Goal: Task Accomplishment & Management: Use online tool/utility

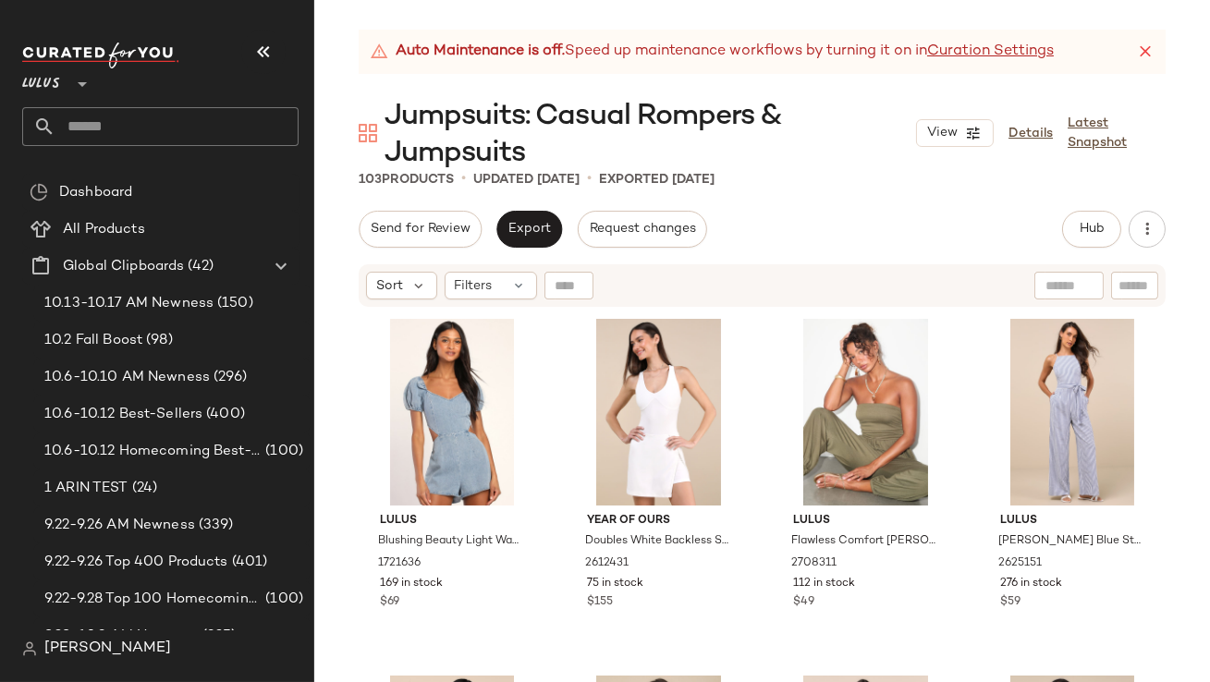
click at [254, 47] on icon "button" at bounding box center [263, 52] width 22 height 22
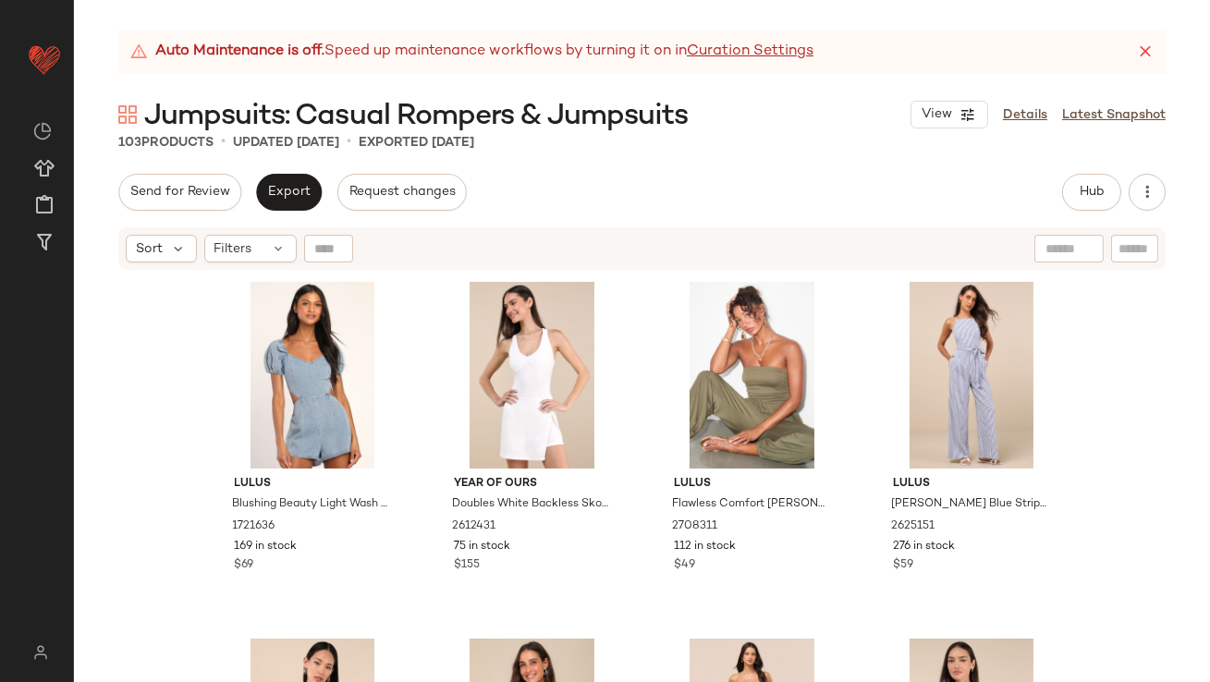
click at [1149, 50] on icon at bounding box center [1145, 52] width 18 height 18
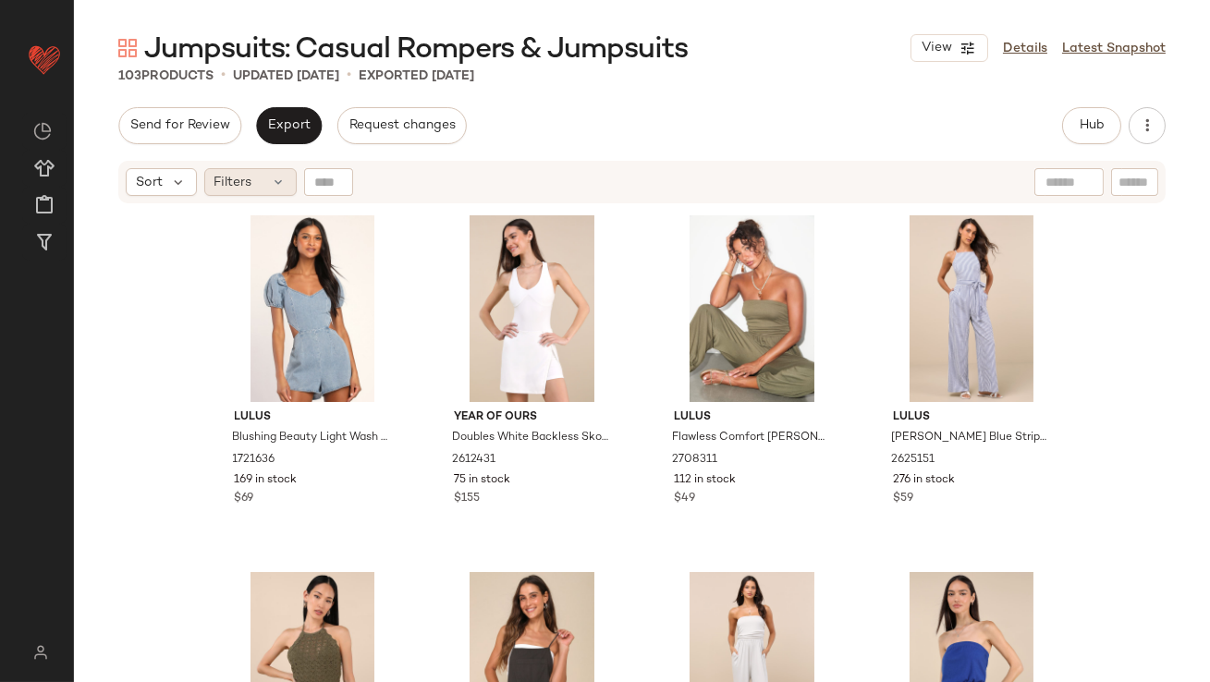
click at [259, 186] on div "Filters" at bounding box center [250, 182] width 92 height 28
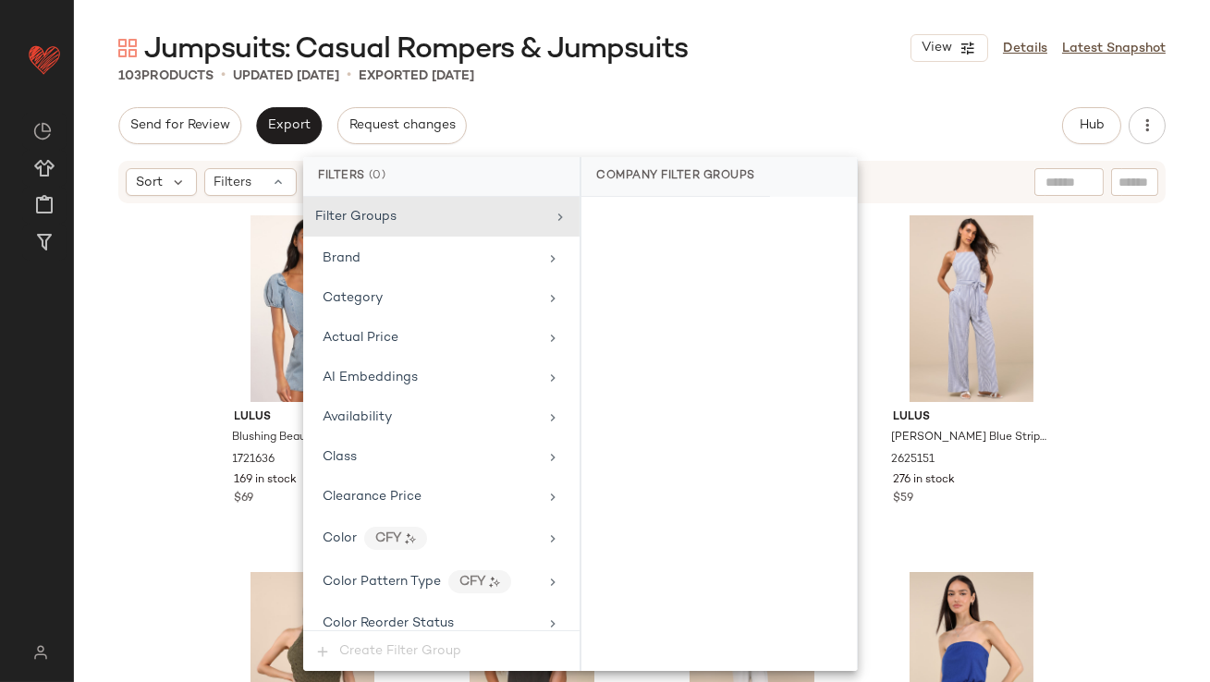
scroll to position [1416, 0]
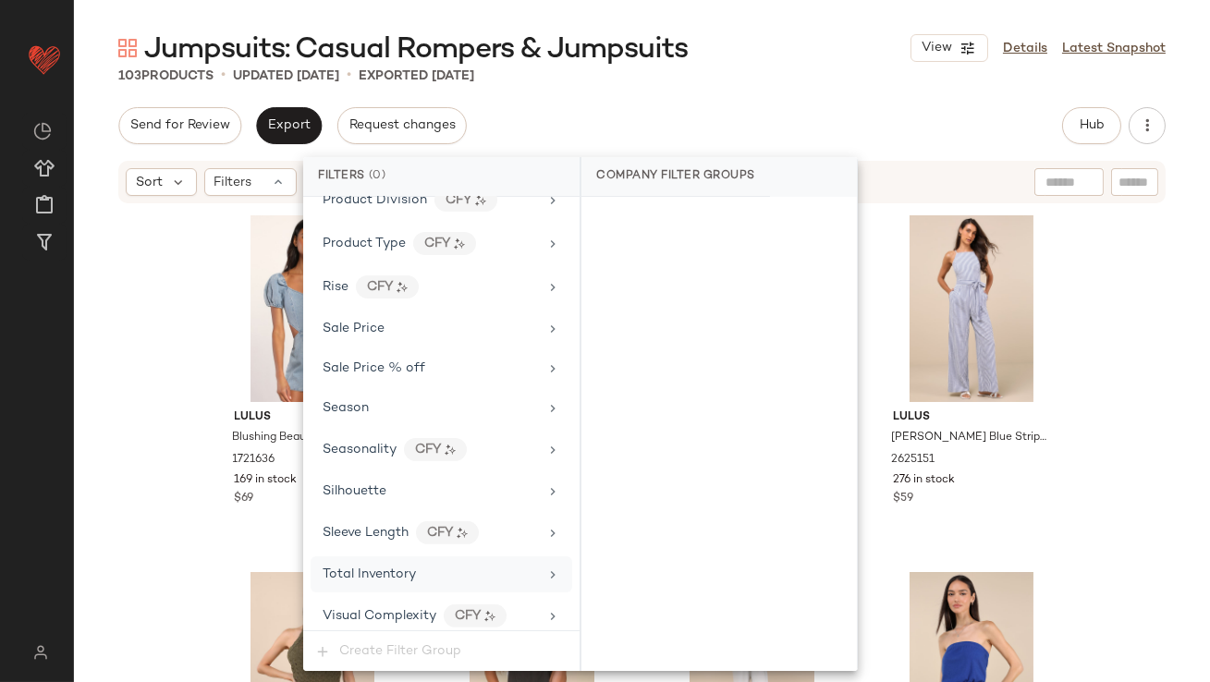
click at [421, 567] on div "Total Inventory" at bounding box center [429, 574] width 215 height 19
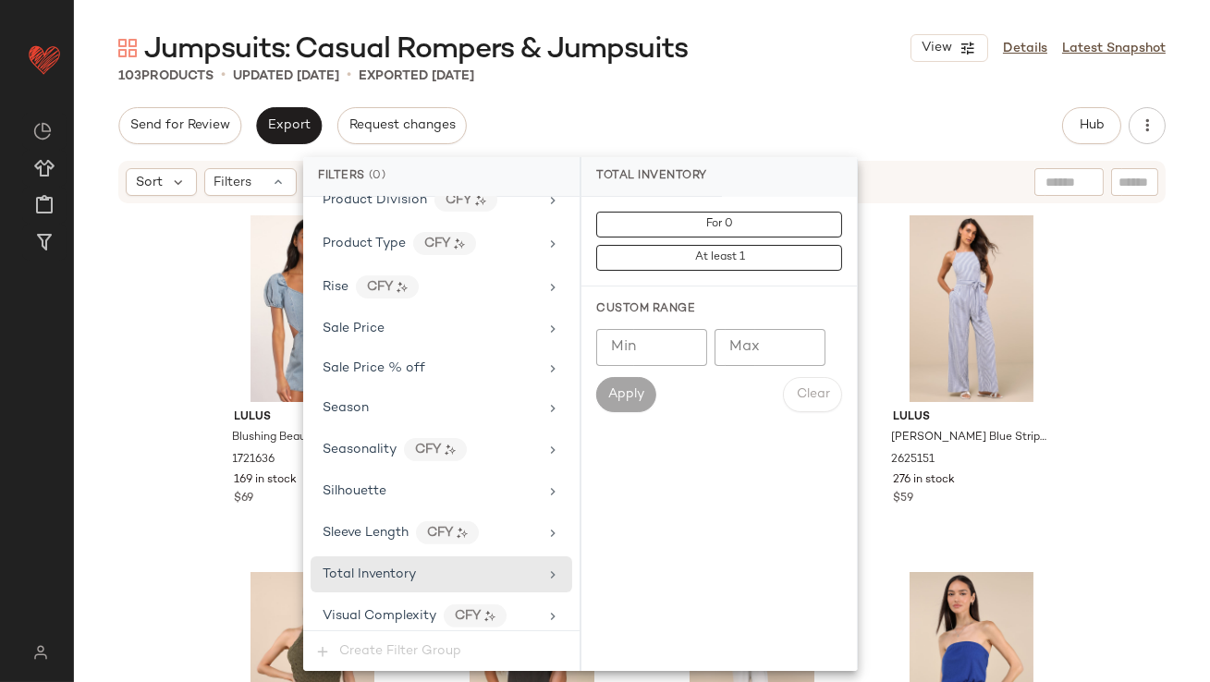
click at [744, 352] on input "Max" at bounding box center [769, 347] width 111 height 37
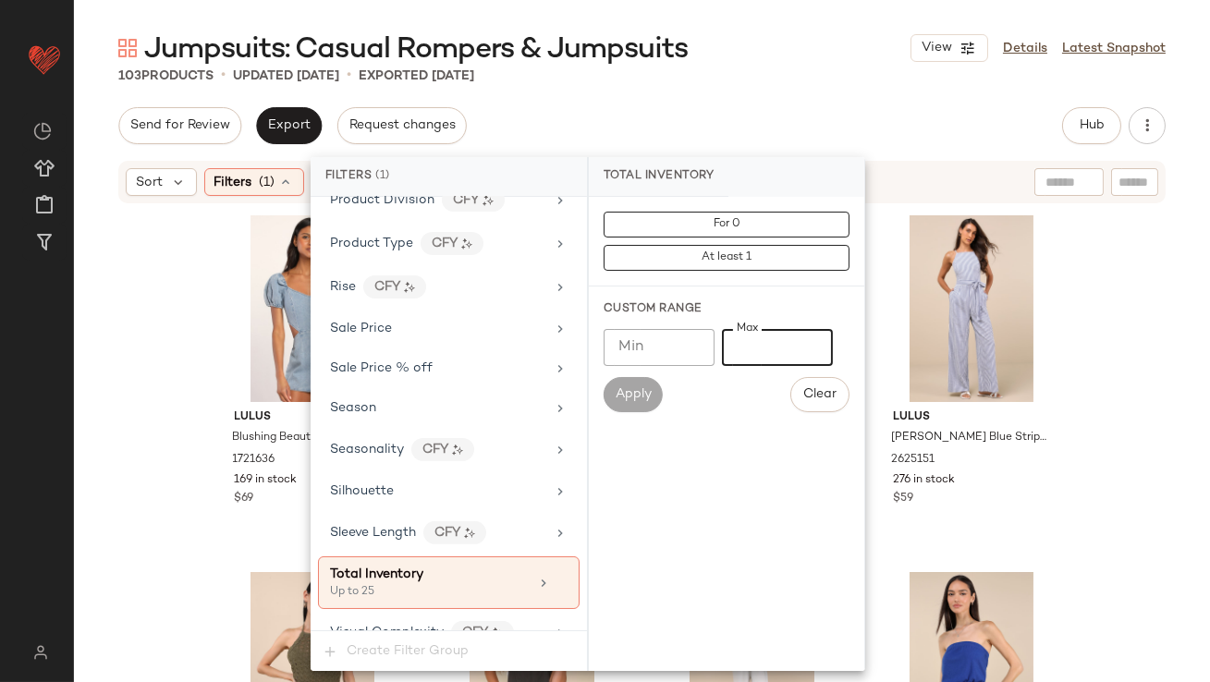
type input "**"
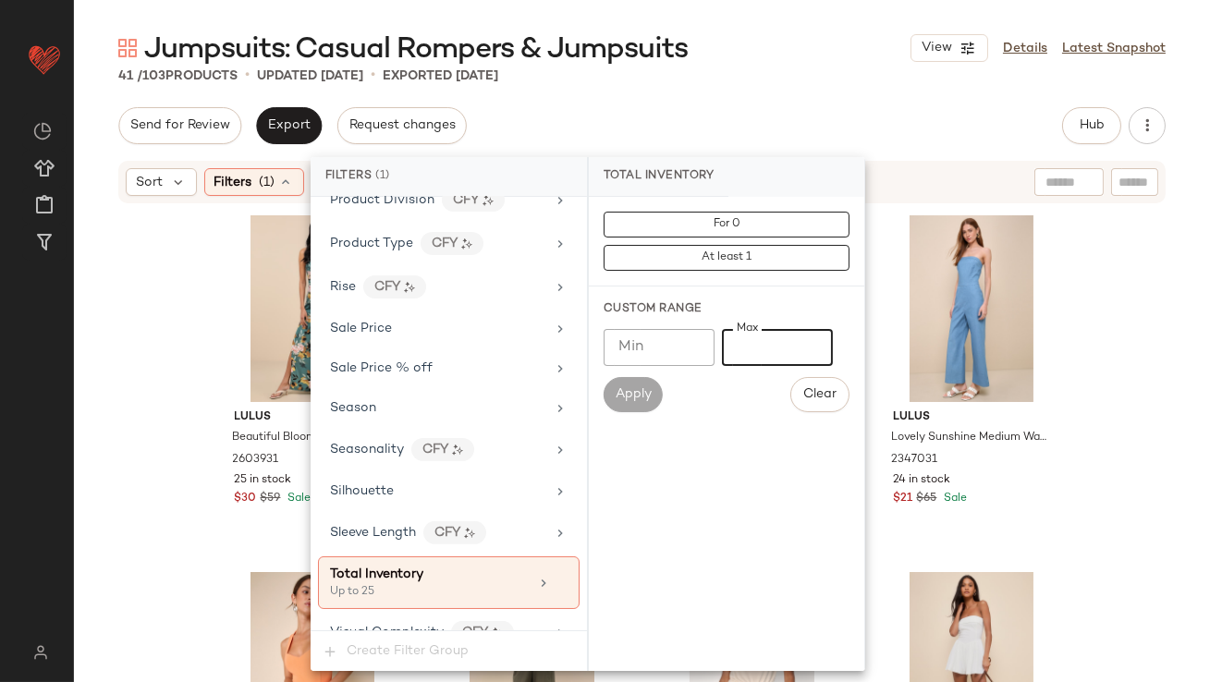
click at [709, 54] on div "Jumpsuits: Casual Rompers & Jumpsuits View Details Latest Snapshot" at bounding box center [642, 48] width 1136 height 37
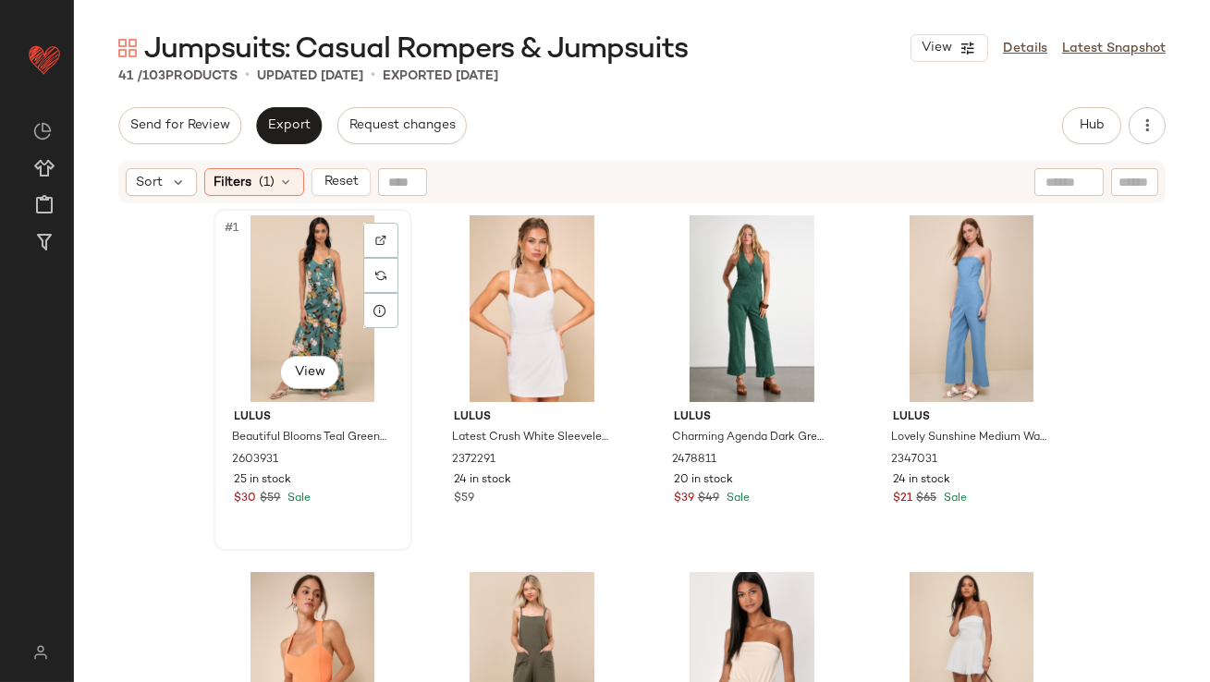
click at [271, 319] on div "#1 View" at bounding box center [313, 308] width 186 height 187
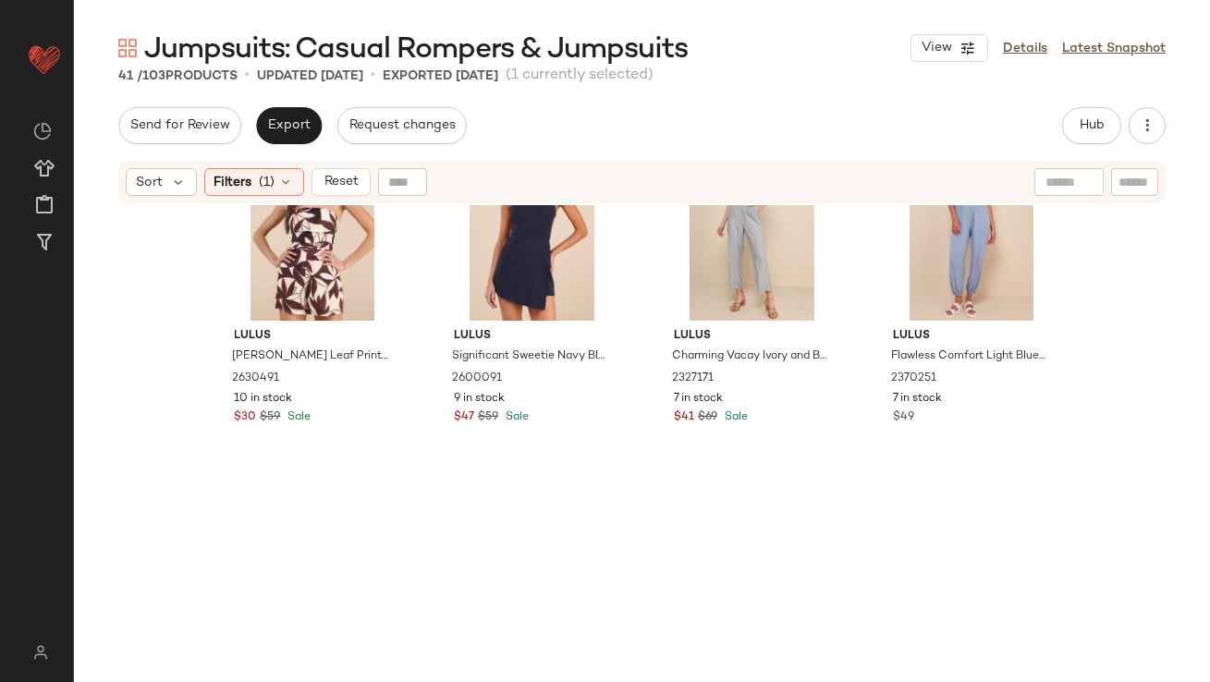
scroll to position [3403, 0]
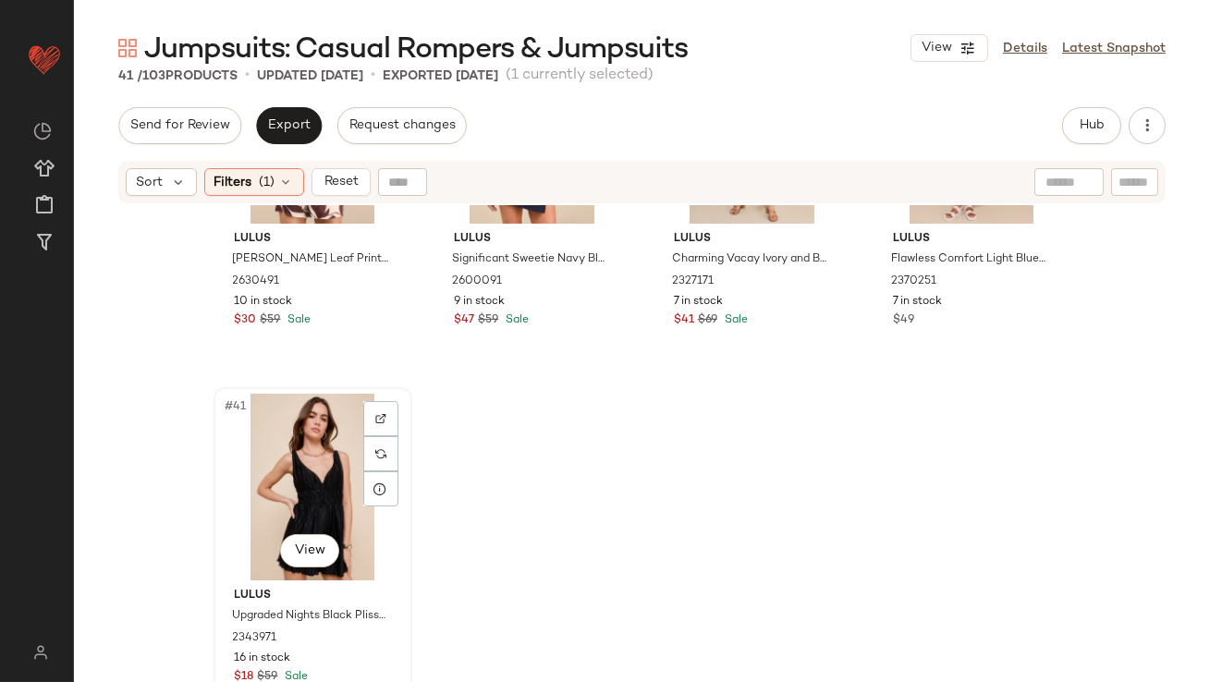
click at [265, 470] on div "#41 View" at bounding box center [313, 487] width 186 height 187
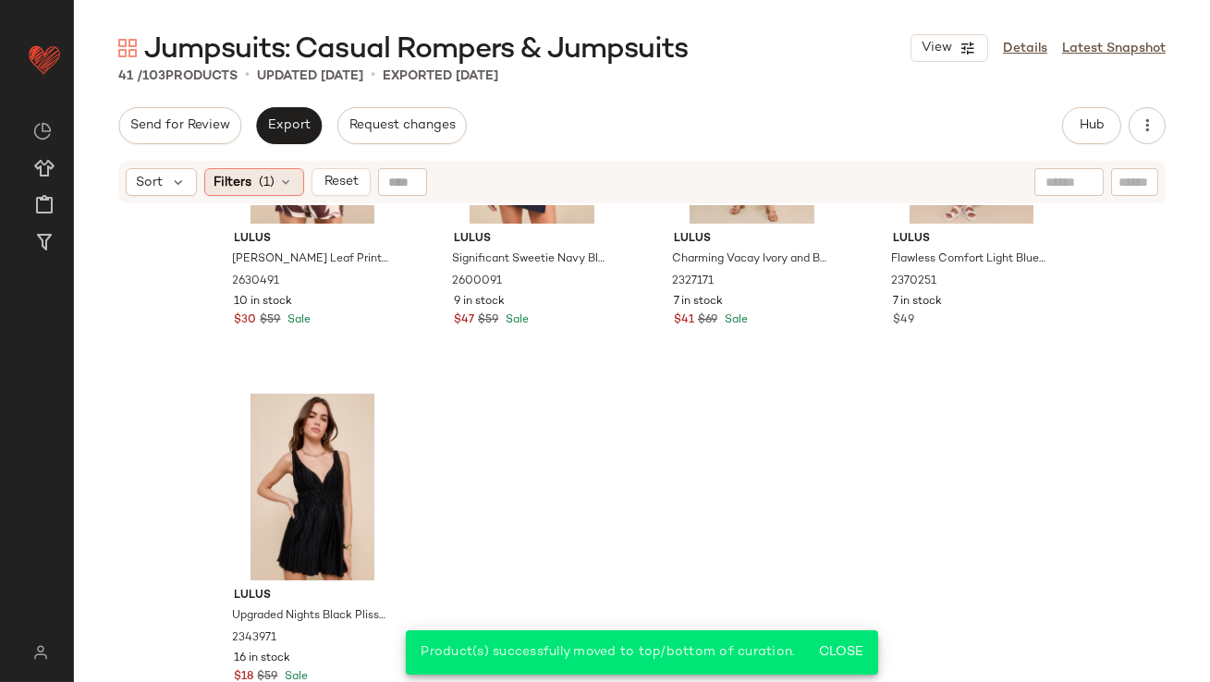
click at [269, 173] on span "(1)" at bounding box center [268, 182] width 16 height 19
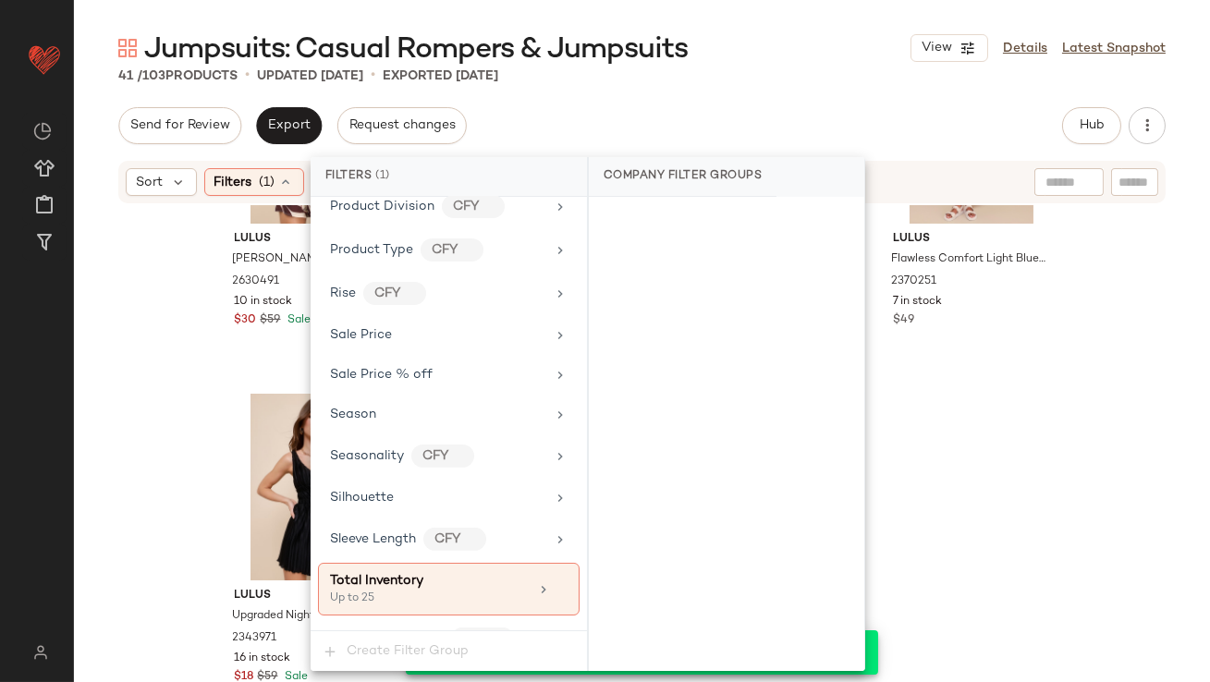
scroll to position [1432, 0]
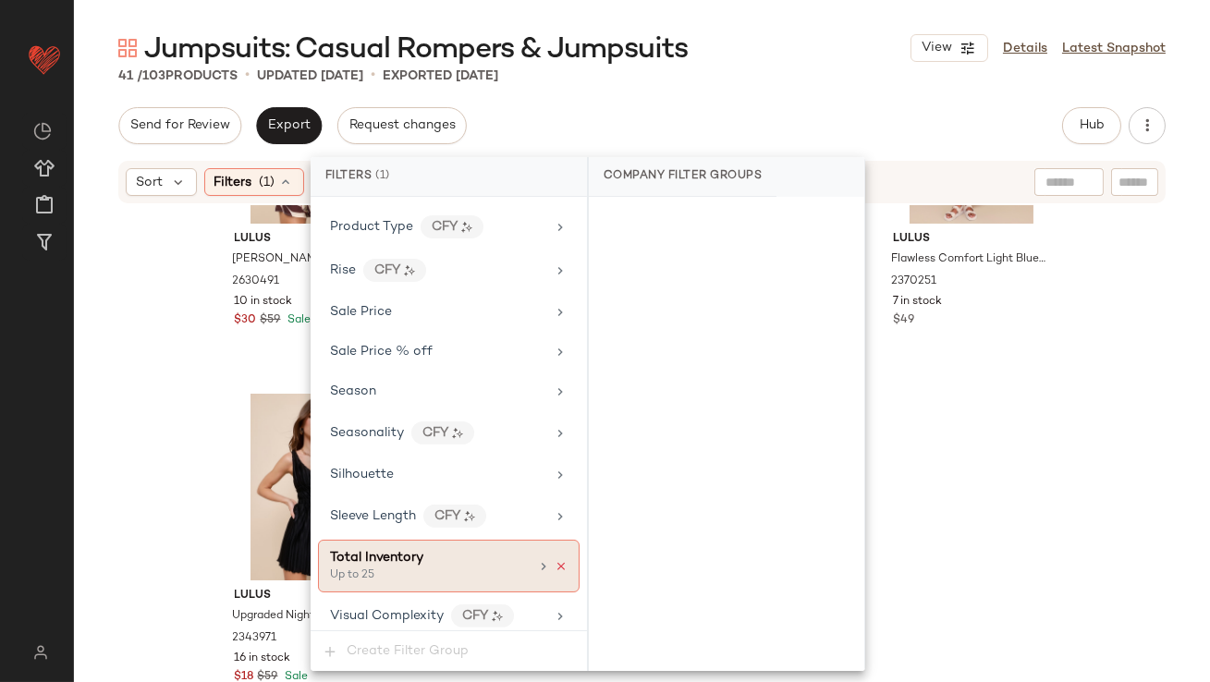
click at [555, 560] on icon at bounding box center [560, 566] width 13 height 13
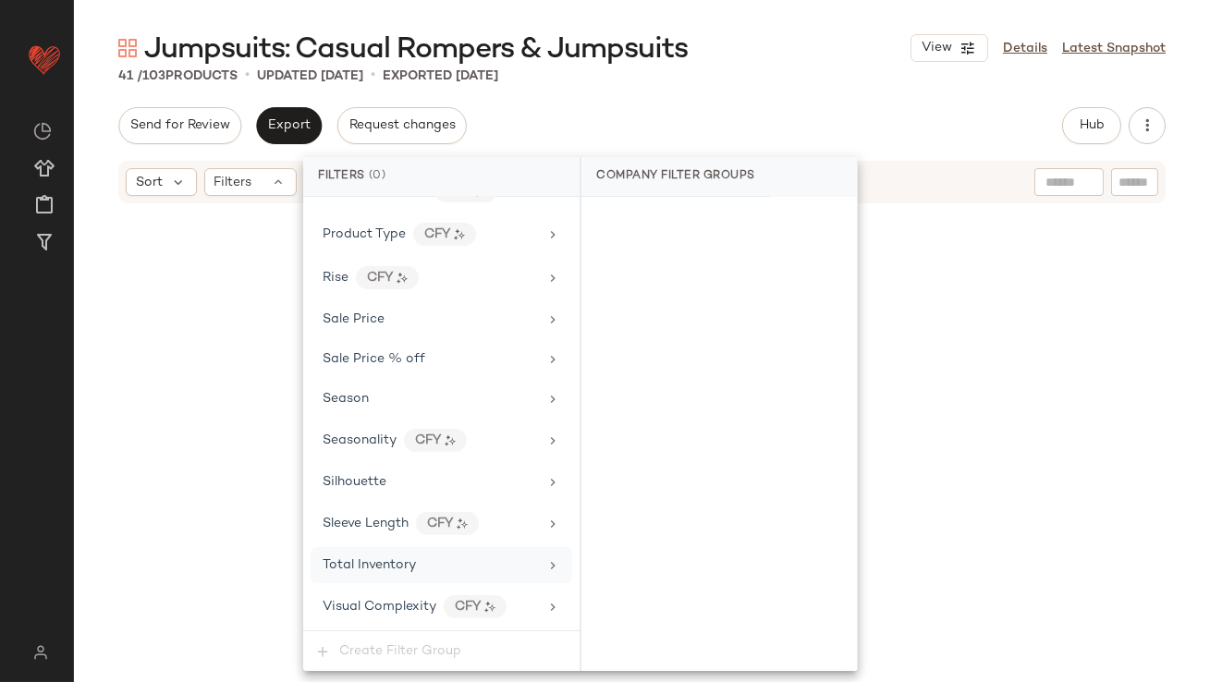
scroll to position [1416, 0]
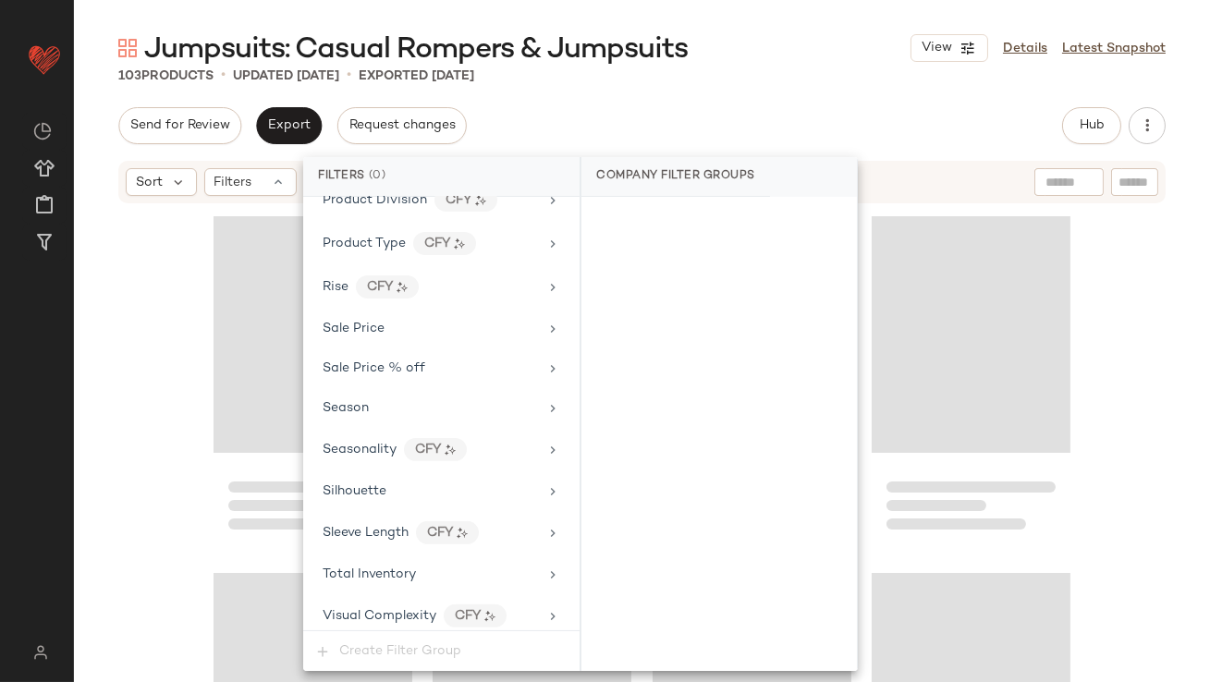
click at [757, 123] on div "Send for Review Export Request changes Hub Send for Review External Review Inte…" at bounding box center [641, 125] width 1047 height 37
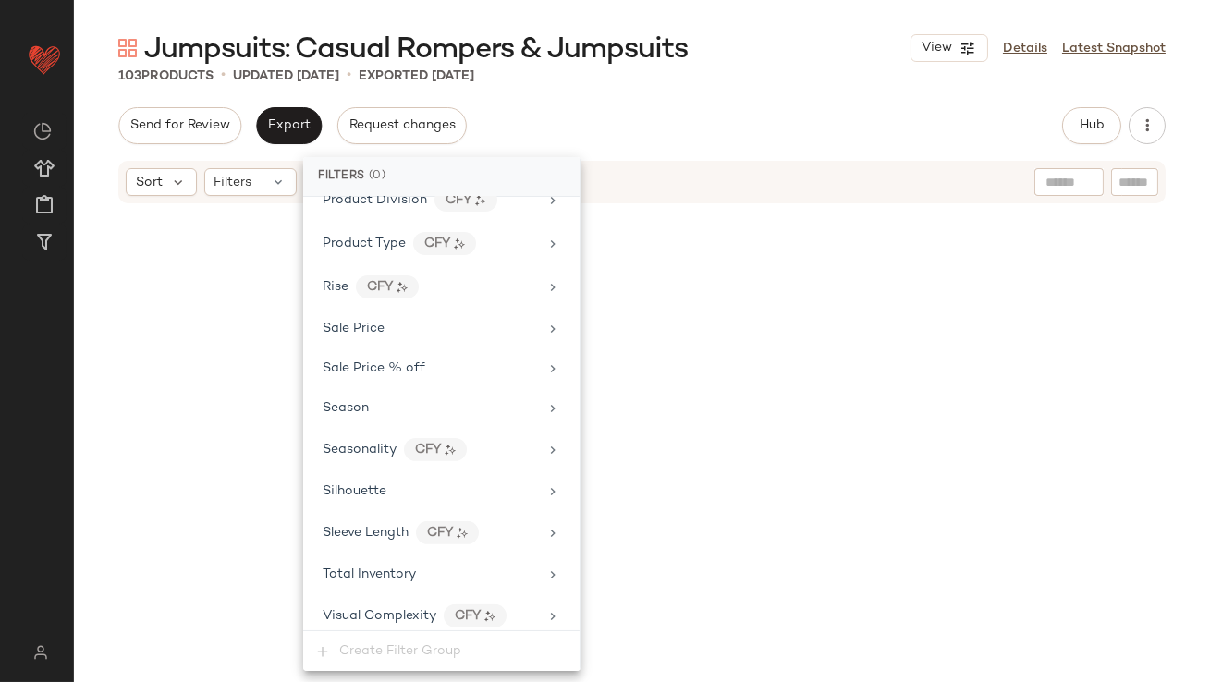
scroll to position [8753, 0]
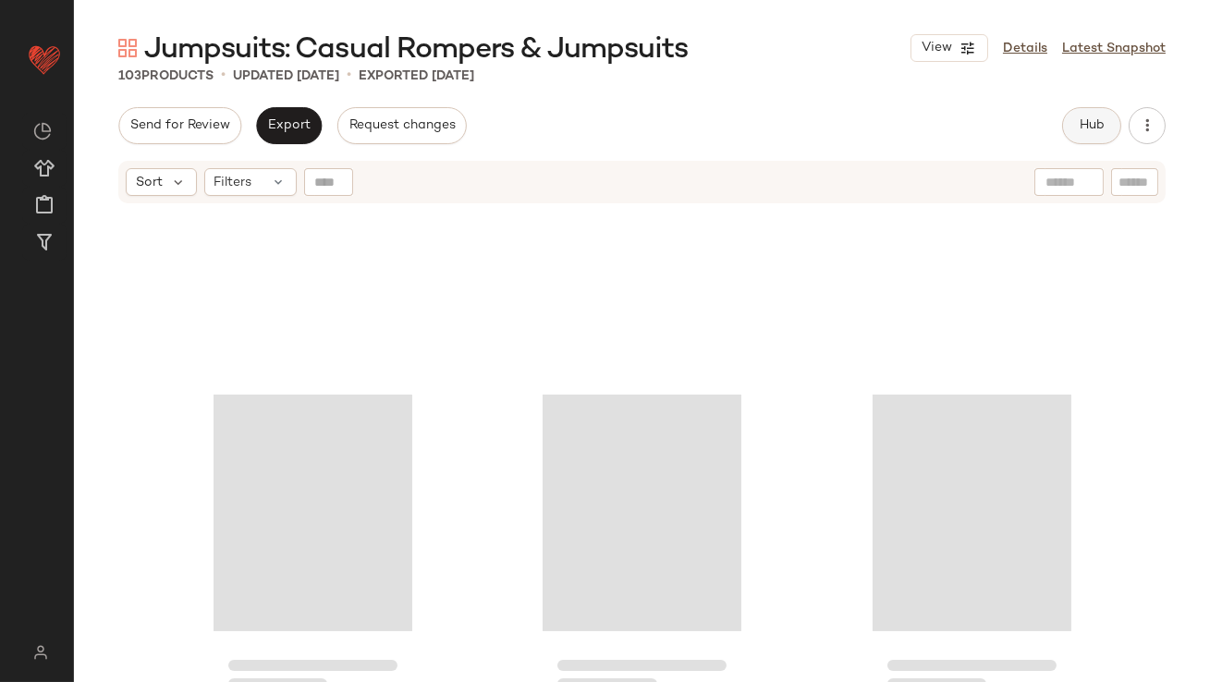
click at [1097, 125] on span "Hub" at bounding box center [1091, 125] width 26 height 15
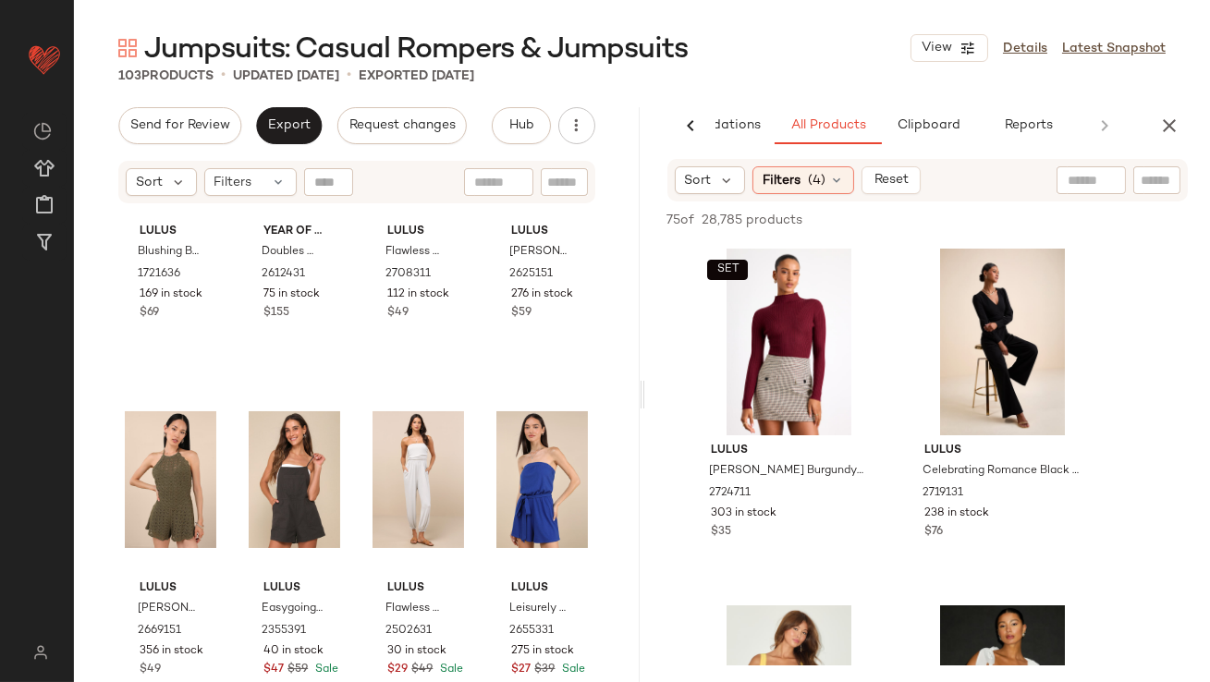
scroll to position [0, 0]
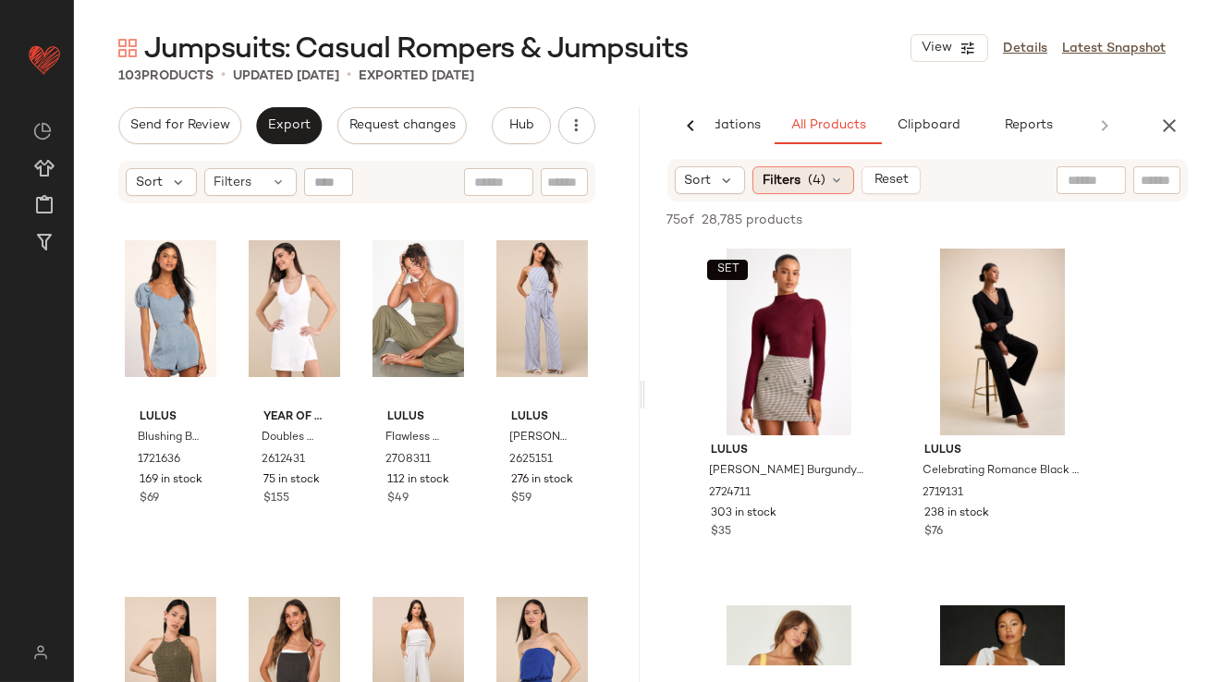
click at [832, 176] on icon at bounding box center [836, 180] width 15 height 15
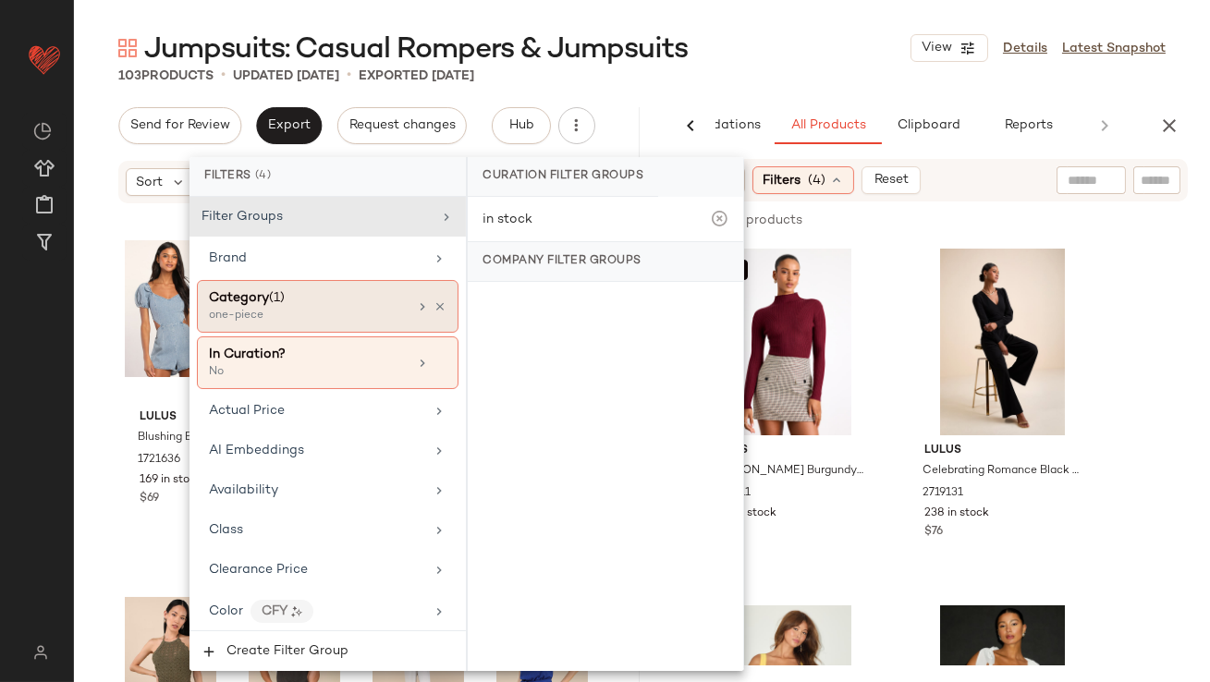
click at [302, 305] on div "Category (1)" at bounding box center [308, 297] width 199 height 19
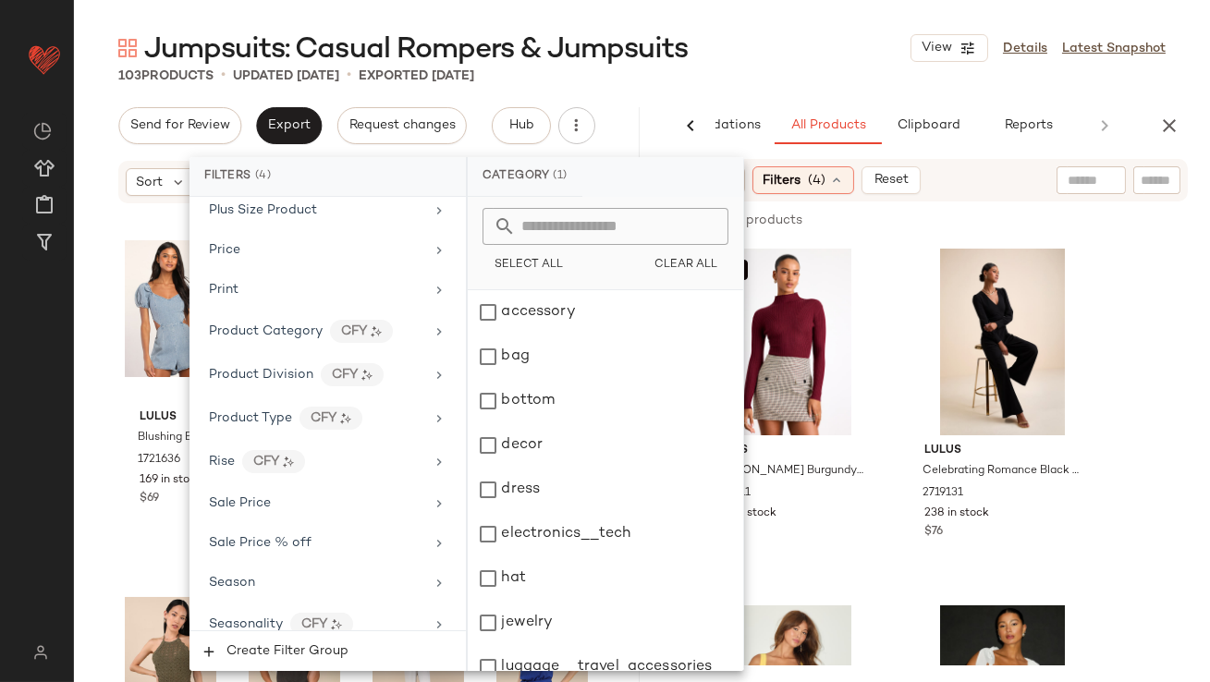
scroll to position [1565, 0]
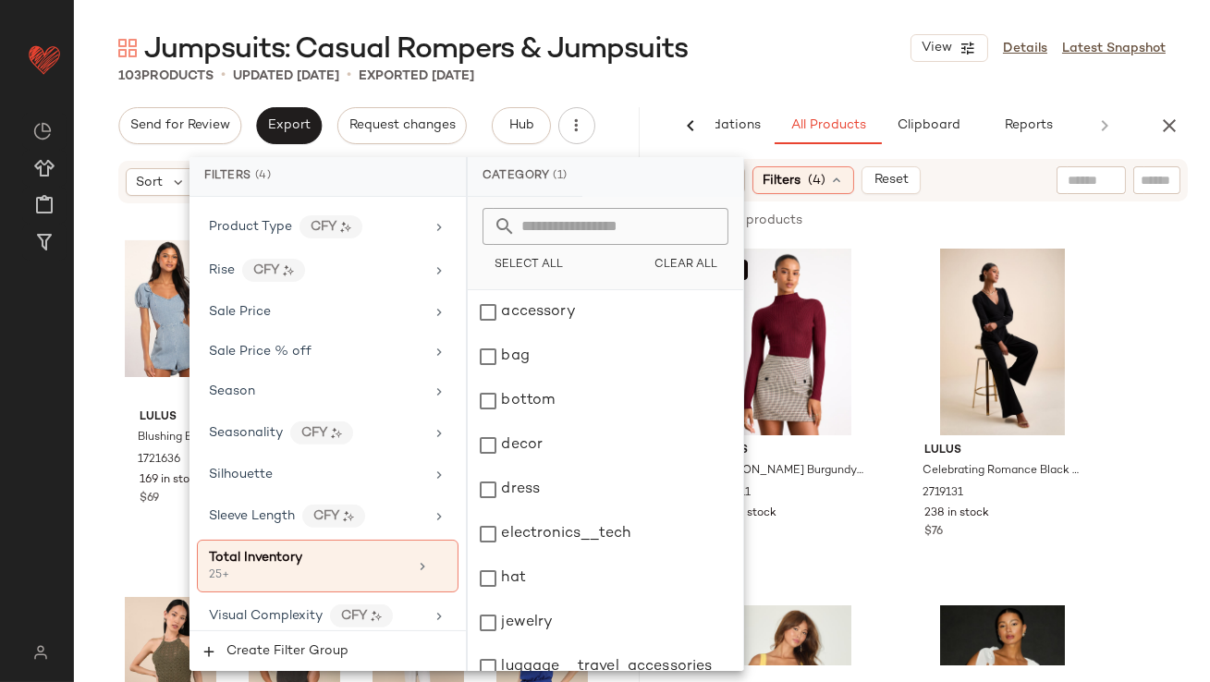
click at [779, 63] on div "Jumpsuits: Casual Rompers & Jumpsuits View Details Latest Snapshot" at bounding box center [642, 48] width 1136 height 37
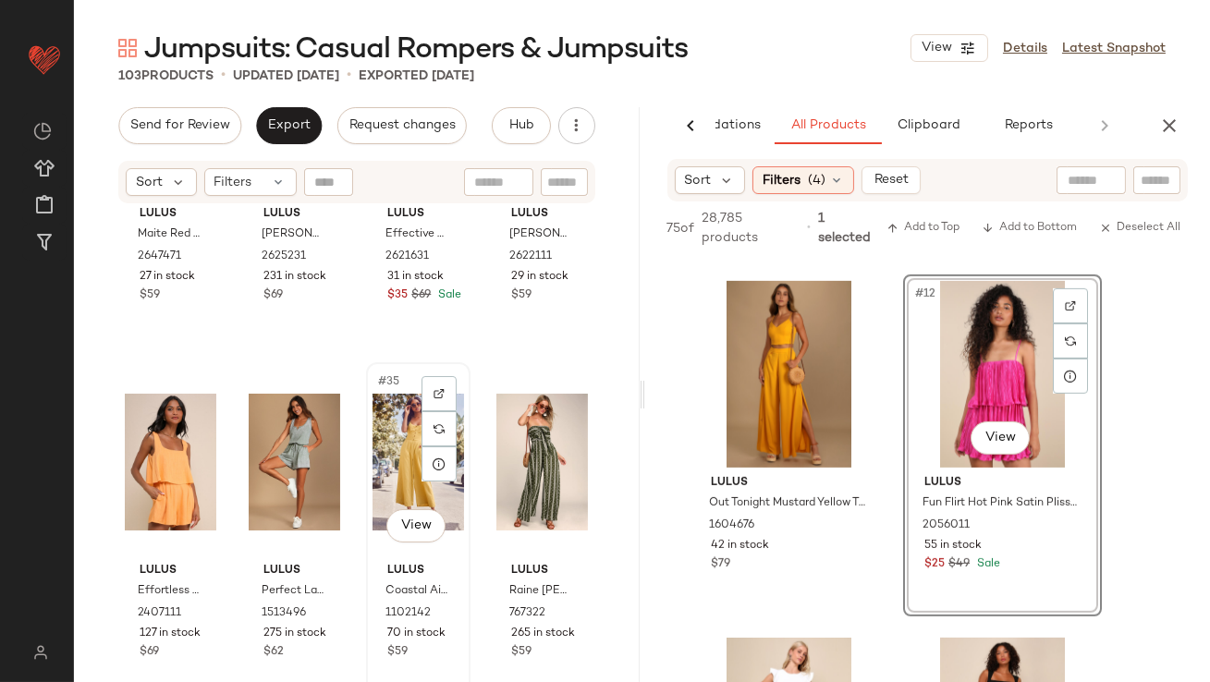
scroll to position [2751, 0]
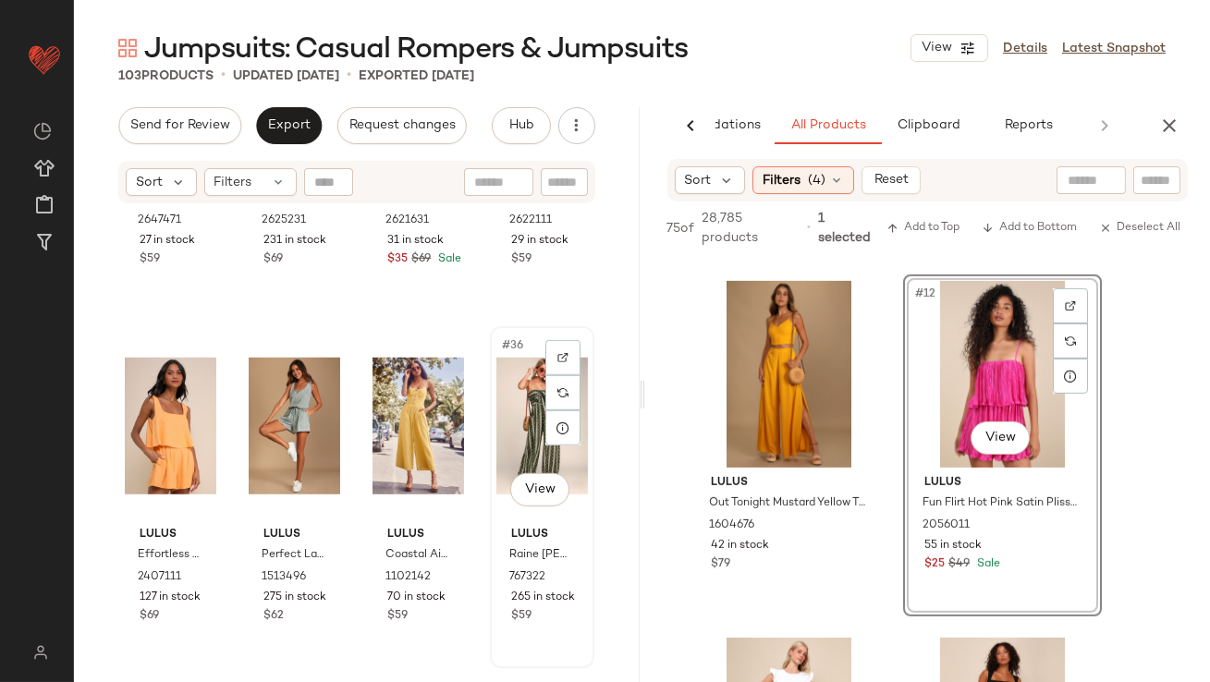
click at [496, 347] on div "#36 View" at bounding box center [541, 426] width 91 height 187
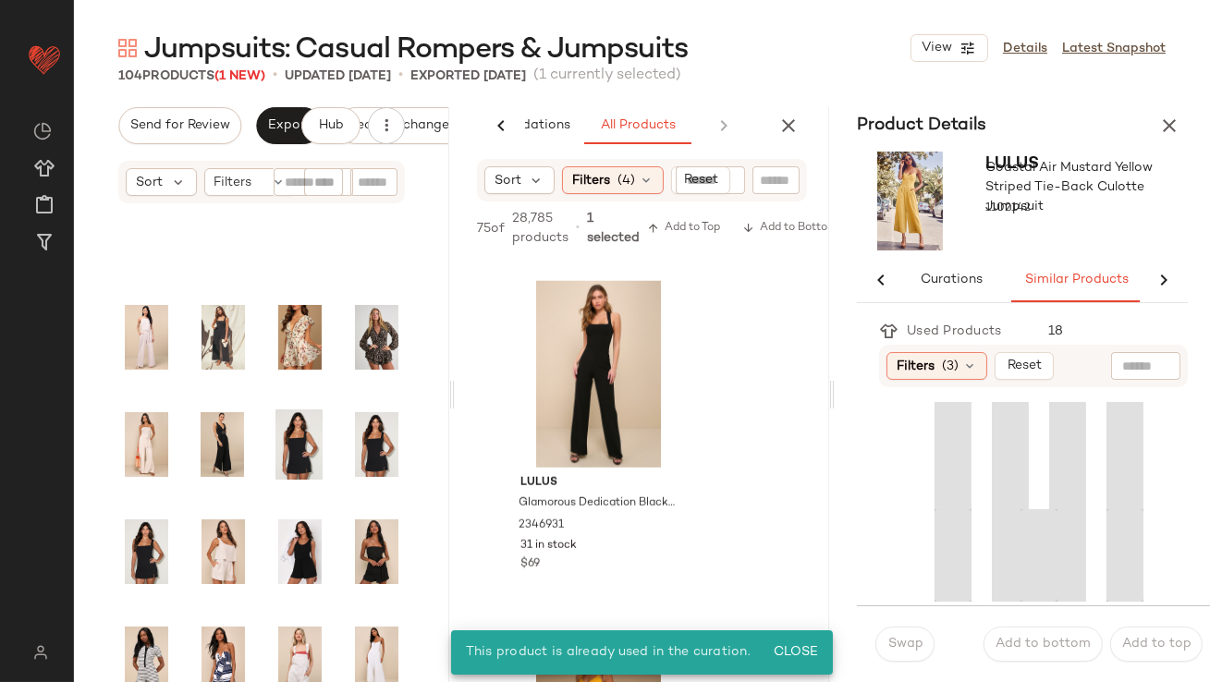
scroll to position [0, 107]
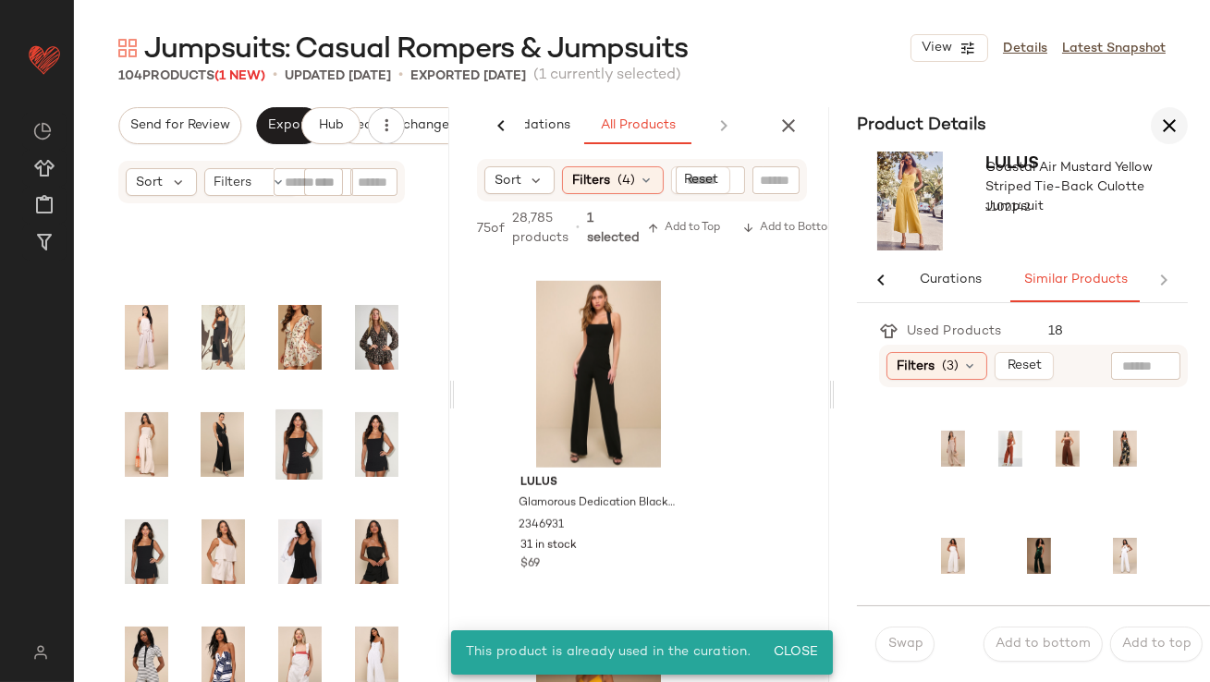
click at [1179, 116] on icon "button" at bounding box center [1169, 126] width 22 height 22
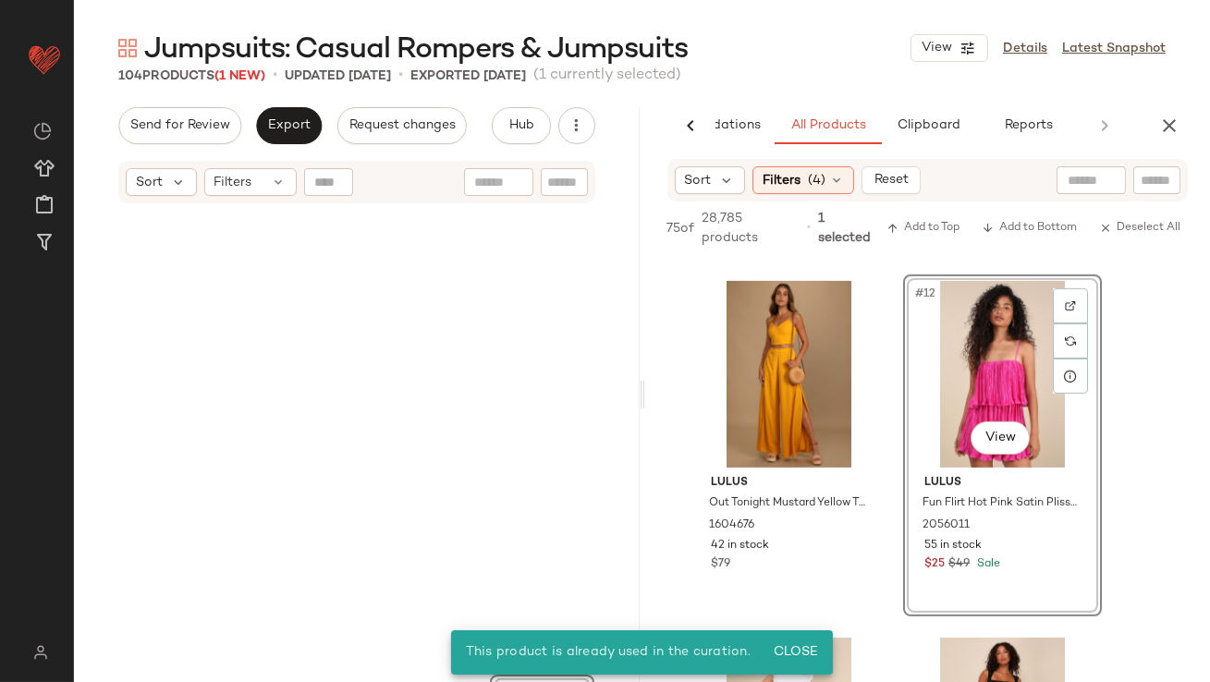
scroll to position [3160, 0]
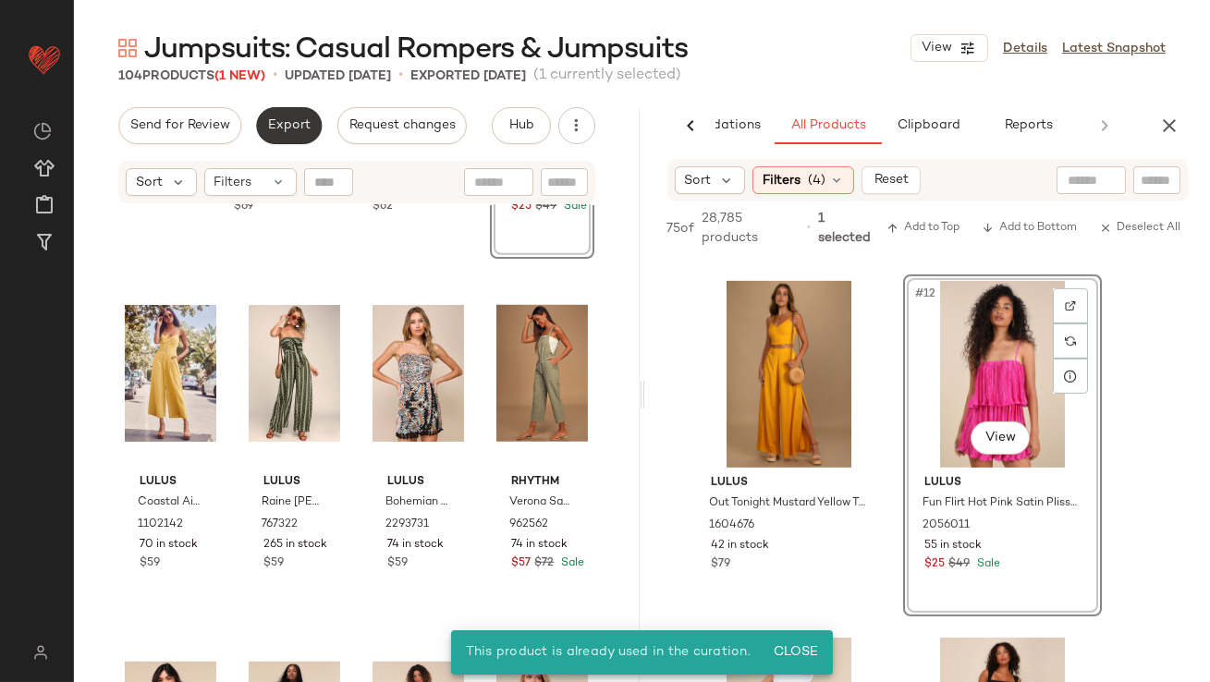
click at [288, 133] on button "Export" at bounding box center [289, 125] width 66 height 37
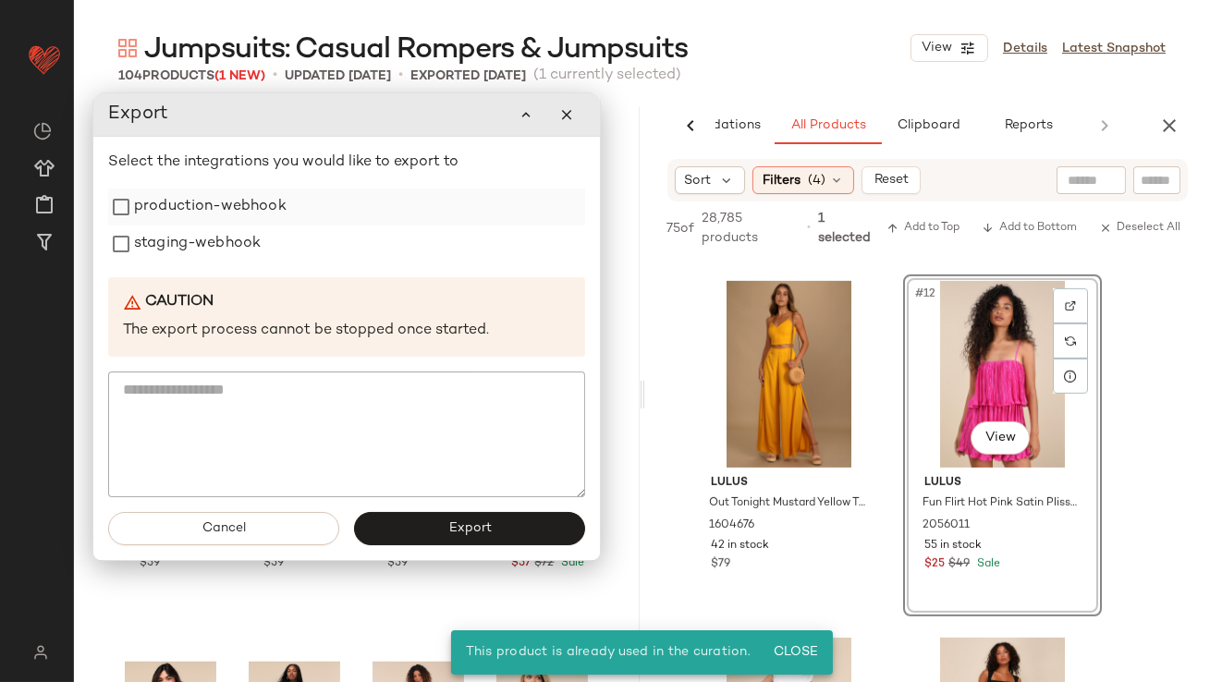
click at [227, 216] on label "production-webhook" at bounding box center [210, 206] width 152 height 37
click at [219, 249] on label "staging-webhook" at bounding box center [197, 243] width 127 height 37
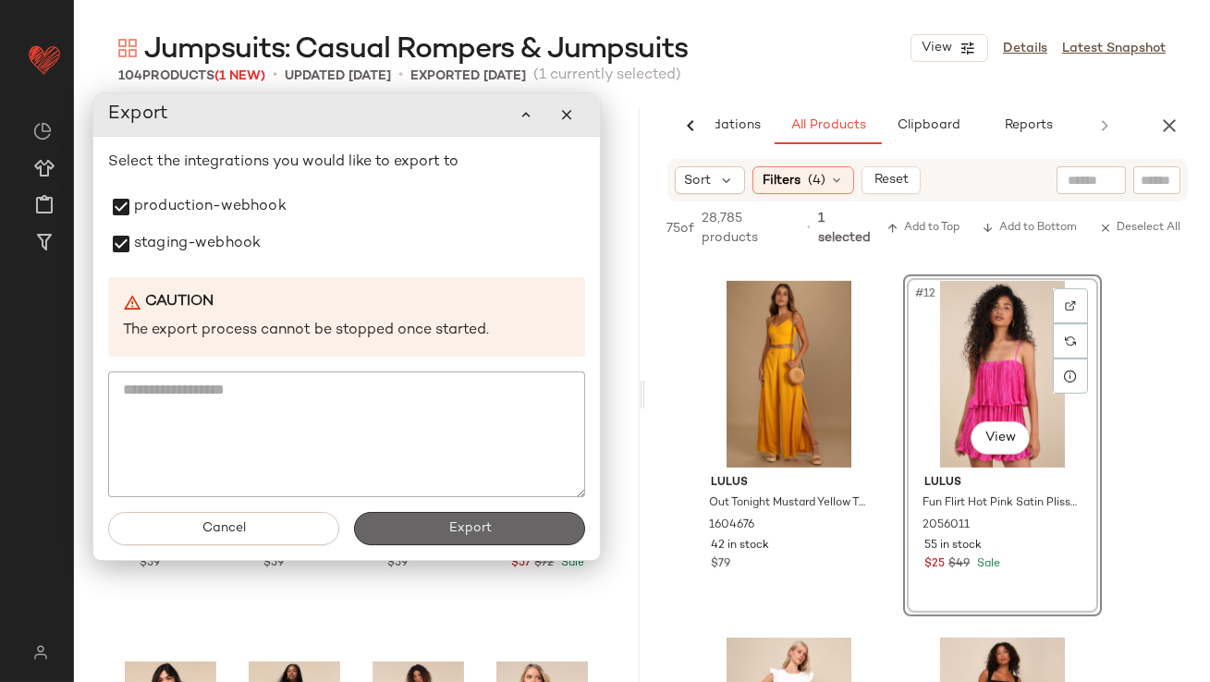
click at [417, 517] on button "Export" at bounding box center [469, 528] width 231 height 33
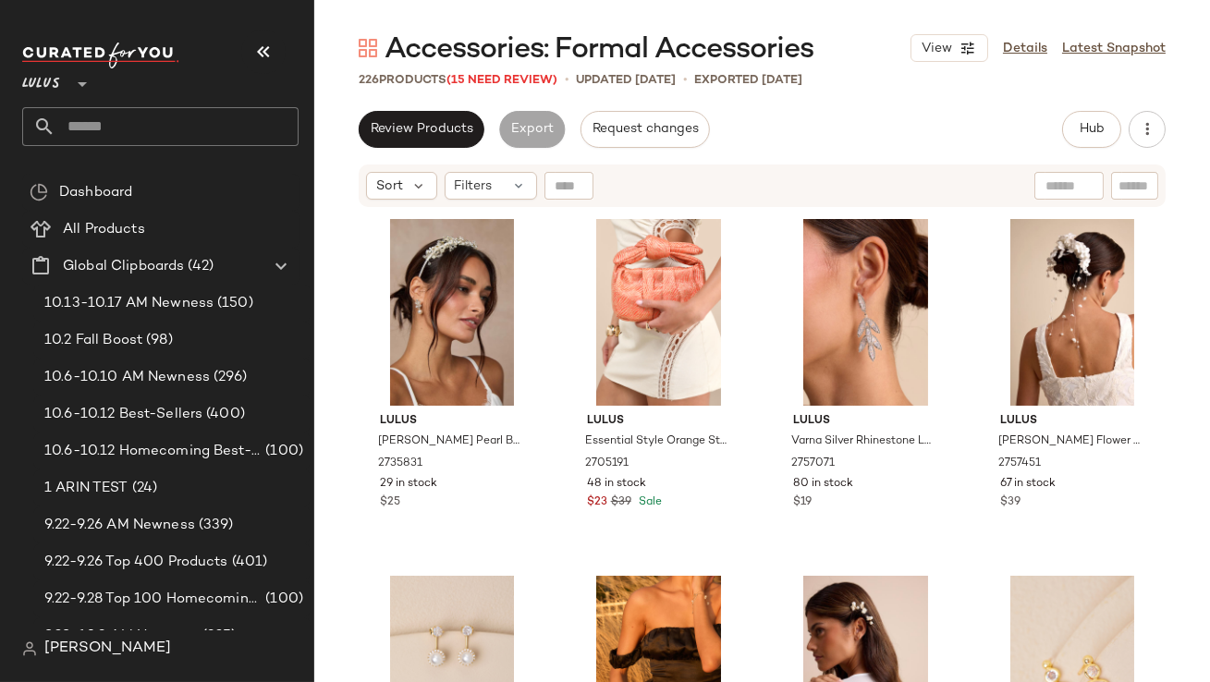
click at [273, 66] on button "button" at bounding box center [263, 52] width 44 height 44
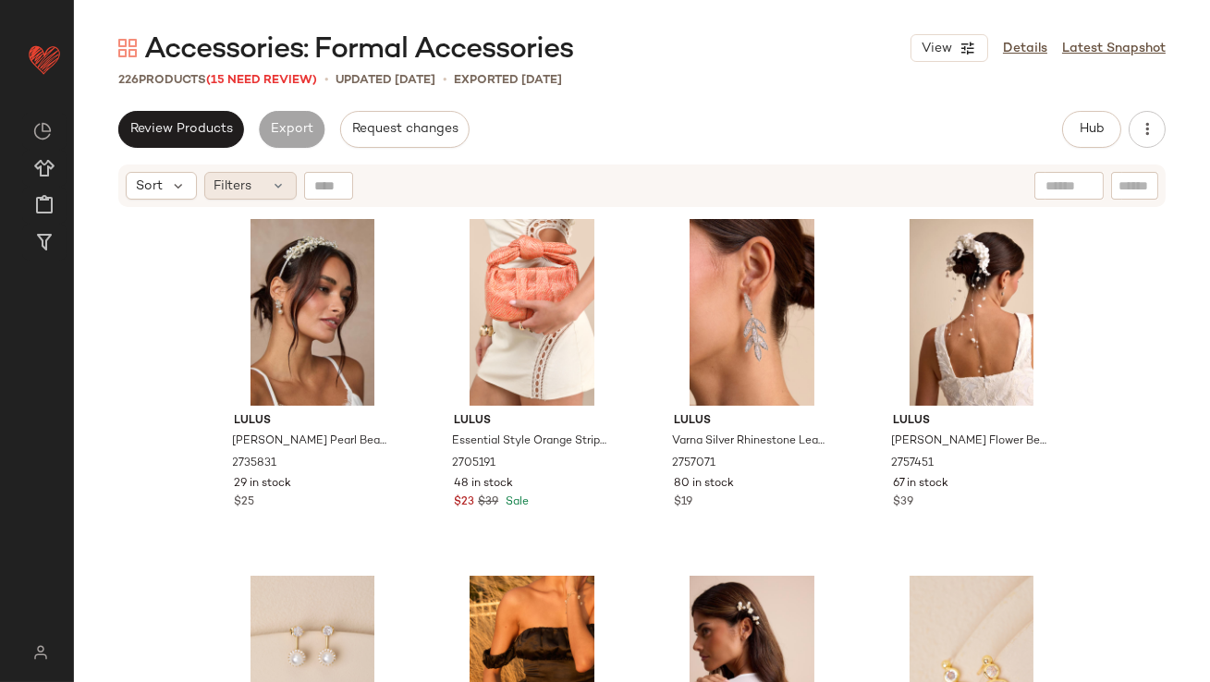
click at [259, 177] on div "Filters" at bounding box center [250, 186] width 92 height 28
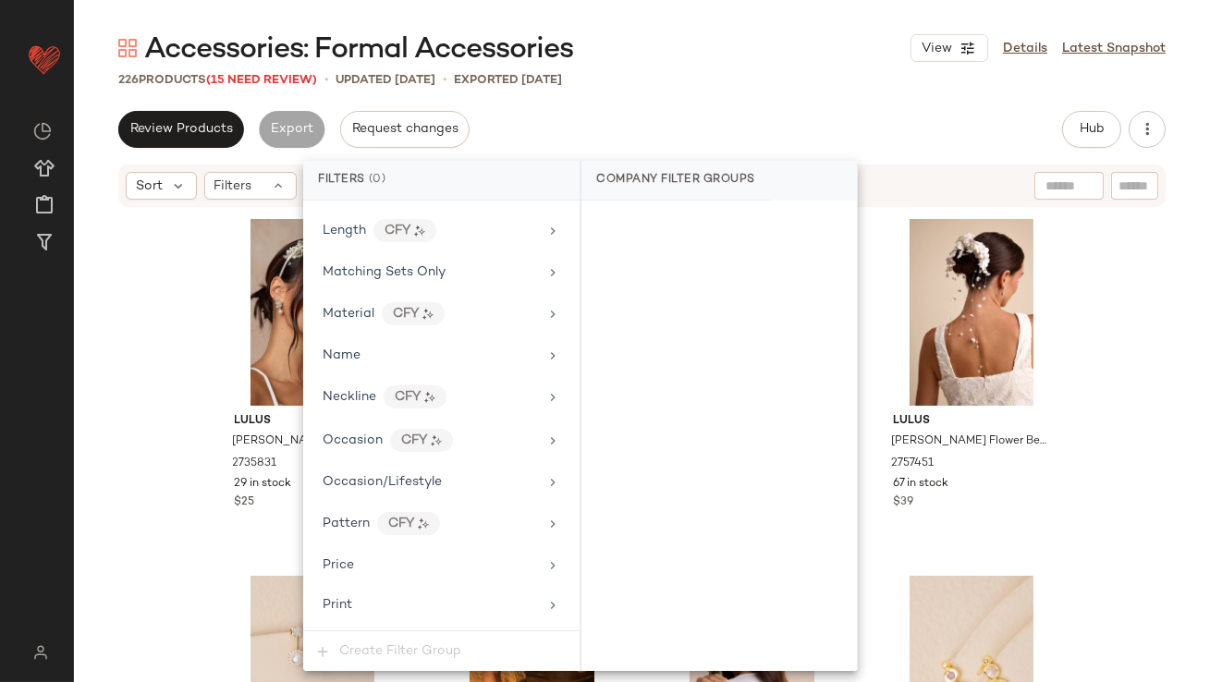
scroll to position [1372, 0]
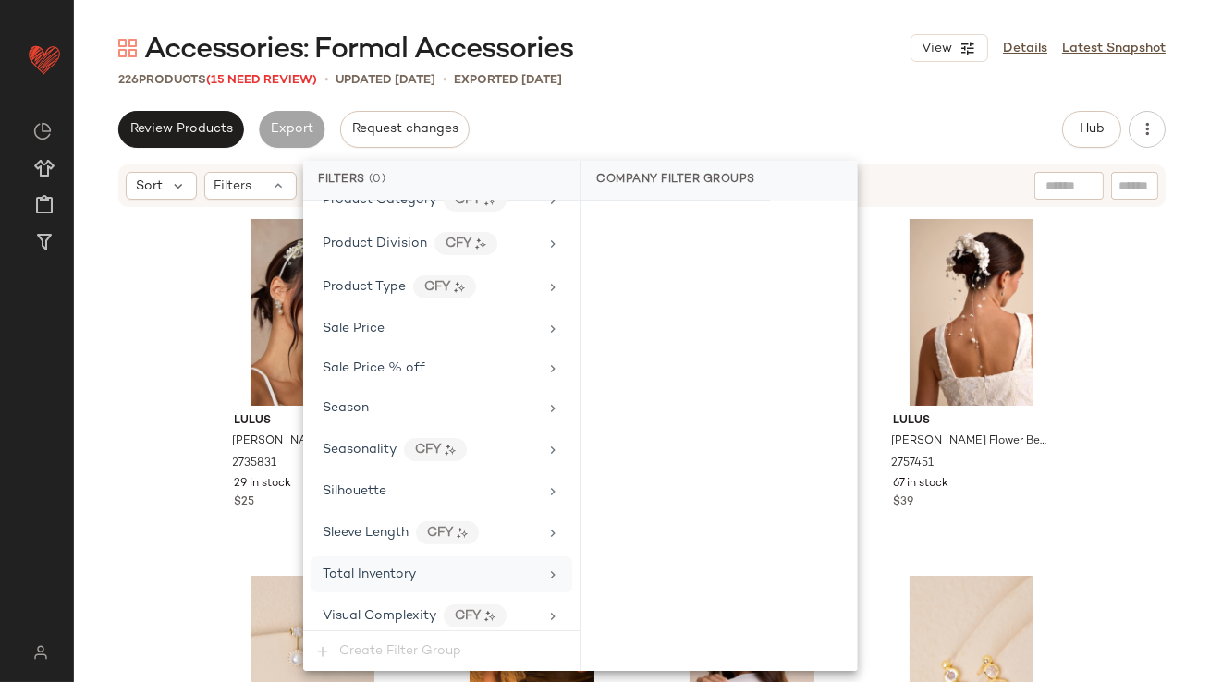
click at [414, 565] on div "Total Inventory" at bounding box center [429, 574] width 215 height 19
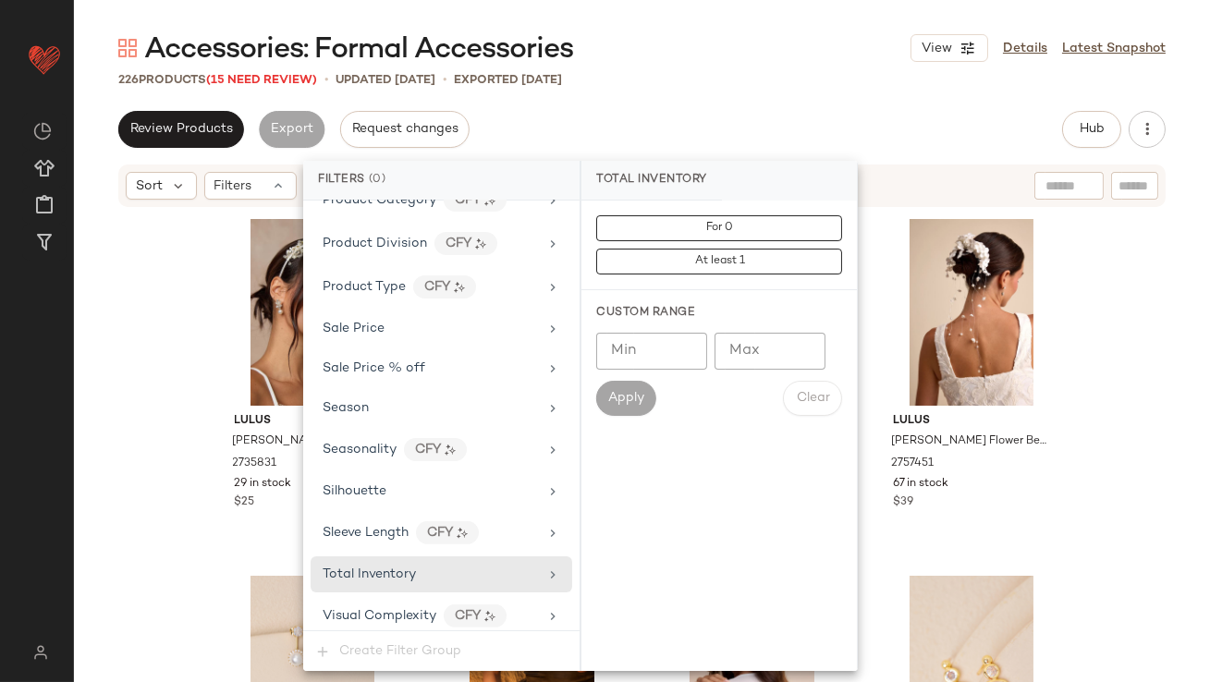
click at [778, 359] on input "Max" at bounding box center [769, 351] width 111 height 37
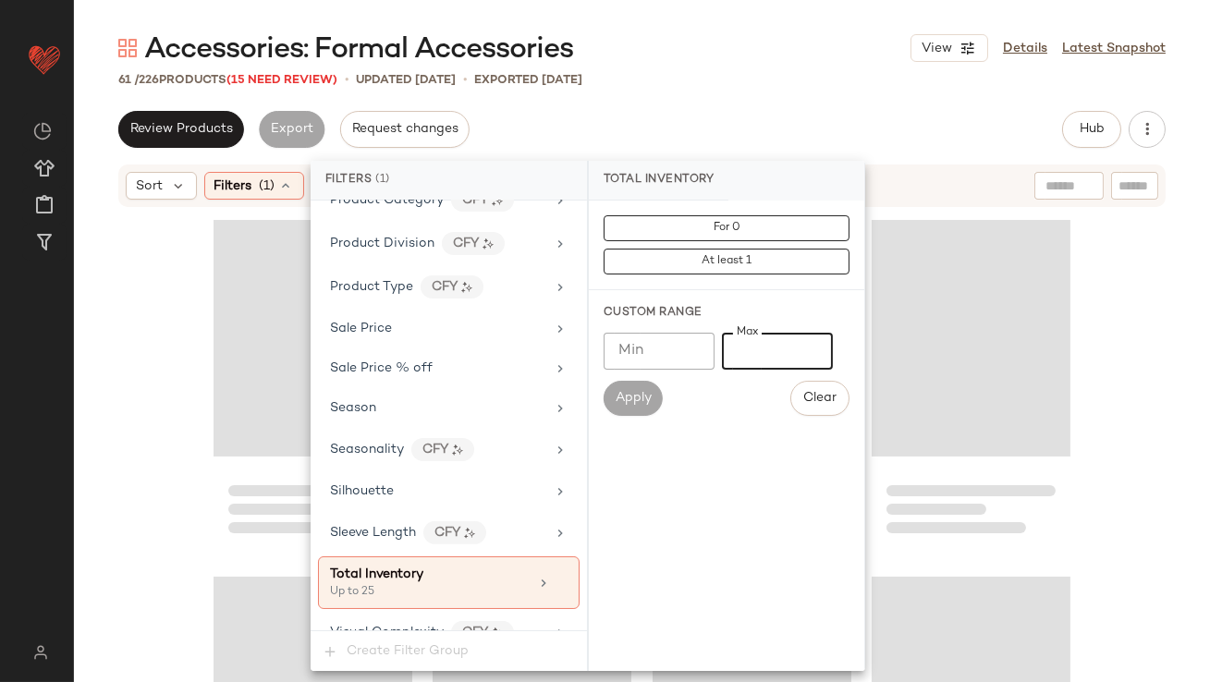
type input "**"
click at [736, 103] on div "Accessories: Formal Accessories View Details Latest Snapshot 61 / 226 Products …" at bounding box center [642, 356] width 1136 height 652
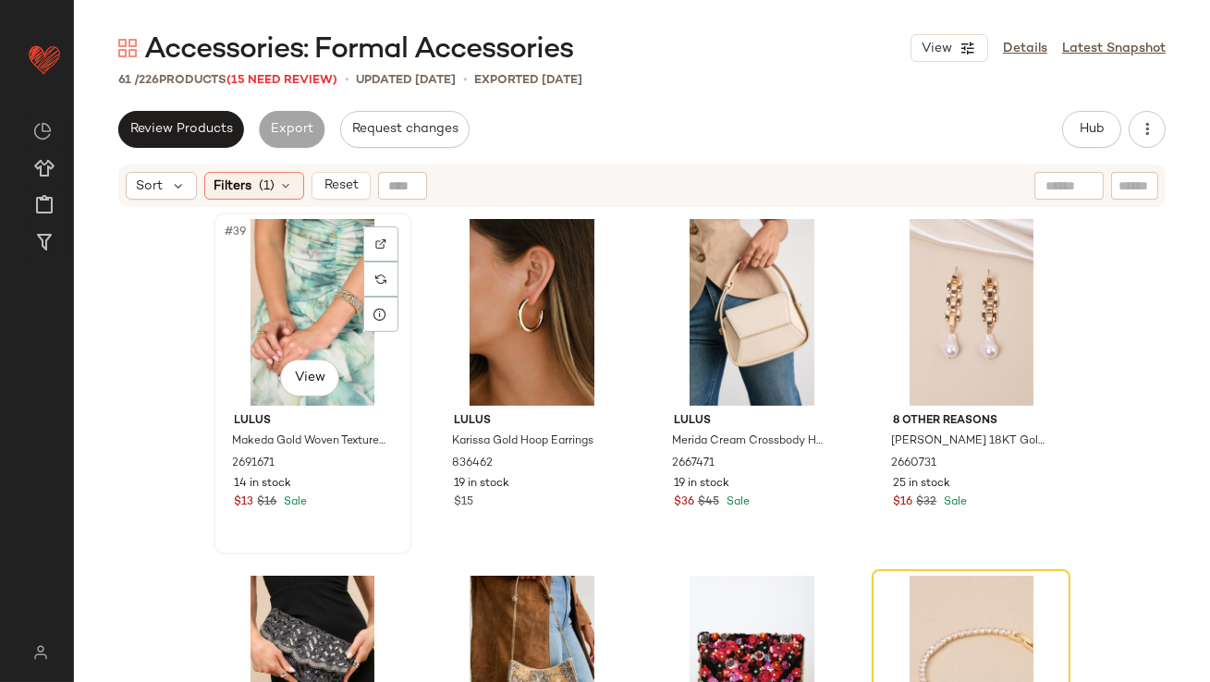
click at [270, 319] on div "#39 View" at bounding box center [313, 312] width 186 height 187
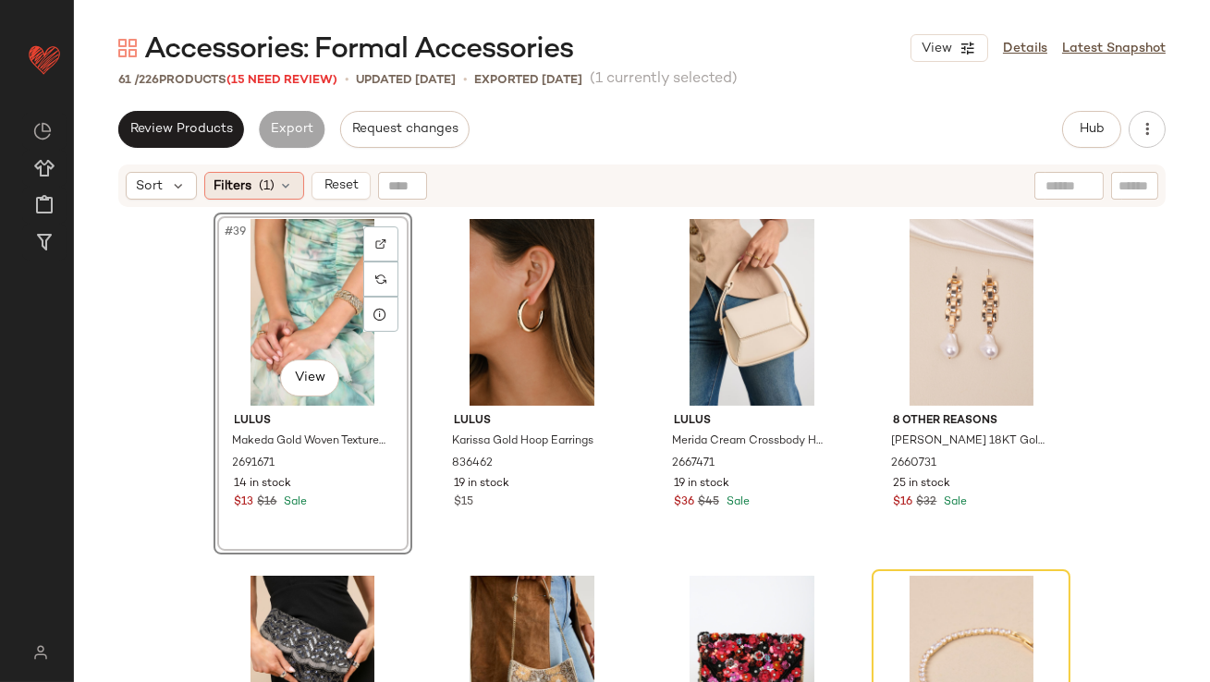
click at [260, 190] on span "(1)" at bounding box center [268, 185] width 16 height 19
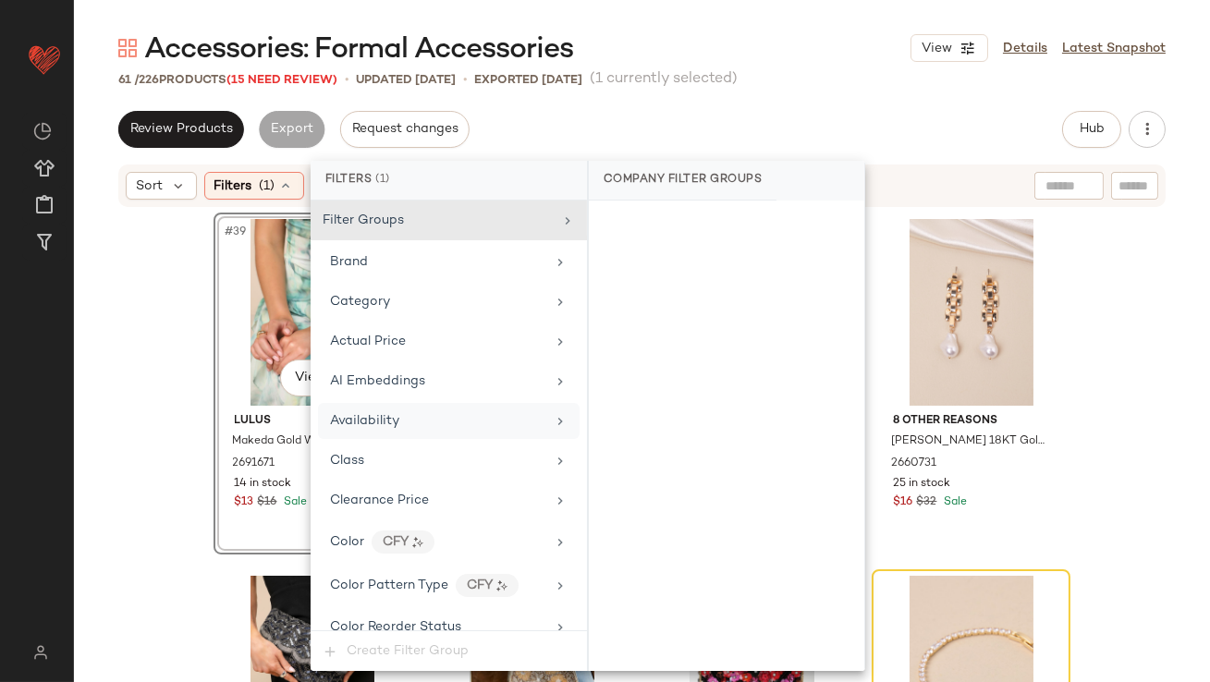
click at [391, 411] on div "Availability" at bounding box center [364, 420] width 69 height 19
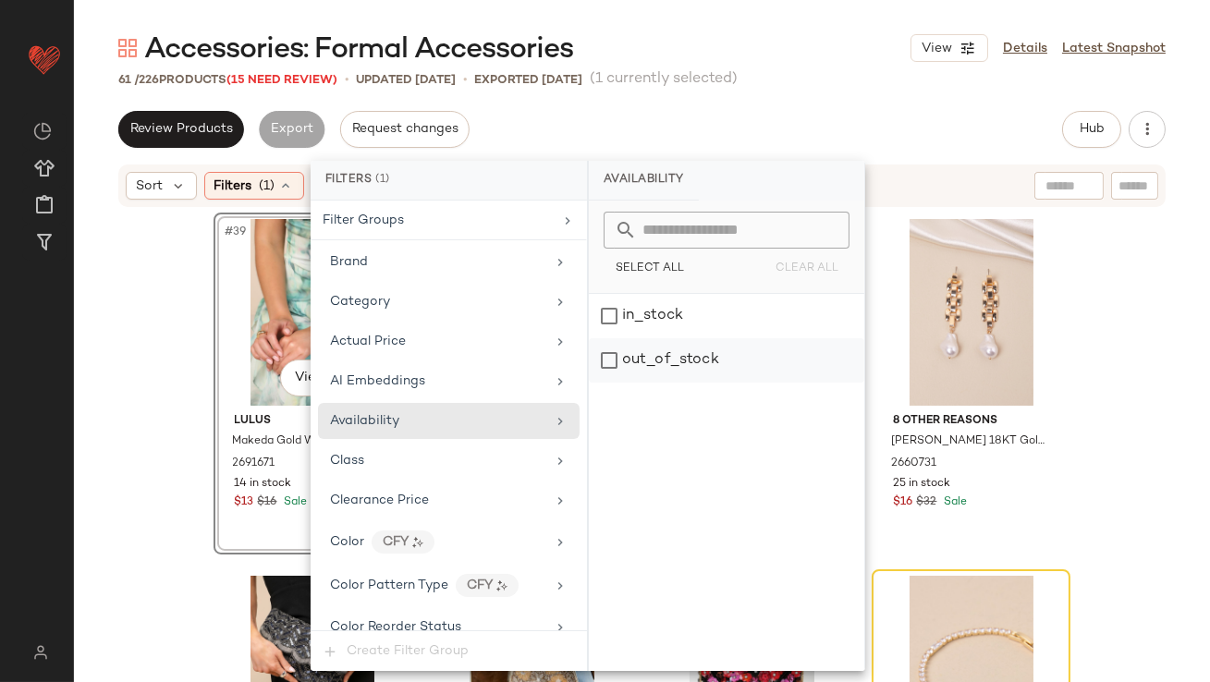
click at [711, 355] on div "out_of_stock" at bounding box center [726, 360] width 275 height 44
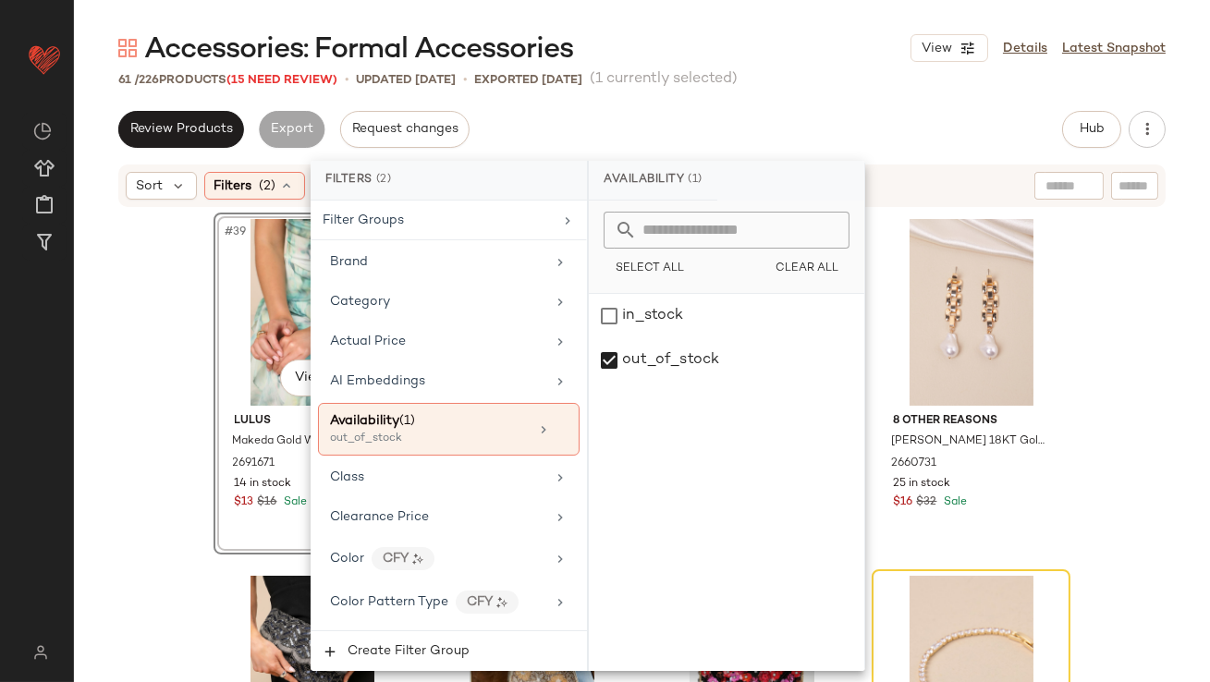
click at [769, 56] on div "Accessories: Formal Accessories View Details Latest Snapshot" at bounding box center [642, 48] width 1136 height 37
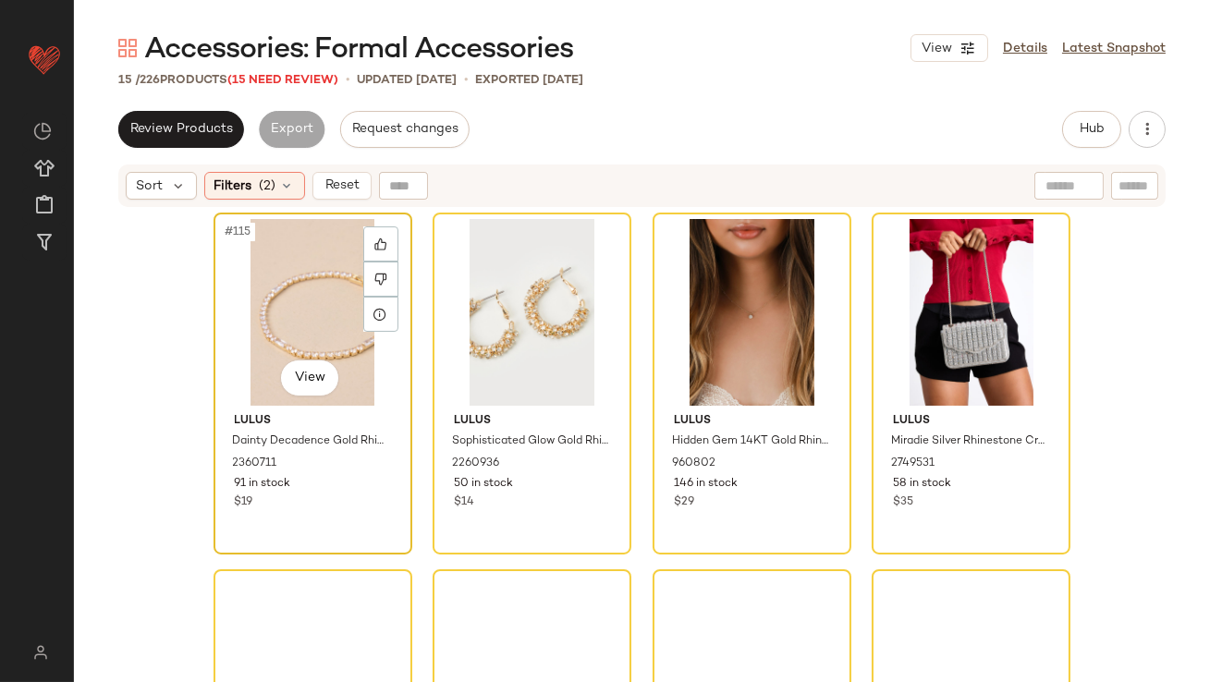
click at [286, 296] on div "#115 View" at bounding box center [313, 312] width 186 height 187
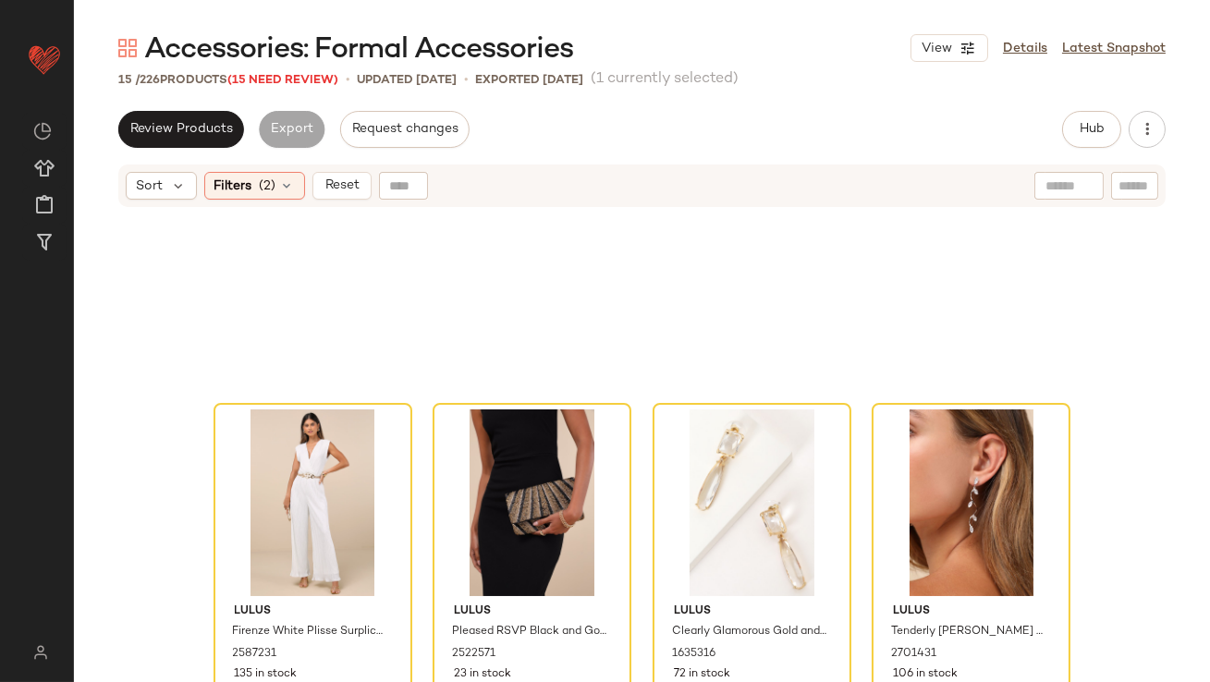
scroll to position [906, 0]
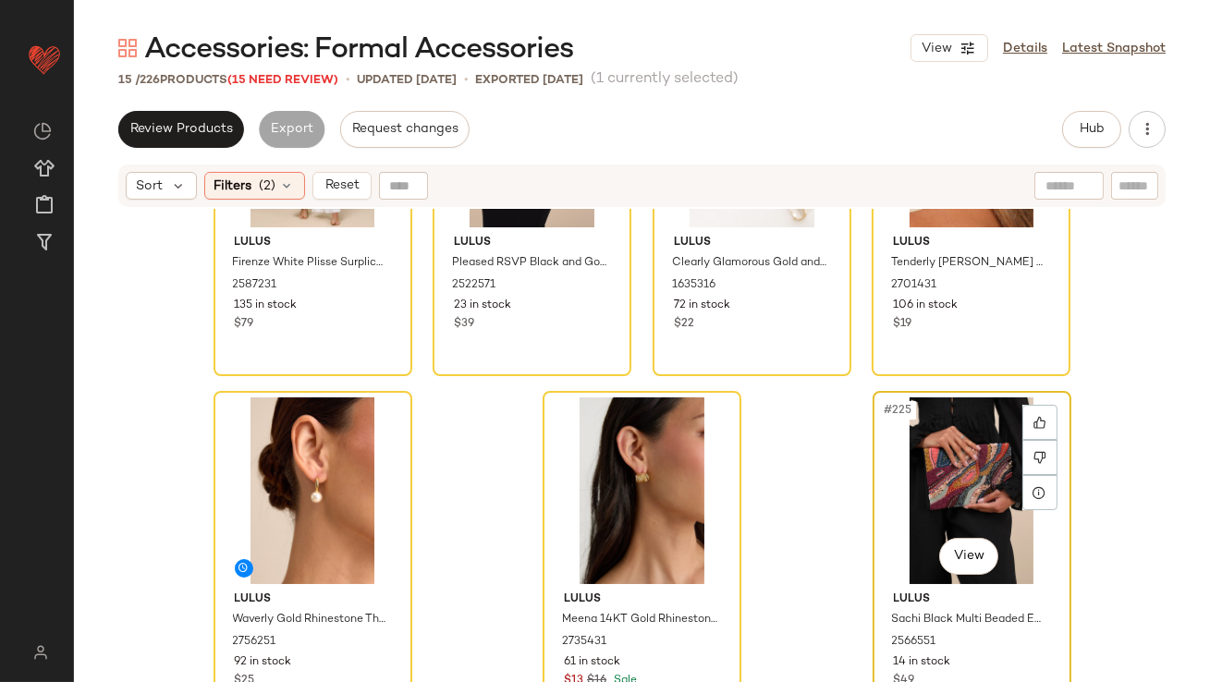
click at [898, 492] on div "#225 View" at bounding box center [972, 490] width 186 height 187
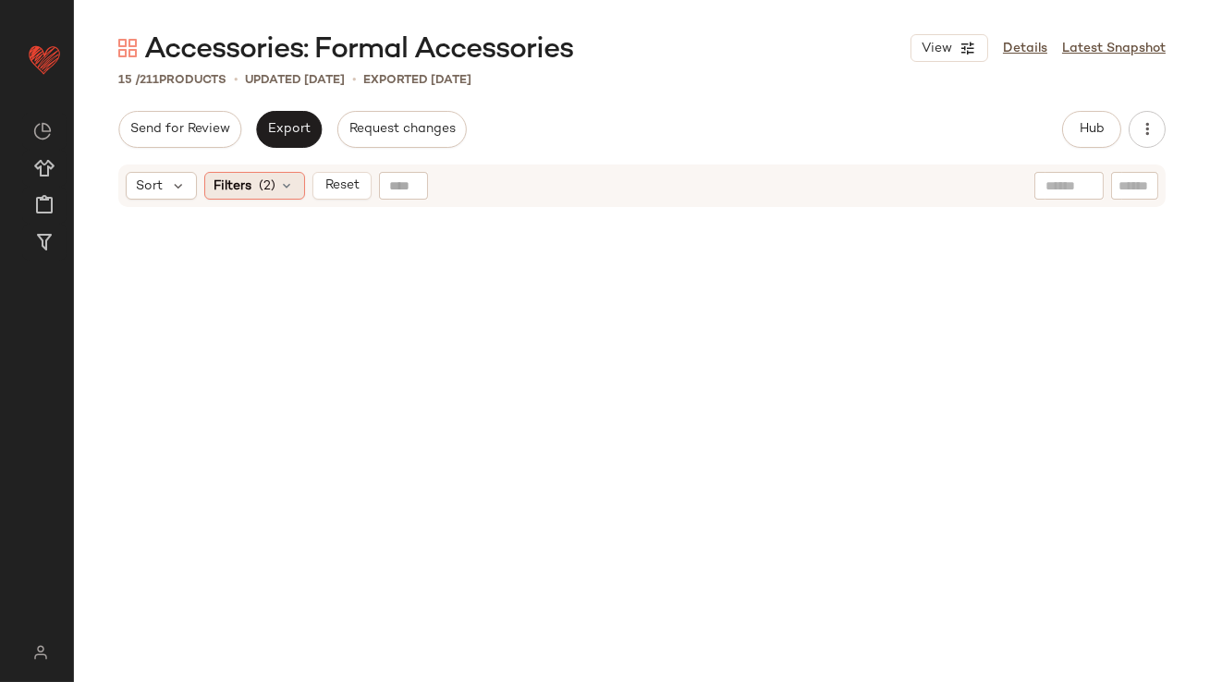
click at [238, 188] on span "Filters" at bounding box center [233, 185] width 38 height 19
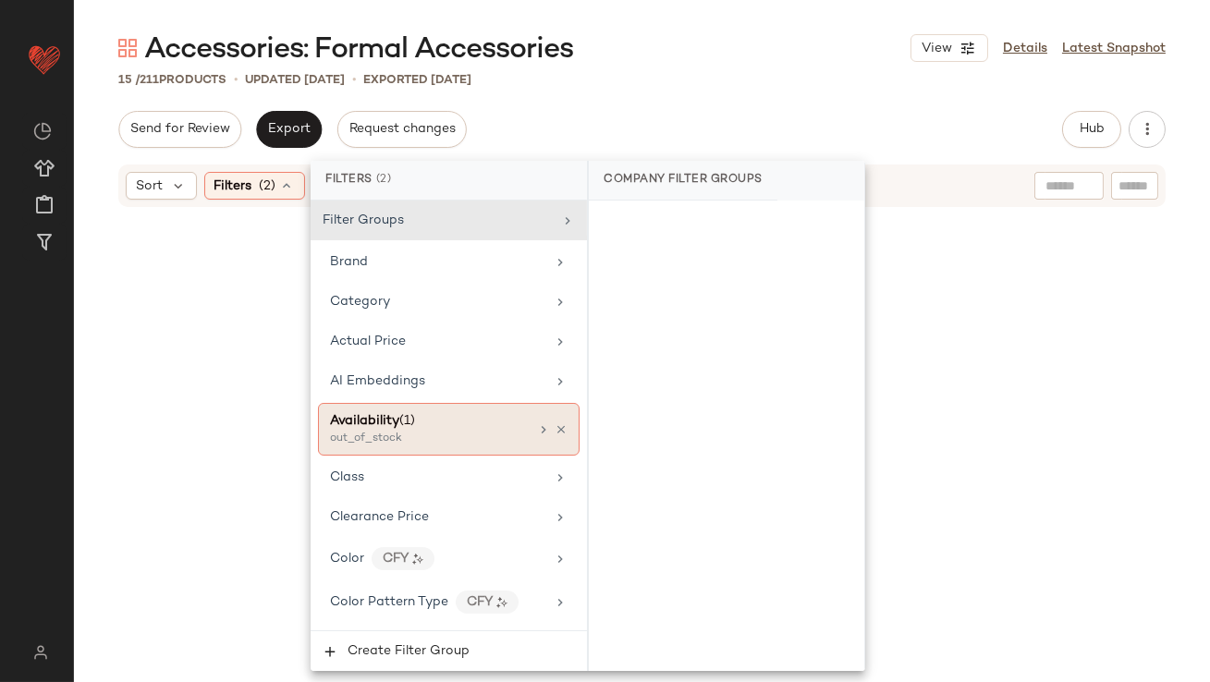
click at [556, 430] on icon at bounding box center [560, 429] width 13 height 13
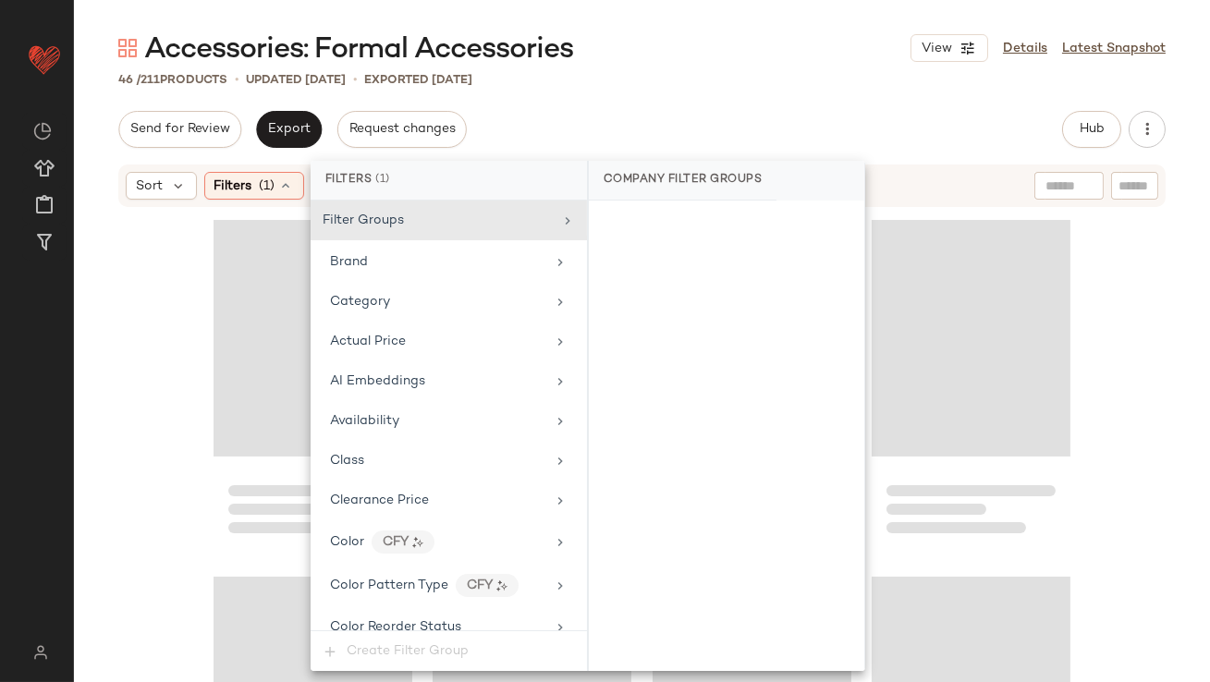
click at [715, 120] on div "Send for Review Export Request changes Hub Send for Review External Review Inte…" at bounding box center [641, 129] width 1047 height 37
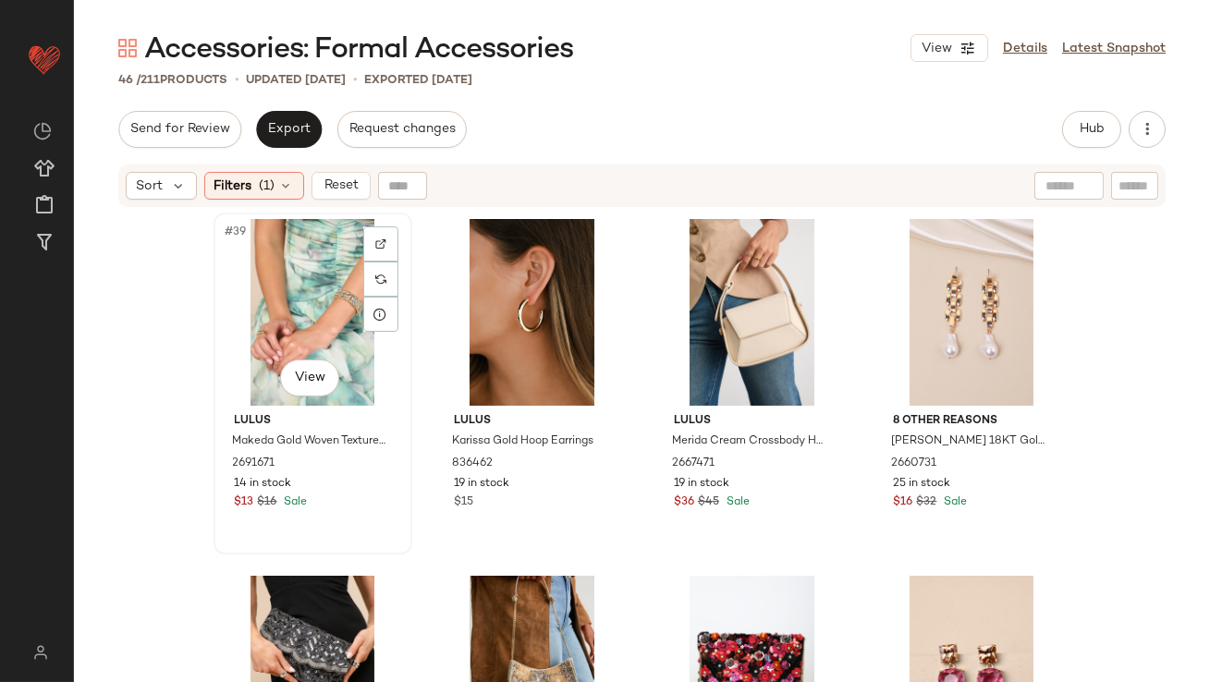
click at [344, 264] on div "#39 View" at bounding box center [313, 312] width 186 height 187
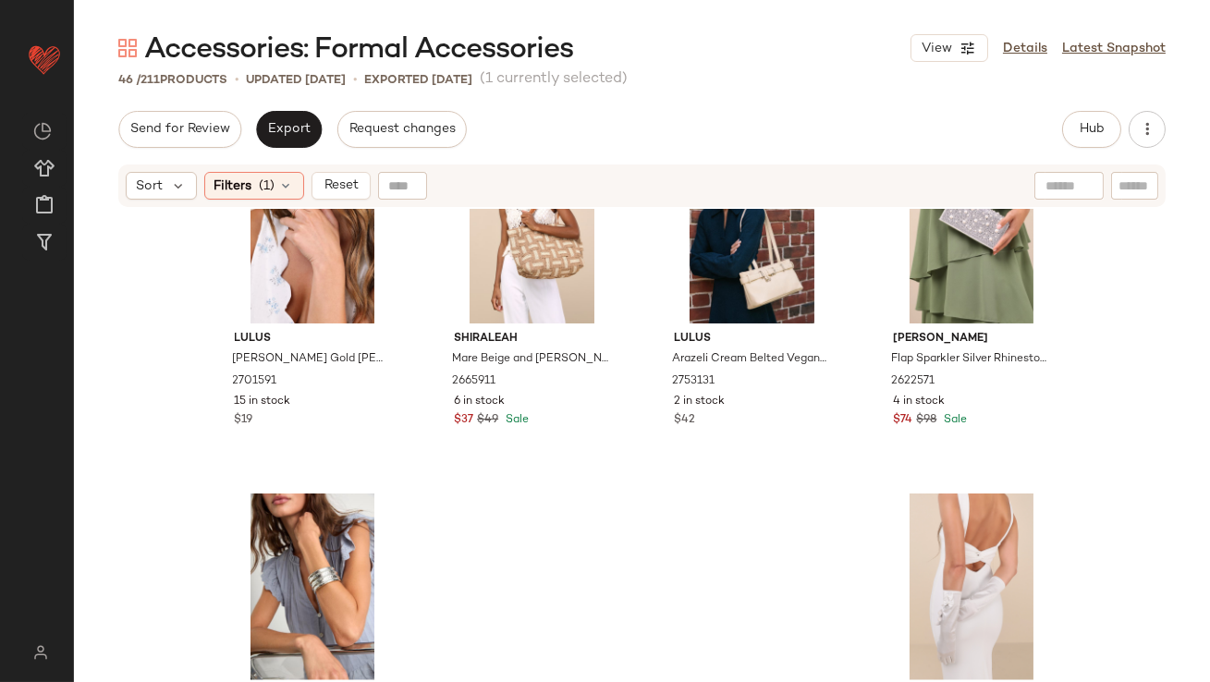
scroll to position [3760, 0]
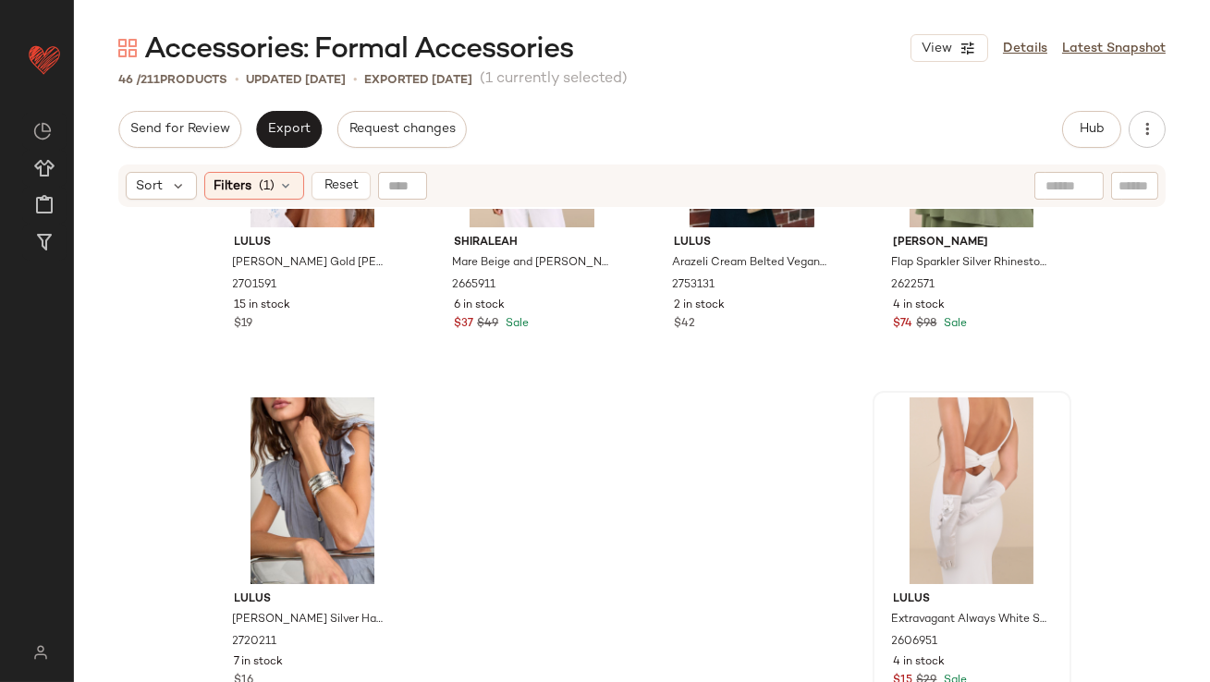
click at [929, 492] on div at bounding box center [972, 490] width 186 height 187
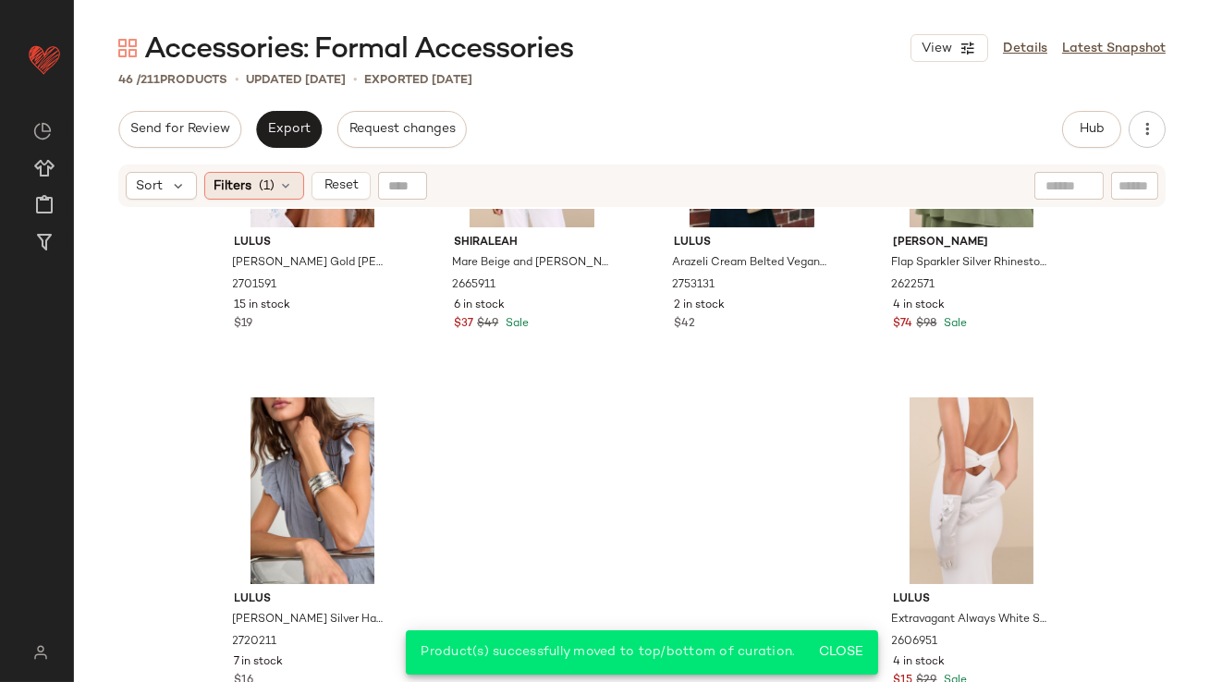
click at [255, 185] on div "Filters (1)" at bounding box center [254, 186] width 100 height 28
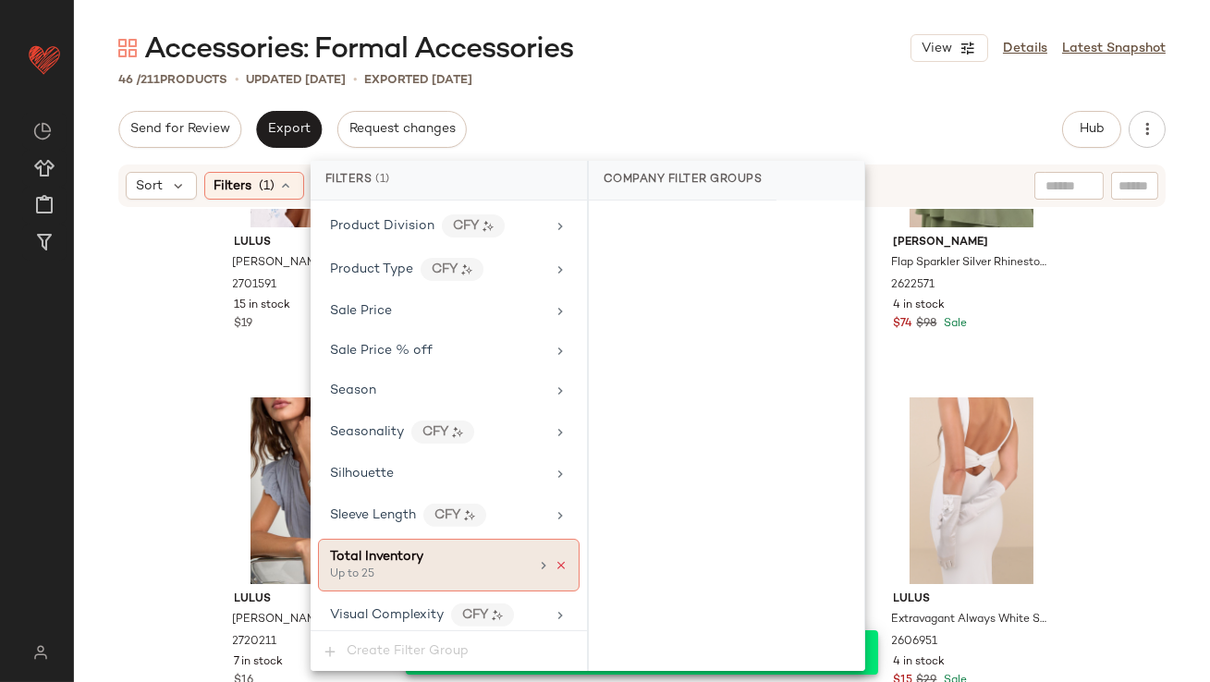
click at [556, 559] on icon at bounding box center [560, 565] width 13 height 13
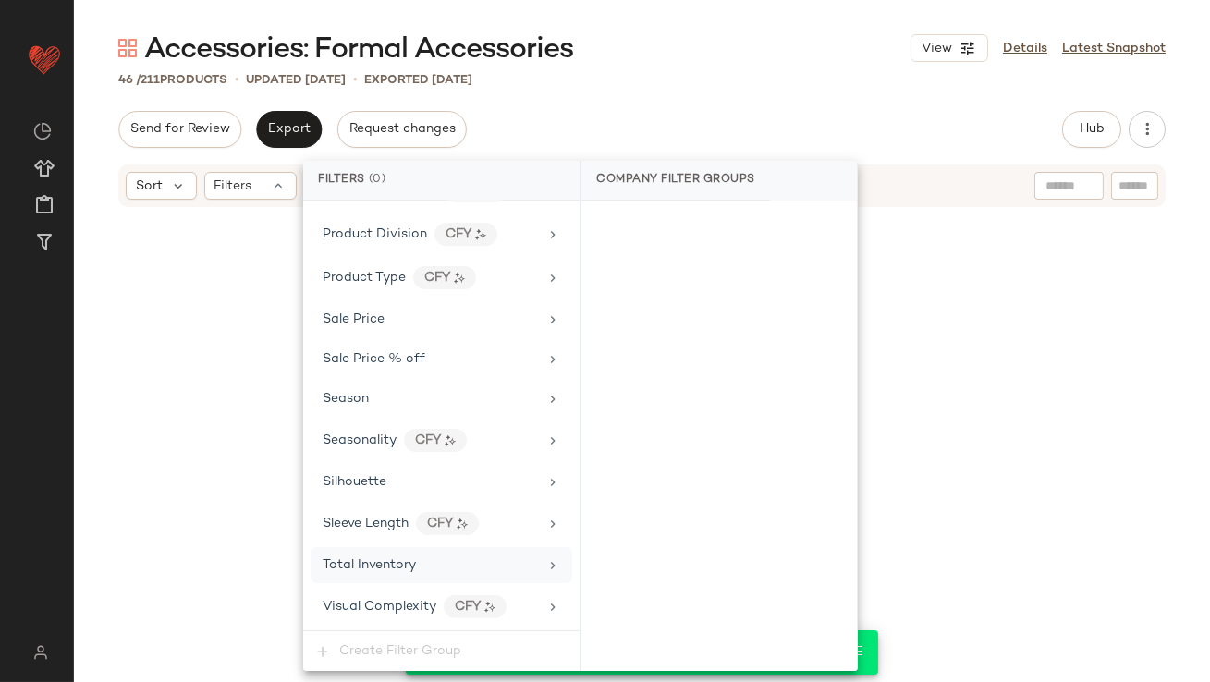
scroll to position [1372, 0]
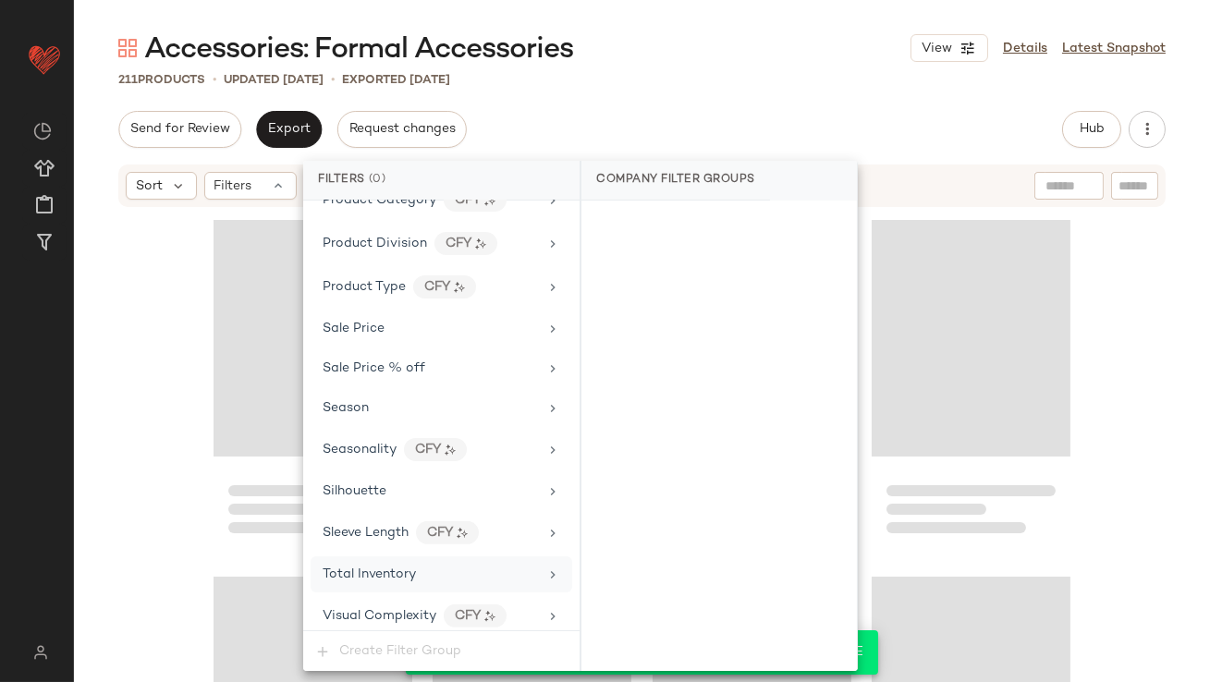
click at [720, 148] on div "Send for Review Export Request changes Hub Send for Review External Review Inte…" at bounding box center [642, 398] width 1136 height 575
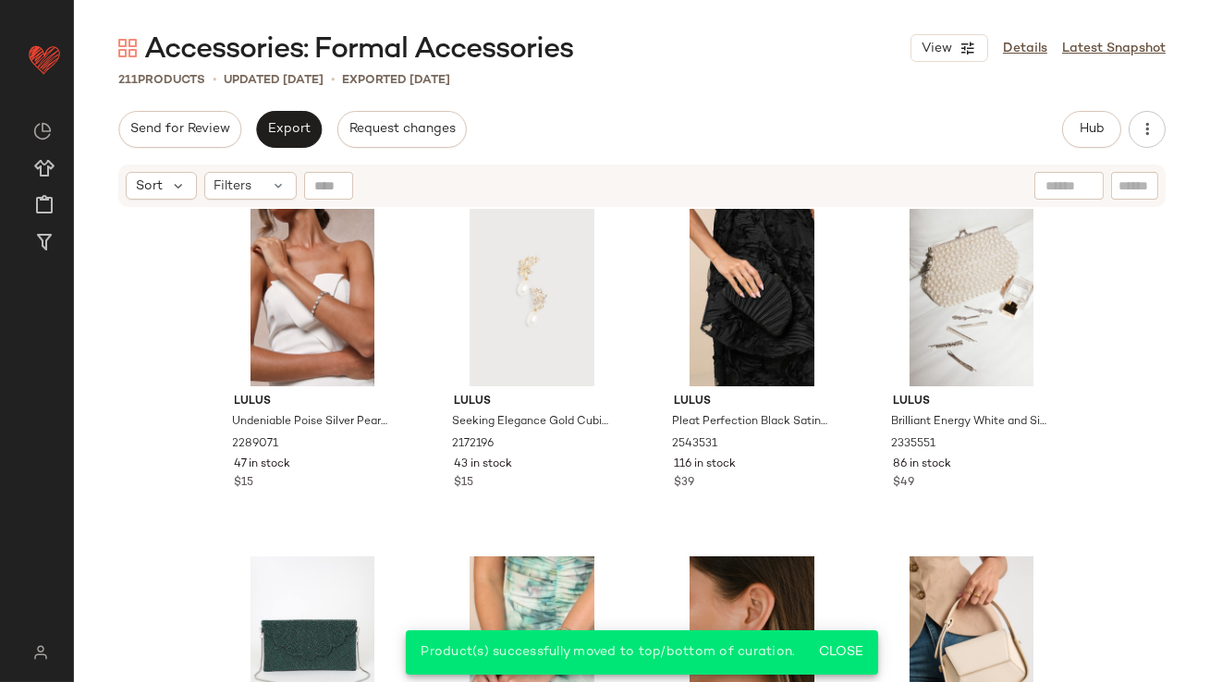
scroll to position [0, 0]
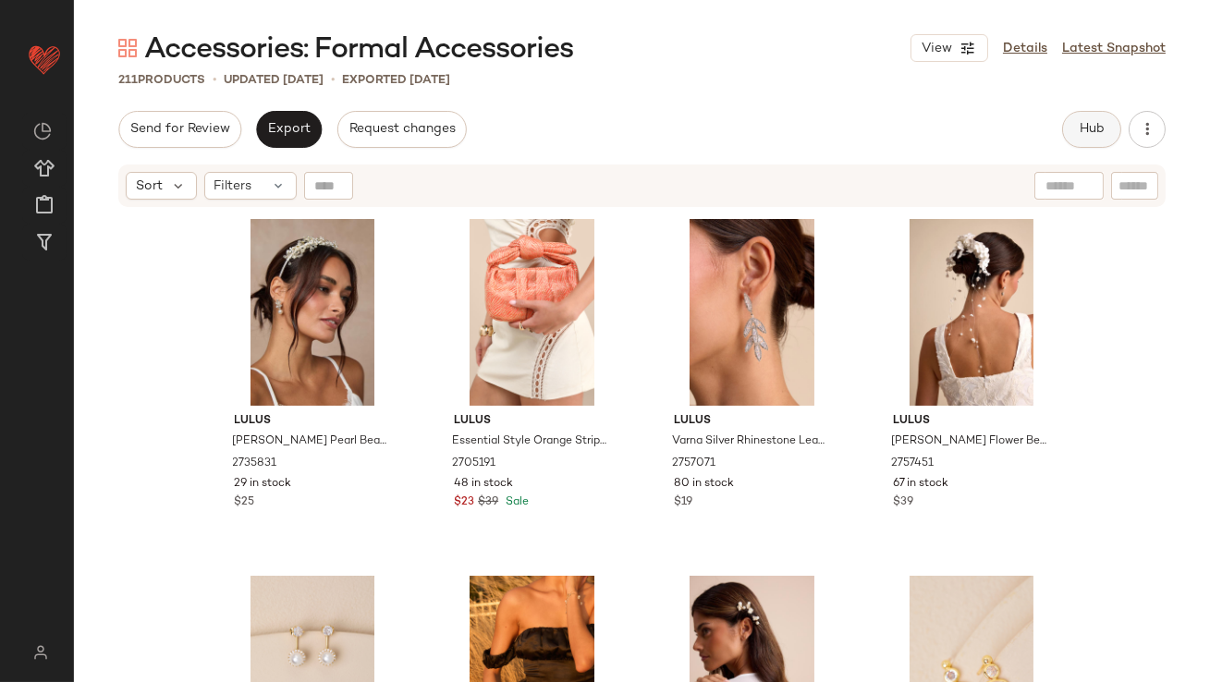
click at [1079, 120] on button "Hub" at bounding box center [1091, 129] width 59 height 37
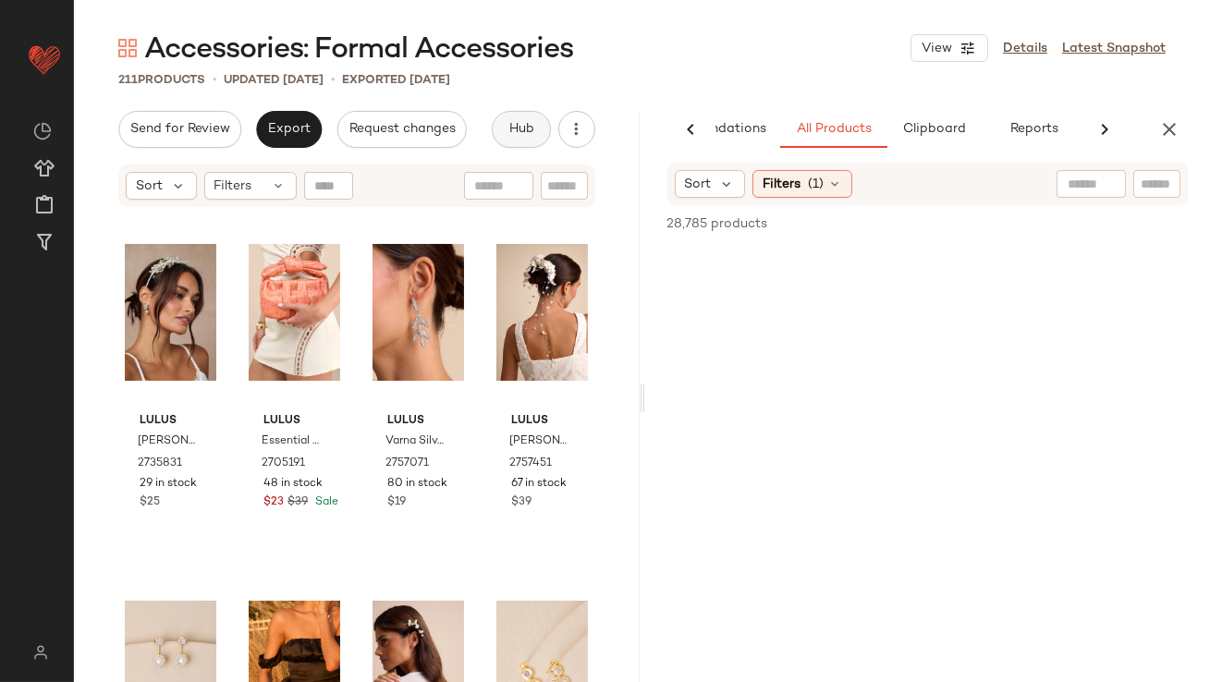
scroll to position [0, 103]
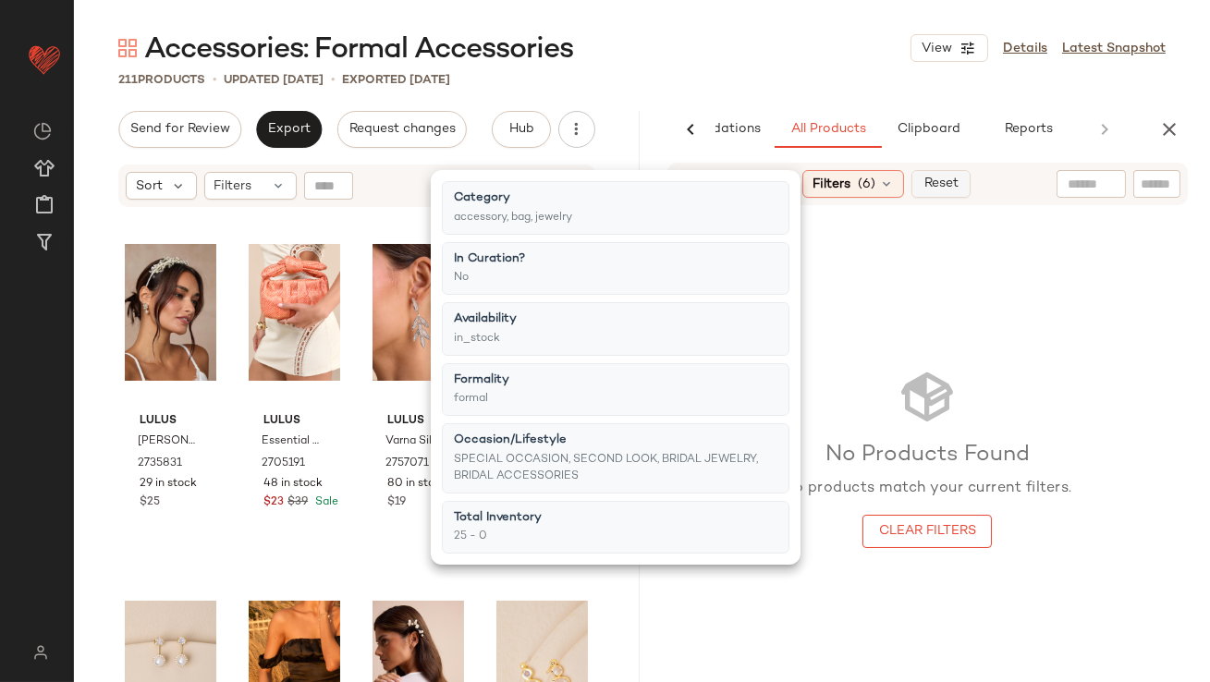
click at [940, 181] on span "Reset" at bounding box center [940, 183] width 35 height 15
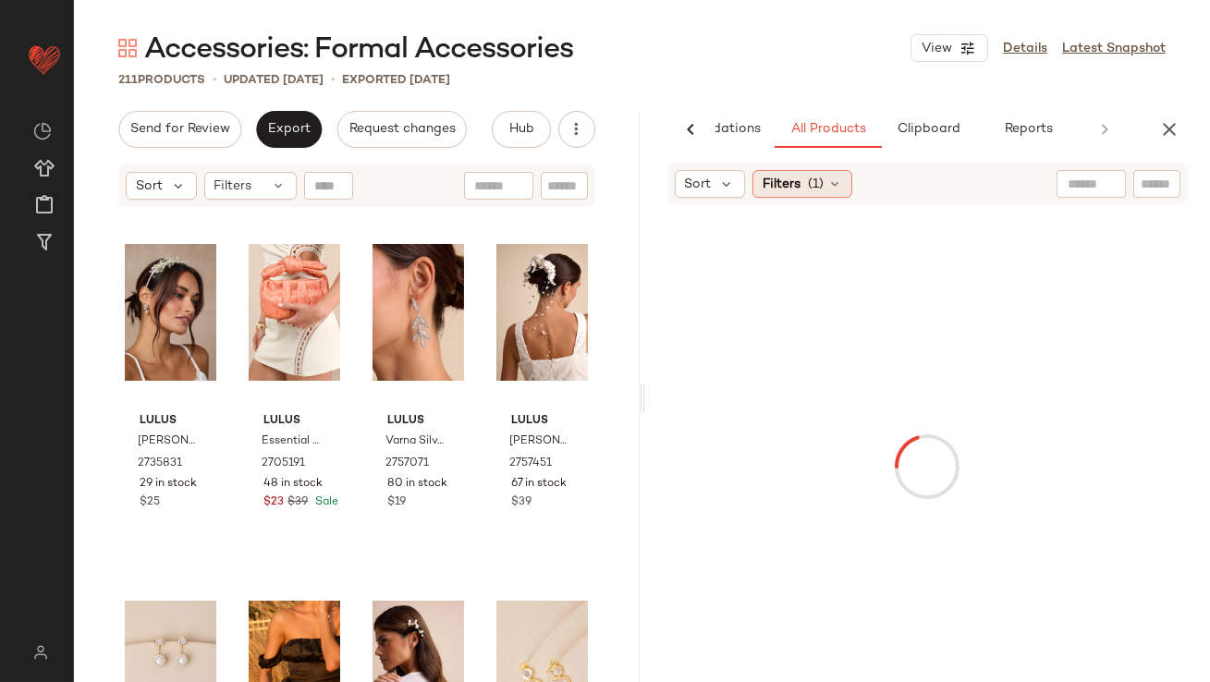
click at [821, 189] on span "(1)" at bounding box center [816, 184] width 16 height 19
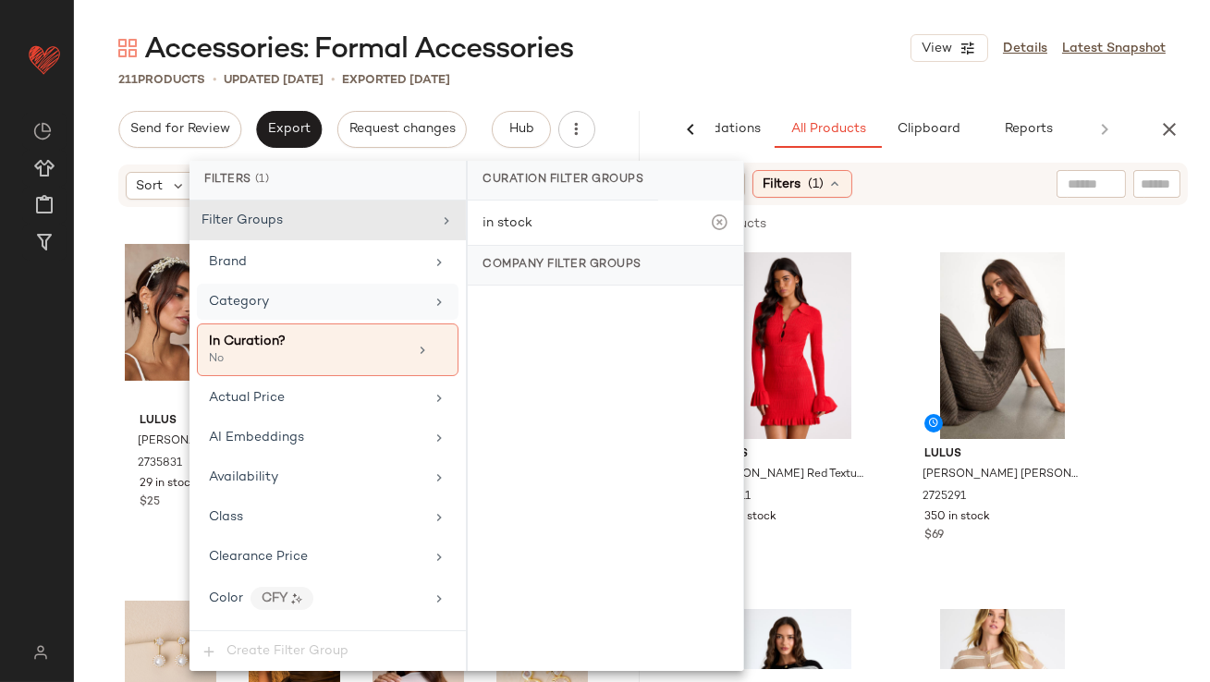
click at [286, 304] on div "Category" at bounding box center [316, 301] width 215 height 19
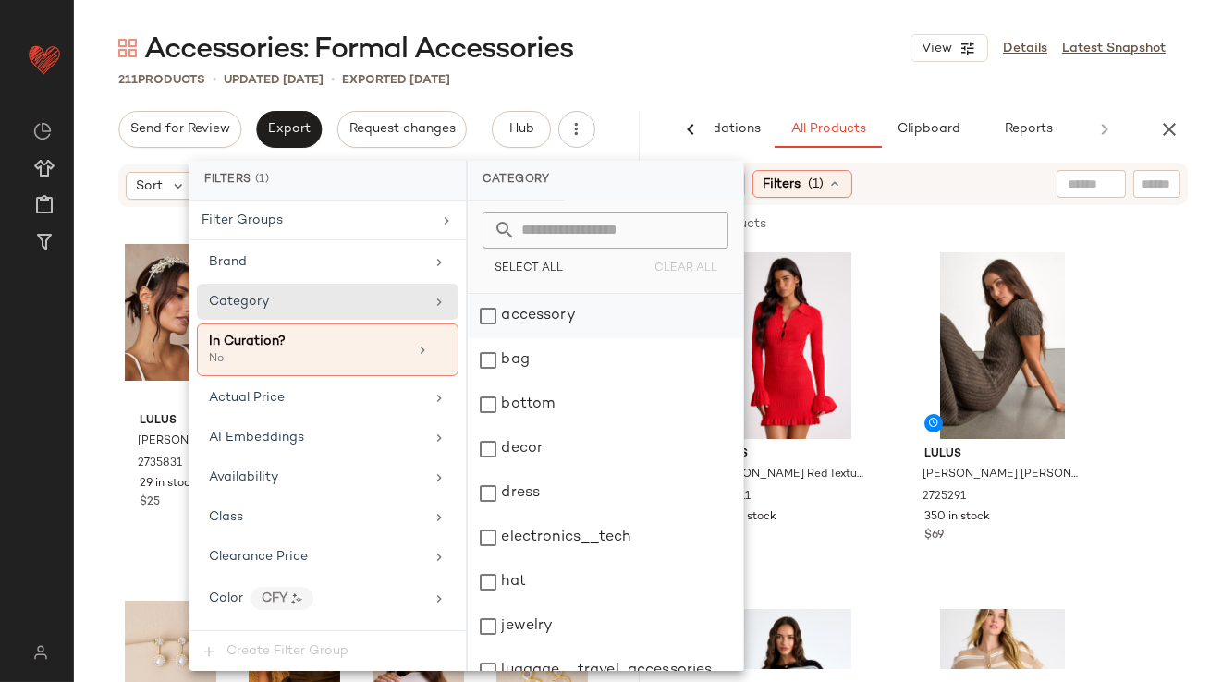
click at [511, 311] on div "accessory" at bounding box center [605, 316] width 275 height 44
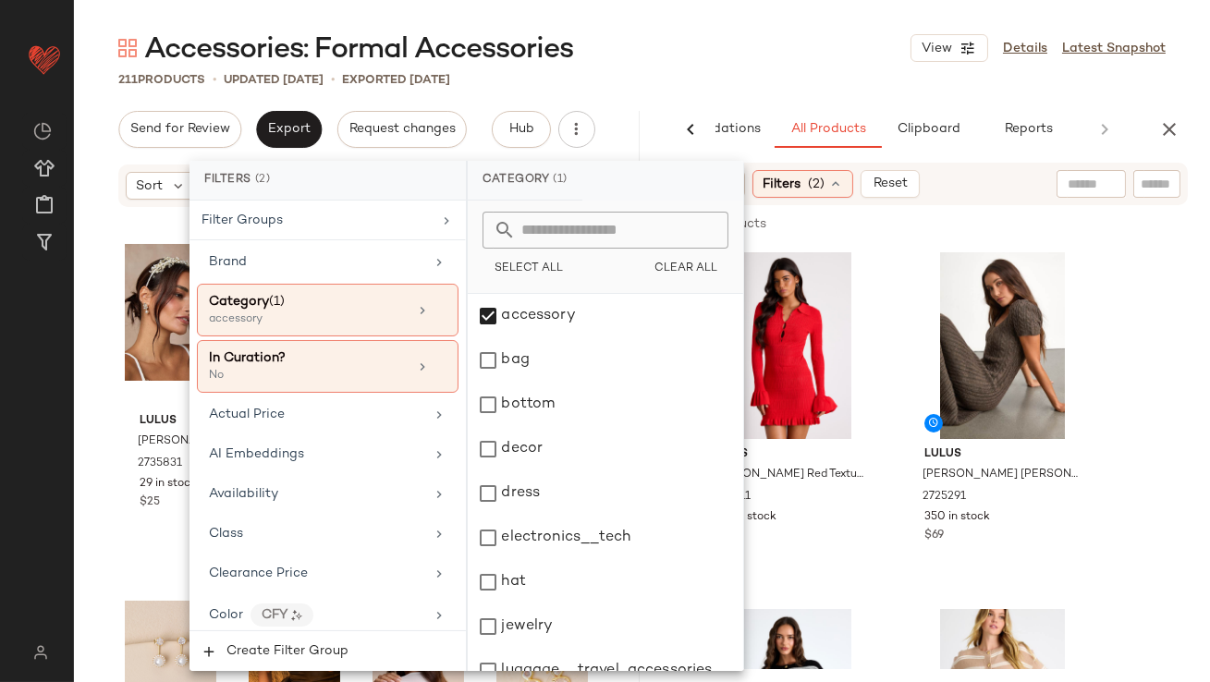
click at [760, 51] on div "Accessories: Formal Accessories View Details Latest Snapshot" at bounding box center [642, 48] width 1136 height 37
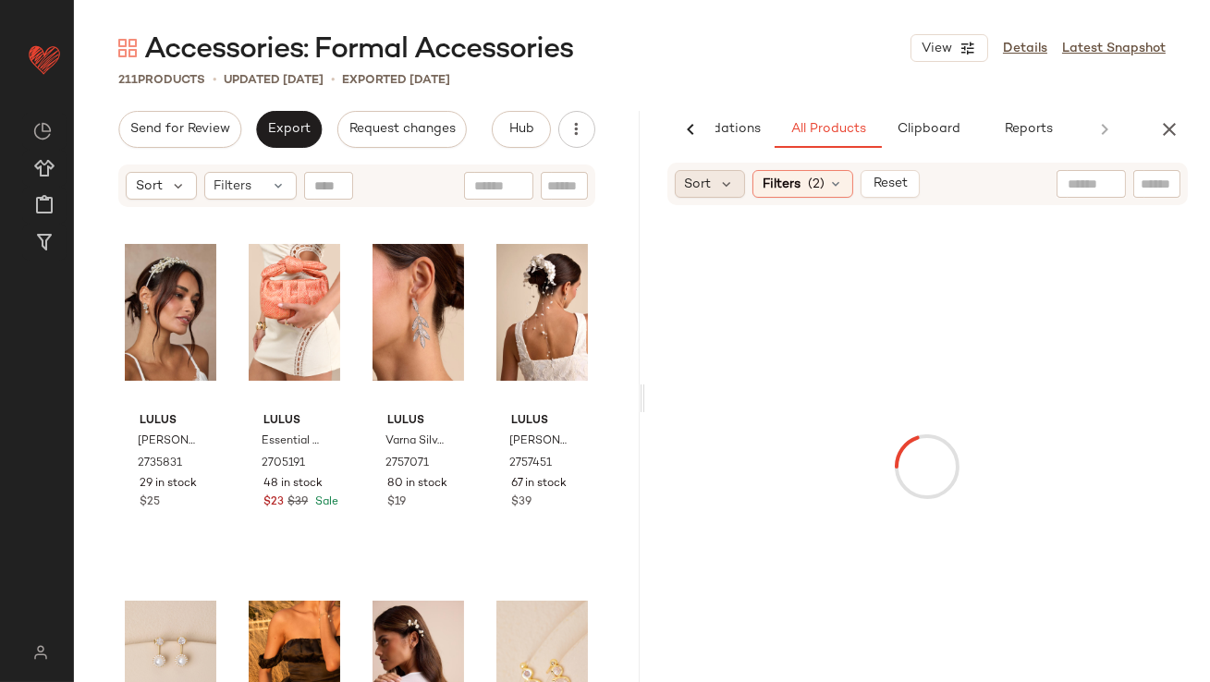
click at [715, 173] on div "Sort" at bounding box center [710, 184] width 71 height 28
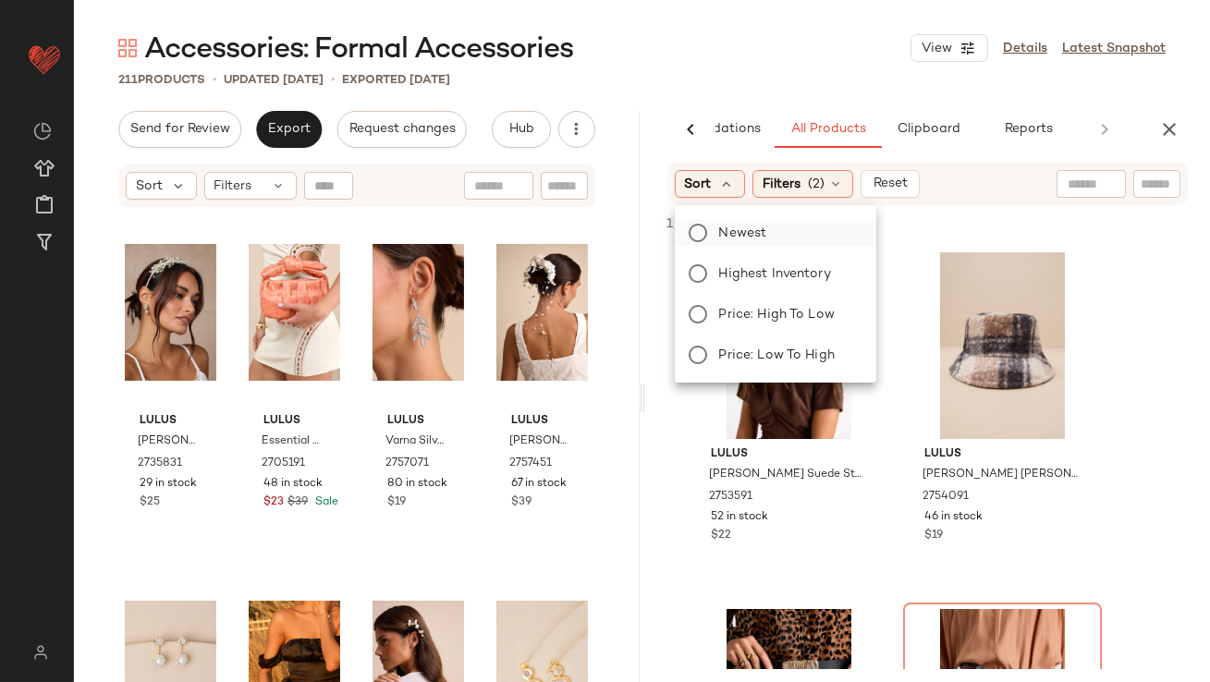
click at [711, 228] on label "Newest" at bounding box center [786, 233] width 150 height 26
click at [748, 79] on div "211 Products • updated Oct 14th • Exported Oct 9th" at bounding box center [642, 79] width 1136 height 18
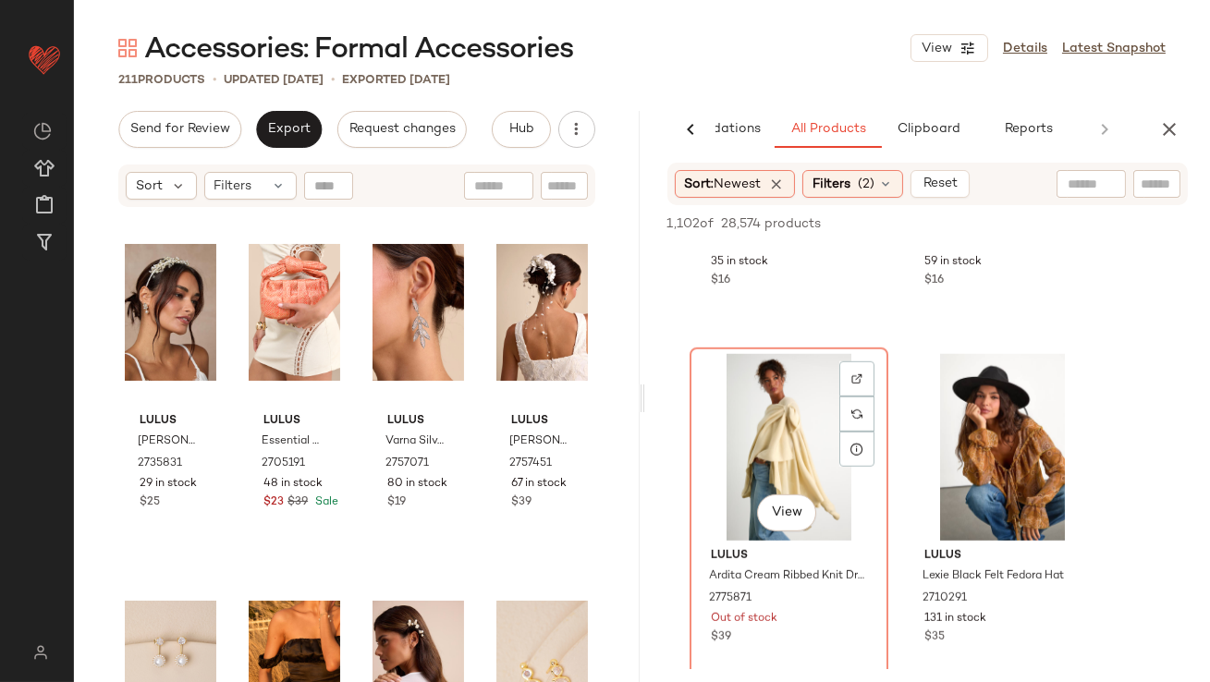
scroll to position [2512, 0]
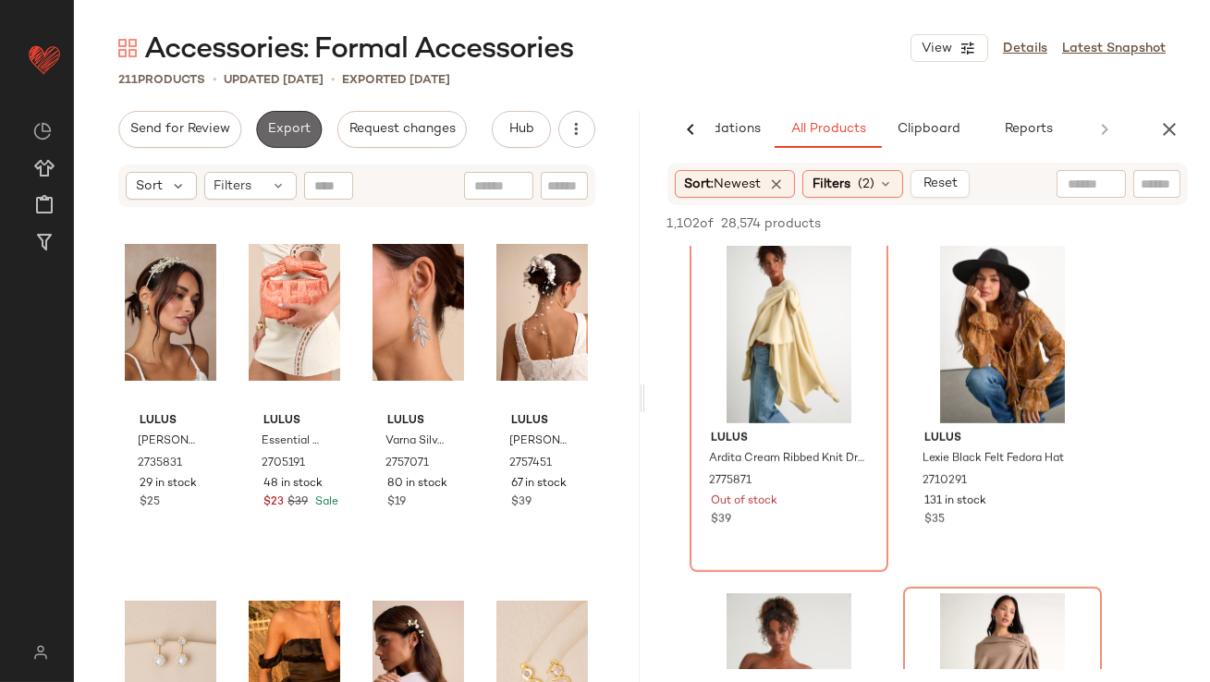
click at [276, 133] on span "Export" at bounding box center [288, 129] width 43 height 15
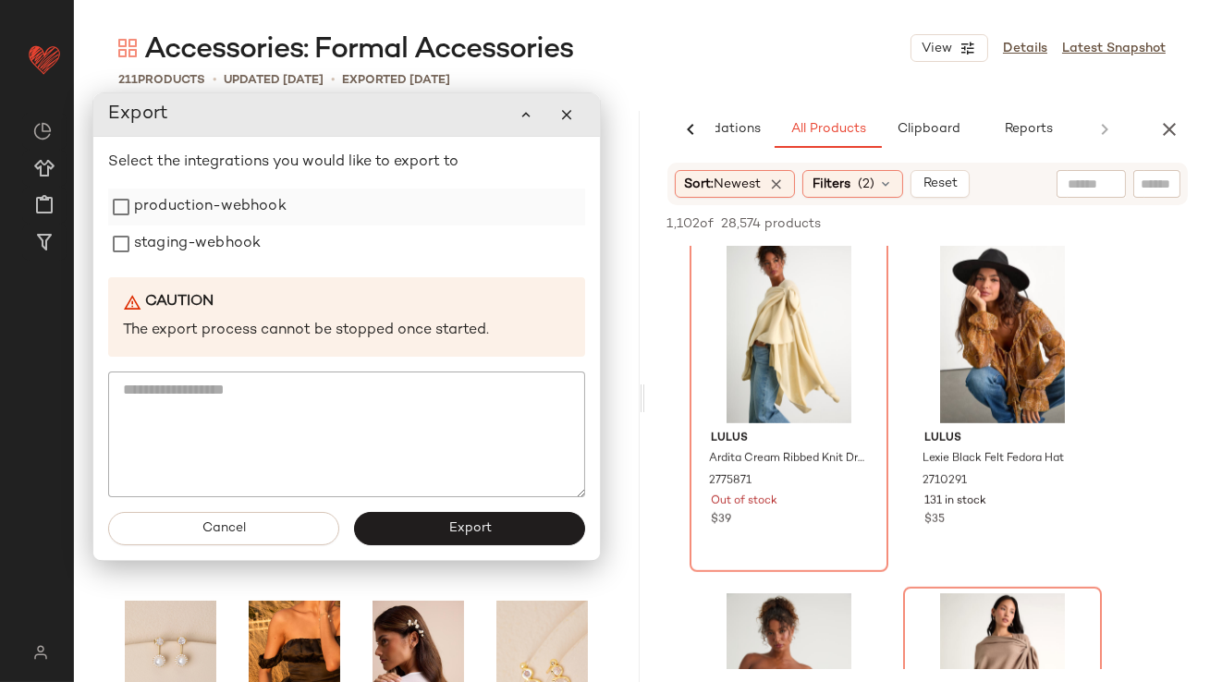
click at [254, 221] on label "production-webhook" at bounding box center [210, 206] width 152 height 37
click at [254, 237] on label "staging-webhook" at bounding box center [197, 244] width 127 height 37
click at [461, 529] on span "Export" at bounding box center [468, 529] width 43 height 15
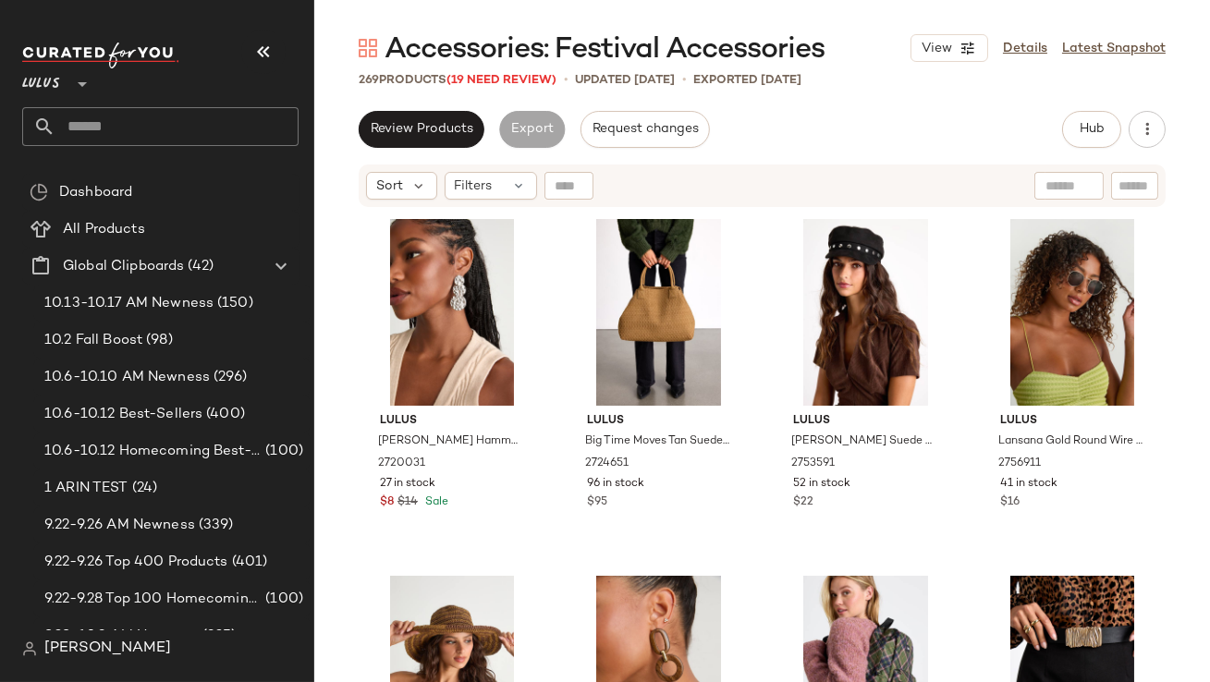
click at [259, 57] on icon "button" at bounding box center [263, 52] width 22 height 22
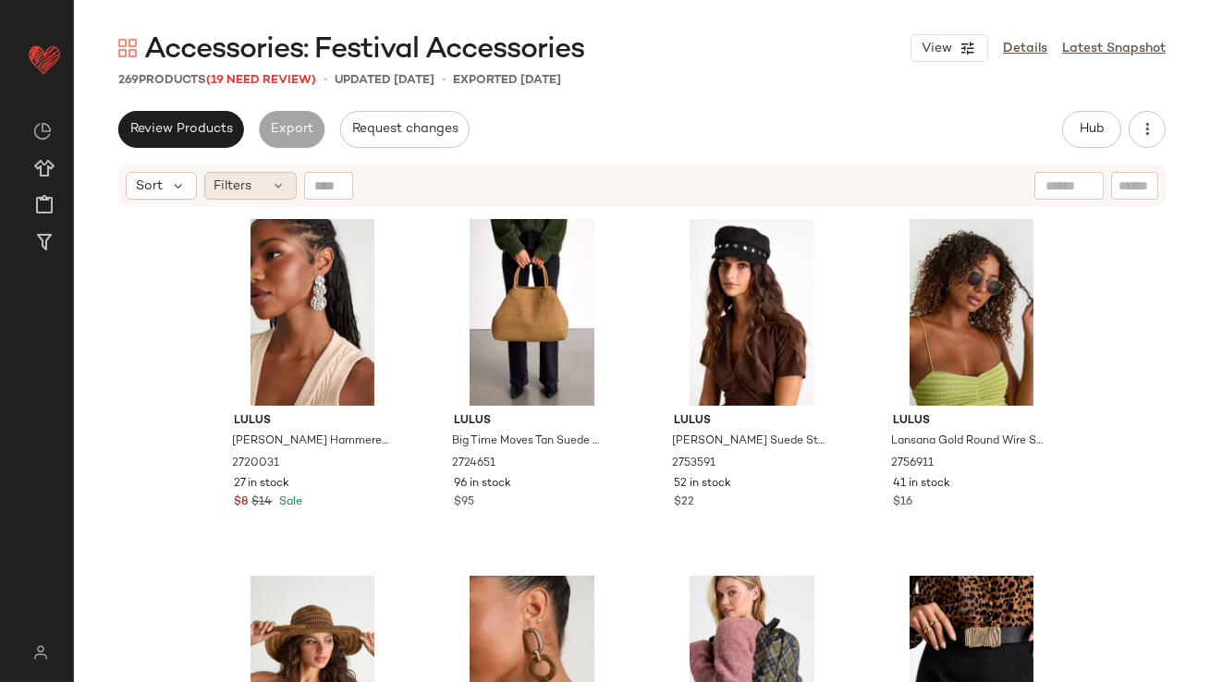
click at [257, 191] on div "Filters" at bounding box center [250, 186] width 92 height 28
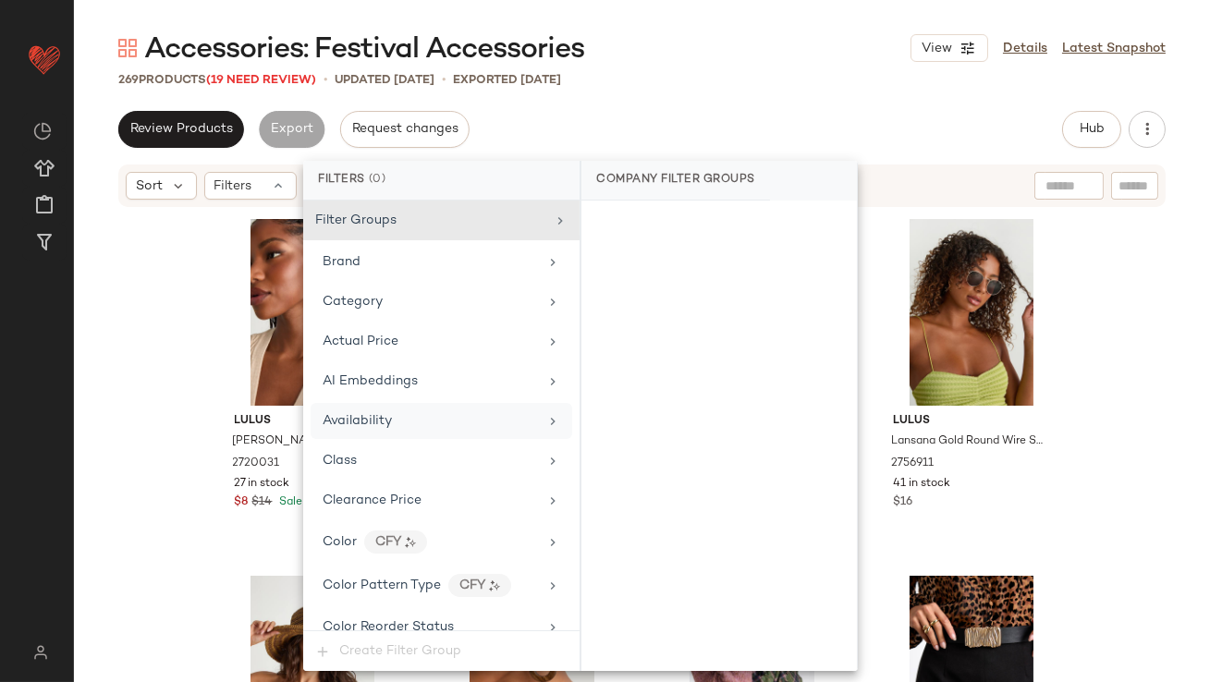
click at [359, 425] on span "Availability" at bounding box center [356, 421] width 69 height 14
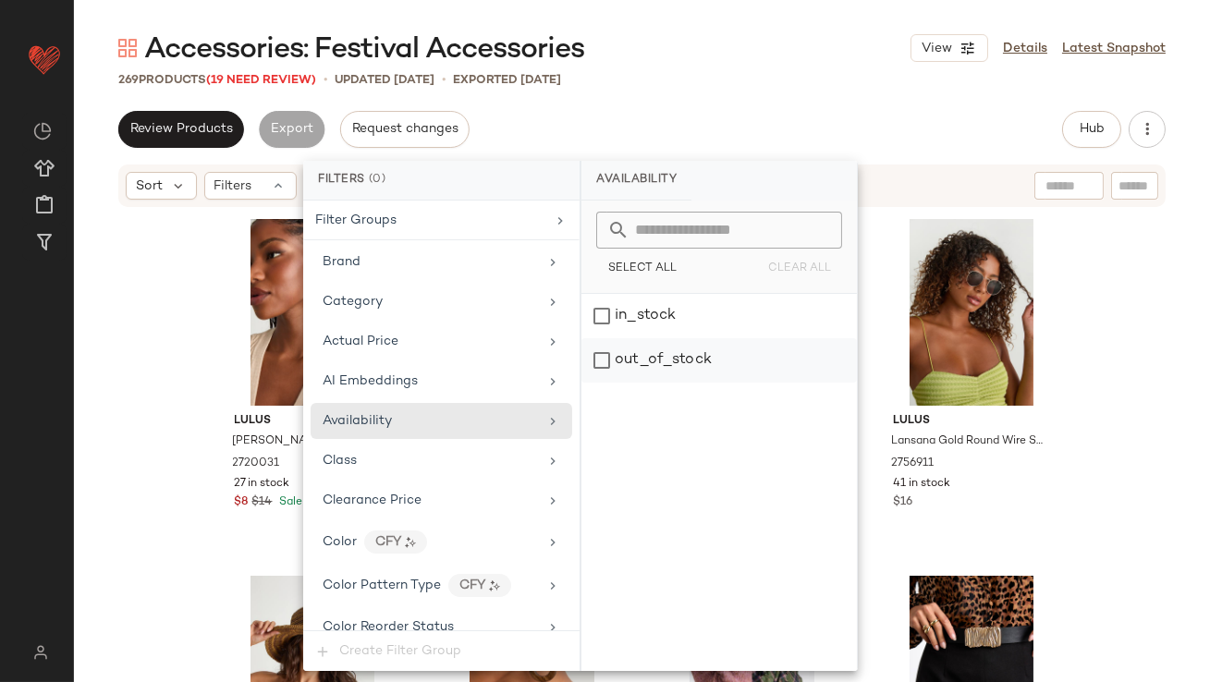
click at [653, 369] on div "out_of_stock" at bounding box center [718, 360] width 275 height 44
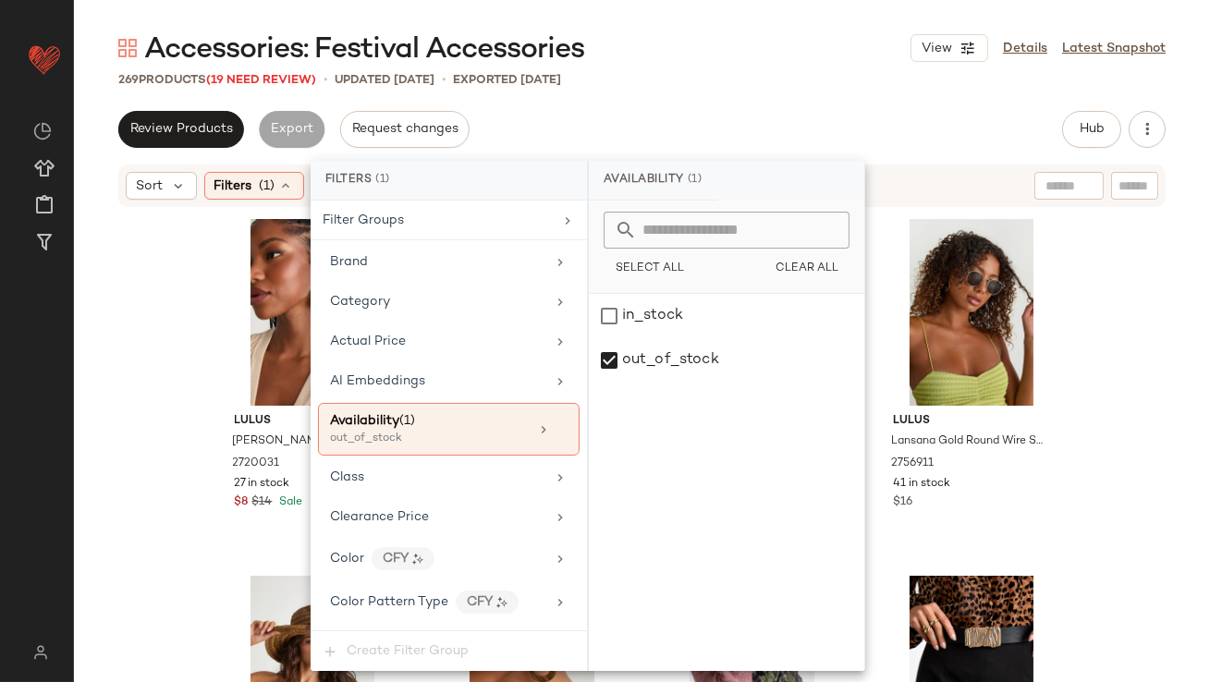
click at [716, 103] on div "Accessories: Festival Accessories View Details Latest Snapshot 269 Products (19…" at bounding box center [642, 356] width 1136 height 652
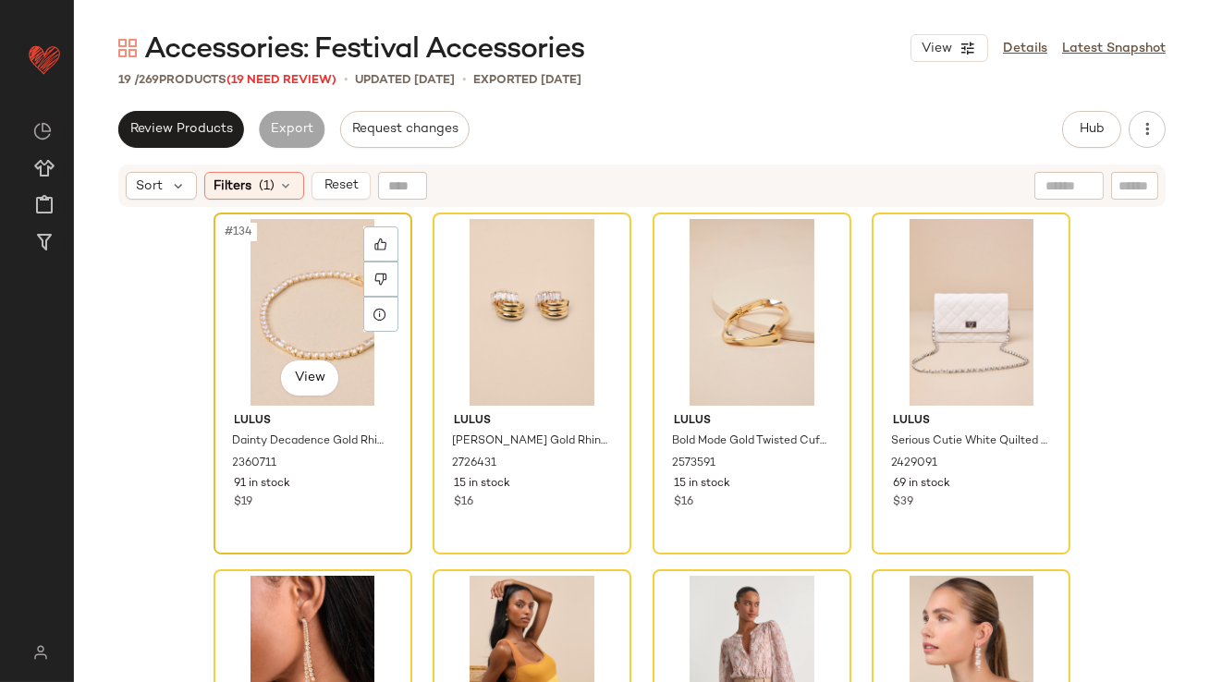
click at [329, 310] on div "#134 View" at bounding box center [313, 312] width 186 height 187
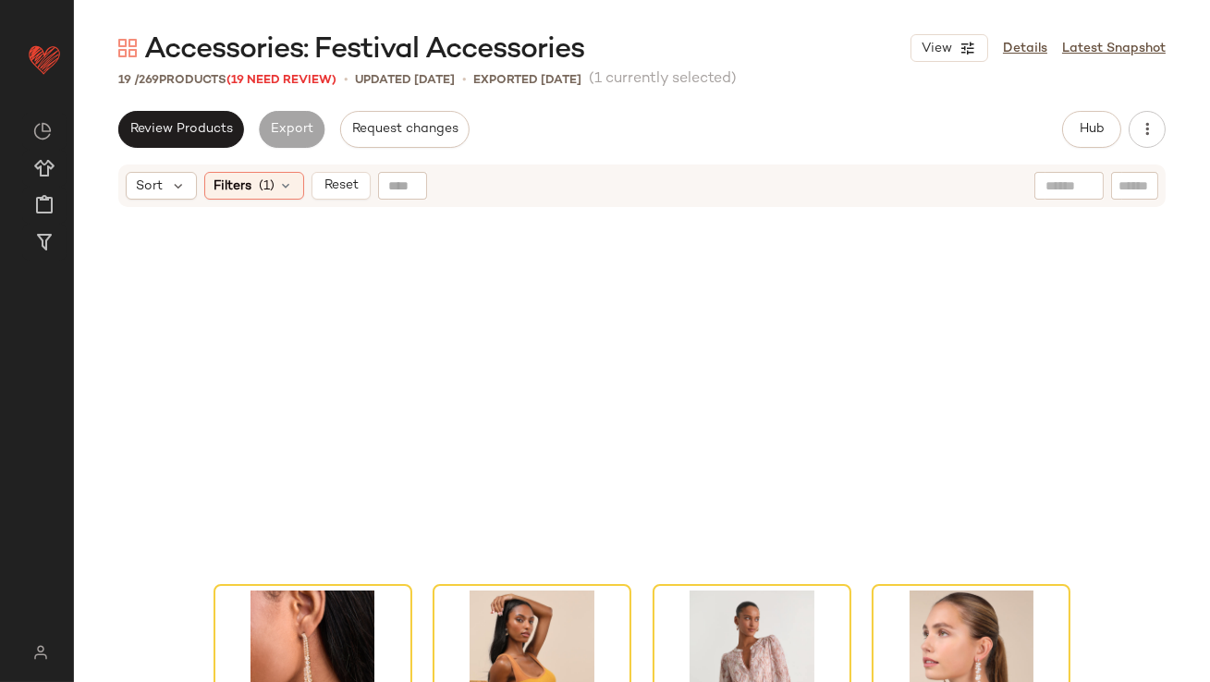
scroll to position [1263, 0]
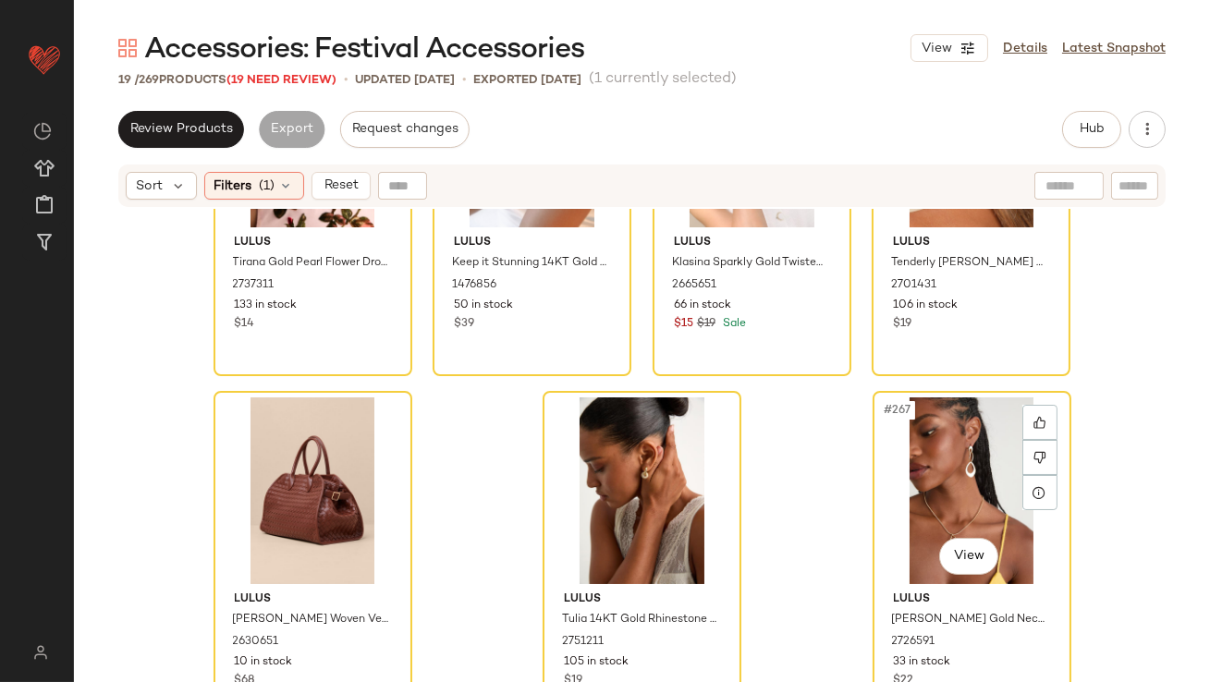
click at [913, 461] on div "#267 View" at bounding box center [972, 490] width 186 height 187
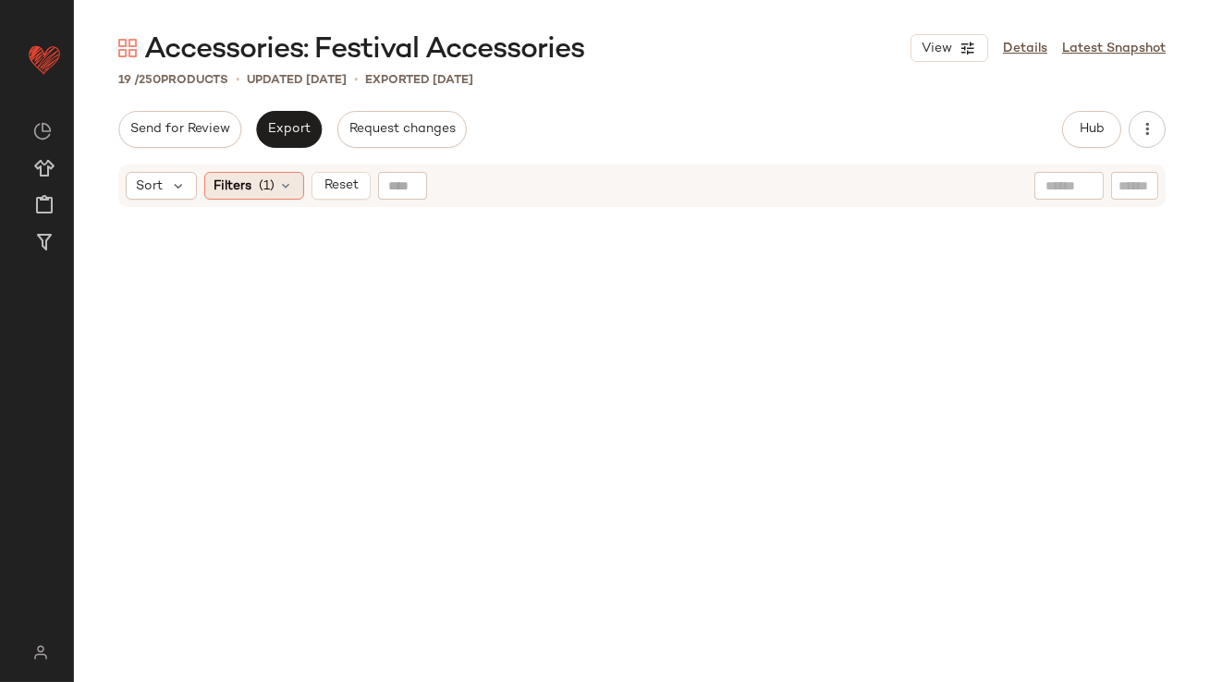
click at [225, 189] on span "Filters" at bounding box center [233, 185] width 38 height 19
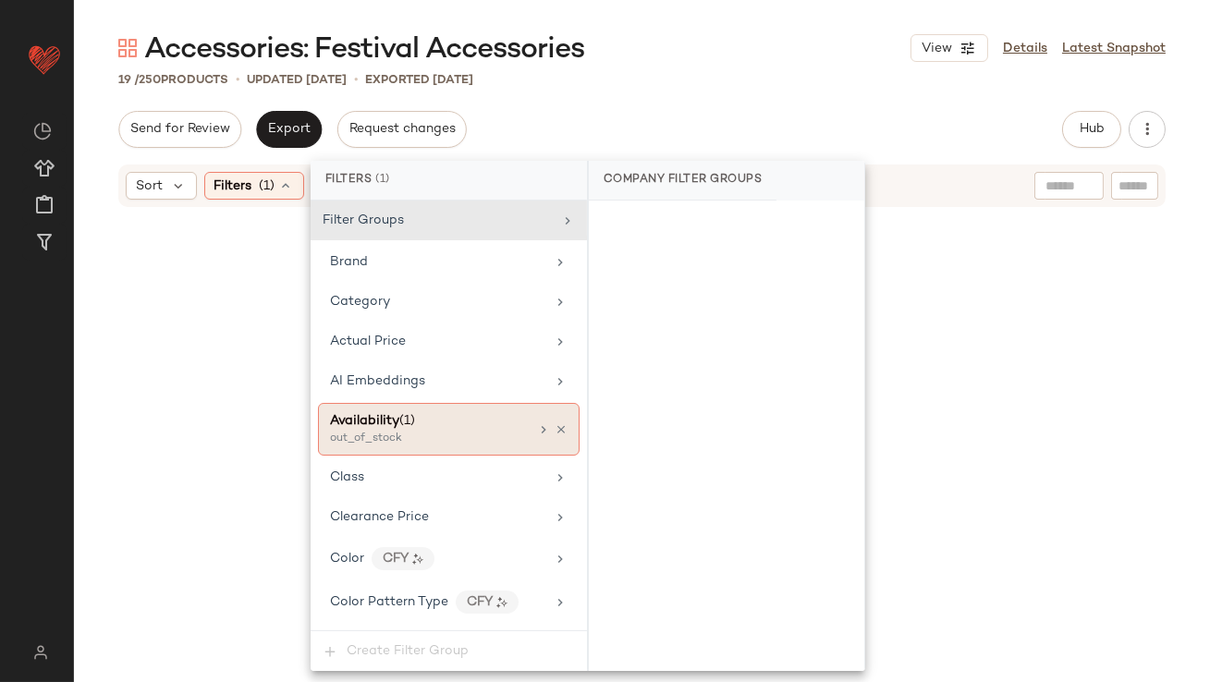
click at [555, 423] on icon at bounding box center [560, 429] width 13 height 13
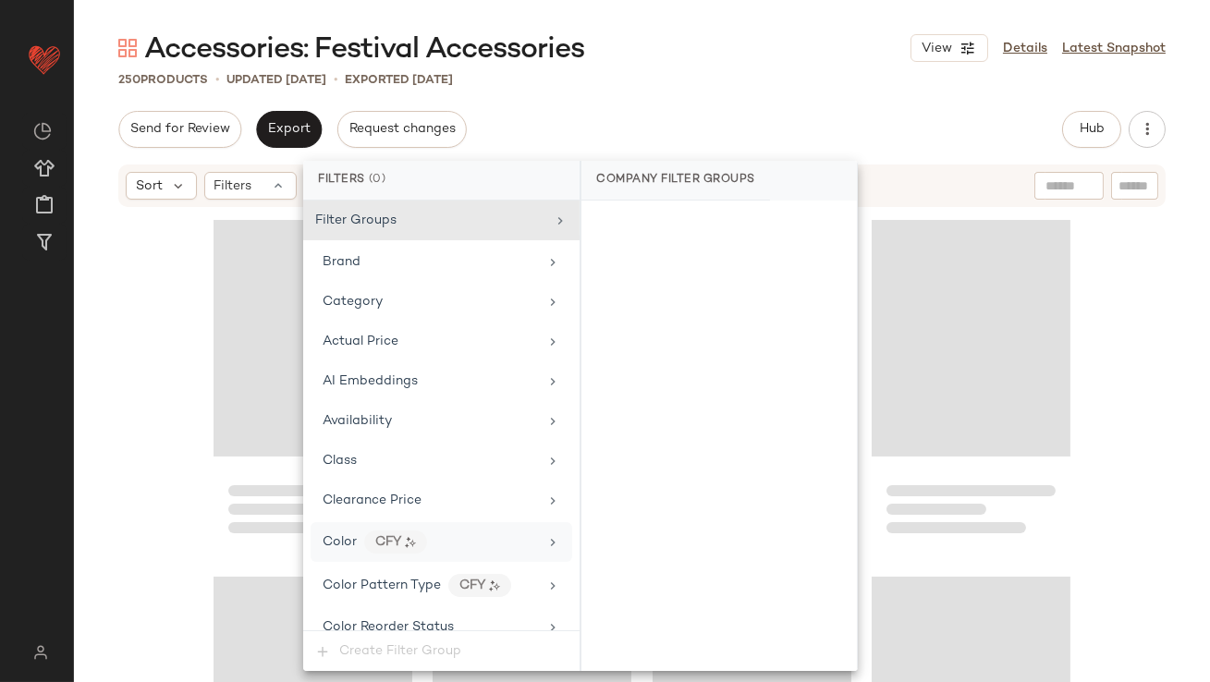
scroll to position [1416, 0]
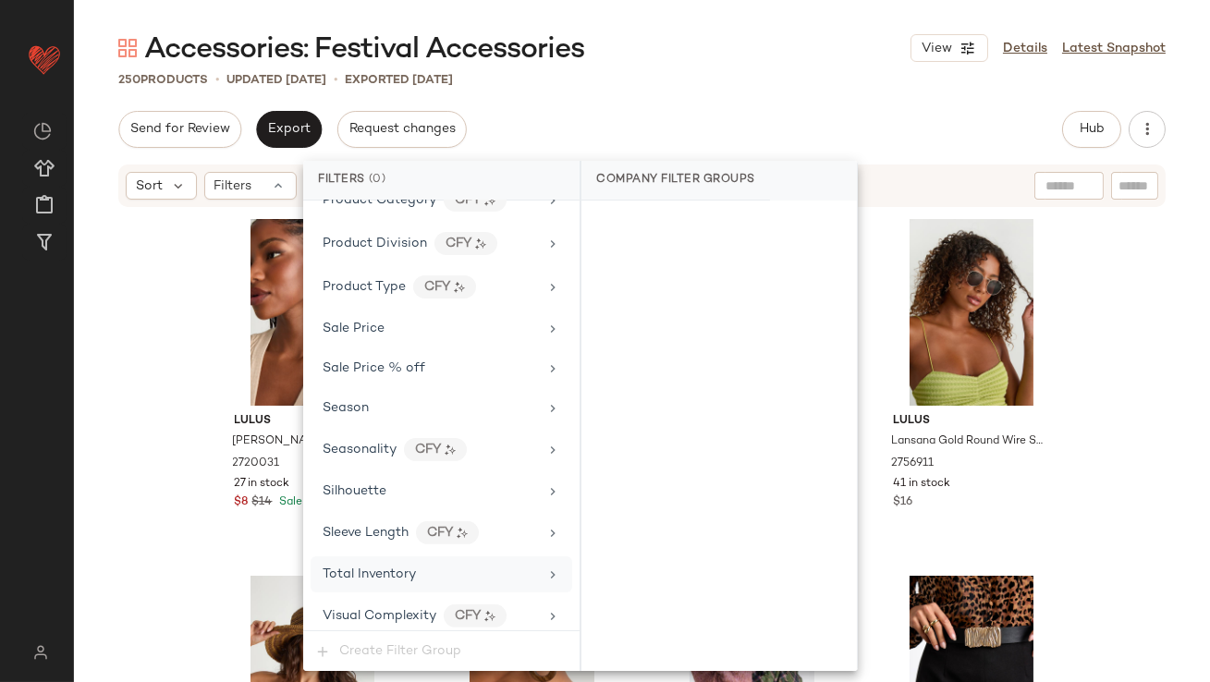
click at [413, 572] on span "Total Inventory" at bounding box center [368, 574] width 93 height 14
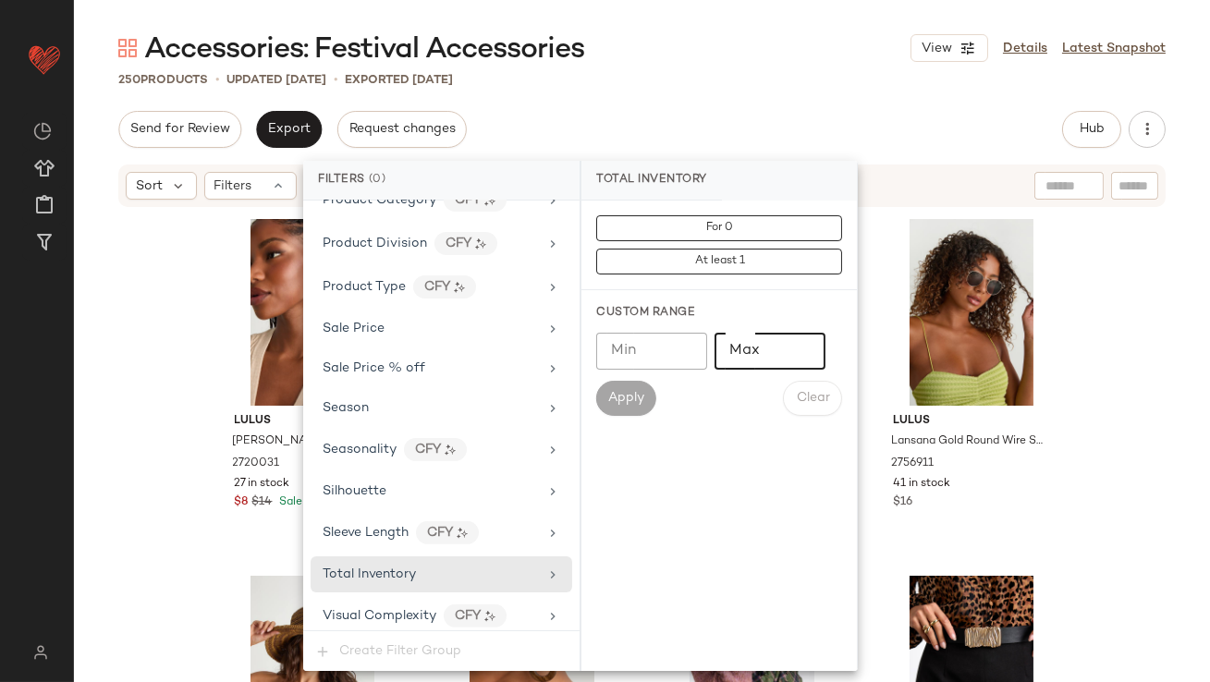
click at [756, 356] on input "Max" at bounding box center [769, 351] width 111 height 37
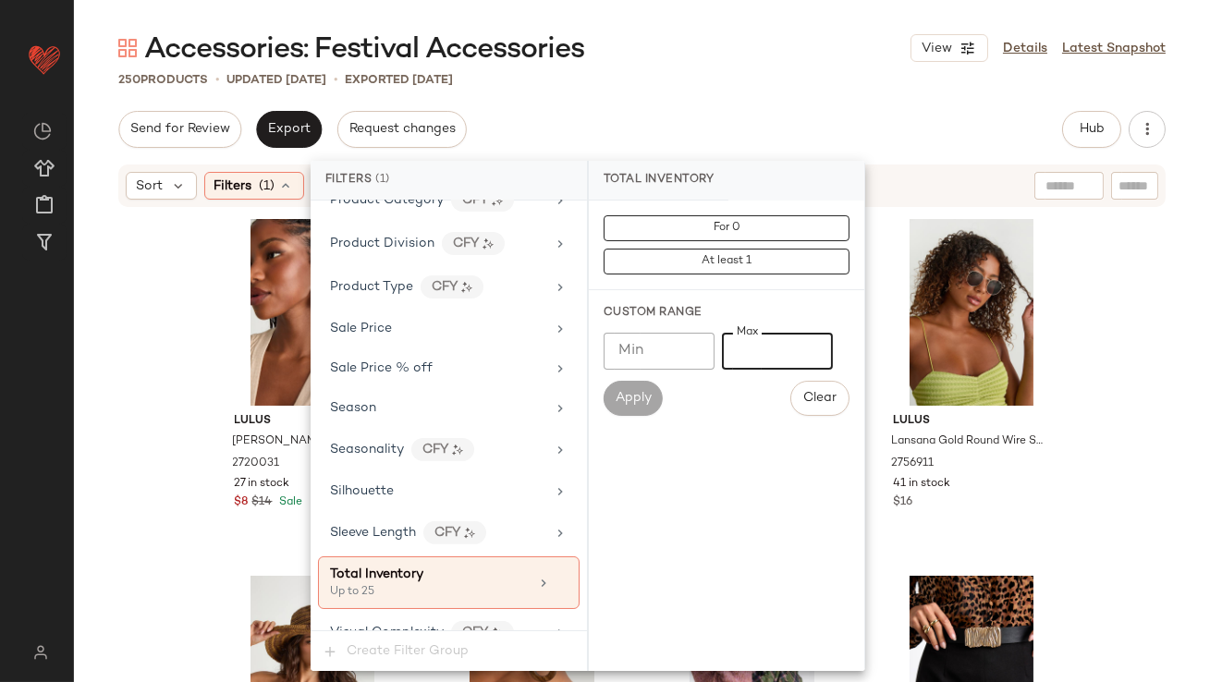
type input "**"
click at [735, 55] on div "Accessories: Festival Accessories View Details Latest Snapshot" at bounding box center [642, 48] width 1136 height 37
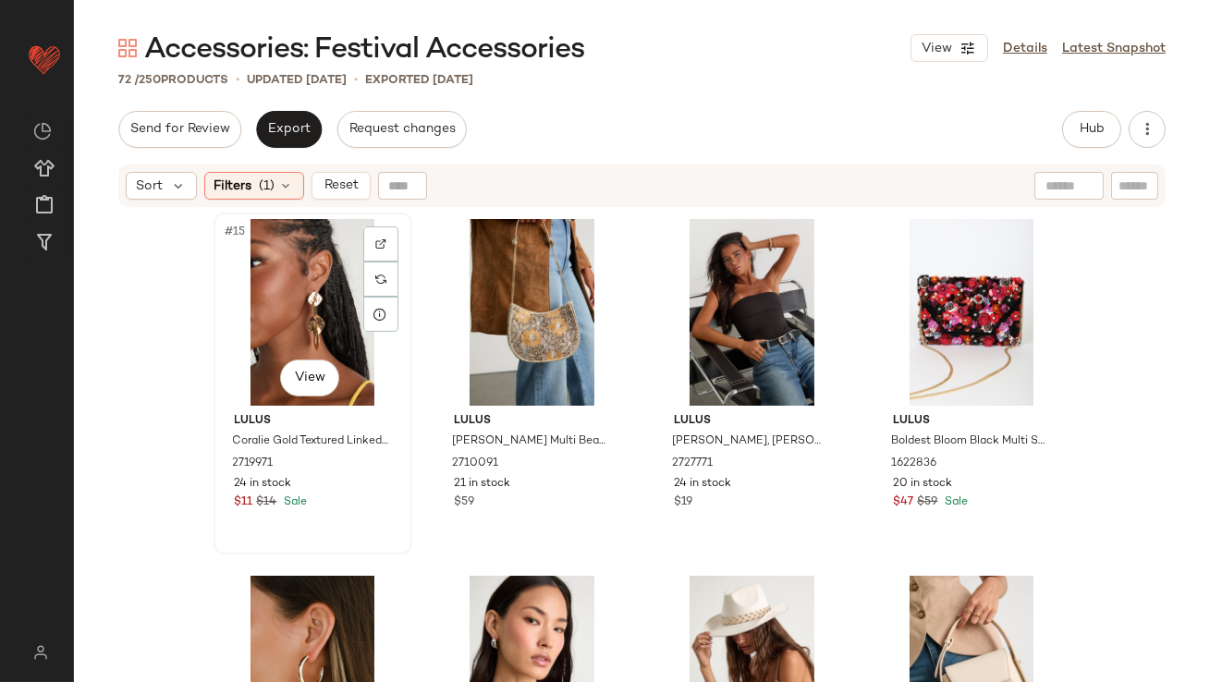
click at [300, 261] on div "#15 View" at bounding box center [313, 312] width 186 height 187
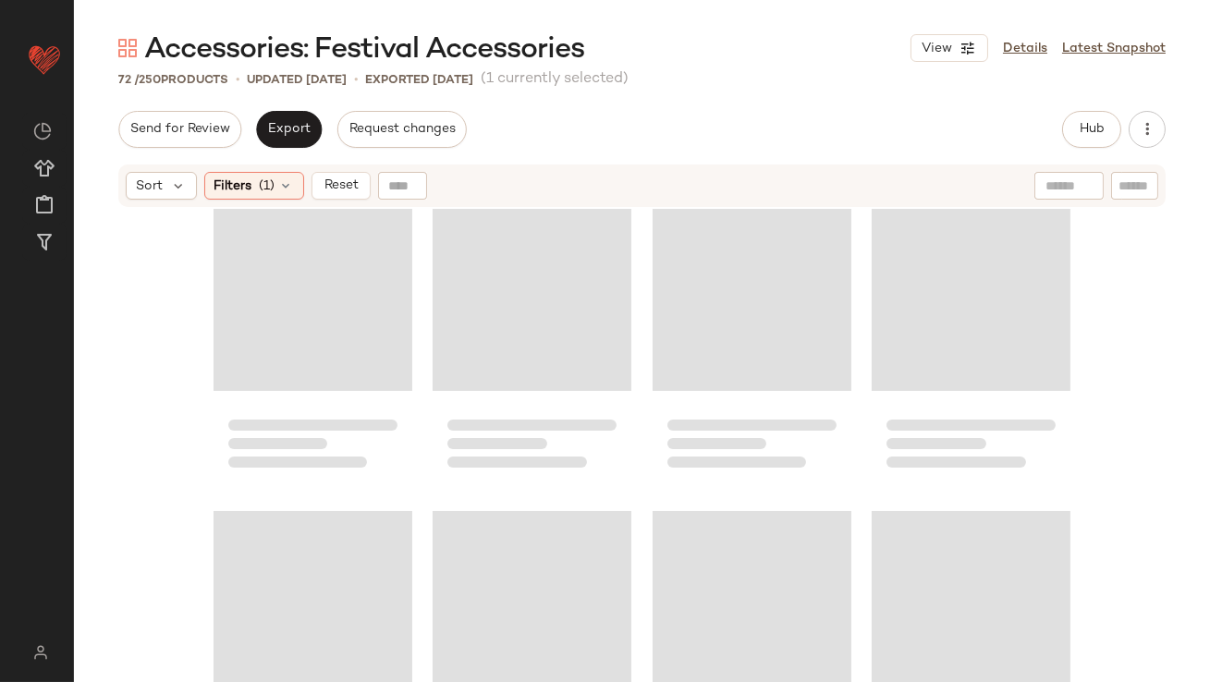
scroll to position [5900, 0]
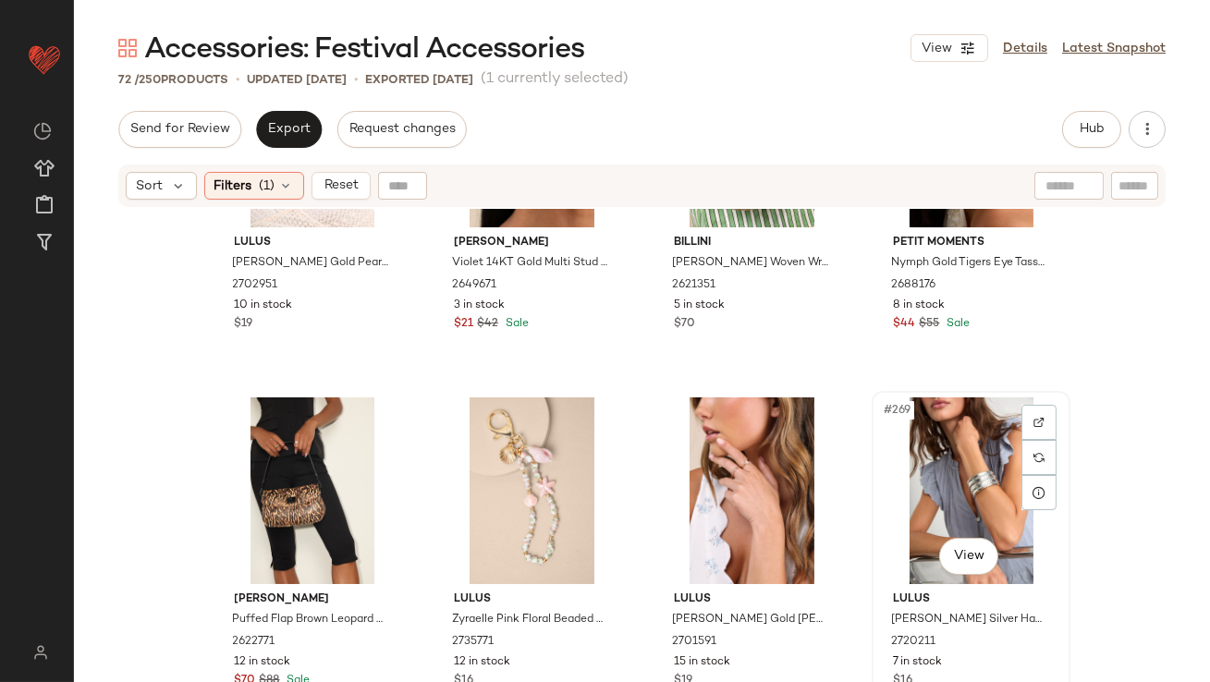
click at [933, 480] on div "#269 View" at bounding box center [971, 490] width 186 height 187
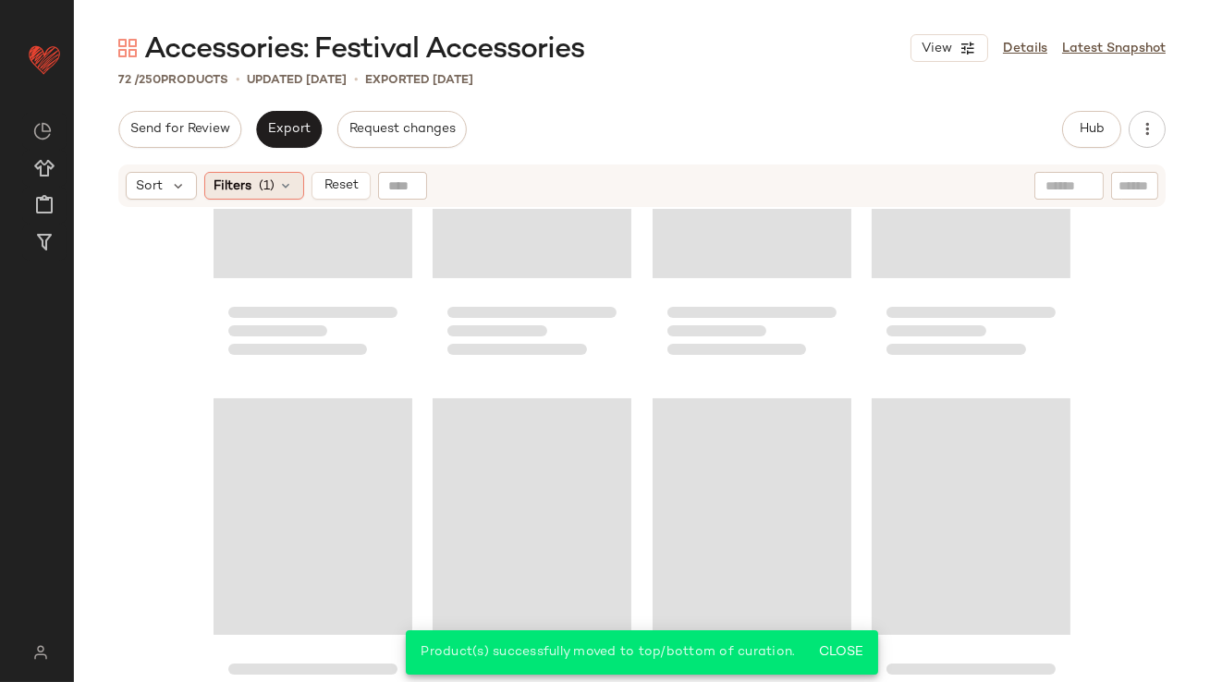
click at [251, 189] on div "Filters (1)" at bounding box center [254, 186] width 100 height 28
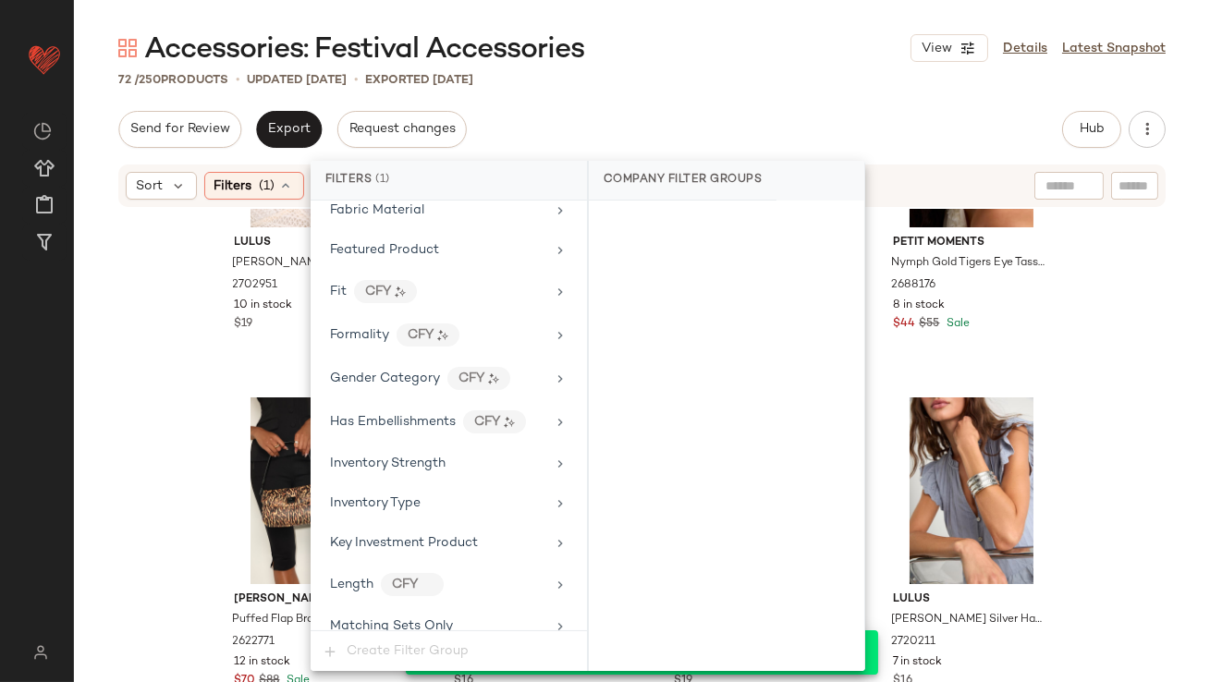
scroll to position [1432, 0]
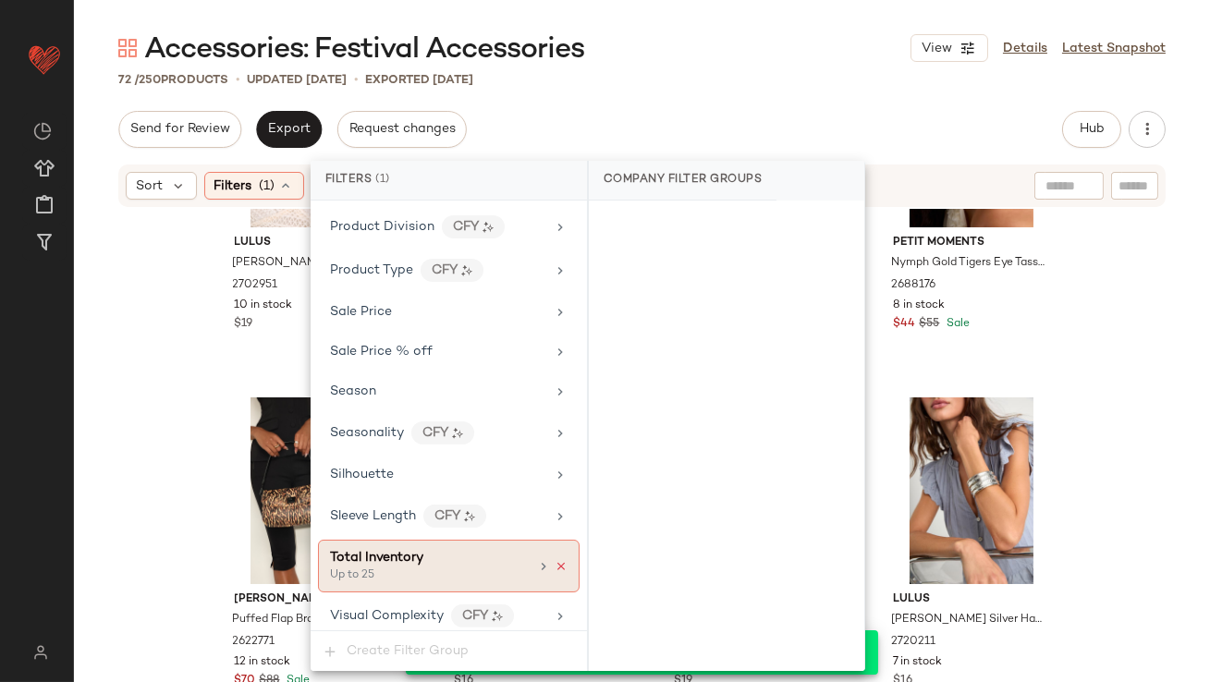
click at [556, 560] on icon at bounding box center [560, 566] width 13 height 13
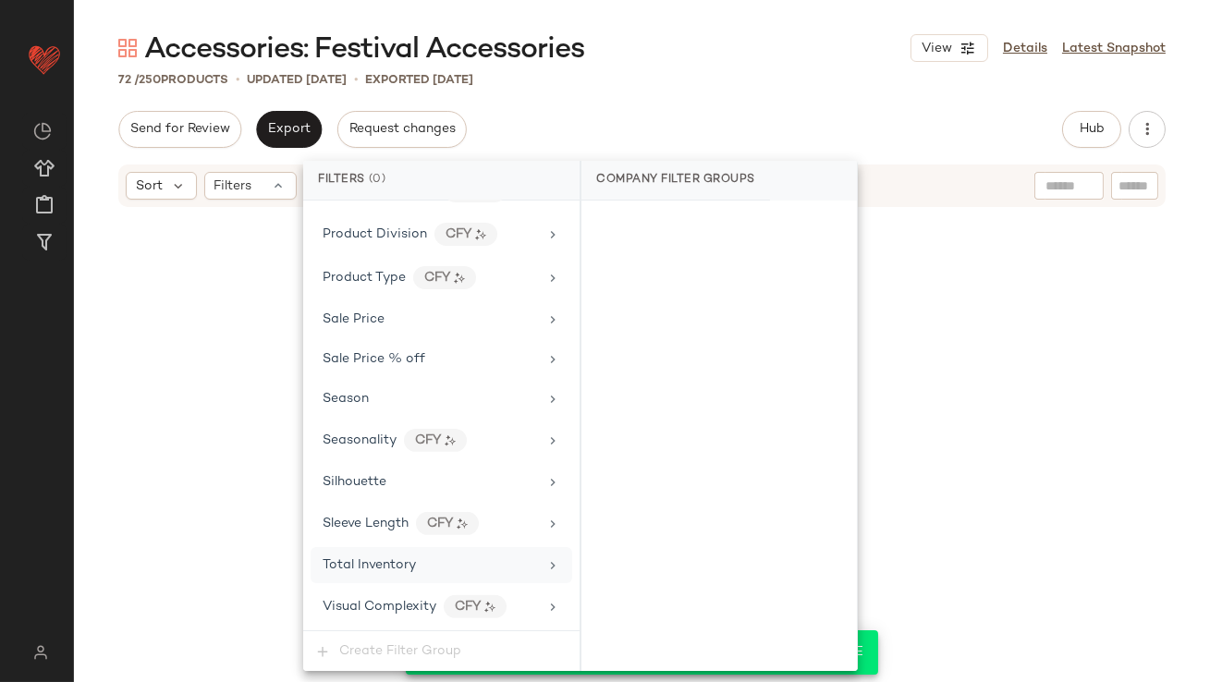
scroll to position [1416, 0]
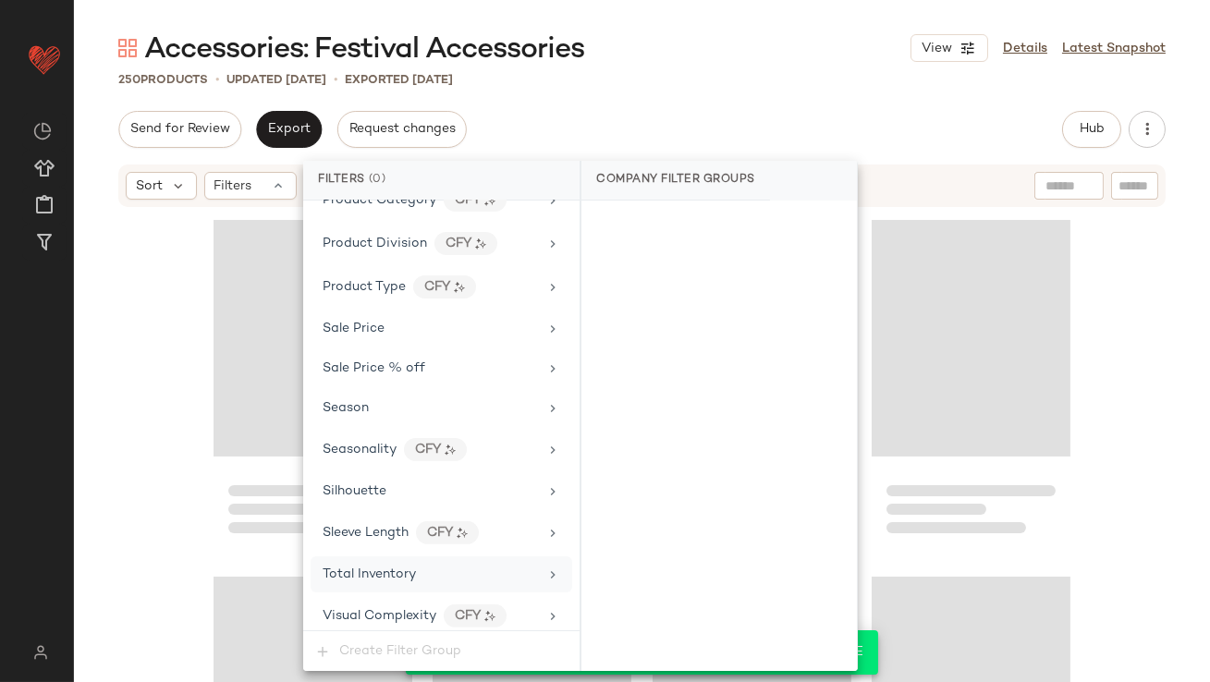
click at [670, 72] on div "250 Products • updated Oct 14th • Exported Oct 9th" at bounding box center [642, 79] width 1136 height 18
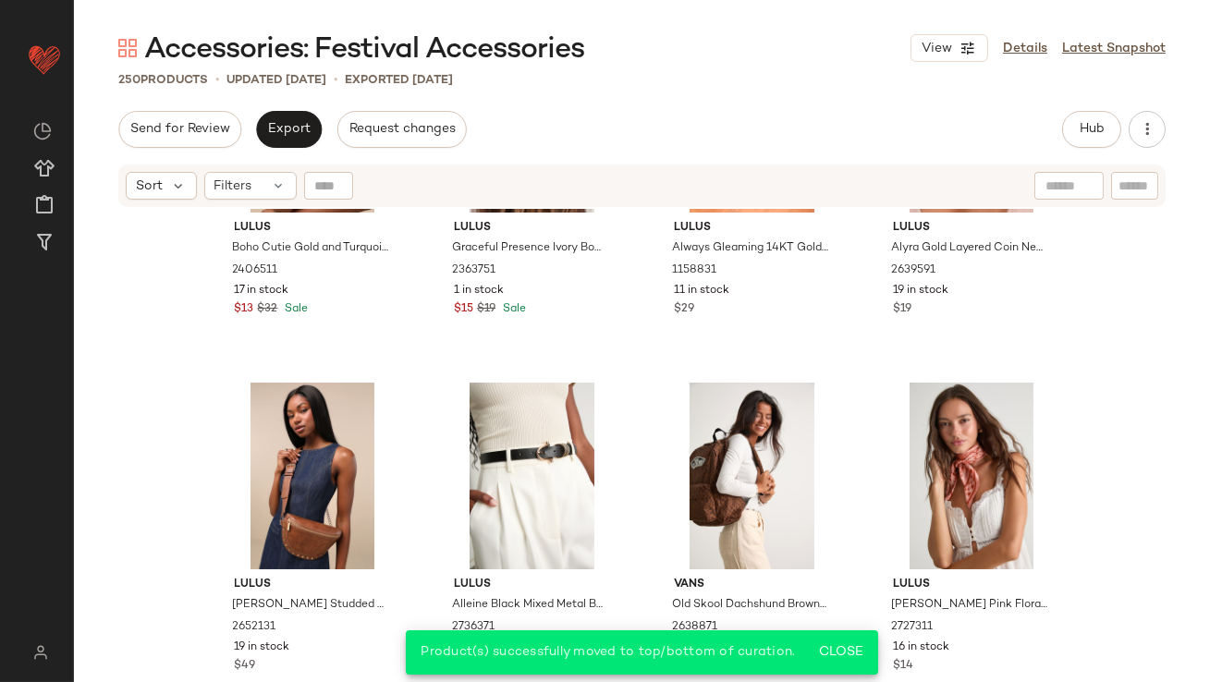
scroll to position [0, 0]
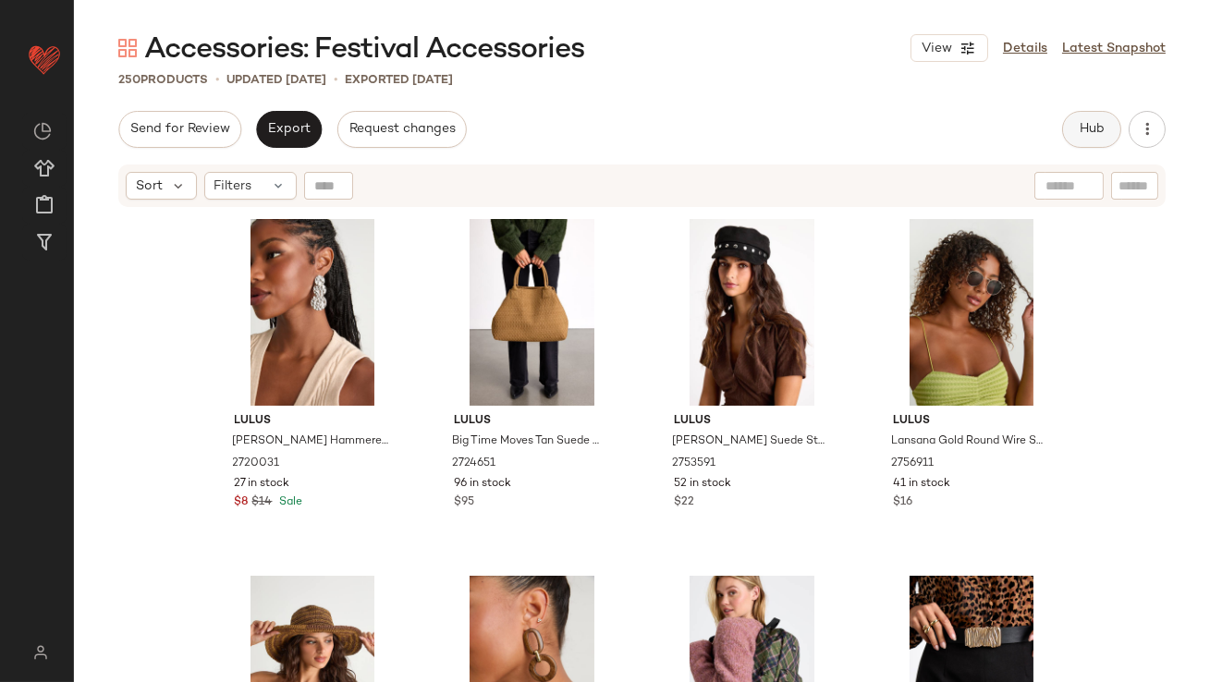
click at [1078, 123] on span "Hub" at bounding box center [1091, 129] width 26 height 15
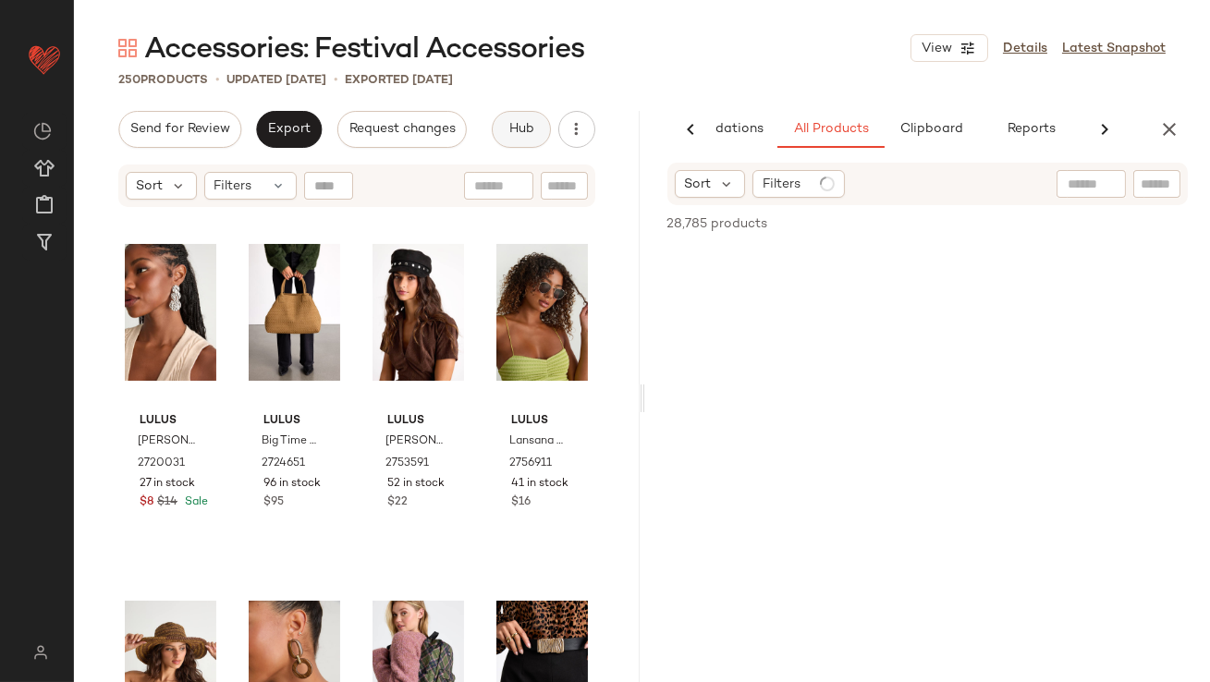
scroll to position [0, 103]
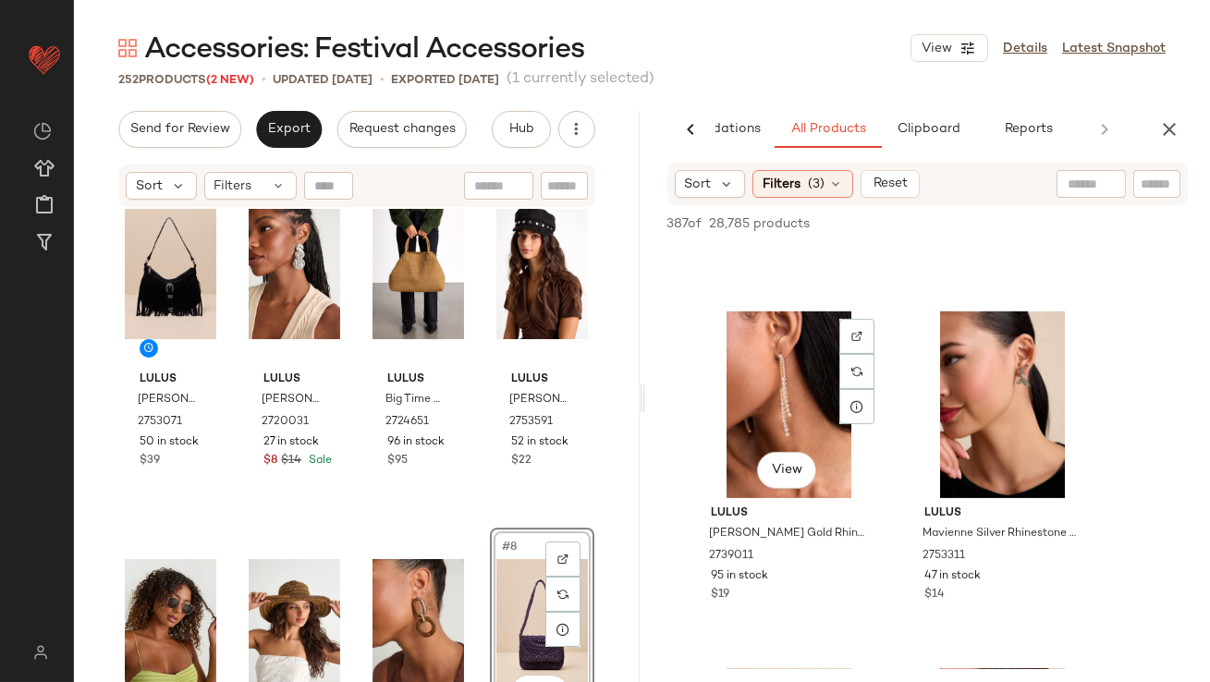
scroll to position [2368, 0]
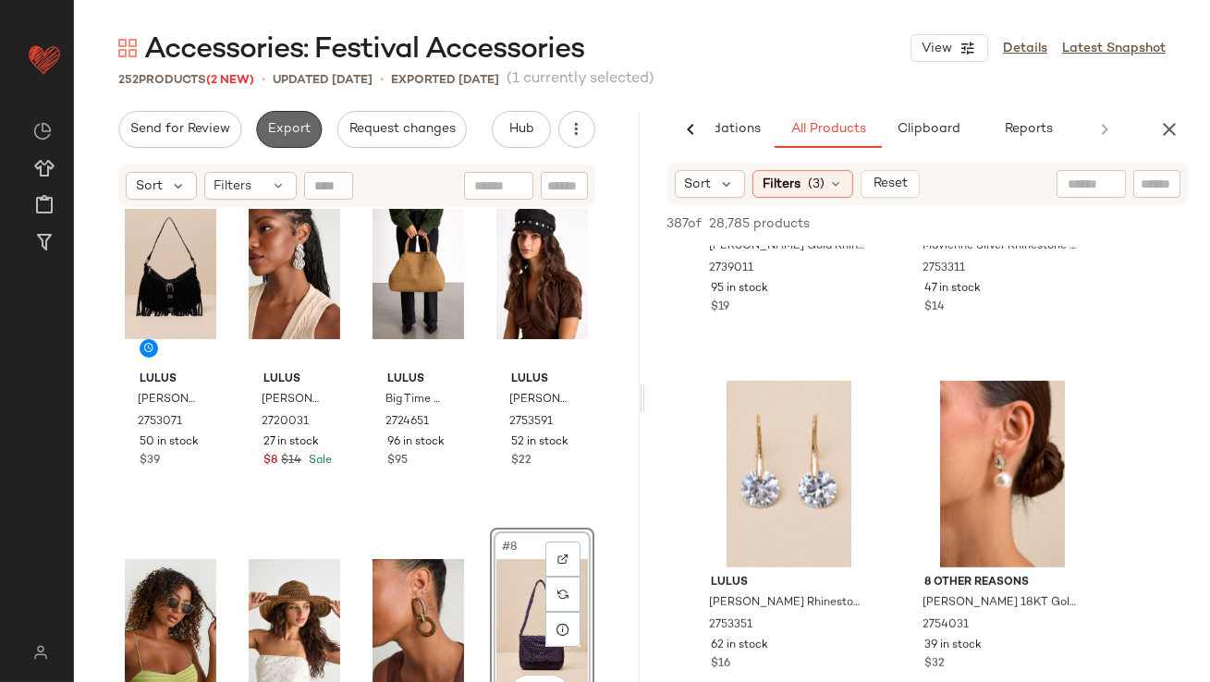
click at [310, 140] on button "Export" at bounding box center [289, 129] width 66 height 37
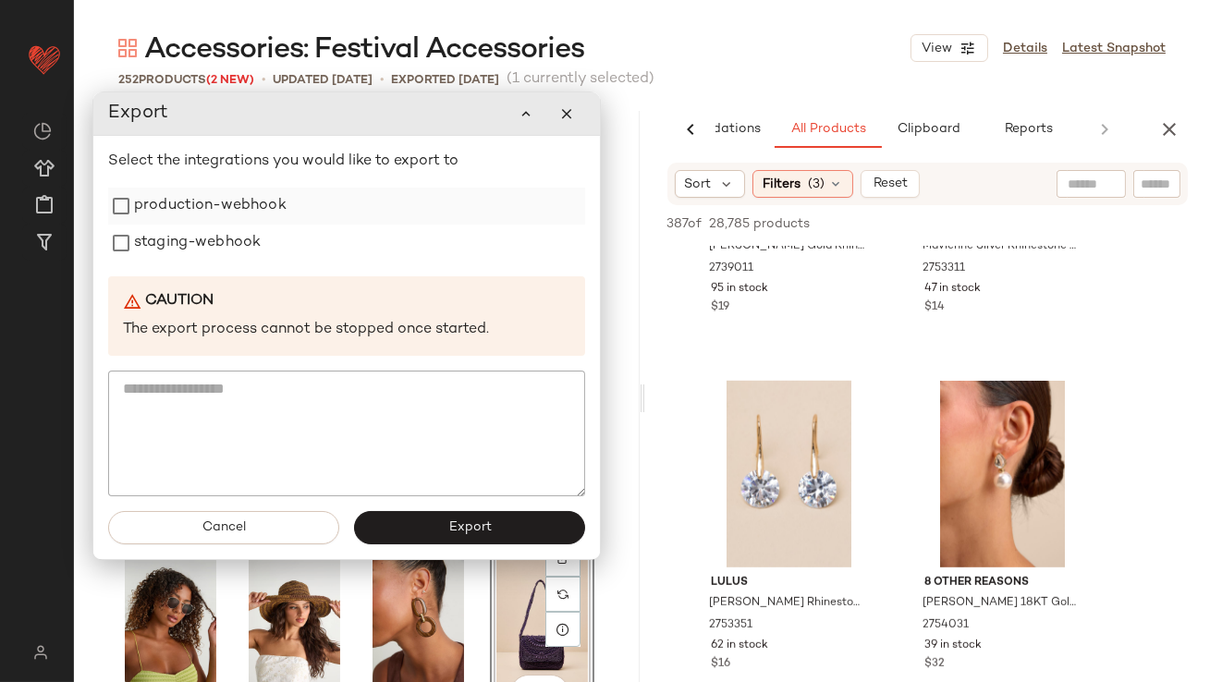
click at [225, 212] on label "production-webhook" at bounding box center [210, 206] width 152 height 37
click at [219, 240] on label "staging-webhook" at bounding box center [197, 243] width 127 height 37
click at [425, 522] on button "Export" at bounding box center [469, 527] width 231 height 33
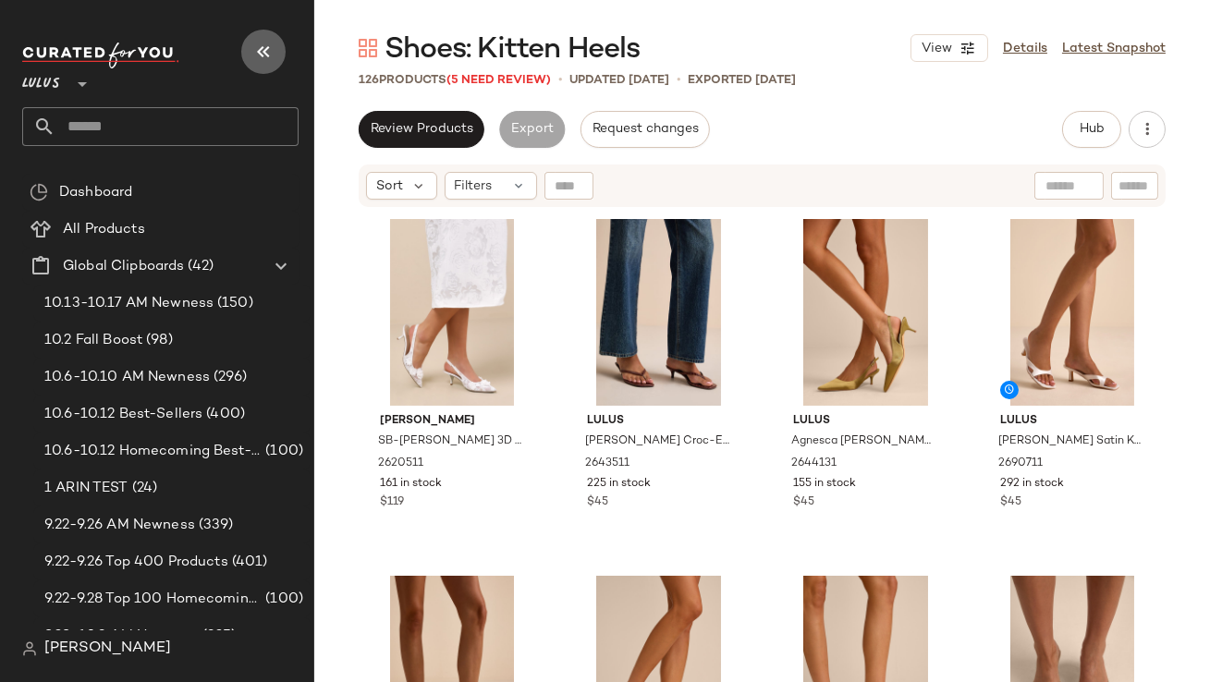
click at [267, 52] on icon "button" at bounding box center [263, 52] width 22 height 22
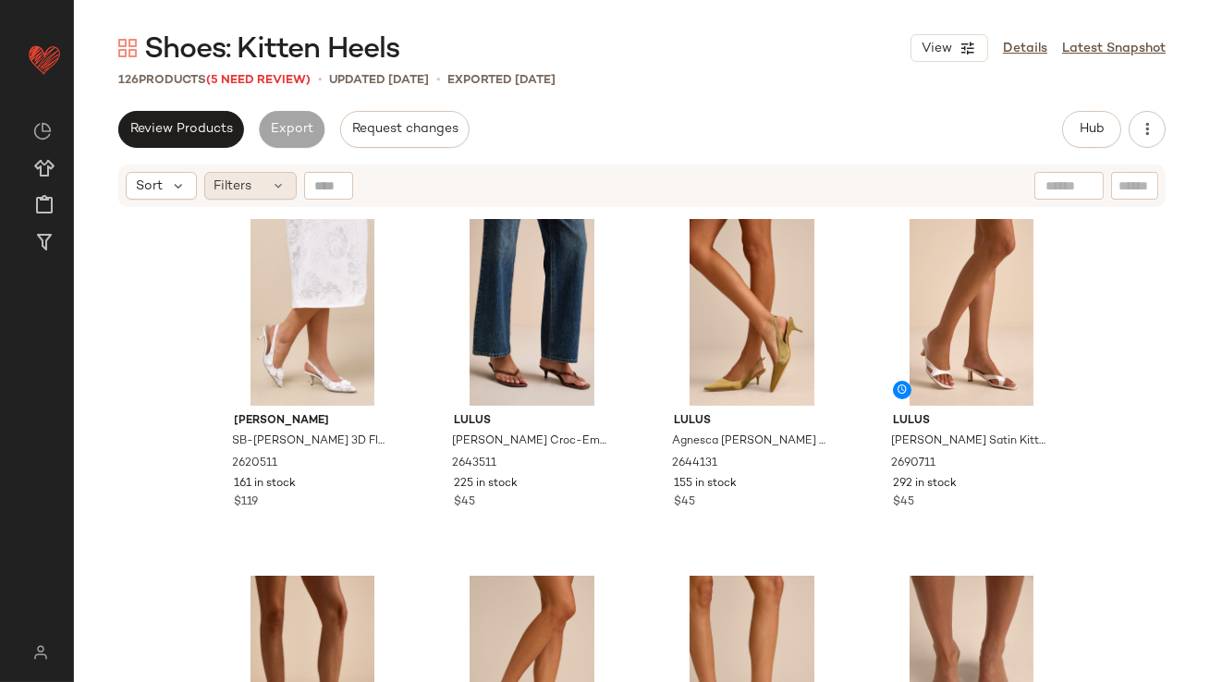
click at [242, 184] on span "Filters" at bounding box center [233, 185] width 38 height 19
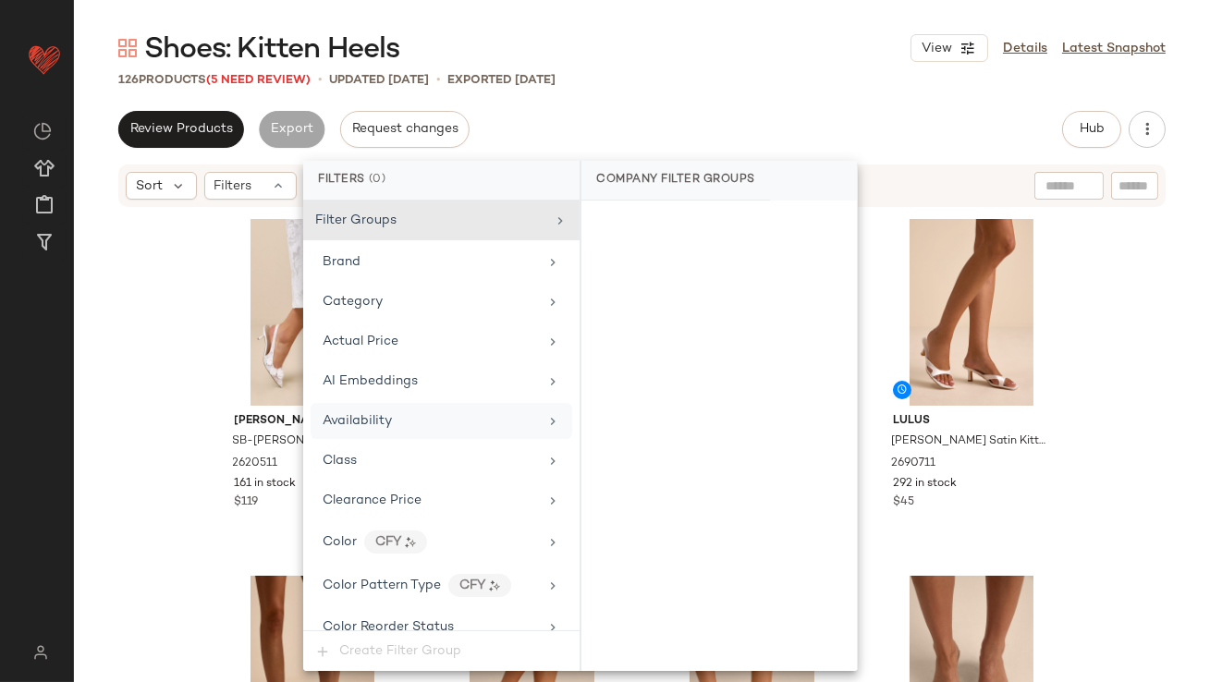
click at [369, 403] on div "Availability" at bounding box center [440, 421] width 261 height 36
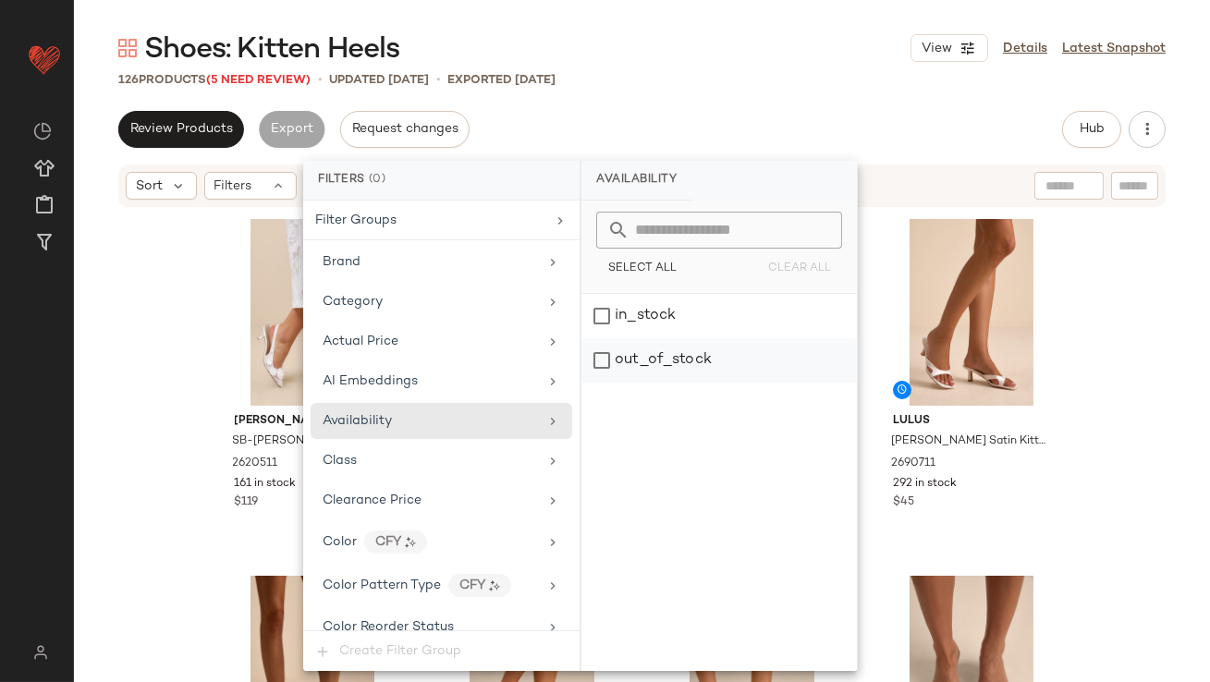
click at [677, 367] on div "out_of_stock" at bounding box center [718, 360] width 275 height 44
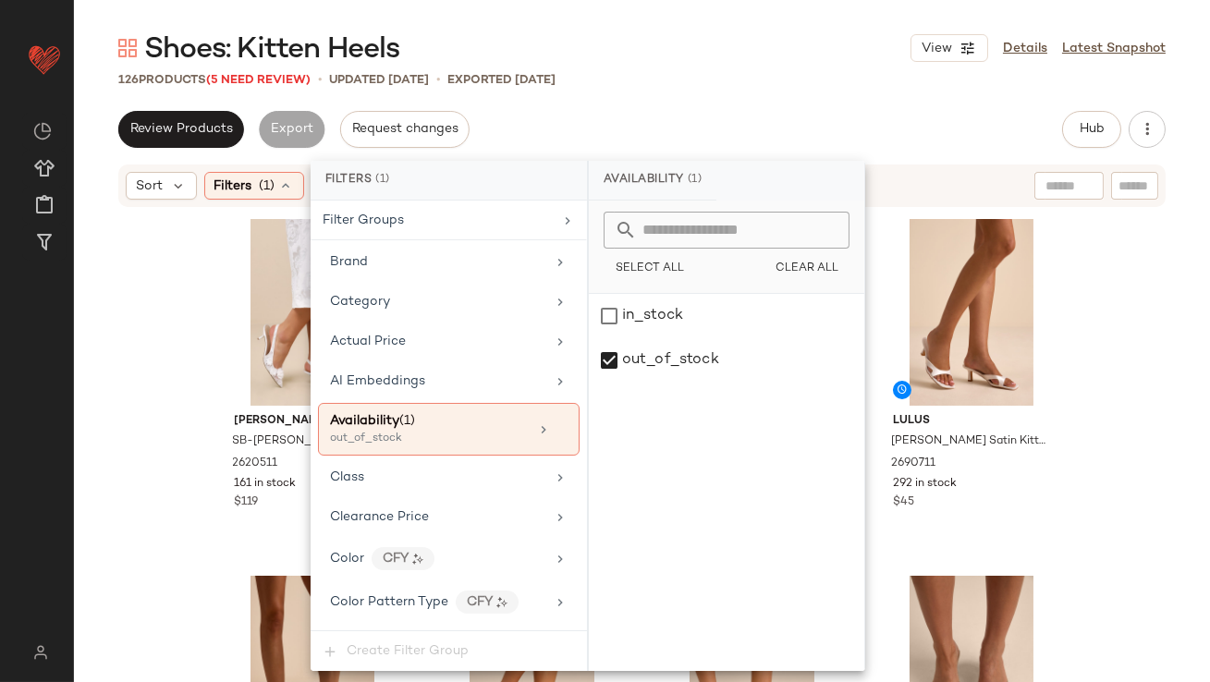
click at [706, 154] on div "Review Products Export Request changes Hub Send for Review External Review Inte…" at bounding box center [642, 398] width 1136 height 575
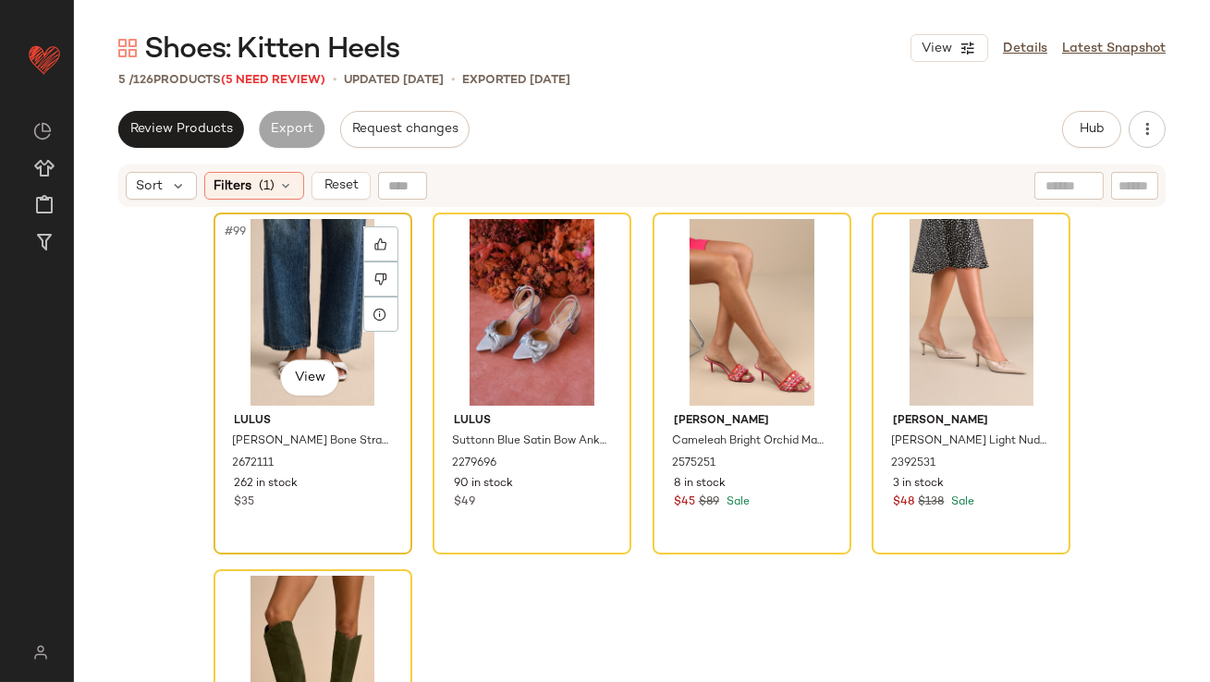
click at [265, 282] on div "#99 View" at bounding box center [313, 312] width 186 height 187
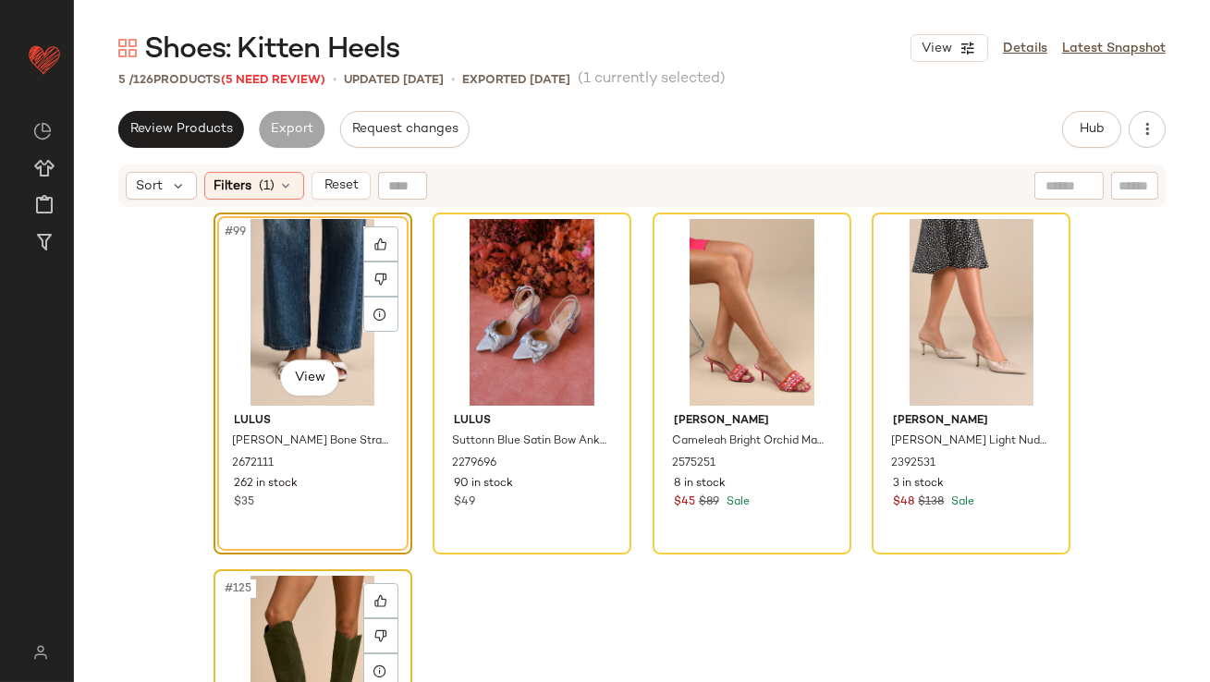
click at [273, 622] on div "#125 View" at bounding box center [313, 669] width 186 height 187
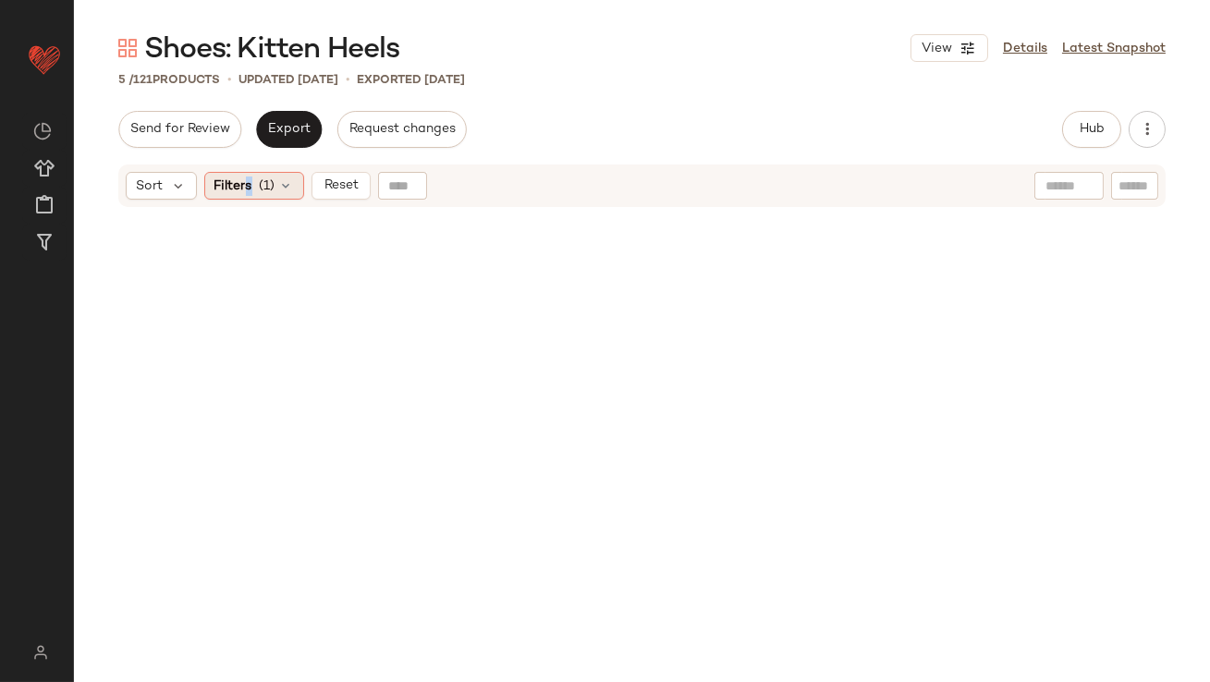
click at [248, 182] on span "Filters" at bounding box center [233, 185] width 38 height 19
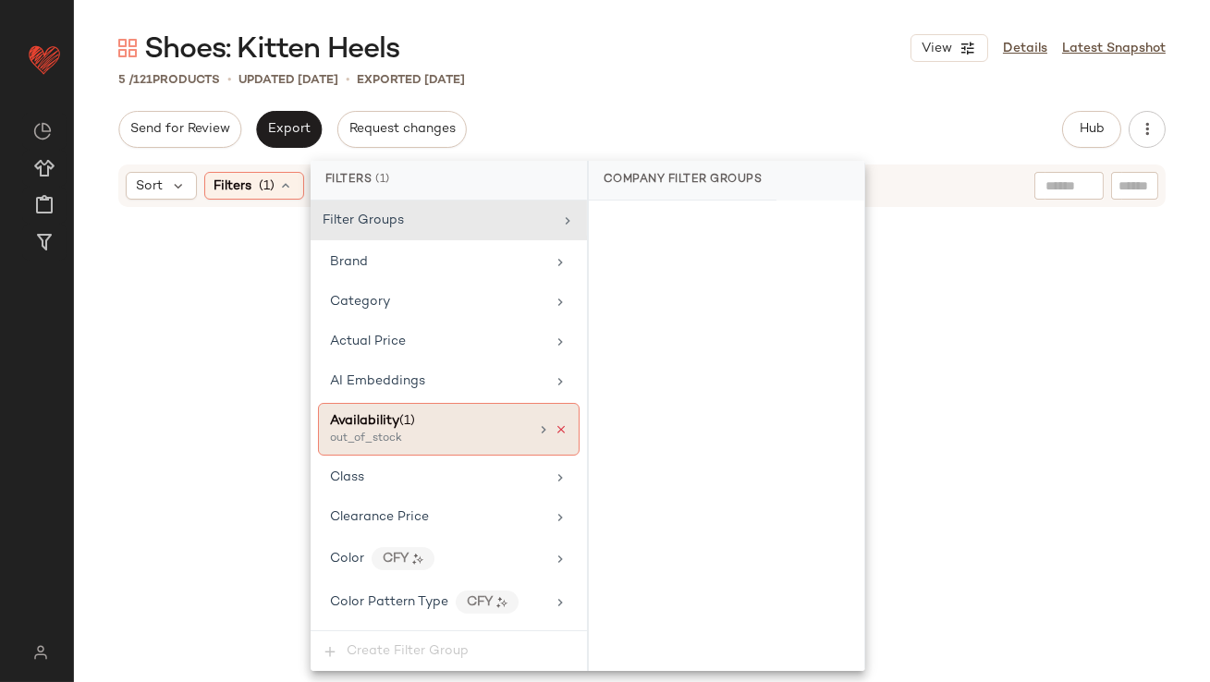
click at [554, 429] on icon at bounding box center [560, 429] width 13 height 13
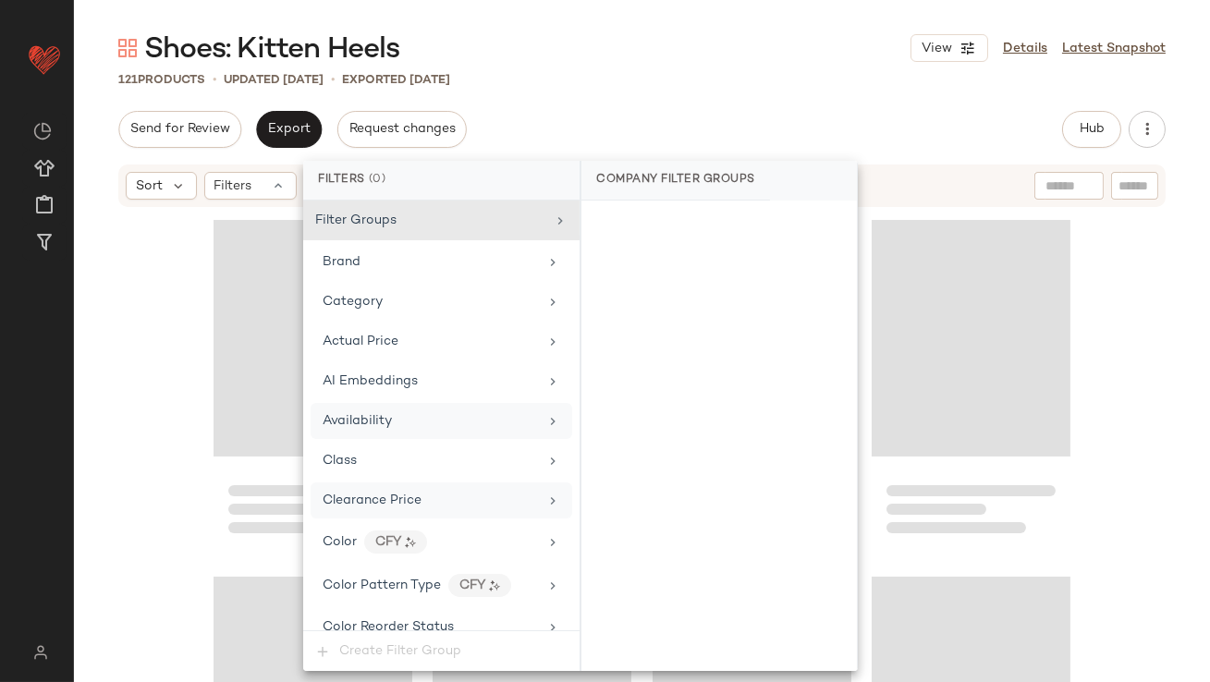
scroll to position [1286, 0]
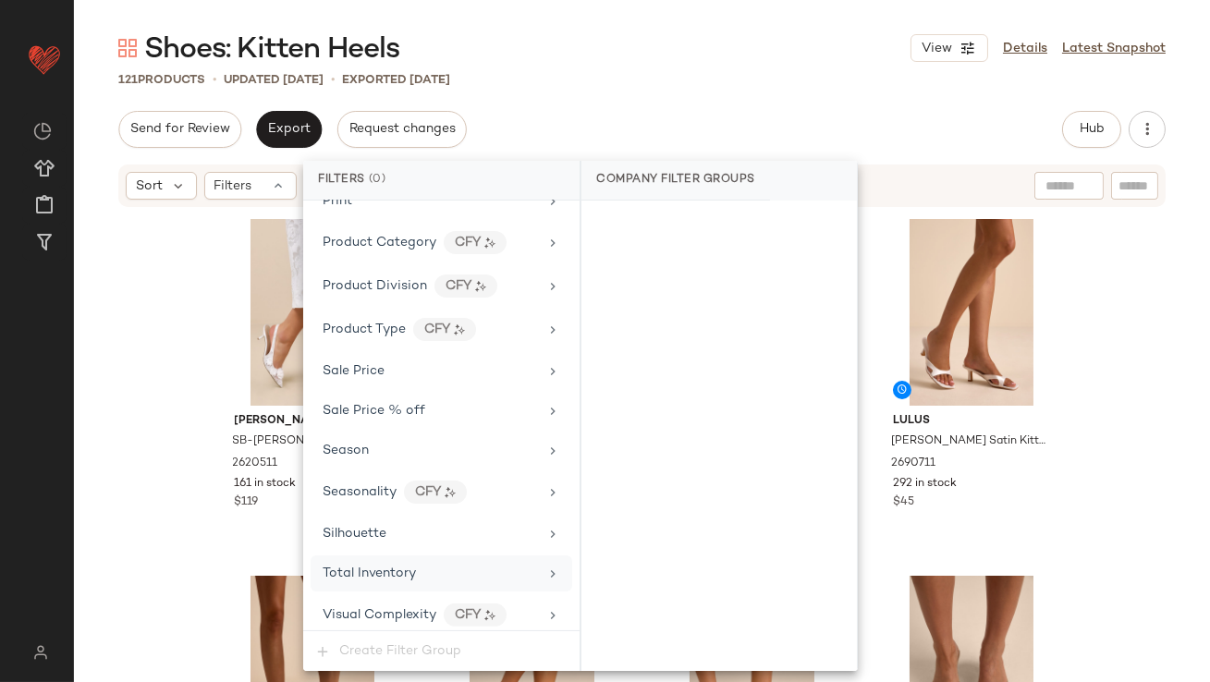
click at [406, 566] on span "Total Inventory" at bounding box center [368, 573] width 93 height 14
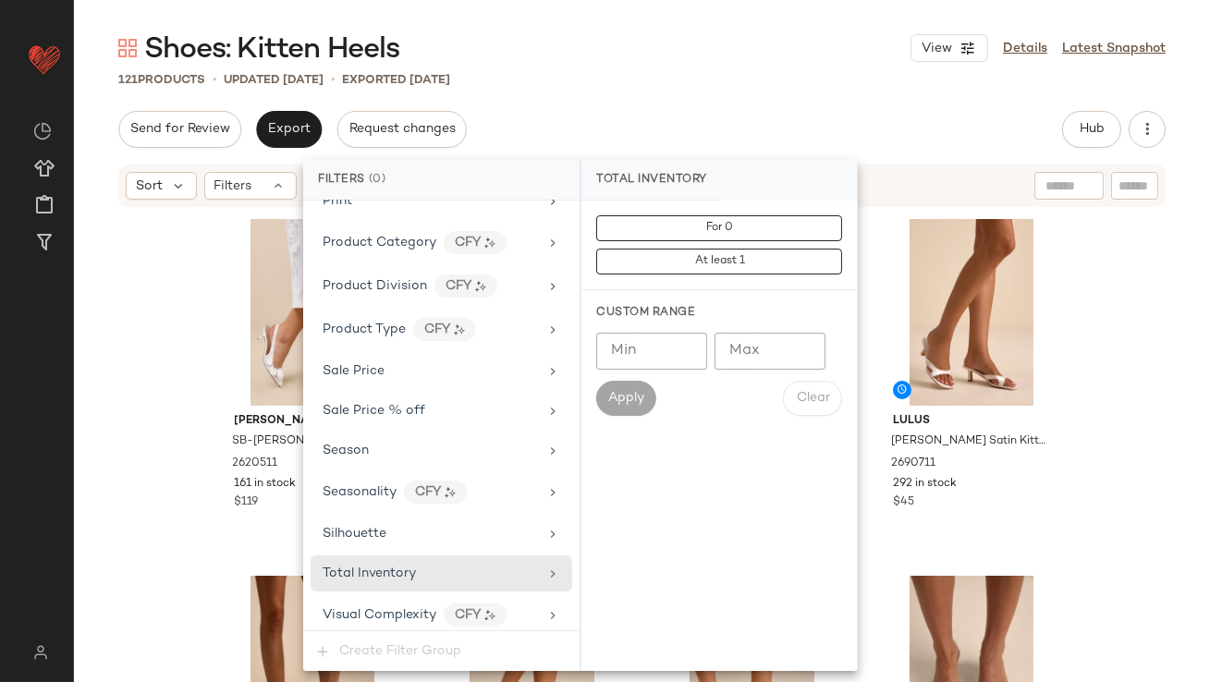
click at [794, 329] on div "Custom Range Min Min Max Max Apply Clear" at bounding box center [718, 360] width 275 height 140
click at [785, 334] on input "Max" at bounding box center [769, 351] width 111 height 37
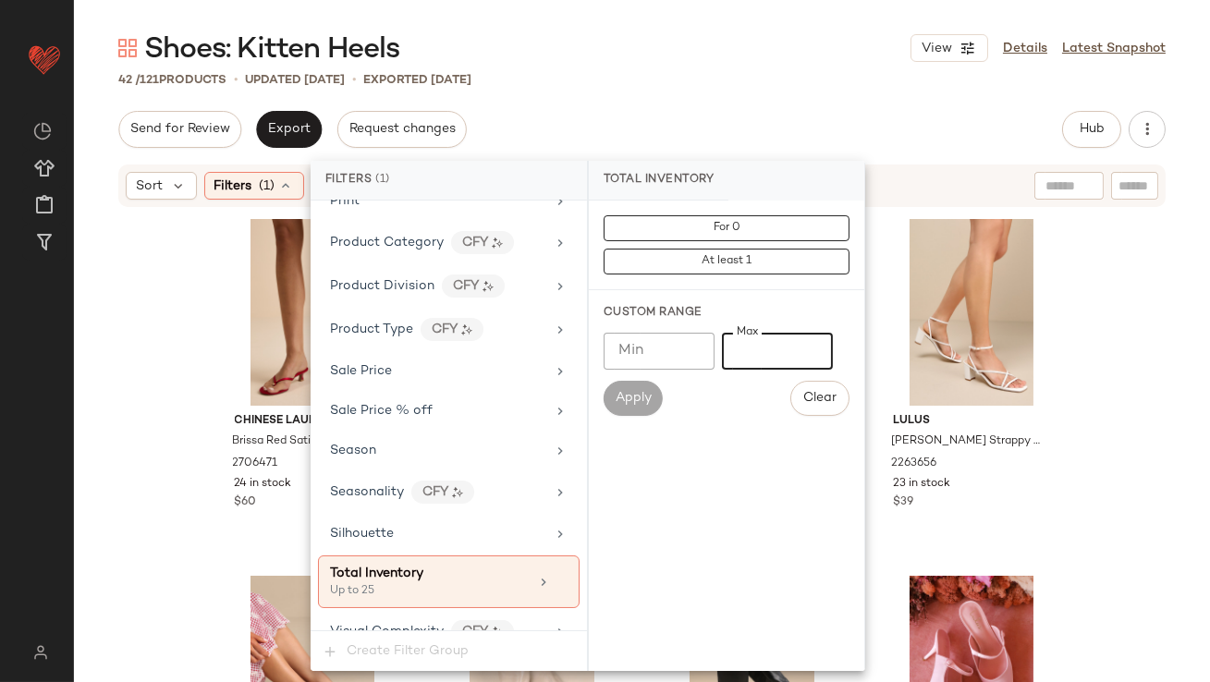
type input "**"
click at [819, 103] on div "Shoes: Kitten Heels View Details Latest Snapshot 42 / 121 Products • updated Oc…" at bounding box center [642, 356] width 1136 height 652
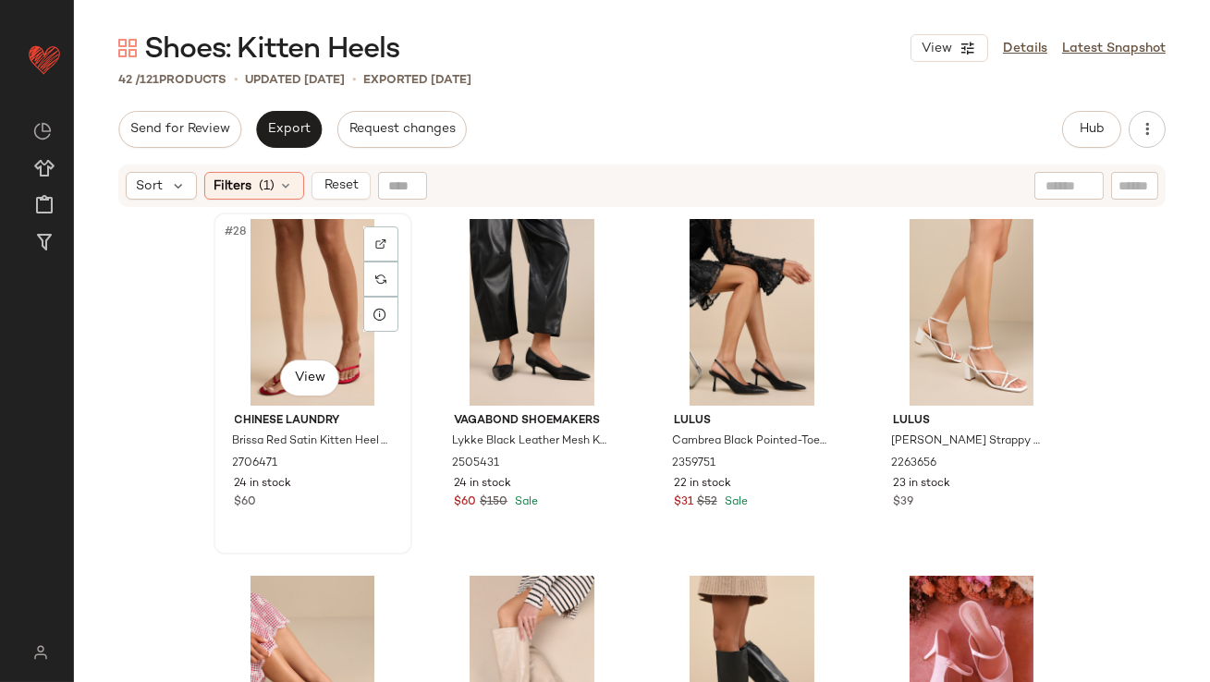
click at [319, 308] on div "#28 View" at bounding box center [313, 312] width 186 height 187
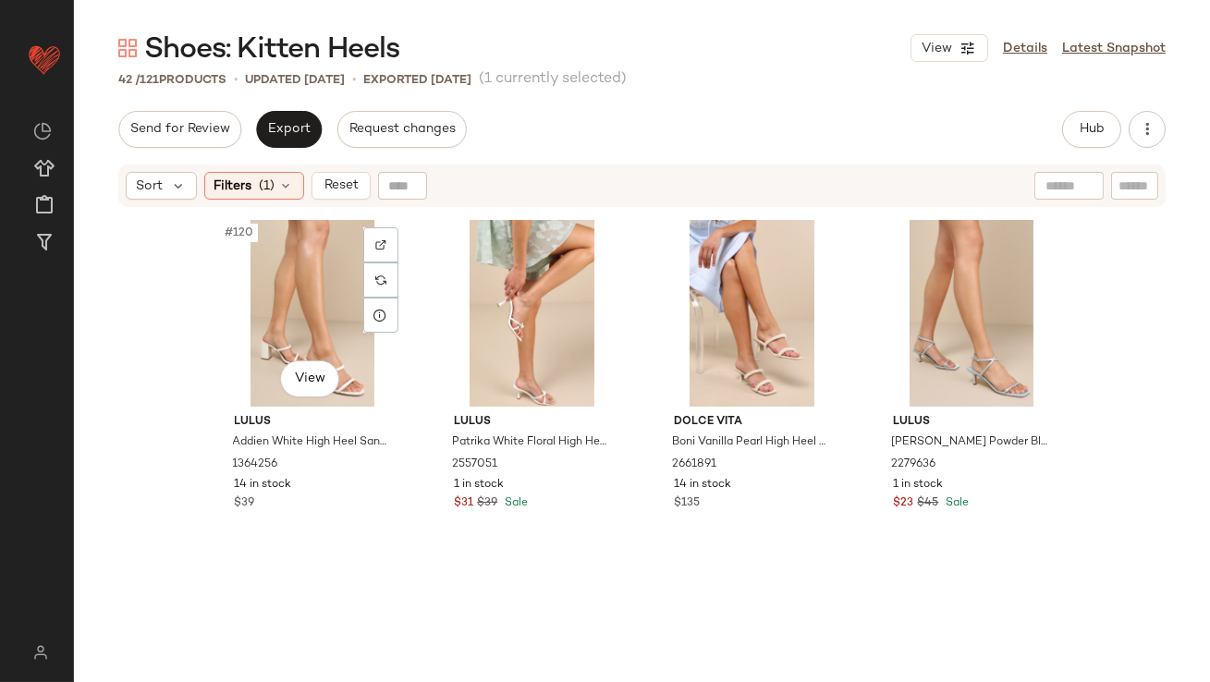
scroll to position [3403, 0]
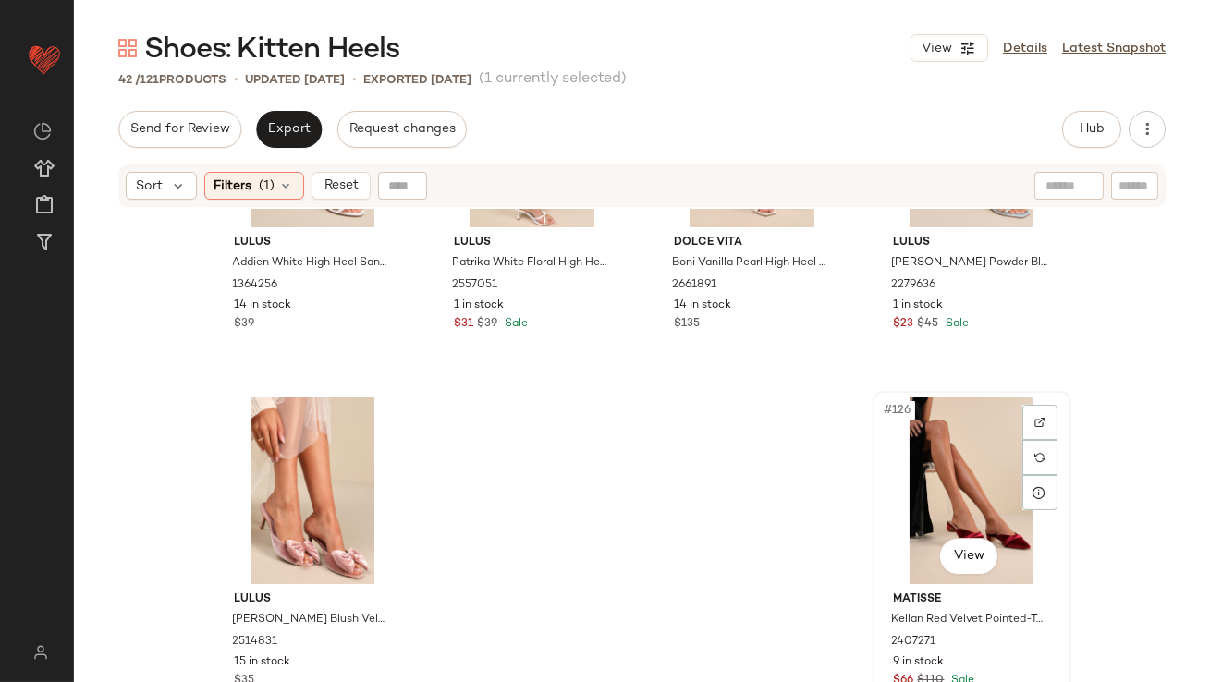
click at [947, 489] on div "#126 View" at bounding box center [972, 490] width 186 height 187
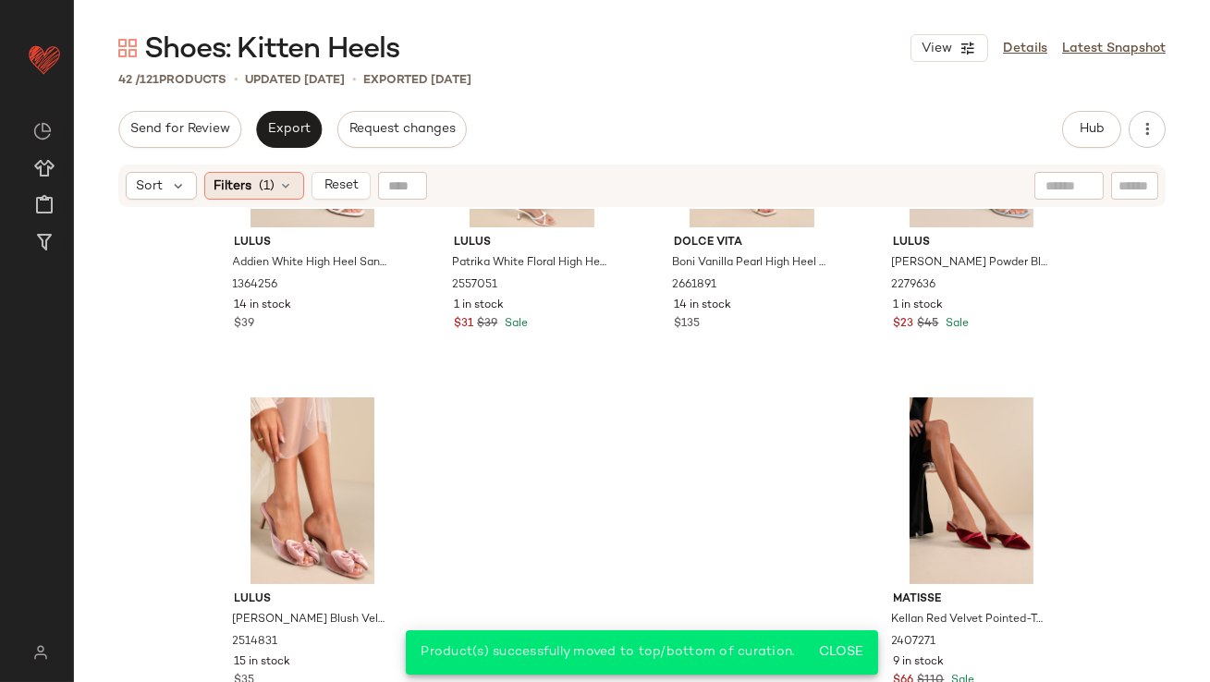
click at [260, 174] on div "Filters (1)" at bounding box center [254, 186] width 100 height 28
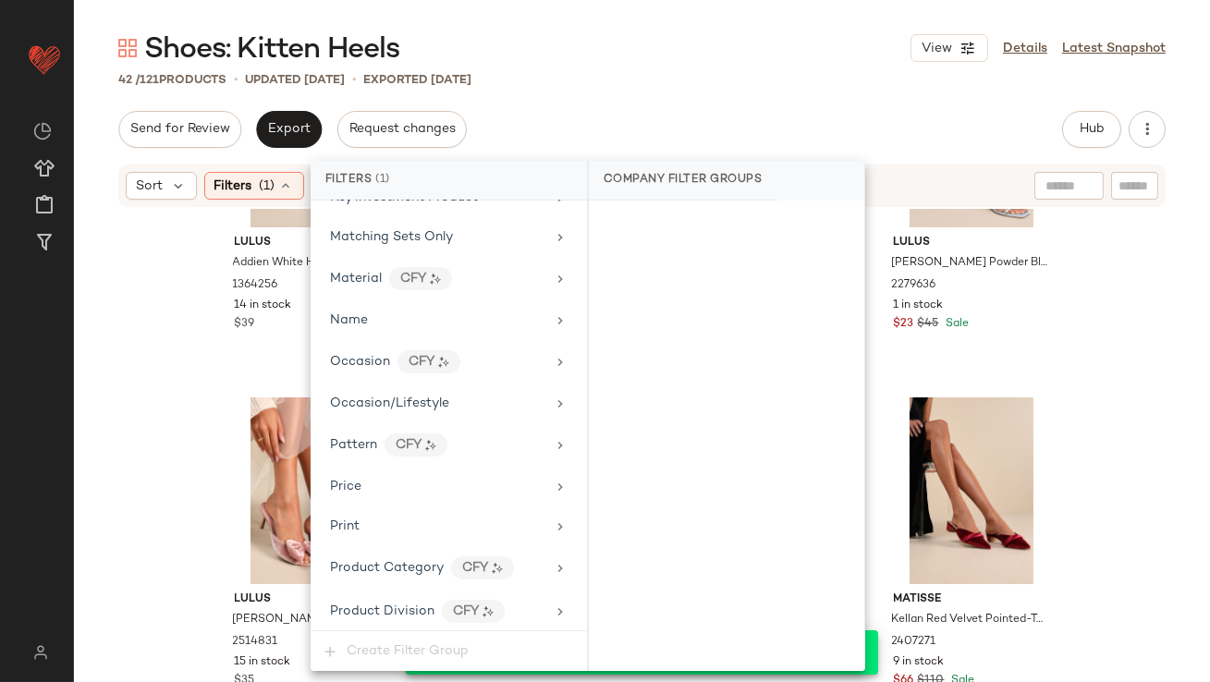
scroll to position [1303, 0]
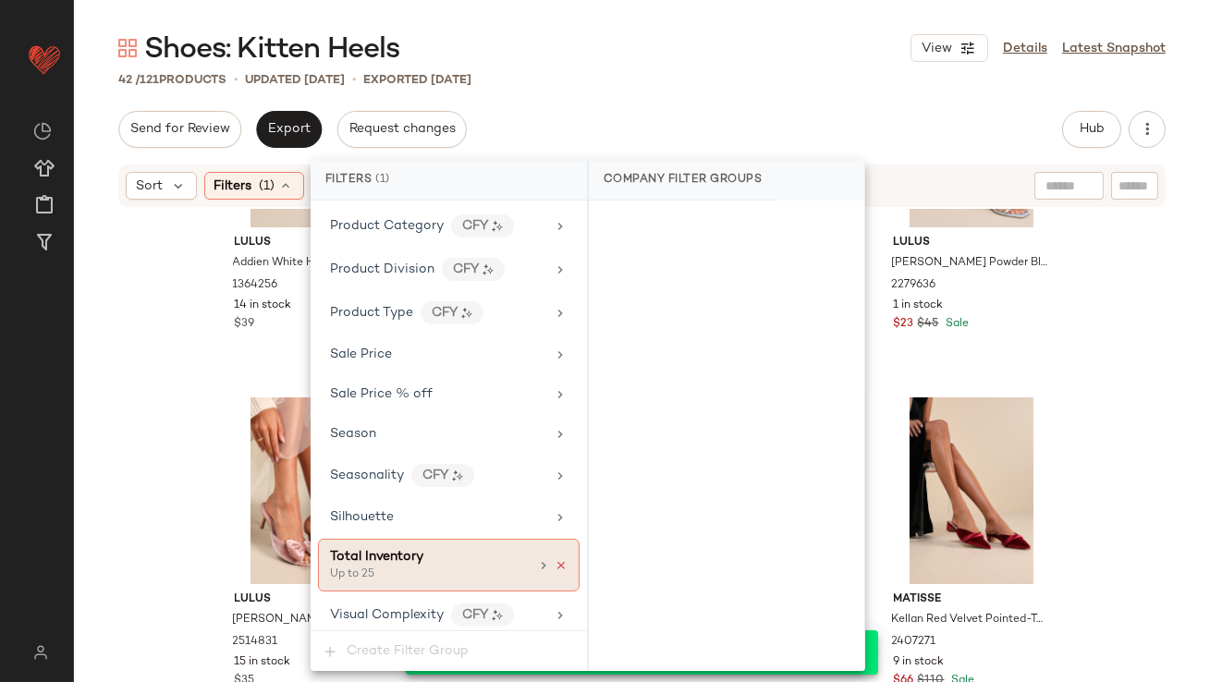
click at [554, 559] on icon at bounding box center [560, 565] width 13 height 13
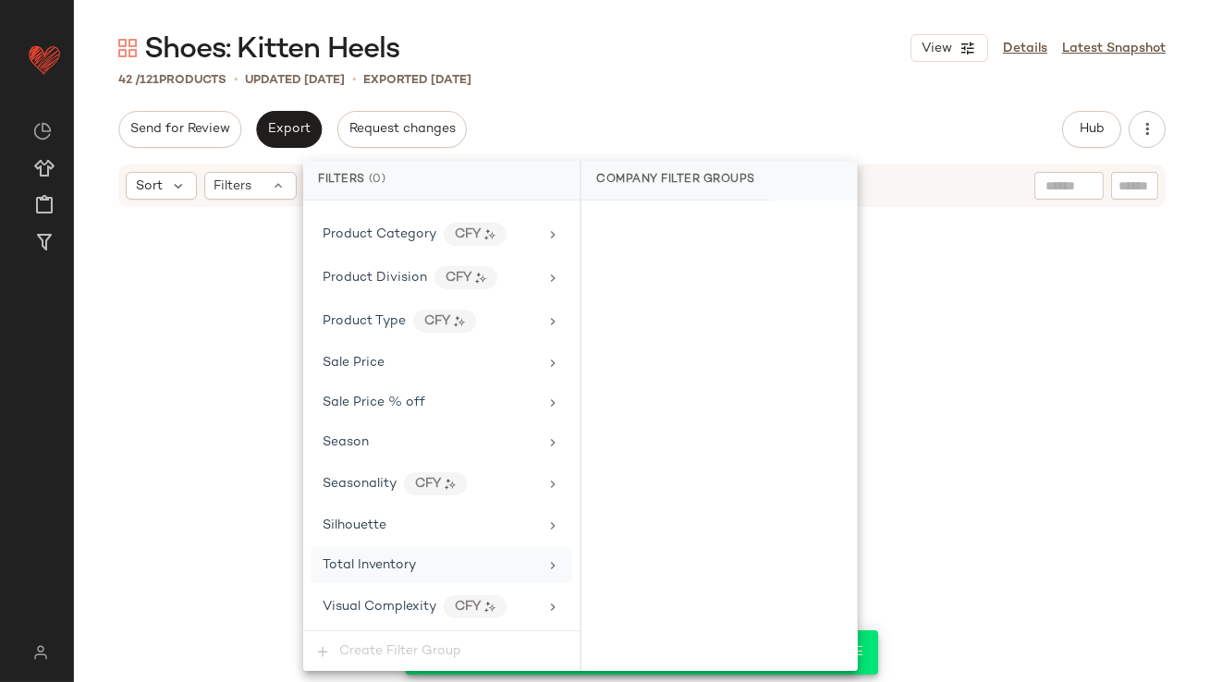
scroll to position [1286, 0]
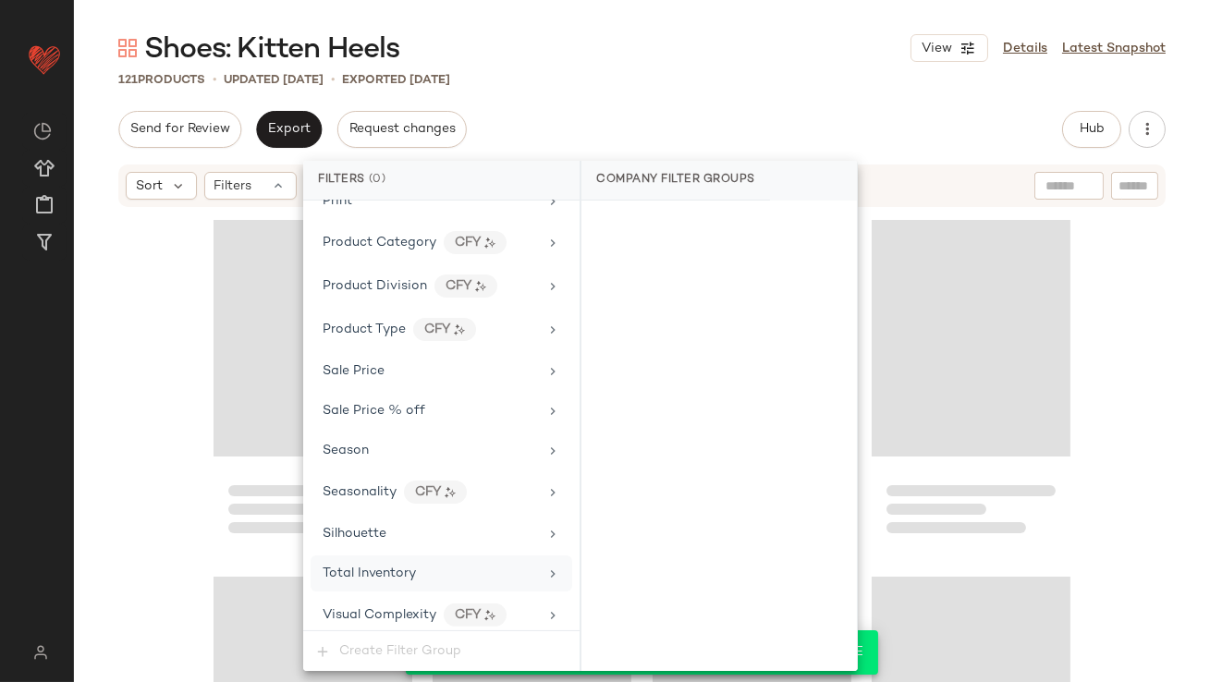
click at [663, 71] on div "121 Products • updated Oct 14th • Exported Oct 9th" at bounding box center [642, 79] width 1136 height 18
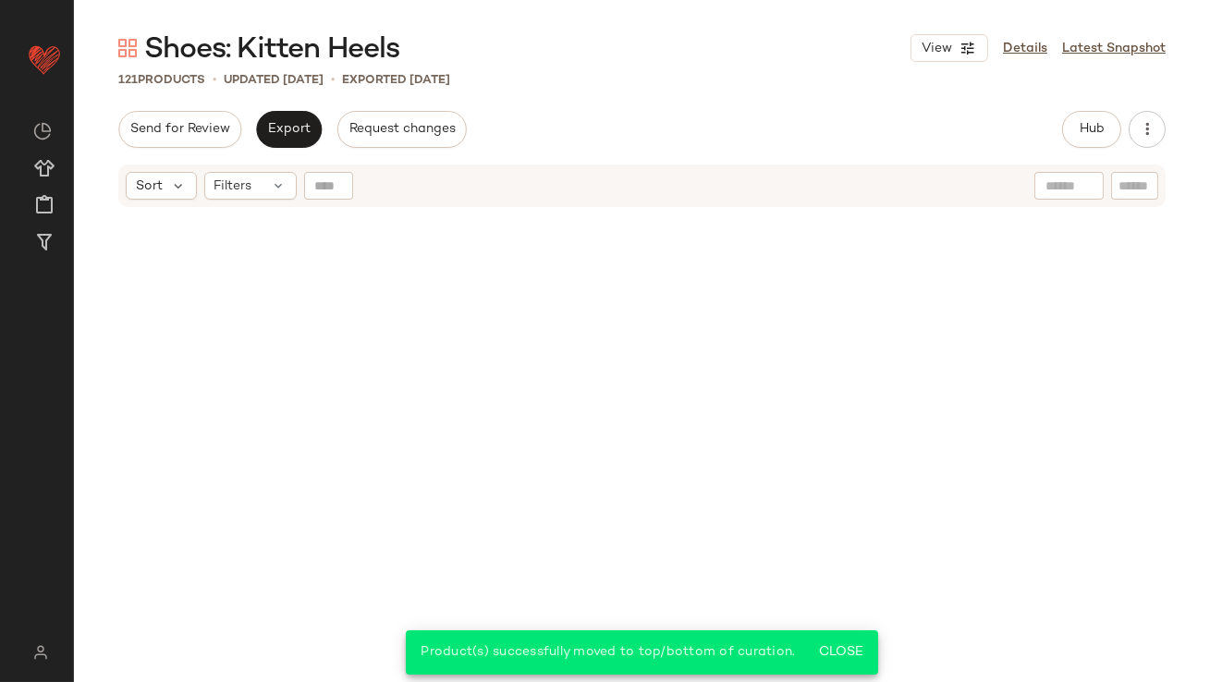
scroll to position [0, 0]
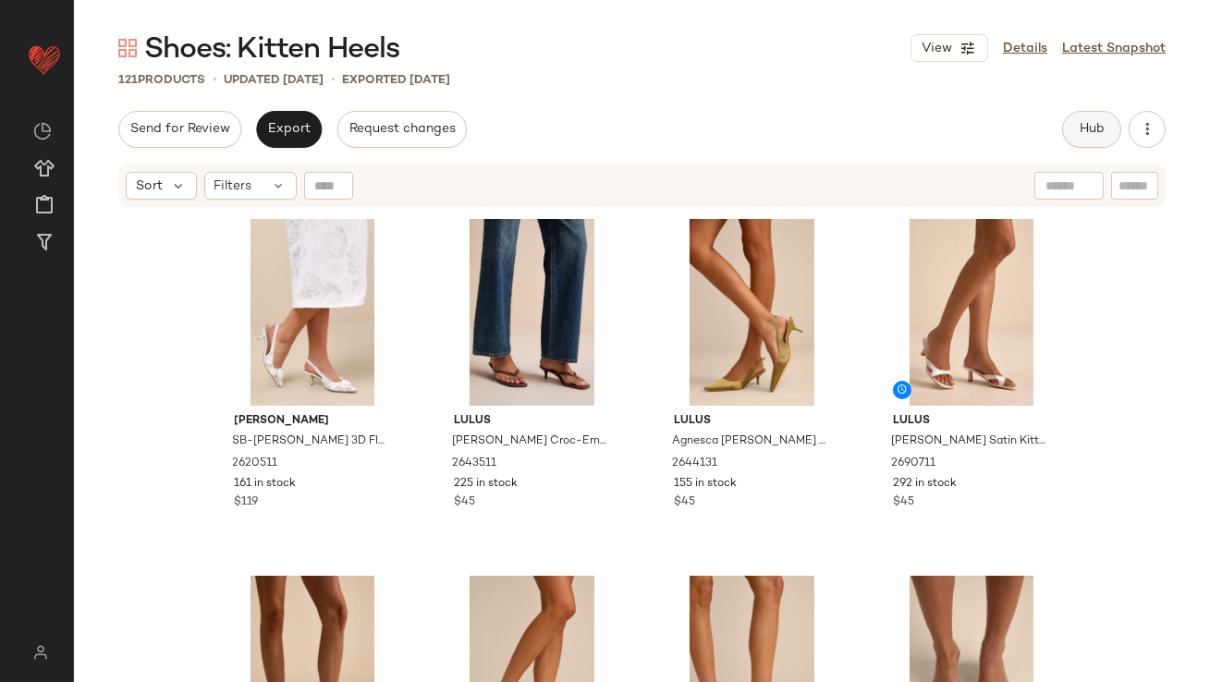
click at [1086, 140] on button "Hub" at bounding box center [1091, 129] width 59 height 37
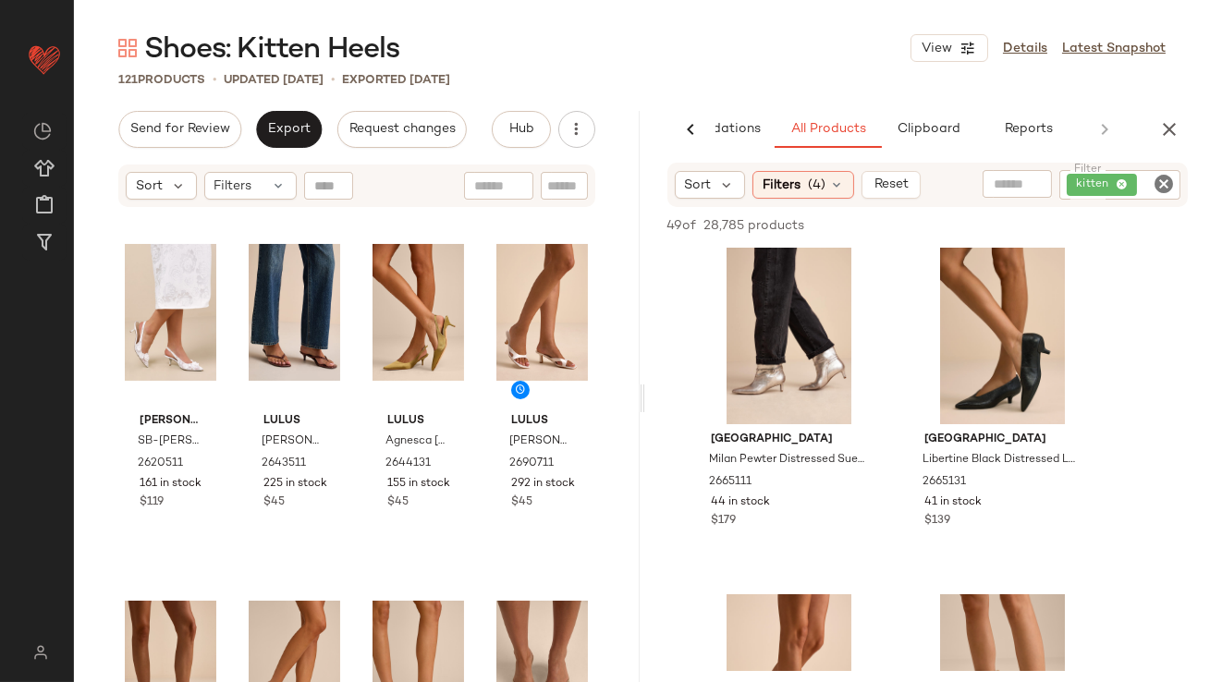
scroll to position [379, 0]
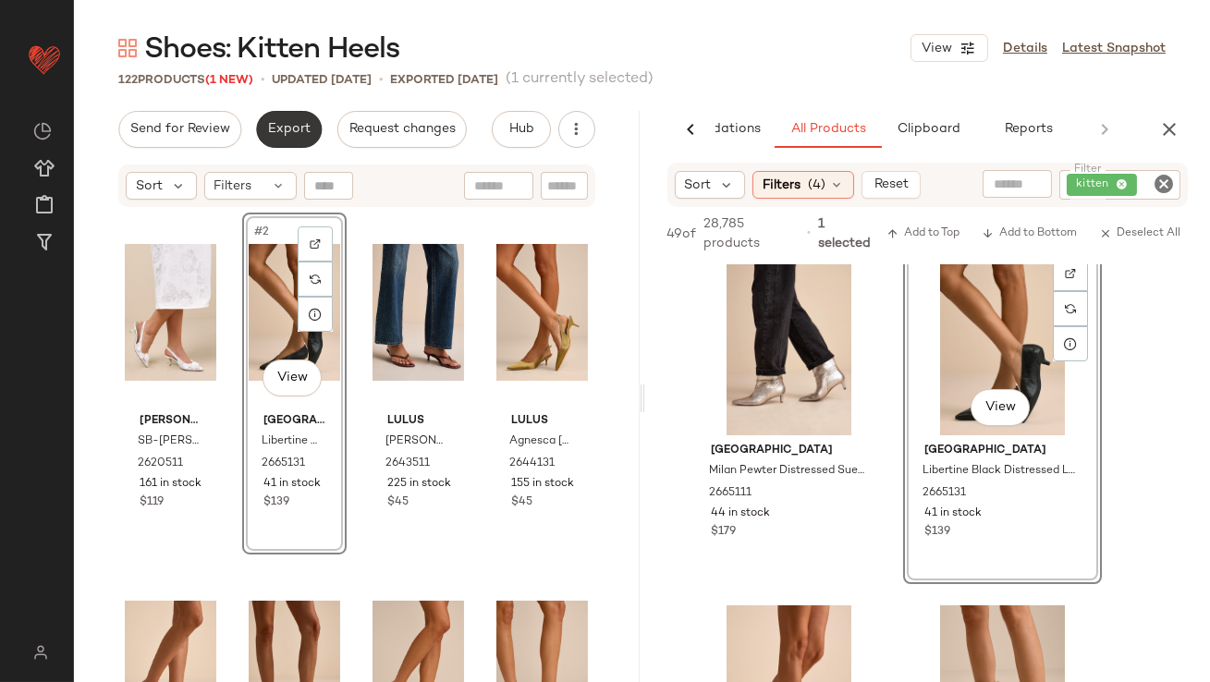
click at [277, 139] on button "Export" at bounding box center [289, 129] width 66 height 37
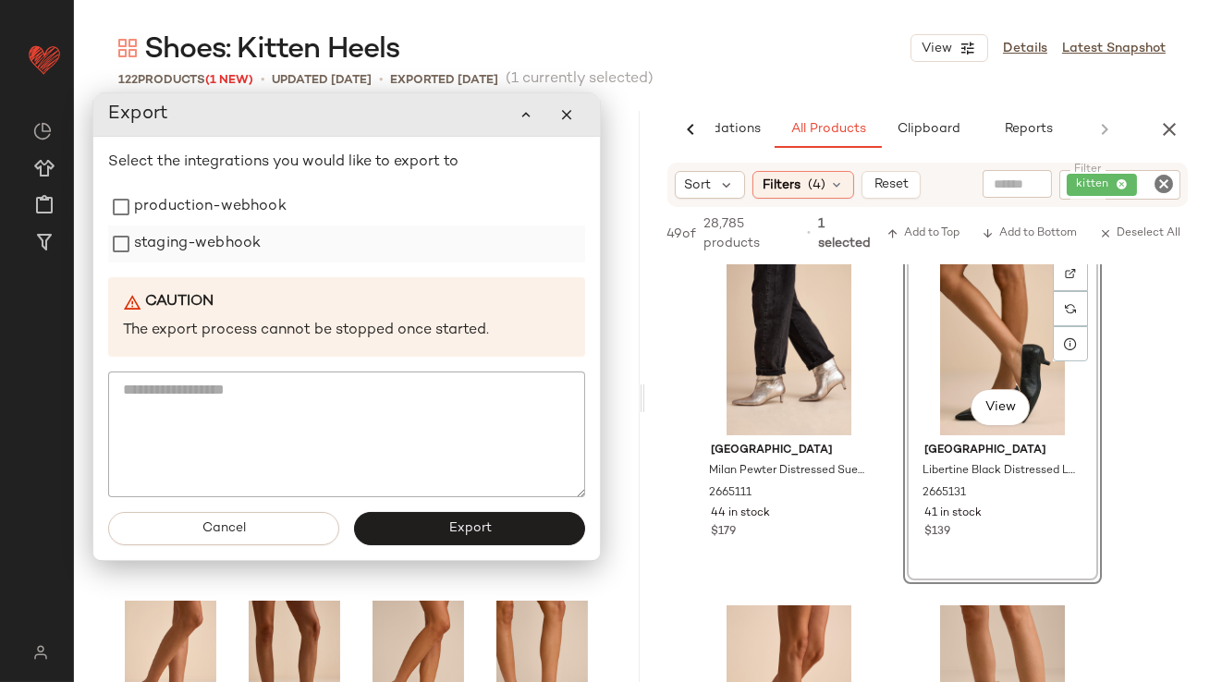
click at [262, 226] on div "staging-webhook" at bounding box center [346, 243] width 477 height 37
click at [236, 237] on label "staging-webhook" at bounding box center [197, 243] width 127 height 37
click at [240, 211] on label "production-webhook" at bounding box center [210, 207] width 152 height 37
click at [398, 514] on button "Export" at bounding box center [469, 529] width 231 height 33
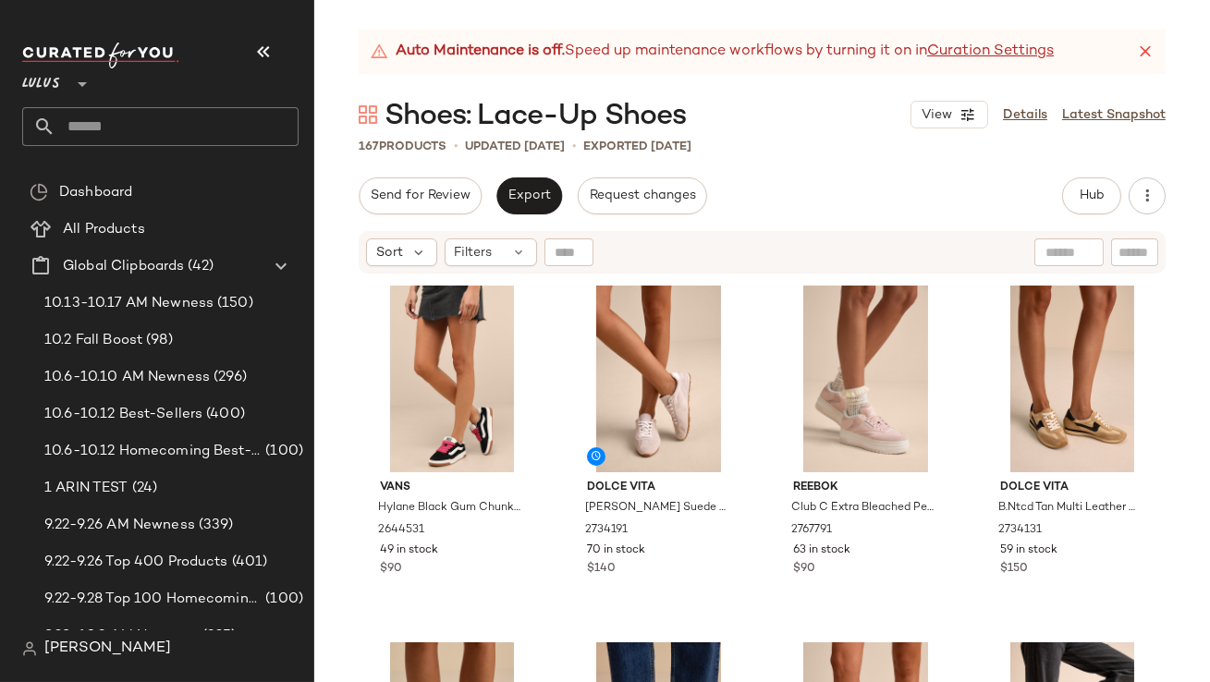
click at [258, 57] on icon "button" at bounding box center [263, 52] width 22 height 22
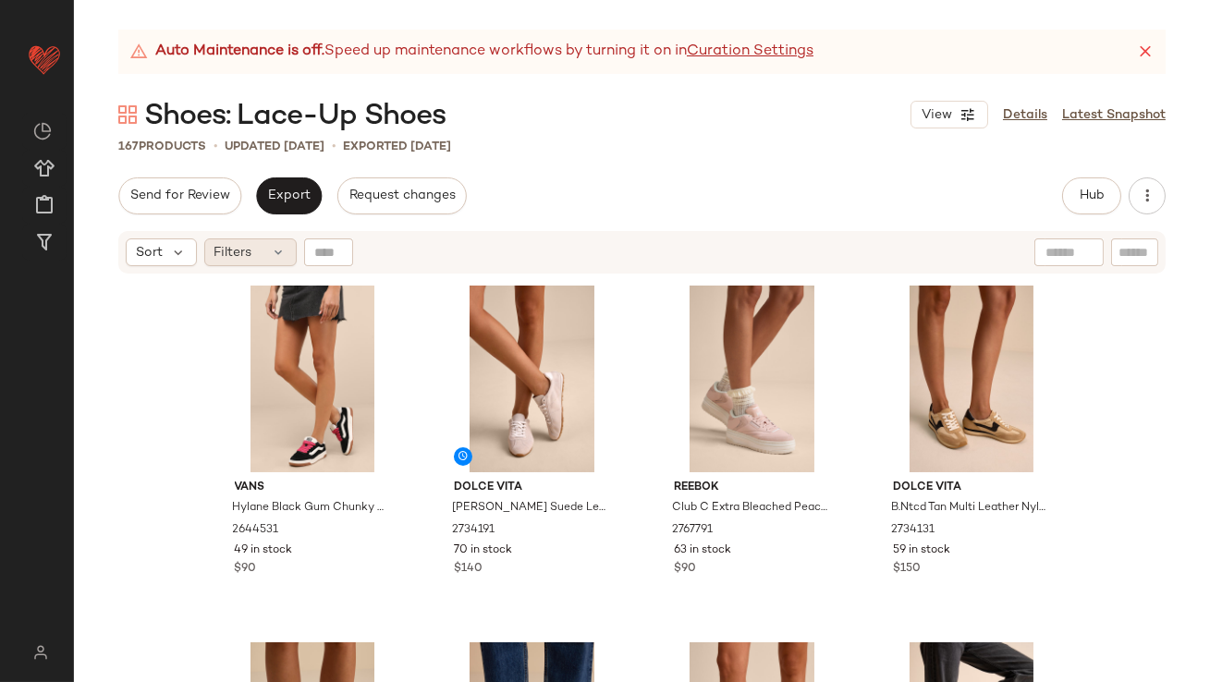
click at [276, 251] on icon at bounding box center [279, 252] width 15 height 15
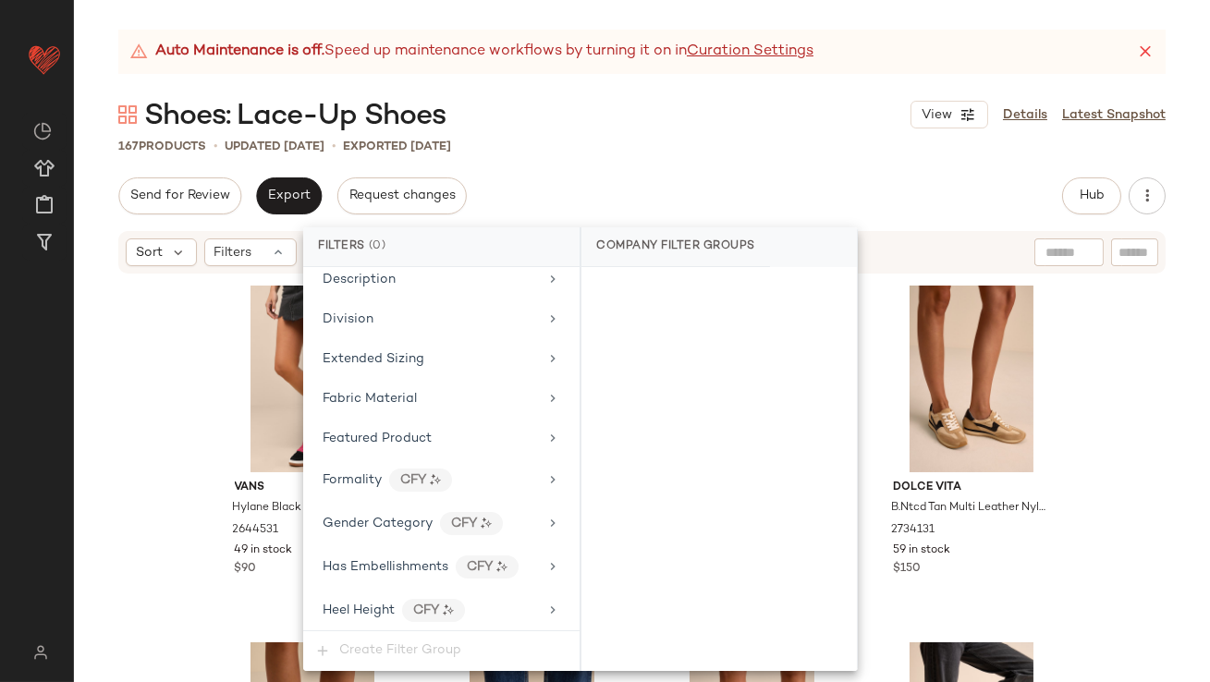
scroll to position [1353, 0]
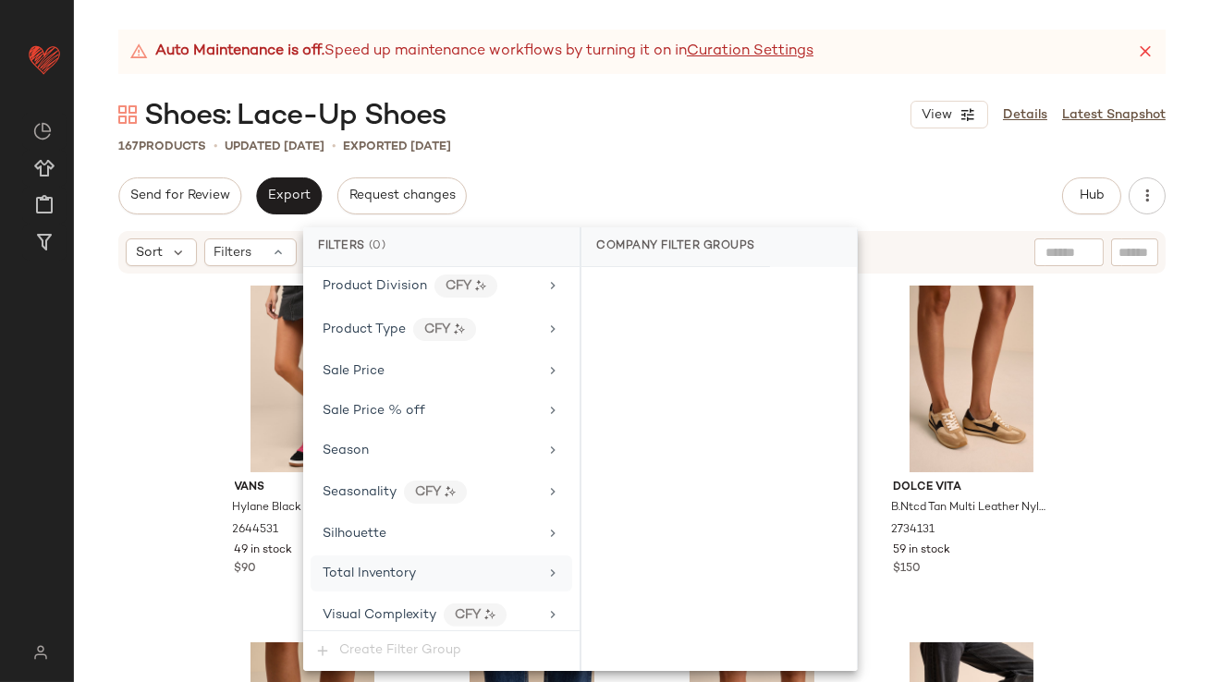
click at [382, 555] on div "Total Inventory" at bounding box center [440, 573] width 261 height 36
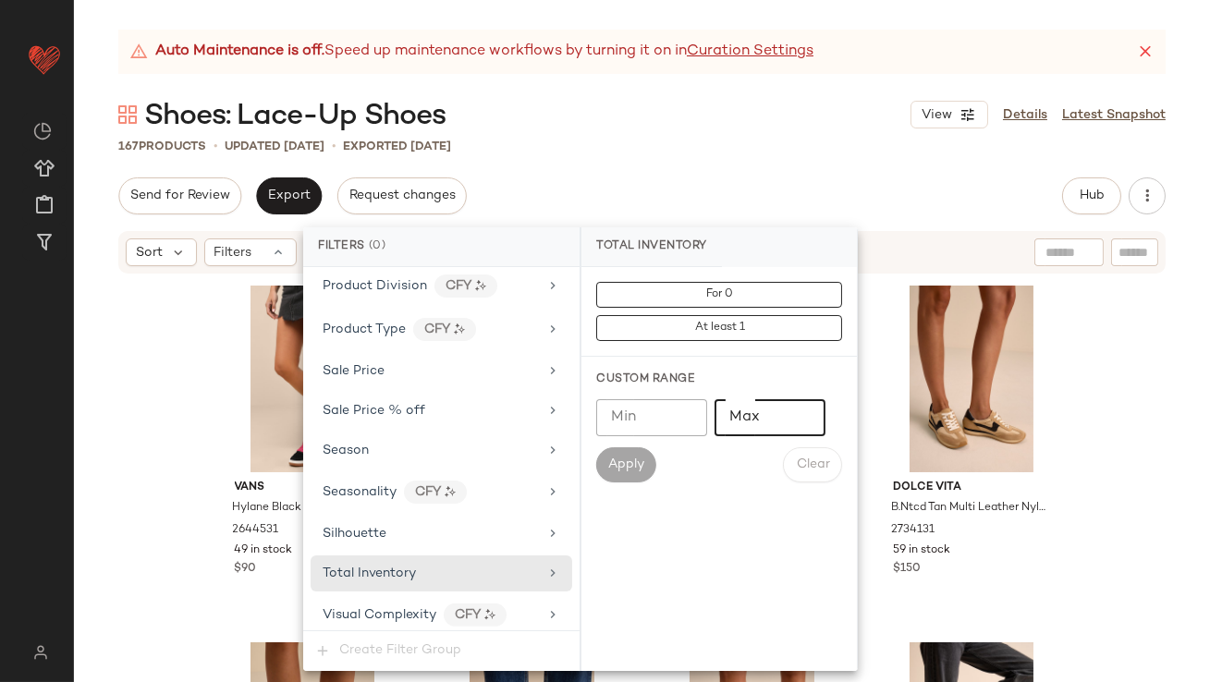
click at [718, 413] on input "Max" at bounding box center [769, 417] width 111 height 37
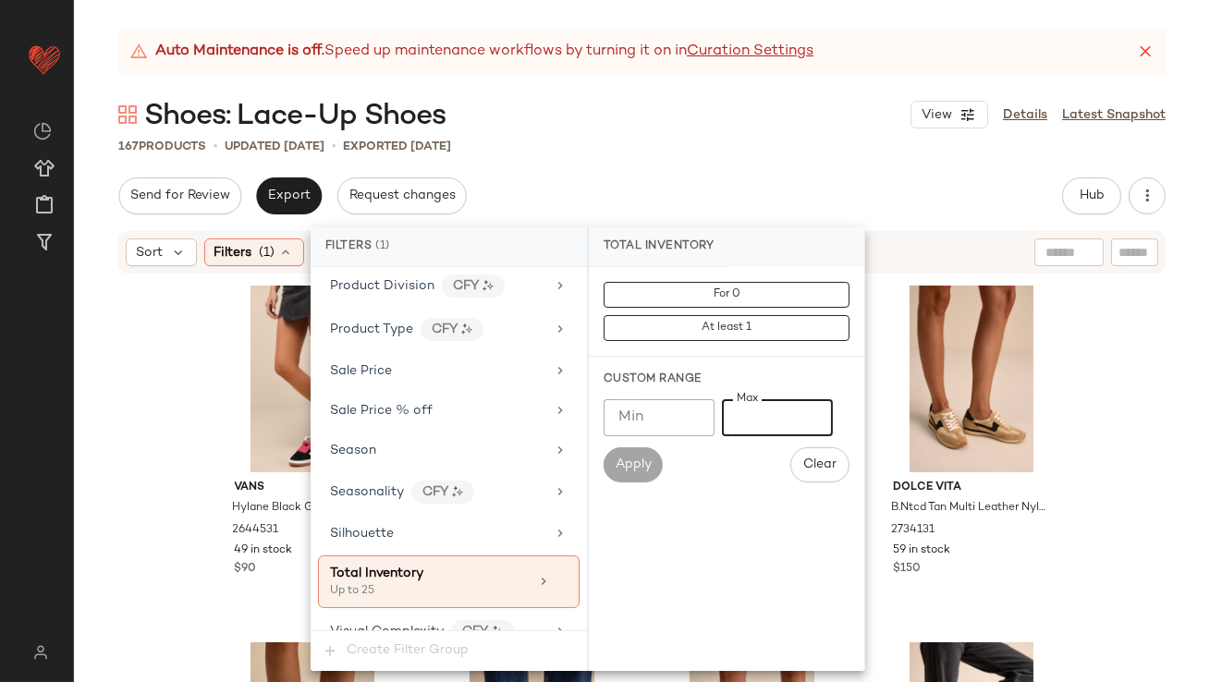
type input "**"
click at [740, 166] on div "Auto Maintenance is off. Speed up maintenance workflows by turning it on in Cur…" at bounding box center [642, 356] width 1136 height 652
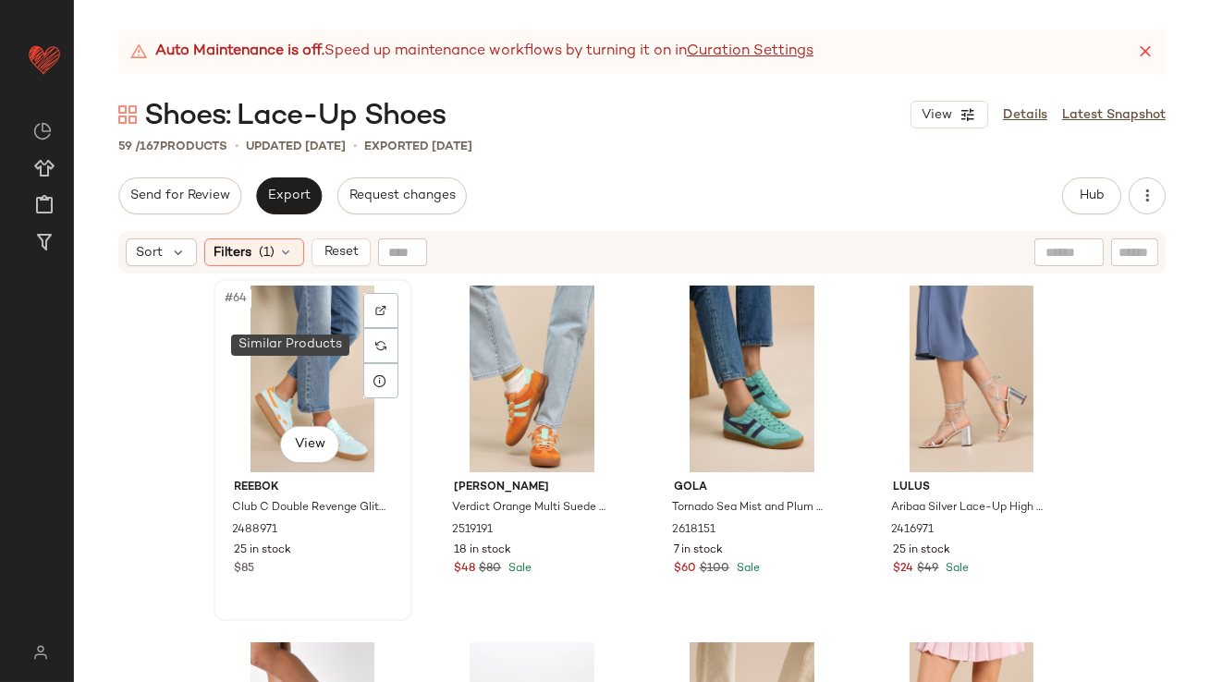
click at [334, 338] on div "#64 View" at bounding box center [313, 379] width 186 height 187
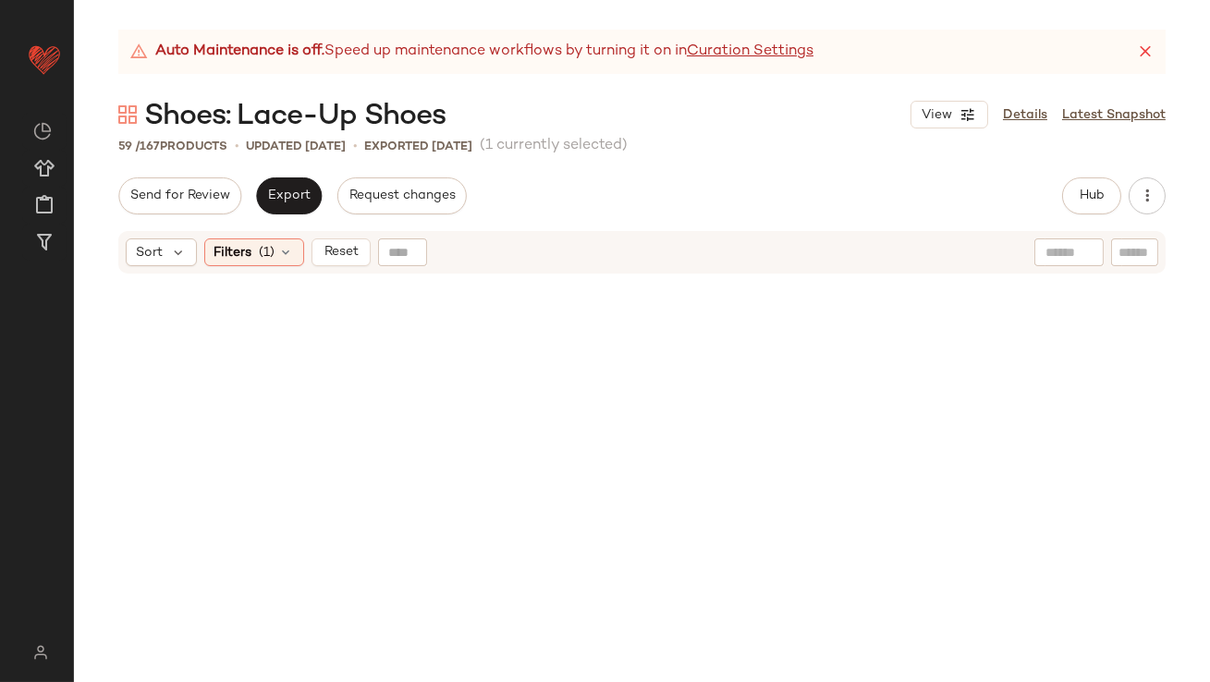
scroll to position [4900, 0]
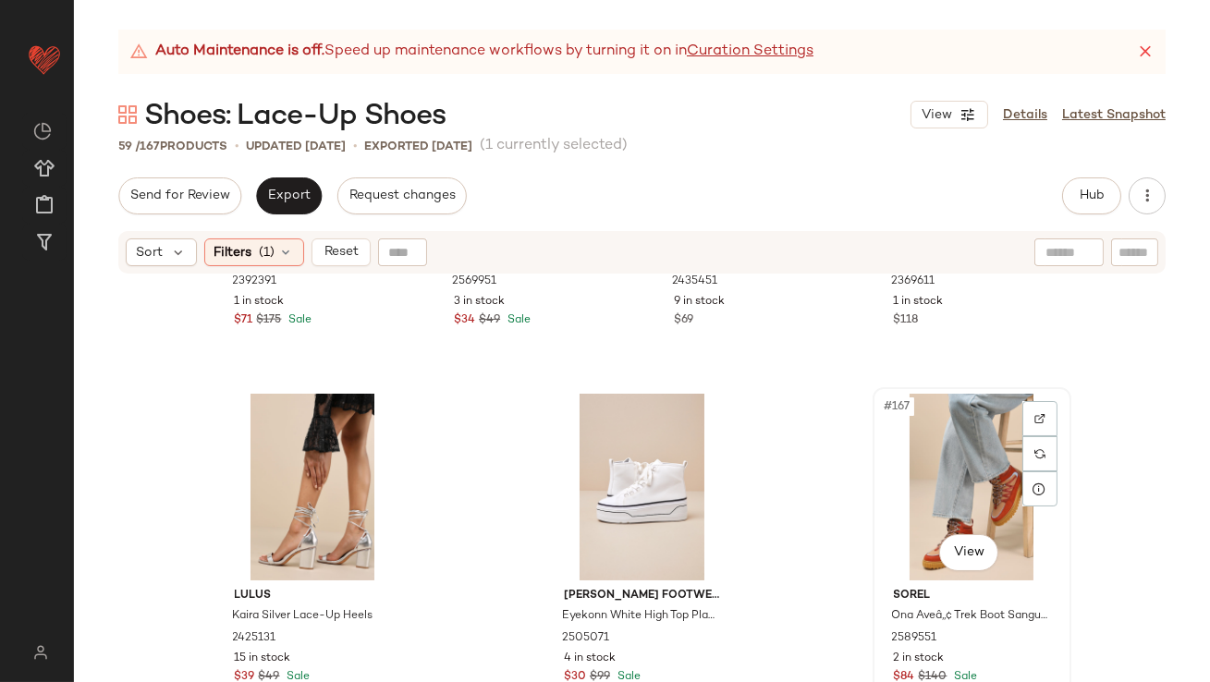
click at [999, 451] on div "#167 View" at bounding box center [972, 487] width 186 height 187
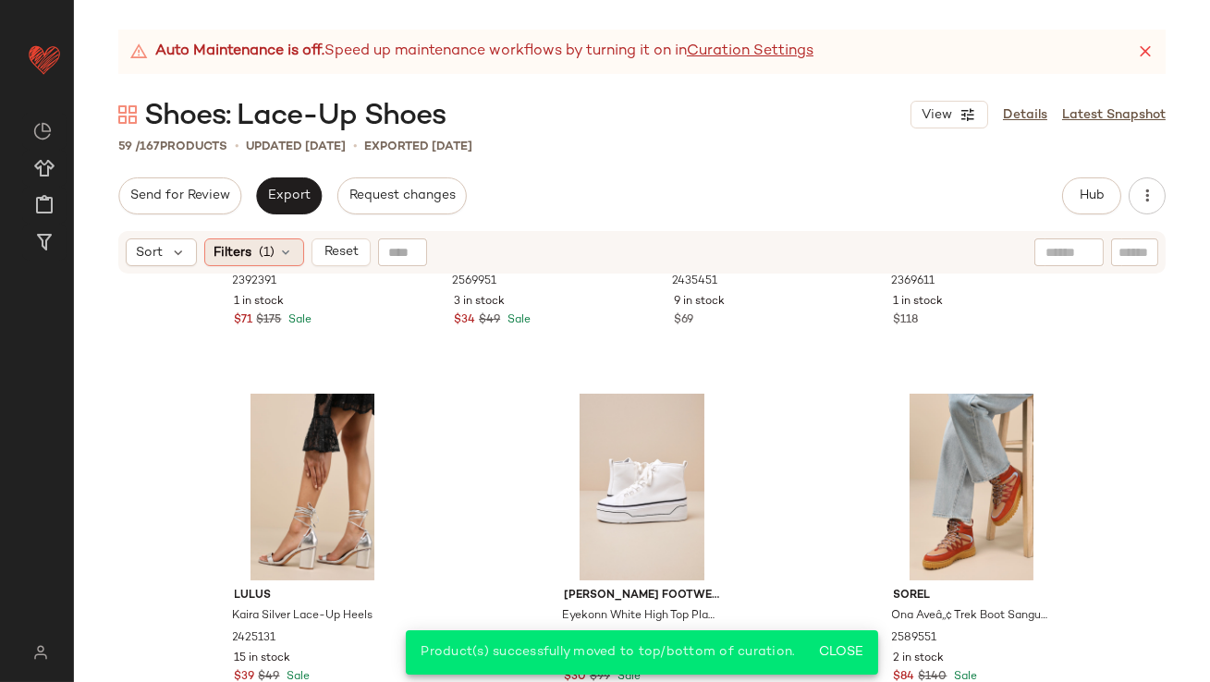
click at [268, 240] on div "Filters (1)" at bounding box center [254, 252] width 100 height 28
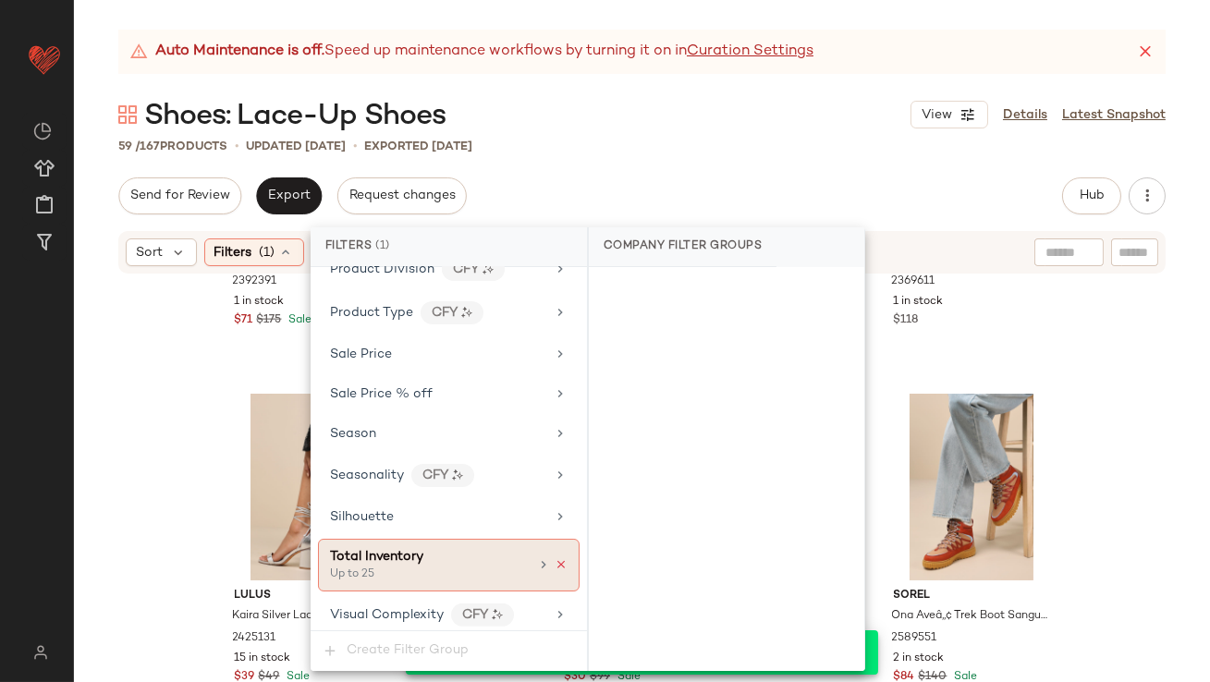
click at [554, 558] on icon at bounding box center [560, 564] width 13 height 13
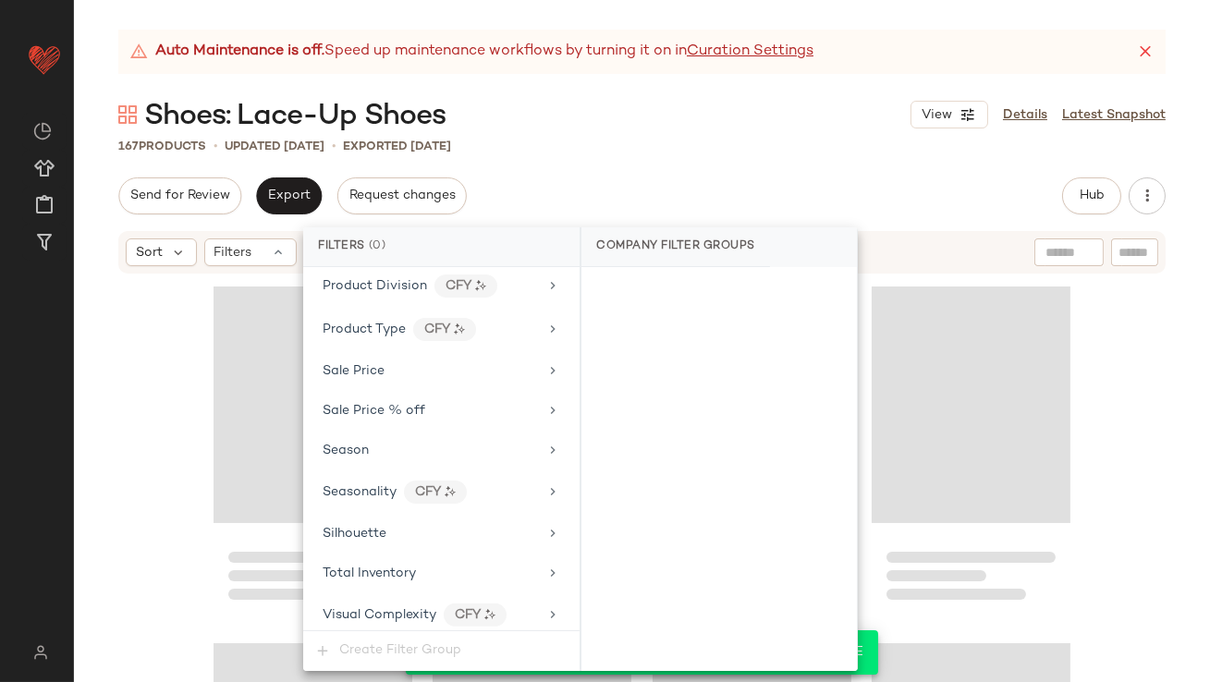
scroll to position [14530, 0]
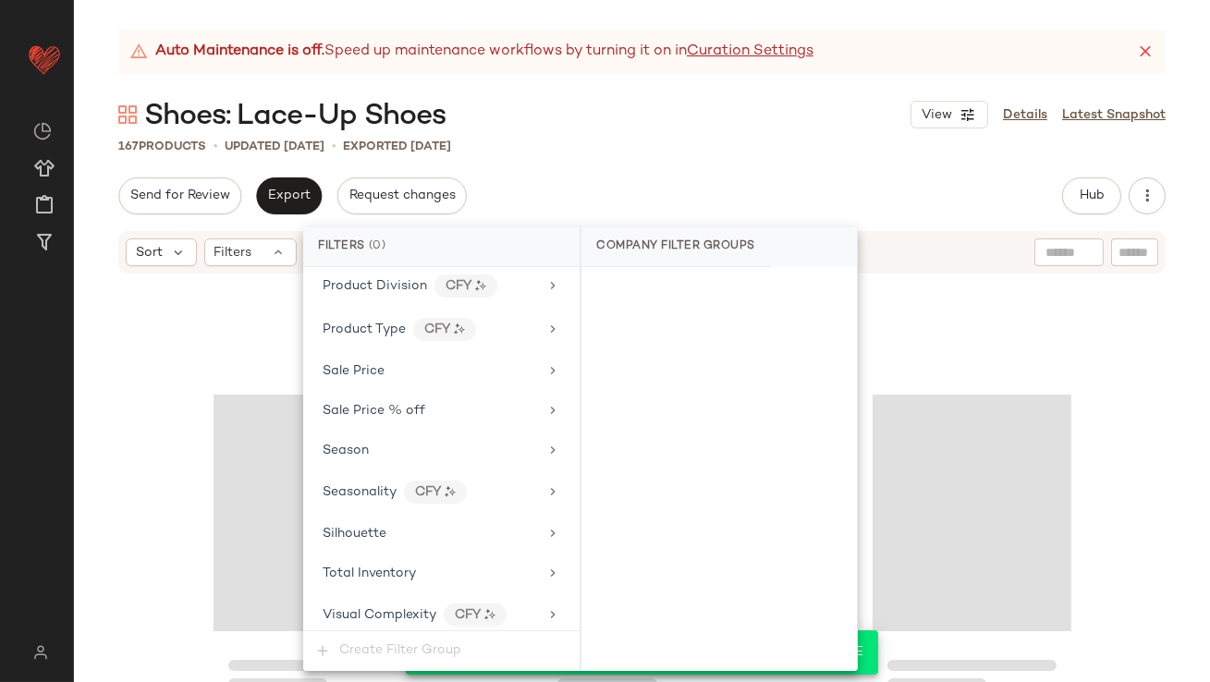
click at [1174, 42] on div "Auto Maintenance is off. Speed up maintenance workflows by turning it on in Cur…" at bounding box center [642, 356] width 1136 height 652
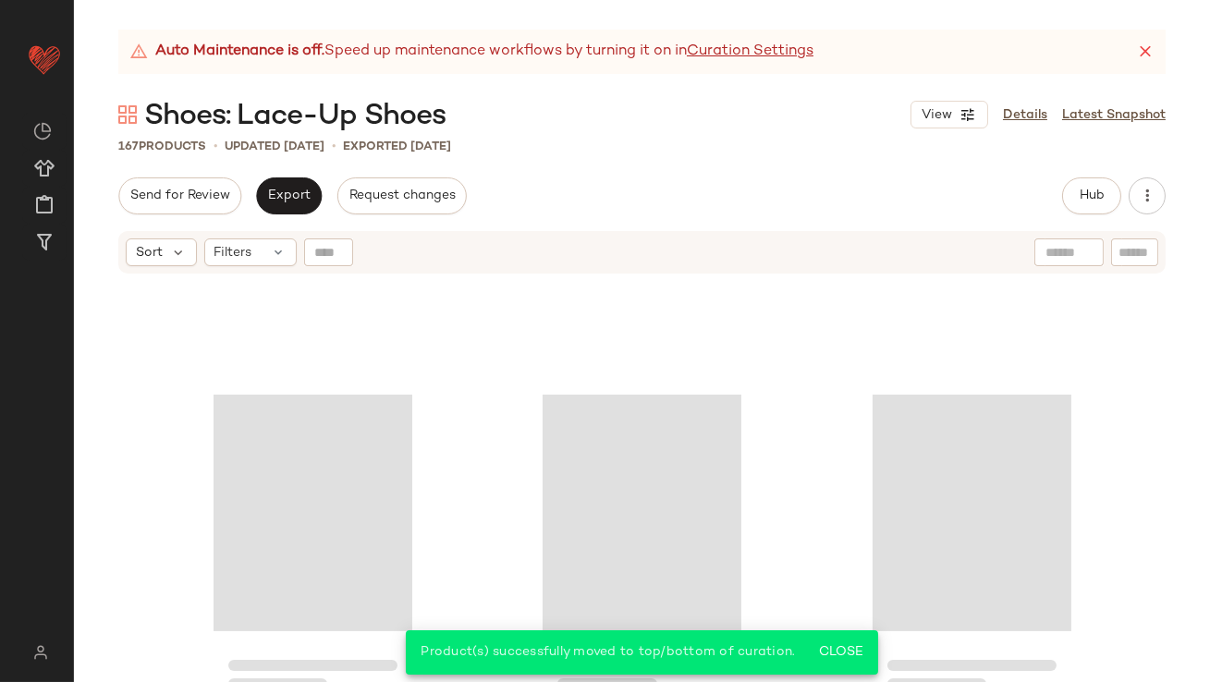
click at [1160, 43] on div "Auto Maintenance is off. Speed up maintenance workflows by turning it on in Cur…" at bounding box center [641, 52] width 1047 height 44
click at [1151, 43] on icon at bounding box center [1145, 52] width 18 height 18
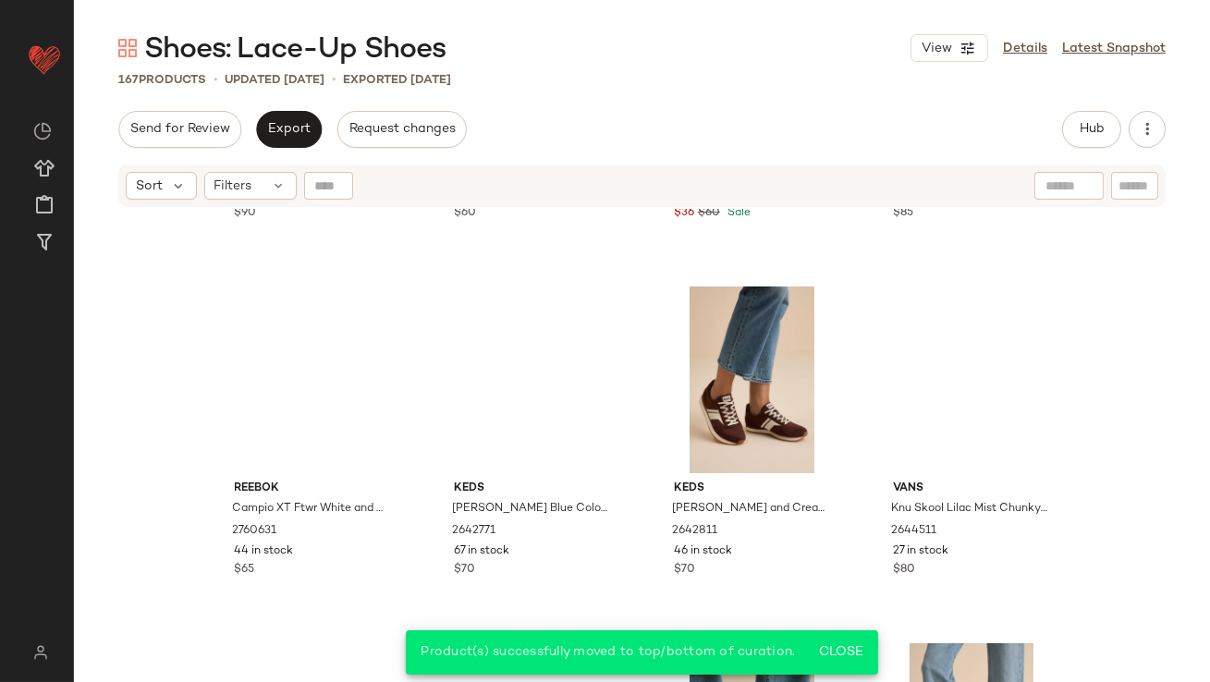
scroll to position [0, 0]
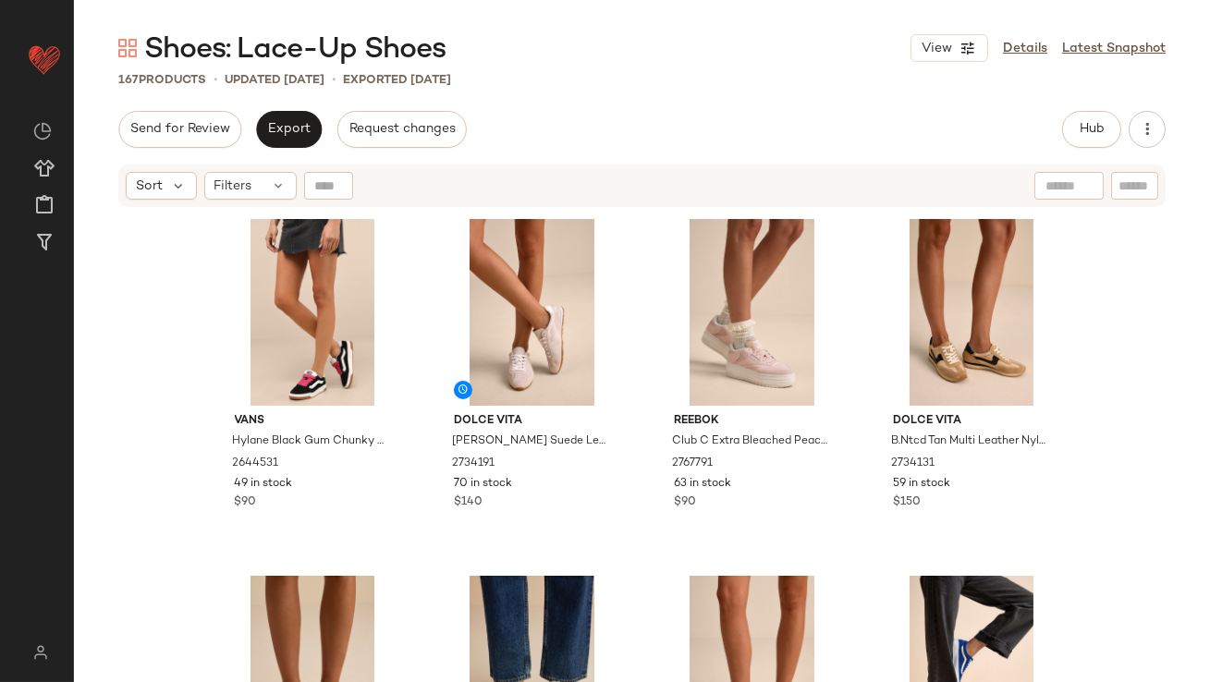
click at [1097, 151] on div "Send for Review Export Request changes Hub Send for Review External Review Inte…" at bounding box center [642, 398] width 1136 height 575
click at [1091, 128] on span "Hub" at bounding box center [1091, 129] width 26 height 15
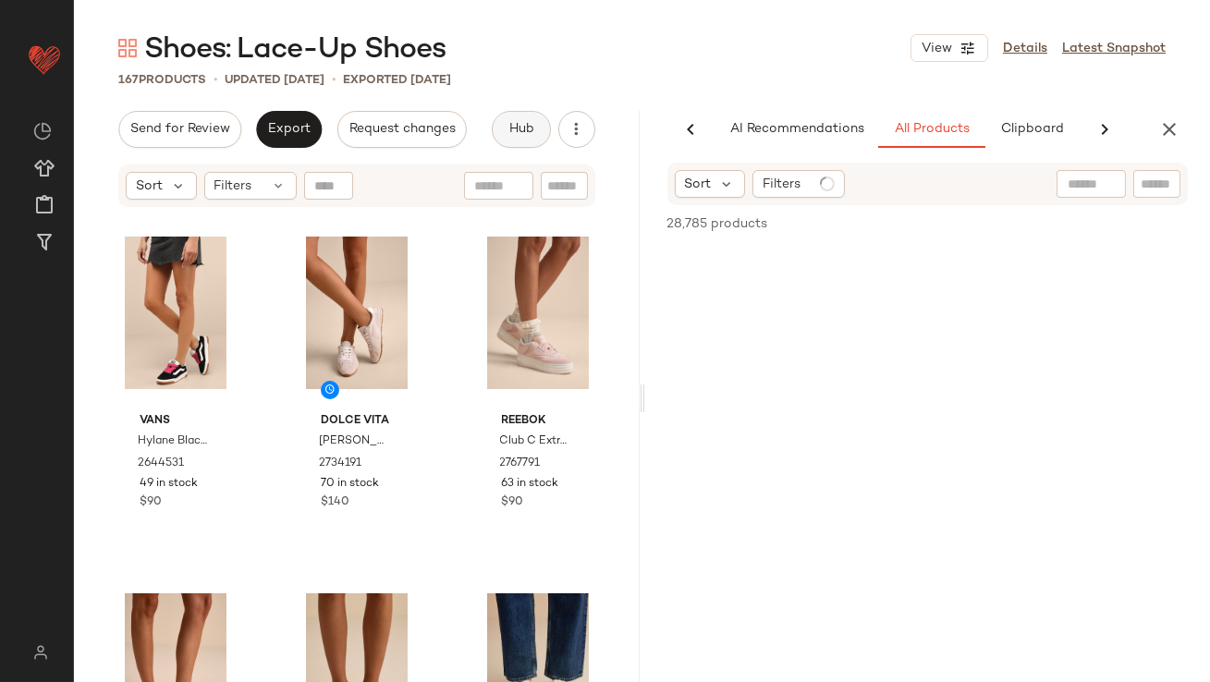
scroll to position [0, 103]
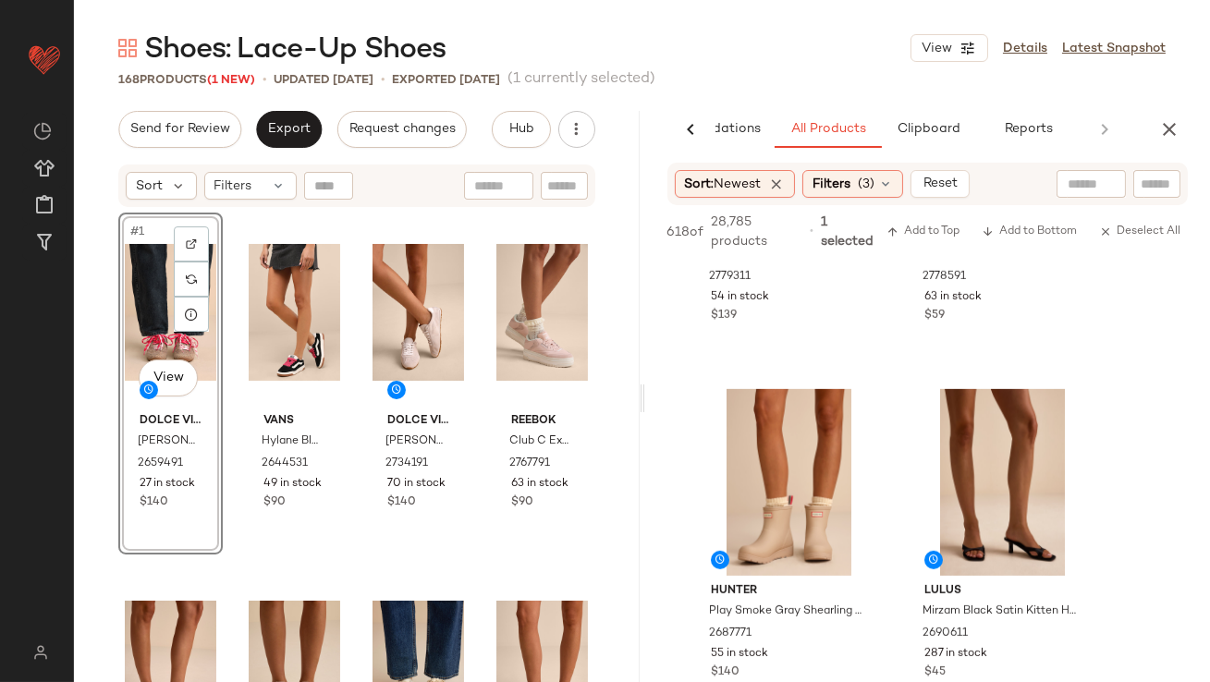
scroll to position [1856, 0]
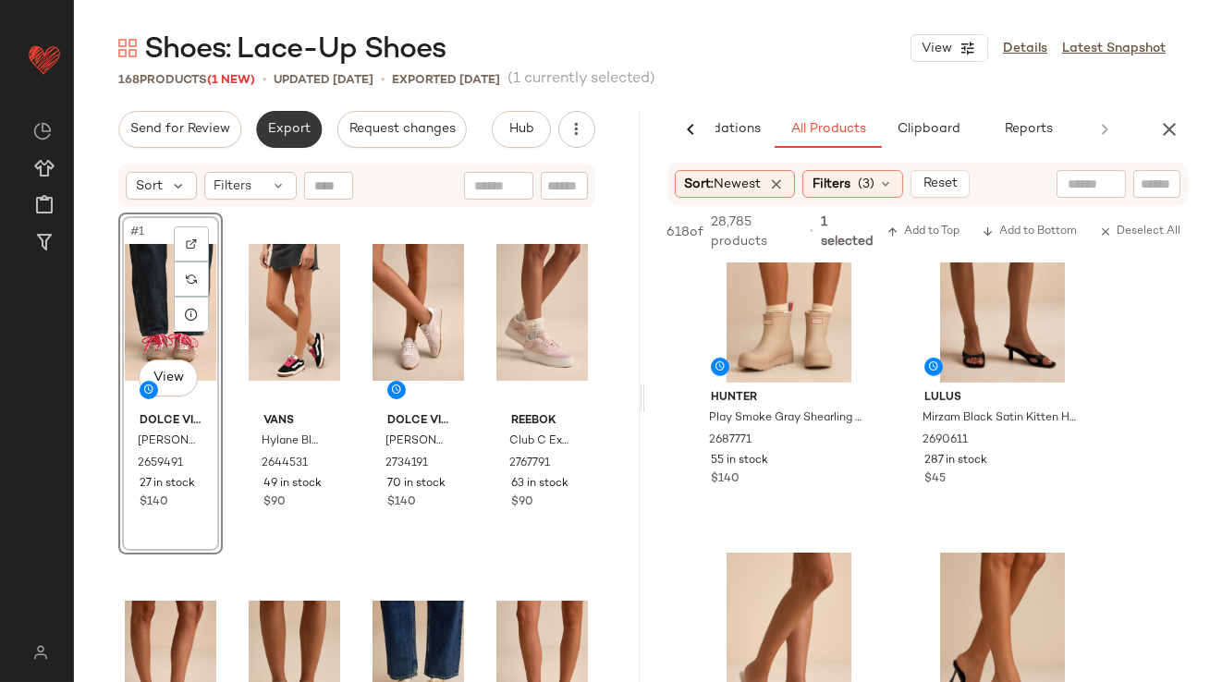
click at [293, 131] on span "Export" at bounding box center [288, 129] width 43 height 15
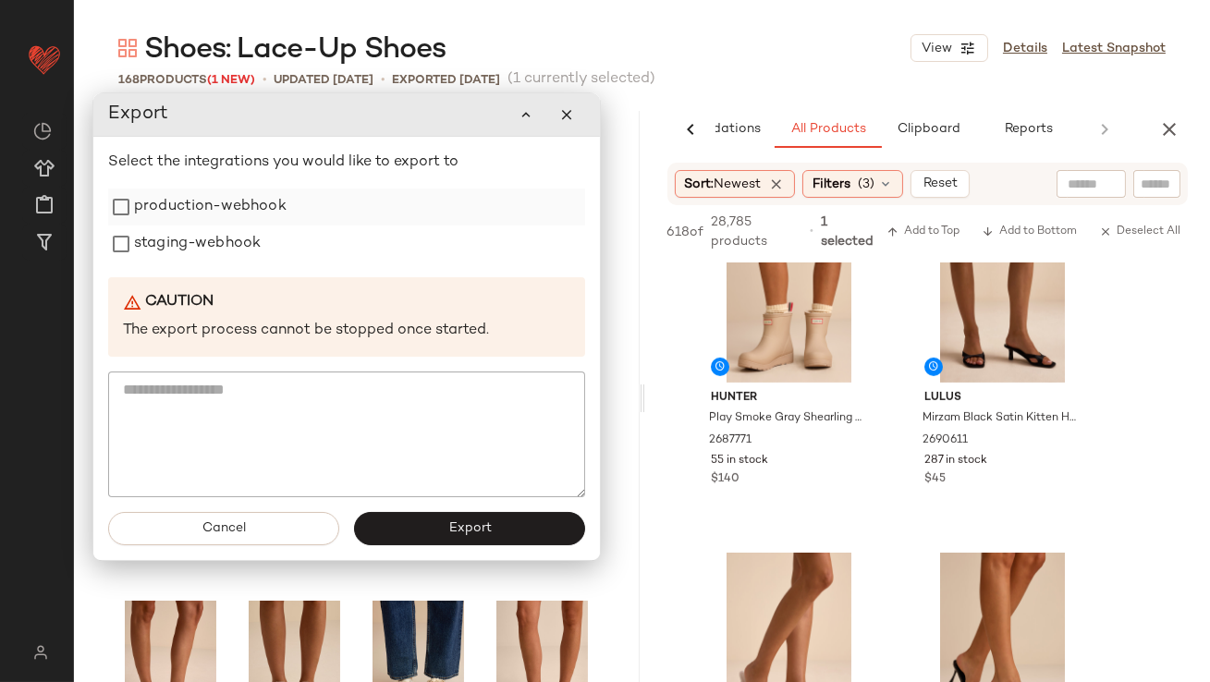
click at [217, 206] on label "production-webhook" at bounding box center [210, 206] width 152 height 37
click at [216, 228] on label "staging-webhook" at bounding box center [197, 243] width 127 height 37
click at [406, 523] on button "Export" at bounding box center [469, 528] width 231 height 33
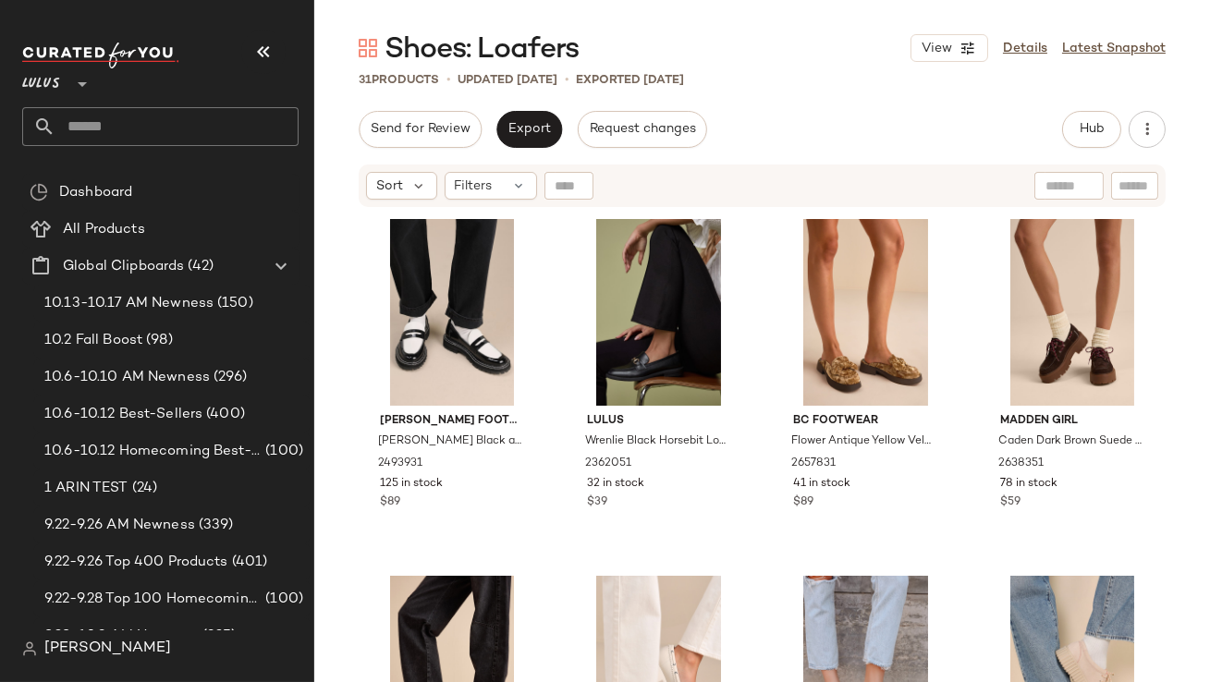
click at [255, 57] on icon "button" at bounding box center [263, 52] width 22 height 22
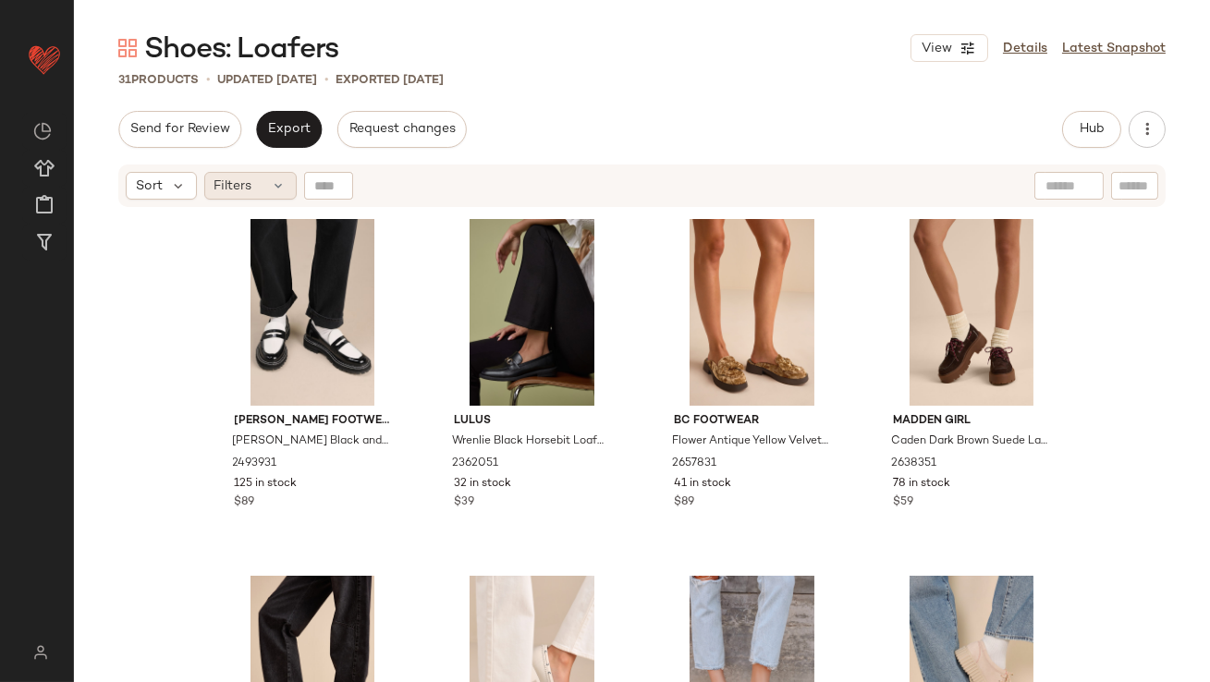
click at [258, 178] on div "Filters" at bounding box center [250, 186] width 92 height 28
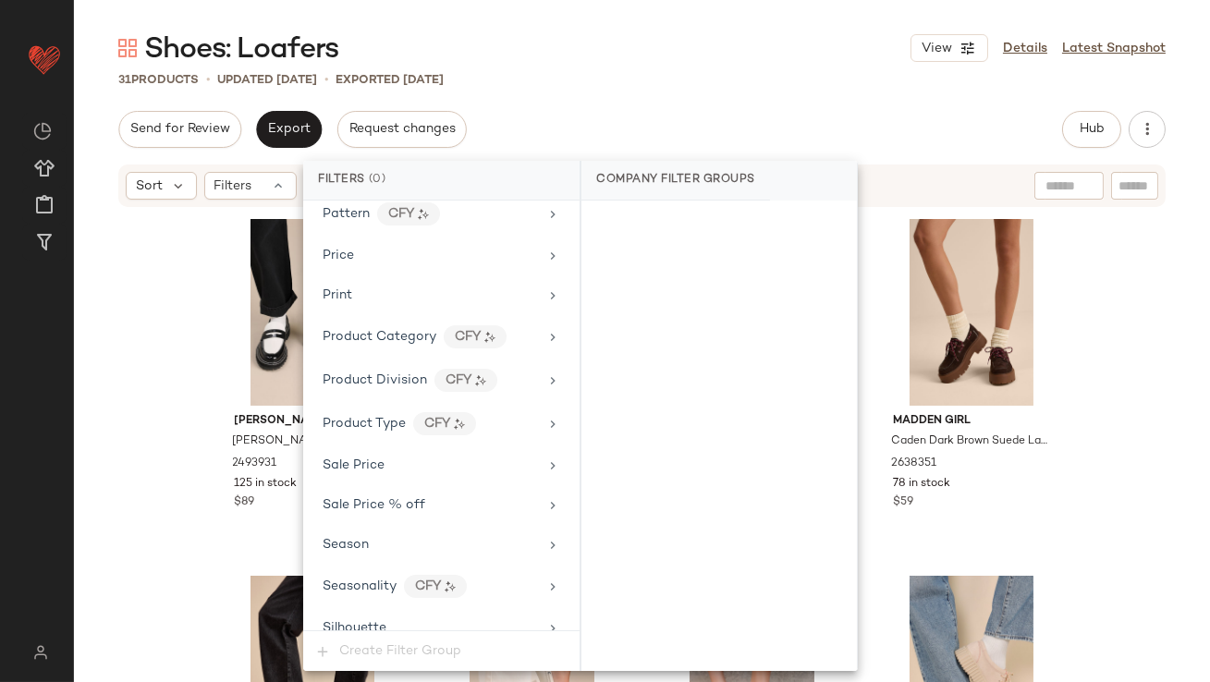
scroll to position [1246, 0]
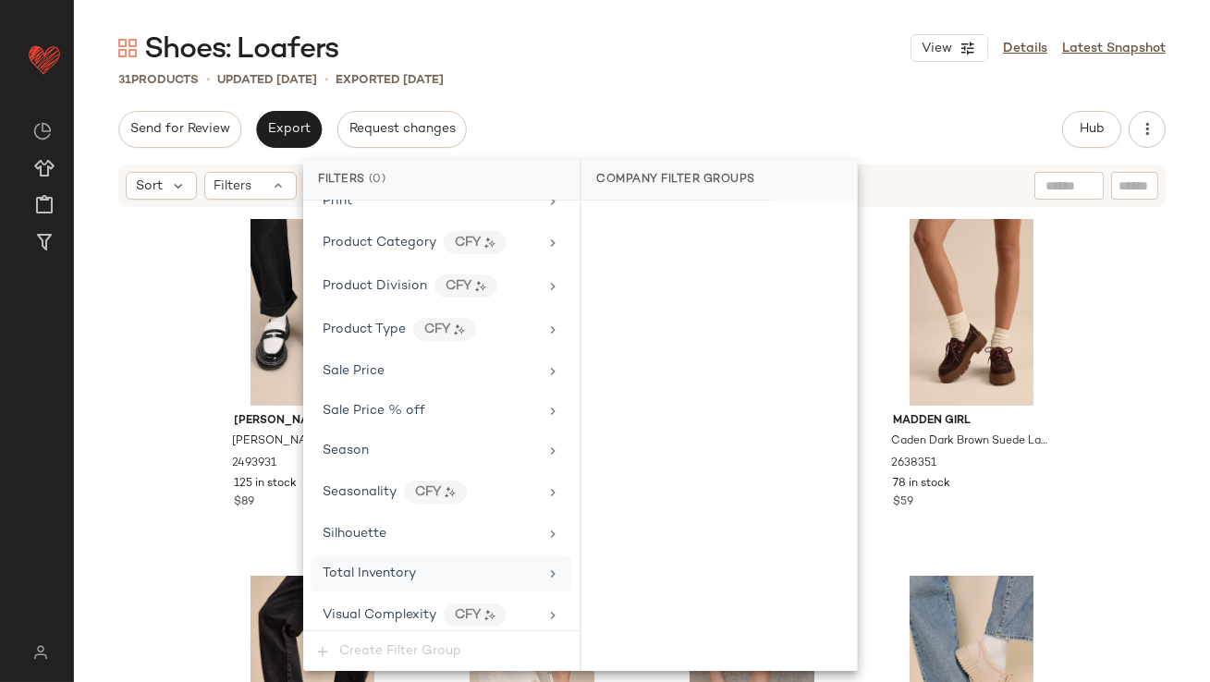
click at [350, 569] on span "Total Inventory" at bounding box center [368, 573] width 93 height 14
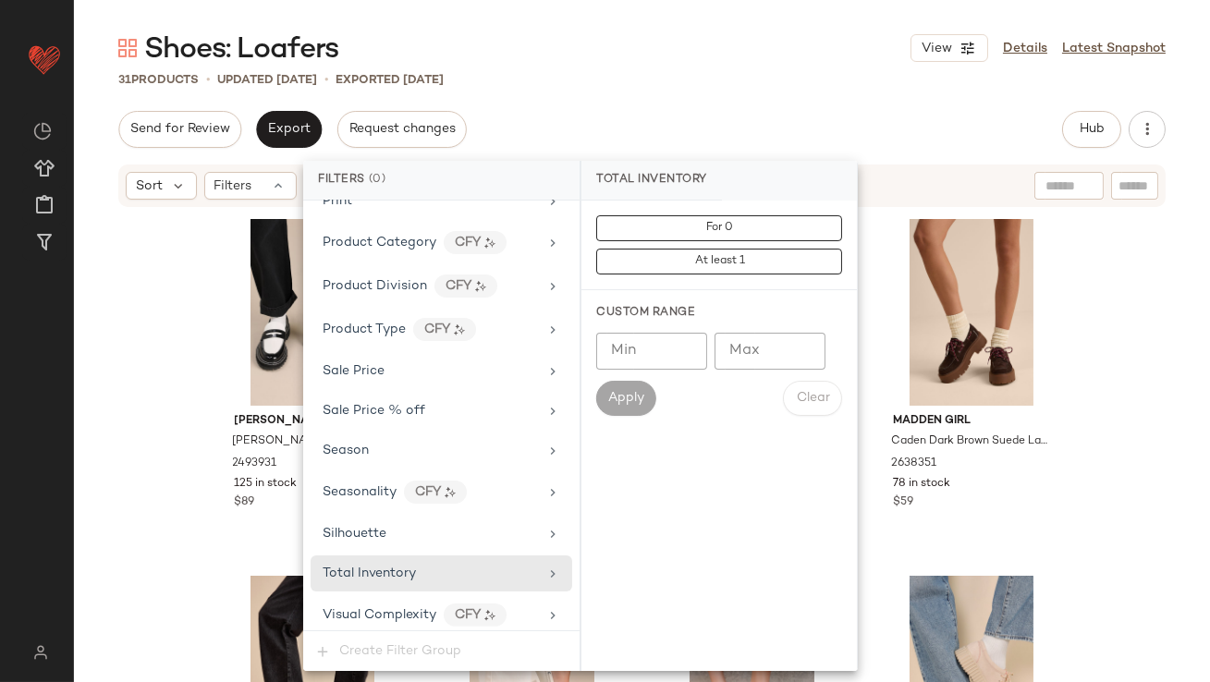
click at [779, 345] on input "Max" at bounding box center [769, 351] width 111 height 37
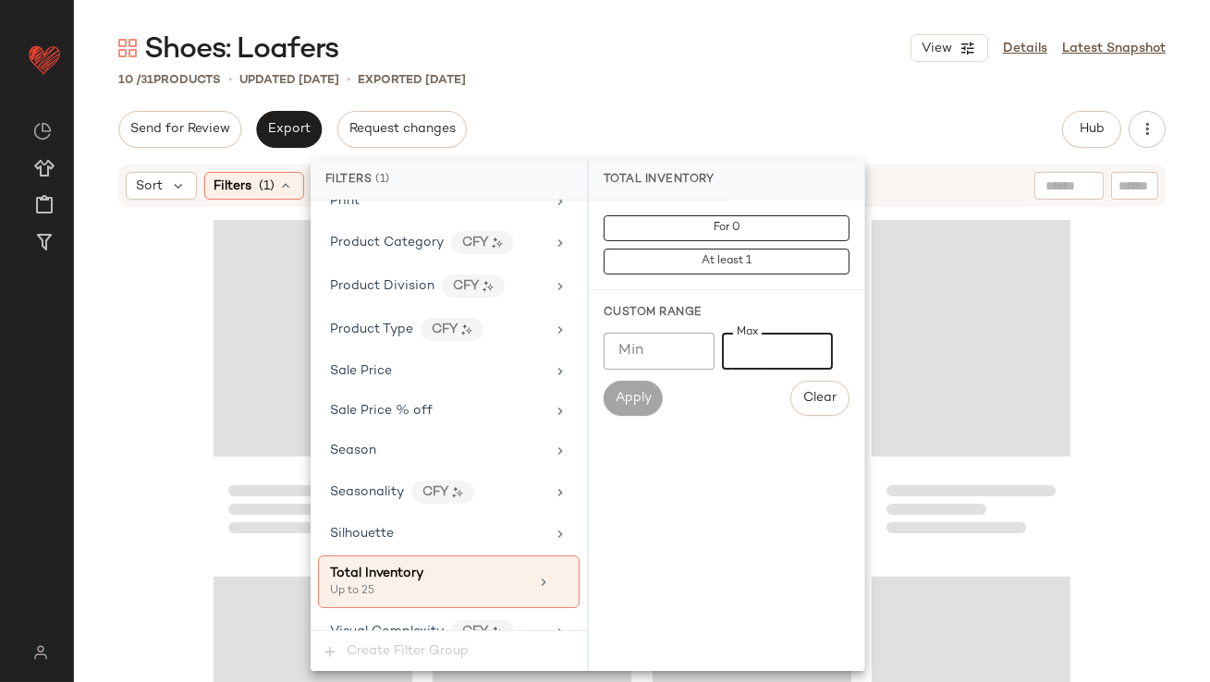
type input "**"
click at [785, 61] on div "Shoes: Loafers View Details Latest Snapshot" at bounding box center [642, 48] width 1136 height 37
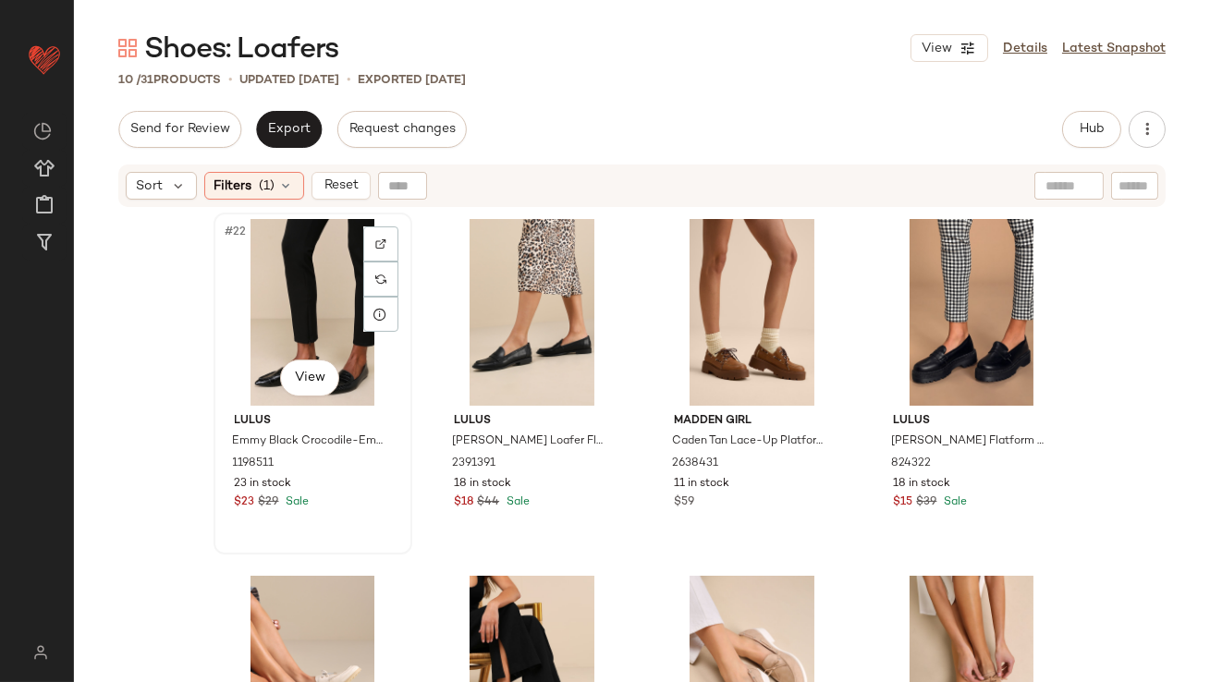
click at [293, 322] on div "#22 View" at bounding box center [313, 312] width 186 height 187
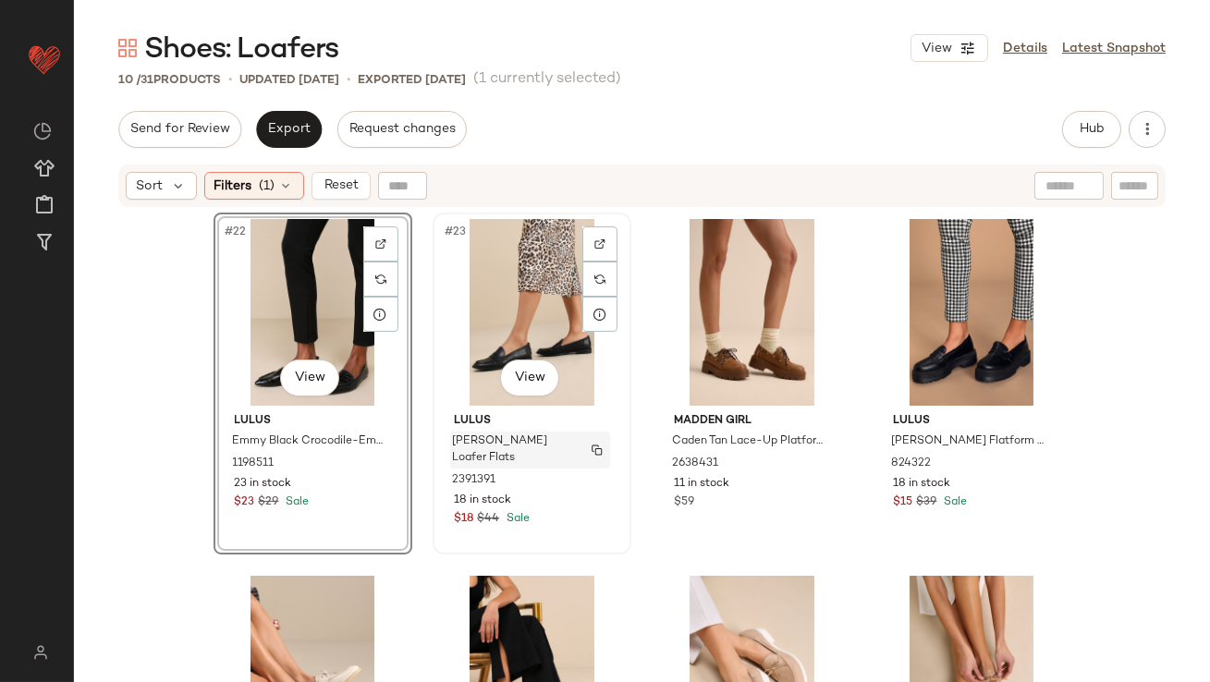
scroll to position [550, 0]
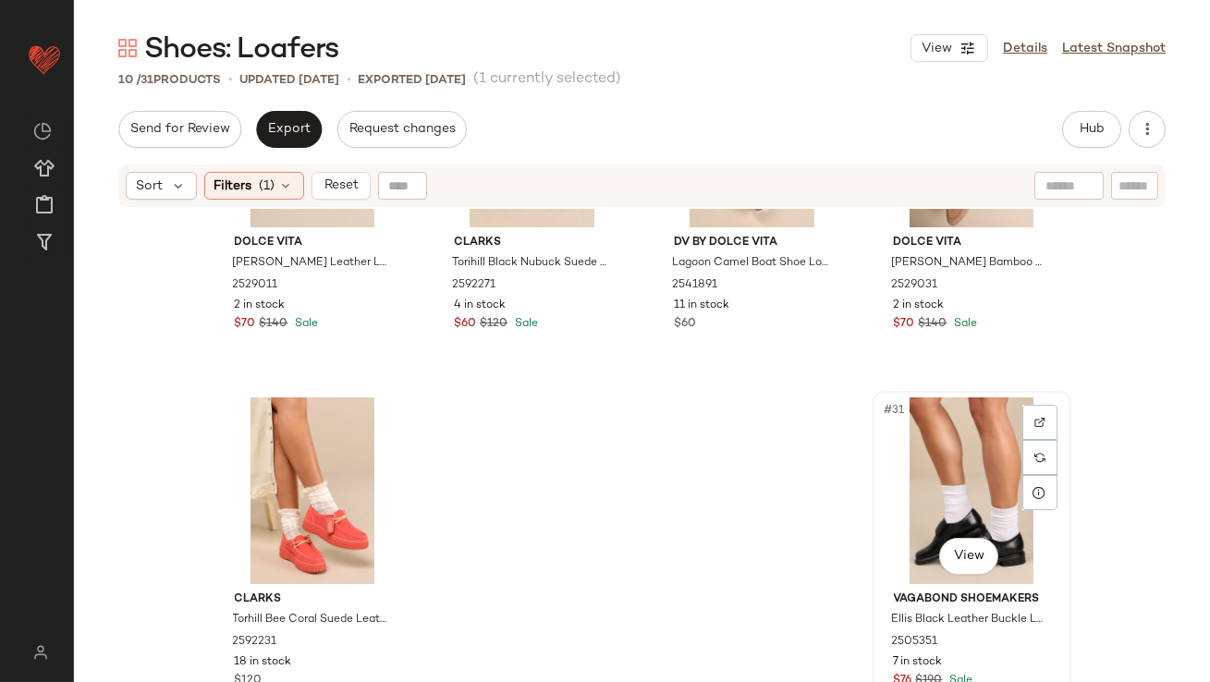
click at [943, 467] on div "#31 View" at bounding box center [972, 490] width 186 height 187
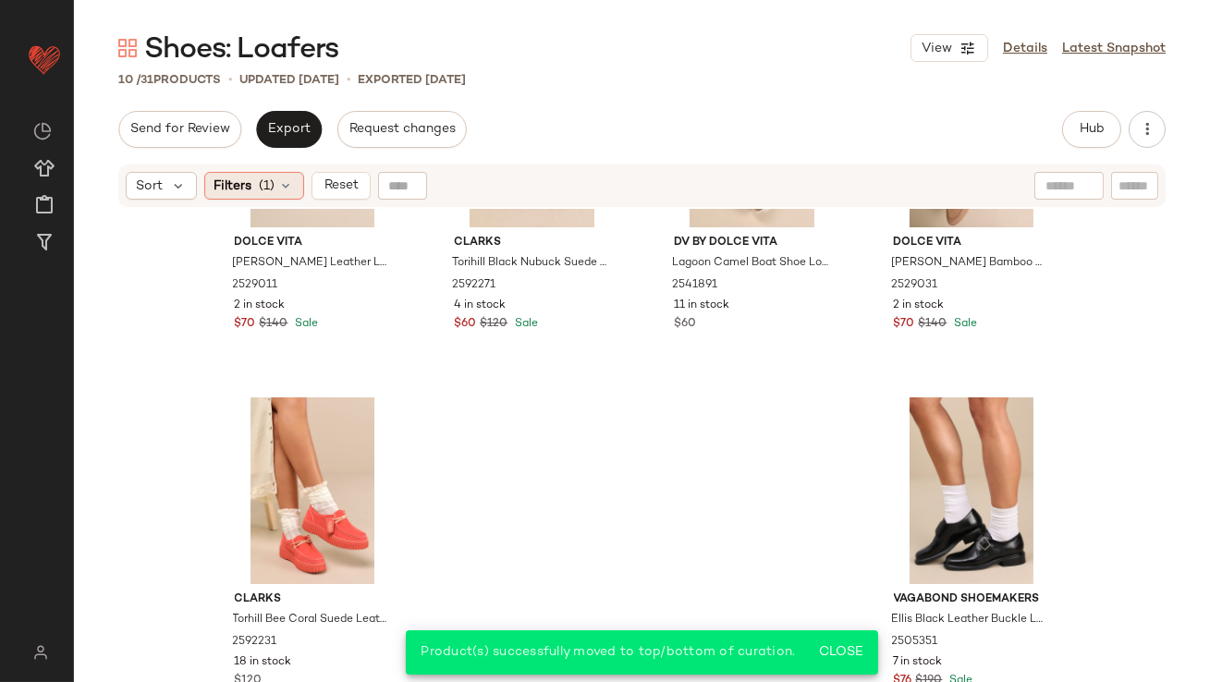
click at [258, 188] on div "Filters (1)" at bounding box center [254, 186] width 100 height 28
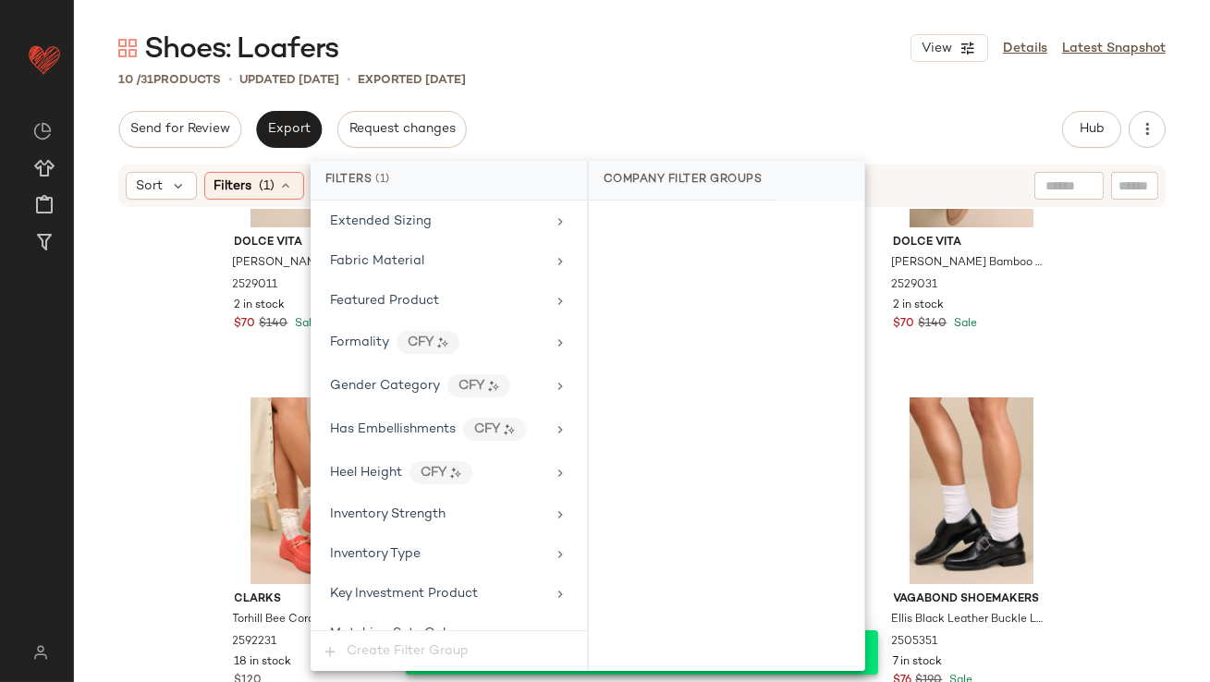
scroll to position [1263, 0]
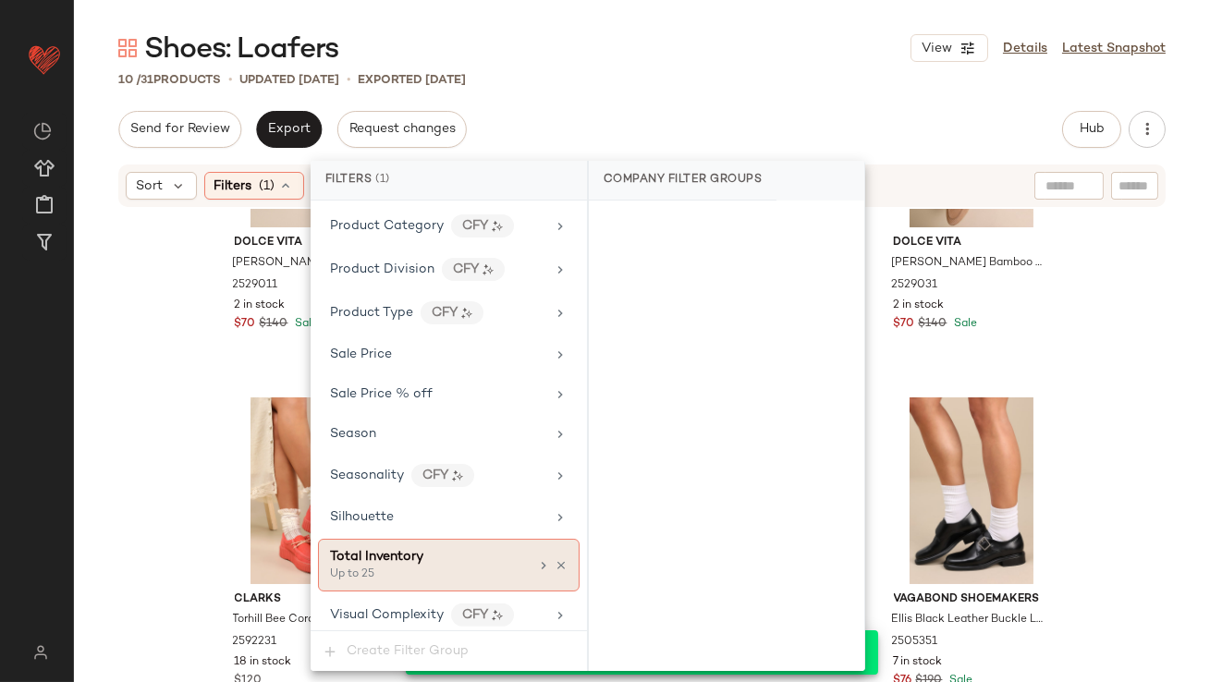
click at [554, 559] on icon at bounding box center [560, 565] width 13 height 13
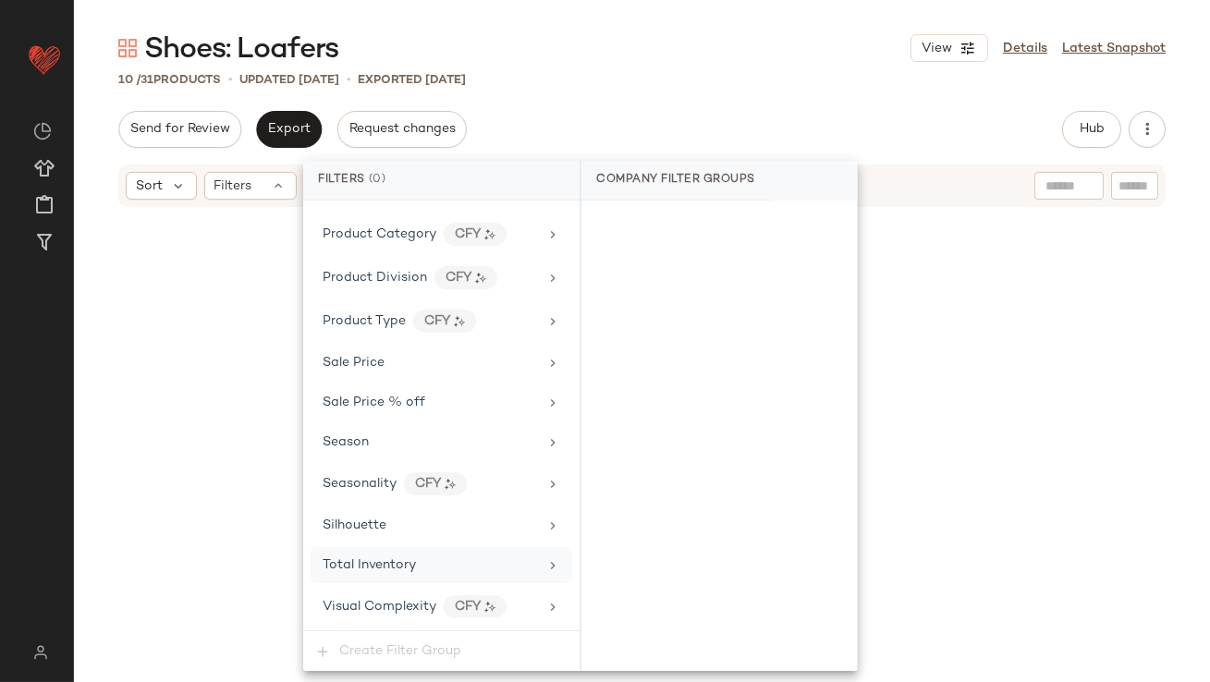
scroll to position [1246, 0]
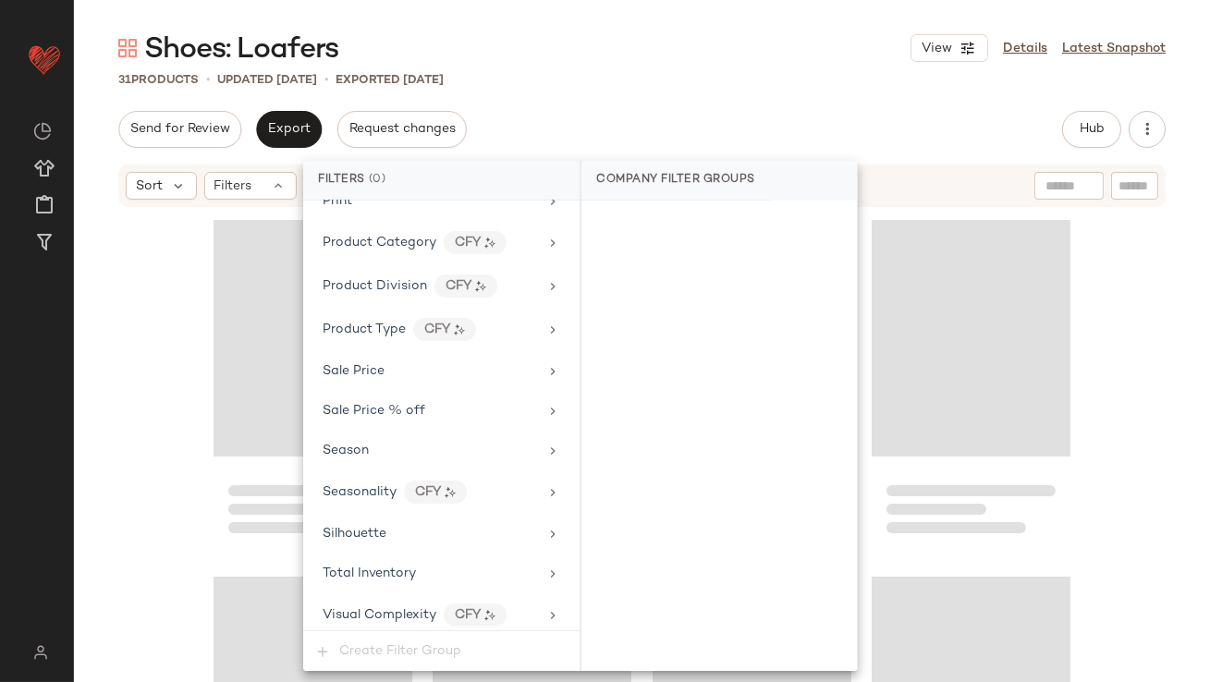
click at [639, 67] on div "Shoes: Loafers View Details Latest Snapshot 31 Products • updated Oct 14th • Ex…" at bounding box center [642, 356] width 1136 height 652
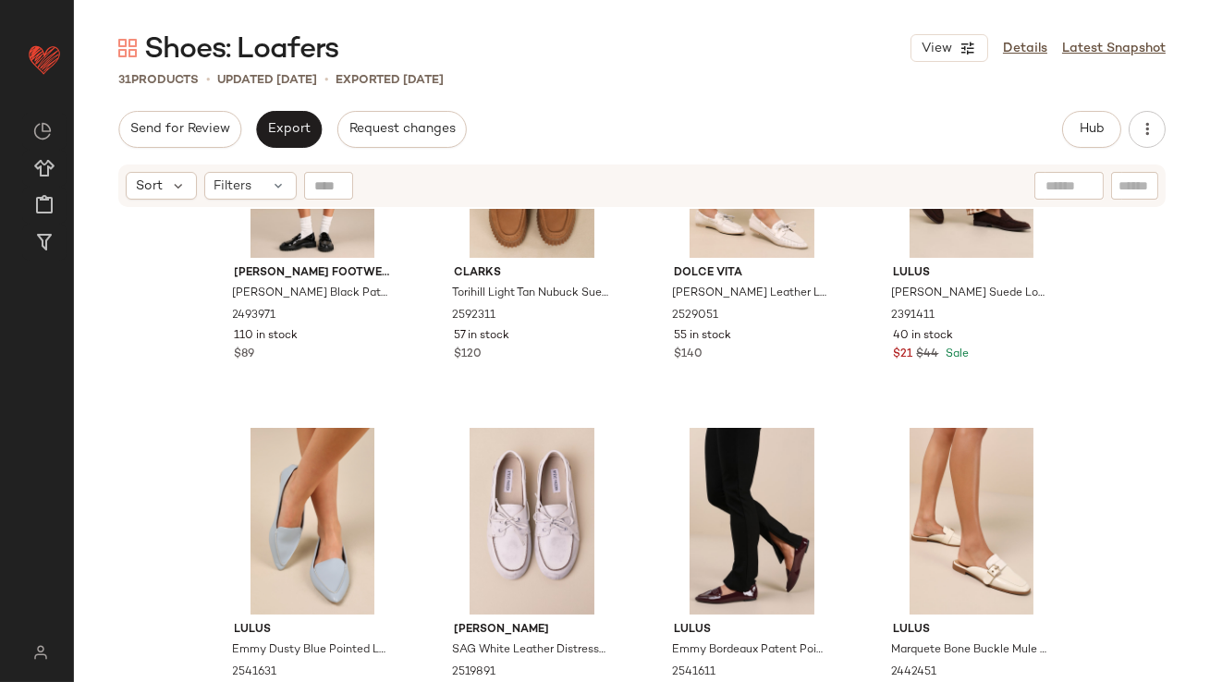
scroll to position [0, 0]
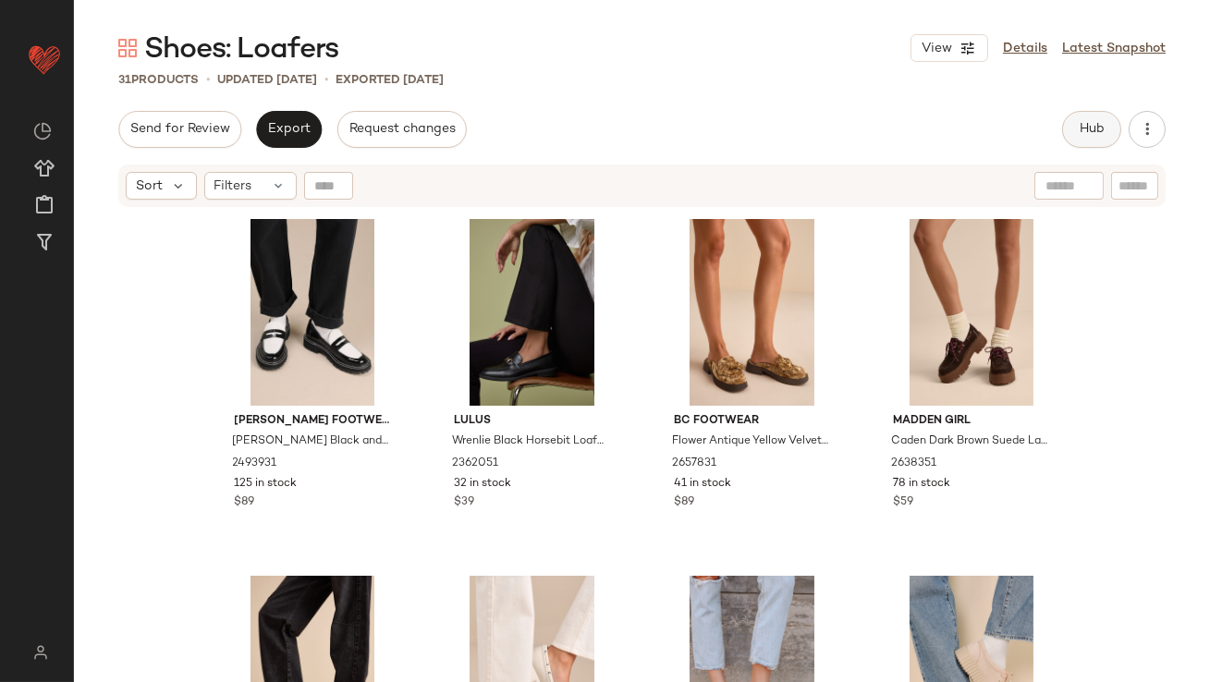
click at [1082, 129] on span "Hub" at bounding box center [1091, 129] width 26 height 15
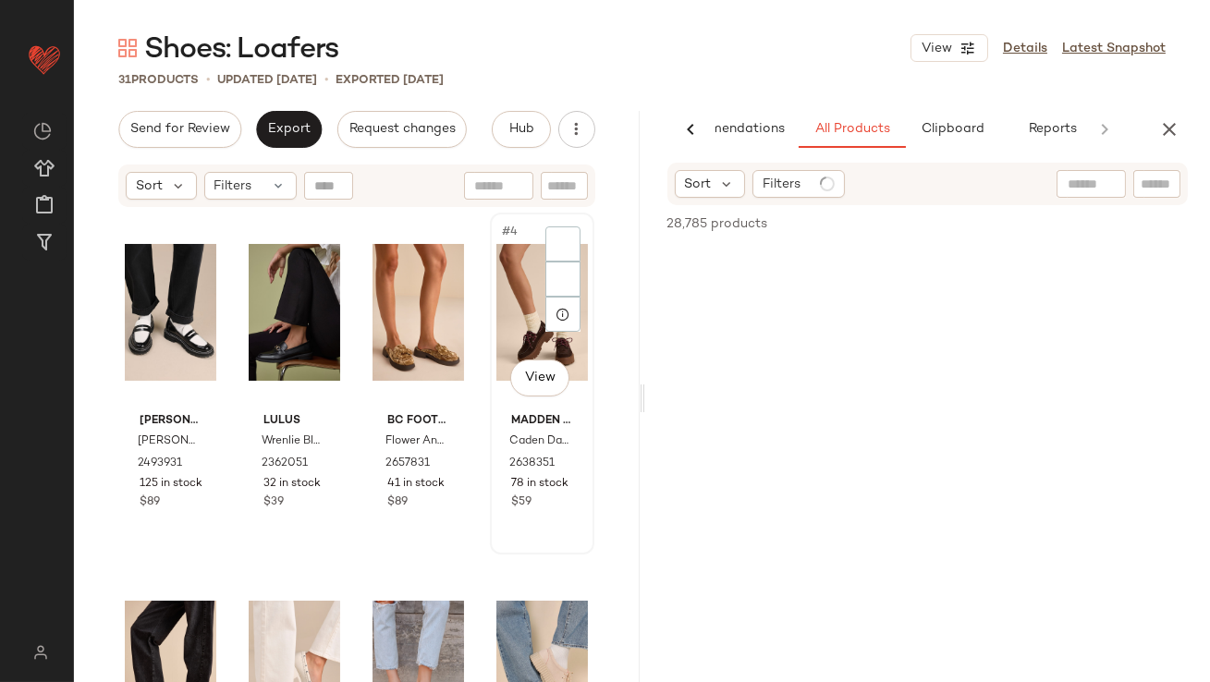
scroll to position [0, 103]
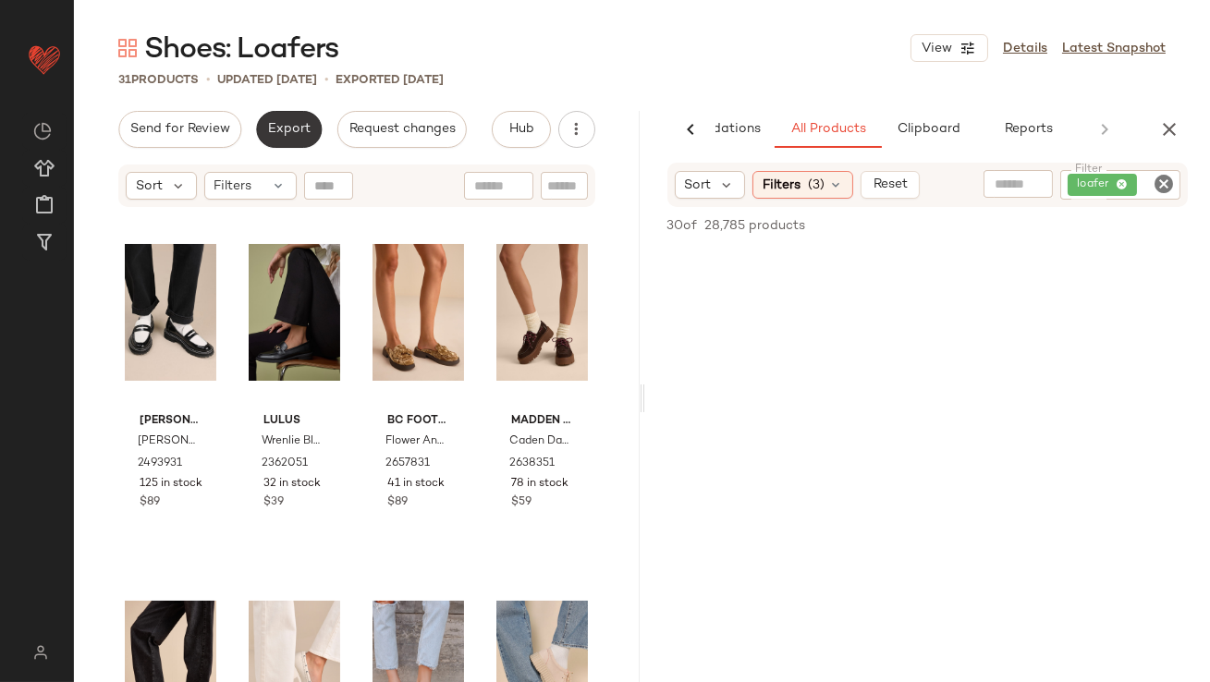
click at [296, 129] on span "Export" at bounding box center [288, 129] width 43 height 15
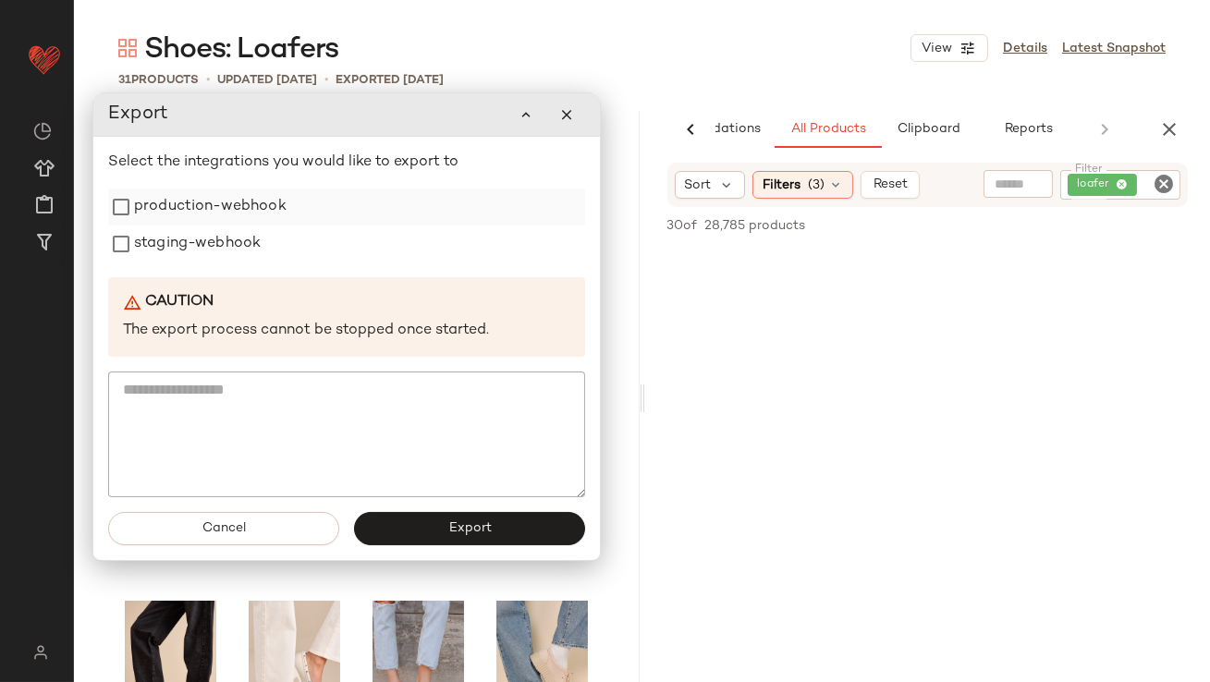
click at [299, 222] on div "production-webhook" at bounding box center [346, 206] width 477 height 37
click at [261, 235] on div "staging-webhook" at bounding box center [346, 243] width 477 height 37
click at [261, 216] on label "production-webhook" at bounding box center [209, 206] width 152 height 37
click at [251, 244] on label "staging-webhook" at bounding box center [196, 243] width 127 height 37
click at [491, 536] on button "Export" at bounding box center [468, 529] width 231 height 33
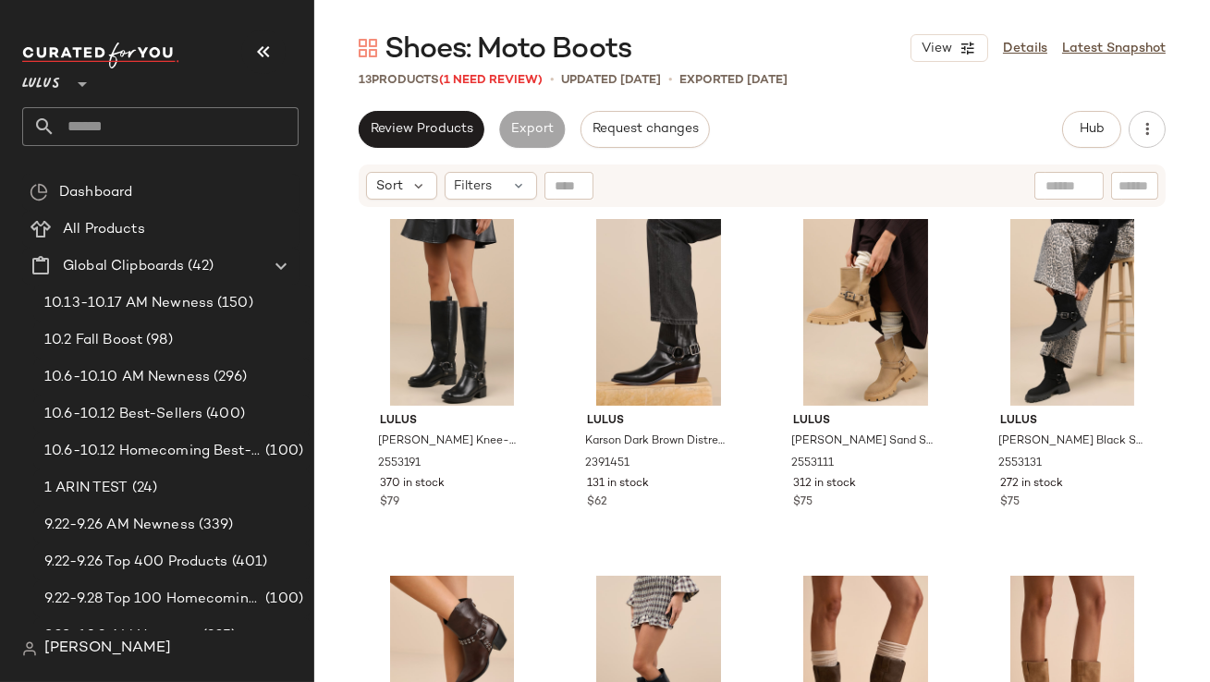
click at [268, 42] on icon "button" at bounding box center [263, 52] width 22 height 22
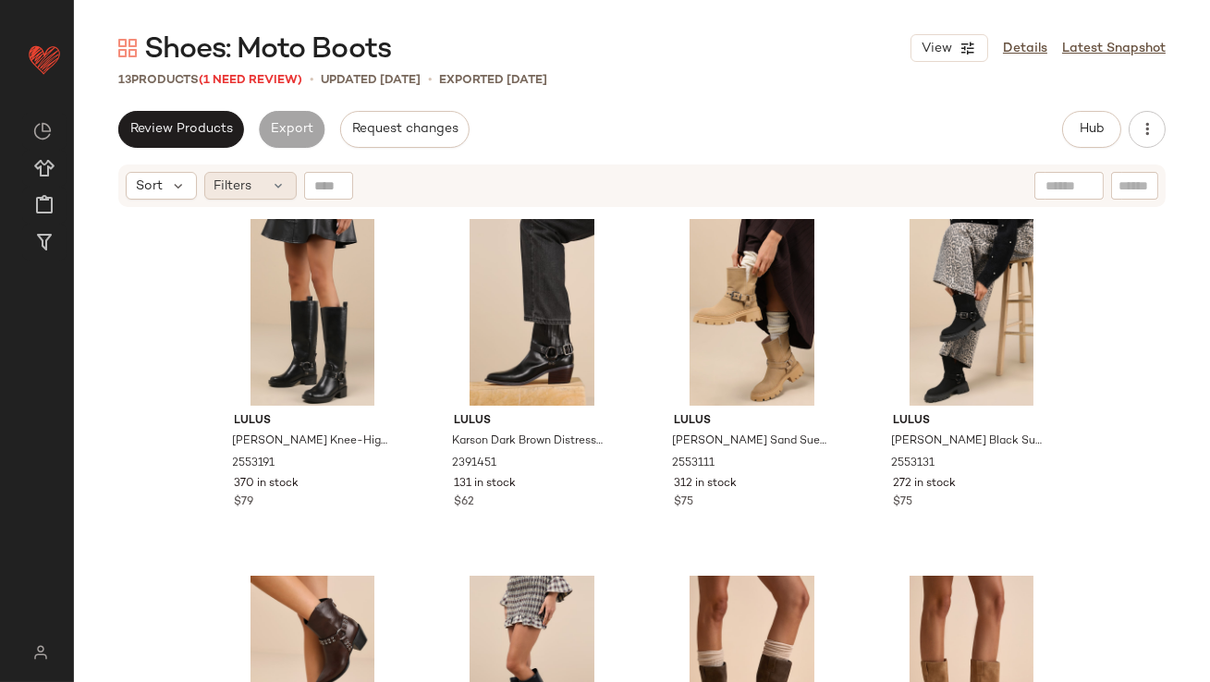
click at [269, 190] on div "Filters" at bounding box center [250, 186] width 92 height 28
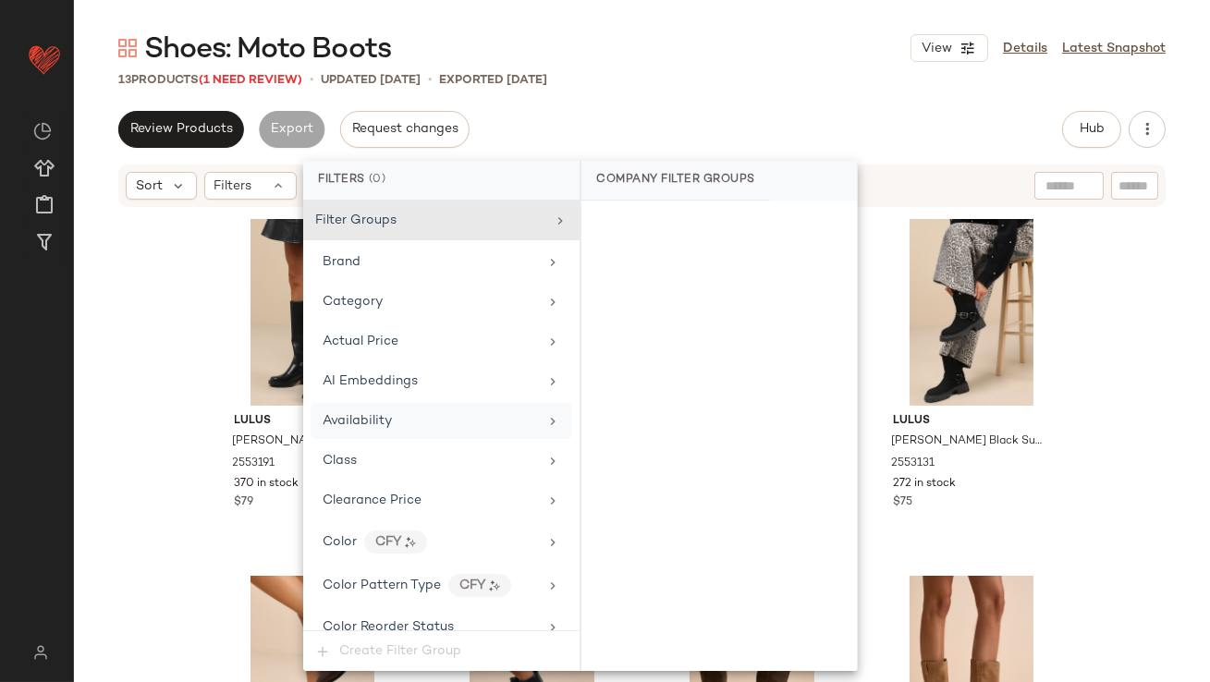
click at [366, 416] on span "Availability" at bounding box center [356, 421] width 69 height 14
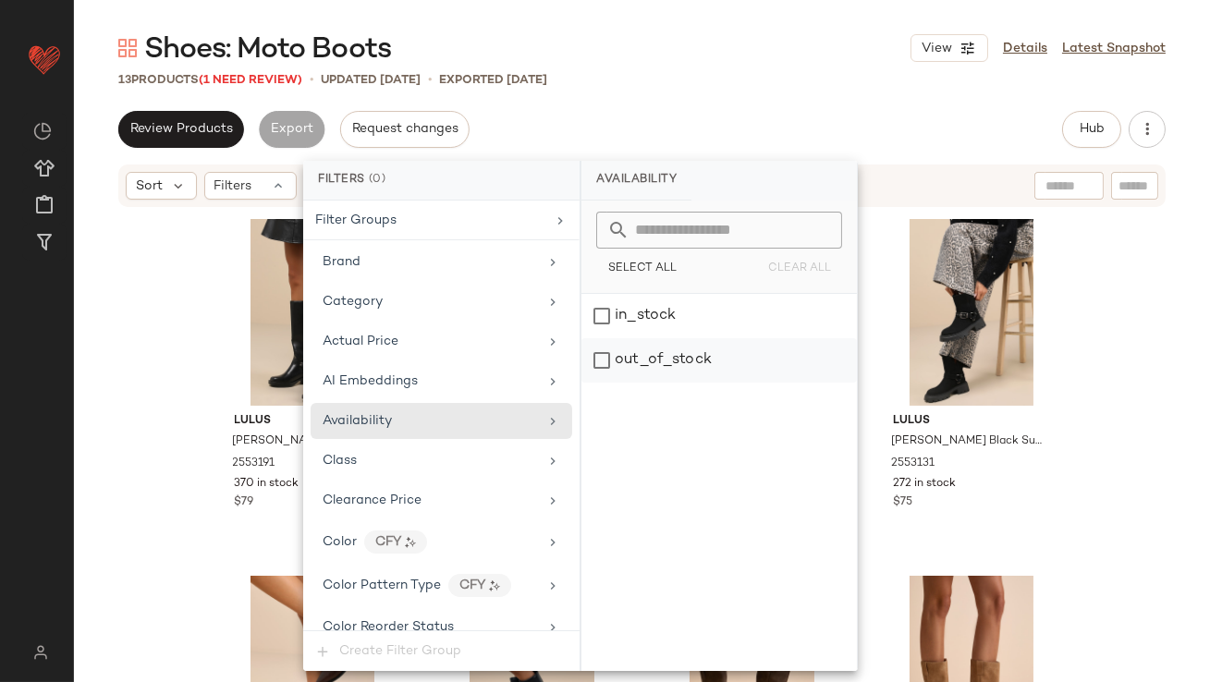
click at [643, 354] on div "out_of_stock" at bounding box center [718, 360] width 275 height 44
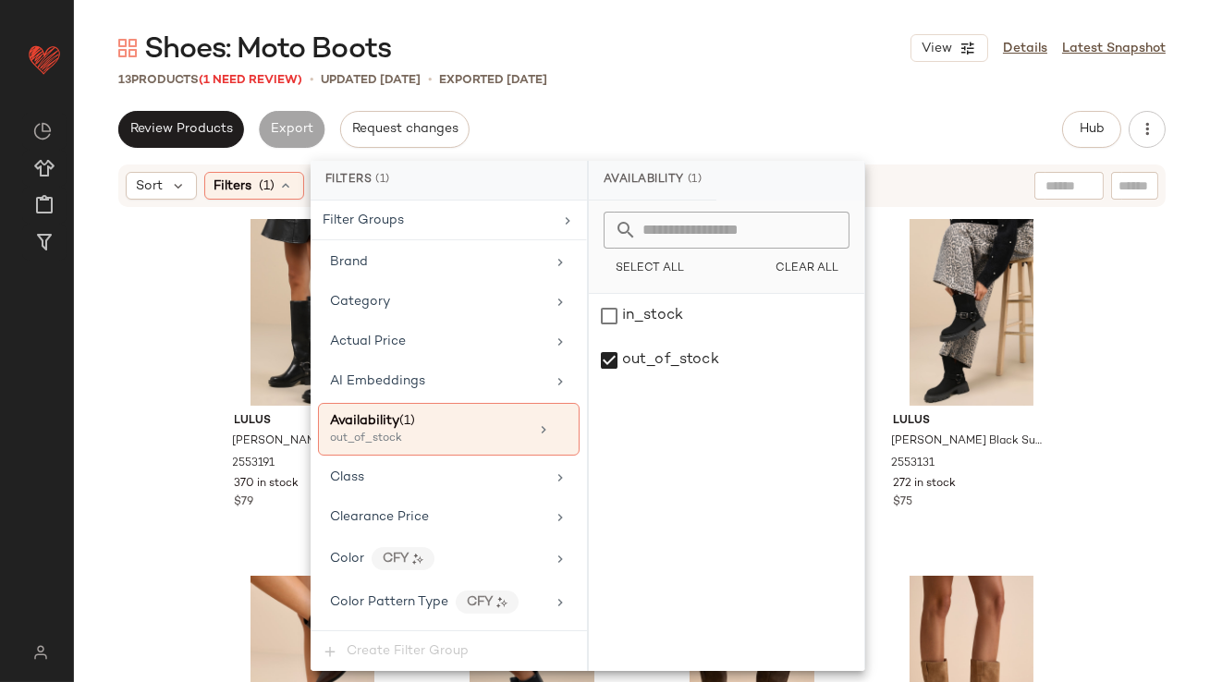
click at [683, 126] on div "Review Products Export Request changes Hub Send for Review External Review Inte…" at bounding box center [641, 129] width 1047 height 37
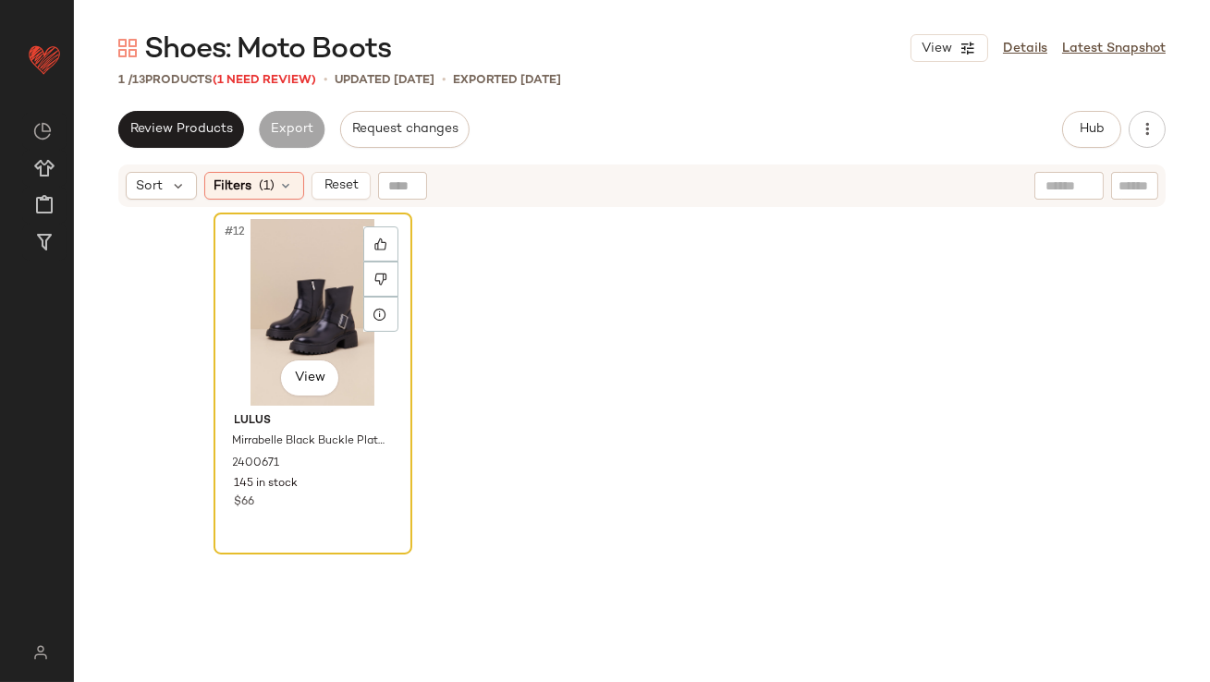
click at [285, 317] on div "#12 View" at bounding box center [313, 312] width 186 height 187
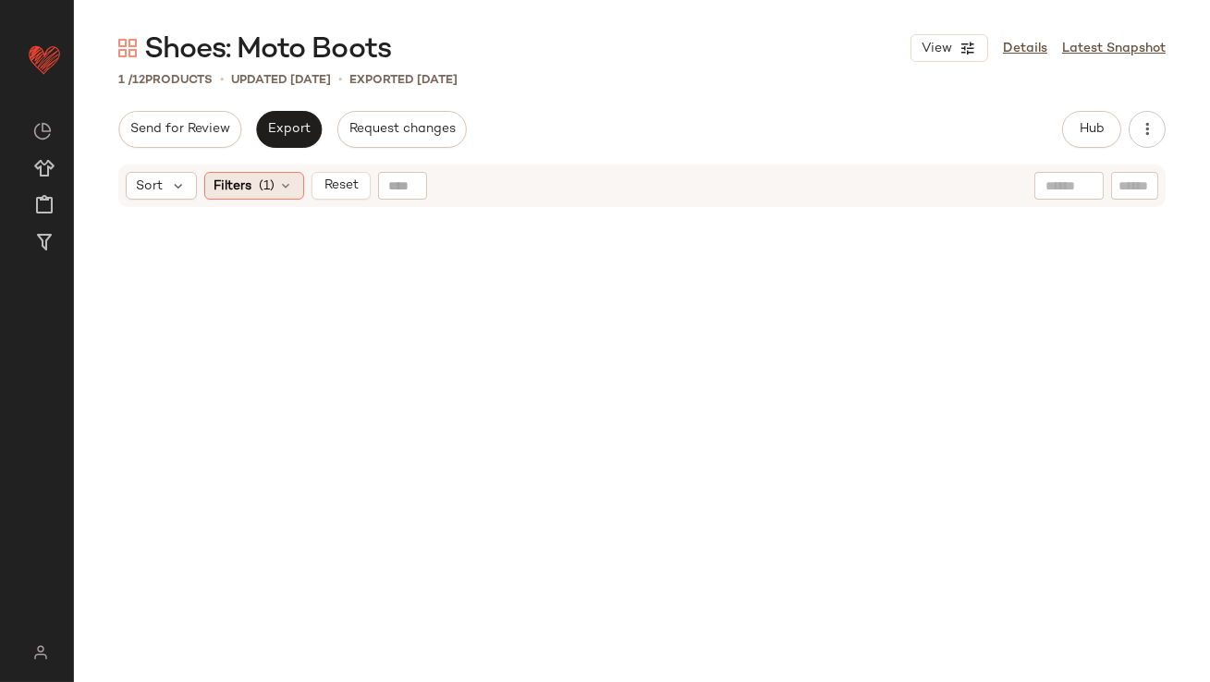
click at [264, 181] on span "(1)" at bounding box center [268, 185] width 16 height 19
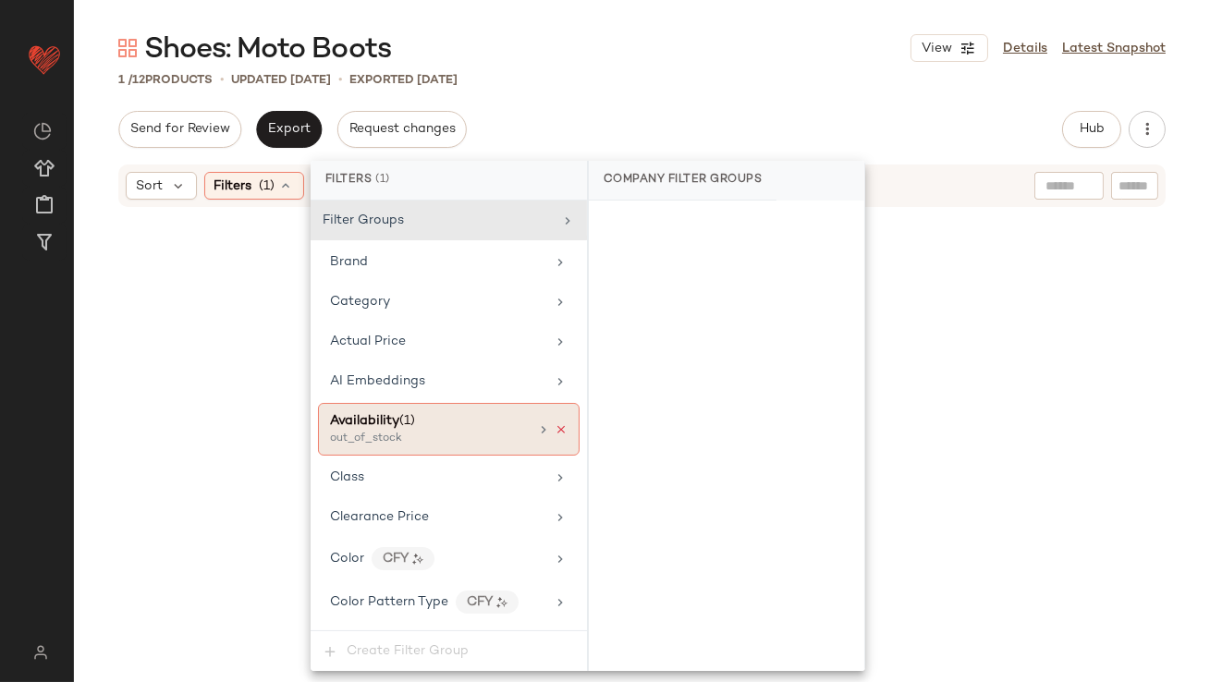
click at [555, 429] on icon at bounding box center [560, 429] width 13 height 13
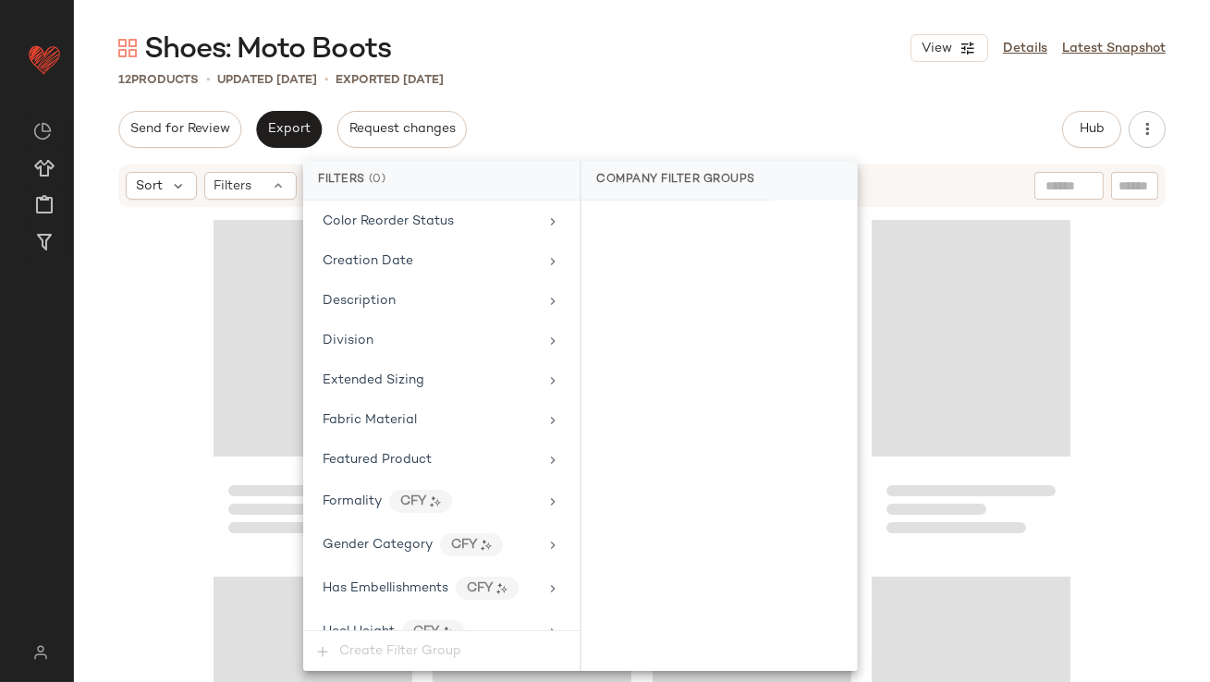
scroll to position [1203, 0]
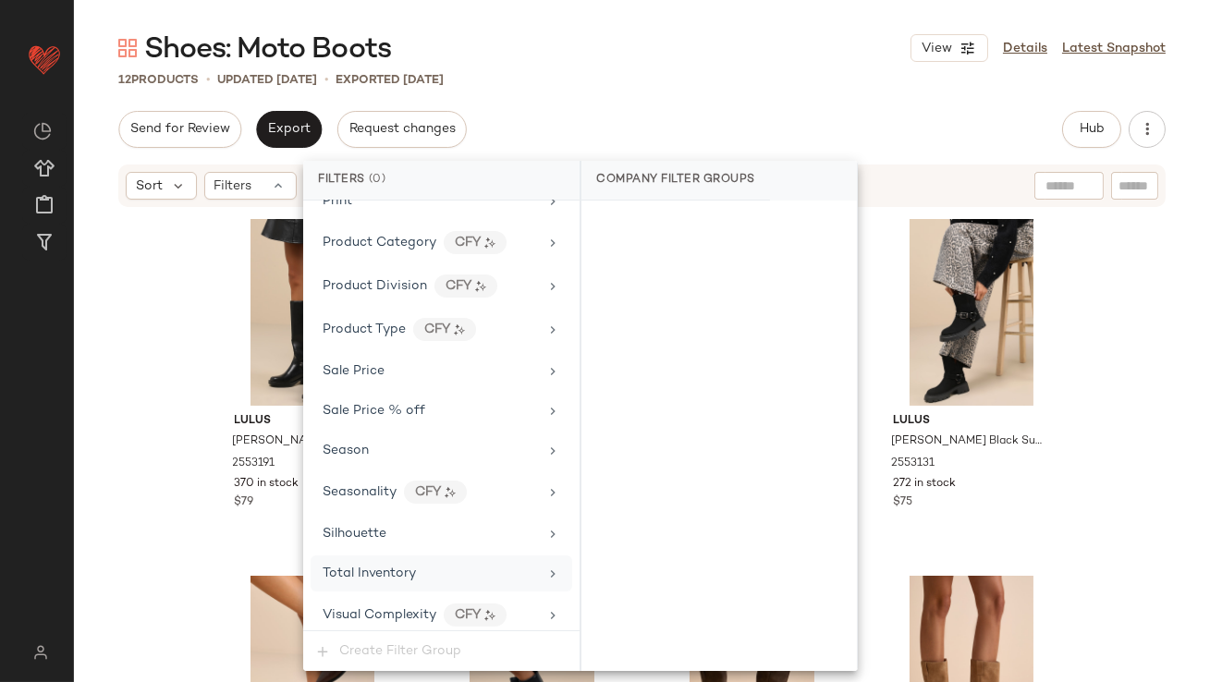
click at [377, 564] on div "Total Inventory" at bounding box center [368, 573] width 93 height 19
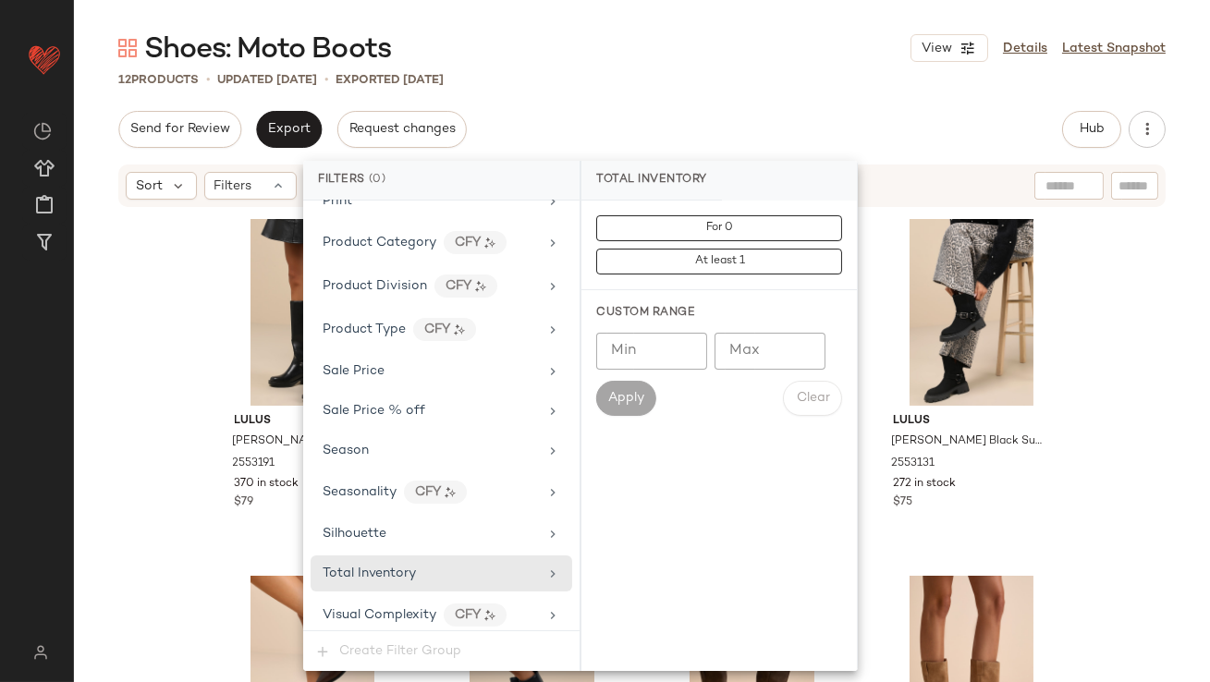
click at [727, 358] on input "Max" at bounding box center [769, 351] width 111 height 37
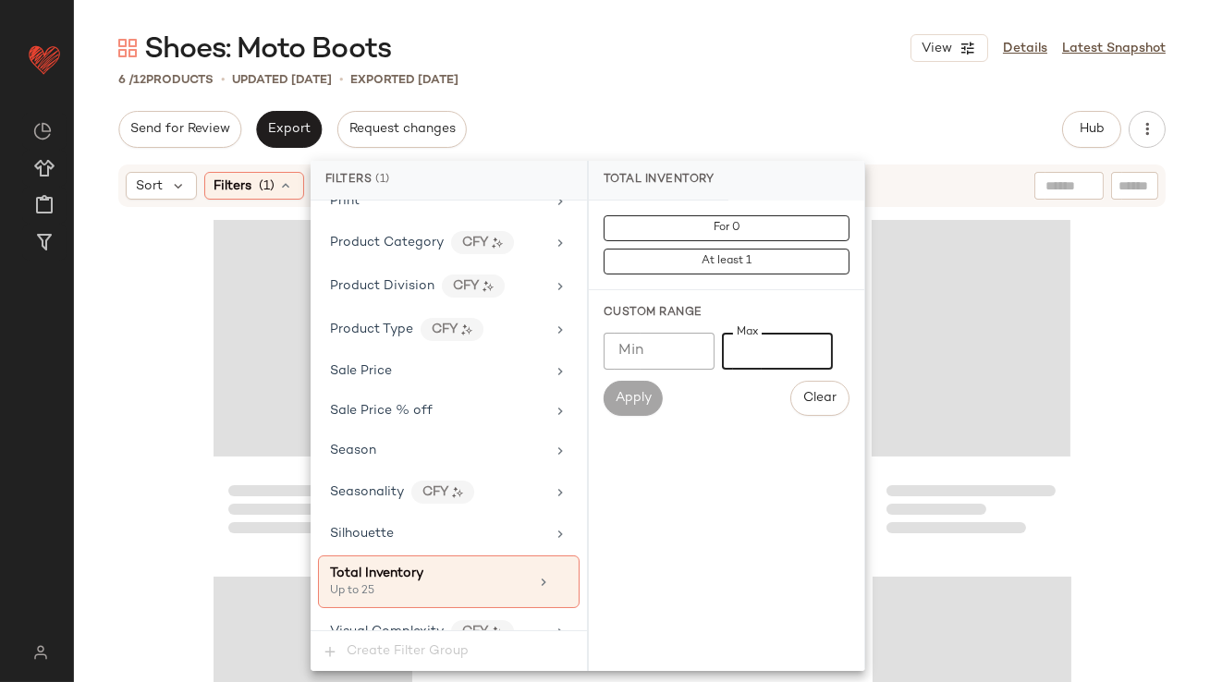
type input "**"
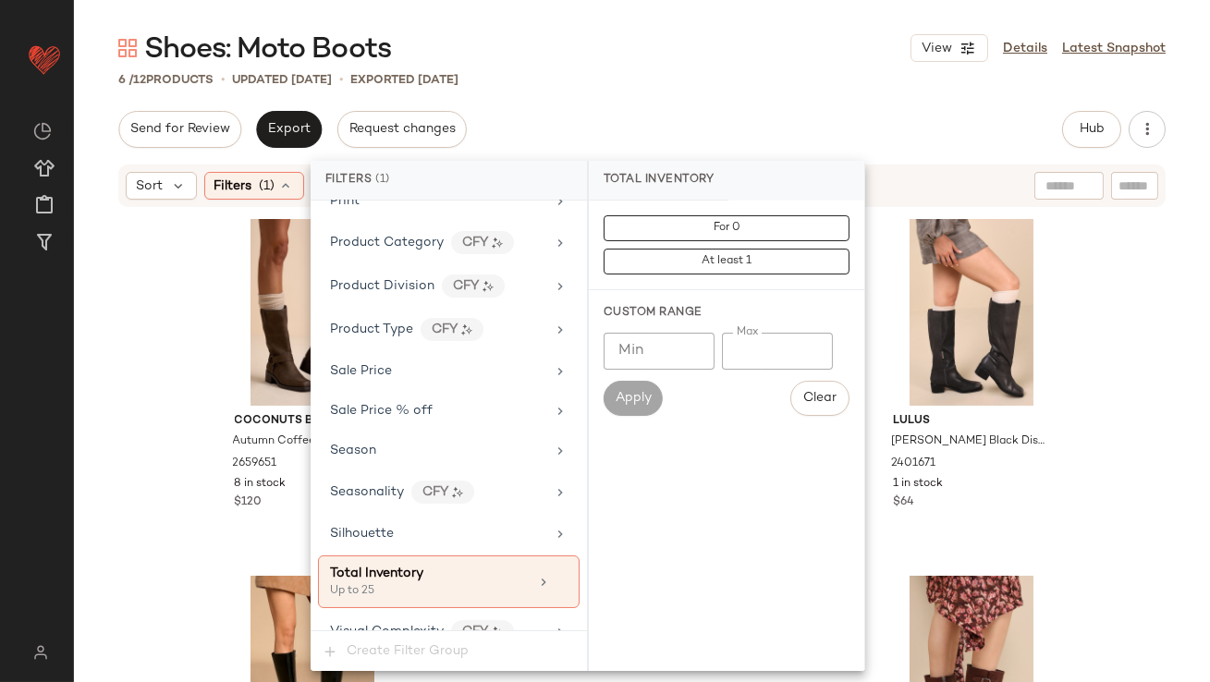
click at [699, 114] on div "Send for Review Export Request changes Hub Send for Review External Review Inte…" at bounding box center [641, 129] width 1047 height 37
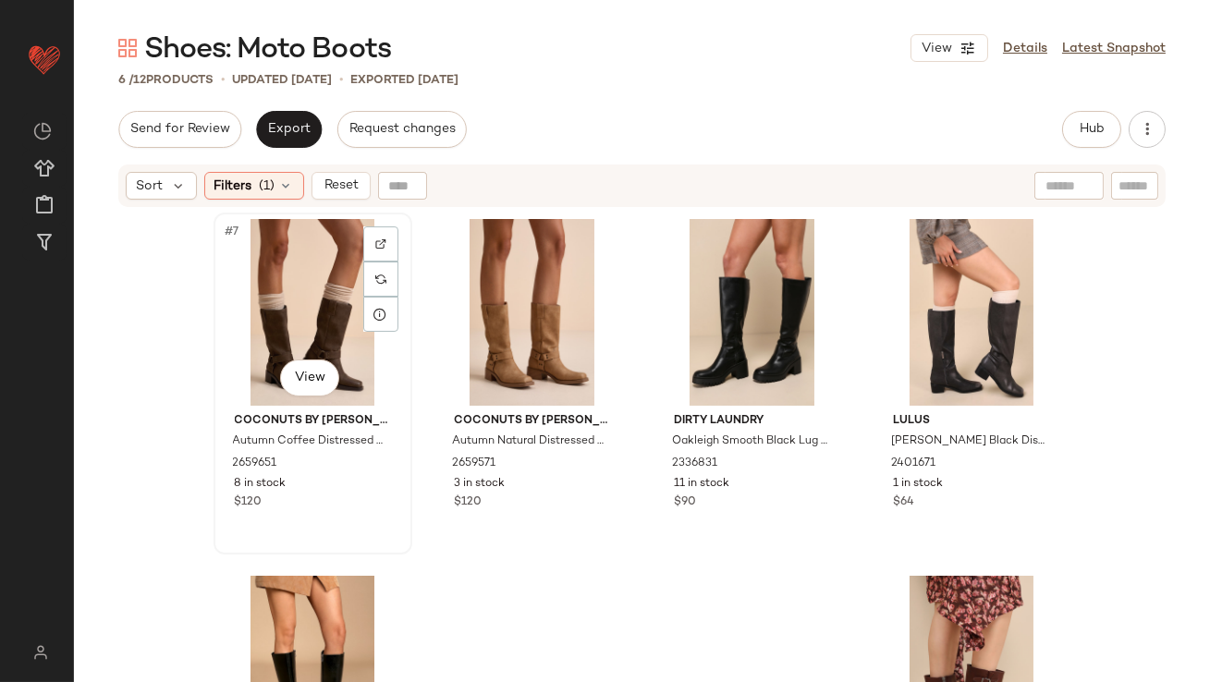
click at [260, 303] on div "#7 View" at bounding box center [313, 312] width 186 height 187
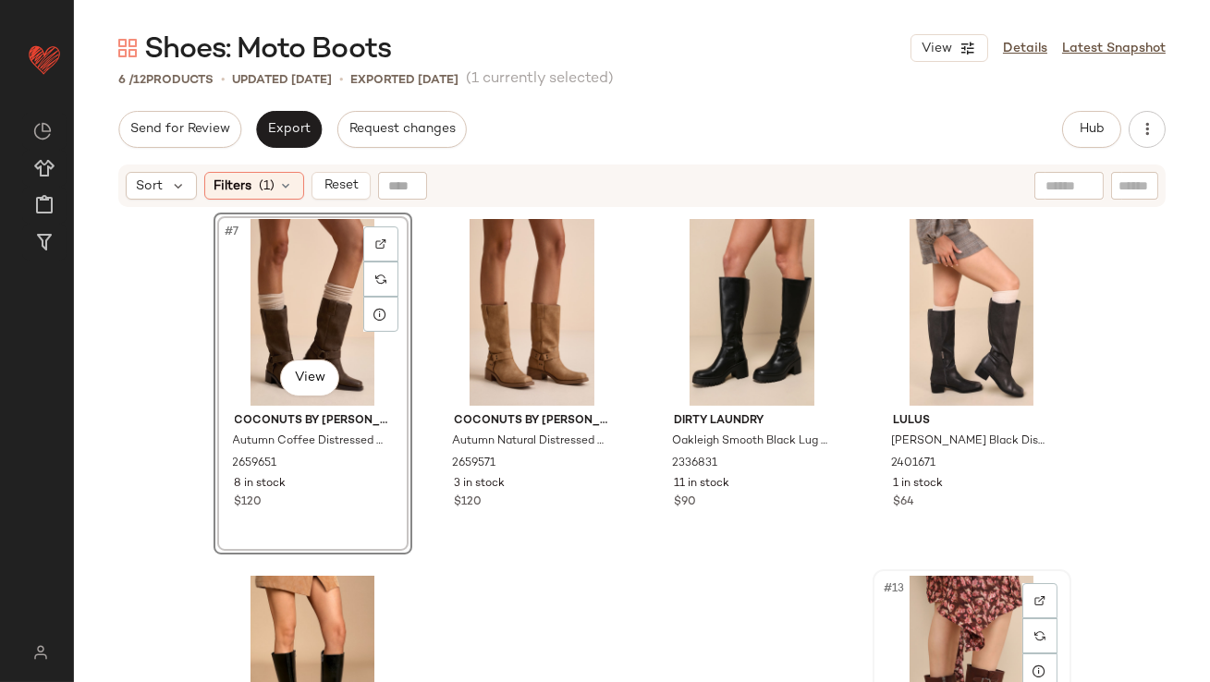
click at [934, 601] on div "#13 View" at bounding box center [972, 669] width 186 height 187
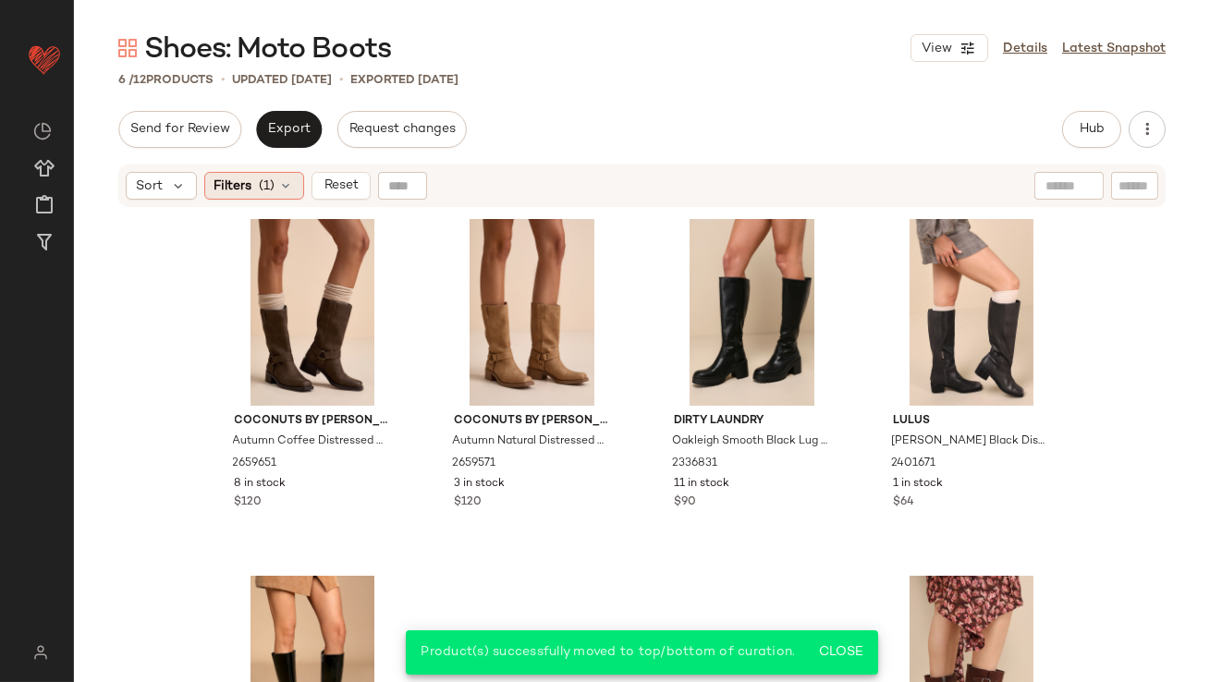
click at [240, 185] on span "Filters" at bounding box center [233, 185] width 38 height 19
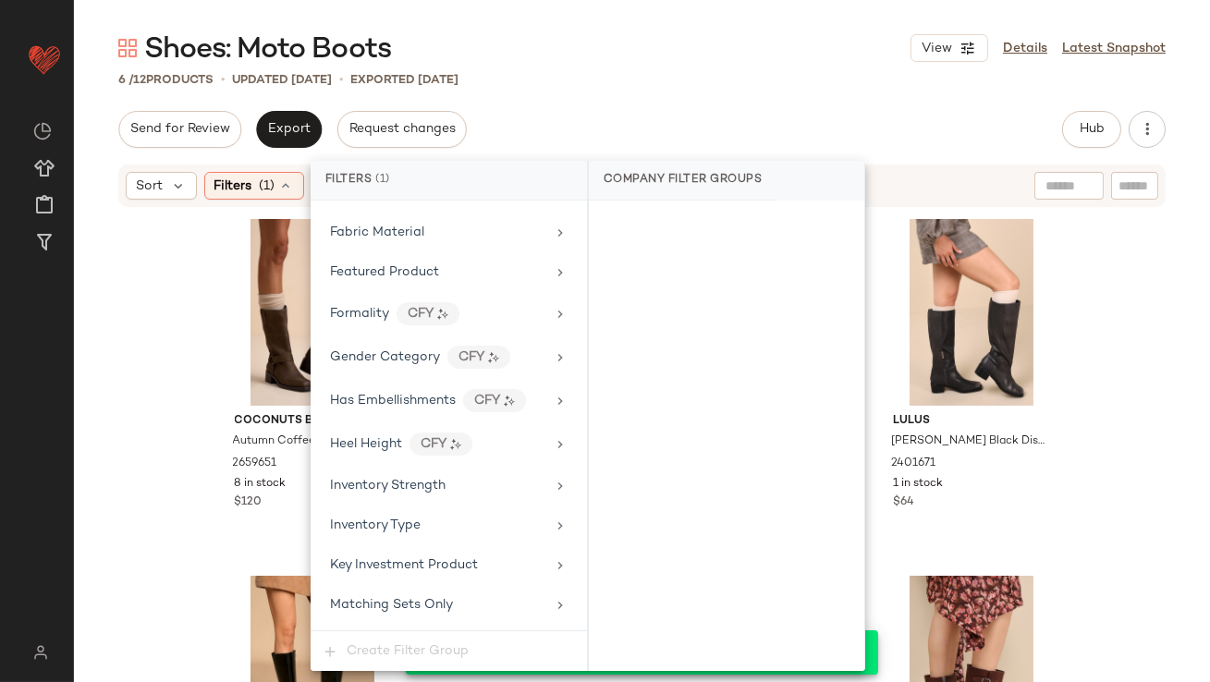
scroll to position [1220, 0]
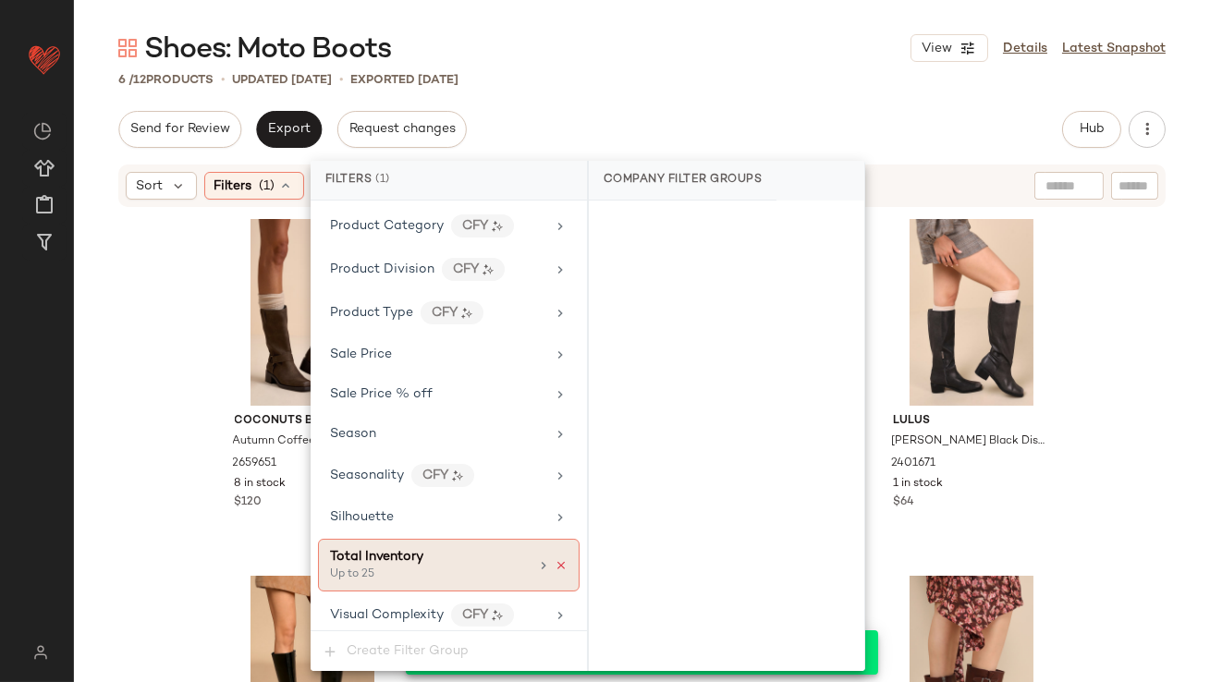
click at [554, 559] on icon at bounding box center [560, 565] width 13 height 13
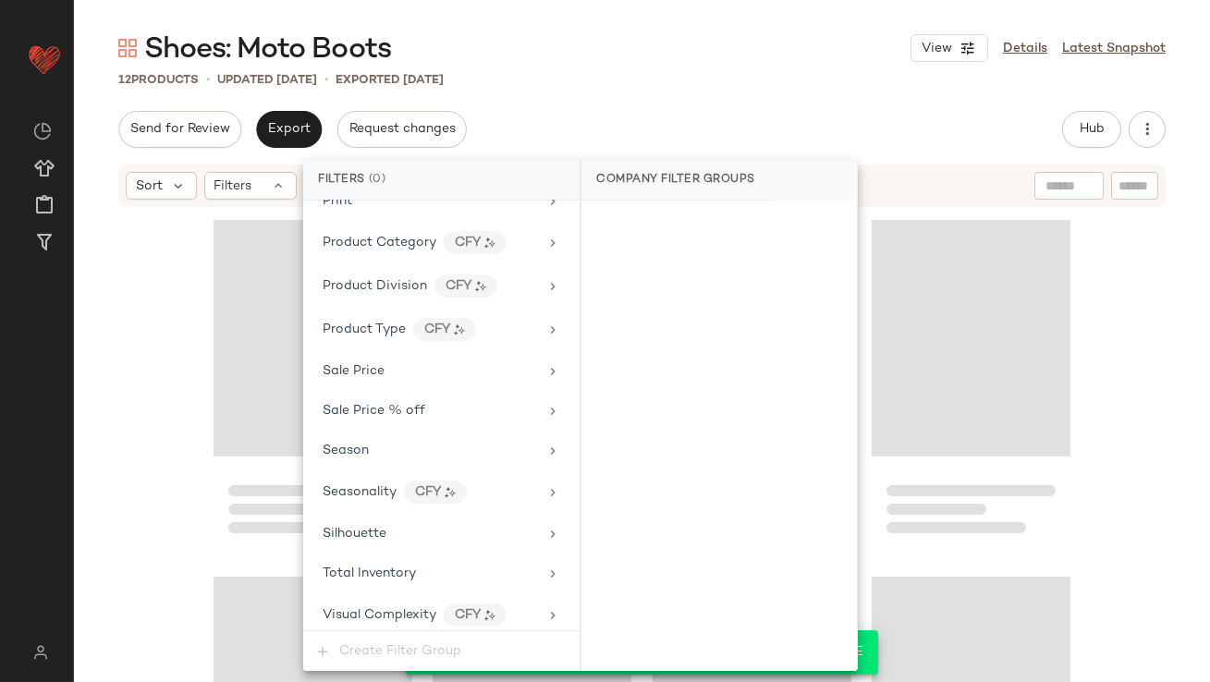
click at [687, 86] on div "12 Products • updated Oct 14th • Exported Oct 9th" at bounding box center [642, 79] width 1136 height 18
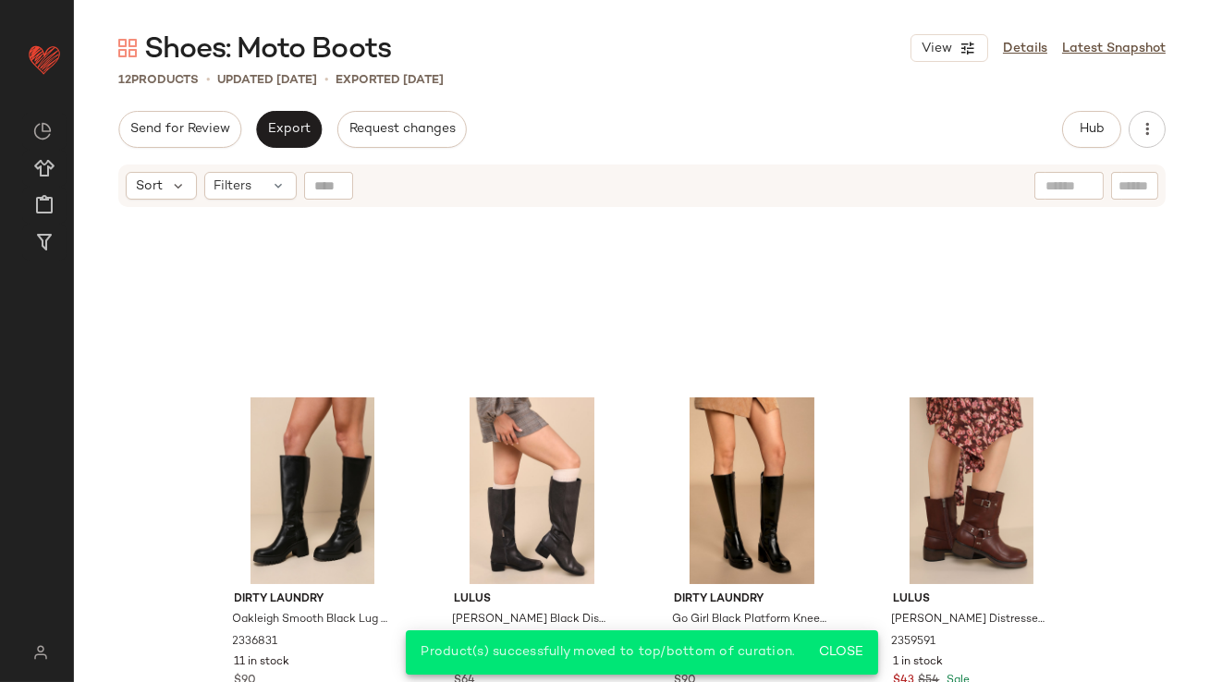
scroll to position [0, 0]
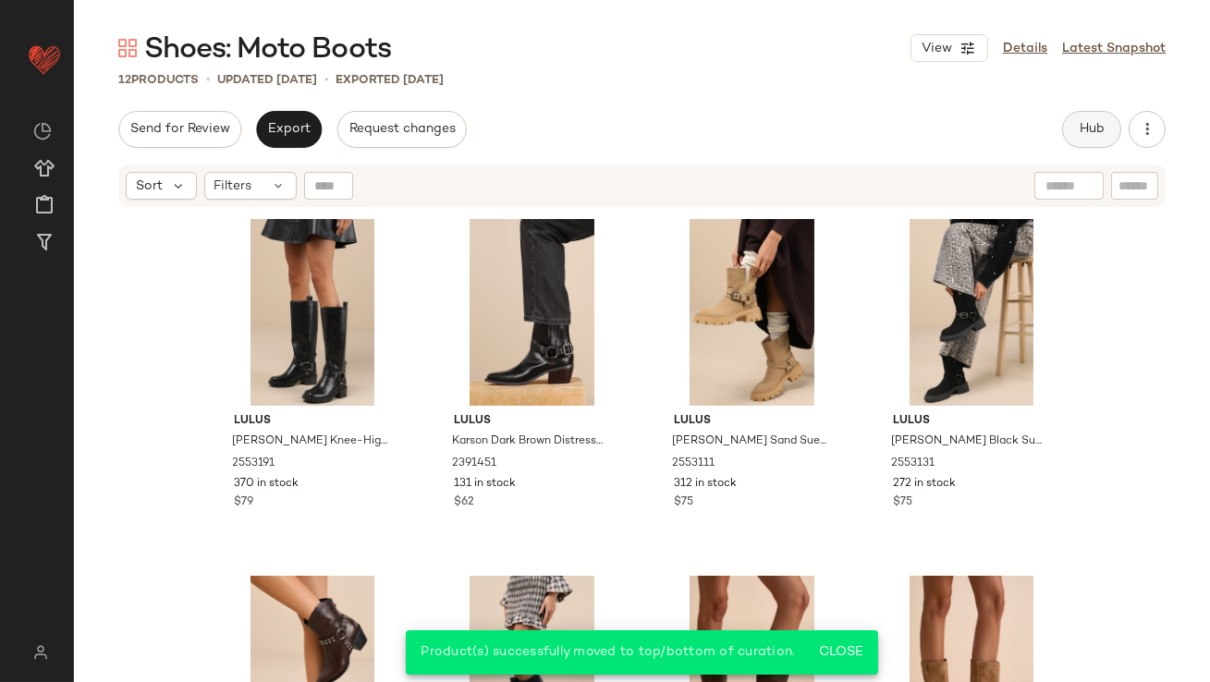
click at [1088, 126] on span "Hub" at bounding box center [1091, 129] width 26 height 15
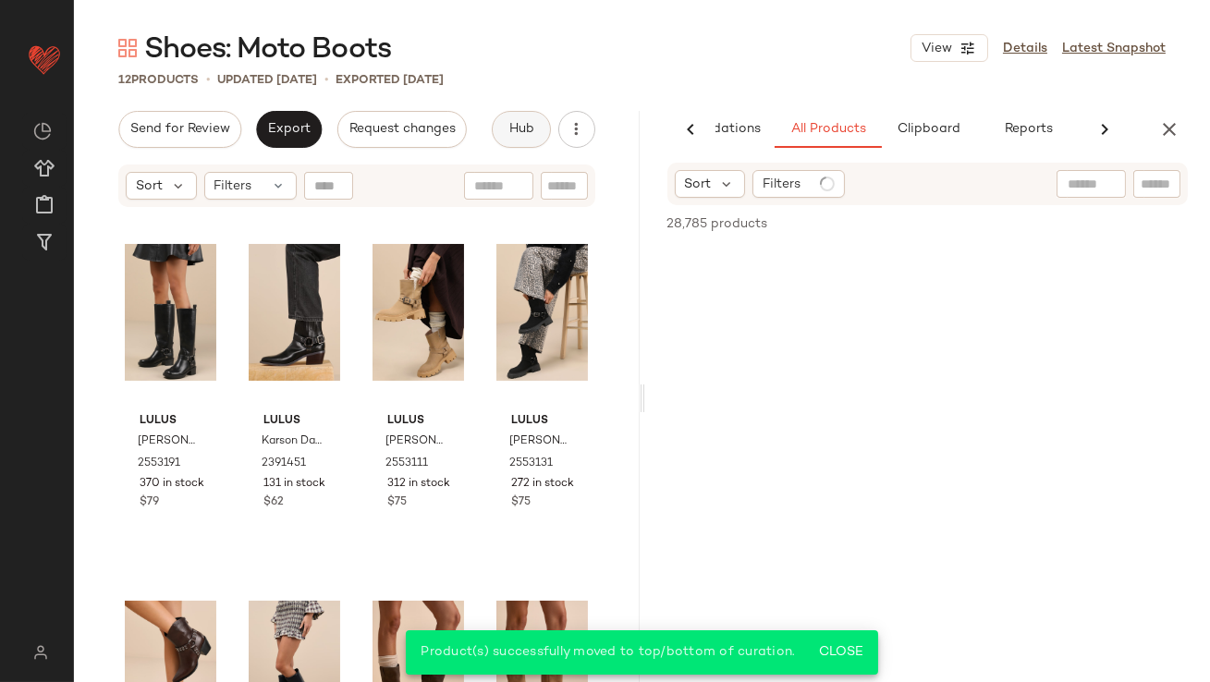
scroll to position [0, 103]
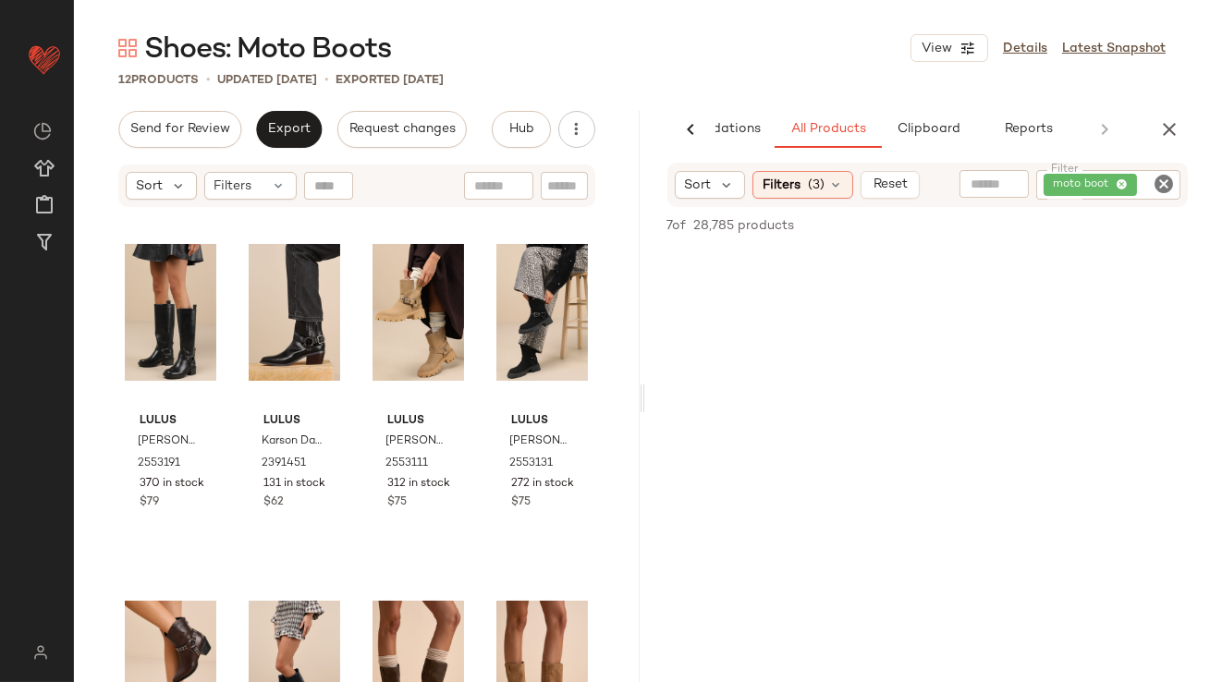
click at [904, 176] on button "Reset" at bounding box center [889, 185] width 59 height 28
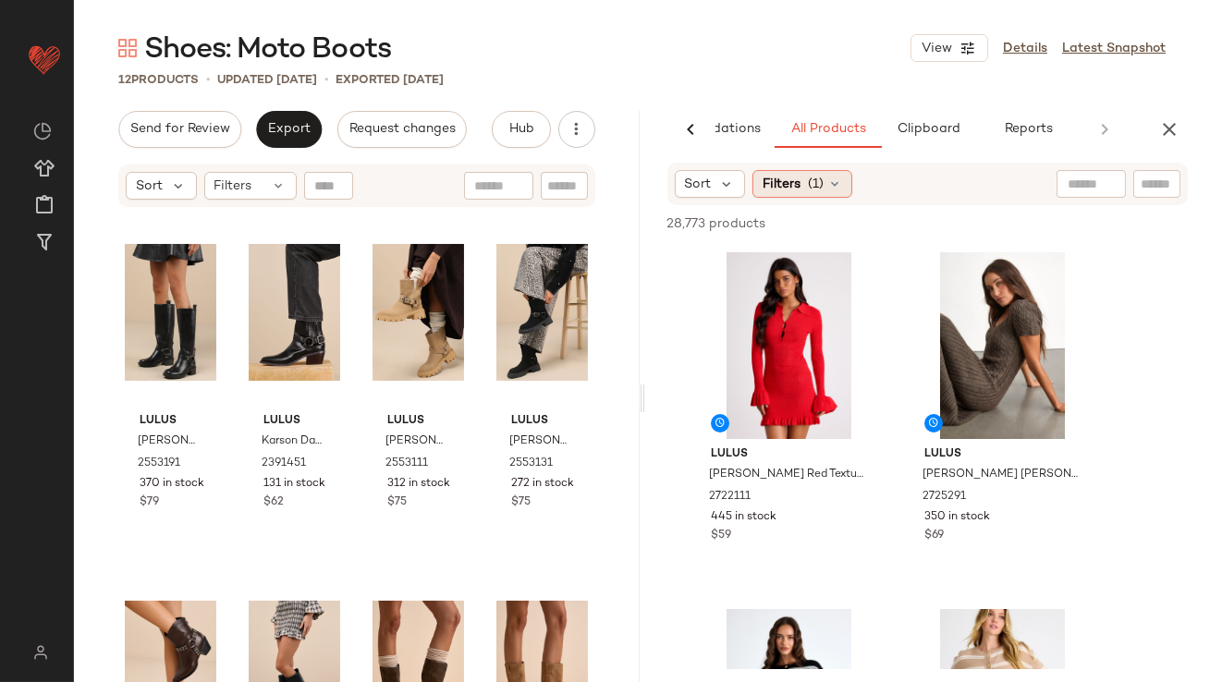
click at [802, 185] on div "Filters (1)" at bounding box center [802, 184] width 100 height 28
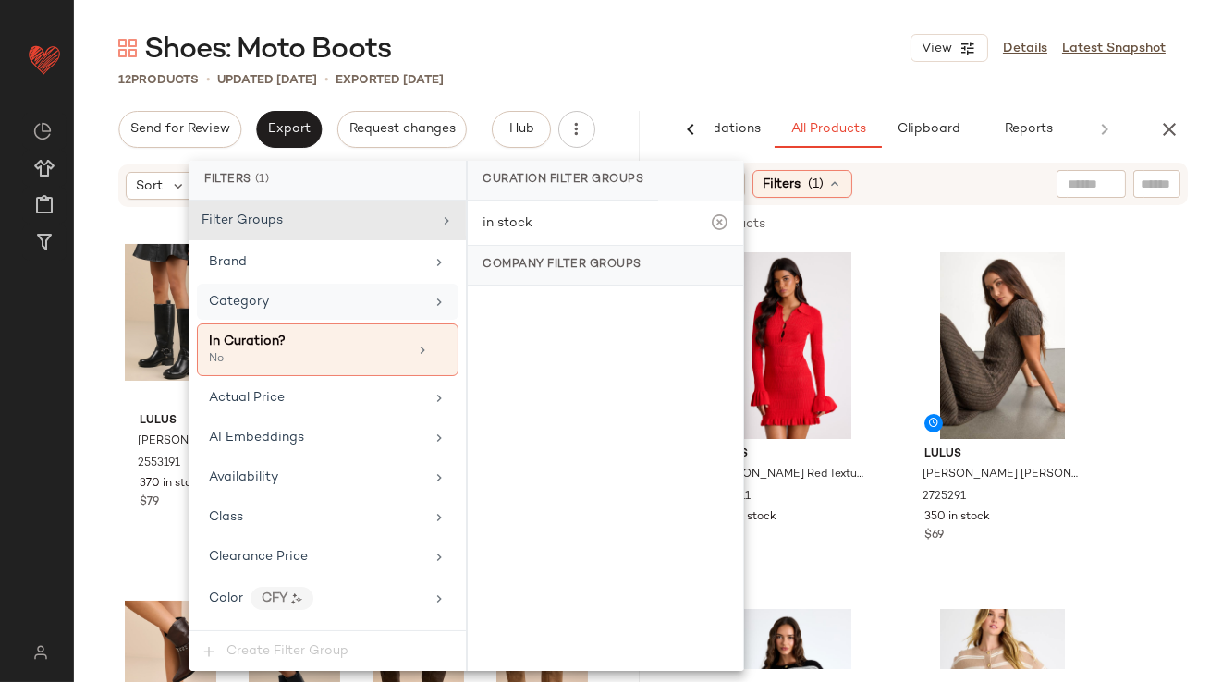
click at [228, 313] on div "Category" at bounding box center [327, 302] width 261 height 36
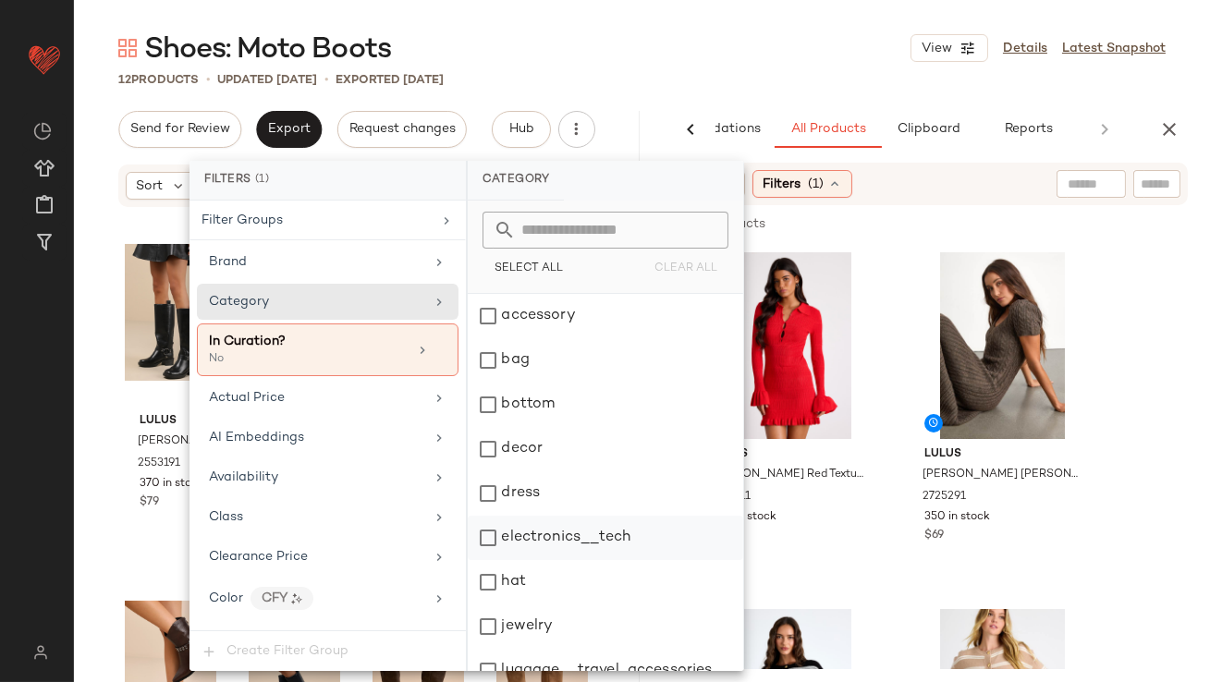
scroll to position [376, 0]
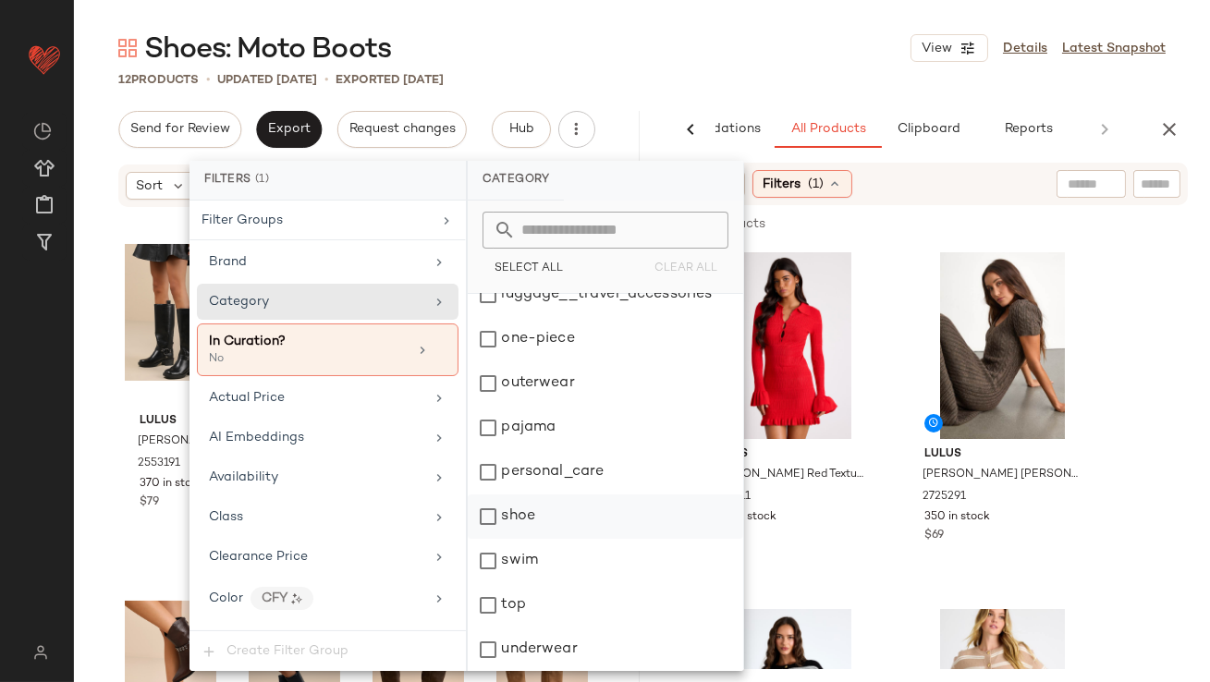
click at [504, 512] on div "shoe" at bounding box center [605, 516] width 275 height 44
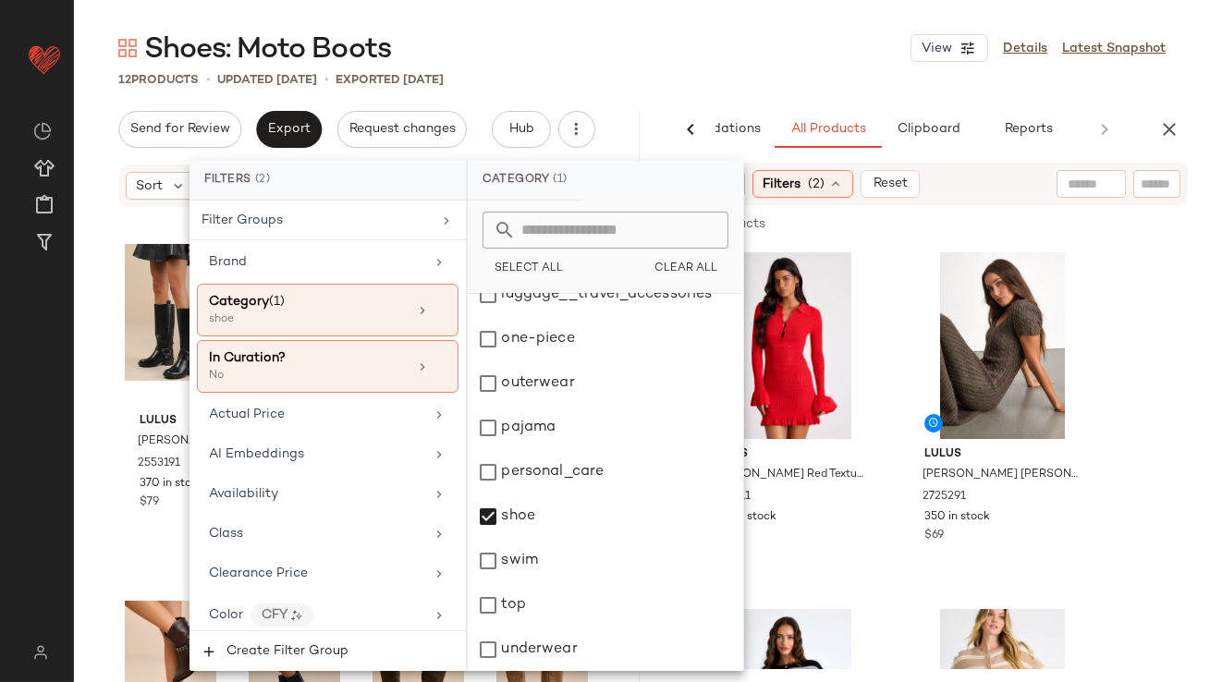
click at [714, 68] on div "Shoes: Moto Boots View Details Latest Snapshot 12 Products • updated Oct 14th •…" at bounding box center [642, 356] width 1136 height 652
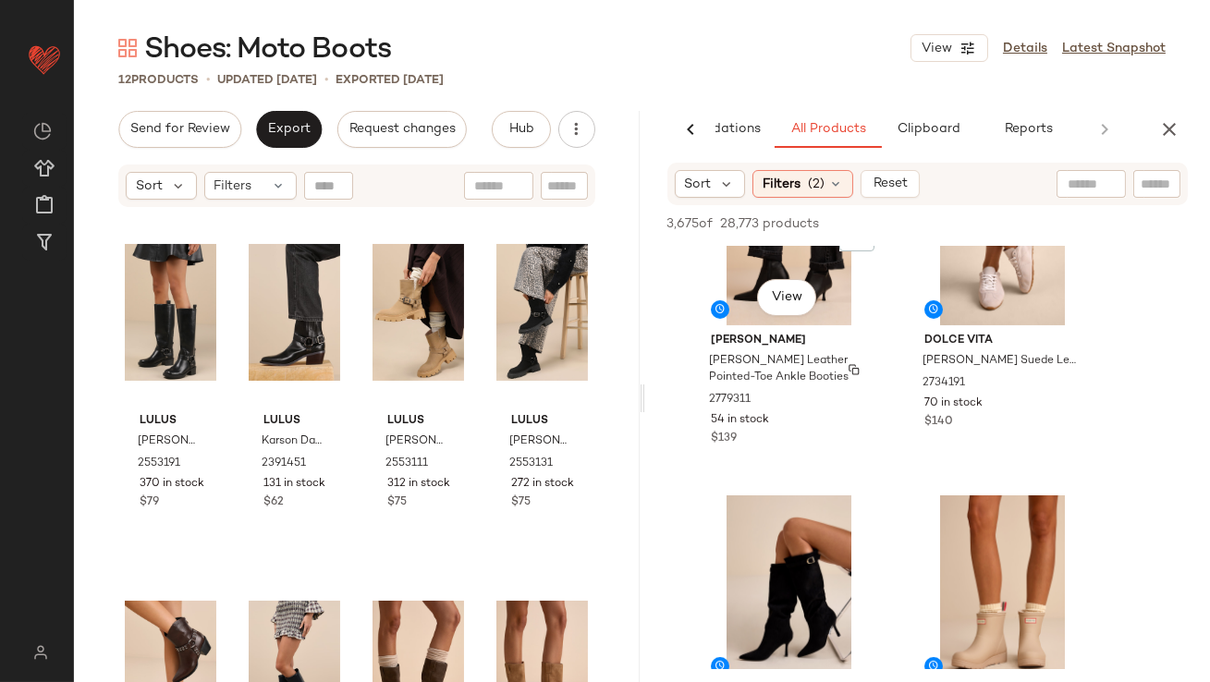
scroll to position [1908, 0]
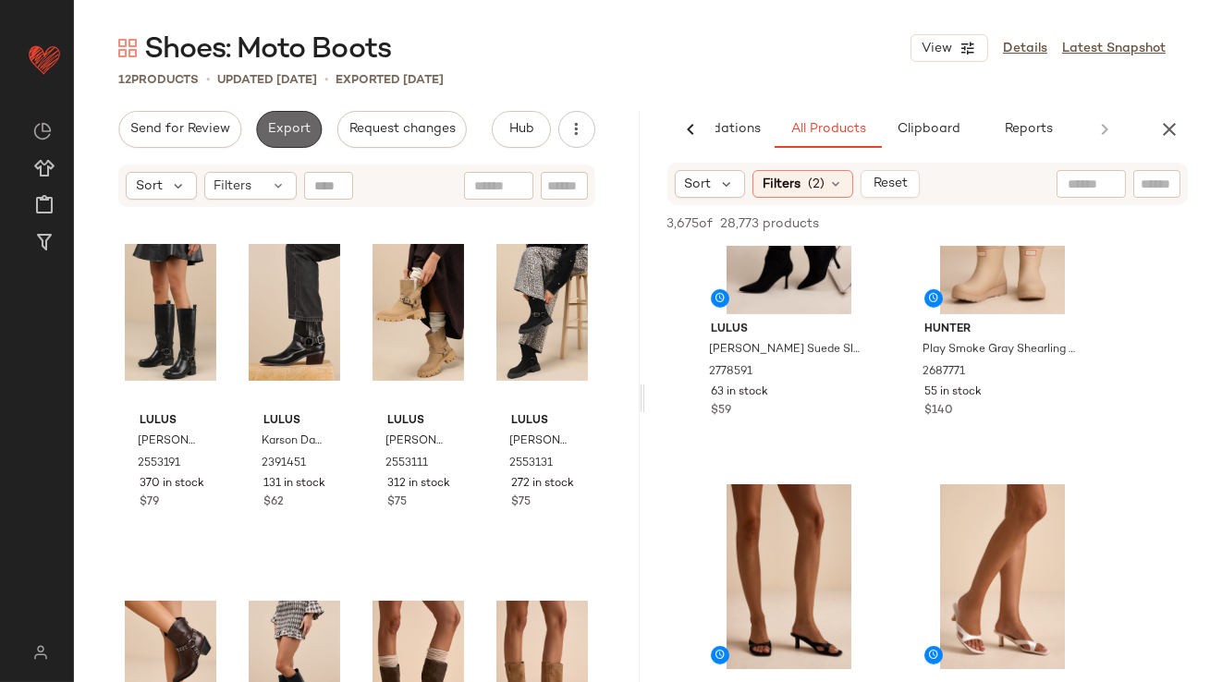
click at [281, 122] on span "Export" at bounding box center [288, 129] width 43 height 15
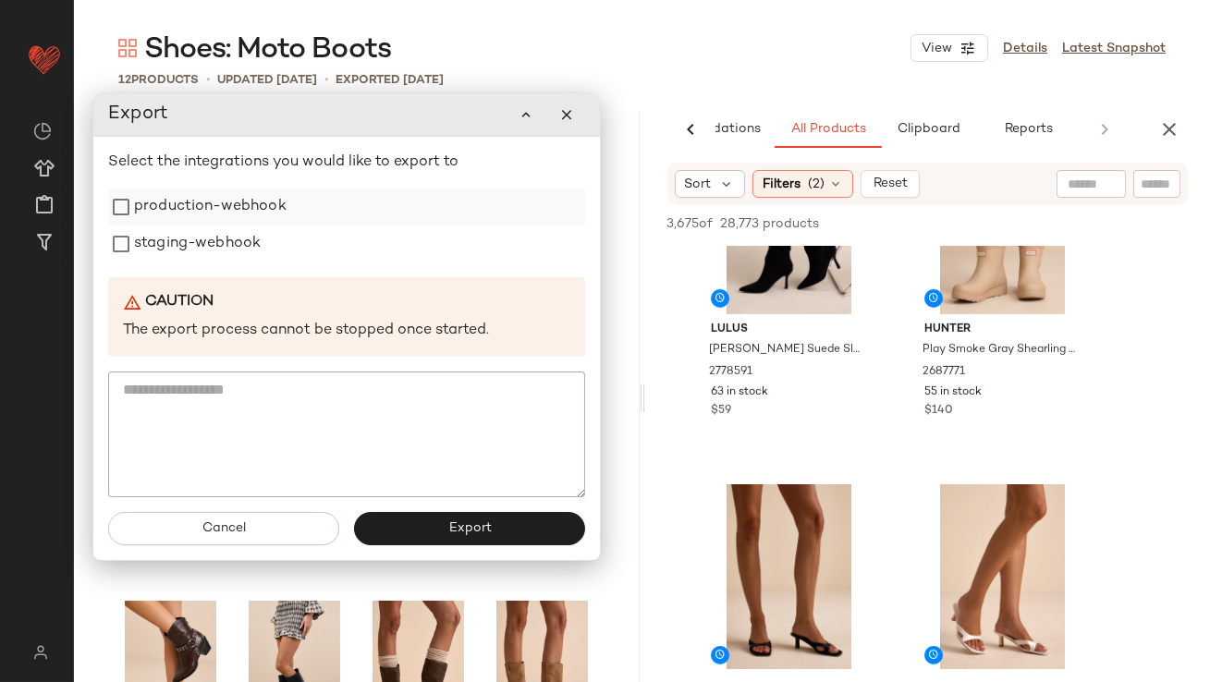
click at [261, 199] on label "production-webhook" at bounding box center [210, 206] width 152 height 37
click at [261, 238] on div "staging-webhook" at bounding box center [346, 243] width 477 height 37
click at [240, 246] on label "staging-webhook" at bounding box center [197, 243] width 127 height 37
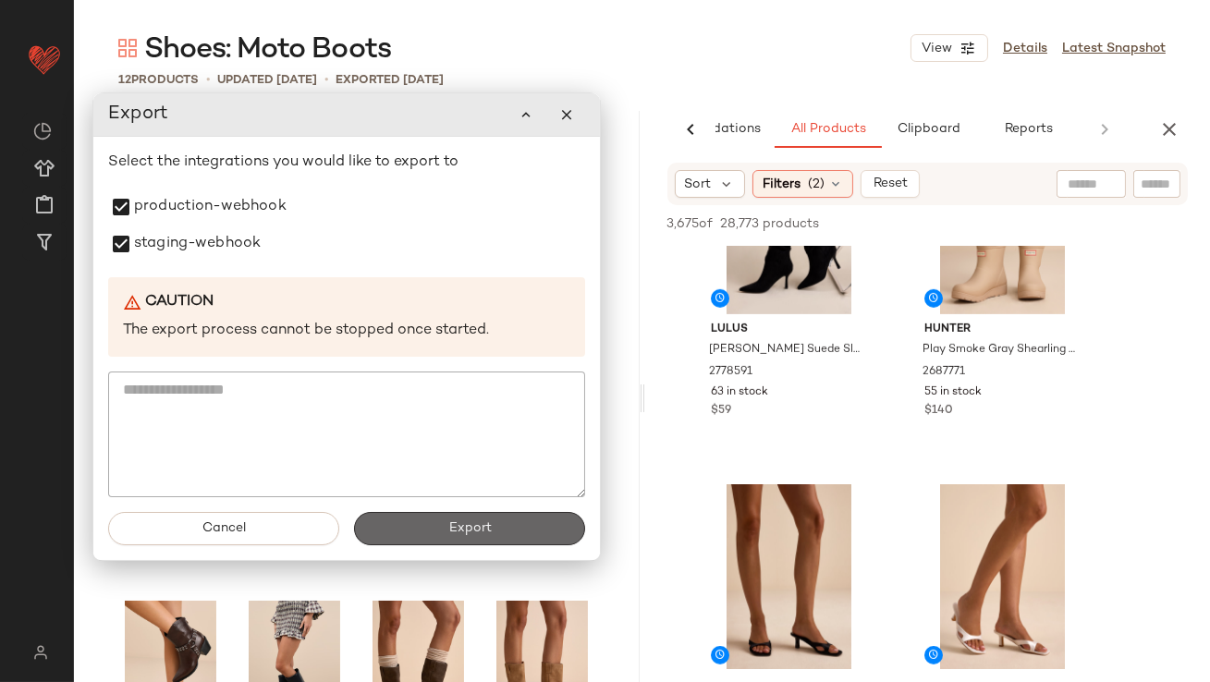
click at [432, 517] on button "Export" at bounding box center [469, 528] width 231 height 33
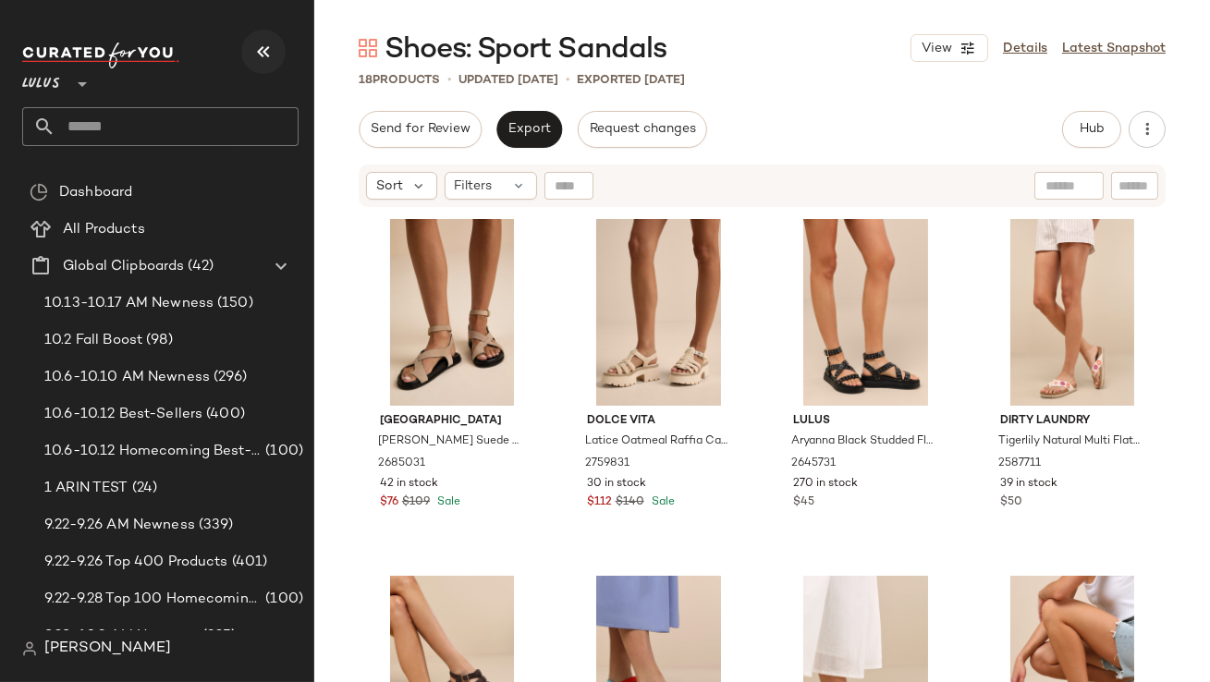
click at [260, 52] on icon "button" at bounding box center [263, 52] width 22 height 22
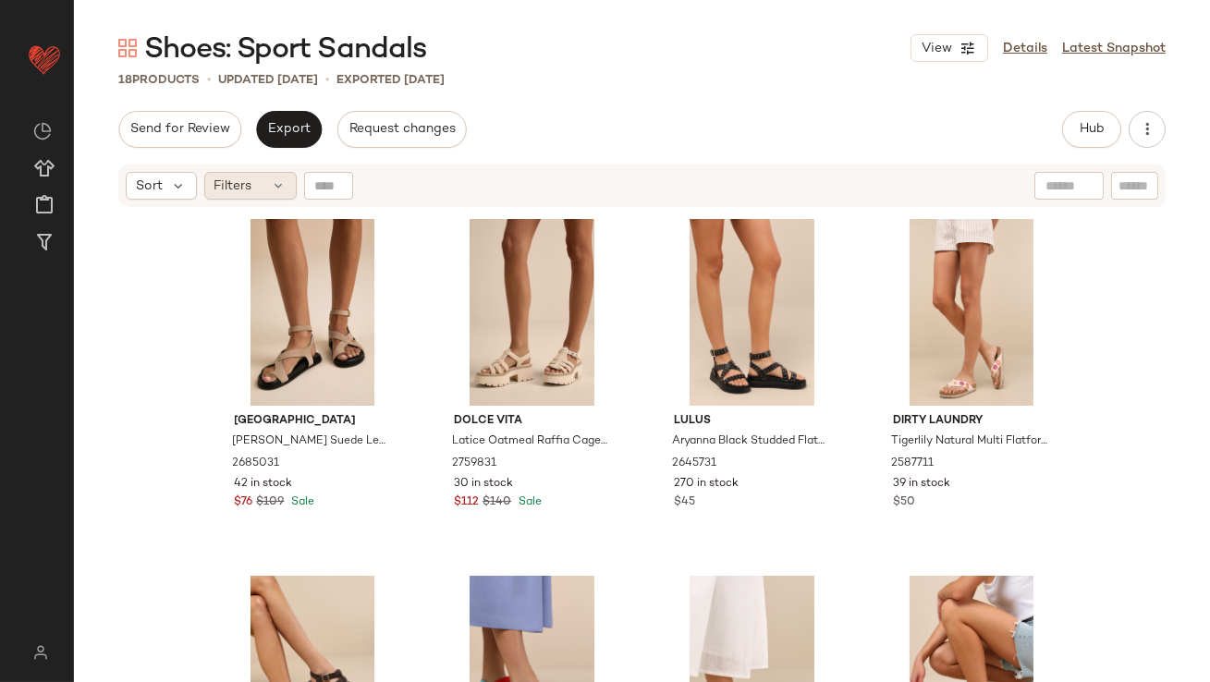
click at [256, 194] on div "Filters" at bounding box center [250, 186] width 92 height 28
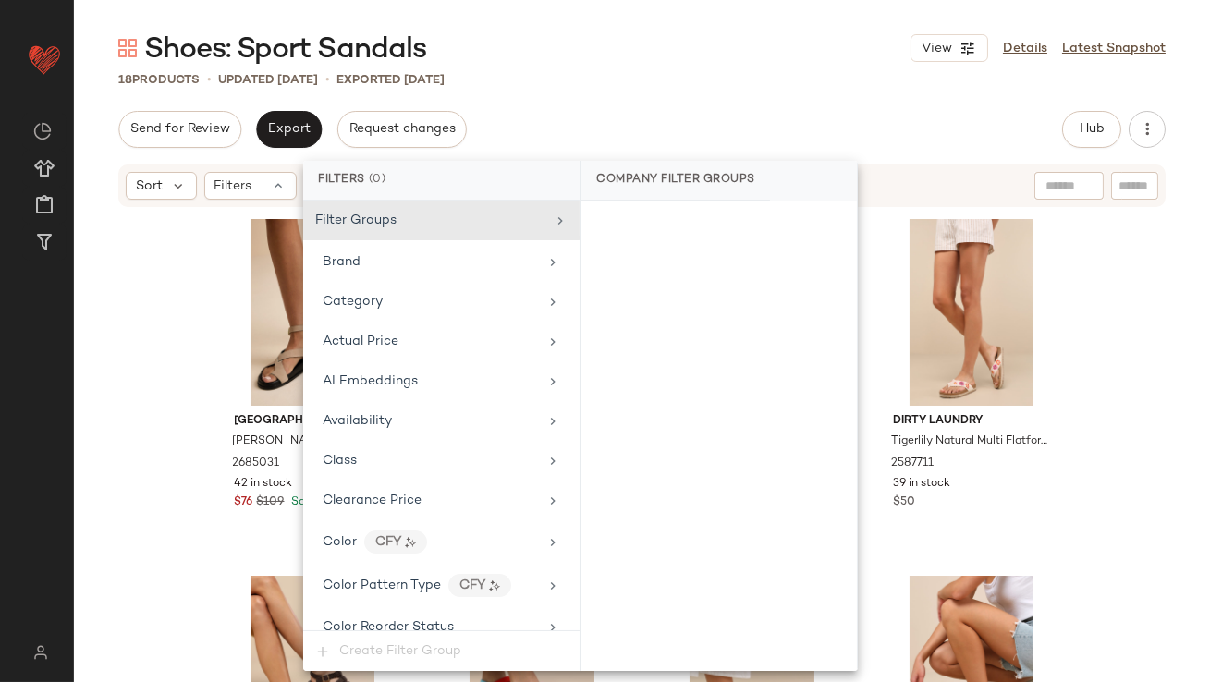
scroll to position [1246, 0]
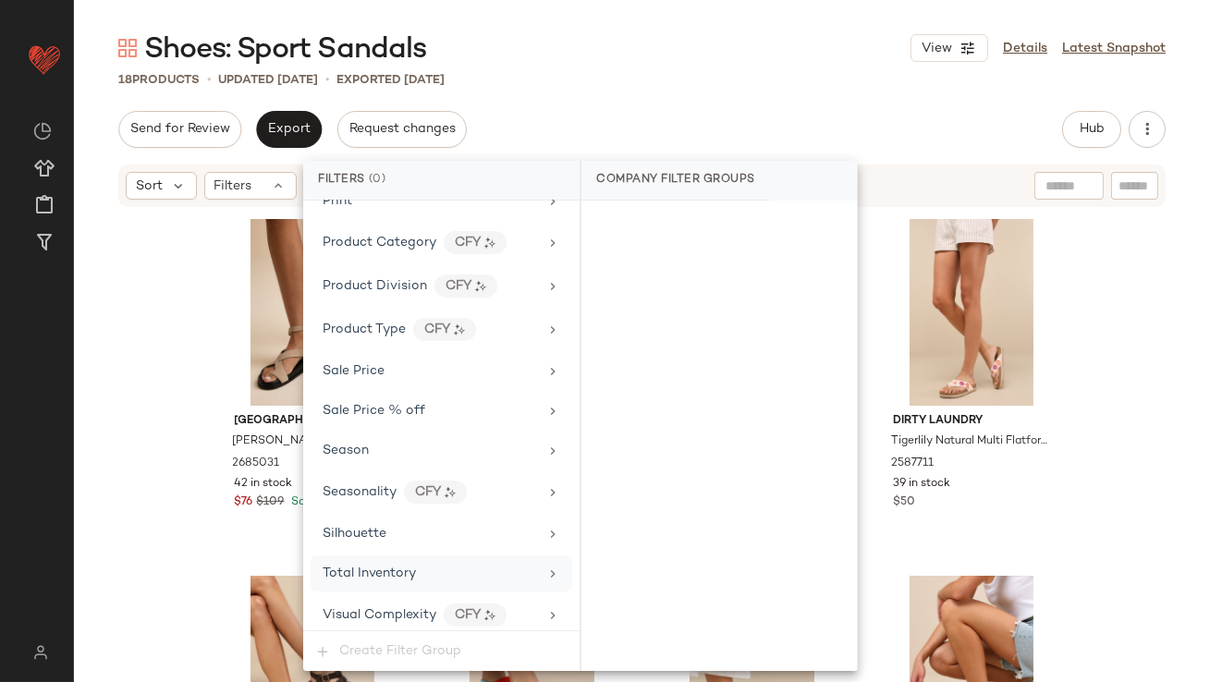
click at [425, 571] on div "Total Inventory" at bounding box center [429, 573] width 215 height 19
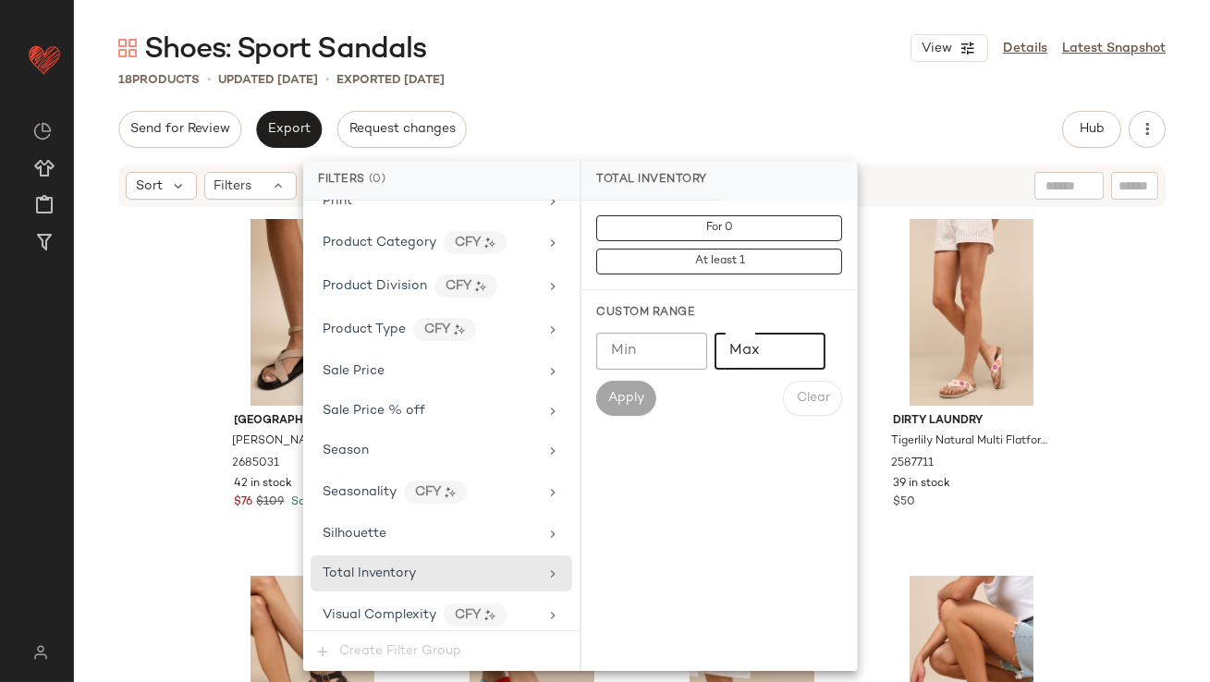
click at [769, 355] on input "Max" at bounding box center [769, 351] width 111 height 37
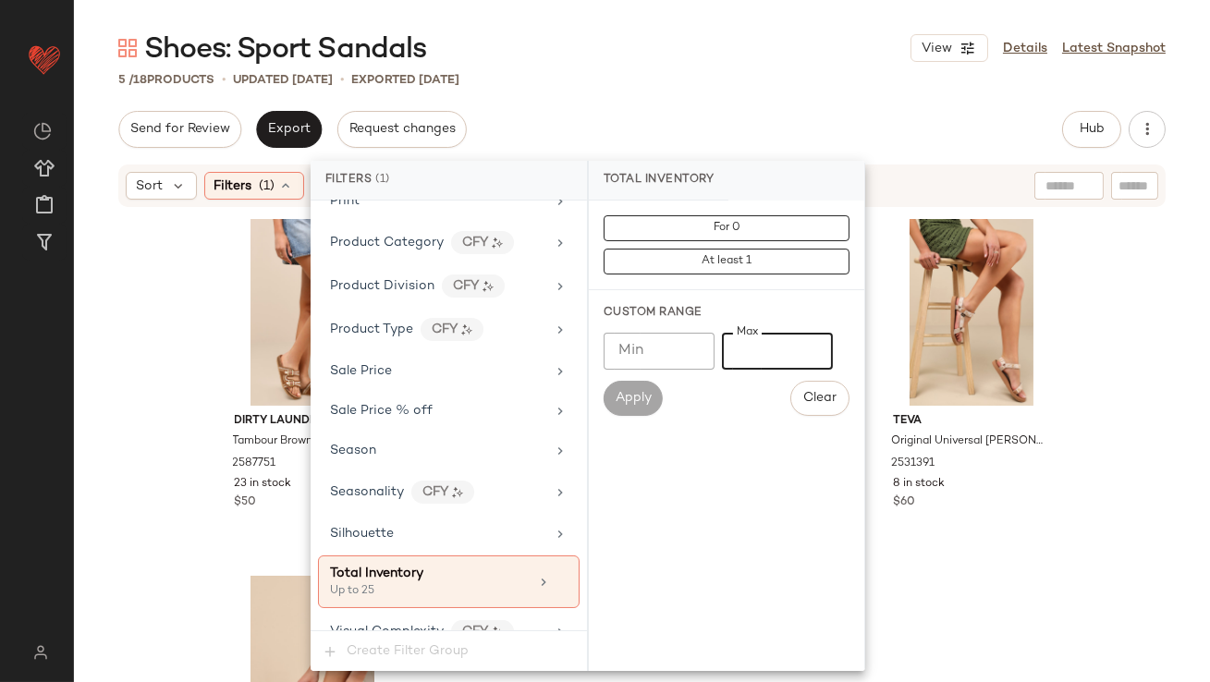
type input "**"
click at [789, 99] on div "Shoes: Sport Sandals View Details Latest Snapshot 5 / 18 Products • updated [DA…" at bounding box center [642, 356] width 1136 height 652
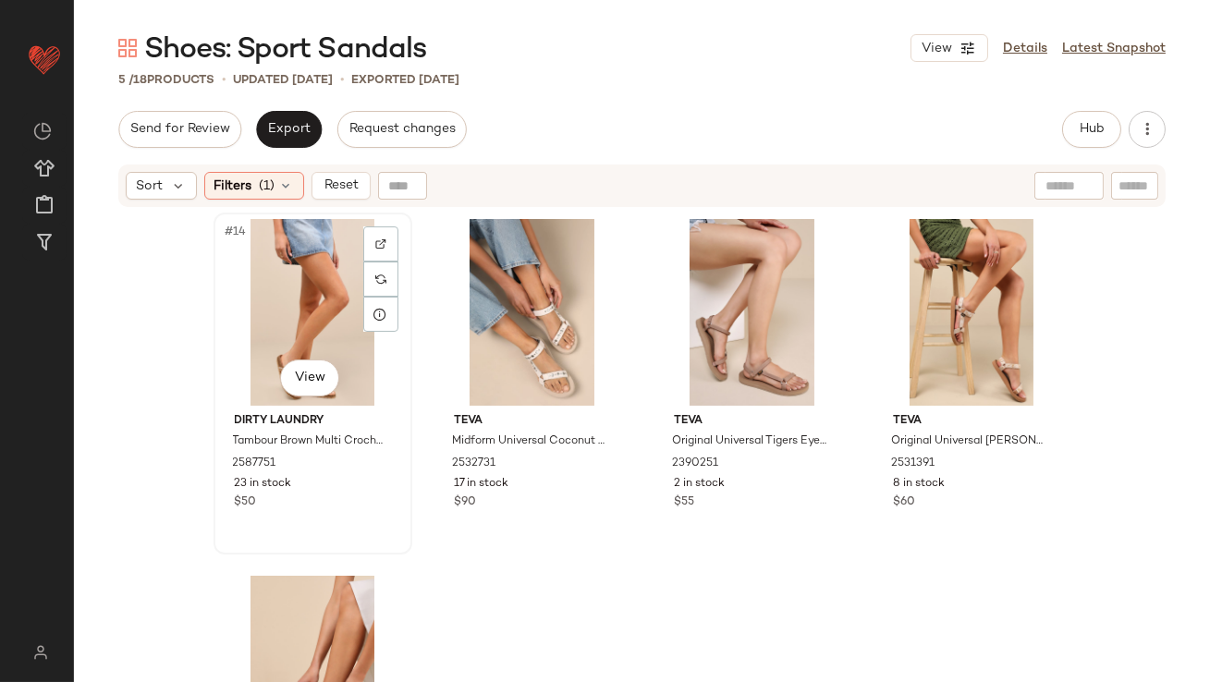
click at [294, 297] on div "#14 View" at bounding box center [313, 312] width 186 height 187
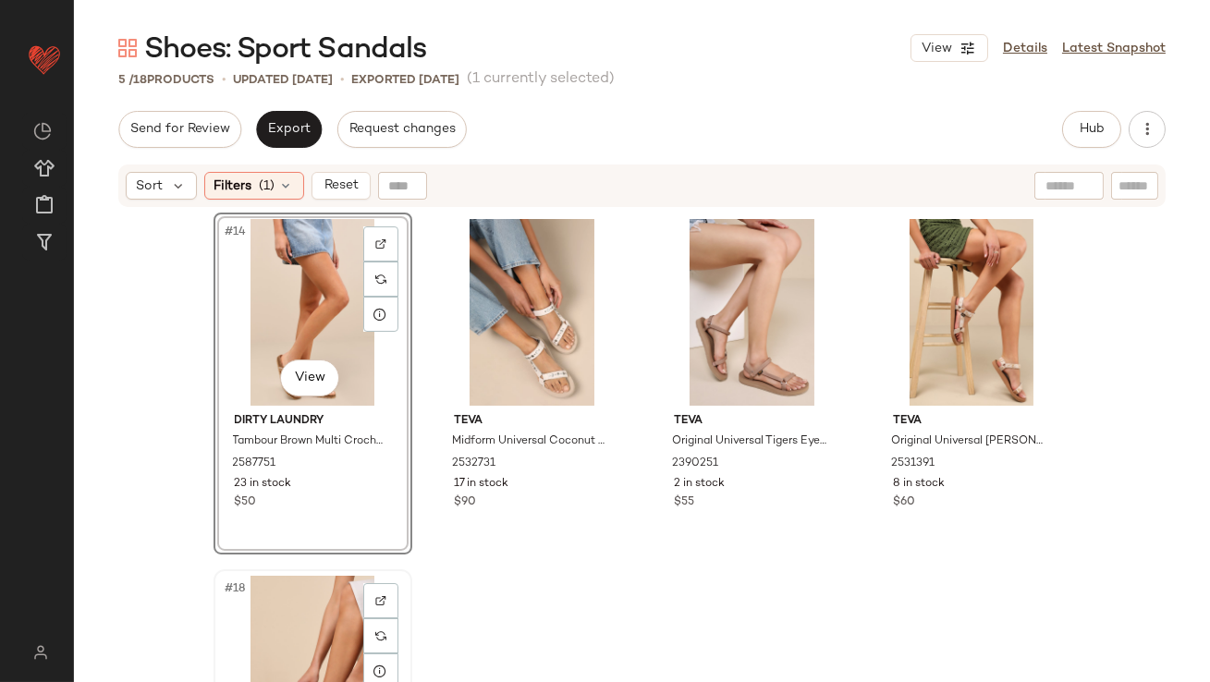
click at [274, 648] on div "#18 View" at bounding box center [313, 669] width 186 height 187
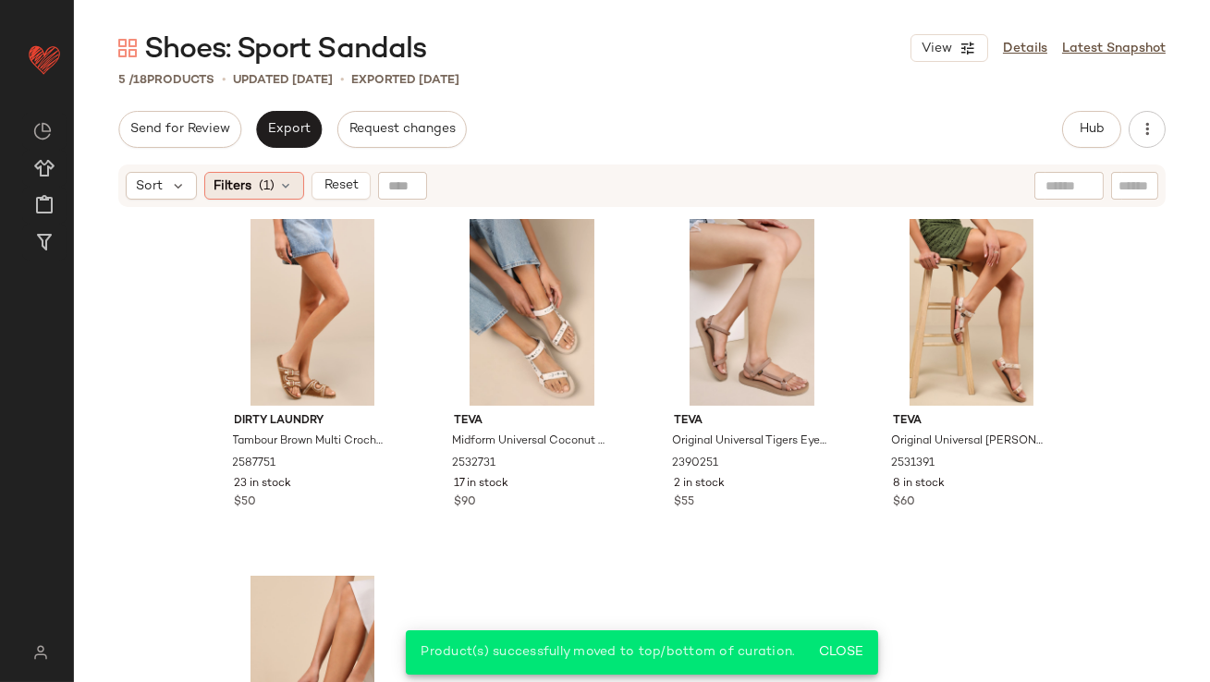
click at [246, 184] on span "Filters" at bounding box center [233, 185] width 38 height 19
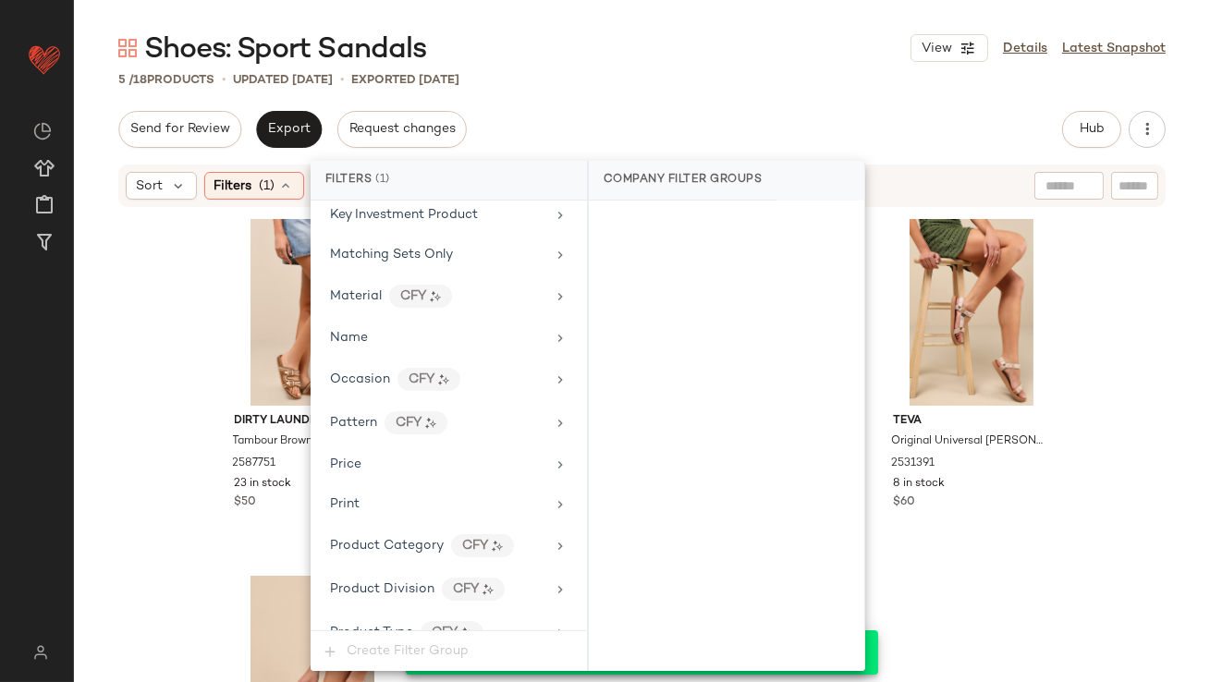
scroll to position [1263, 0]
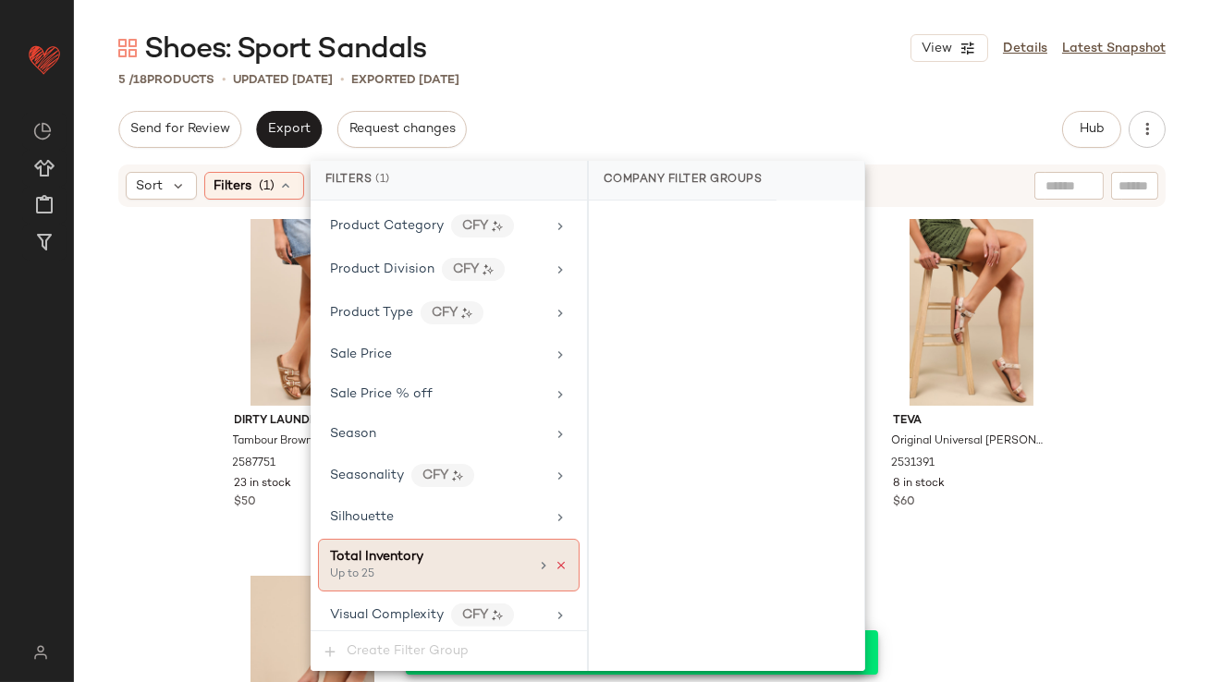
click at [554, 559] on icon at bounding box center [560, 565] width 13 height 13
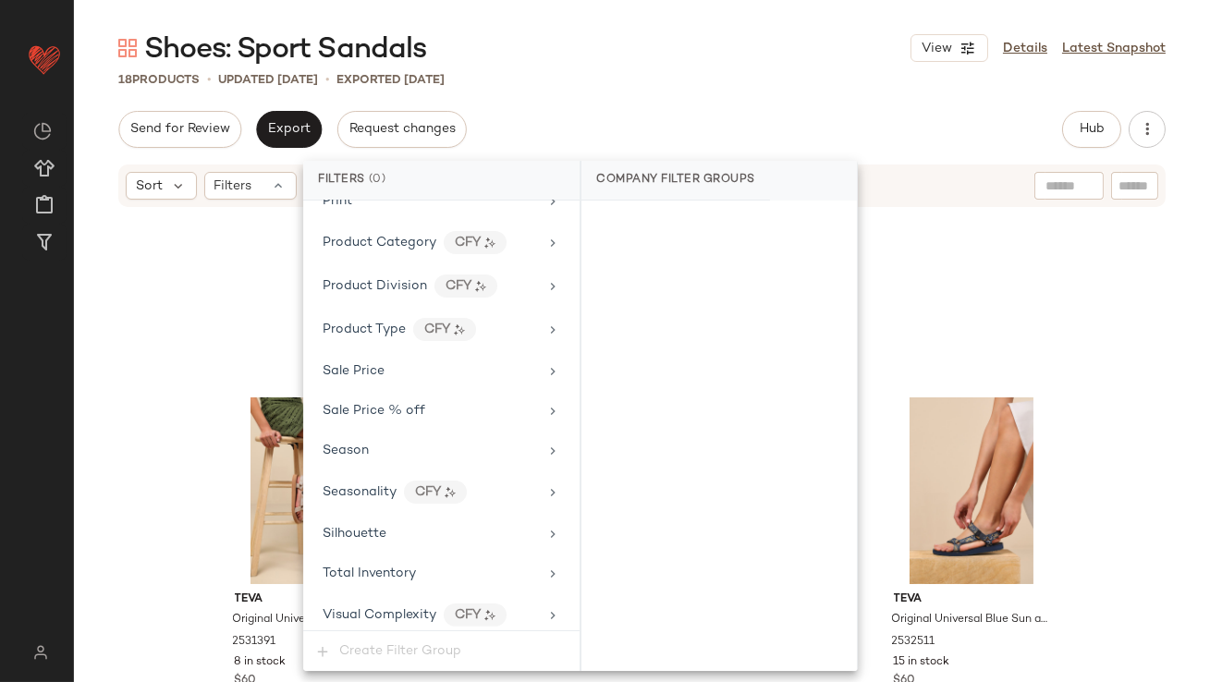
click at [657, 82] on div "18 Products • updated [DATE] • Exported [DATE]" at bounding box center [642, 79] width 1136 height 18
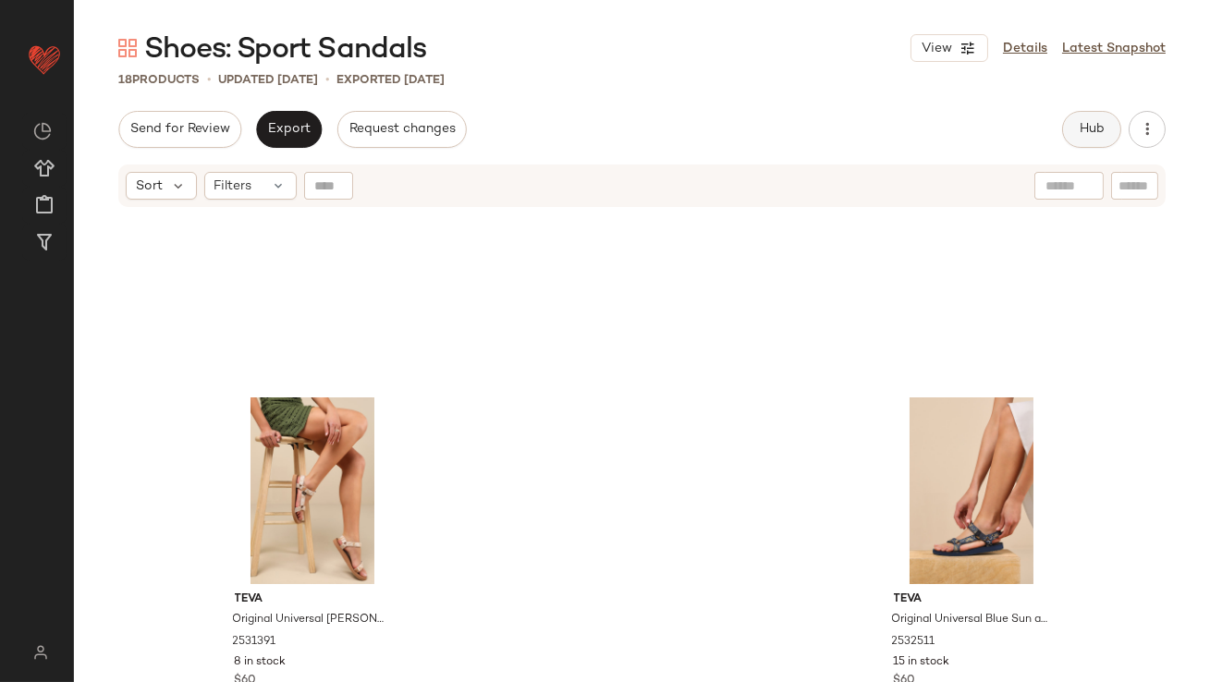
click at [1088, 126] on span "Hub" at bounding box center [1091, 129] width 26 height 15
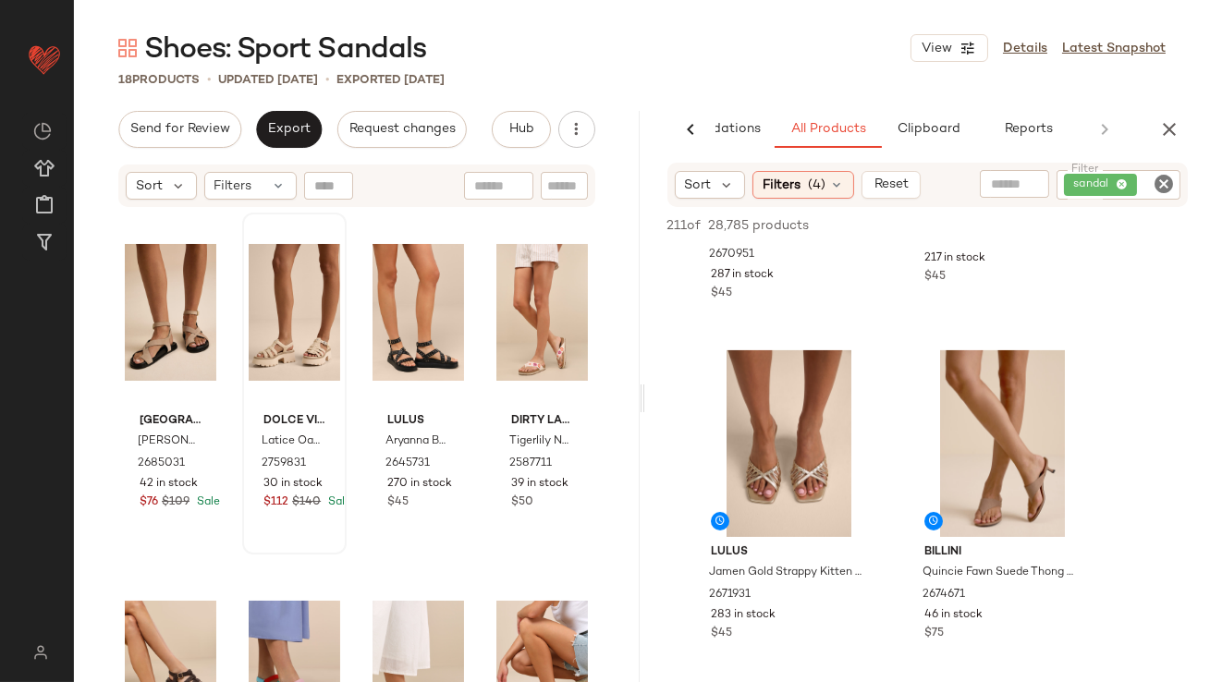
scroll to position [973, 0]
click at [283, 141] on button "Export" at bounding box center [289, 129] width 66 height 37
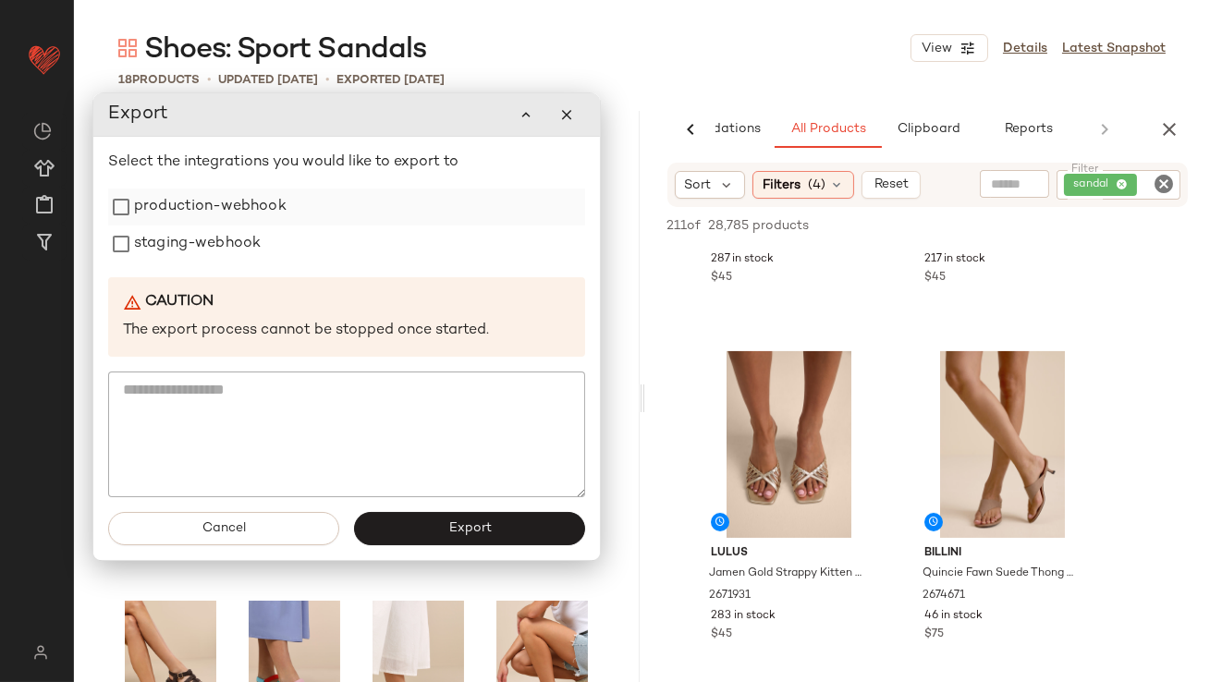
click at [222, 225] on label "production-webhook" at bounding box center [210, 206] width 152 height 37
click at [236, 183] on div "Select the integrations you would like to export to production-webhook staging-…" at bounding box center [346, 325] width 477 height 346
click at [219, 261] on label "staging-webhook" at bounding box center [197, 243] width 127 height 37
click at [388, 541] on button "Export" at bounding box center [469, 528] width 231 height 33
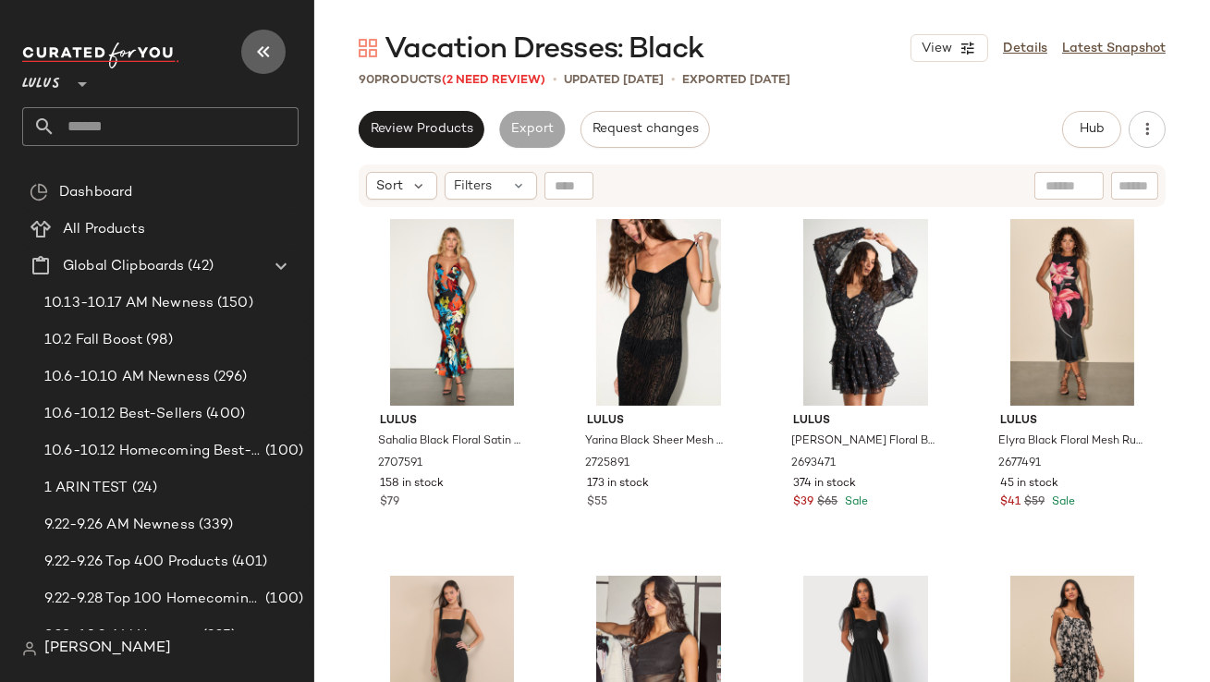
click at [251, 59] on button "button" at bounding box center [263, 52] width 44 height 44
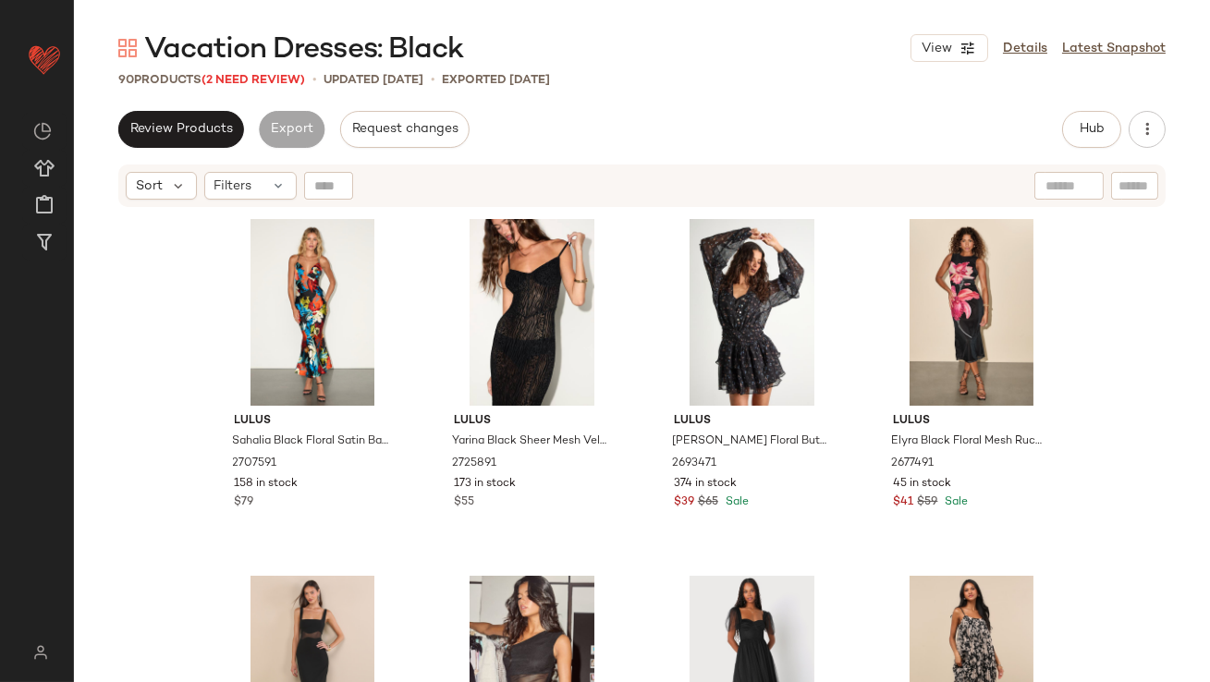
click at [246, 201] on div "Sort Filters" at bounding box center [641, 185] width 1047 height 43
click at [244, 186] on span "Filters" at bounding box center [233, 185] width 38 height 19
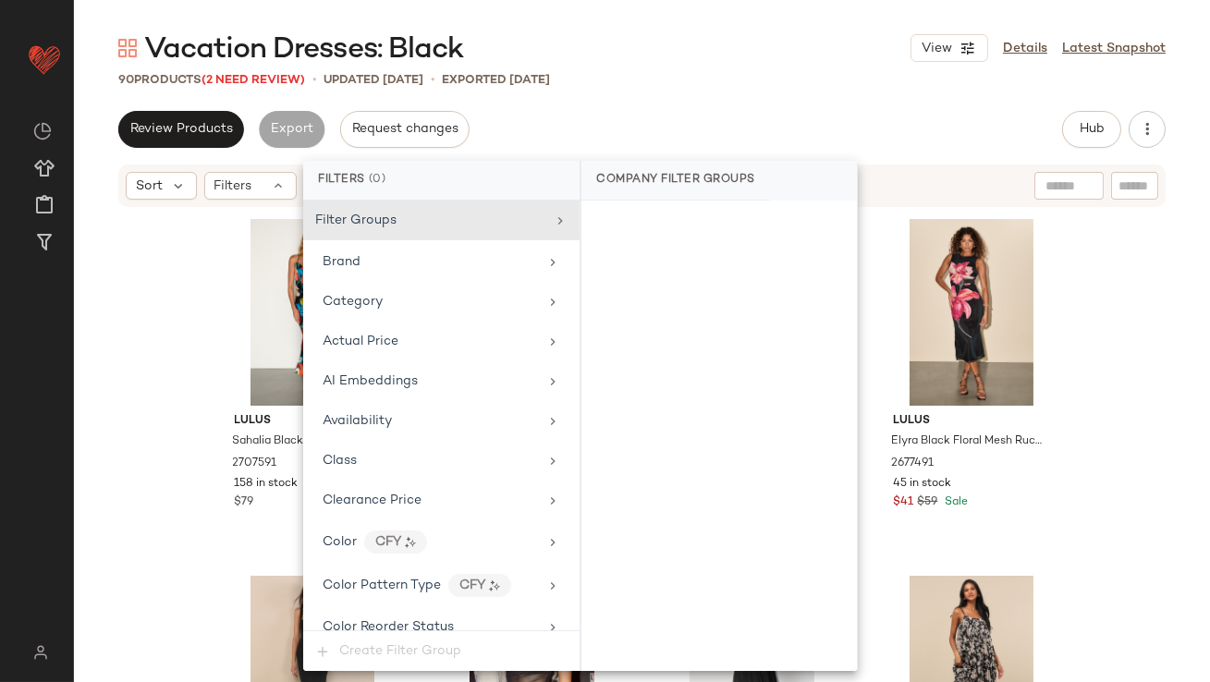
scroll to position [1455, 0]
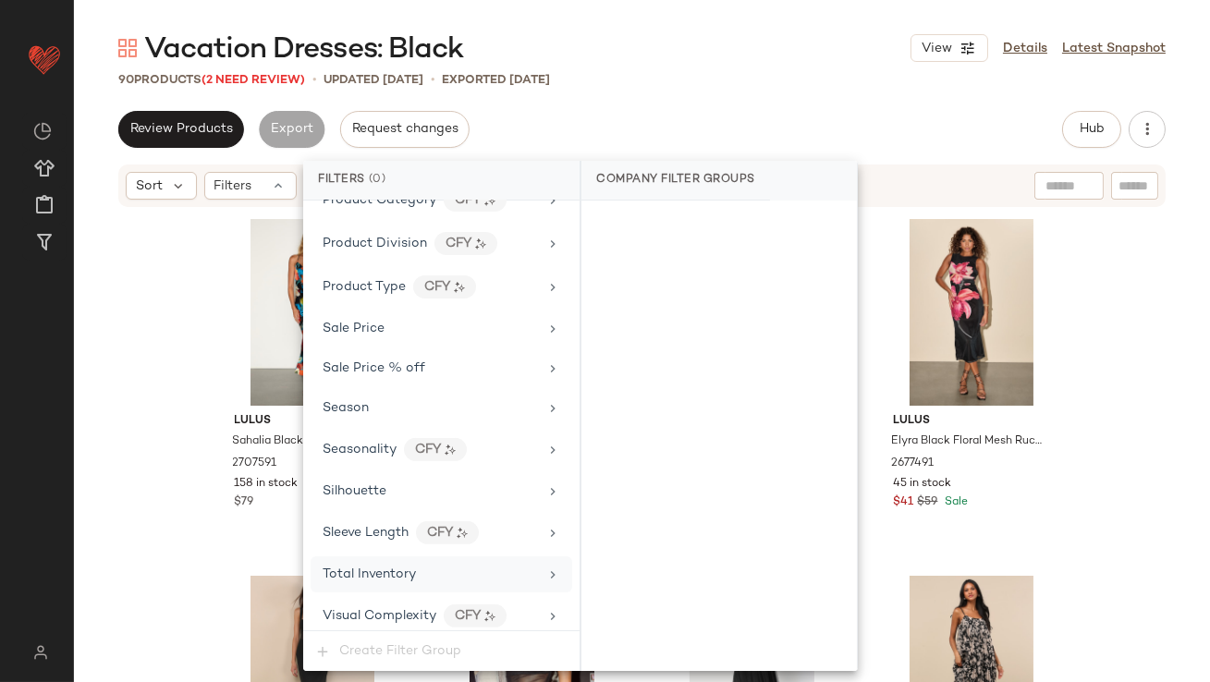
click at [396, 572] on span "Total Inventory" at bounding box center [368, 574] width 93 height 14
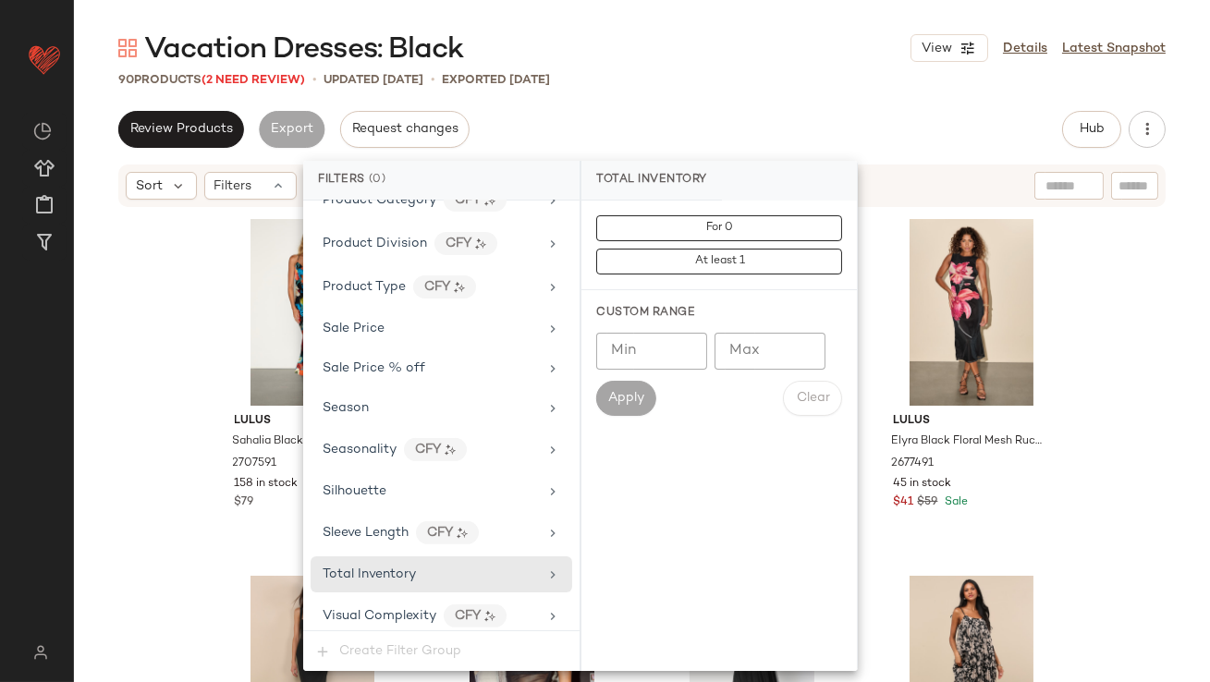
click at [769, 373] on div "Min Min Max Max Apply Clear" at bounding box center [719, 374] width 246 height 83
click at [763, 355] on input "Max" at bounding box center [769, 351] width 111 height 37
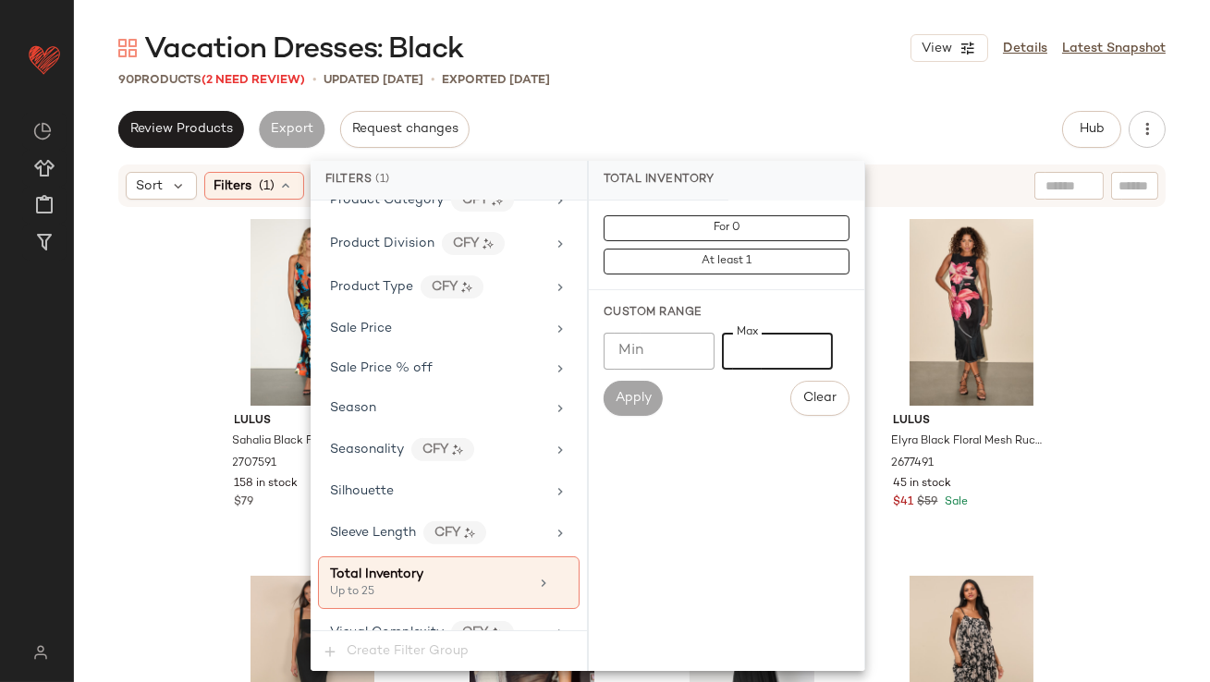
type input "**"
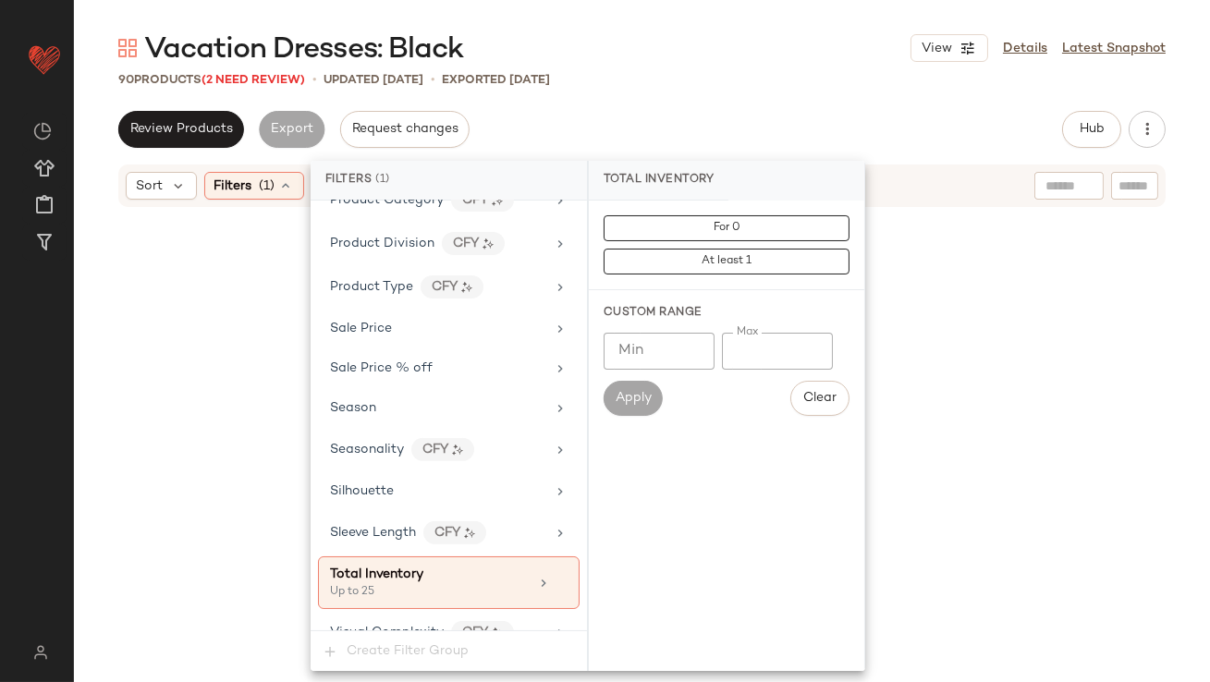
click at [673, 100] on div "Vacation Dresses: Black View Details Latest Snapshot 90 Products (2 Need Review…" at bounding box center [642, 356] width 1136 height 652
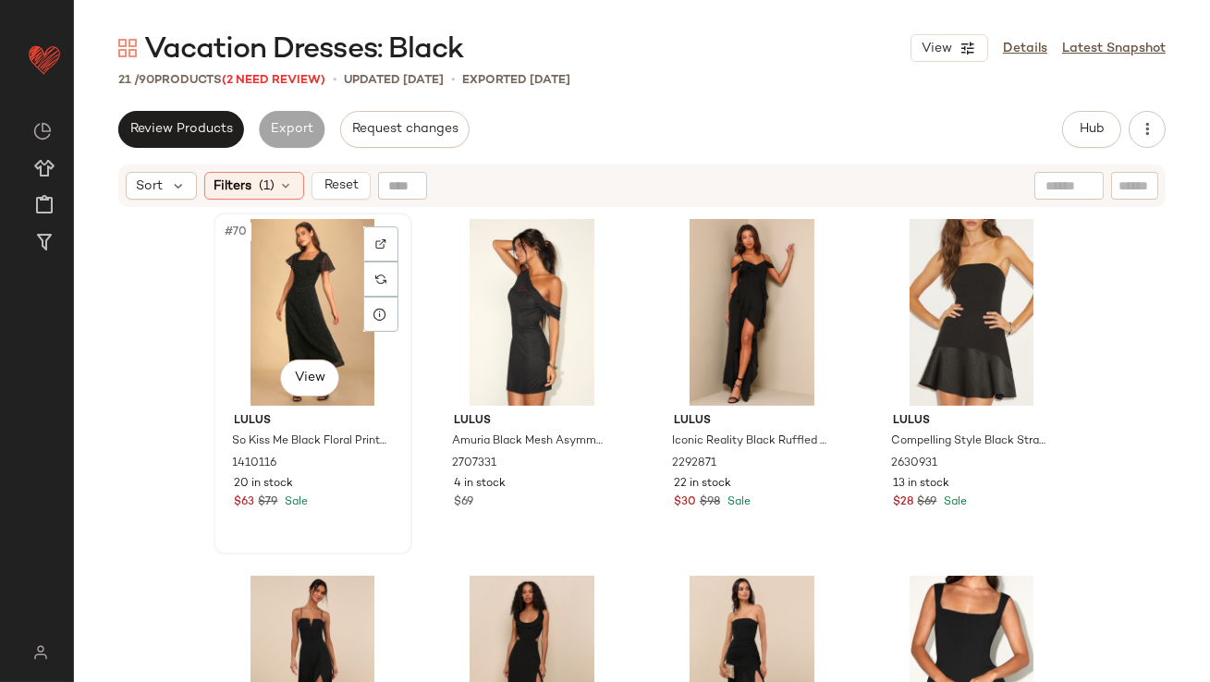
click at [286, 237] on div "#70 View" at bounding box center [313, 312] width 186 height 187
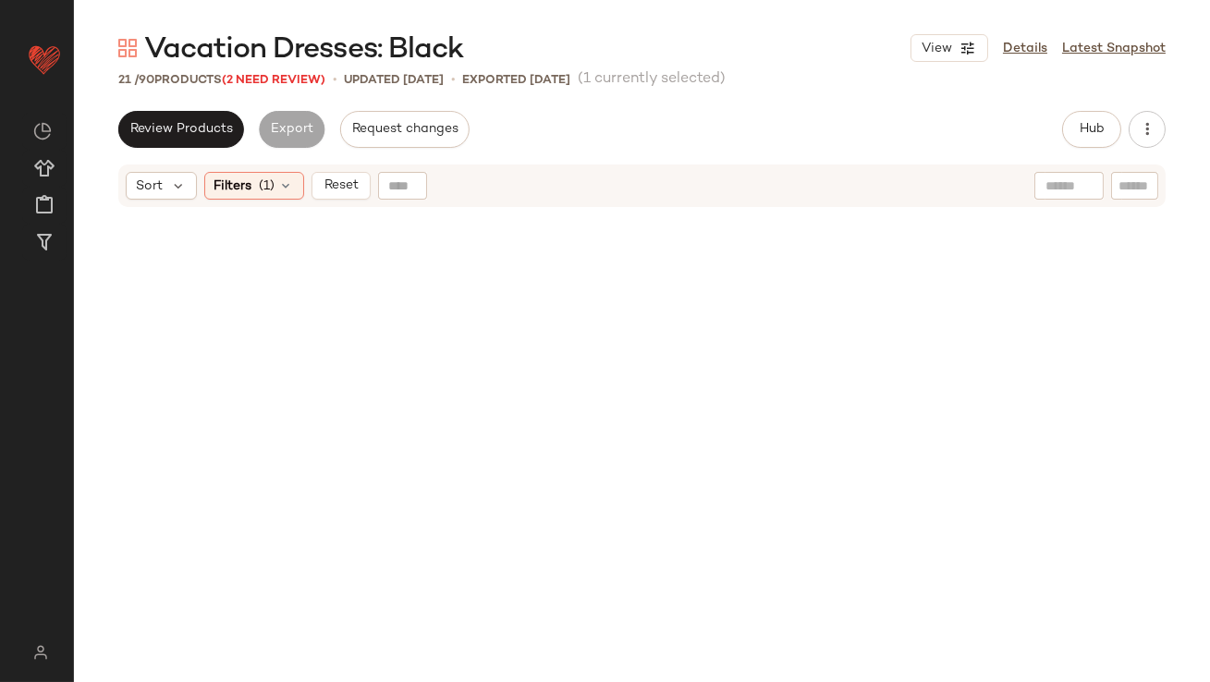
scroll to position [1620, 0]
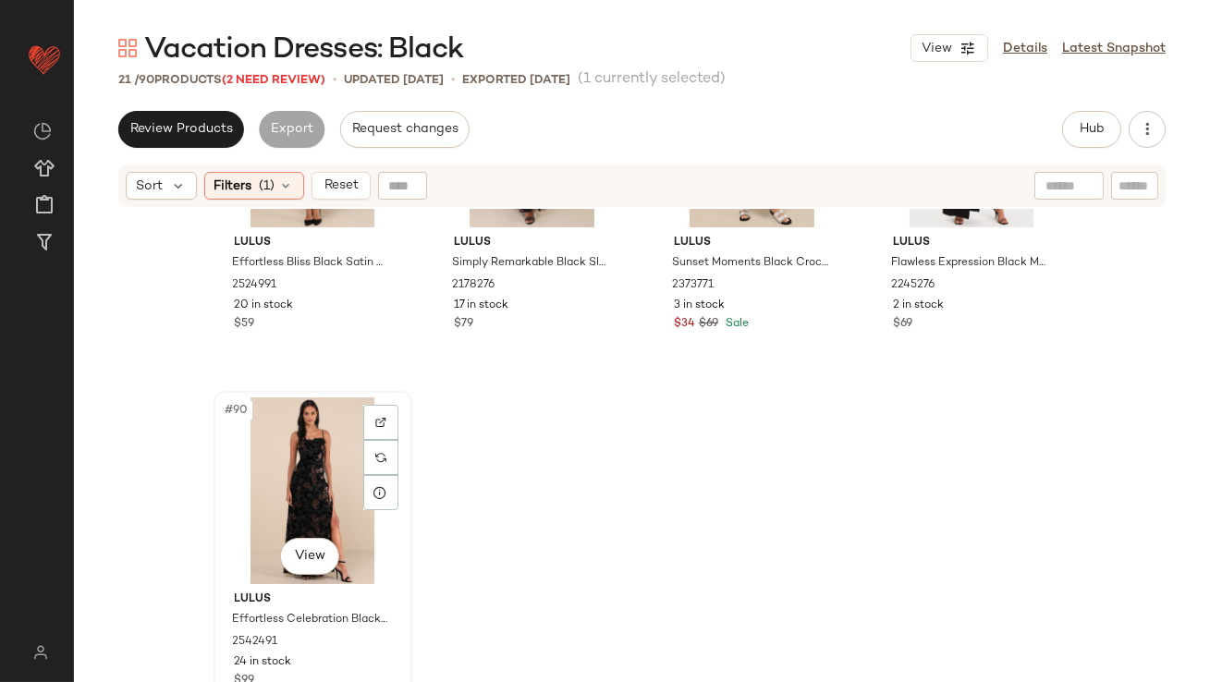
click at [289, 499] on div "#90 View" at bounding box center [313, 490] width 186 height 187
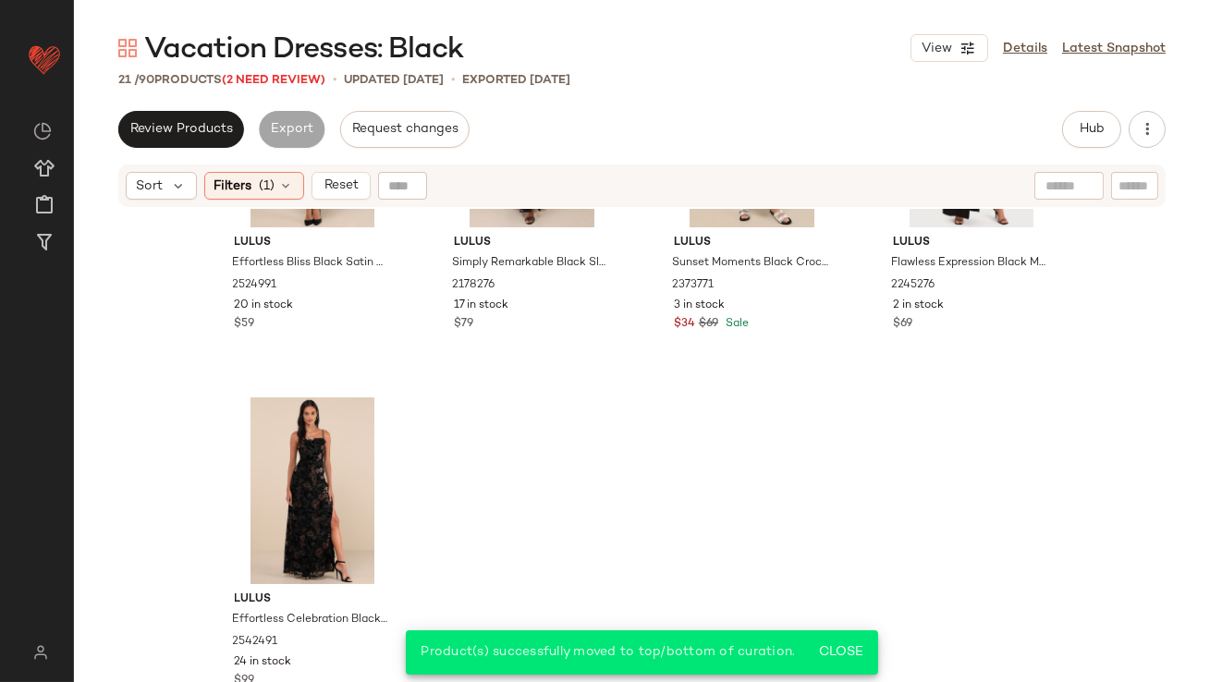
click at [220, 171] on div "Sort Filters (1) Reset" at bounding box center [641, 185] width 1047 height 43
click at [224, 177] on span "Filters" at bounding box center [233, 185] width 38 height 19
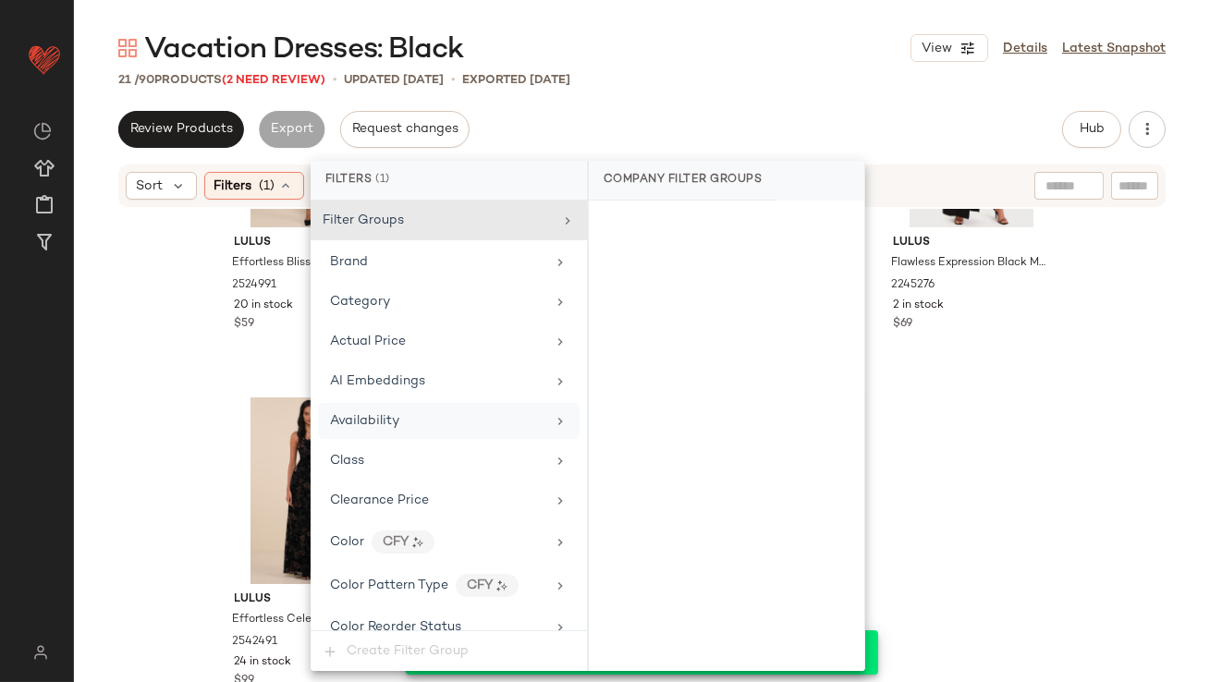
click at [355, 417] on span "Availability" at bounding box center [364, 421] width 69 height 14
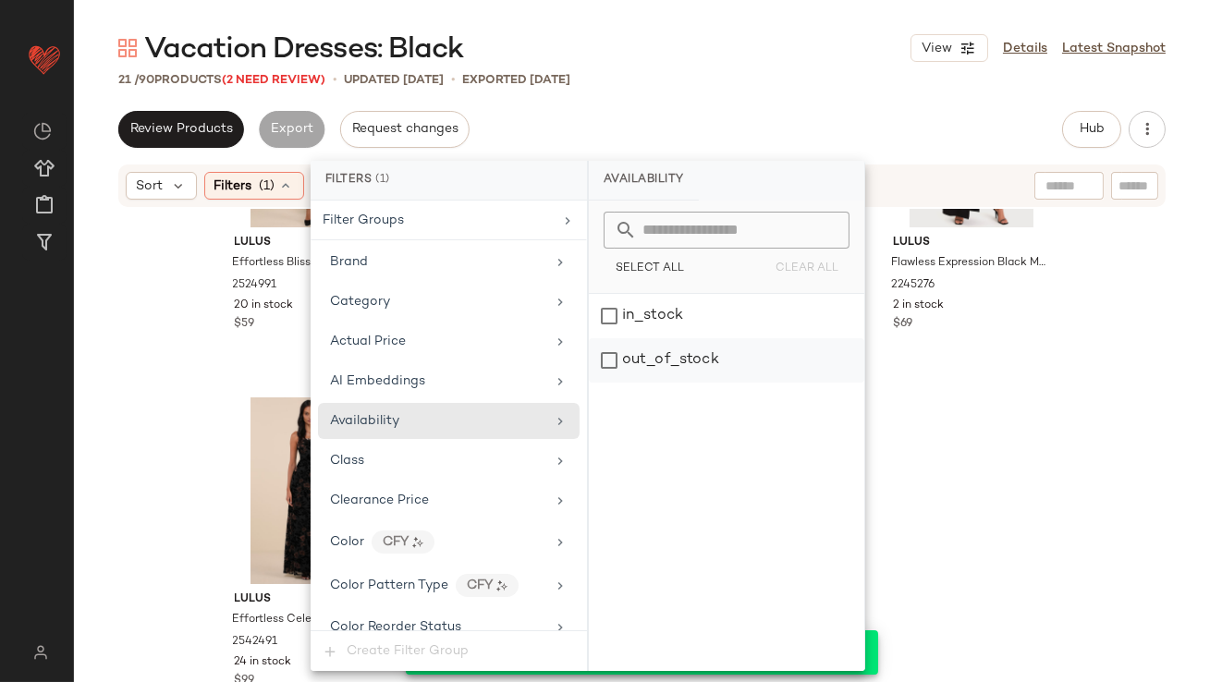
click at [646, 369] on div "out_of_stock" at bounding box center [726, 360] width 275 height 44
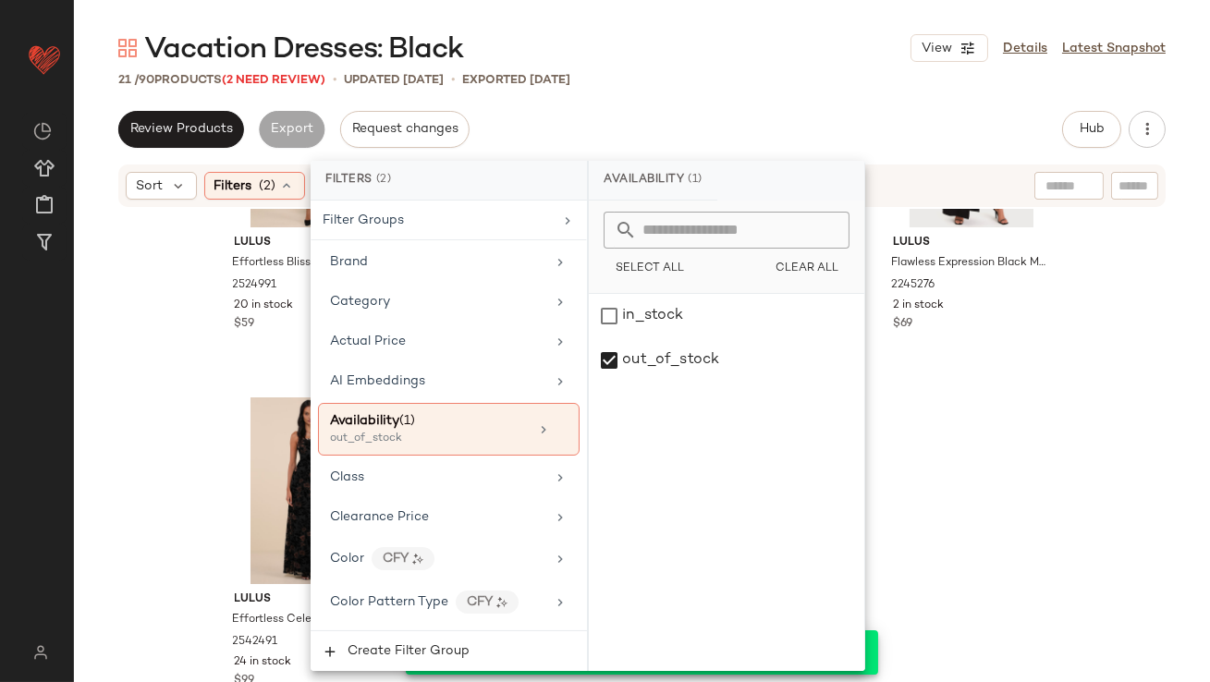
click at [693, 140] on div "Review Products Export Request changes Hub Send for Review External Review Inte…" at bounding box center [641, 129] width 1047 height 37
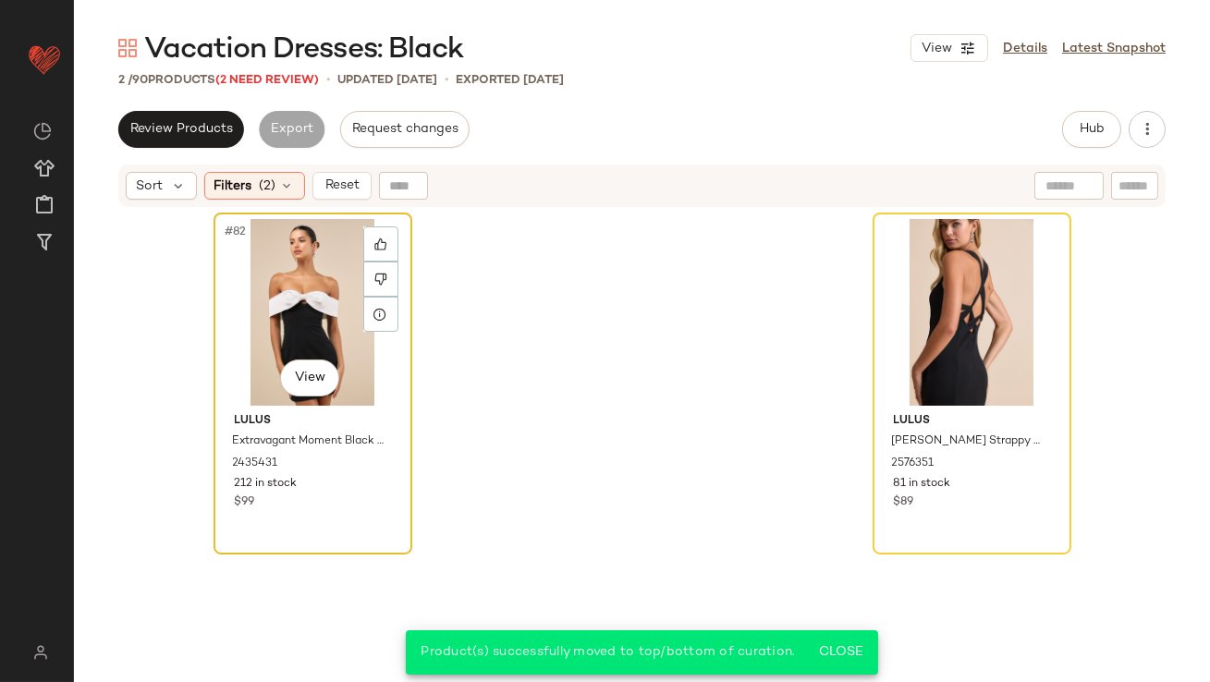
click at [298, 311] on div "#82 View" at bounding box center [313, 312] width 186 height 187
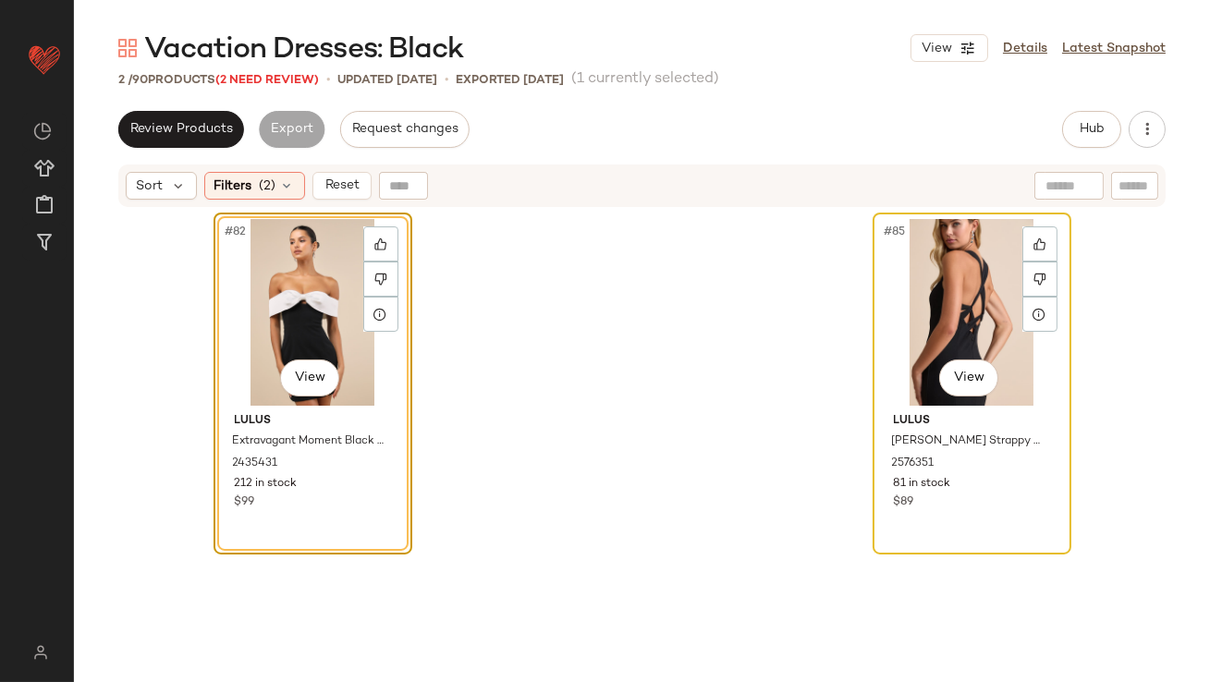
click at [887, 270] on div "#85 View" at bounding box center [972, 312] width 186 height 187
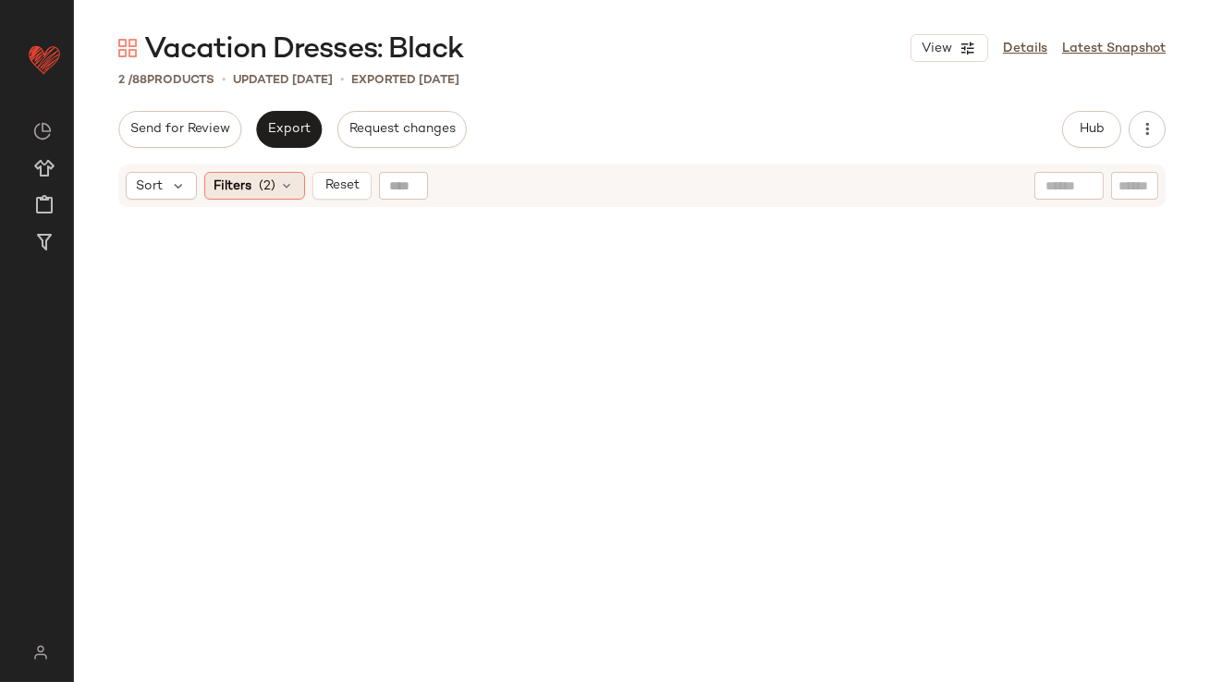
click at [271, 192] on span "(2)" at bounding box center [268, 185] width 17 height 19
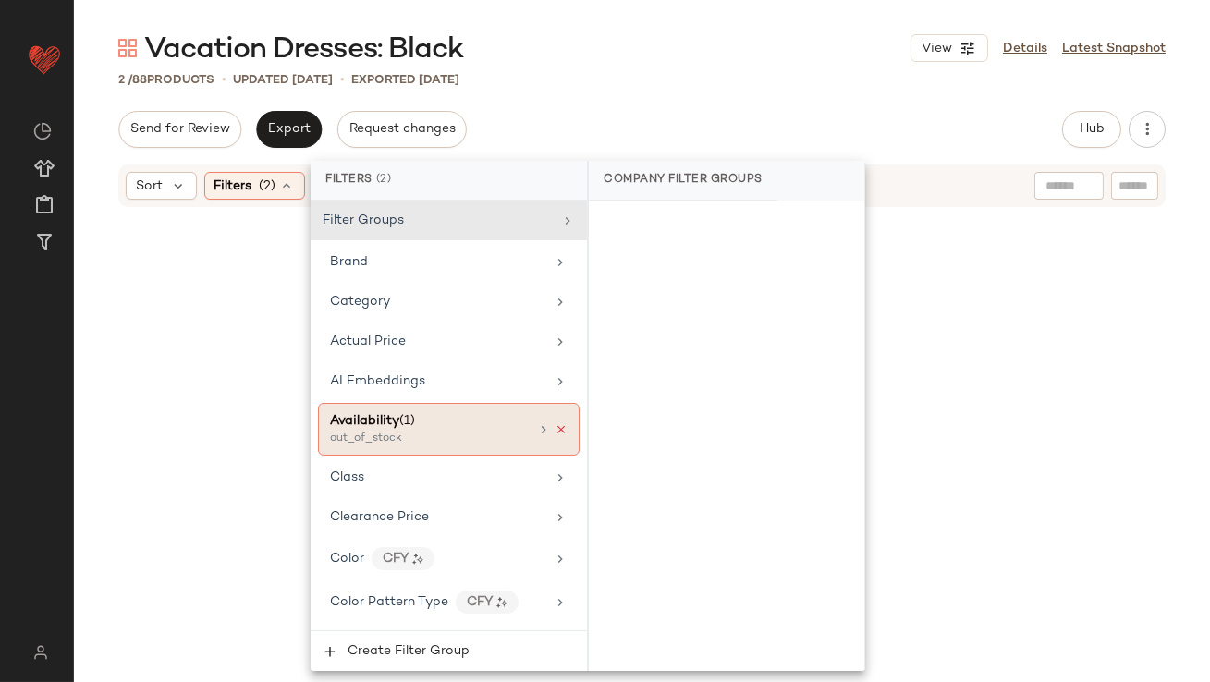
click at [555, 429] on icon at bounding box center [560, 429] width 13 height 13
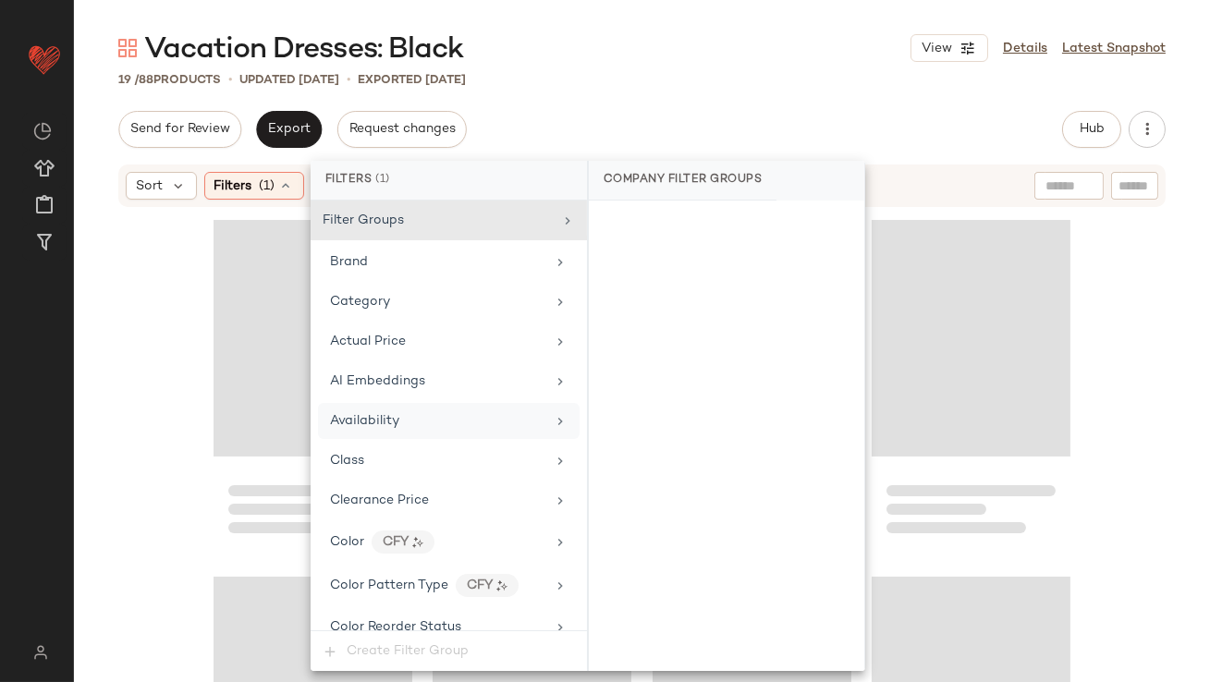
click at [658, 133] on div "Send for Review Export Request changes Hub Send for Review External Review Inte…" at bounding box center [641, 129] width 1047 height 37
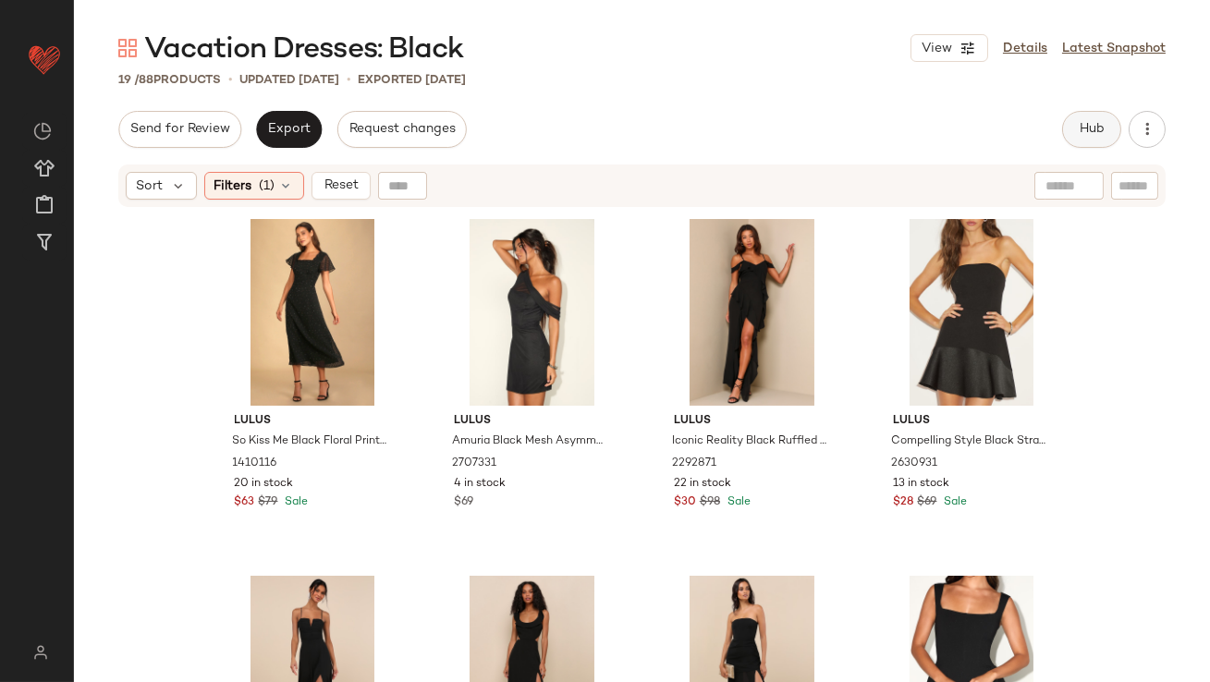
click at [1067, 136] on button "Hub" at bounding box center [1091, 129] width 59 height 37
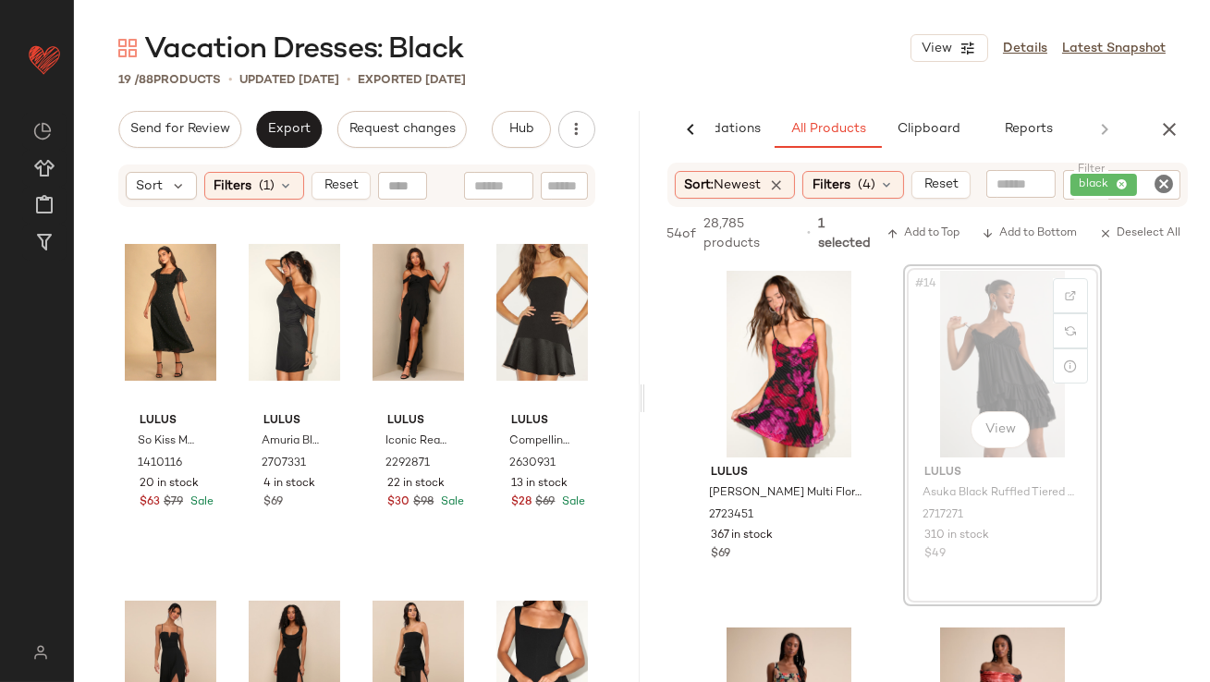
drag, startPoint x: 925, startPoint y: 403, endPoint x: 911, endPoint y: 403, distance: 13.9
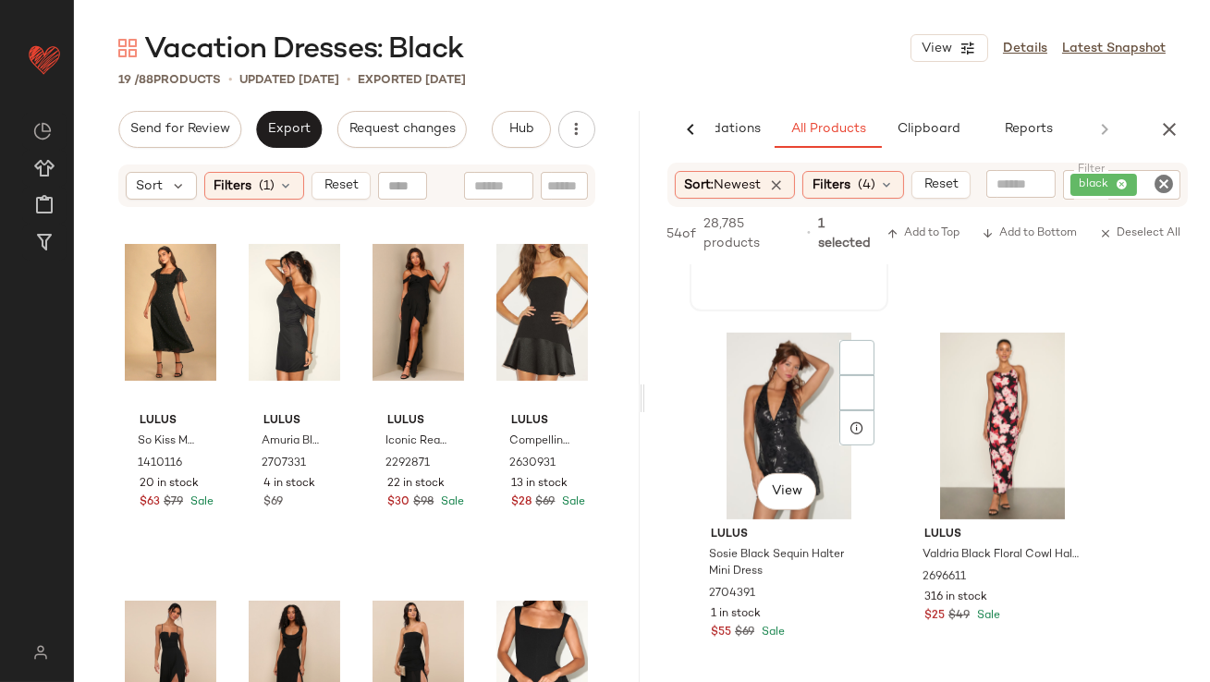
scroll to position [1805, 0]
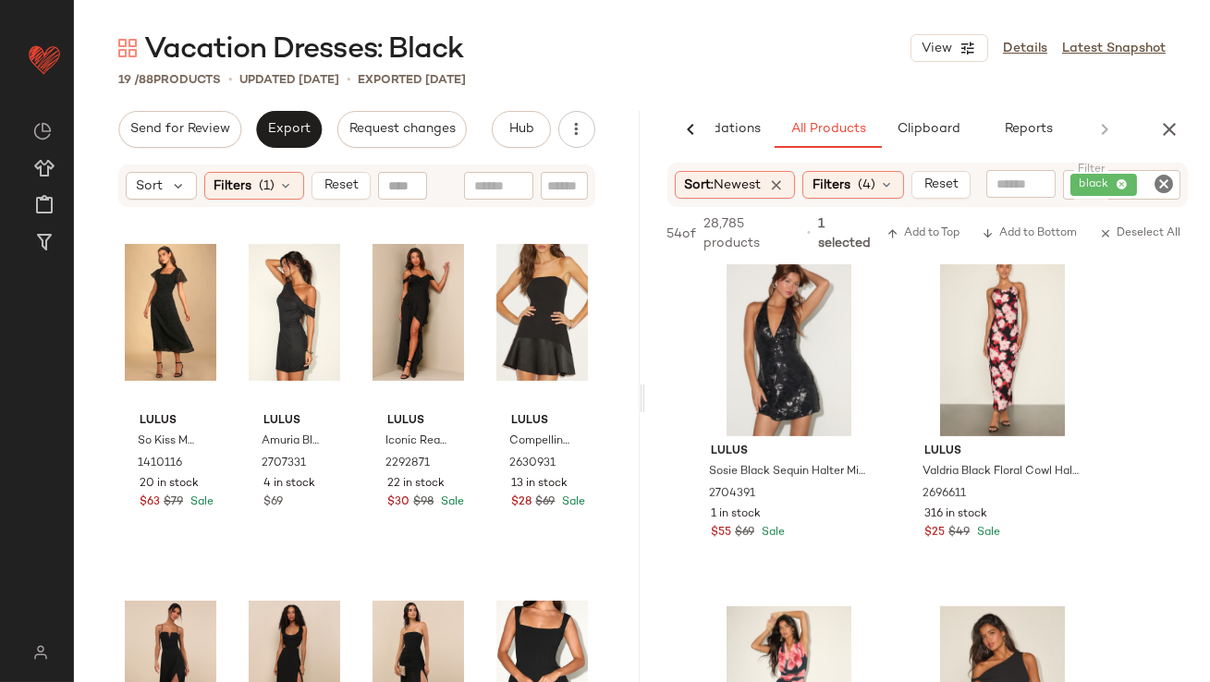
click at [958, 186] on span "Reset" at bounding box center [940, 184] width 35 height 15
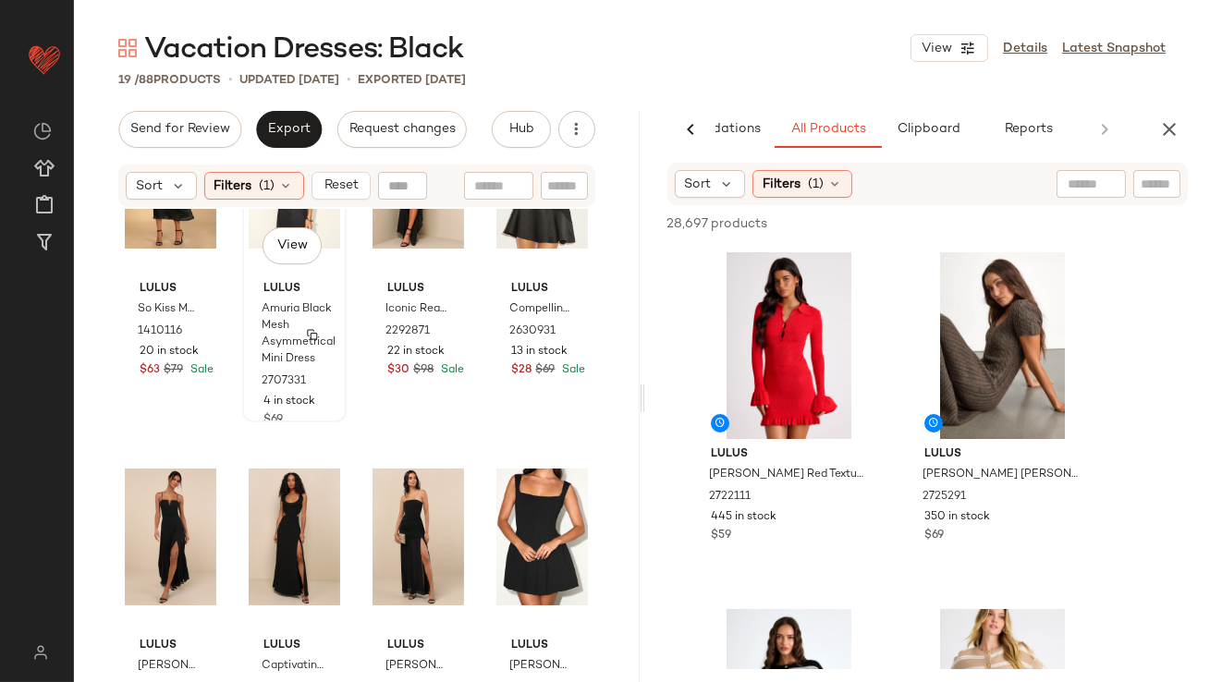
scroll to position [0, 0]
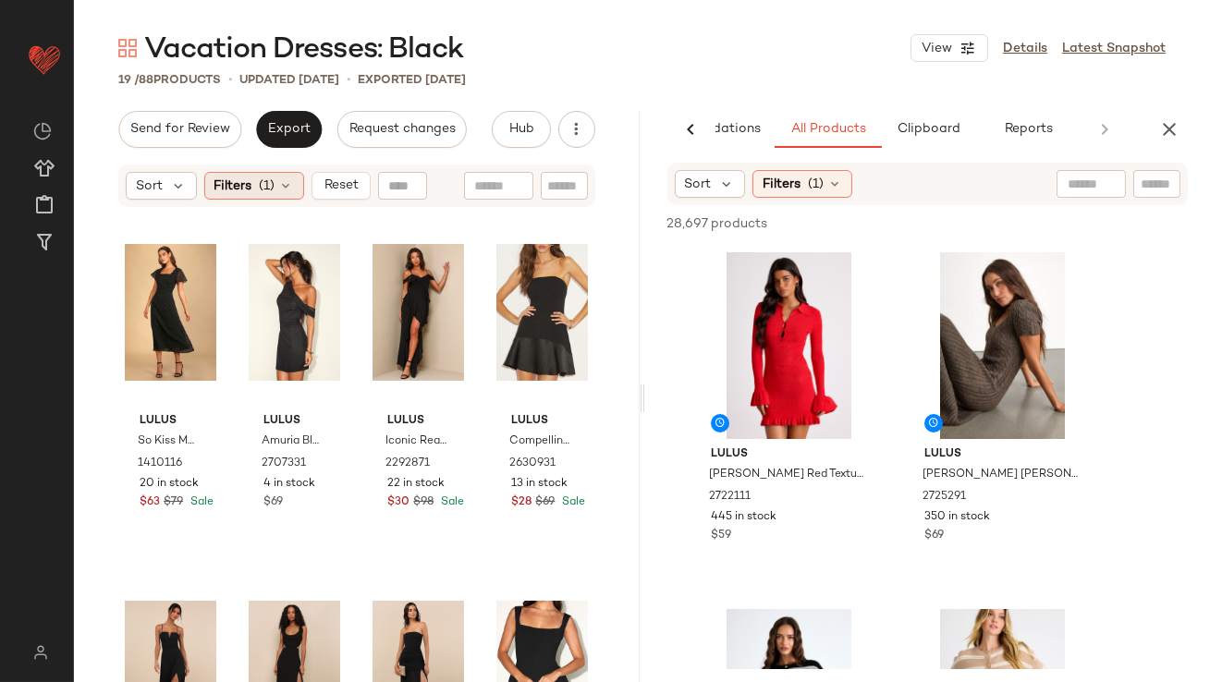
click at [264, 172] on div "Filters (1)" at bounding box center [254, 186] width 100 height 28
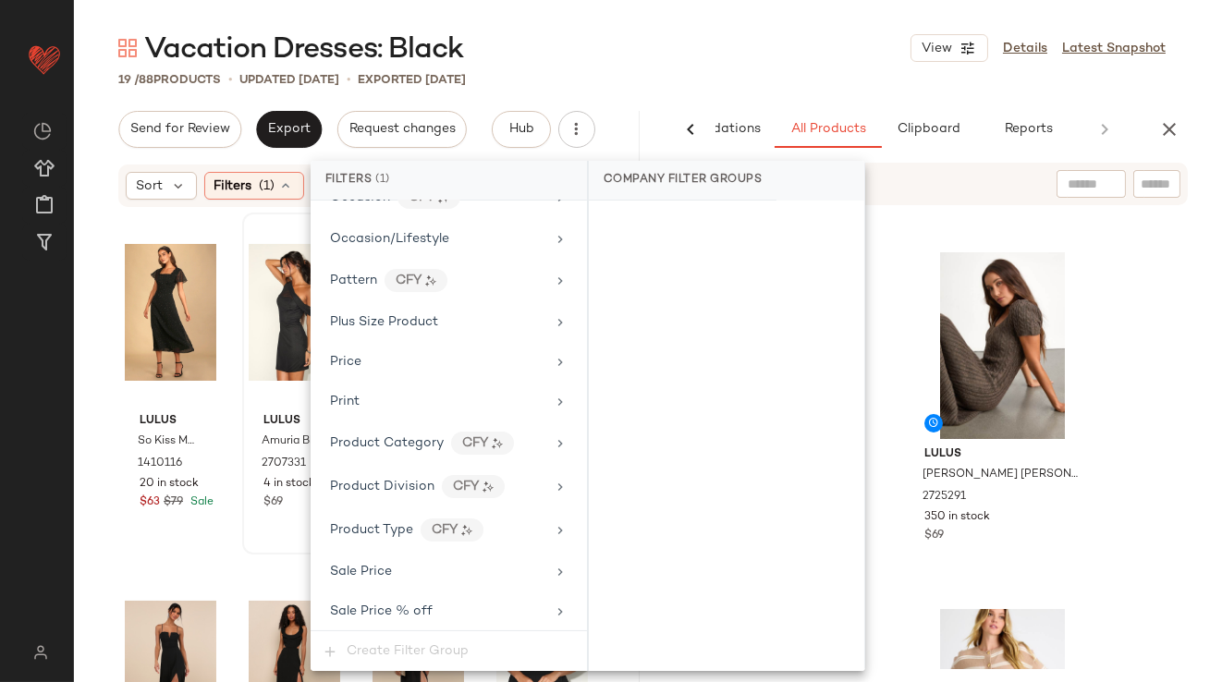
scroll to position [1472, 0]
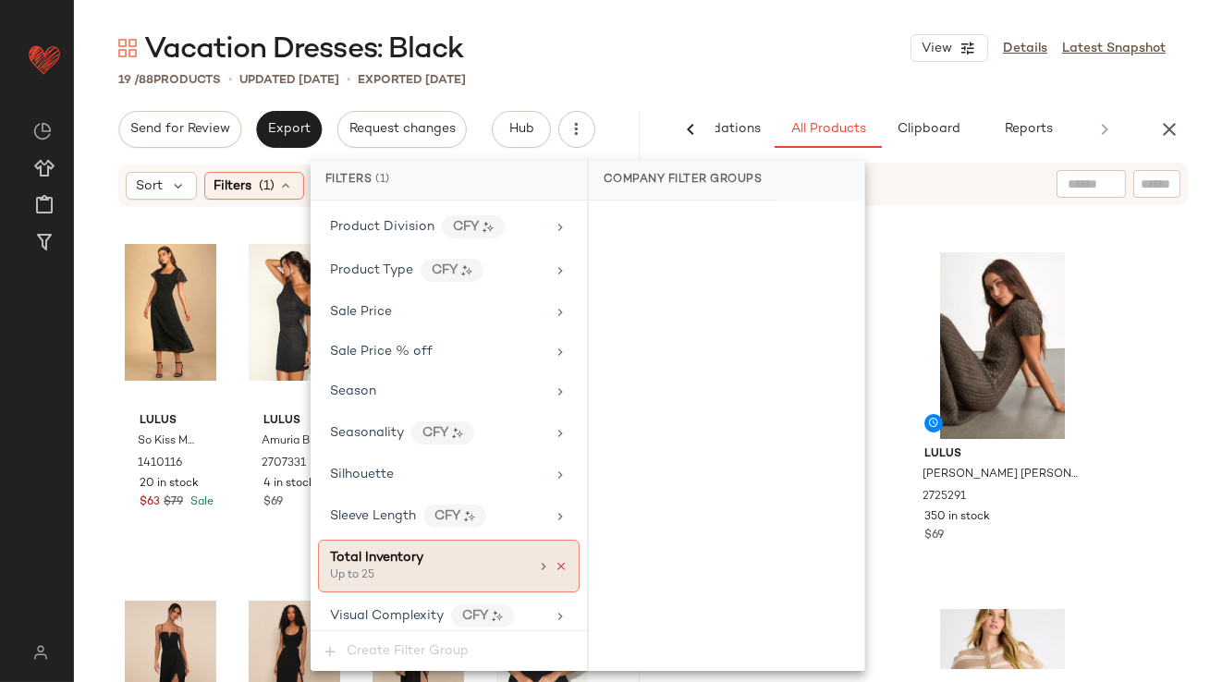
click at [554, 560] on icon at bounding box center [560, 566] width 13 height 13
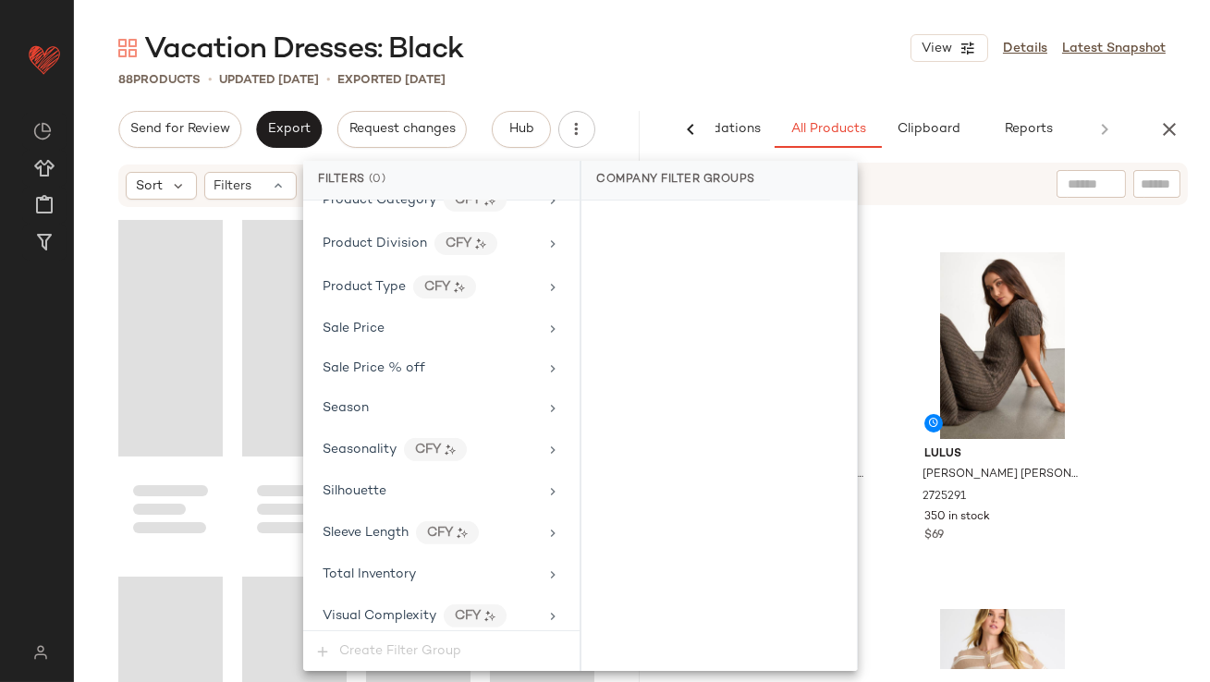
click at [700, 85] on div "88 Products • updated Oct 14th • Exported Oct 9th" at bounding box center [642, 79] width 1136 height 18
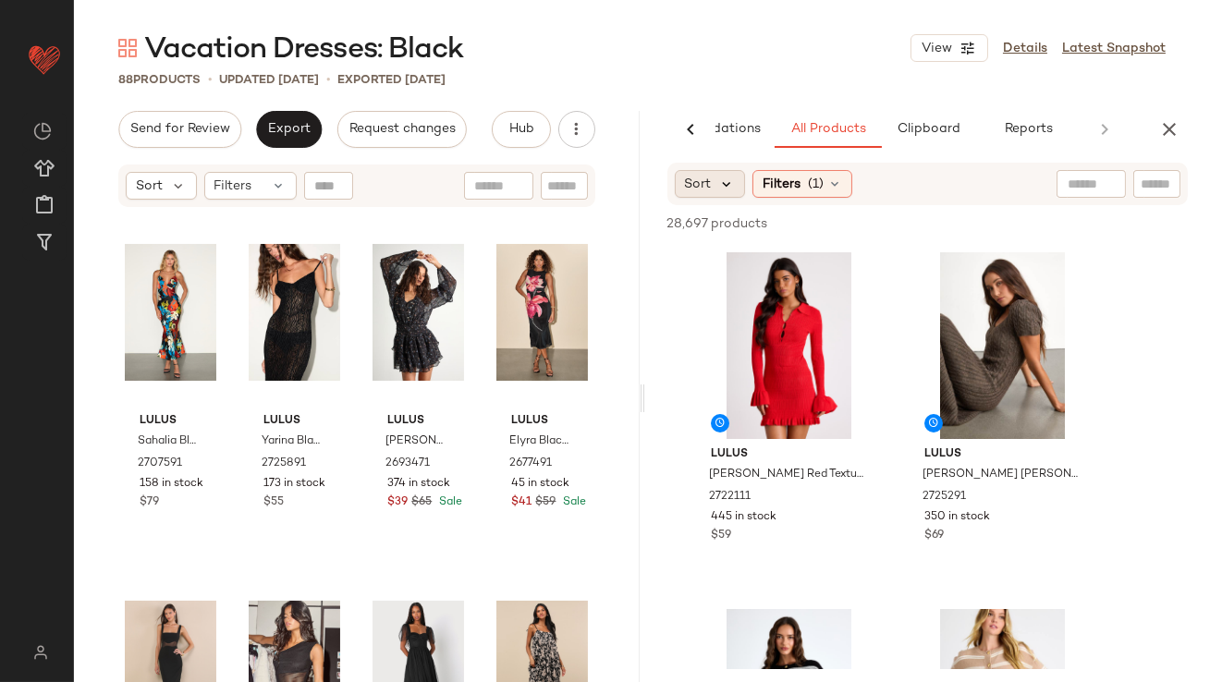
click at [720, 176] on icon at bounding box center [727, 184] width 17 height 17
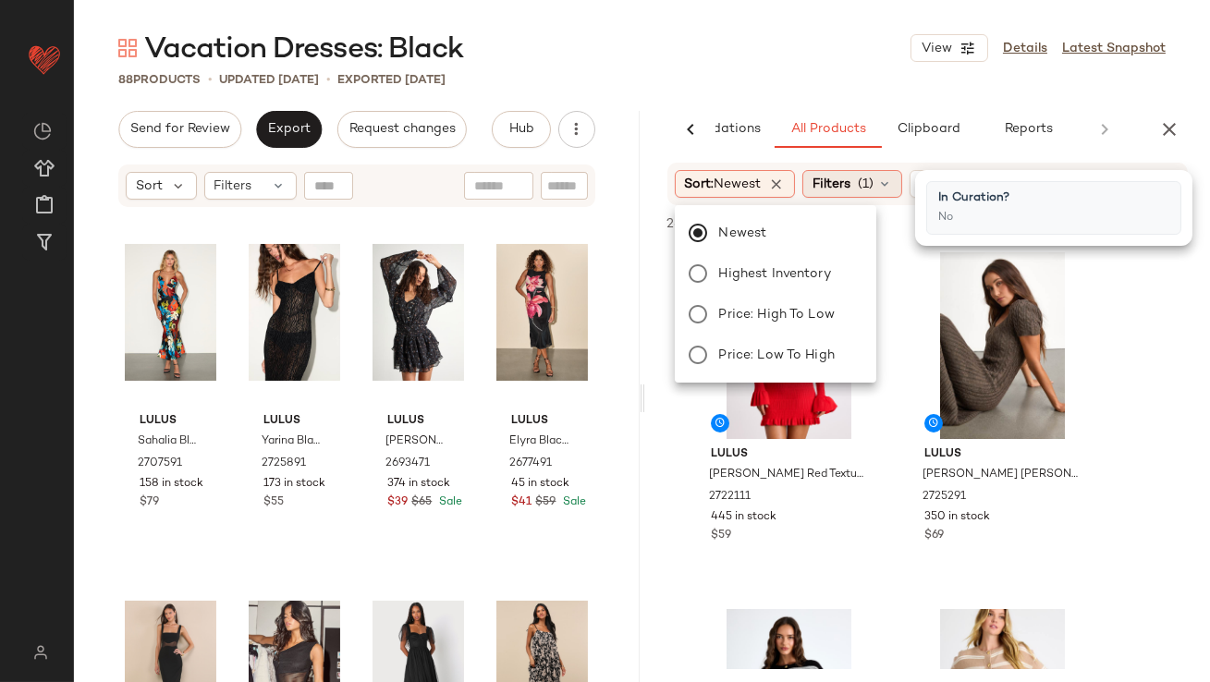
click at [850, 185] on span "Filters" at bounding box center [831, 184] width 38 height 19
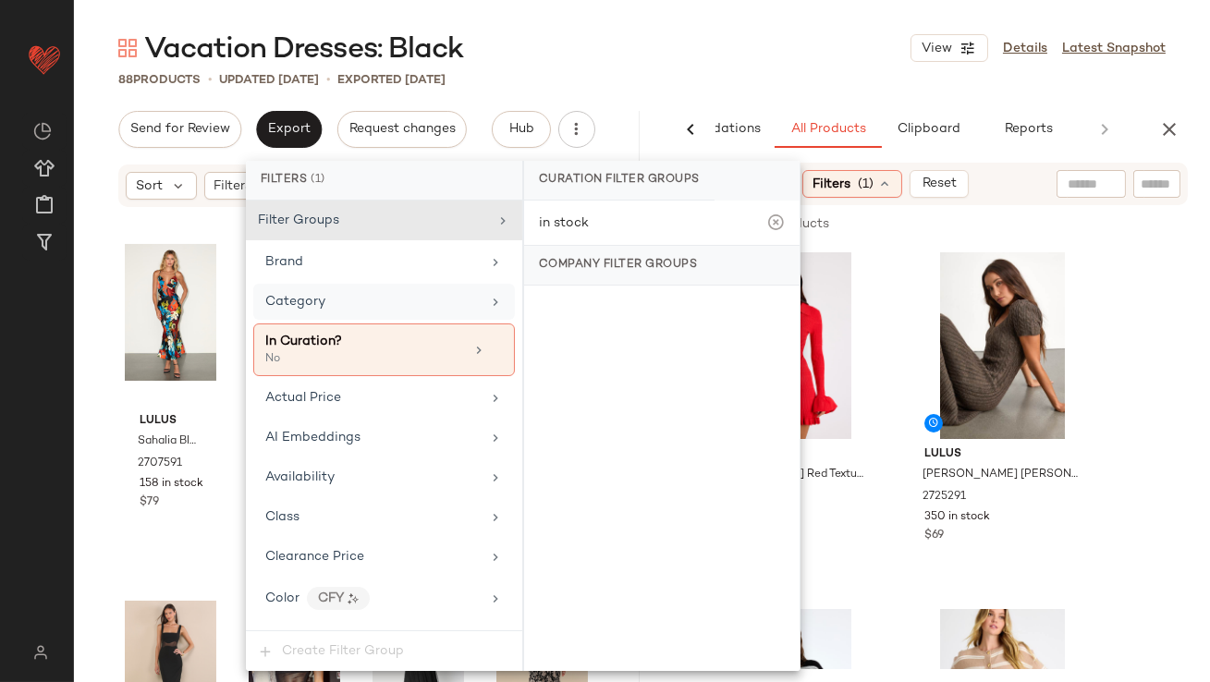
click at [339, 313] on div "Category" at bounding box center [383, 302] width 261 height 36
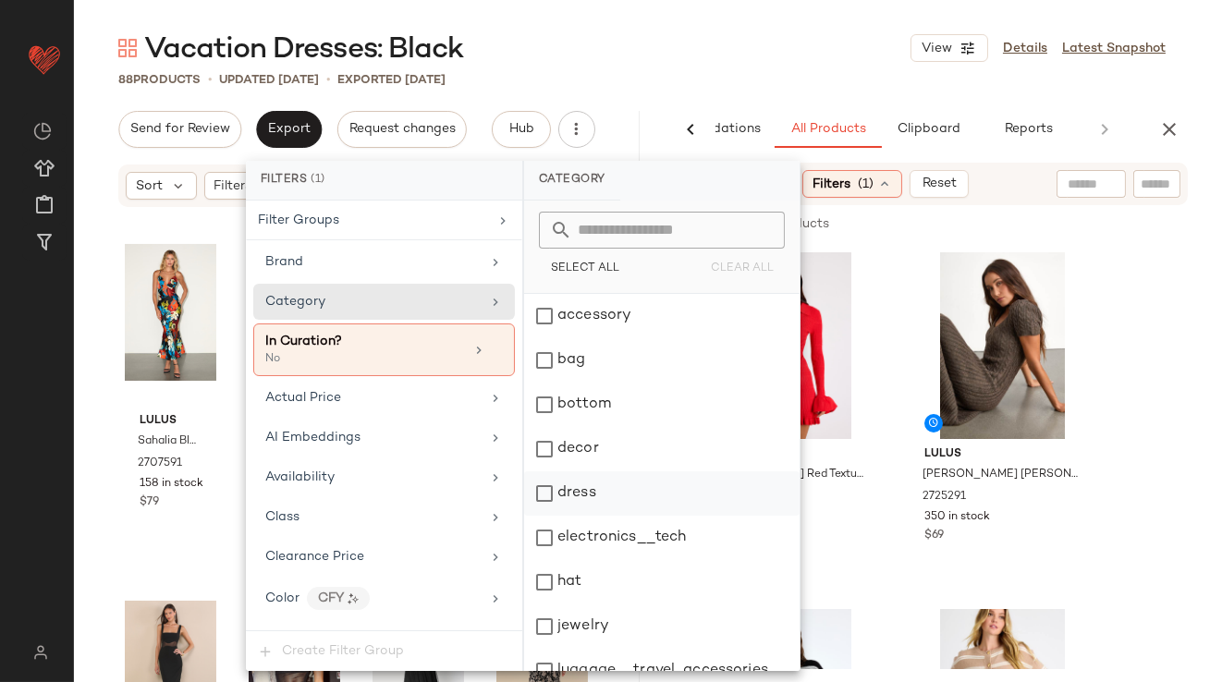
click at [577, 483] on div "dress" at bounding box center [661, 493] width 275 height 44
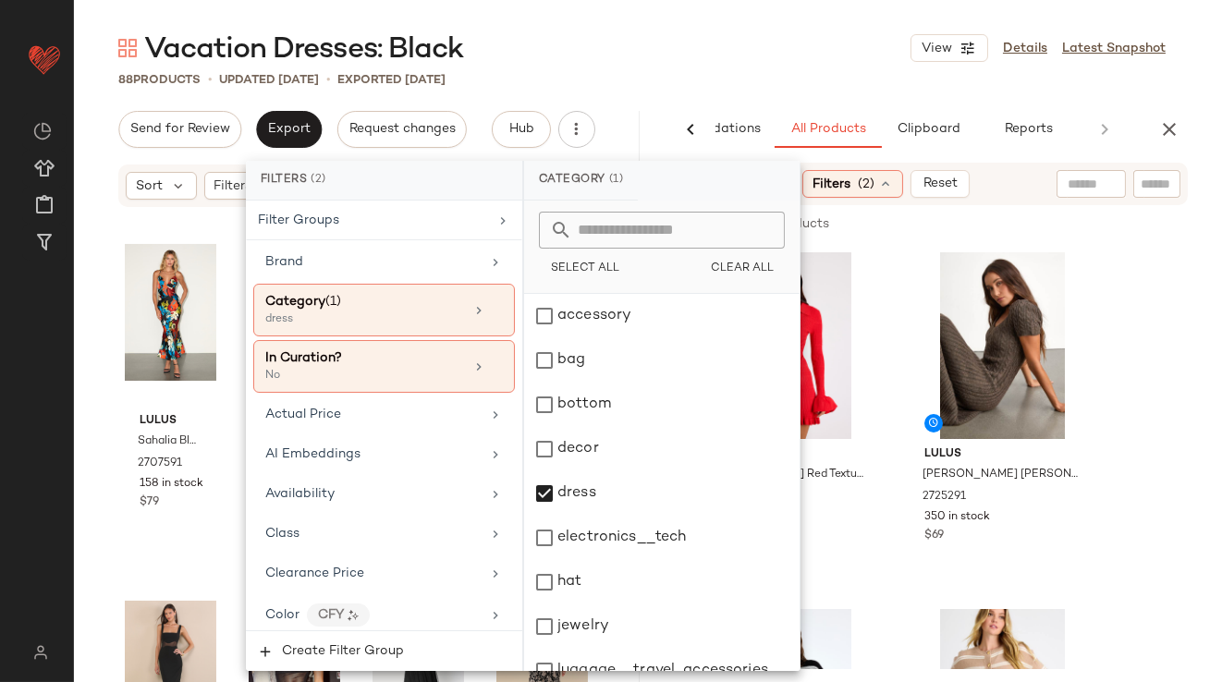
click at [737, 66] on div "Vacation Dresses: Black View Details Latest Snapshot" at bounding box center [642, 48] width 1136 height 37
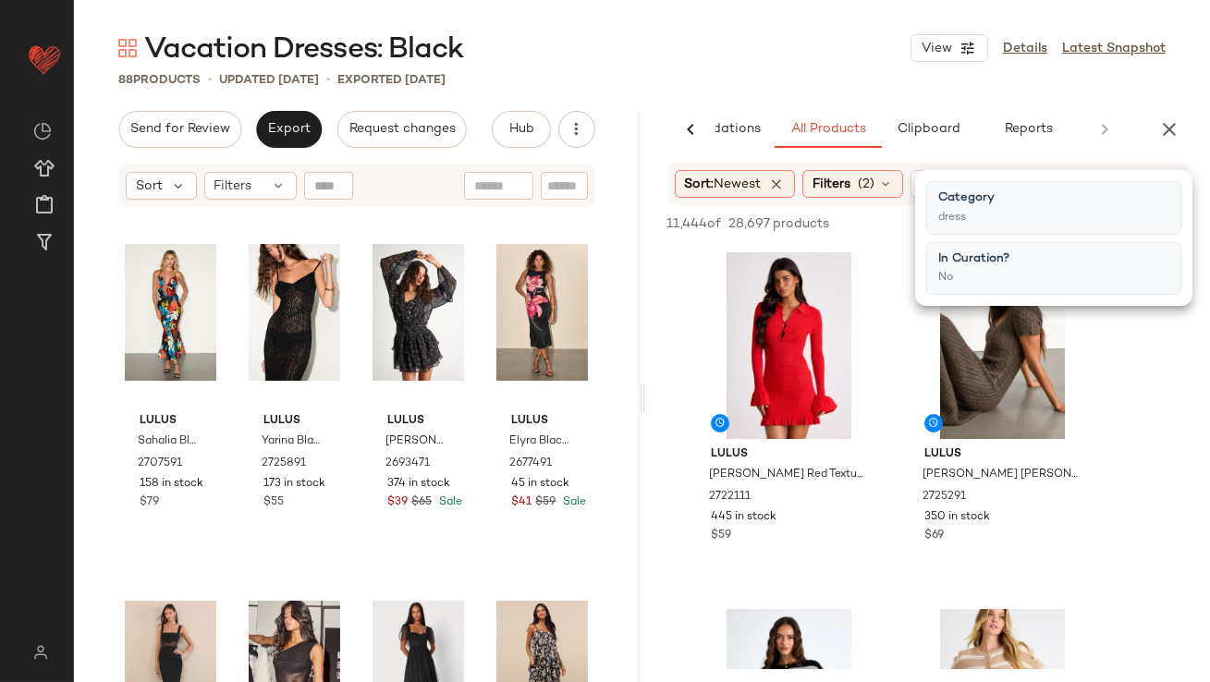
click at [814, 42] on div "Vacation Dresses: Black View Details Latest Snapshot" at bounding box center [642, 48] width 1136 height 37
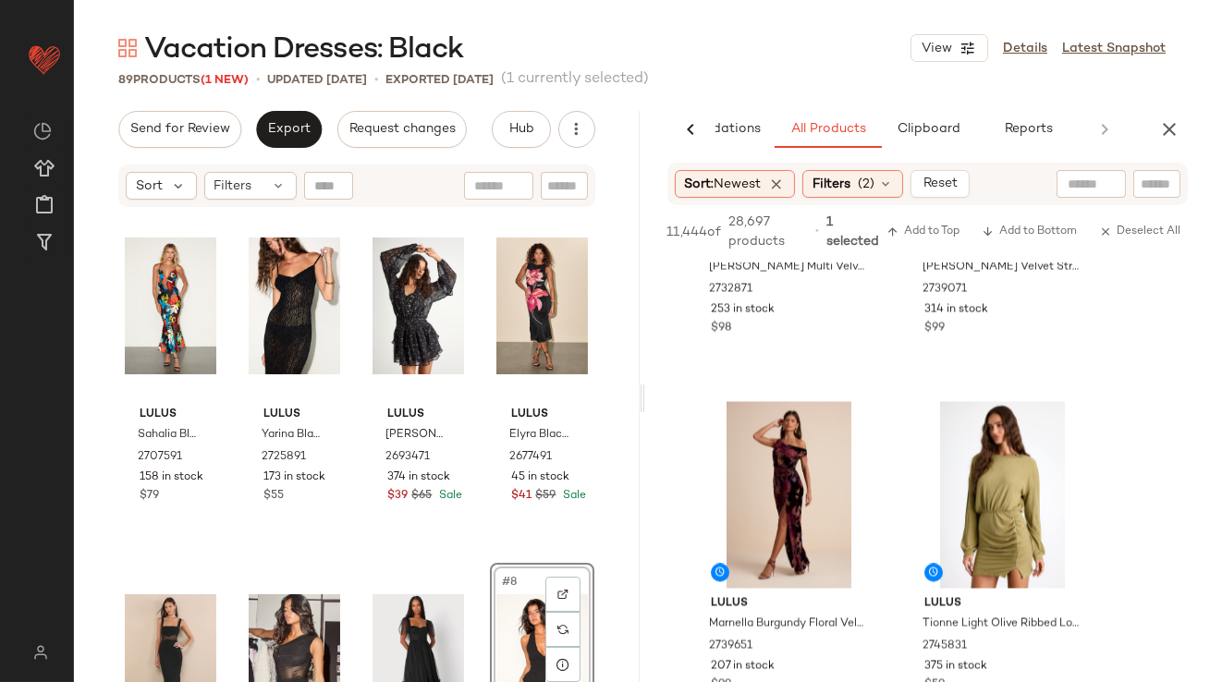
scroll to position [6735, 0]
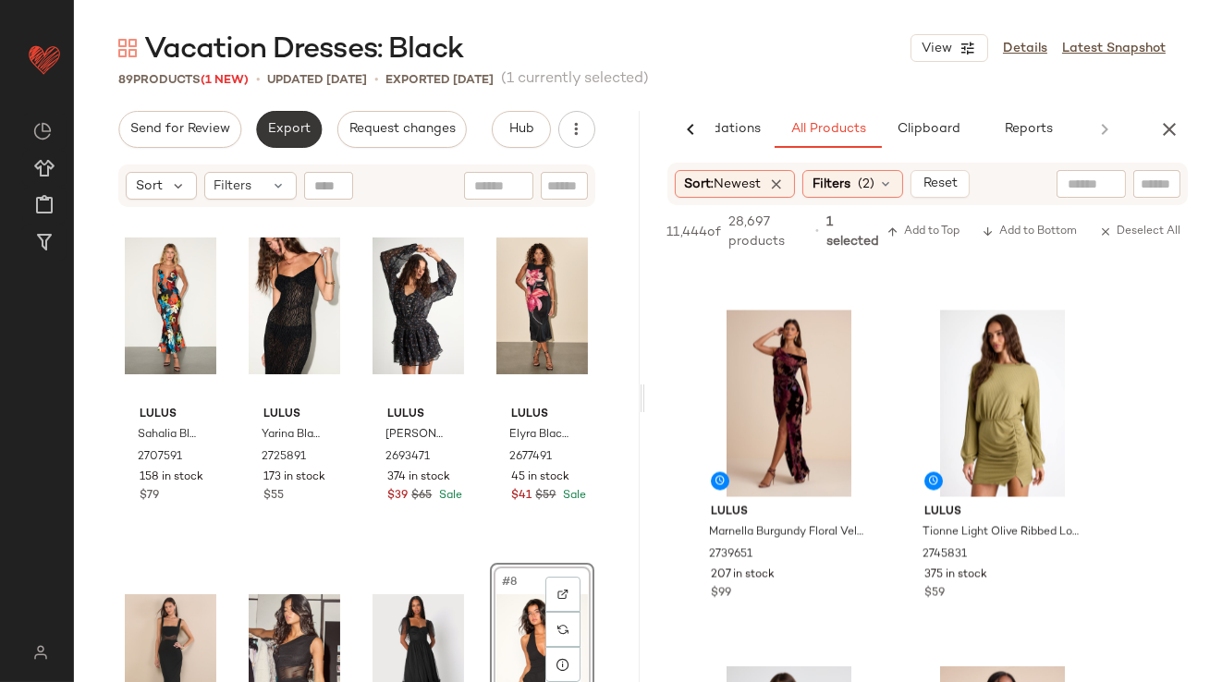
click at [296, 116] on button "Export" at bounding box center [289, 129] width 66 height 37
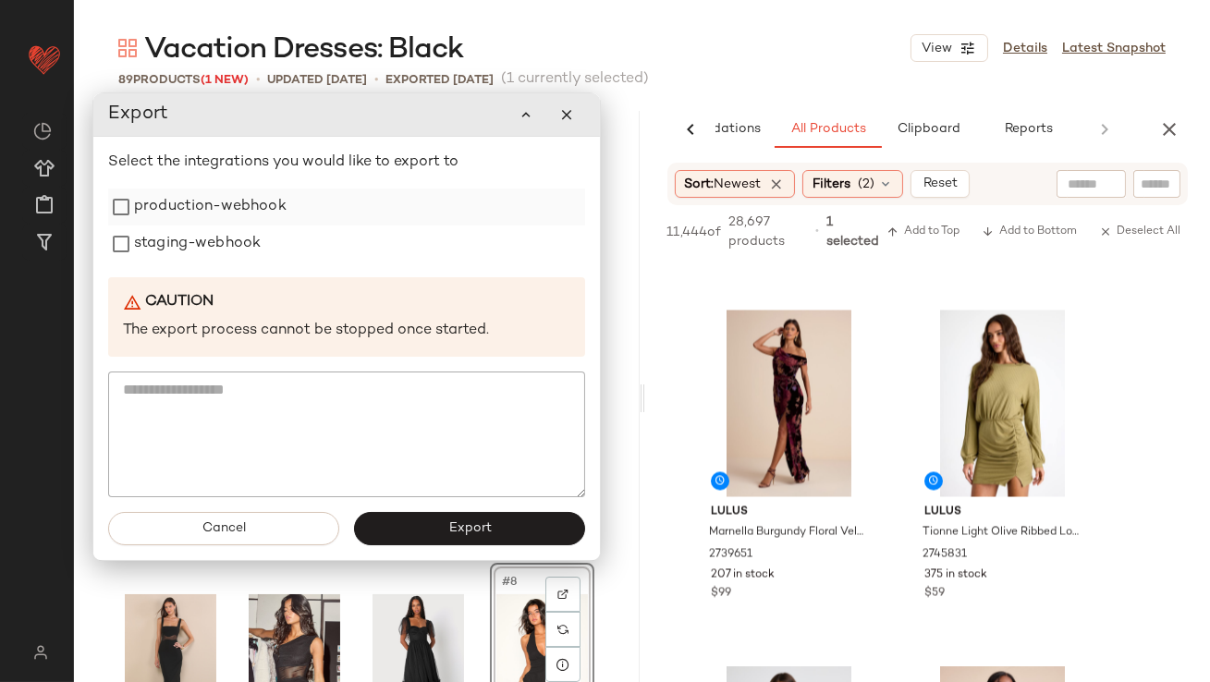
click at [256, 214] on label "production-webhook" at bounding box center [210, 206] width 152 height 37
click at [255, 240] on label "staging-webhook" at bounding box center [197, 243] width 127 height 37
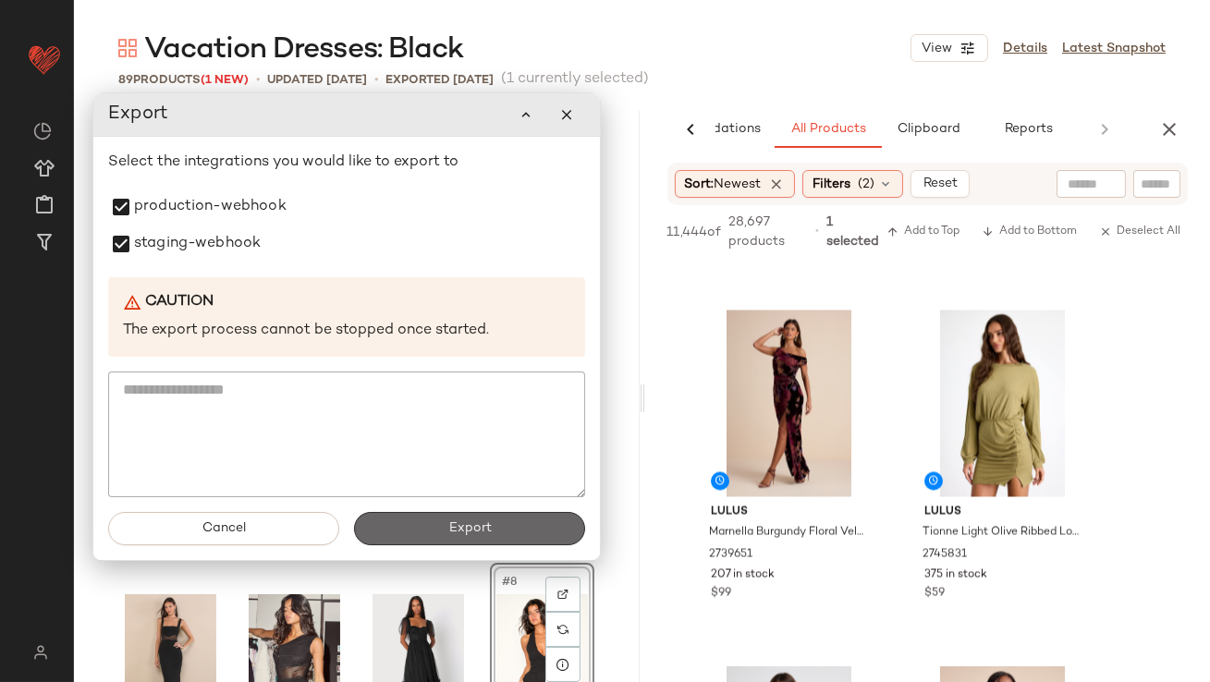
click at [410, 521] on button "Export" at bounding box center [469, 528] width 231 height 33
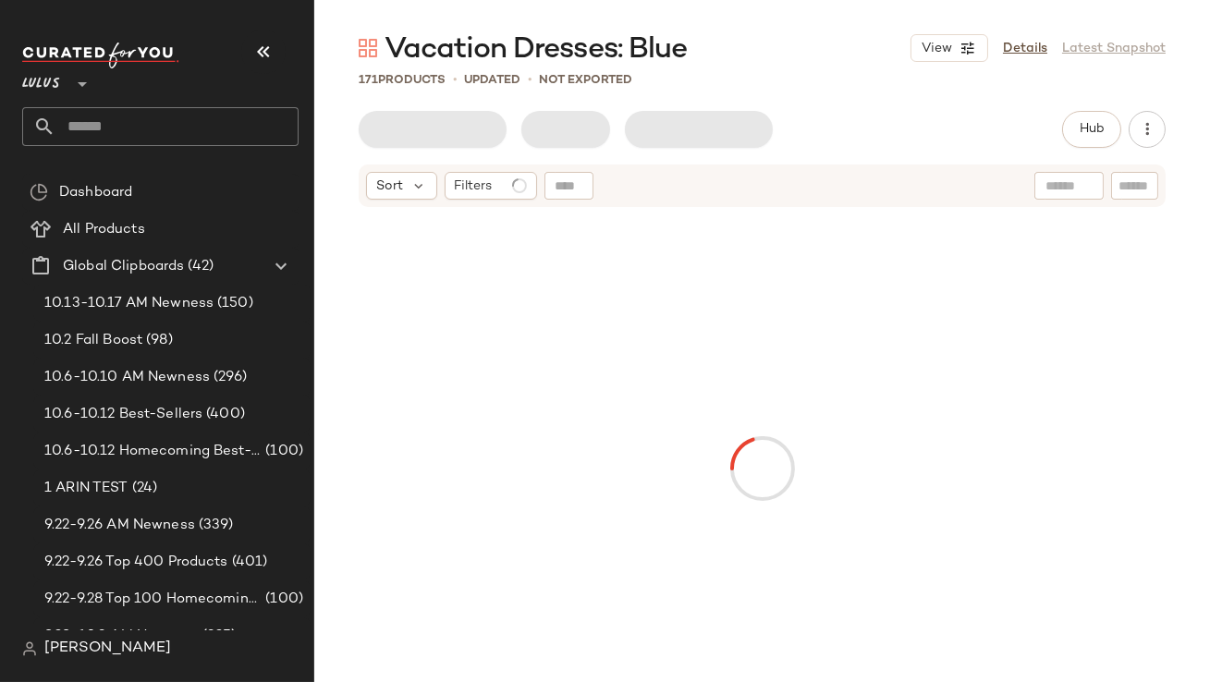
click at [273, 29] on nav "Lulus ** Dashboard All Products Global Clipboards (42) 10.13-10.17 AM Newness (…" at bounding box center [157, 341] width 314 height 682
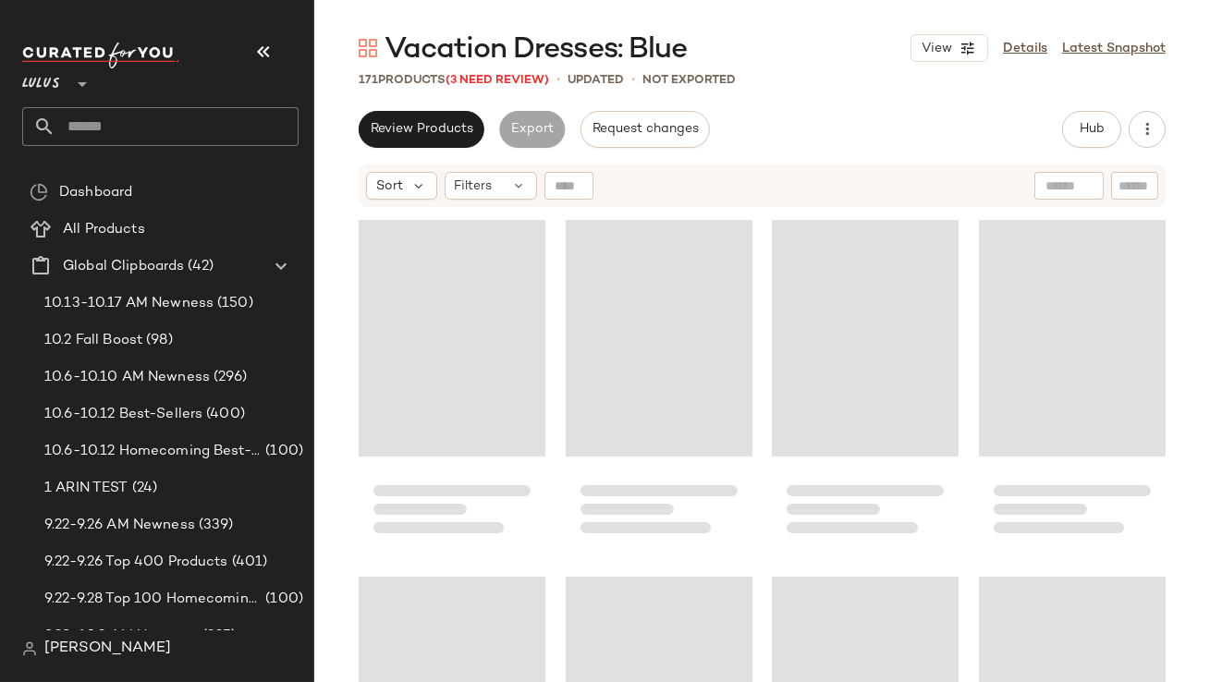
click at [261, 58] on icon "button" at bounding box center [263, 52] width 22 height 22
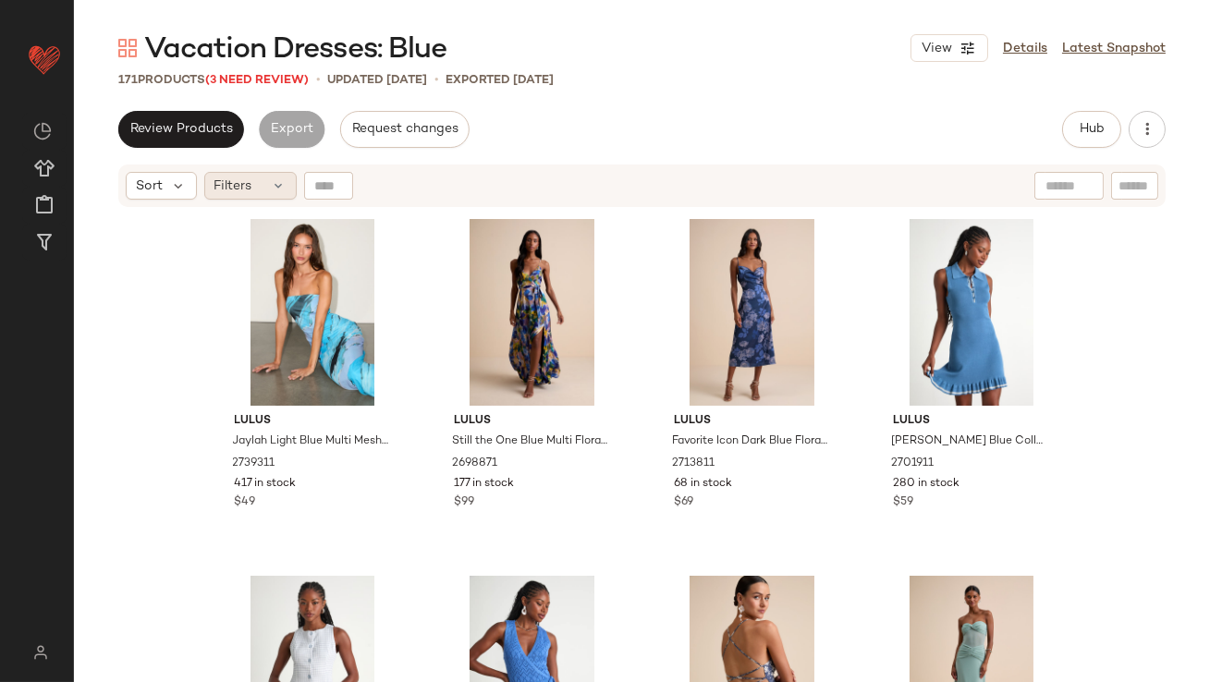
click at [274, 186] on icon at bounding box center [279, 185] width 15 height 15
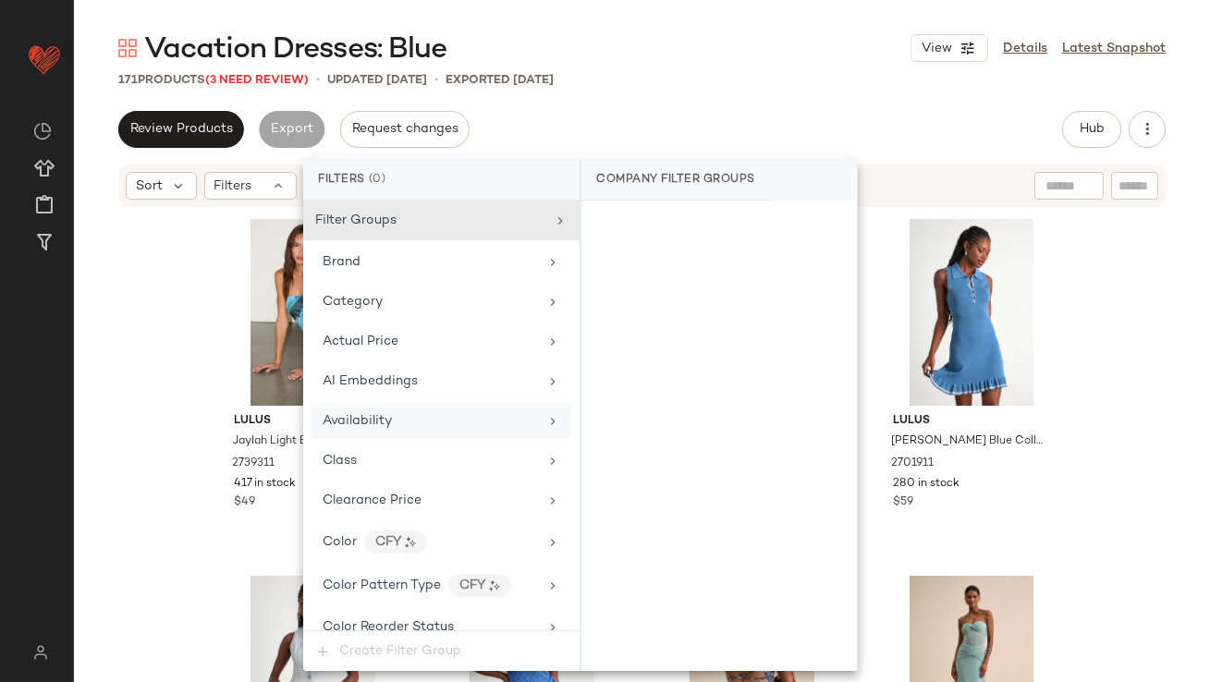
click at [347, 419] on span "Availability" at bounding box center [356, 421] width 69 height 14
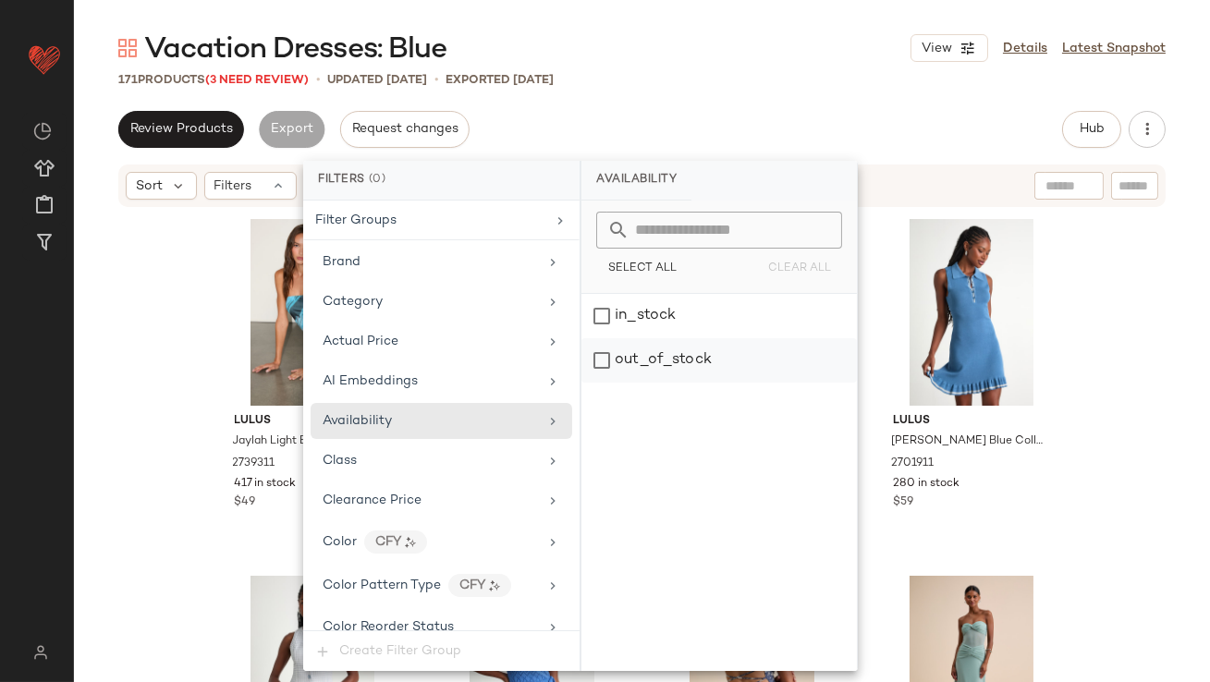
click at [644, 371] on div "out_of_stock" at bounding box center [718, 360] width 275 height 44
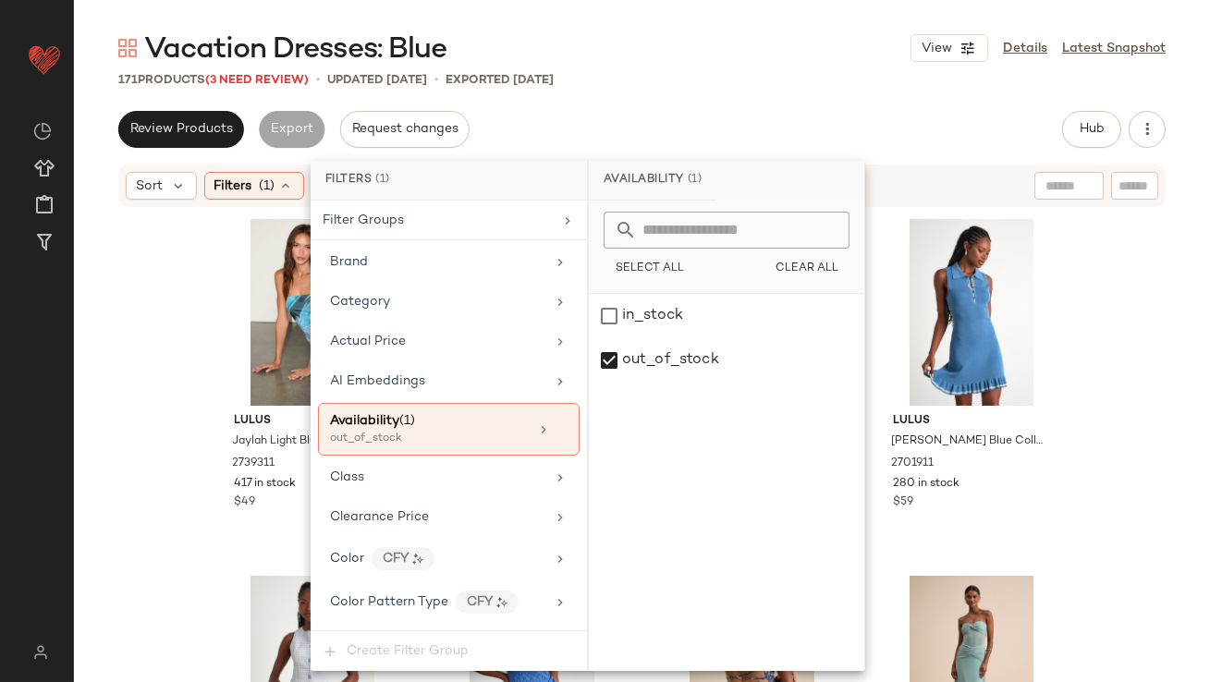
click at [695, 107] on div "Vacation Dresses: Blue View Details Latest Snapshot 171 Products (3 Need Review…" at bounding box center [642, 356] width 1136 height 652
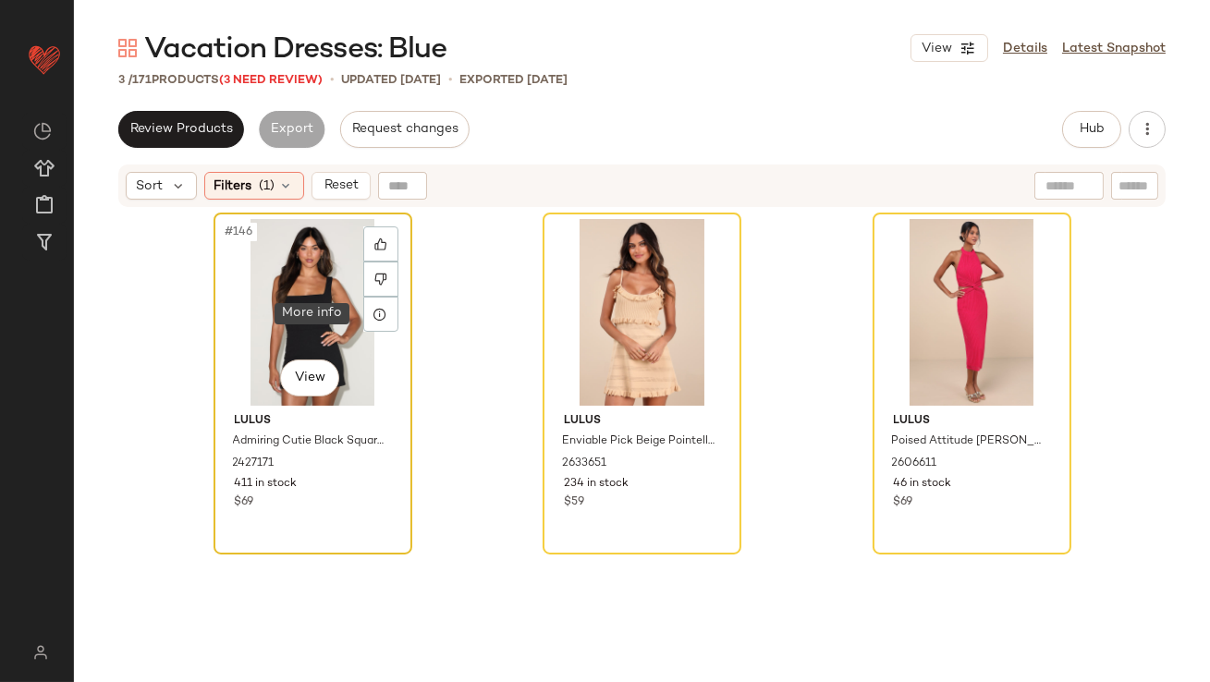
click at [315, 292] on div "#146 View" at bounding box center [313, 312] width 186 height 187
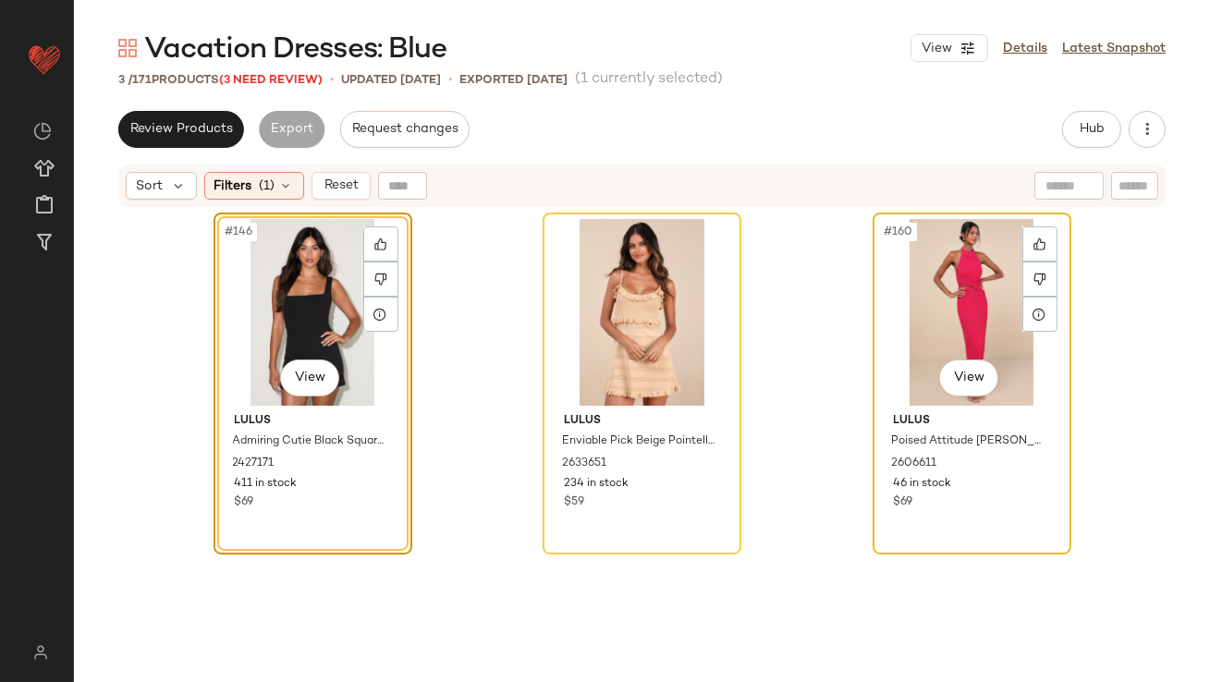
click at [995, 326] on div "#160 View" at bounding box center [972, 312] width 186 height 187
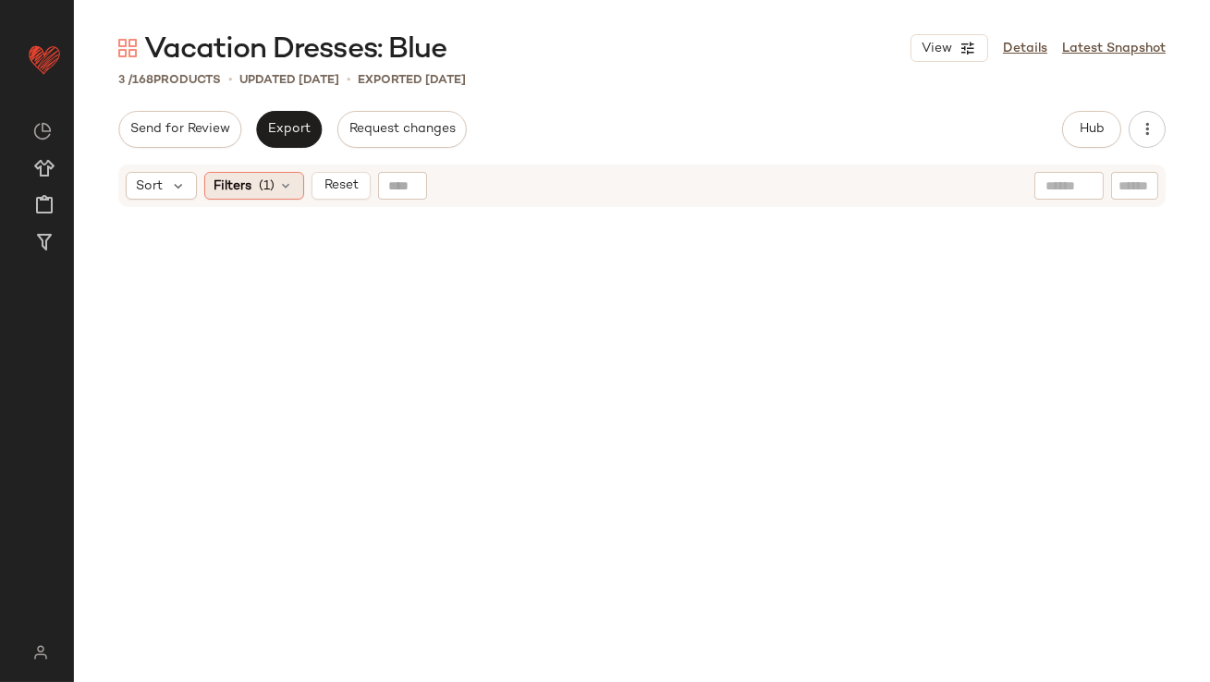
click at [276, 193] on div "Filters (1)" at bounding box center [254, 186] width 100 height 28
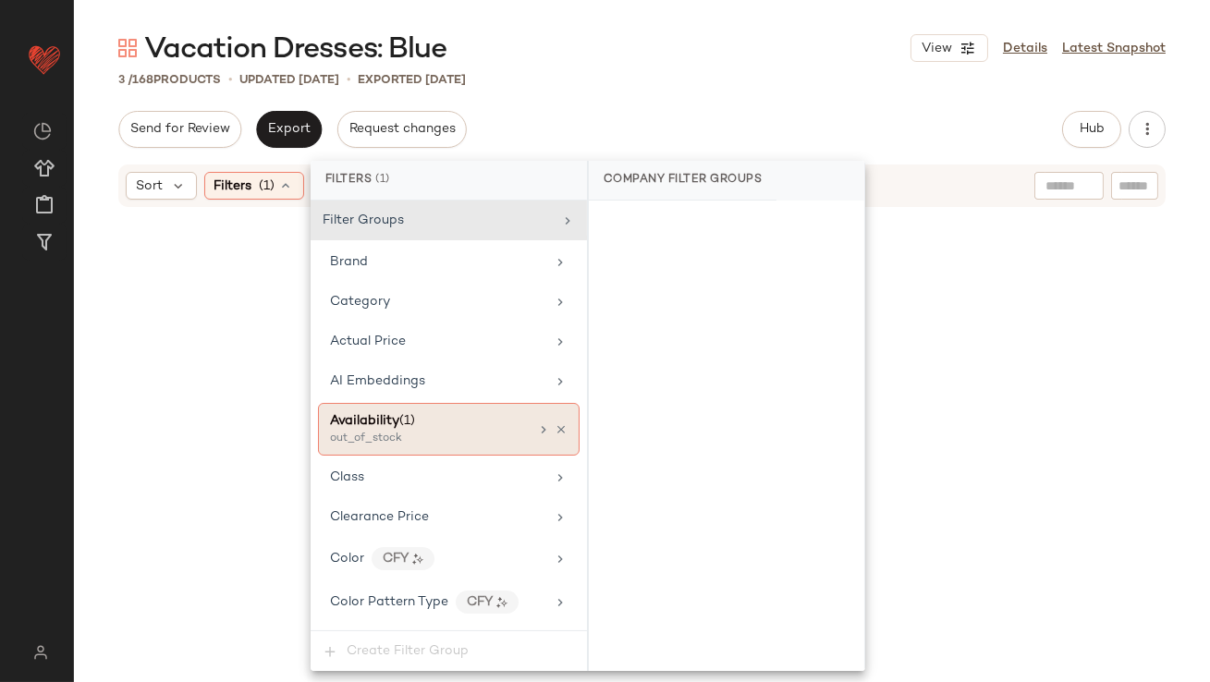
click at [556, 426] on icon at bounding box center [560, 429] width 13 height 13
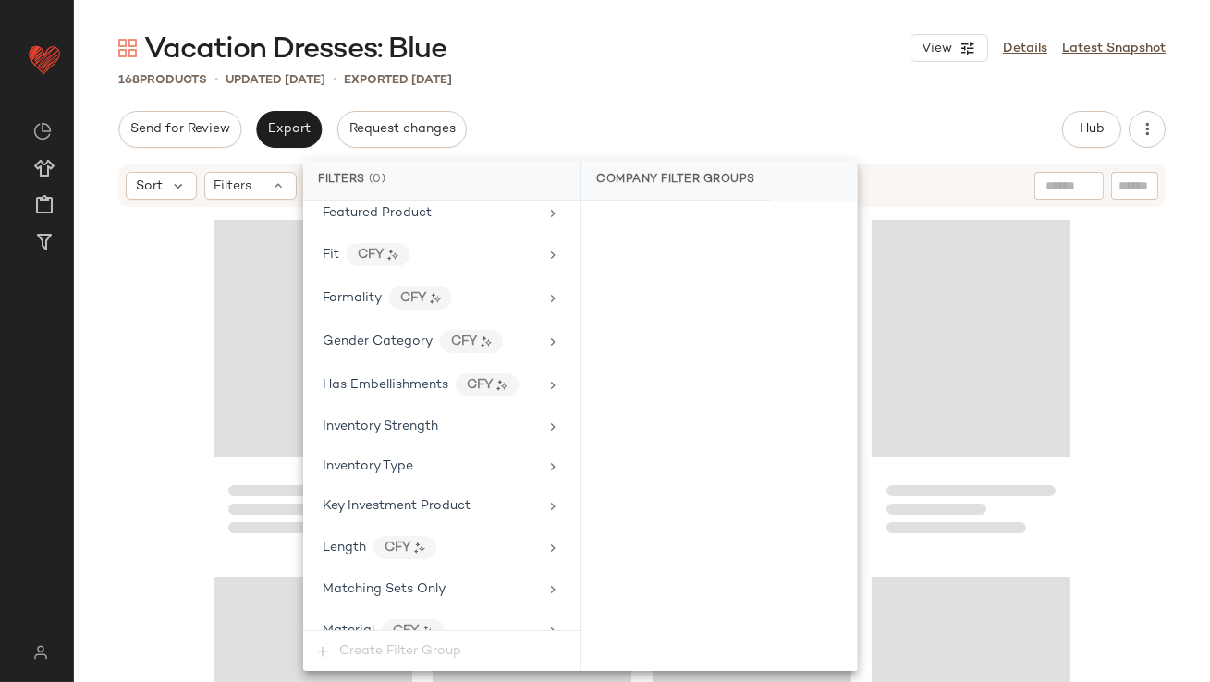
scroll to position [1455, 0]
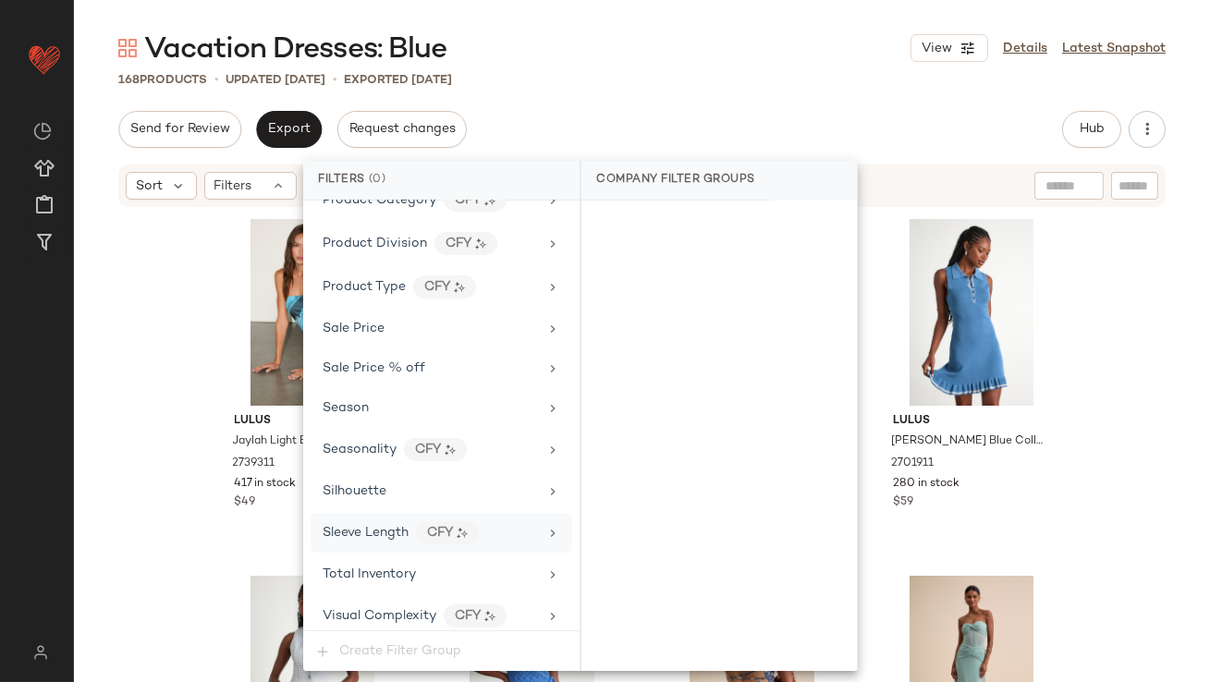
drag, startPoint x: 367, startPoint y: 557, endPoint x: 385, endPoint y: 538, distance: 26.8
click at [367, 565] on div "Total Inventory" at bounding box center [368, 574] width 93 height 19
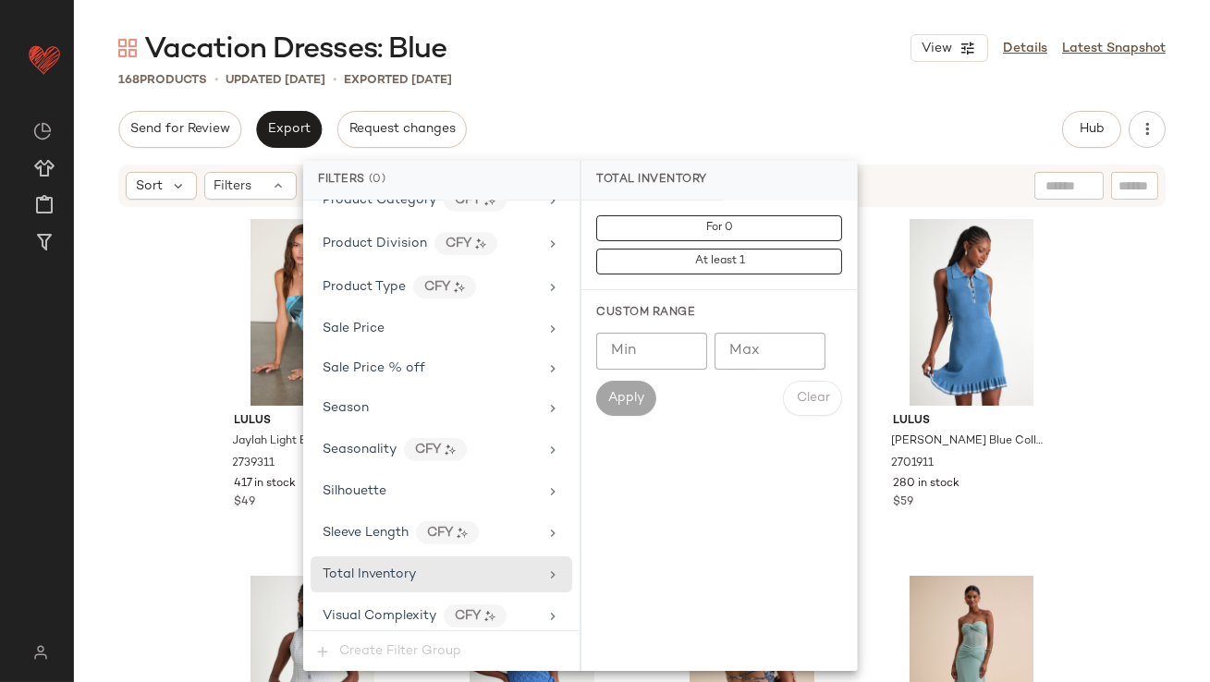
click at [740, 348] on input "Max" at bounding box center [769, 351] width 111 height 37
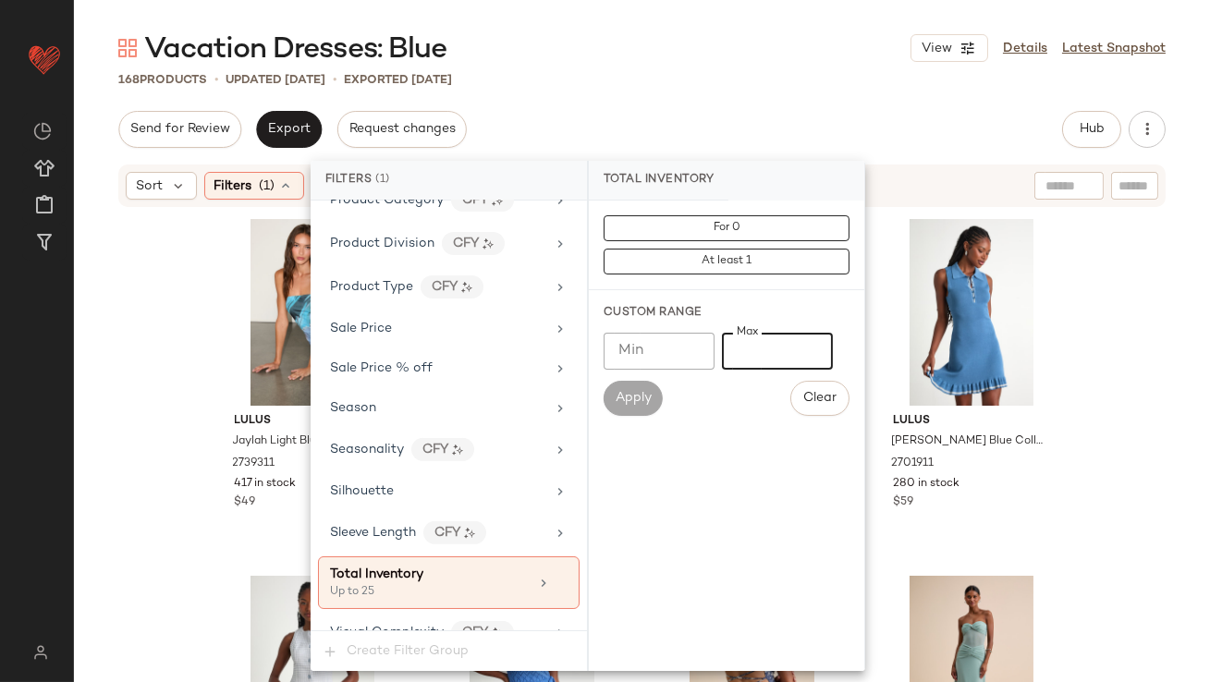
type input "**"
click at [743, 18] on main "Vacation Dresses: Blue View Details Latest Snapshot 168 Products • updated Oct …" at bounding box center [605, 341] width 1210 height 682
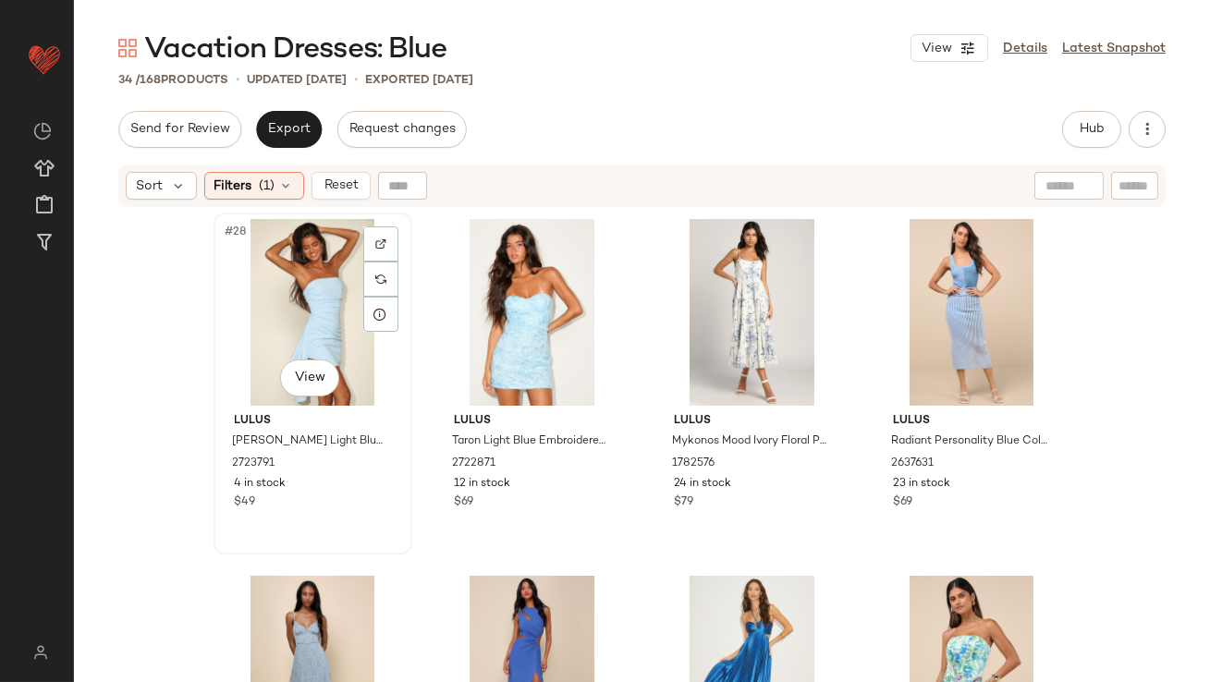
click at [256, 312] on div "#28 View" at bounding box center [313, 312] width 186 height 187
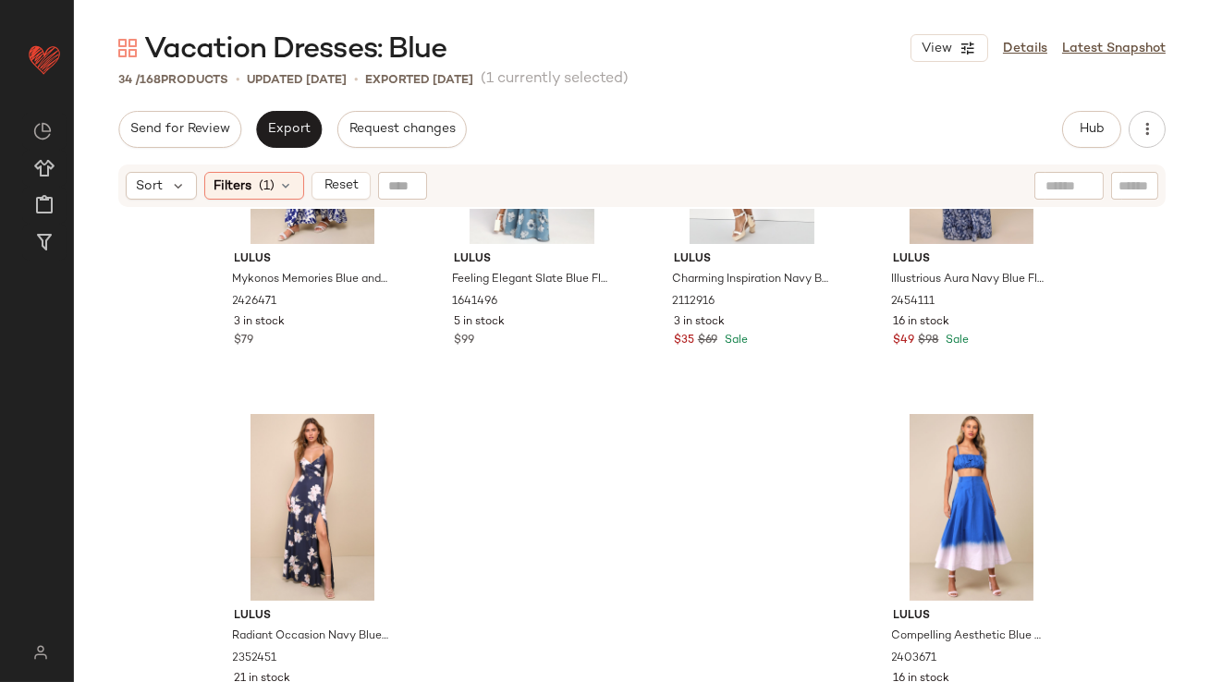
scroll to position [2690, 0]
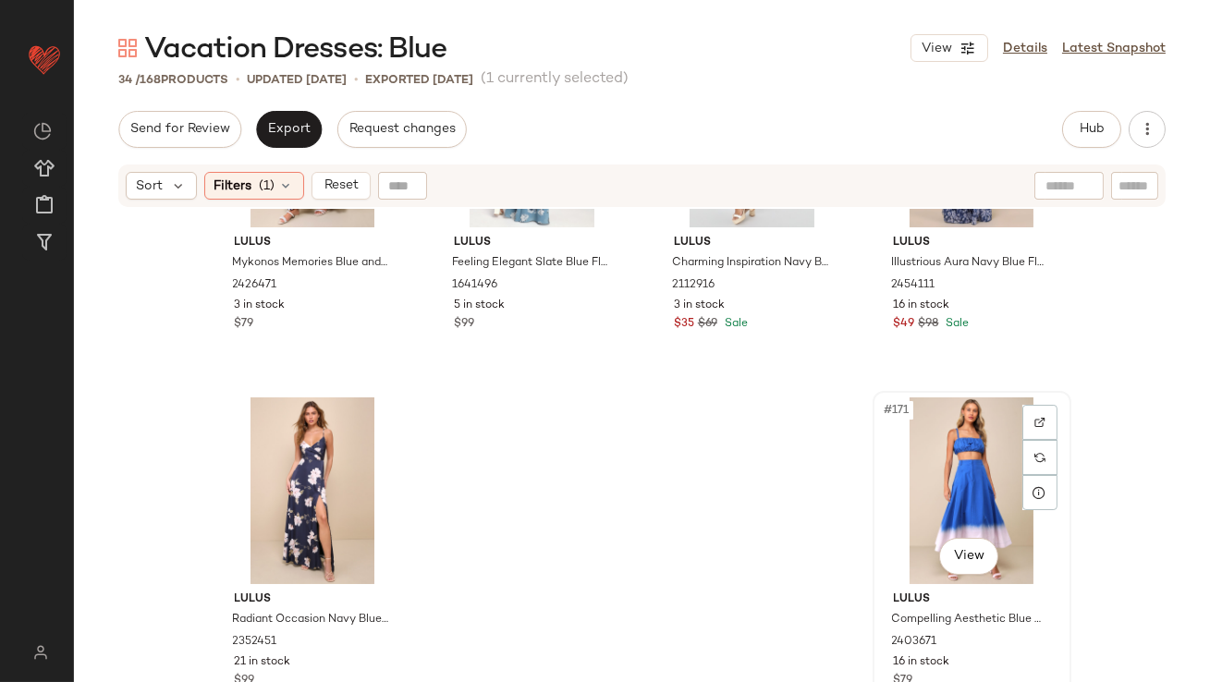
click at [915, 469] on div "#171 View" at bounding box center [972, 490] width 186 height 187
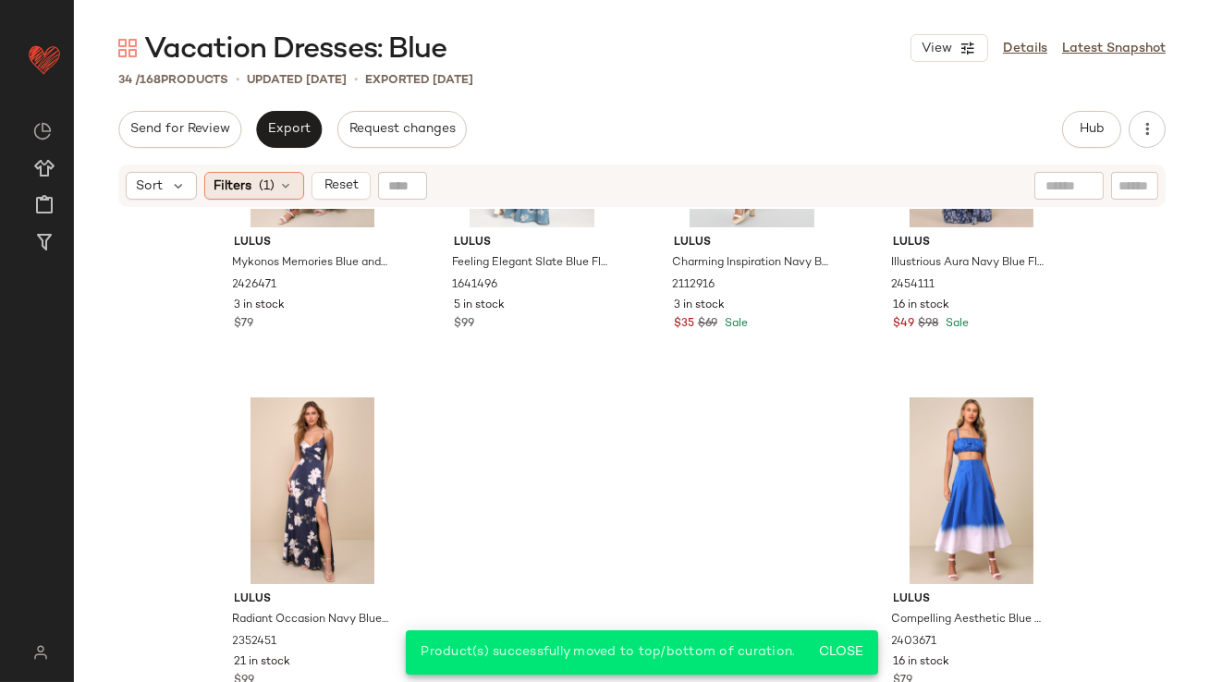
click at [237, 185] on span "Filters" at bounding box center [233, 185] width 38 height 19
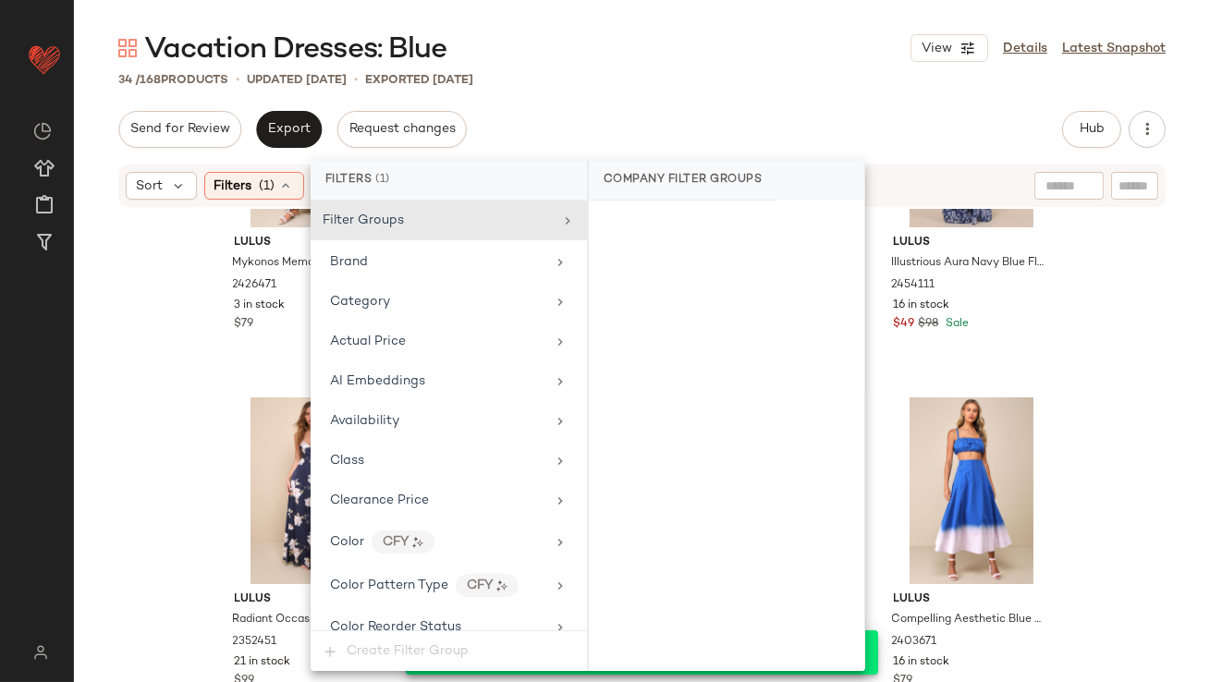
scroll to position [1472, 0]
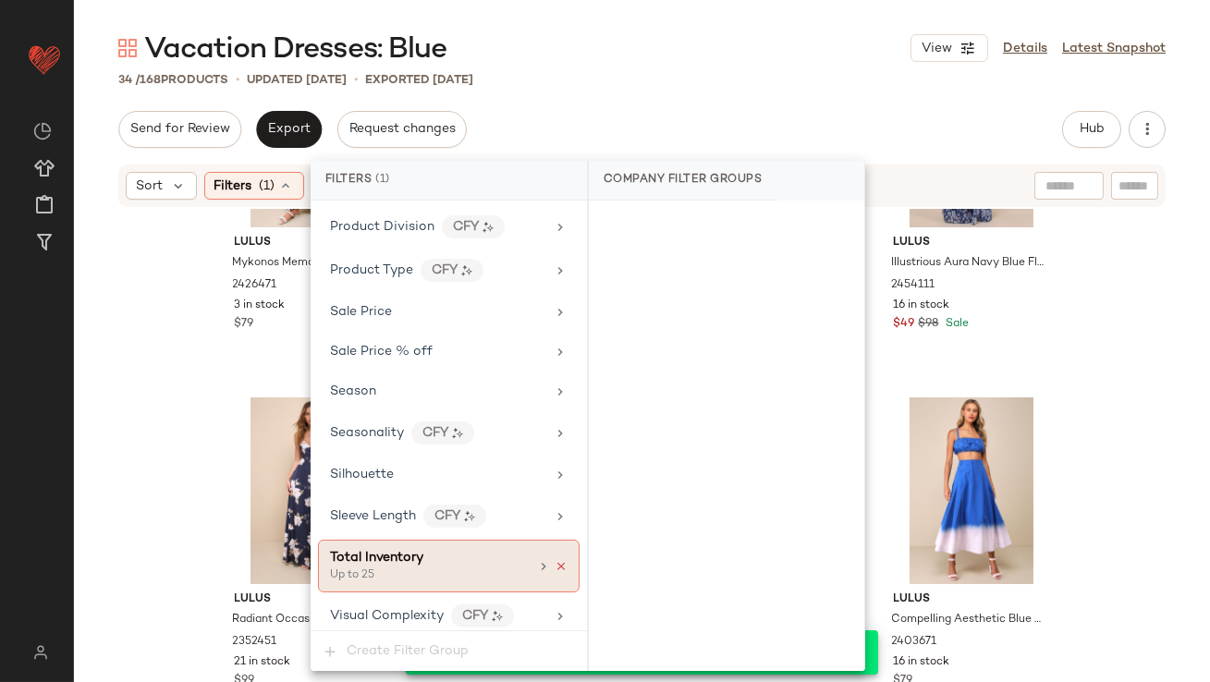
click at [554, 560] on icon at bounding box center [560, 566] width 13 height 13
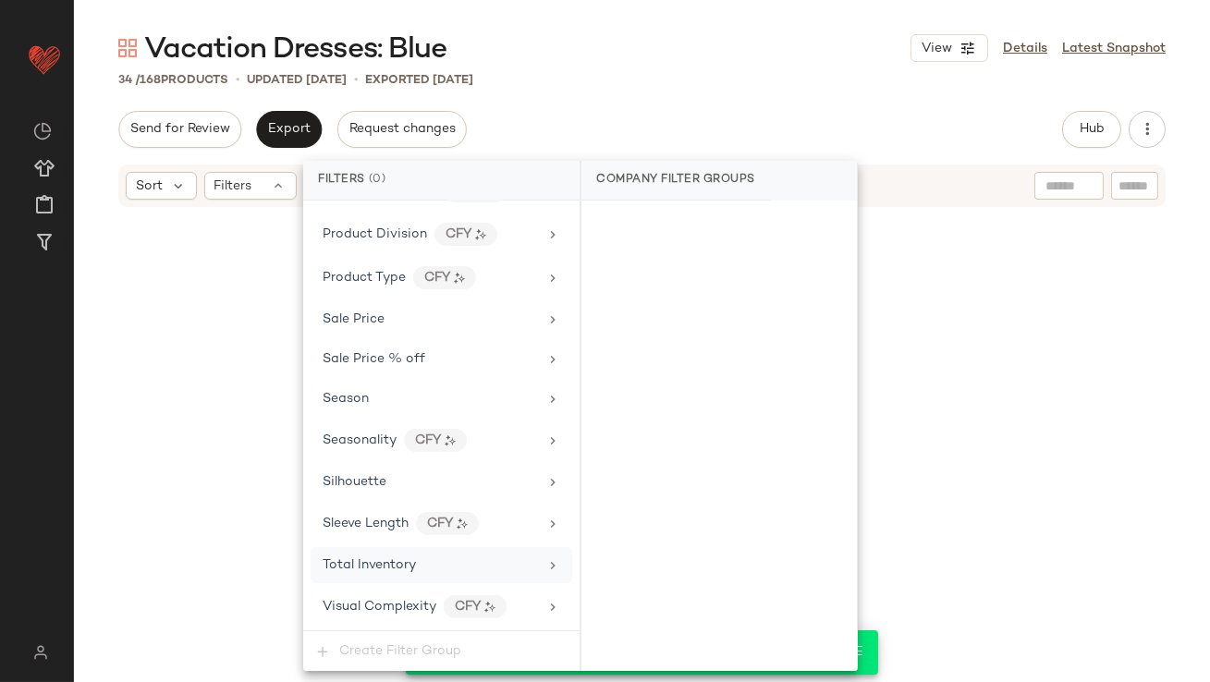
scroll to position [1455, 0]
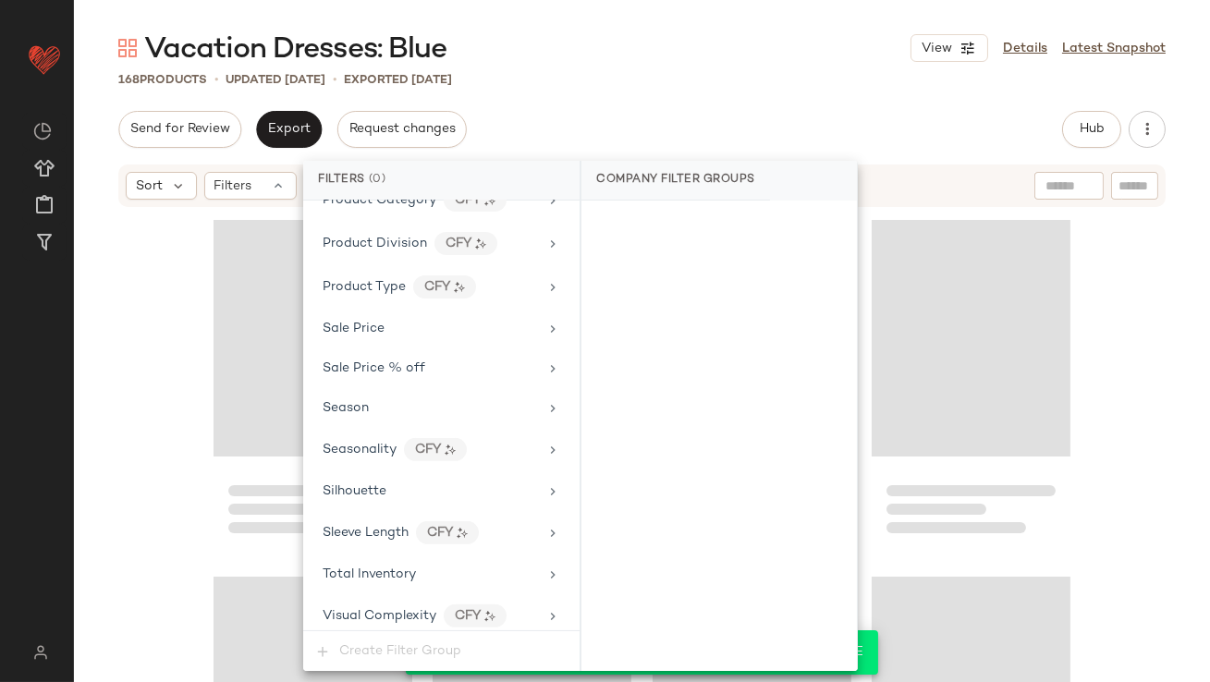
click at [720, 137] on div "Send for Review Export Request changes Hub Send for Review External Review Inte…" at bounding box center [641, 129] width 1047 height 37
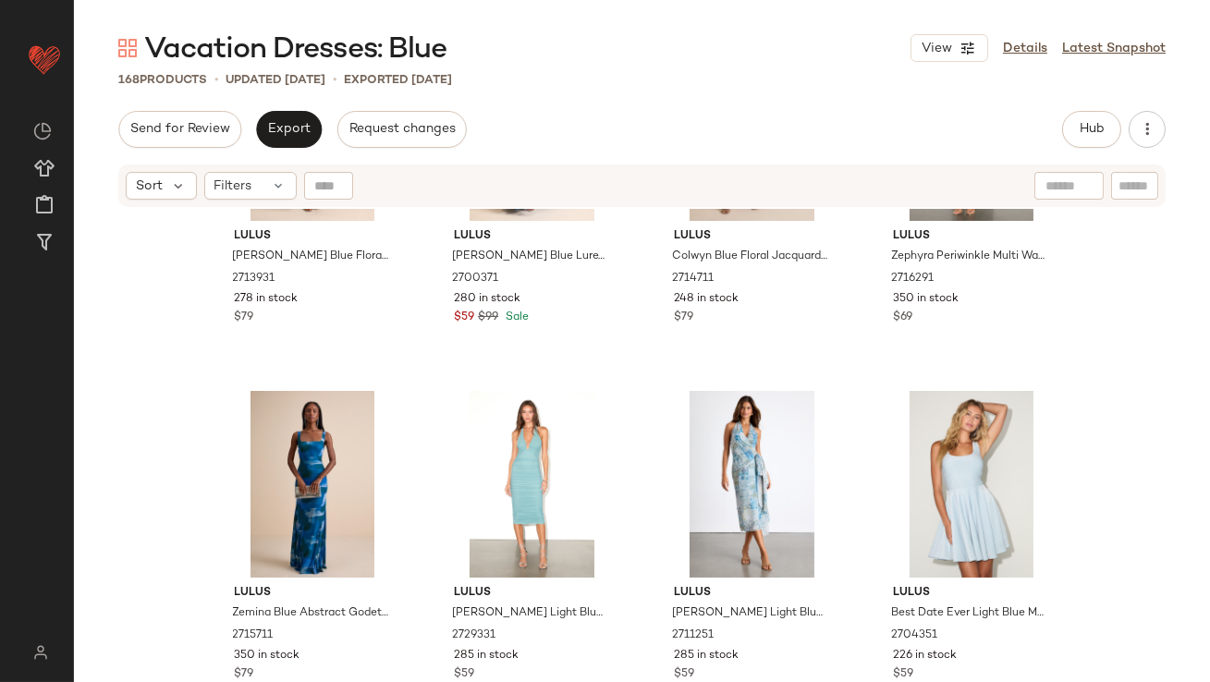
scroll to position [0, 0]
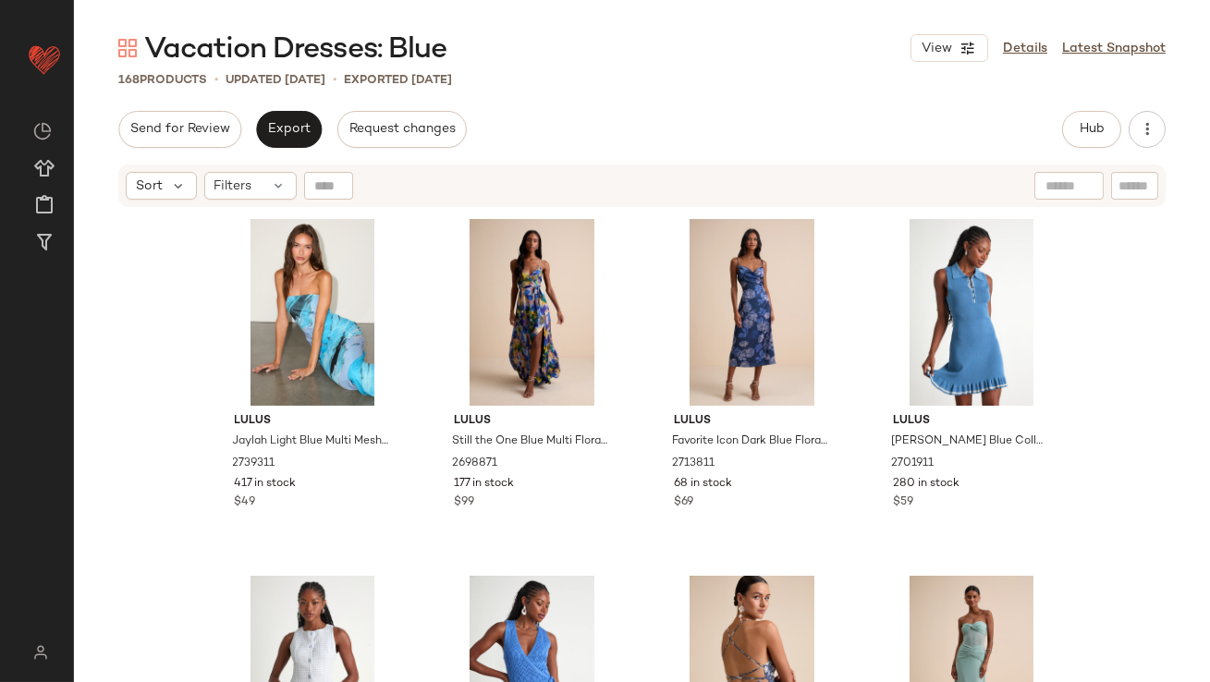
click at [1092, 108] on div "Vacation Dresses: Blue View Details Latest Snapshot 168 Products • updated Oct …" at bounding box center [642, 356] width 1136 height 652
click at [1087, 122] on span "Hub" at bounding box center [1091, 129] width 26 height 15
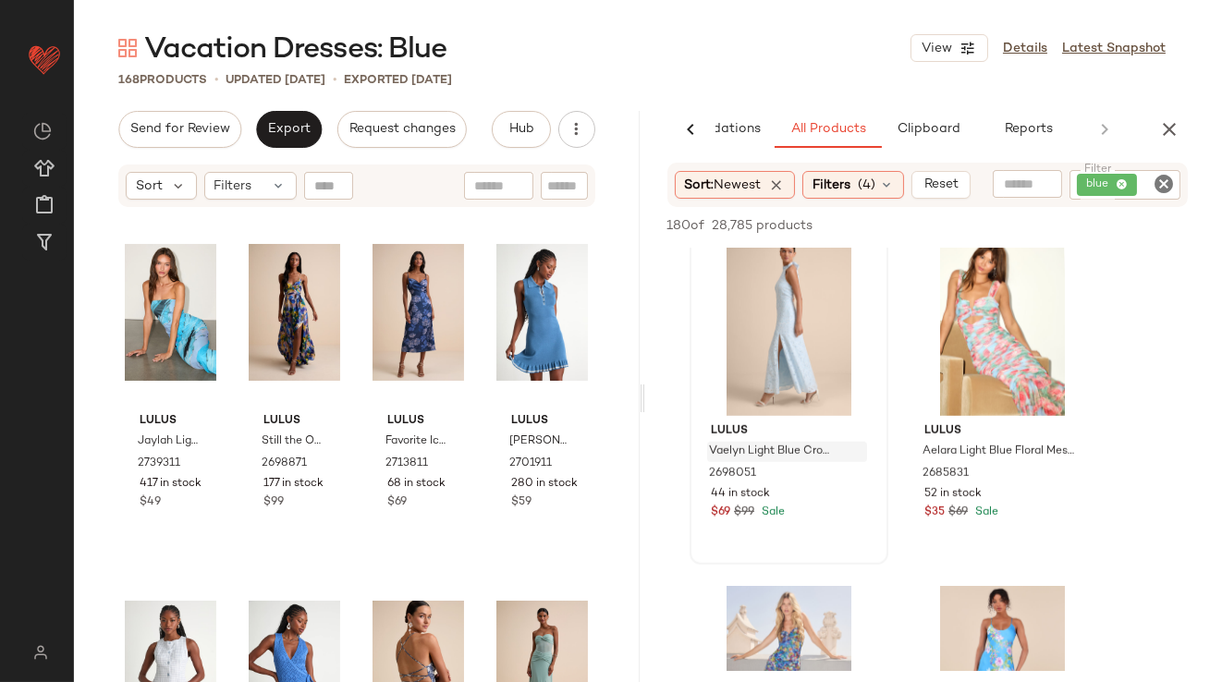
scroll to position [2868, 0]
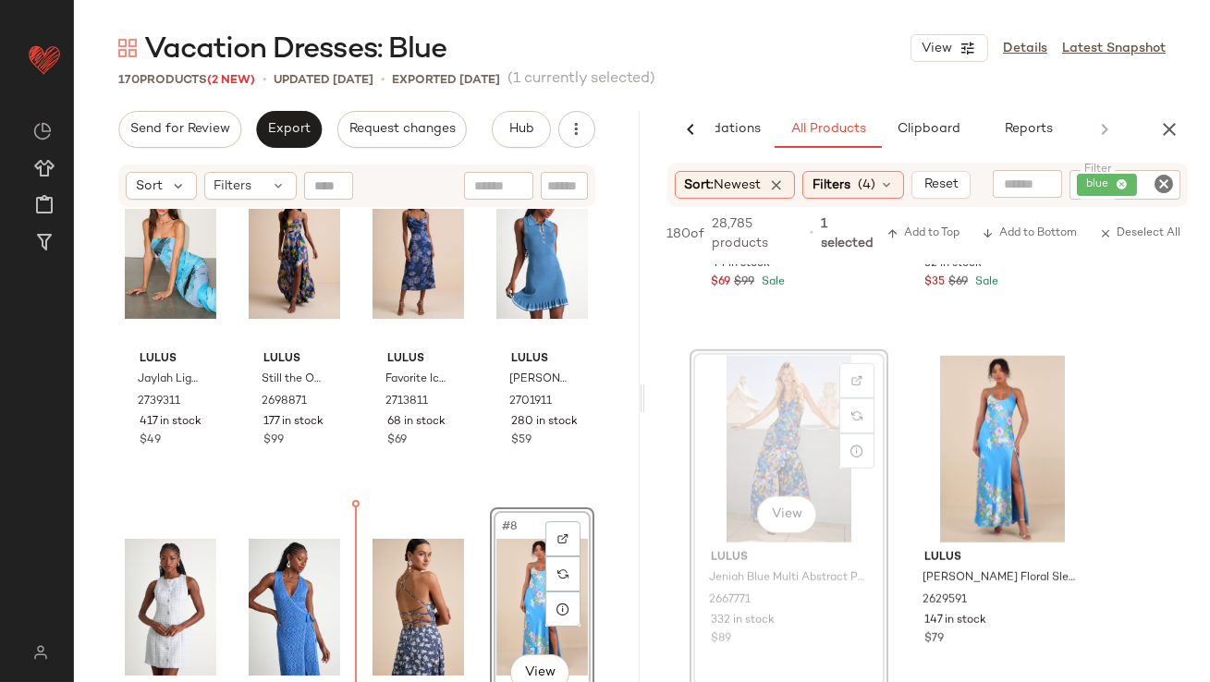
scroll to position [89, 0]
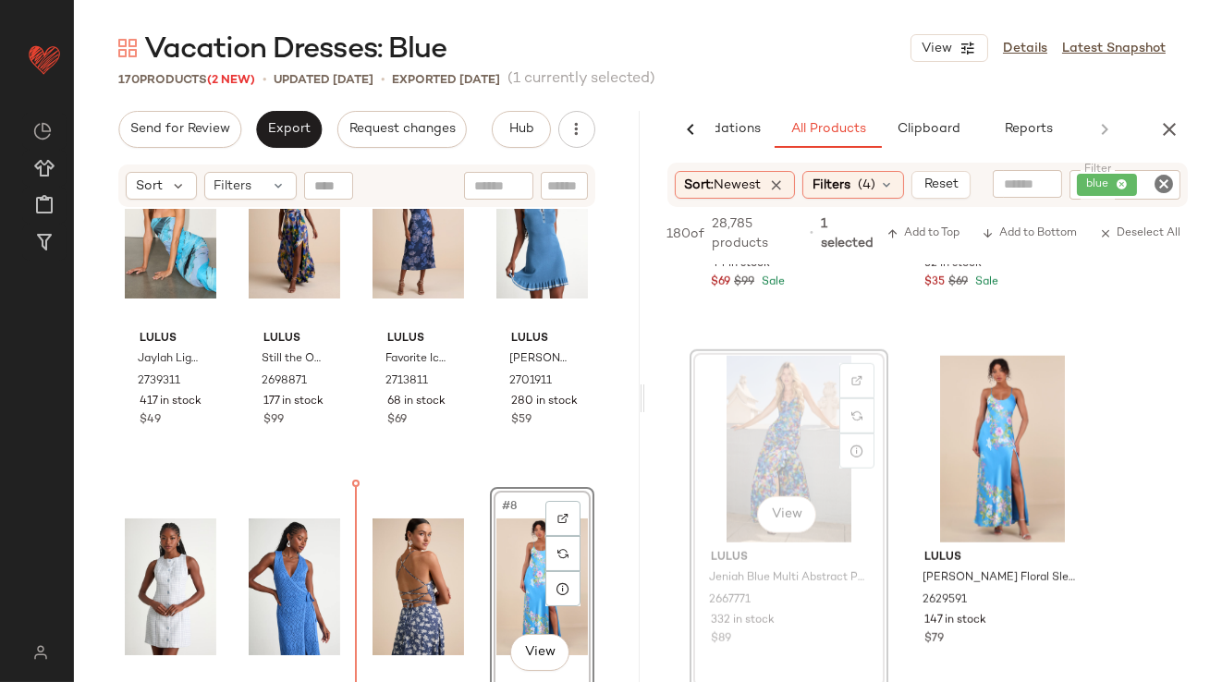
drag, startPoint x: 770, startPoint y: 444, endPoint x: 753, endPoint y: 453, distance: 18.6
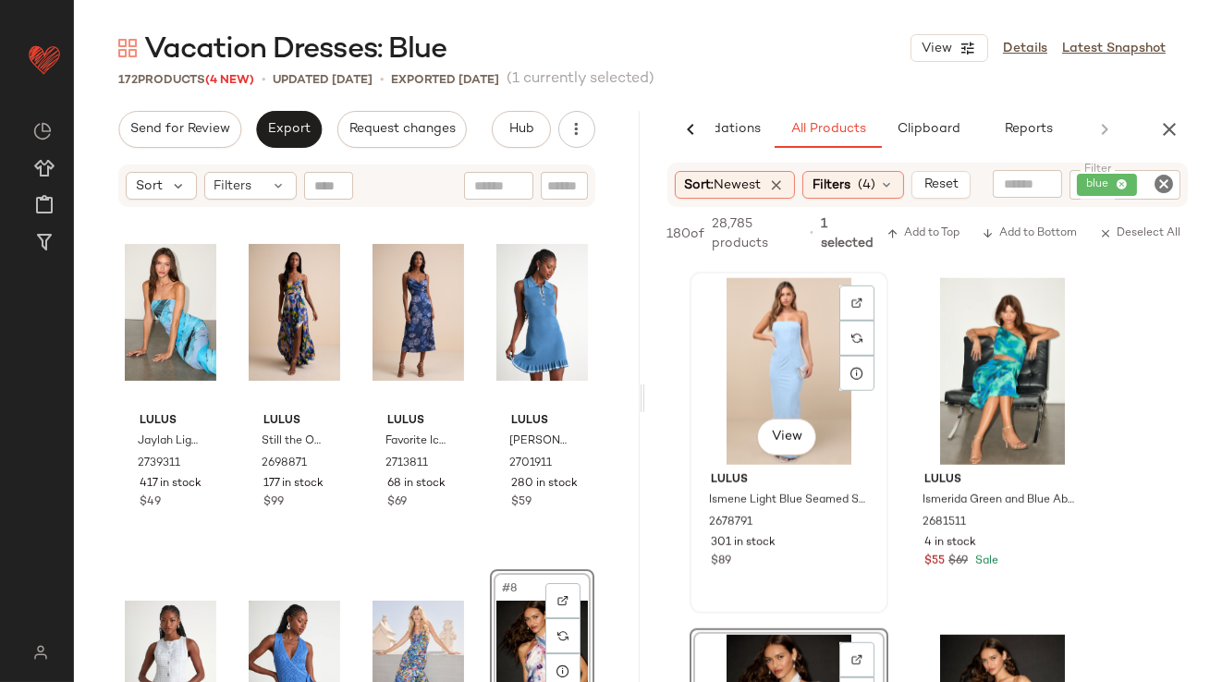
scroll to position [3535, 0]
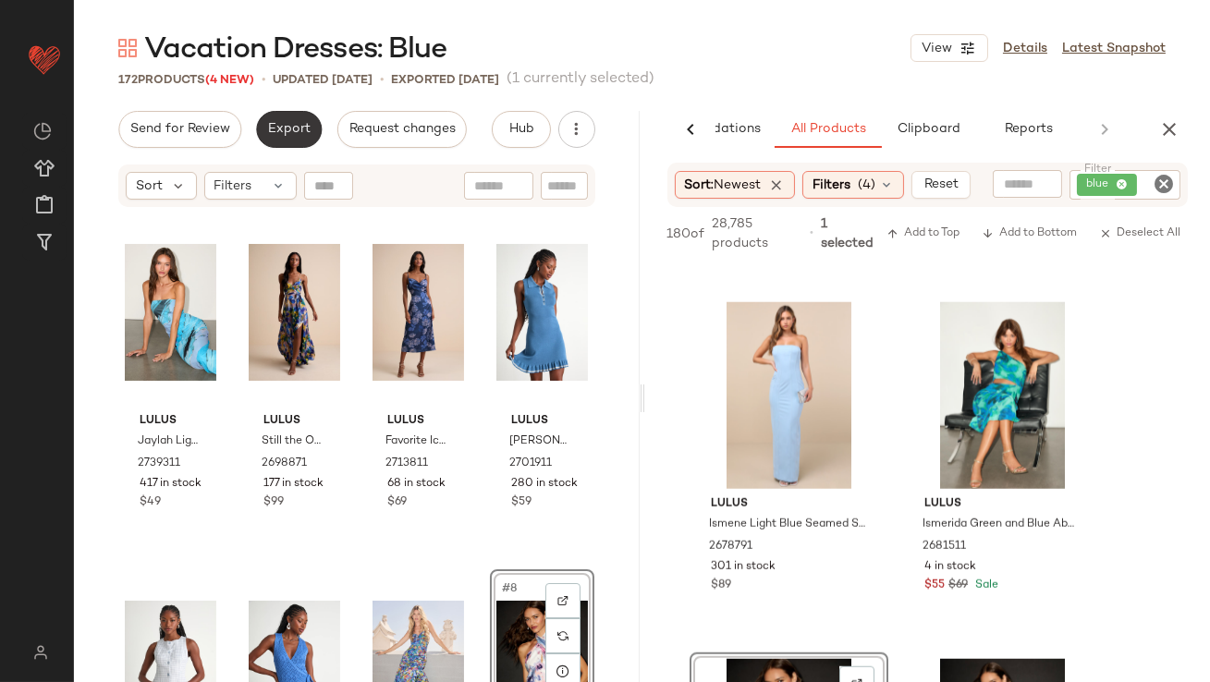
click at [281, 140] on button "Export" at bounding box center [289, 129] width 66 height 37
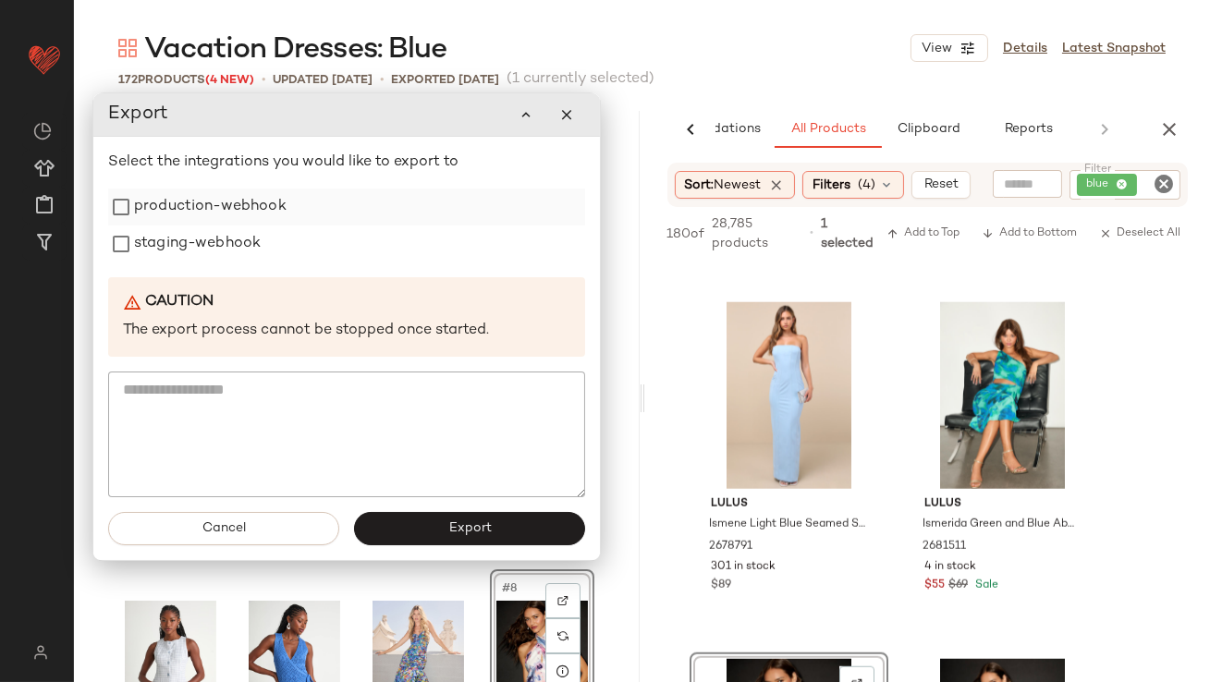
click at [272, 211] on label "production-webhook" at bounding box center [210, 206] width 152 height 37
click at [262, 243] on div "staging-webhook" at bounding box center [346, 243] width 477 height 37
click at [233, 249] on label "staging-webhook" at bounding box center [197, 243] width 127 height 37
click at [443, 529] on button "Export" at bounding box center [469, 528] width 231 height 33
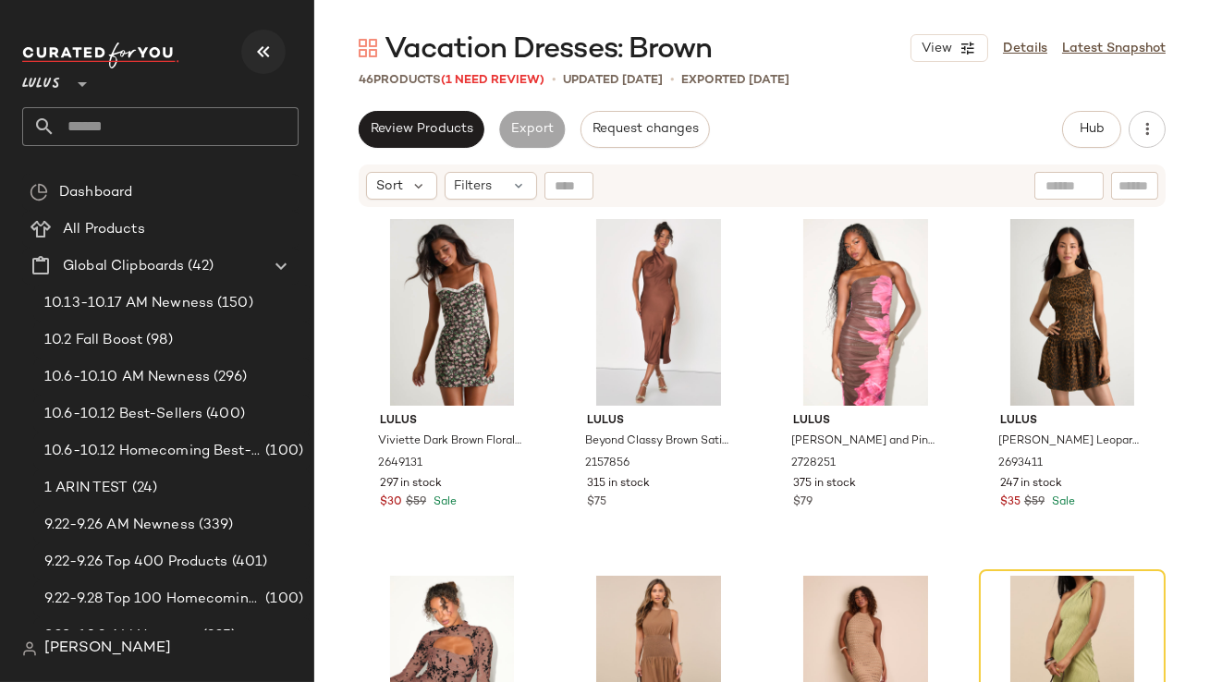
click at [275, 47] on button "button" at bounding box center [263, 52] width 44 height 44
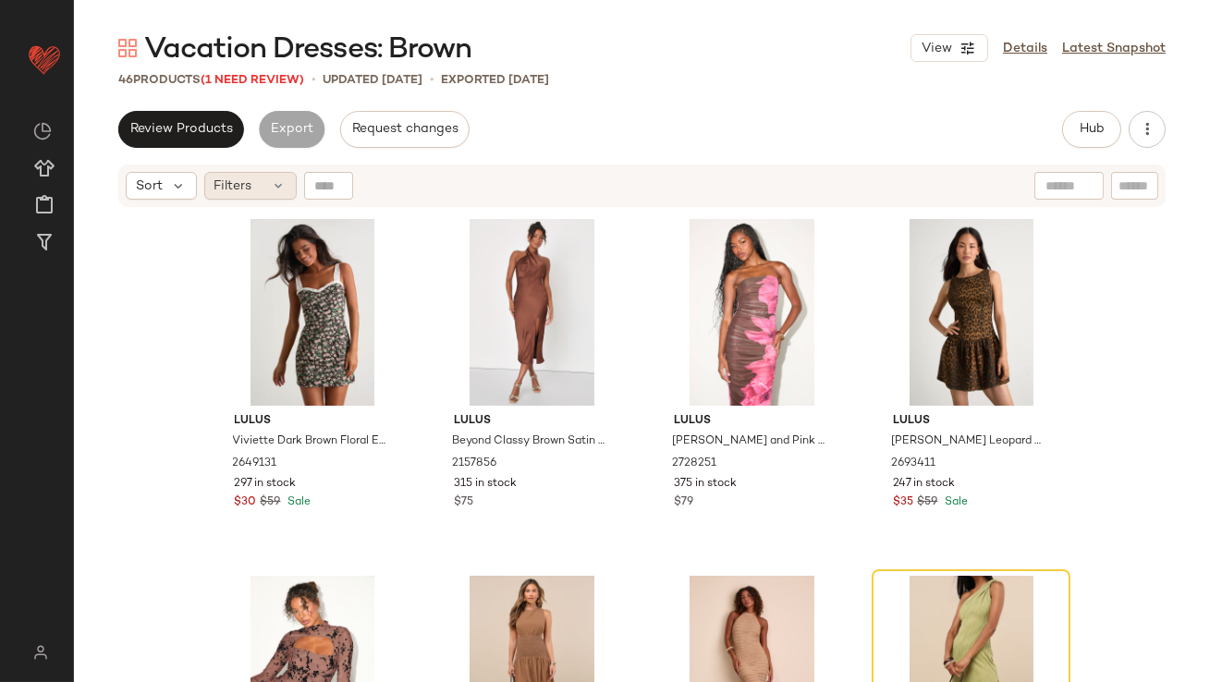
click at [261, 176] on div "Filters" at bounding box center [250, 186] width 92 height 28
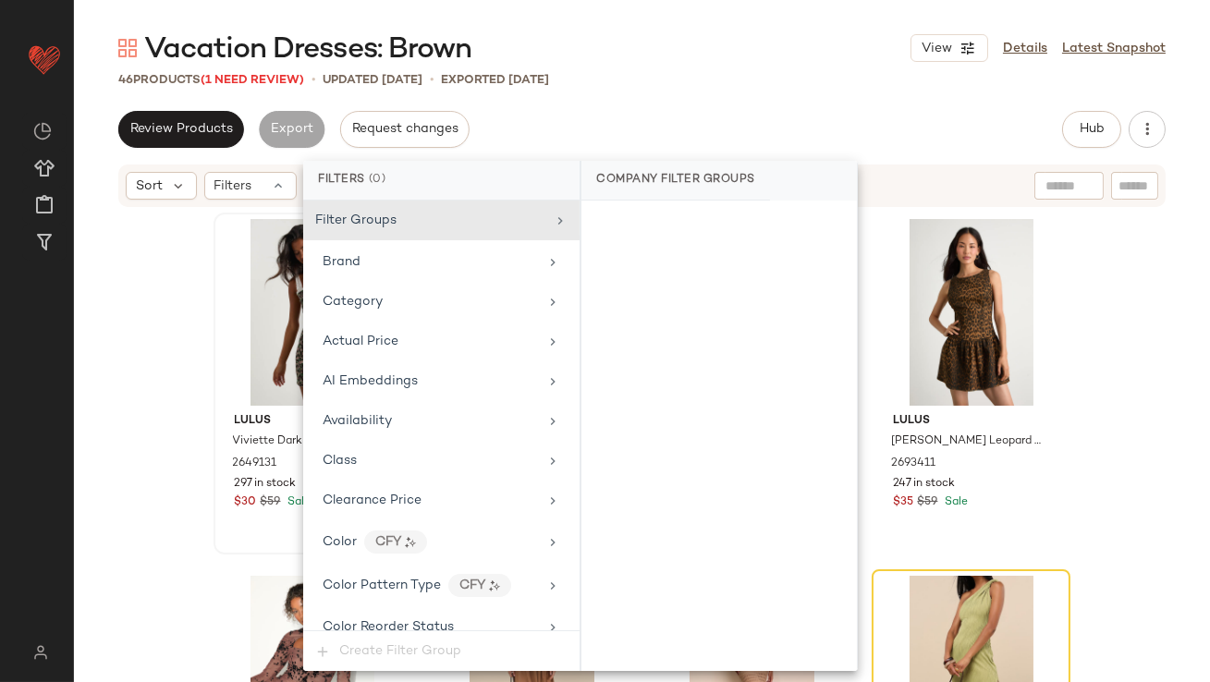
scroll to position [9, 0]
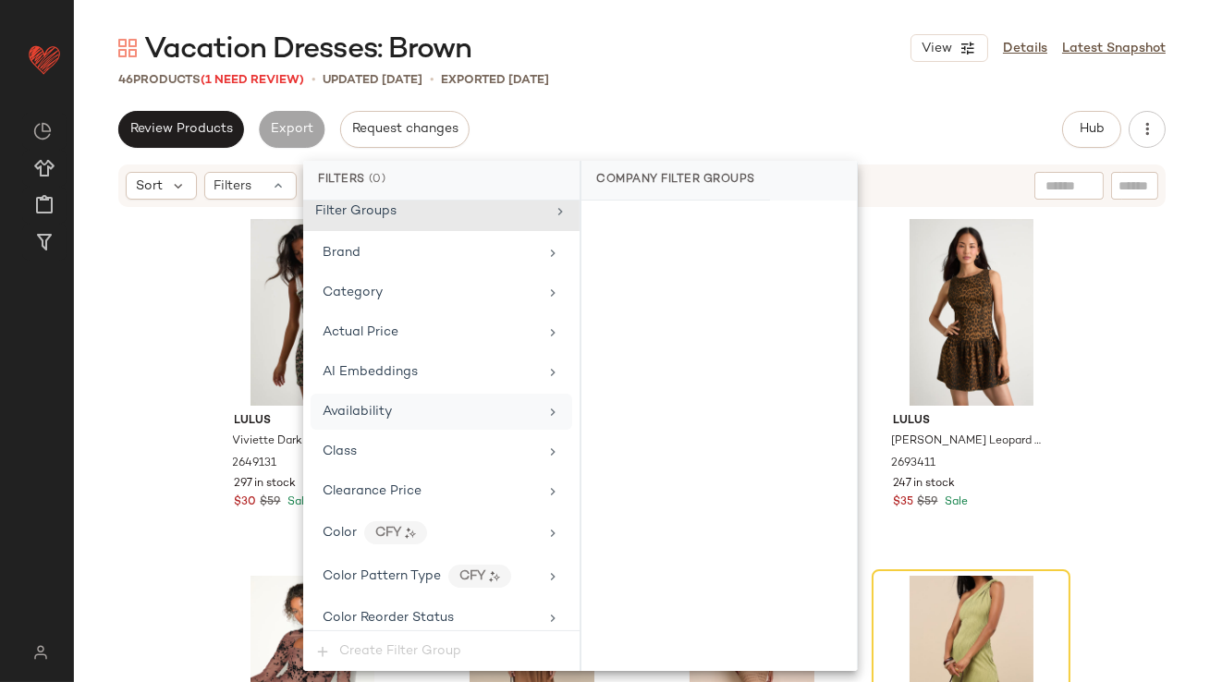
click at [392, 415] on div "Availability" at bounding box center [429, 411] width 215 height 19
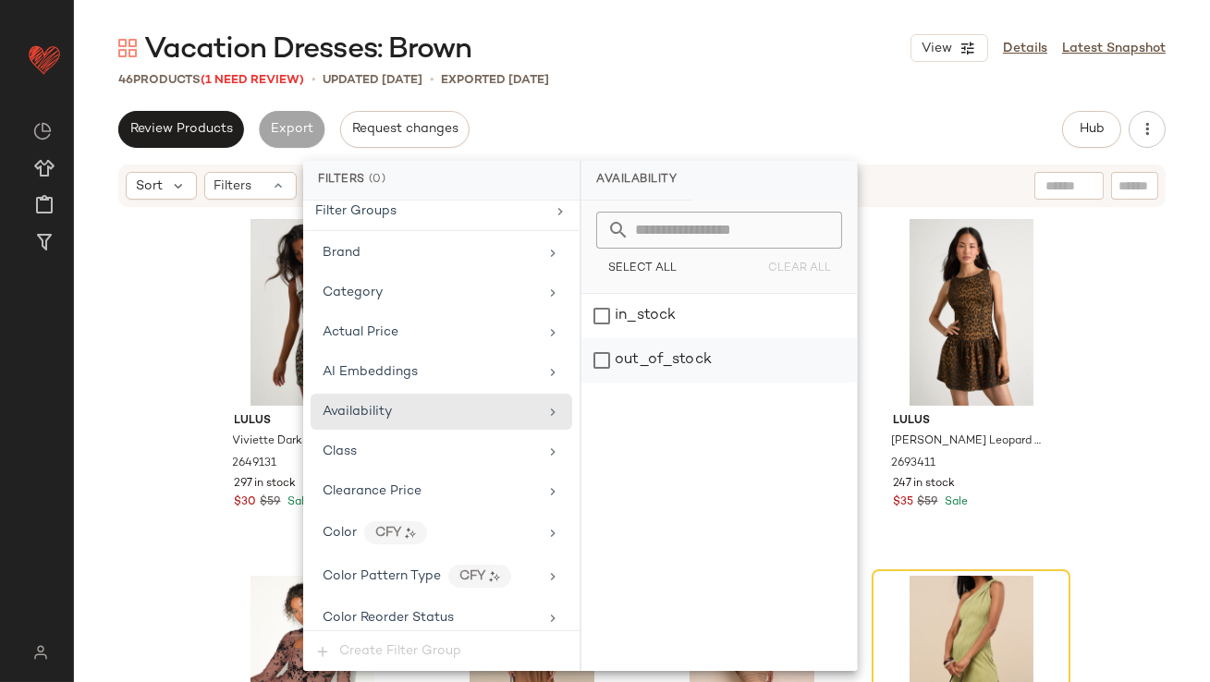
click at [644, 373] on div "out_of_stock" at bounding box center [718, 360] width 275 height 44
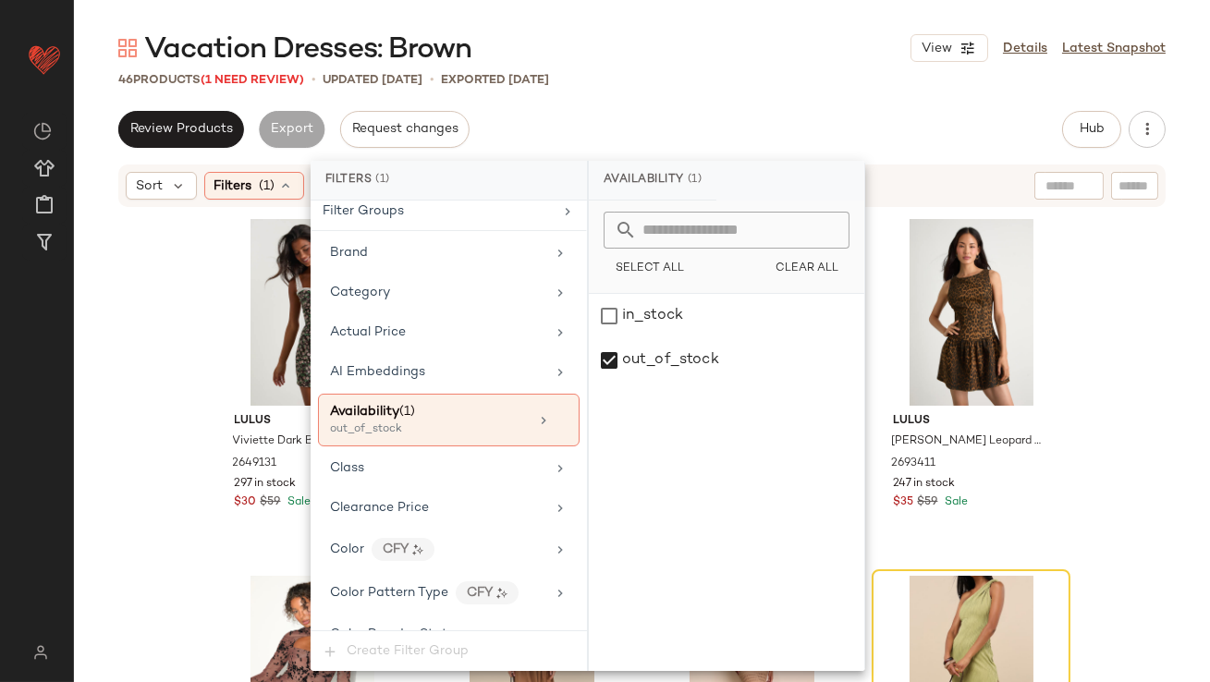
click at [659, 82] on div "46 Products (1 Need Review) • updated Oct 9th • Exported Oct 9th" at bounding box center [642, 79] width 1136 height 18
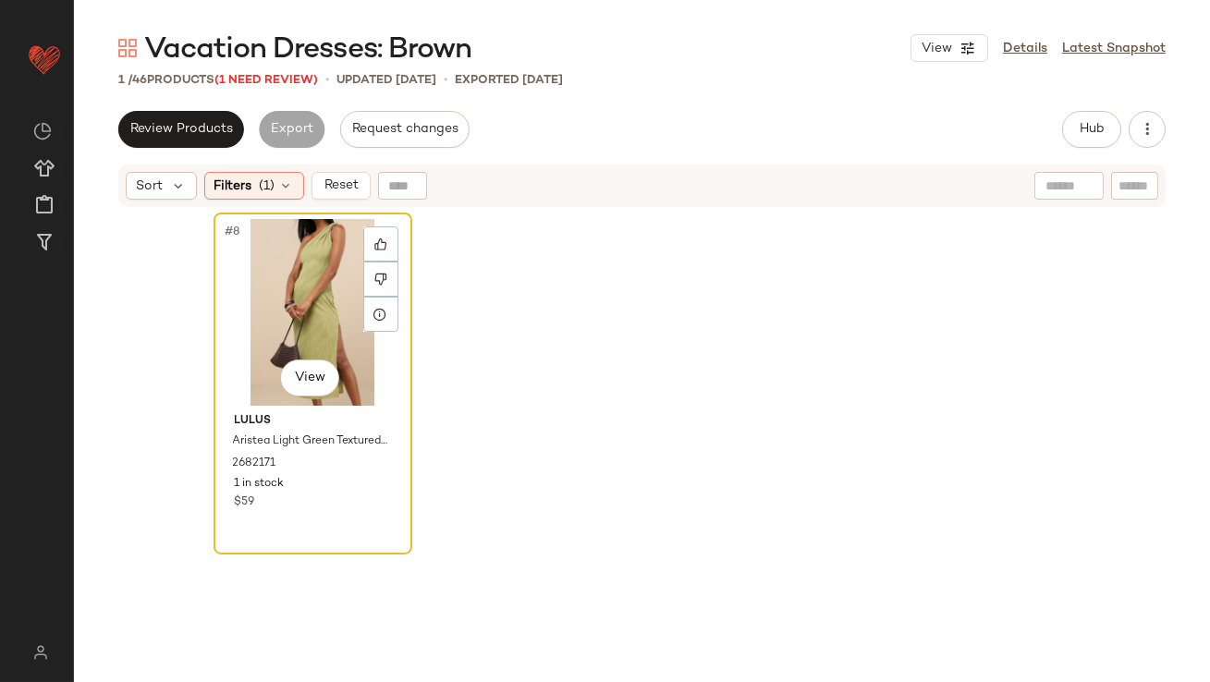
click at [302, 294] on div "#8 View" at bounding box center [313, 312] width 186 height 187
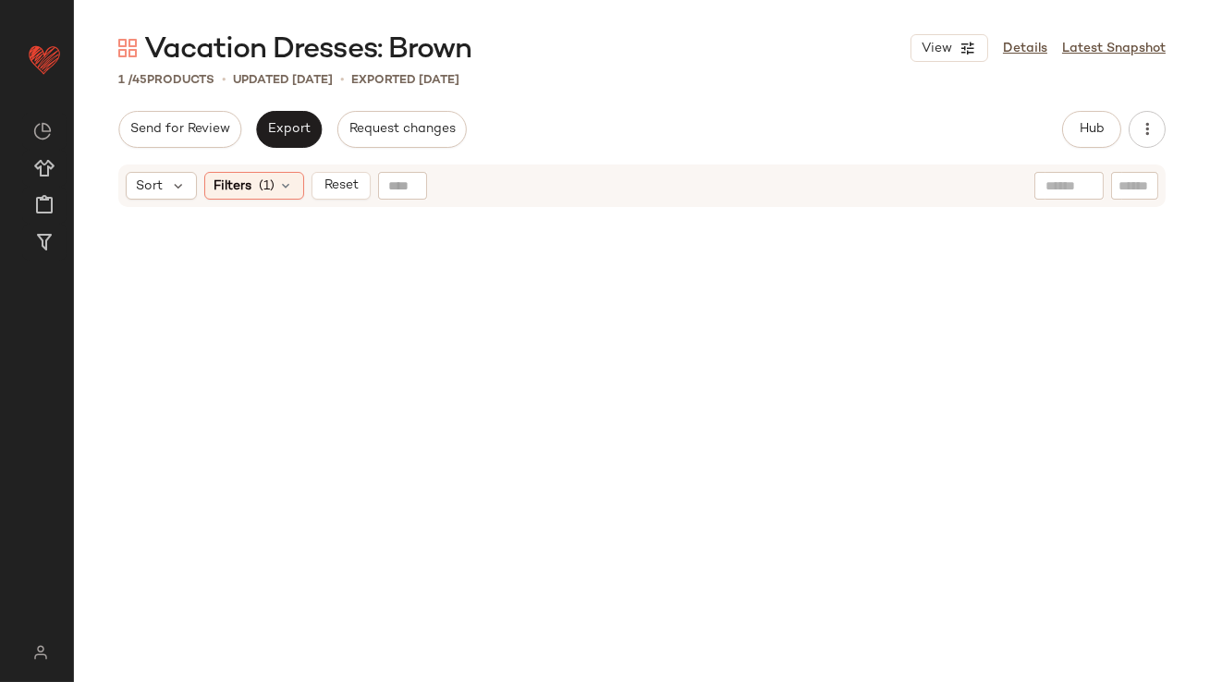
click at [264, 166] on div "Sort Filters (1) Reset" at bounding box center [641, 185] width 1047 height 43
click at [264, 186] on span "(1)" at bounding box center [268, 185] width 16 height 19
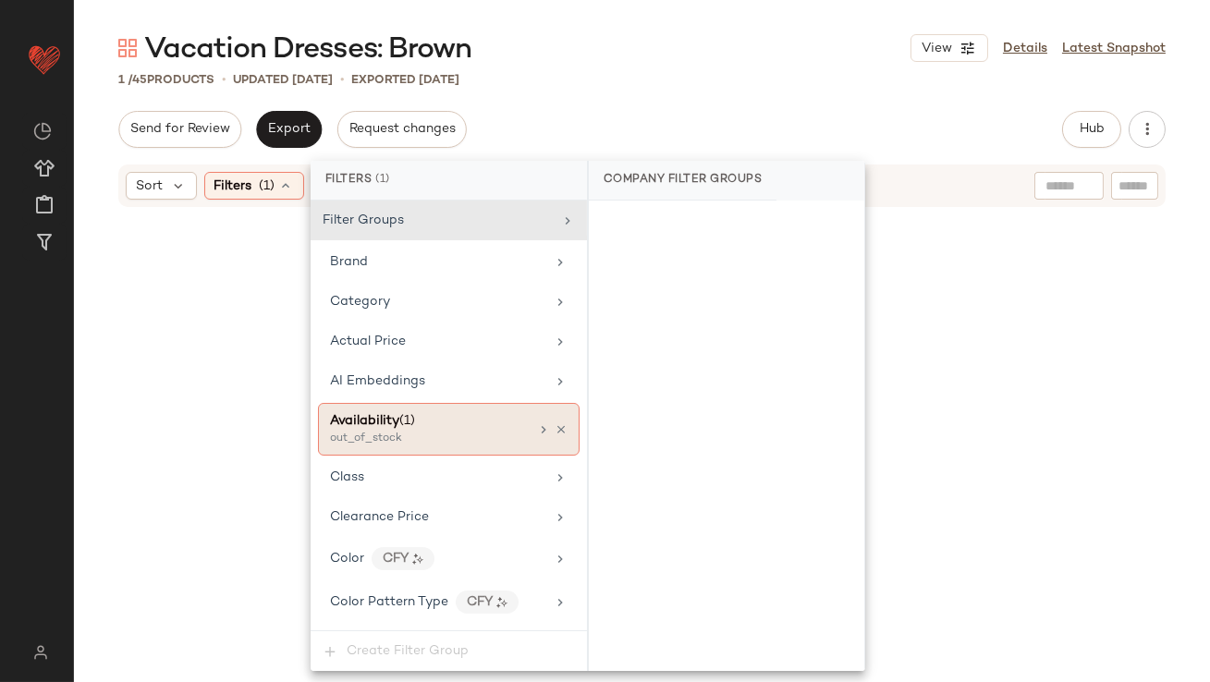
click at [555, 424] on icon at bounding box center [560, 429] width 13 height 13
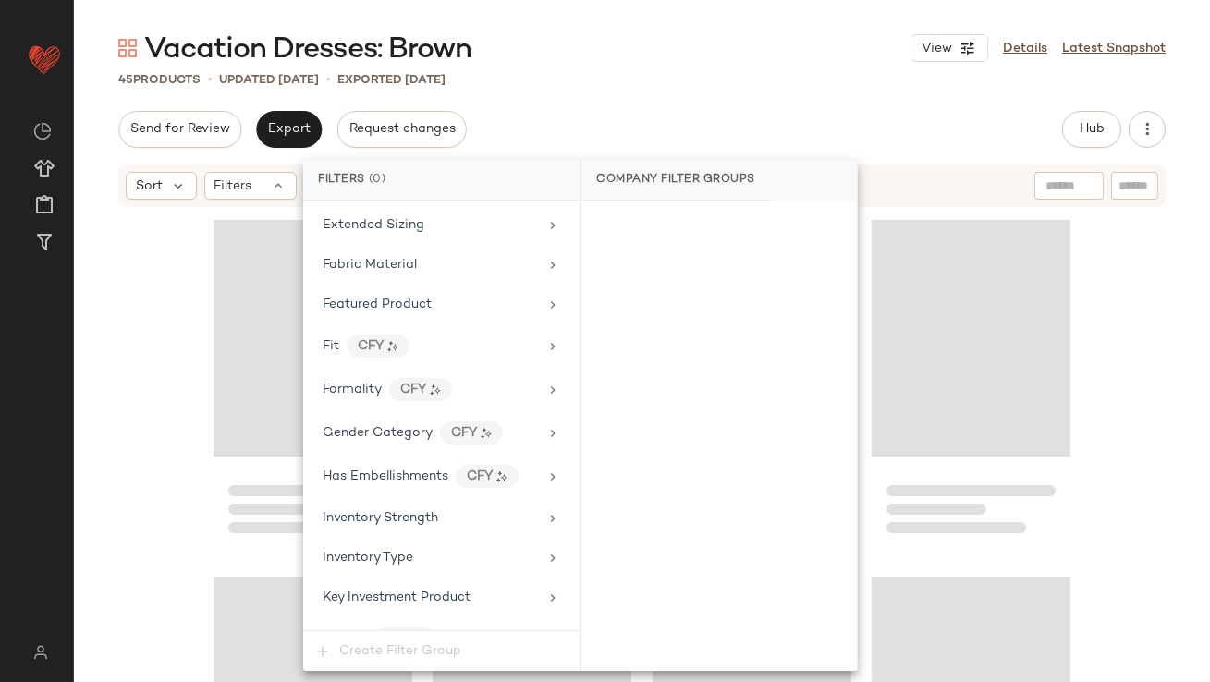
scroll to position [1377, 0]
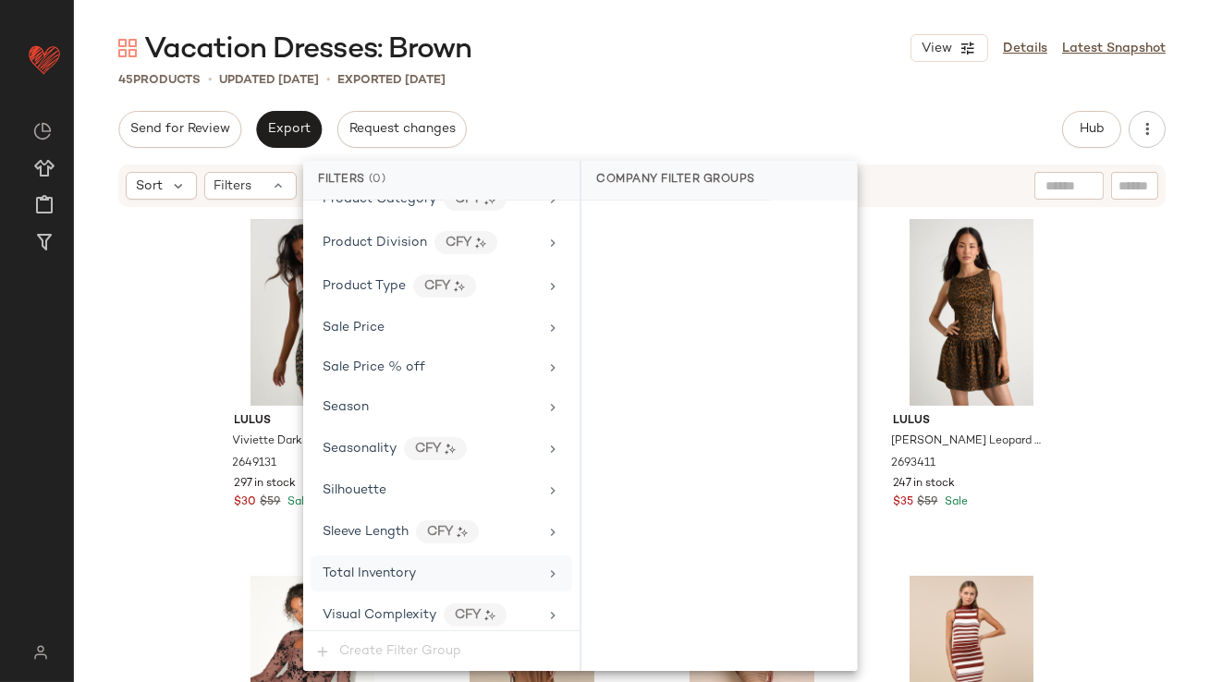
click at [420, 565] on div "Total Inventory" at bounding box center [429, 573] width 215 height 19
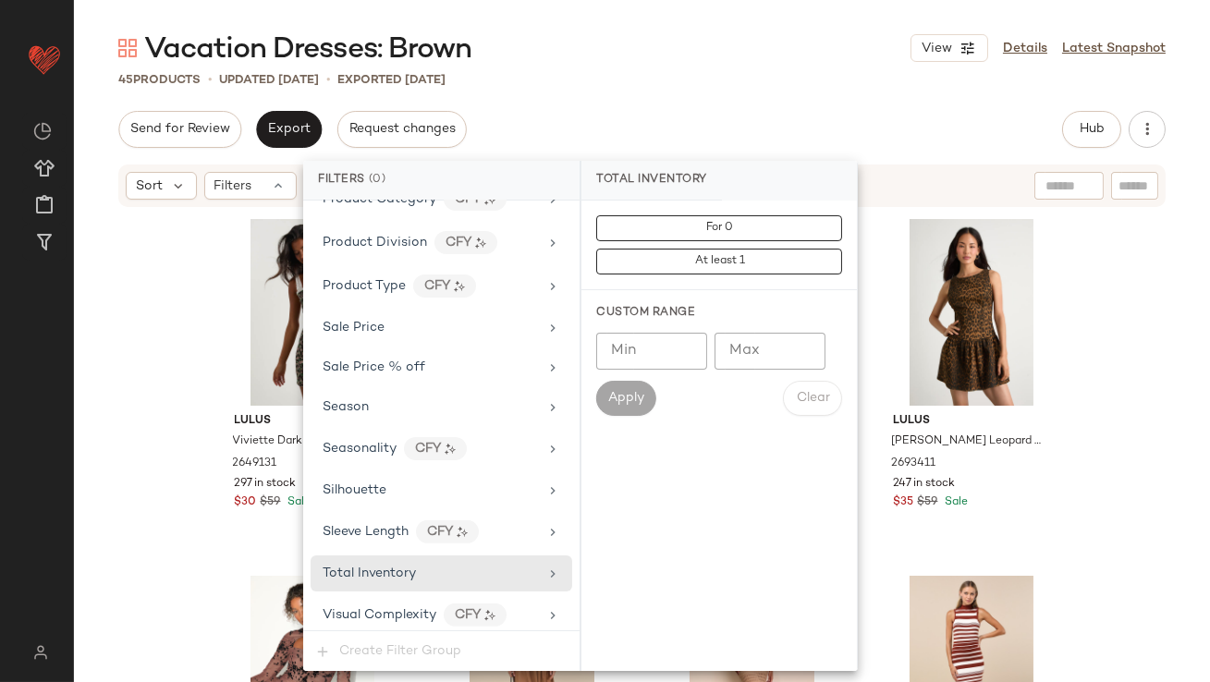
click at [741, 352] on input "Max" at bounding box center [769, 351] width 111 height 37
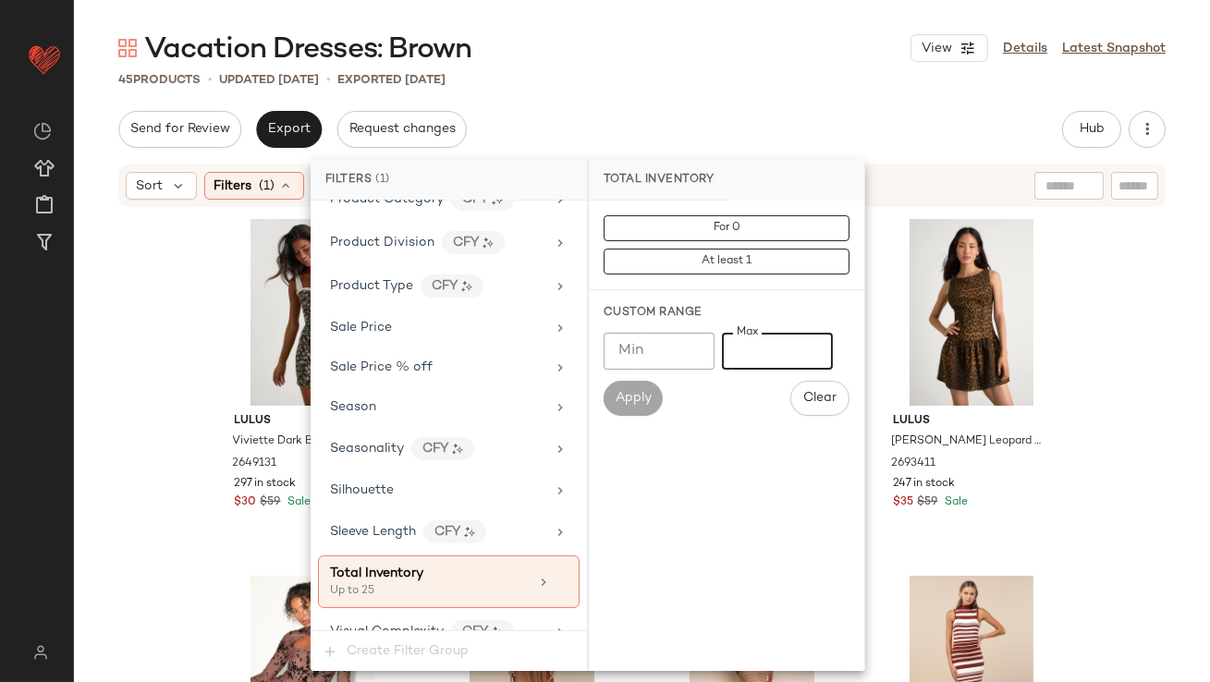
type input "**"
click at [713, 93] on div "Vacation Dresses: Brown View Details Latest Snapshot 45 Products • updated Oct …" at bounding box center [642, 356] width 1136 height 652
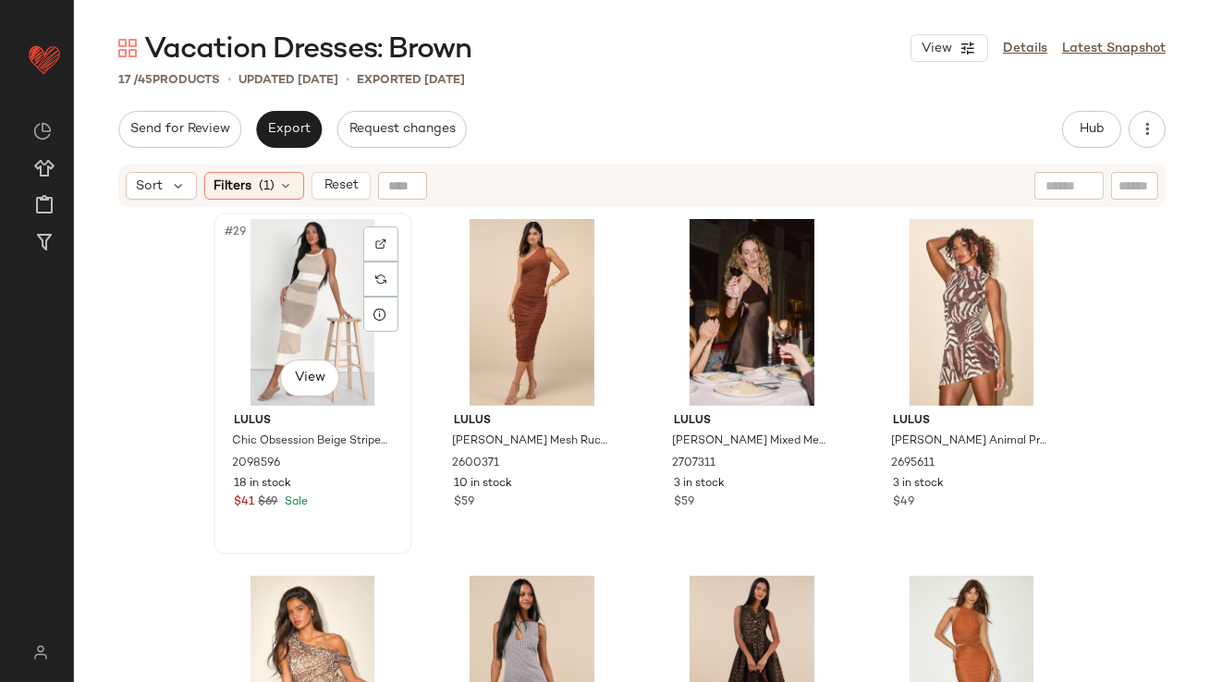
click at [303, 281] on div "#29 View" at bounding box center [313, 312] width 186 height 187
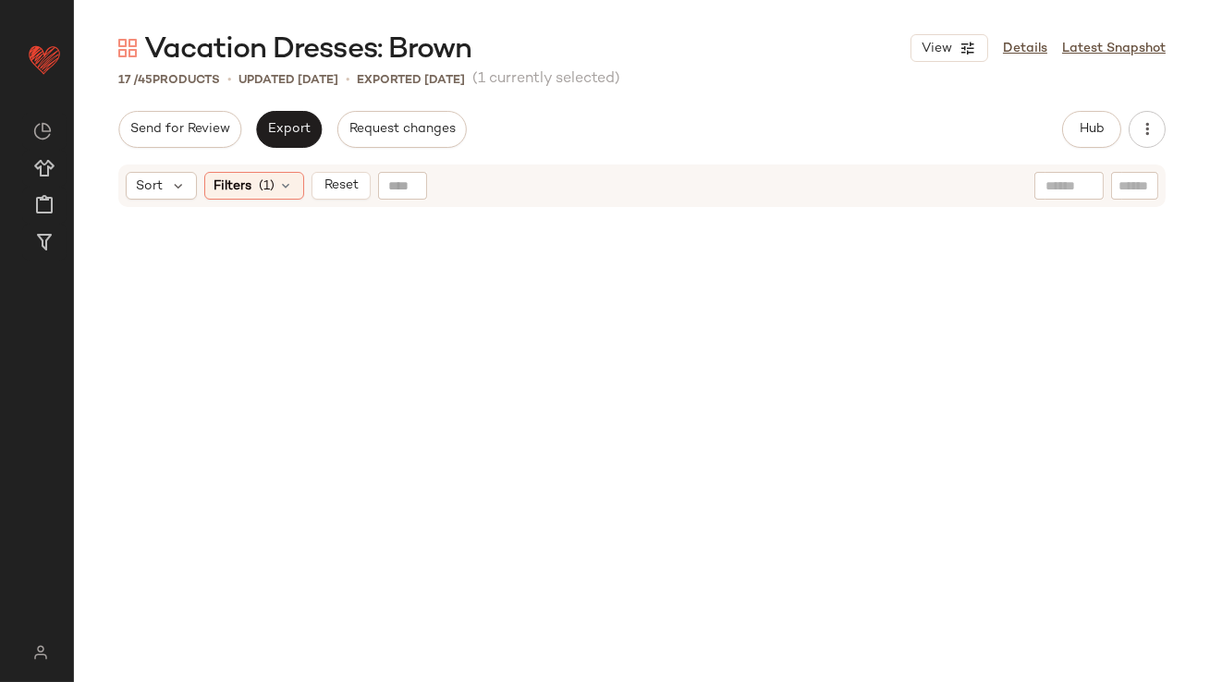
scroll to position [1263, 0]
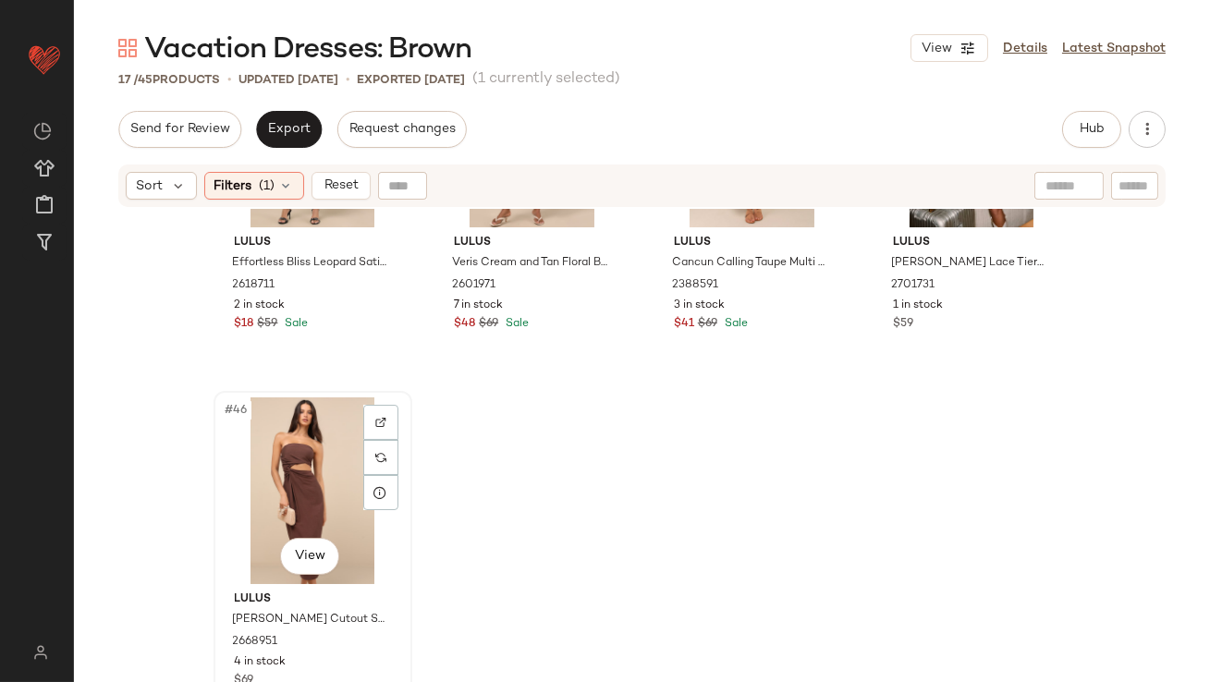
click at [259, 462] on div "#46 View" at bounding box center [313, 490] width 186 height 187
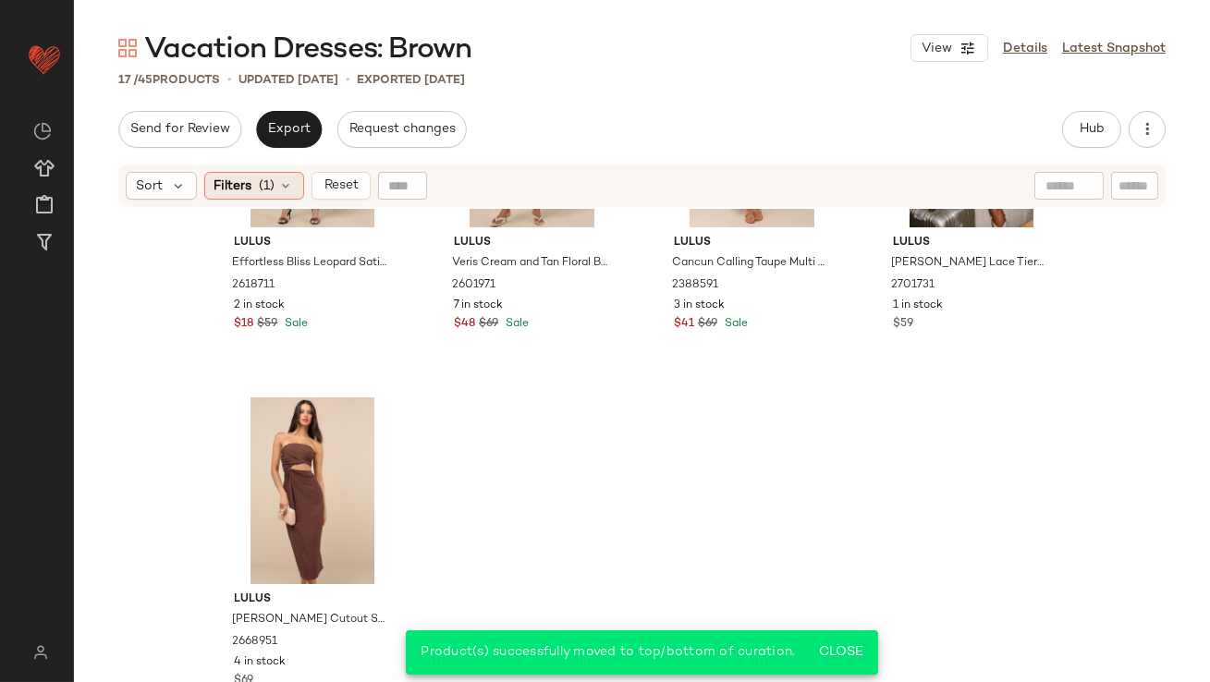
click at [255, 177] on div "Filters (1)" at bounding box center [254, 186] width 100 height 28
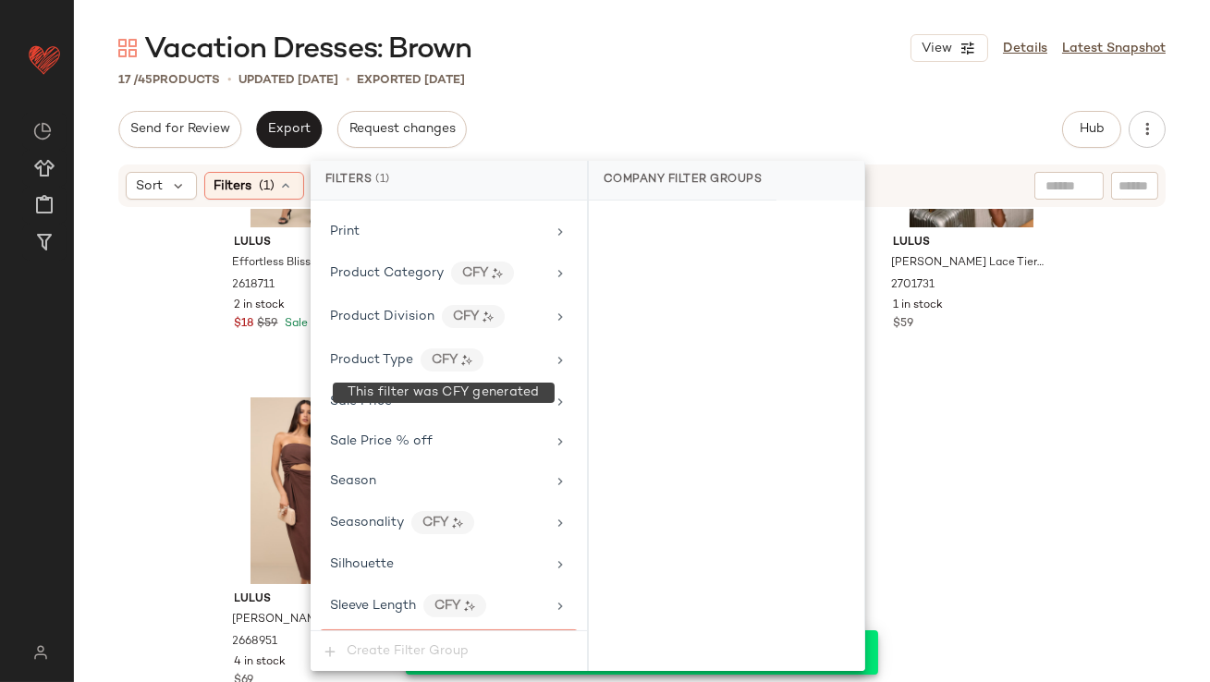
scroll to position [1393, 0]
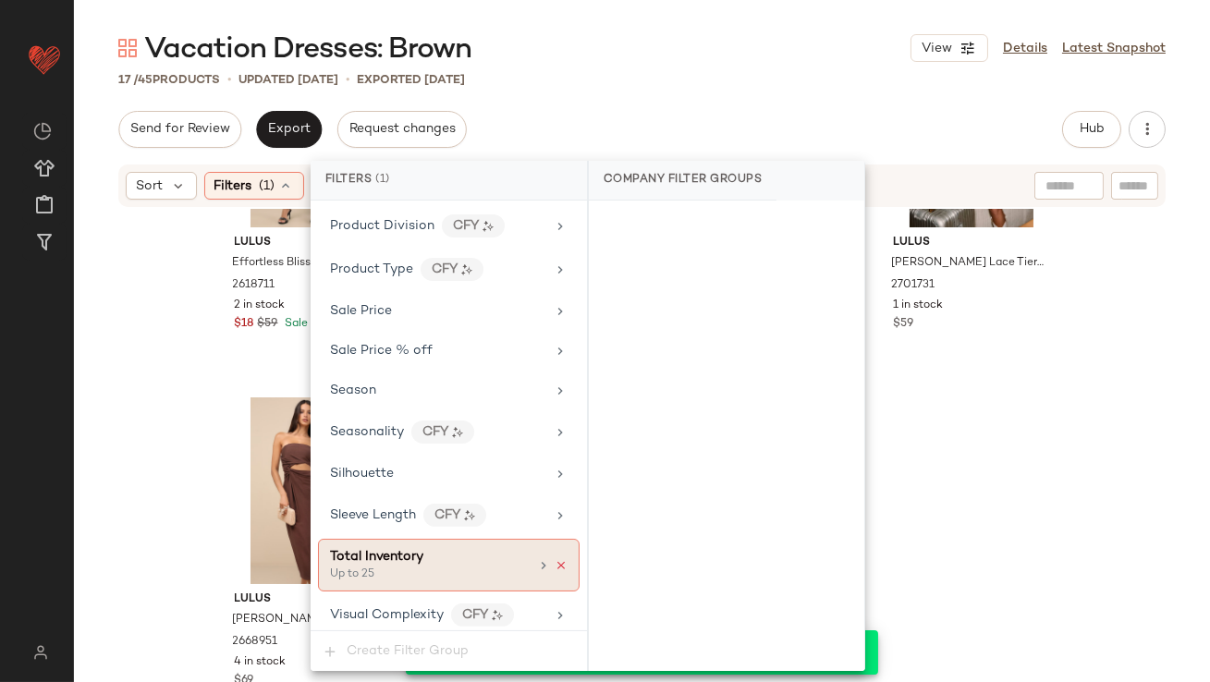
click at [554, 559] on icon at bounding box center [560, 565] width 13 height 13
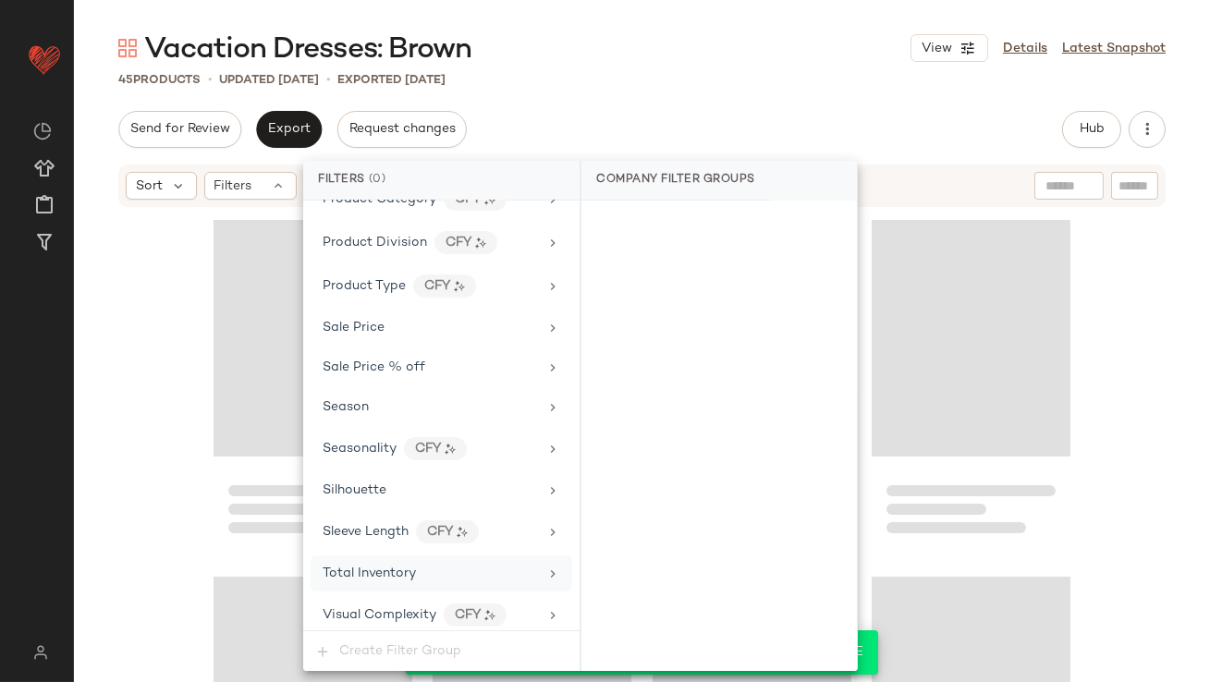
scroll to position [3760, 0]
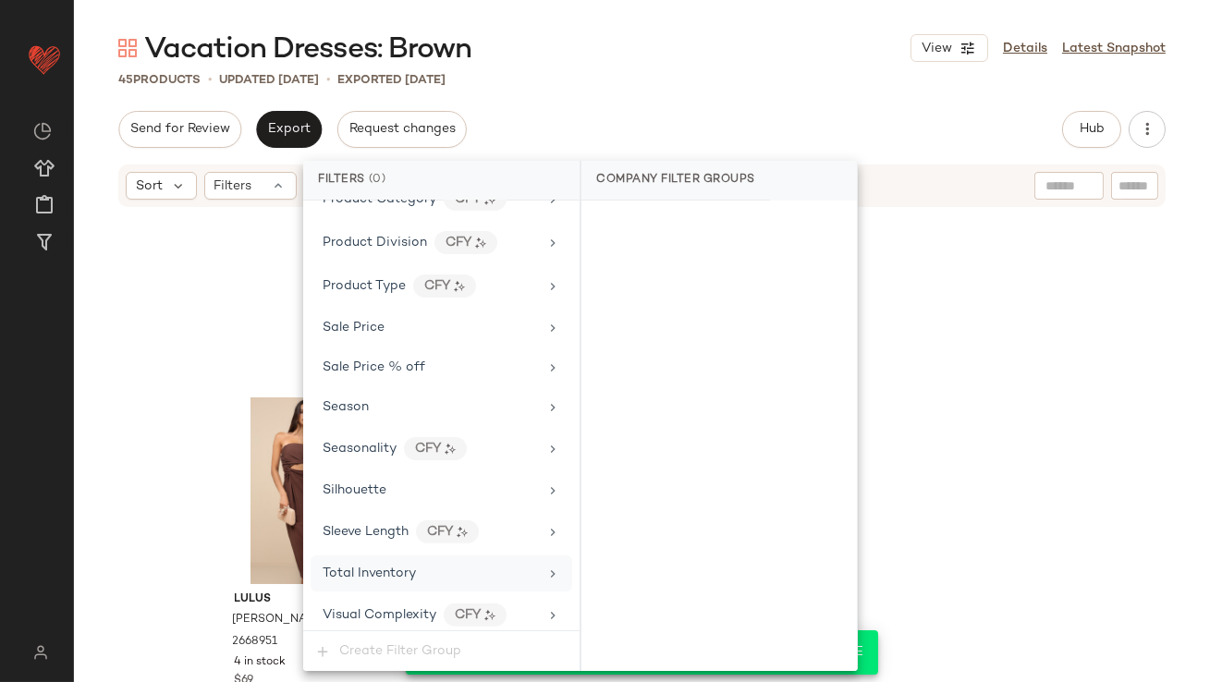
click at [753, 11] on main "Vacation Dresses: Brown View Details Latest Snapshot 45 Products • updated Oct …" at bounding box center [605, 341] width 1210 height 682
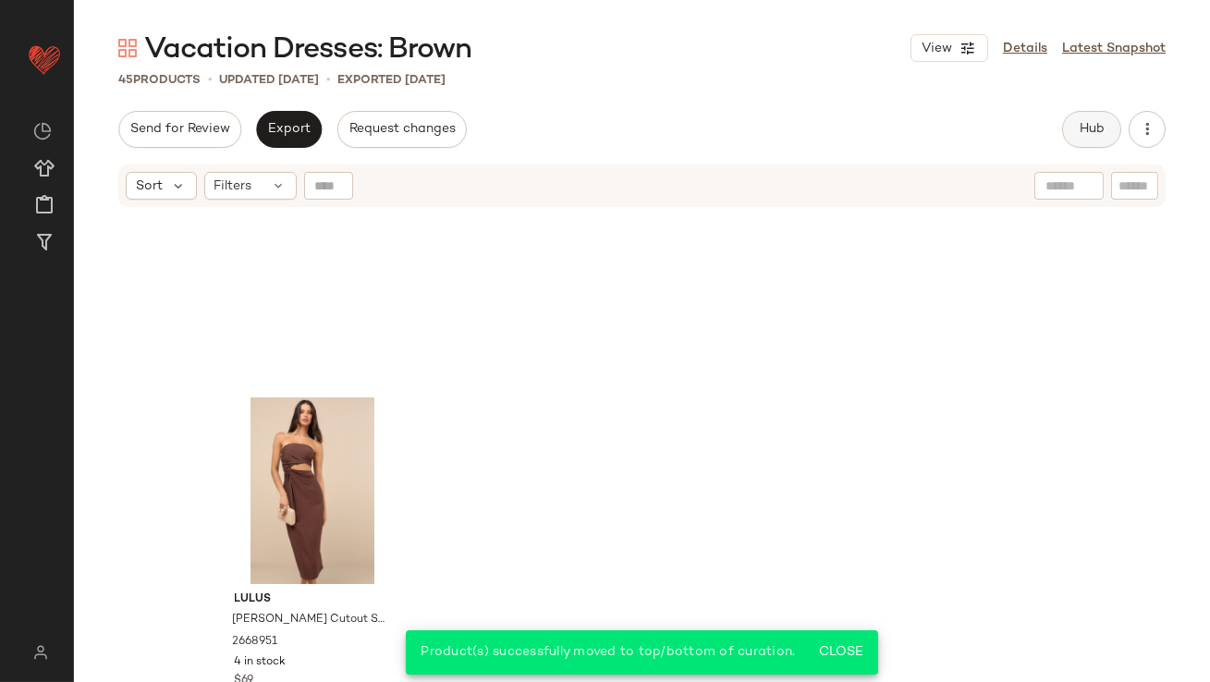
click at [1078, 125] on span "Hub" at bounding box center [1091, 129] width 26 height 15
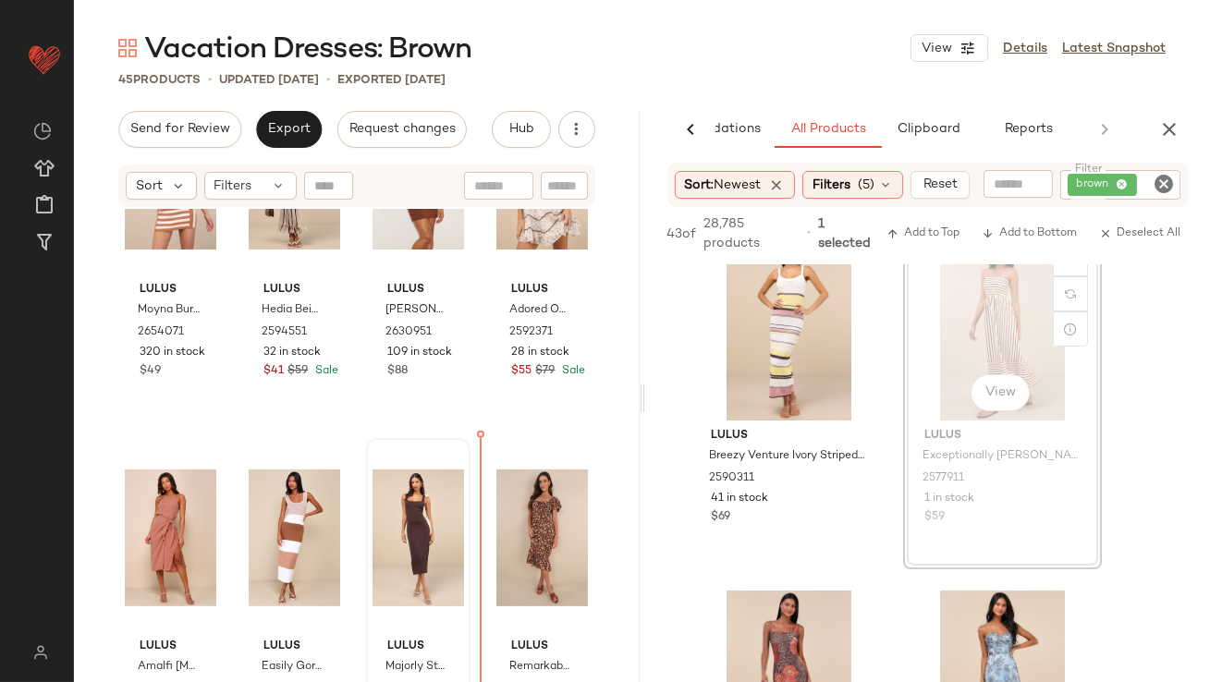
scroll to position [1617, 0]
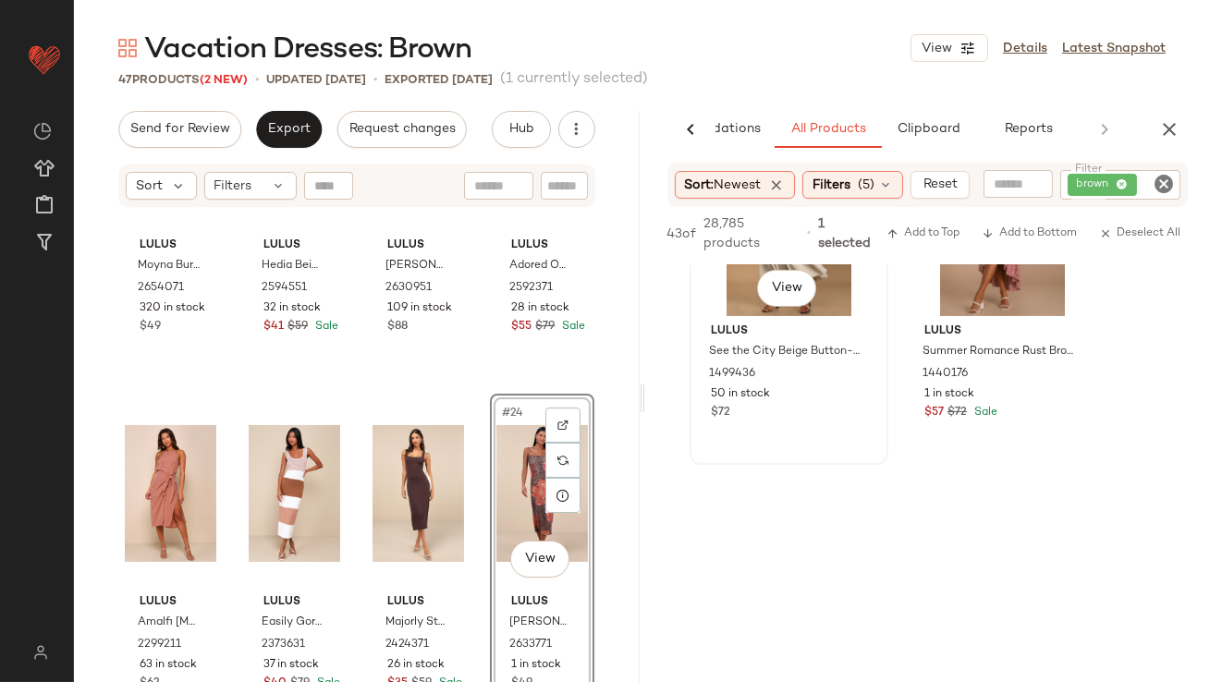
scroll to position [1334, 0]
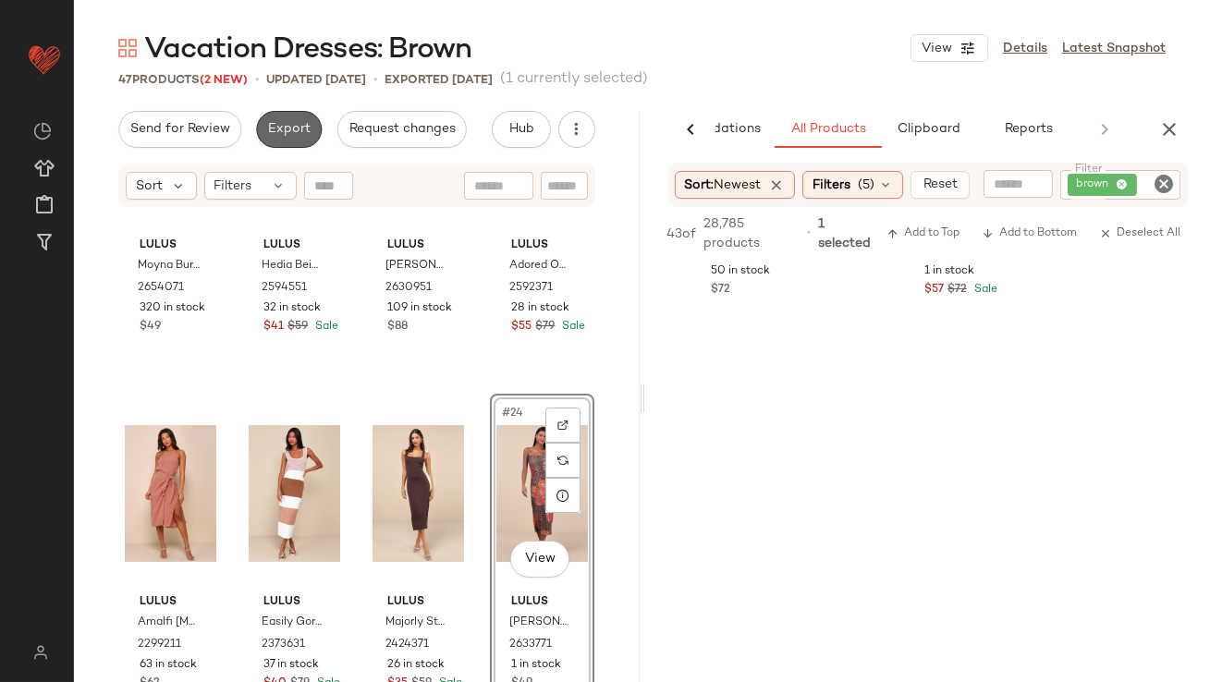
click at [282, 130] on span "Export" at bounding box center [288, 129] width 43 height 15
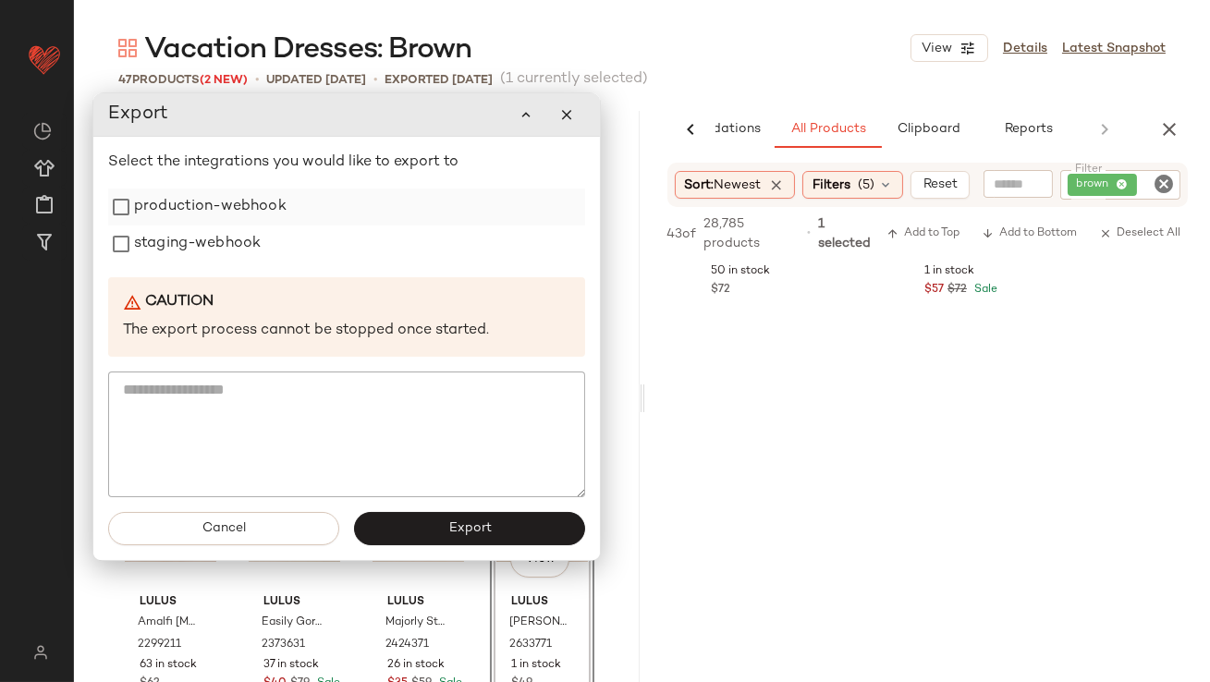
click at [248, 198] on label "production-webhook" at bounding box center [210, 206] width 152 height 37
click at [210, 239] on label "staging-webhook" at bounding box center [197, 243] width 127 height 37
click at [451, 528] on span "Export" at bounding box center [468, 528] width 43 height 15
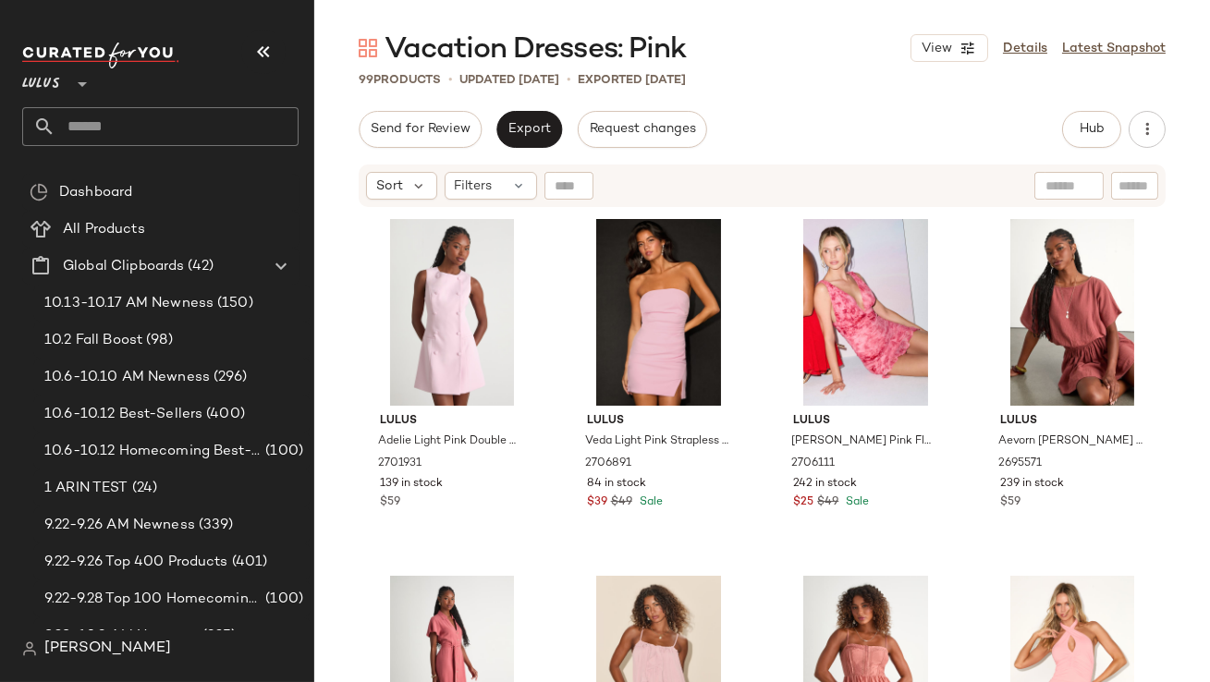
click at [257, 50] on icon "button" at bounding box center [263, 52] width 22 height 22
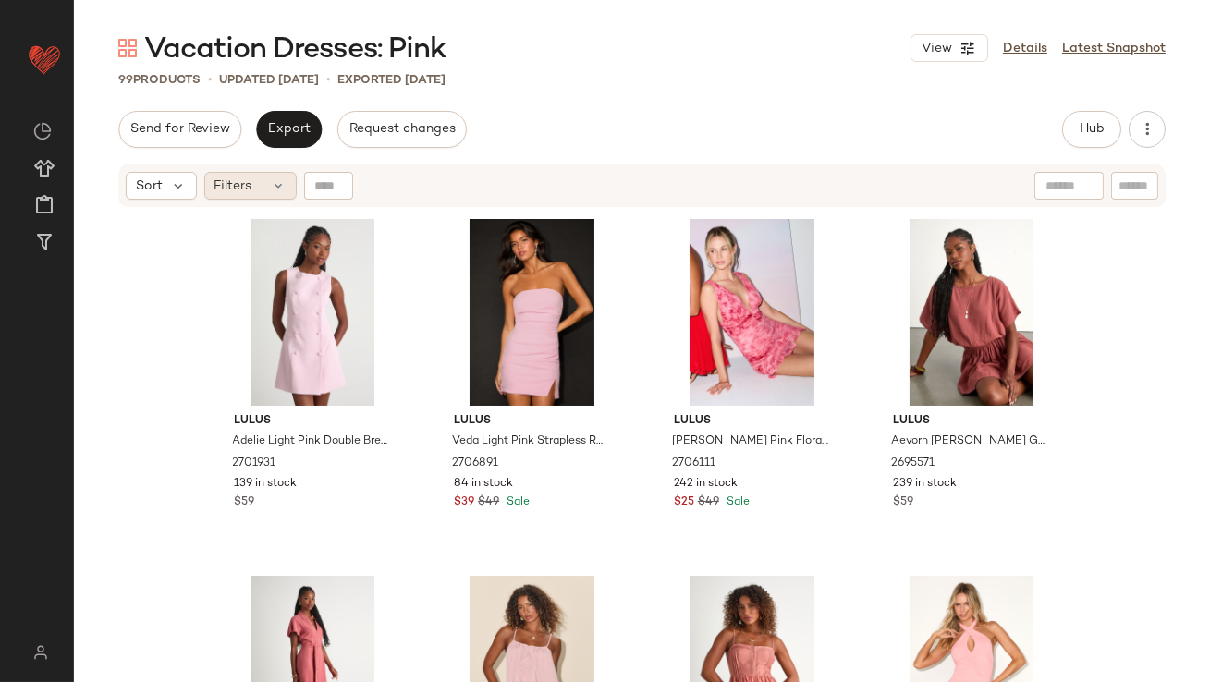
click at [274, 187] on icon at bounding box center [279, 185] width 15 height 15
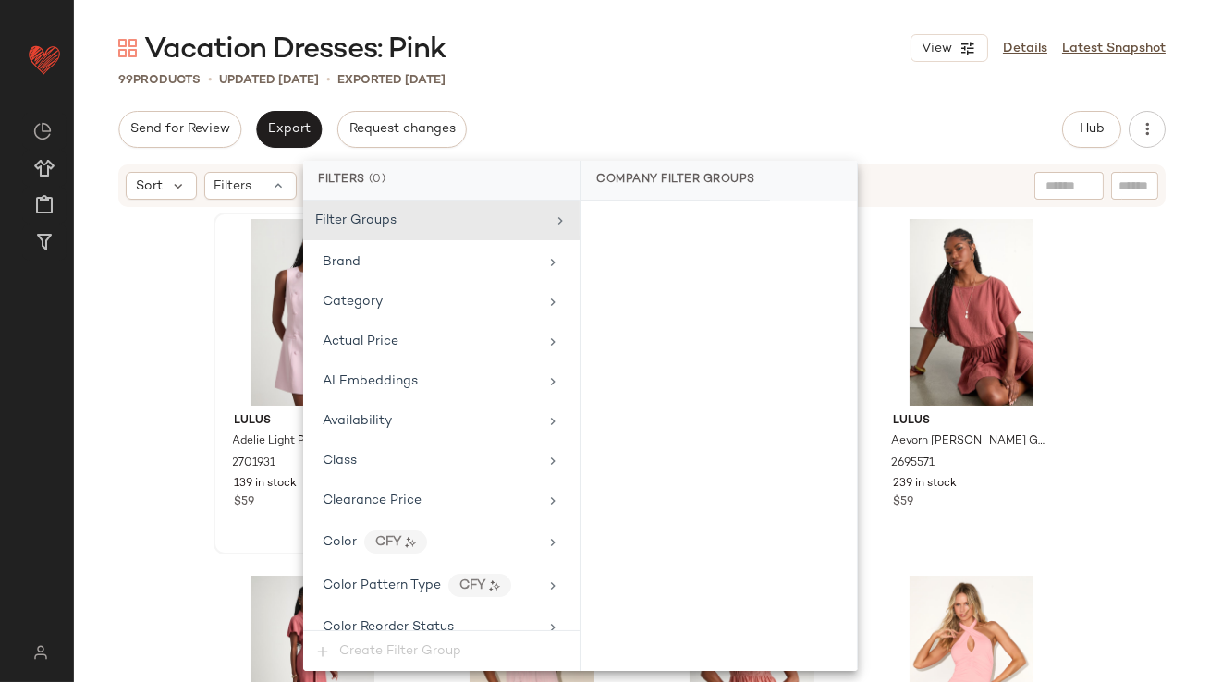
scroll to position [1416, 0]
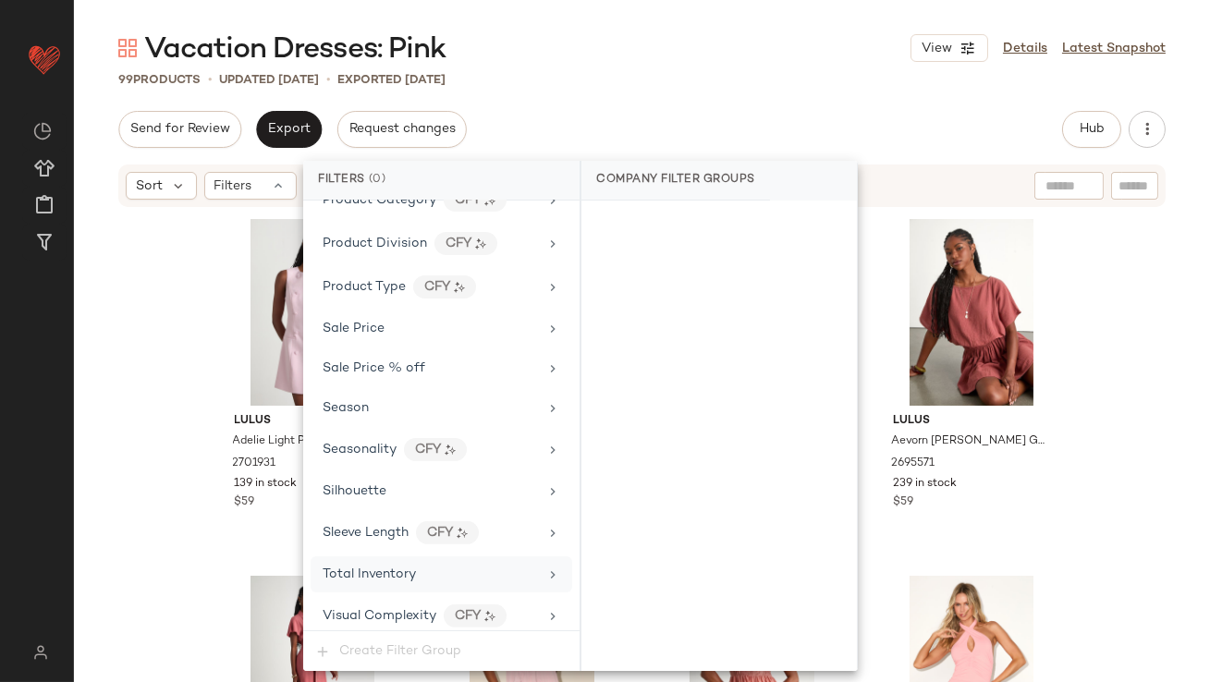
click at [347, 573] on div "Total Inventory" at bounding box center [368, 574] width 93 height 19
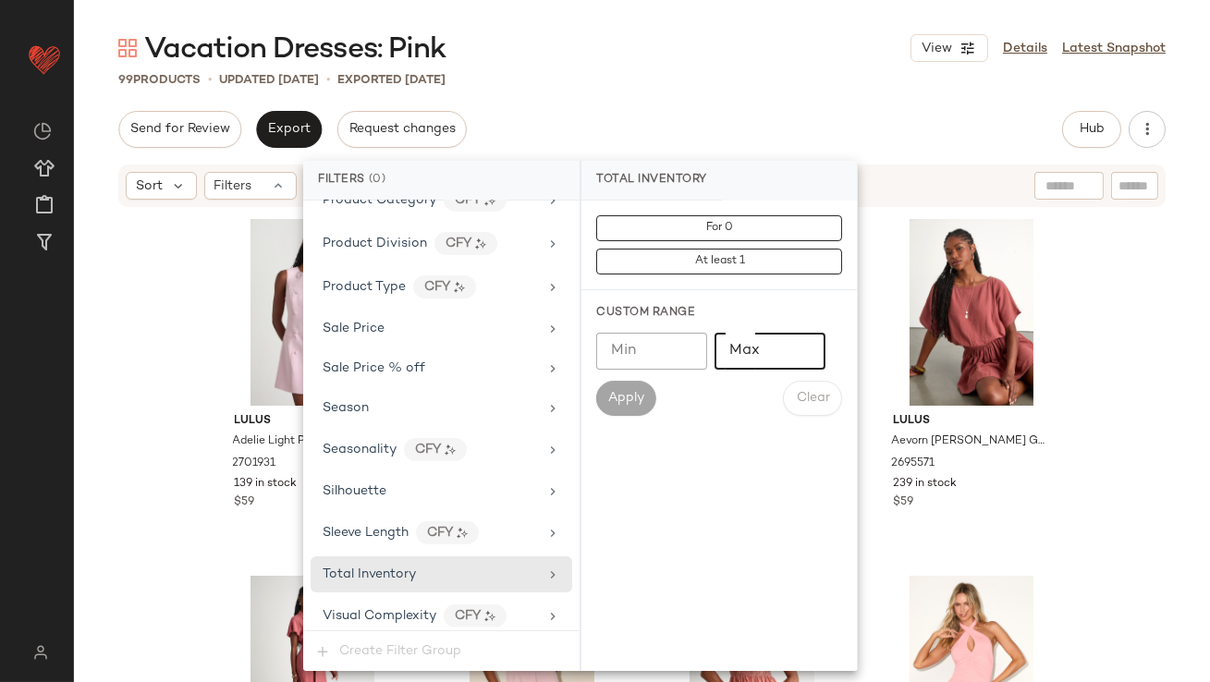
click at [763, 357] on input "Max" at bounding box center [769, 351] width 111 height 37
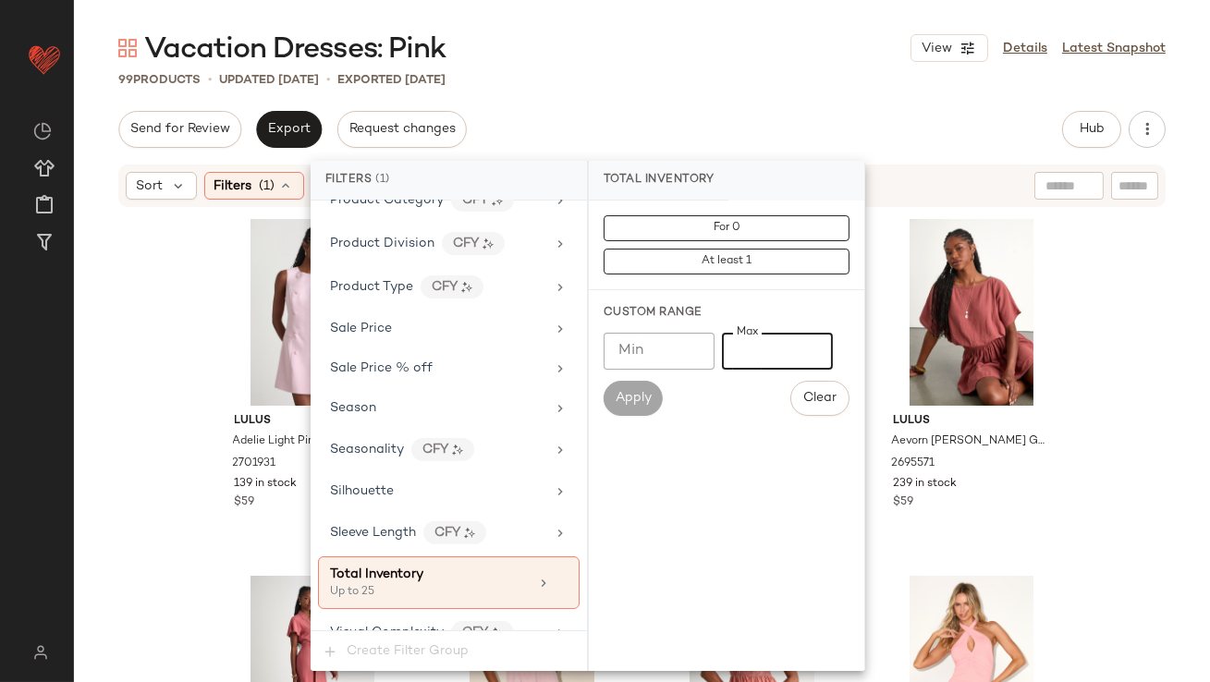
type input "**"
click at [734, 104] on div "Vacation Dresses: Pink View Details Latest Snapshot 99 Products • updated Oct 9…" at bounding box center [642, 356] width 1136 height 652
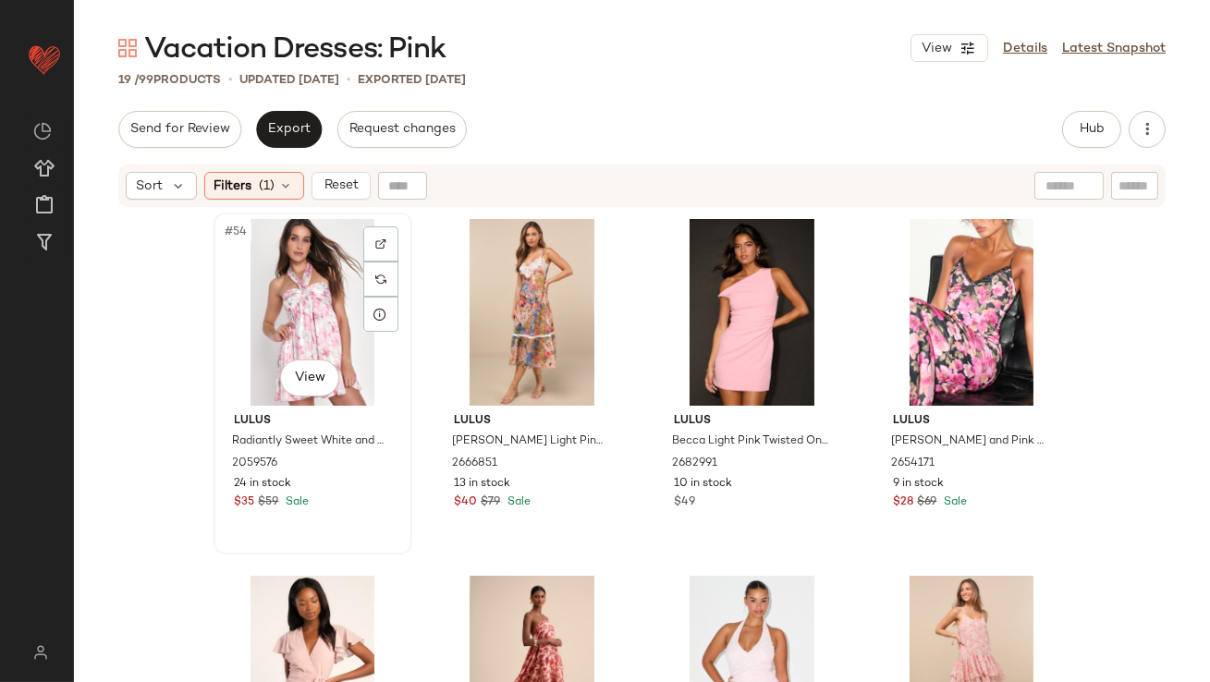
click at [312, 280] on div "#54 View" at bounding box center [313, 312] width 186 height 187
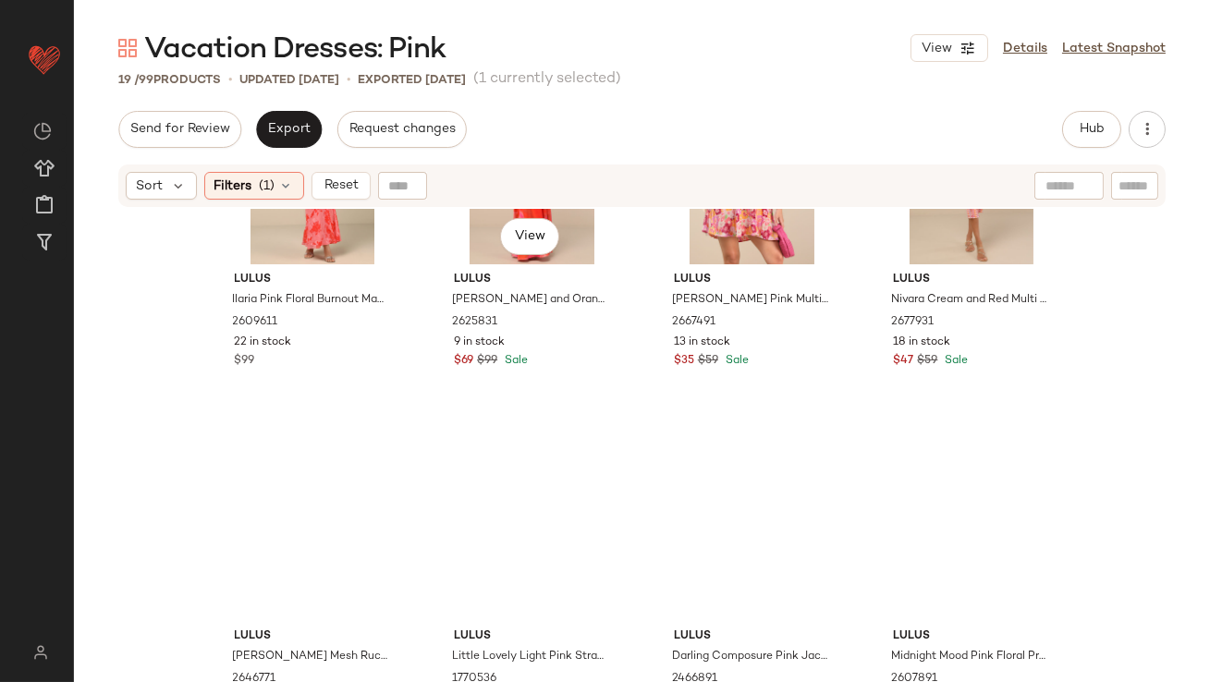
scroll to position [1263, 0]
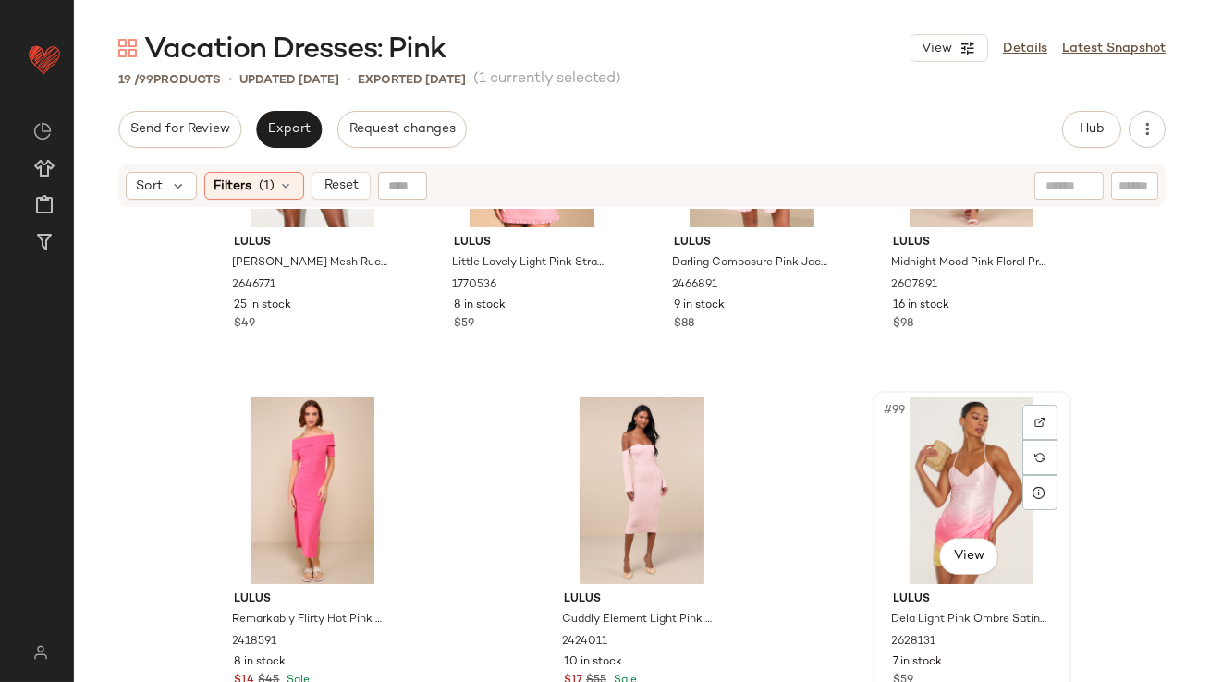
click at [1008, 500] on div "#99 View" at bounding box center [972, 490] width 186 height 187
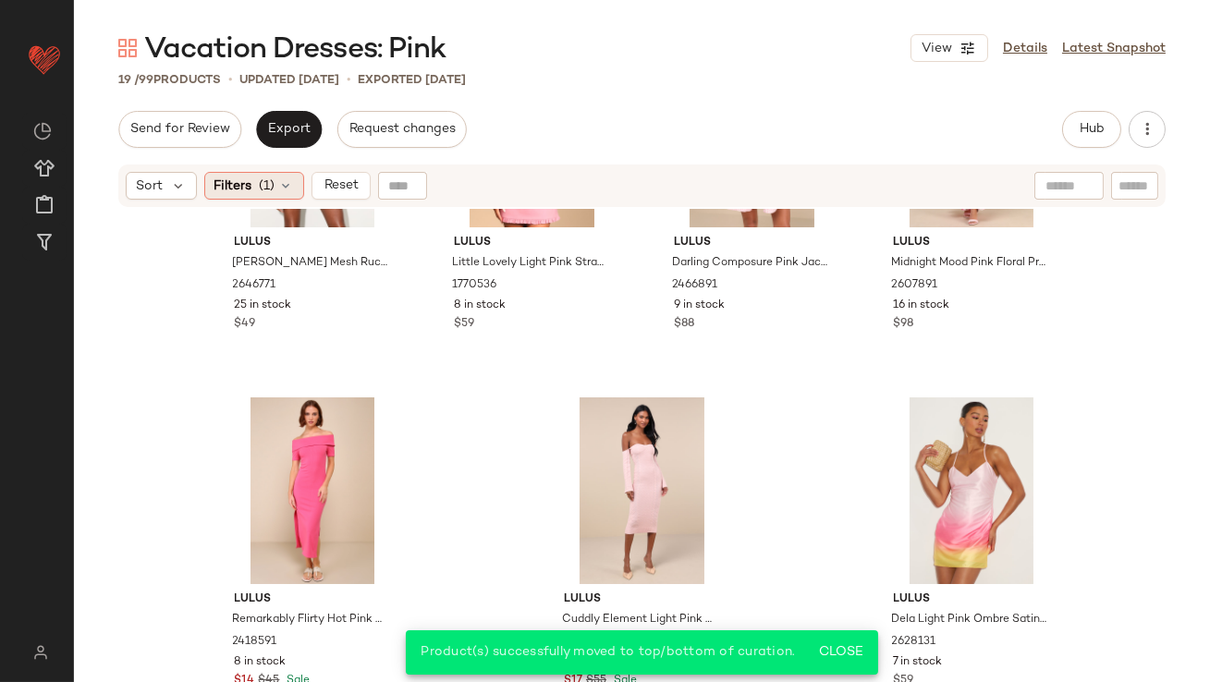
click at [256, 190] on div "Filters (1)" at bounding box center [254, 186] width 100 height 28
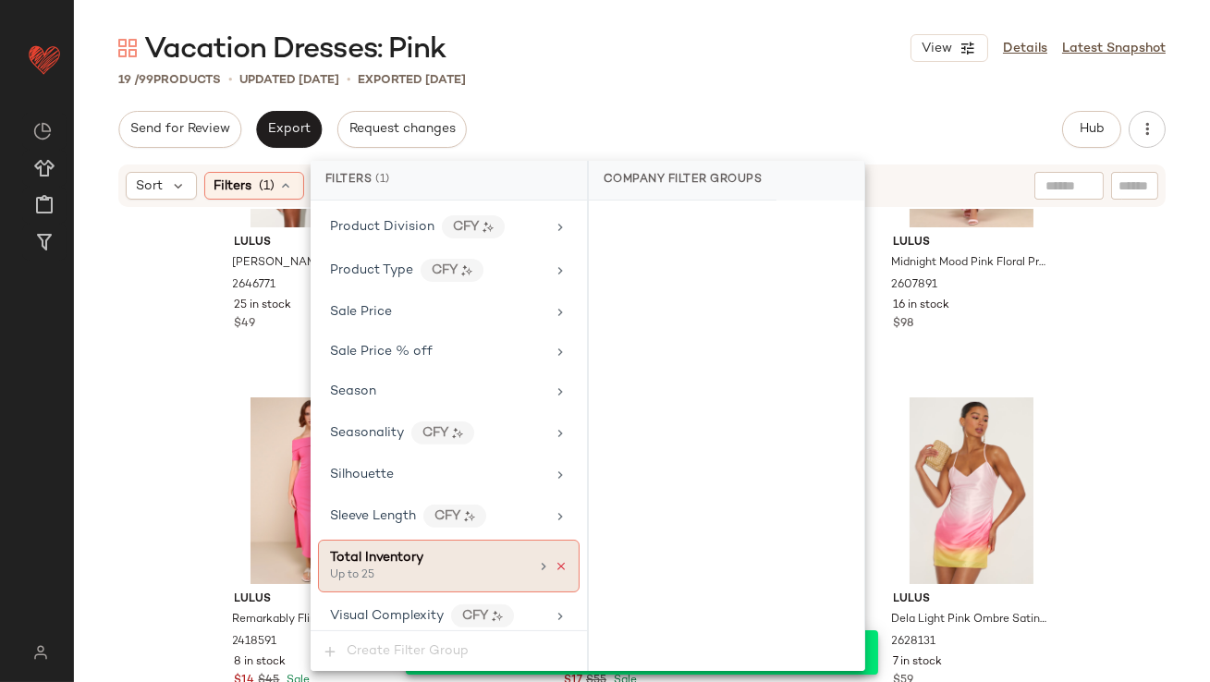
click at [555, 561] on icon at bounding box center [560, 566] width 13 height 13
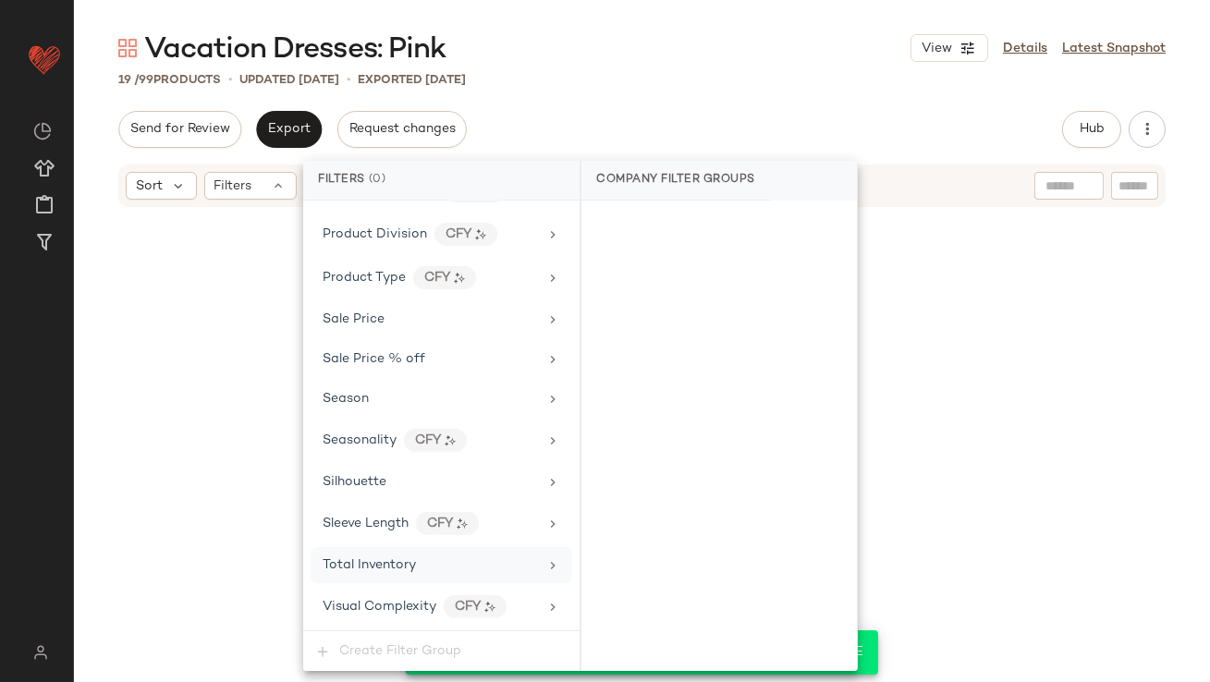
scroll to position [1416, 0]
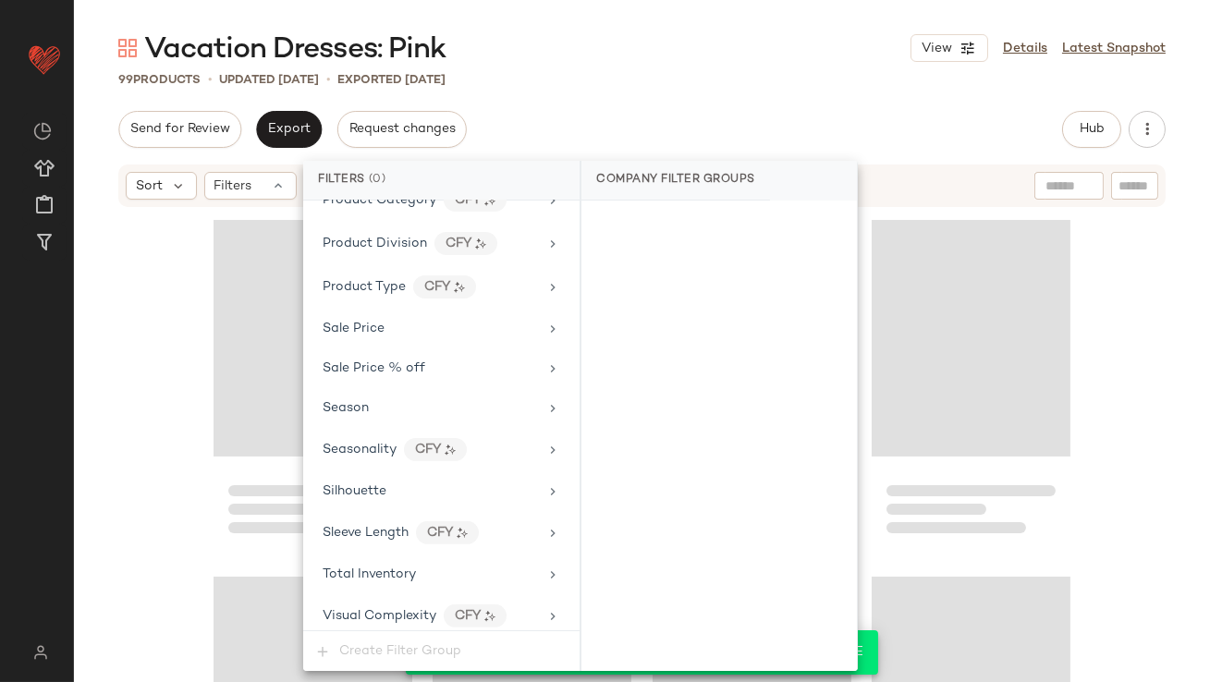
click at [707, 118] on div "Send for Review Export Request changes Hub Send for Review External Review Inte…" at bounding box center [641, 129] width 1047 height 37
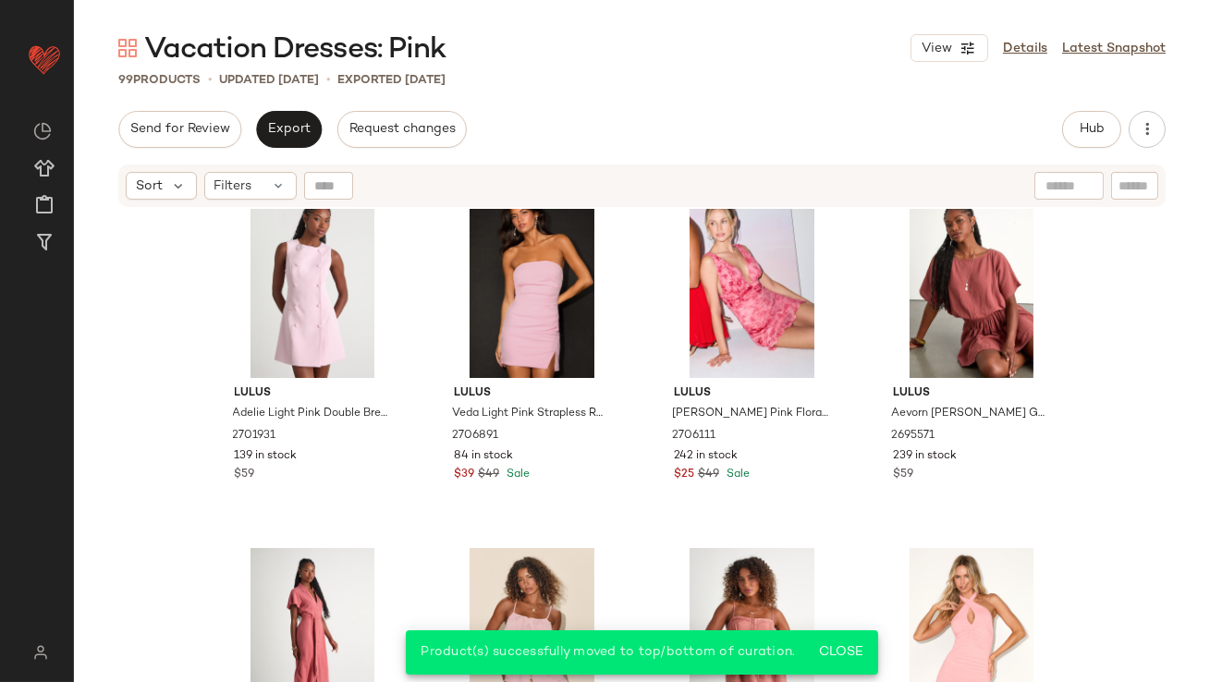
scroll to position [0, 0]
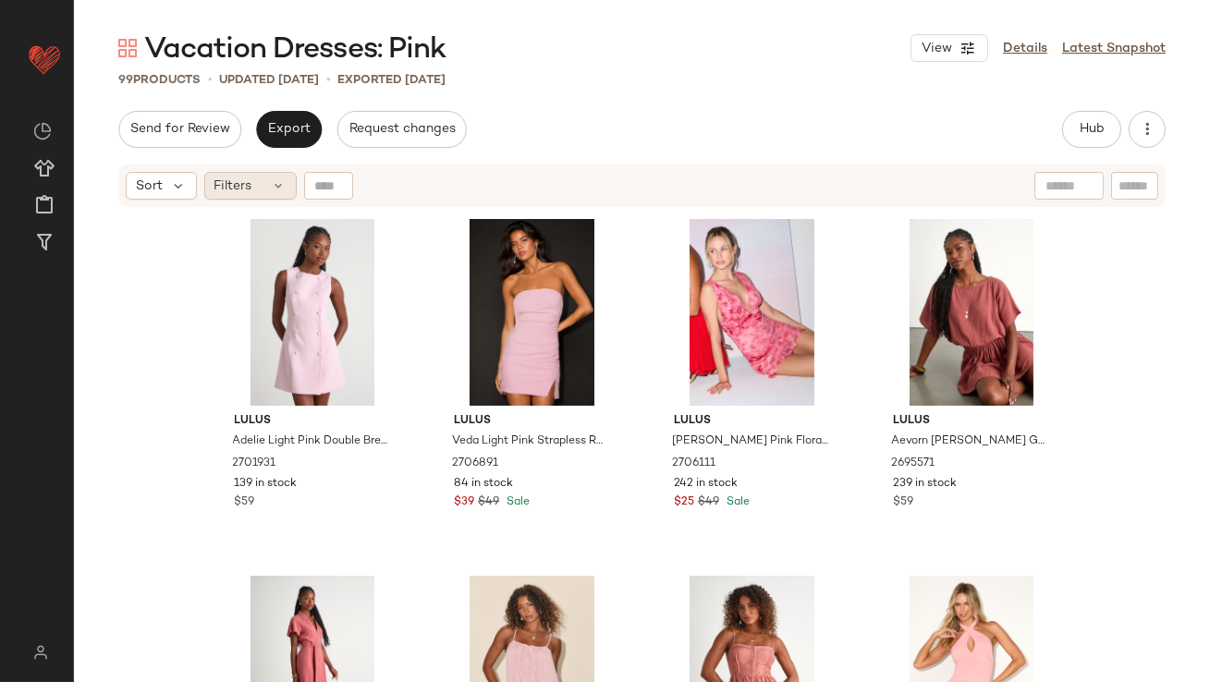
click at [272, 190] on icon at bounding box center [279, 185] width 15 height 15
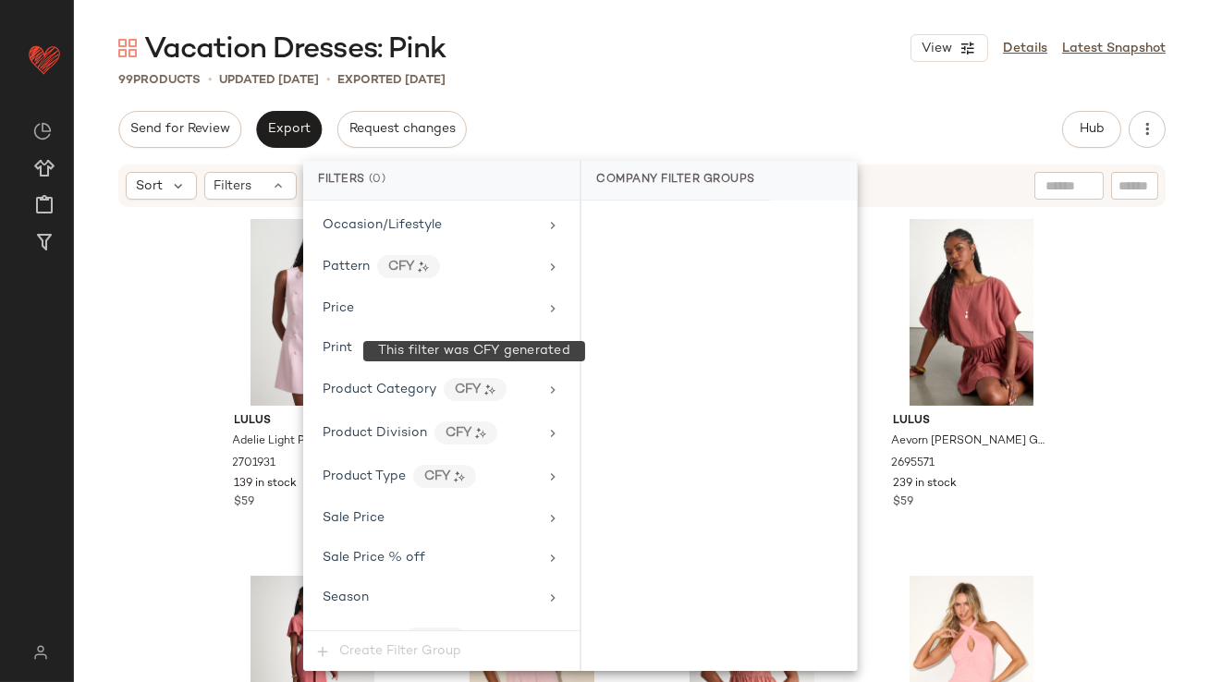
scroll to position [1416, 0]
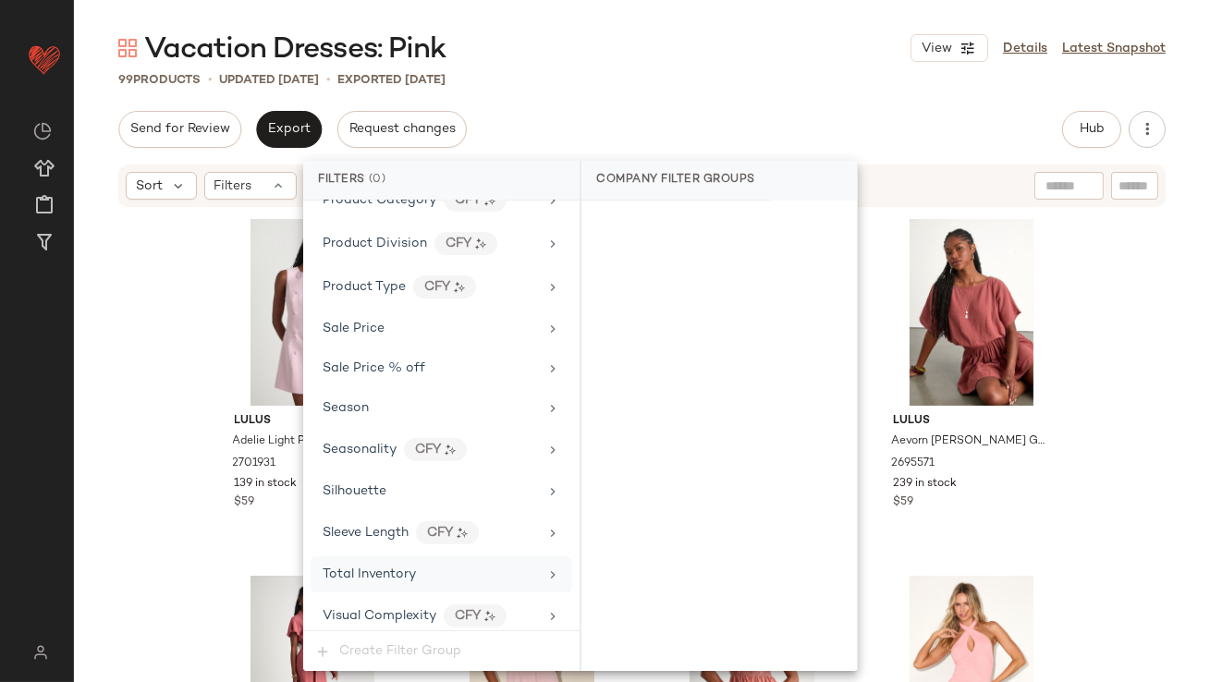
click at [425, 572] on div "Total Inventory" at bounding box center [429, 574] width 215 height 19
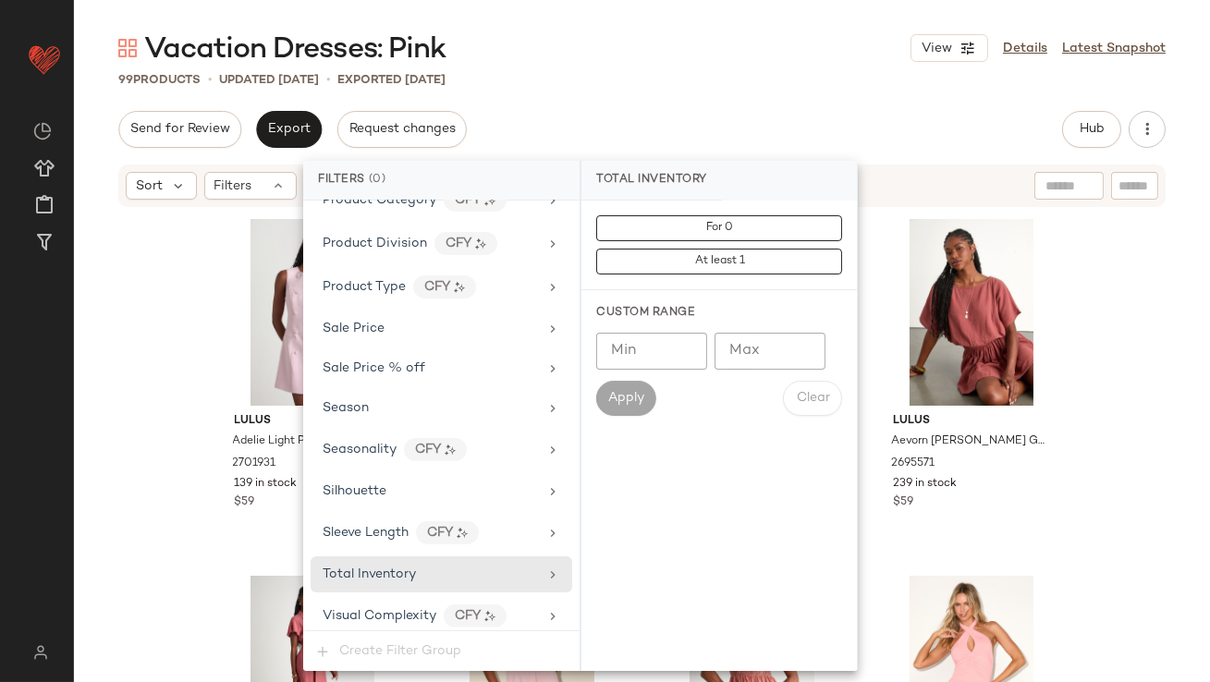
click at [754, 351] on input "Max" at bounding box center [769, 351] width 111 height 37
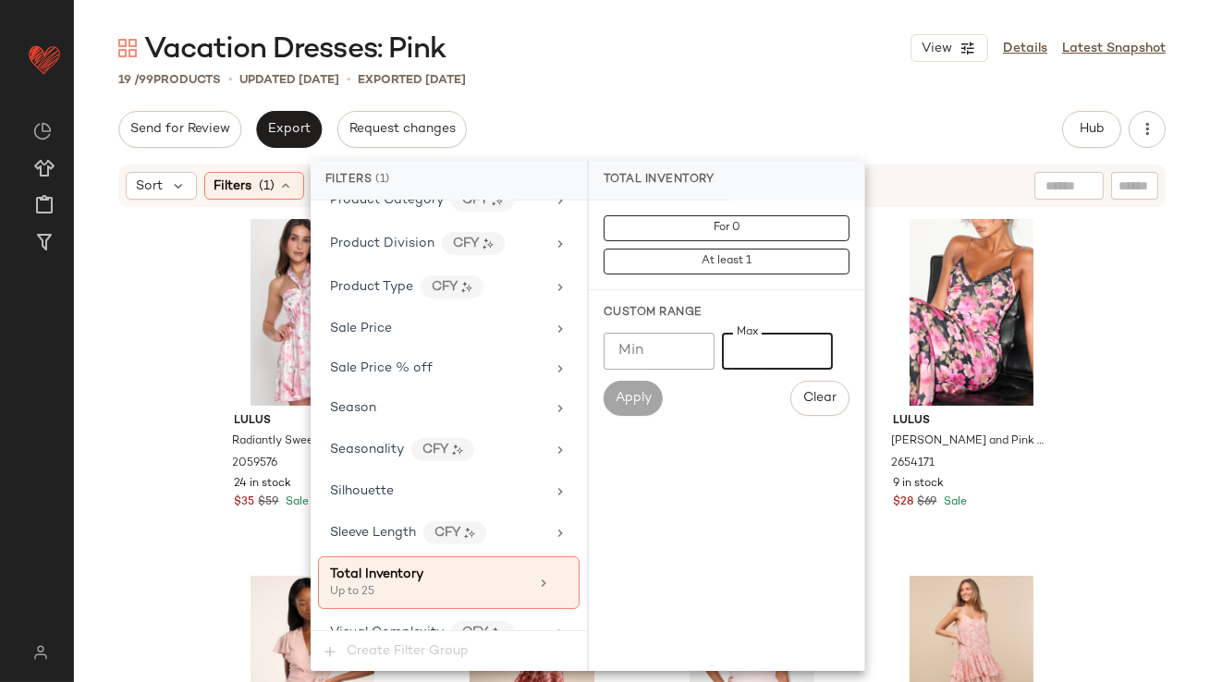
type input "**"
click at [797, 77] on div "19 / 99 Products • updated Oct 14th • Exported Oct 7th" at bounding box center [642, 79] width 1136 height 18
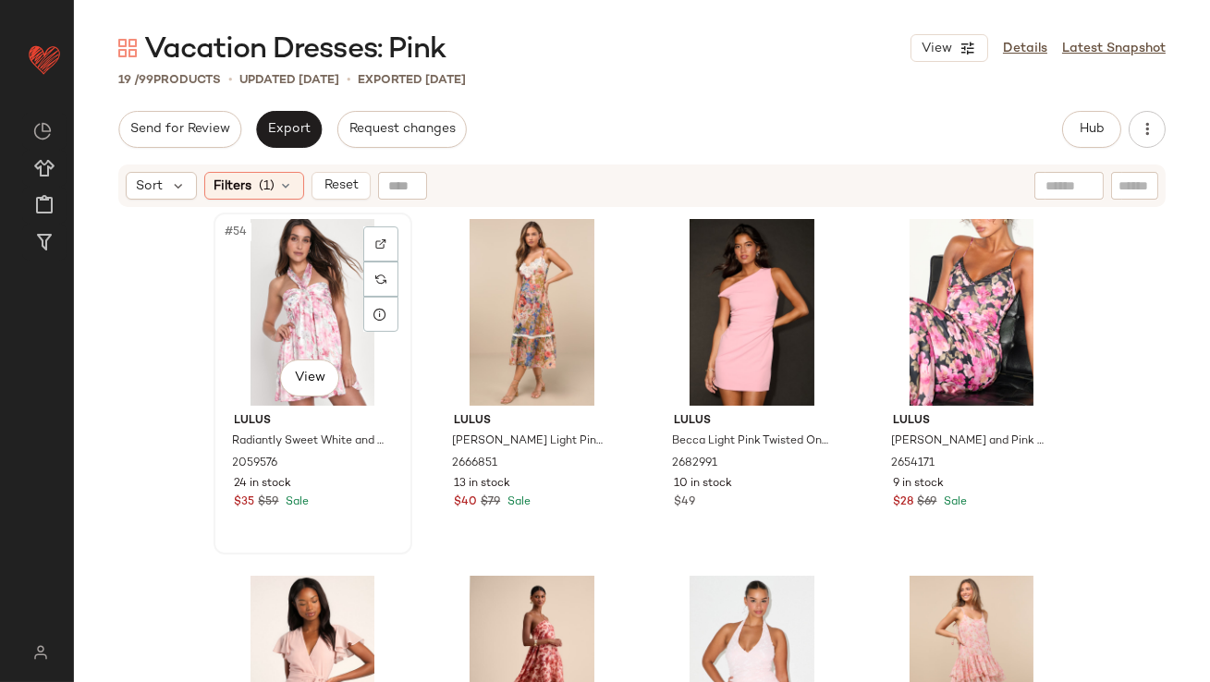
click at [238, 308] on div "#54 View" at bounding box center [313, 312] width 186 height 187
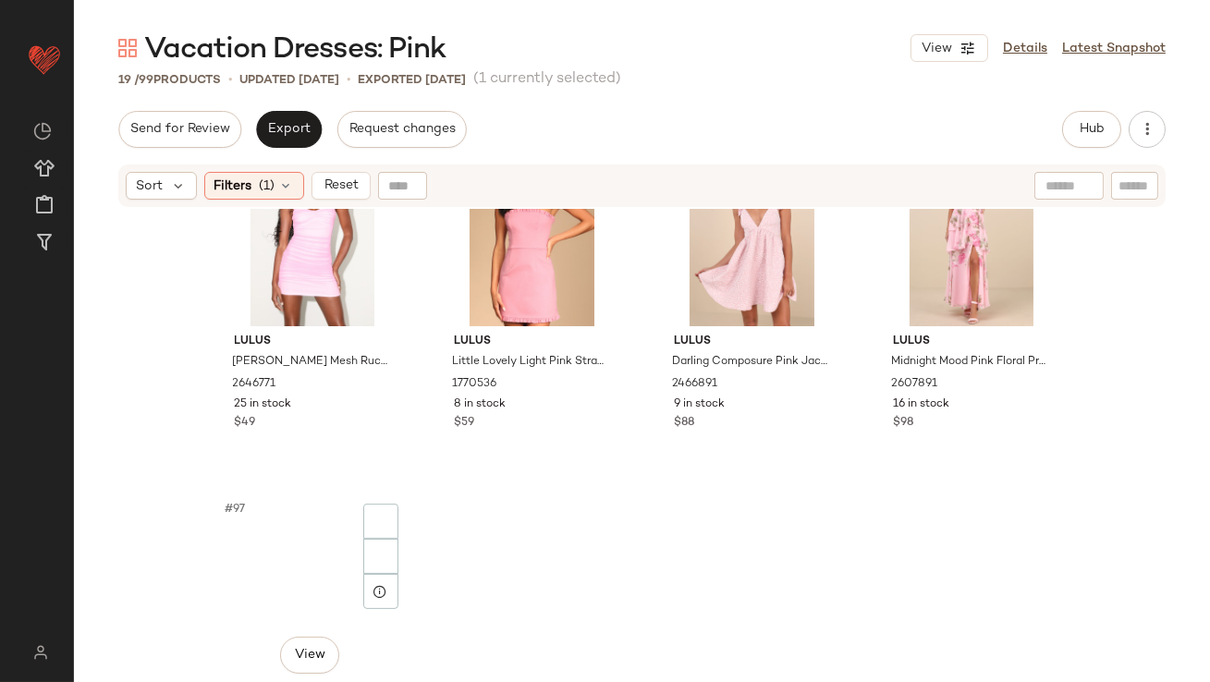
scroll to position [1263, 0]
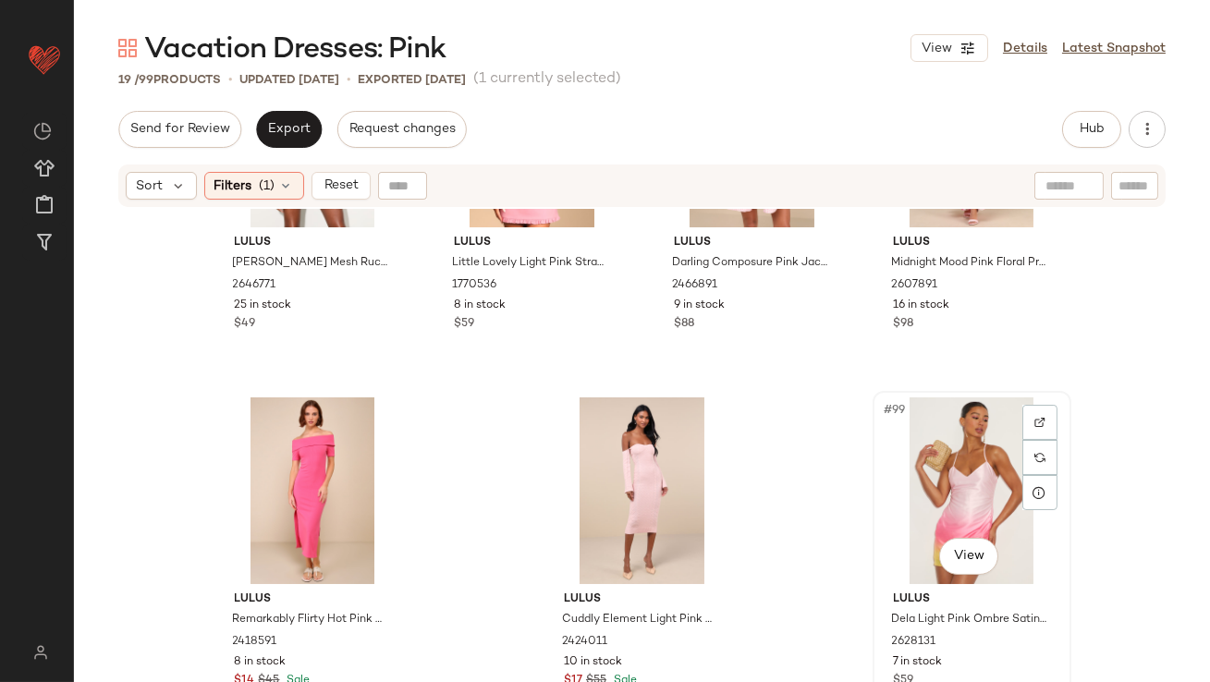
click at [925, 406] on div "#99 View" at bounding box center [972, 490] width 186 height 187
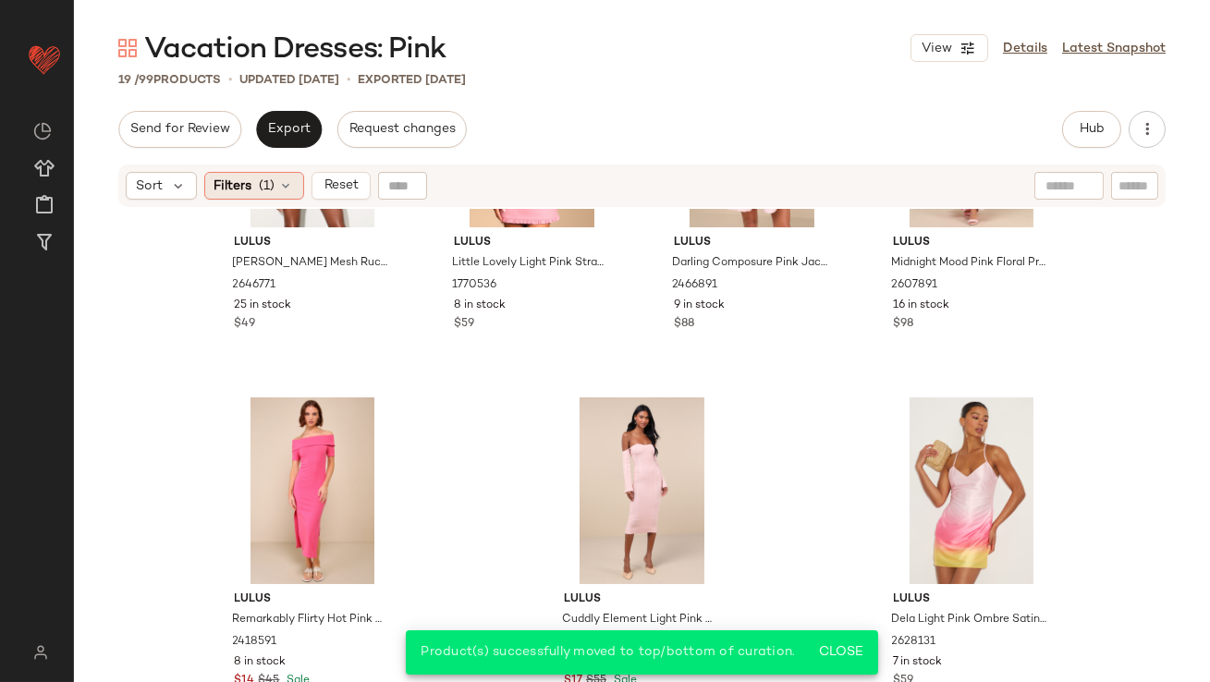
click at [286, 190] on icon at bounding box center [286, 185] width 15 height 15
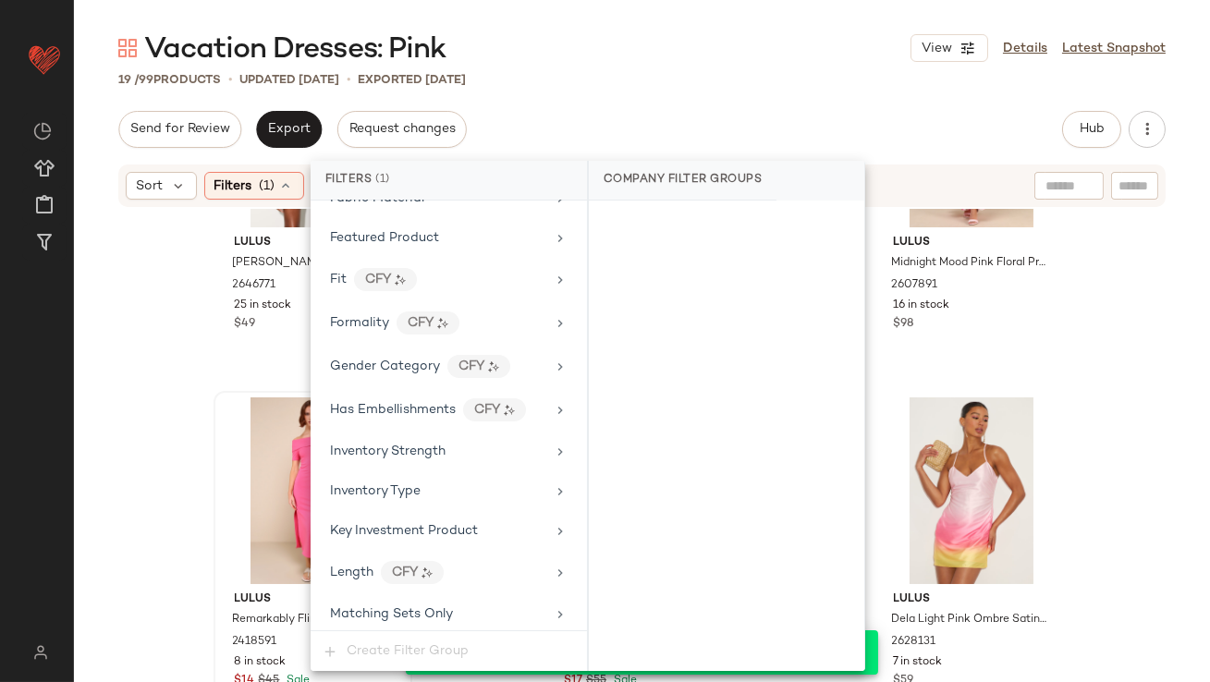
scroll to position [1432, 0]
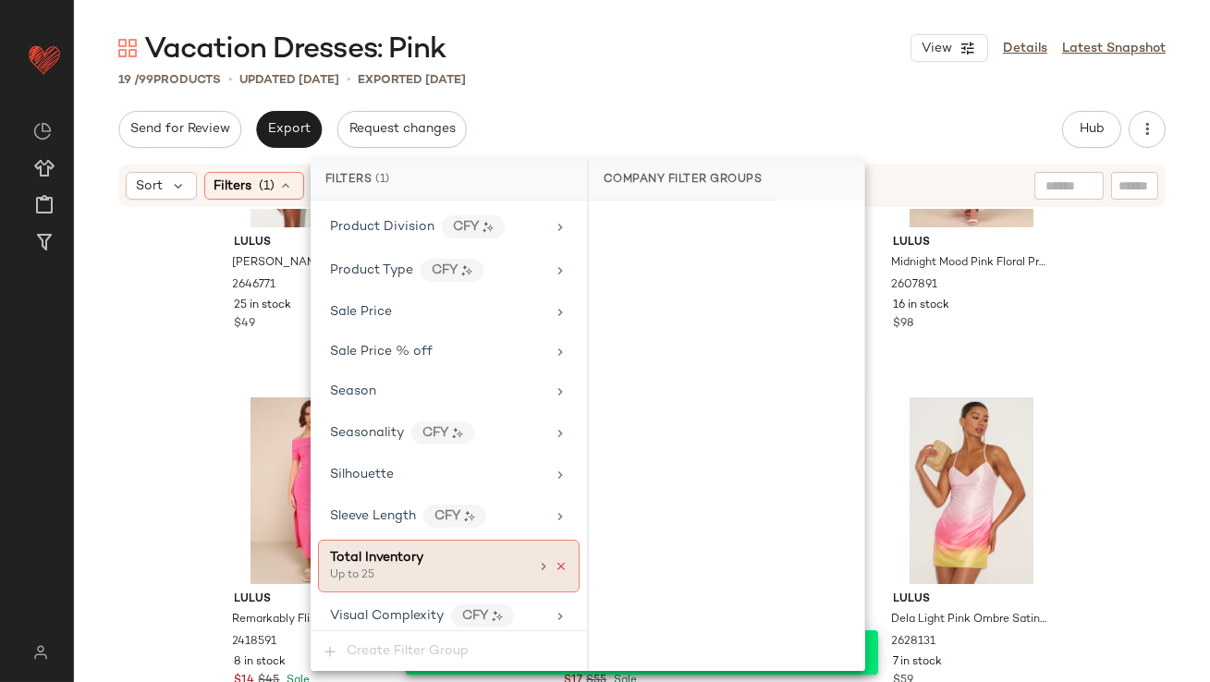
click at [554, 560] on icon at bounding box center [560, 566] width 13 height 13
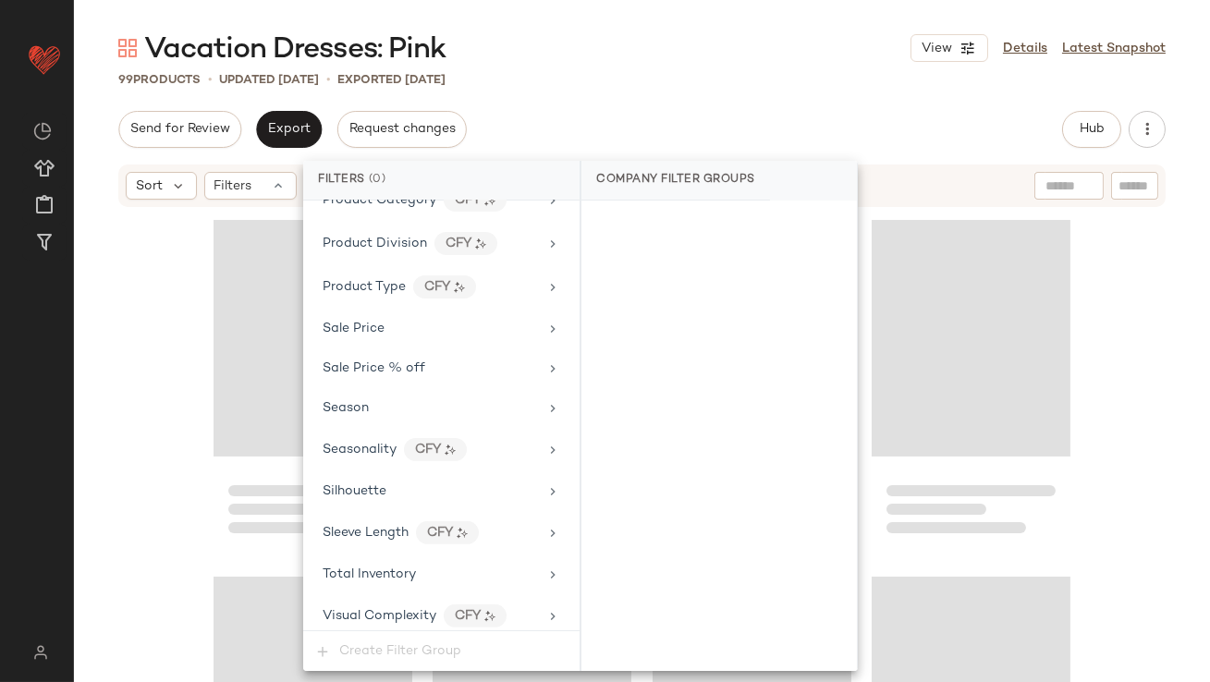
click at [724, 40] on div "Vacation Dresses: Pink View Details Latest Snapshot" at bounding box center [642, 48] width 1136 height 37
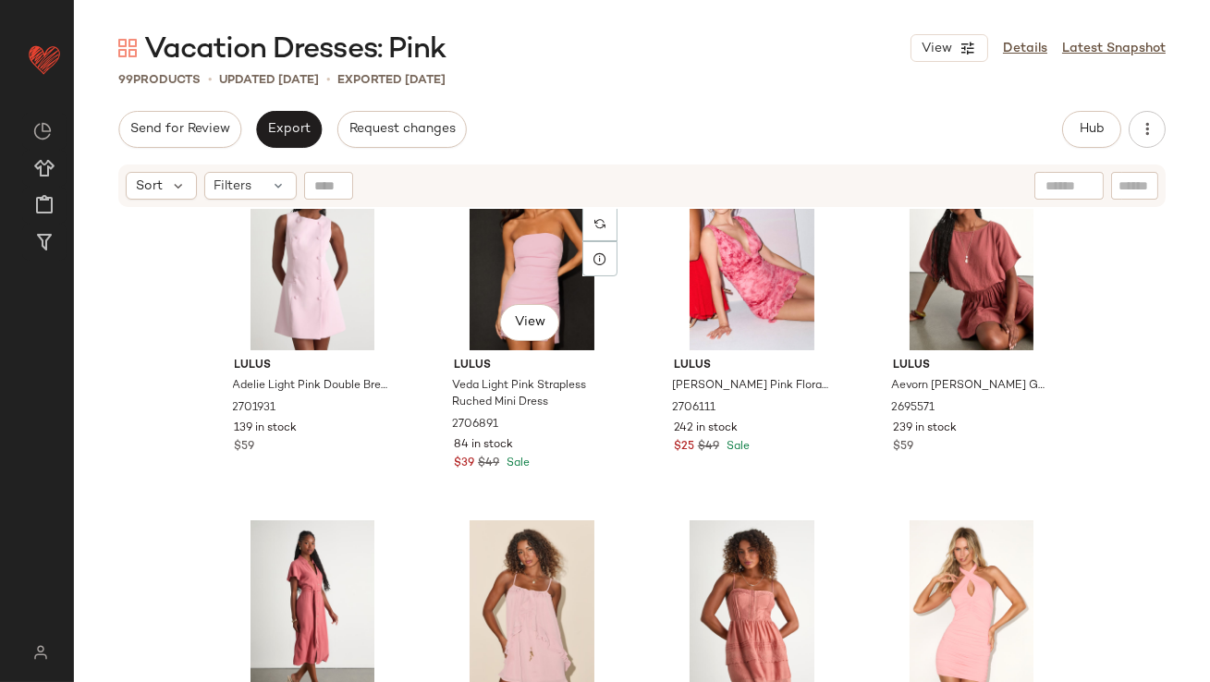
scroll to position [0, 0]
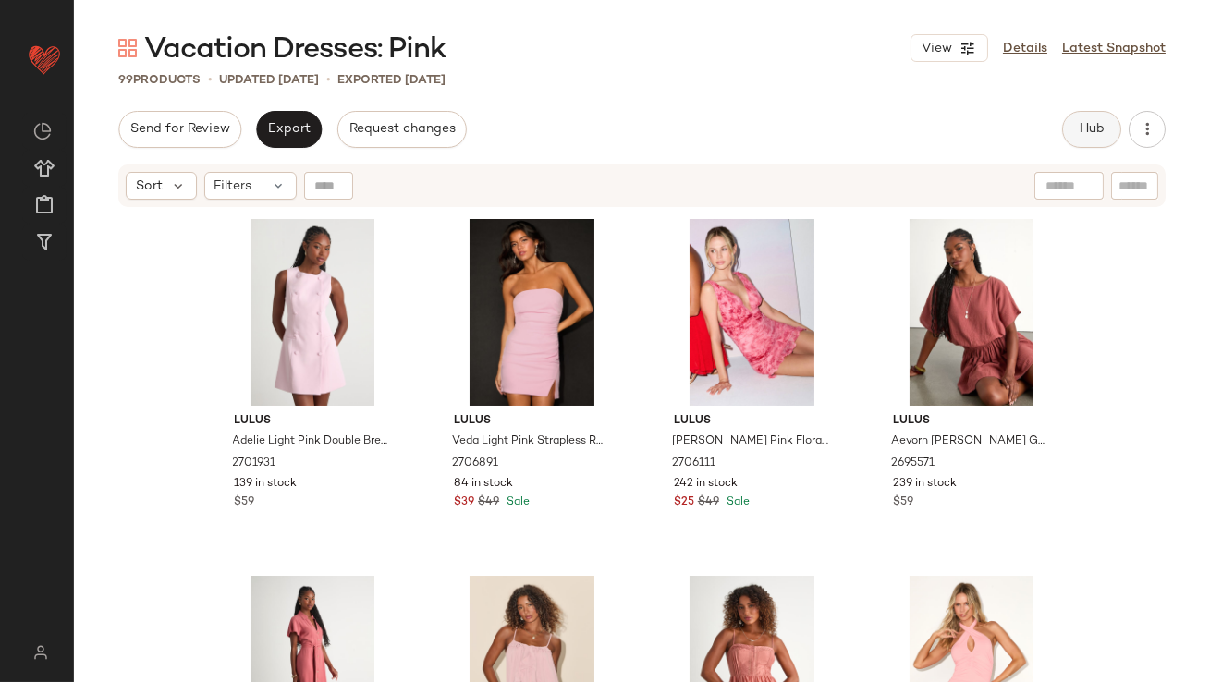
click at [1092, 119] on button "Hub" at bounding box center [1091, 129] width 59 height 37
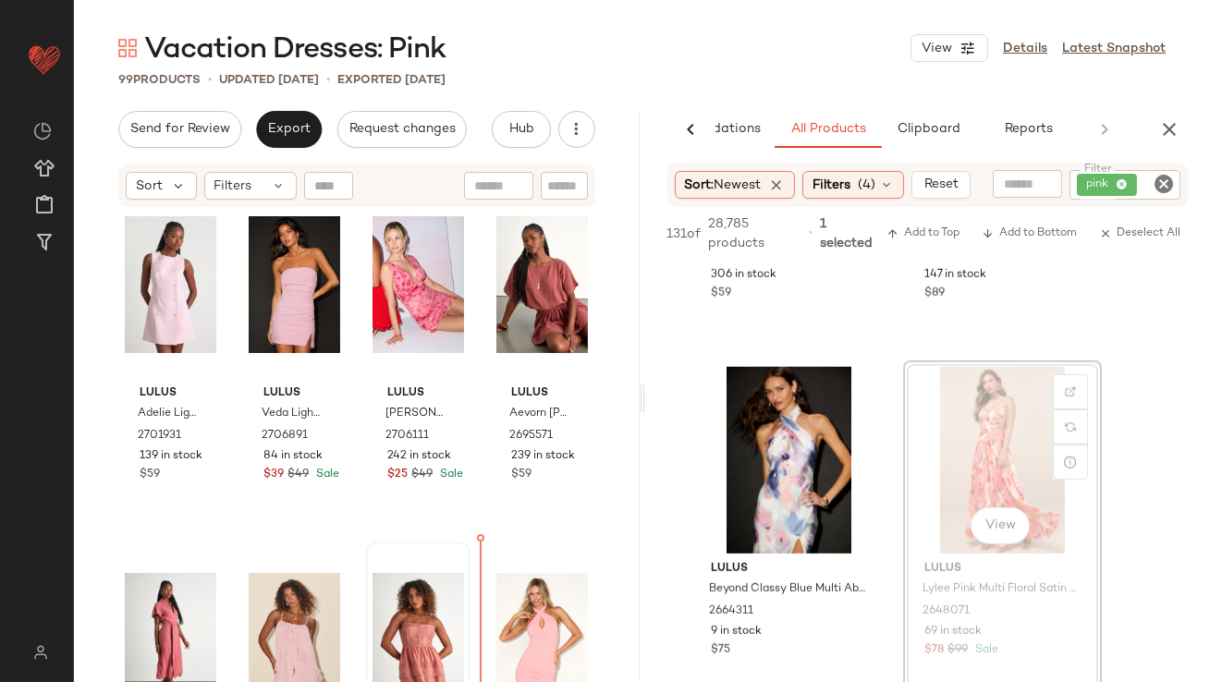
scroll to position [81, 0]
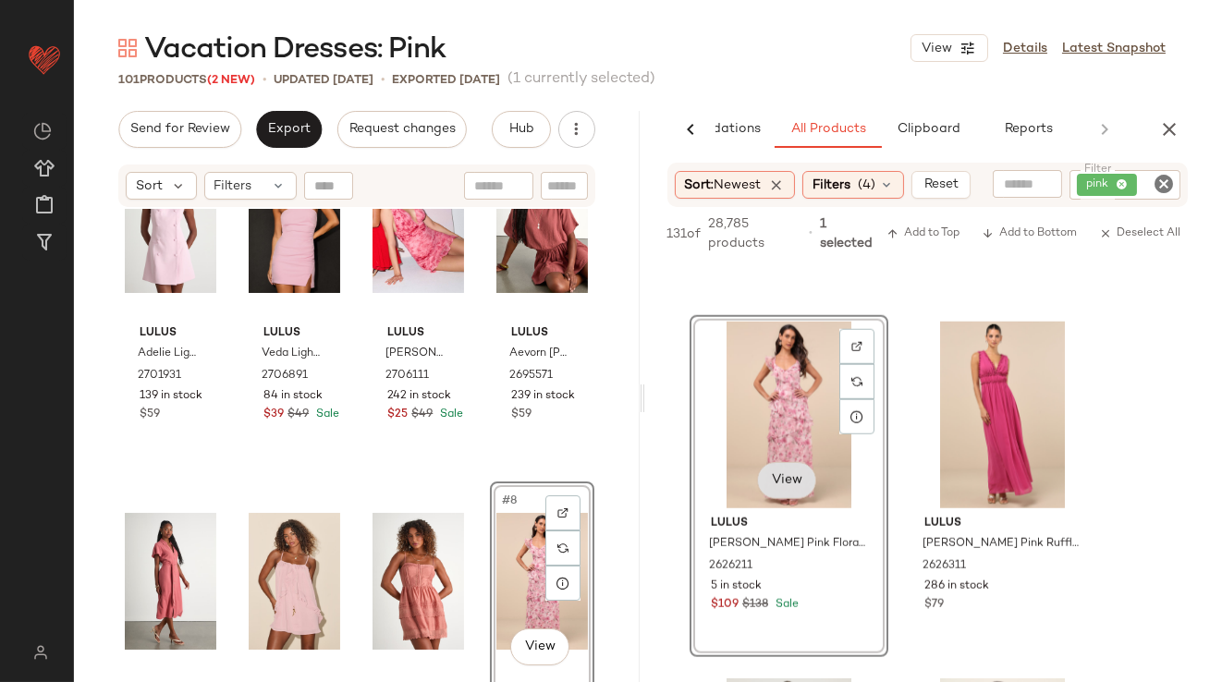
scroll to position [4250, 0]
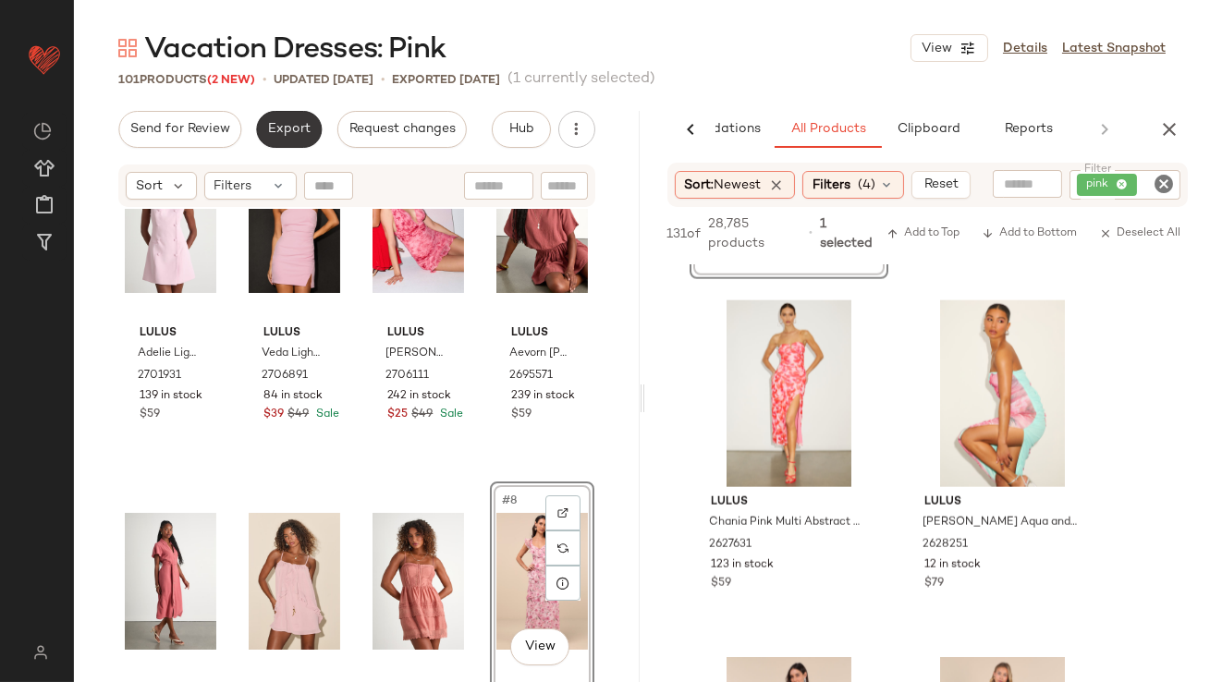
click at [279, 145] on button "Export" at bounding box center [289, 129] width 66 height 37
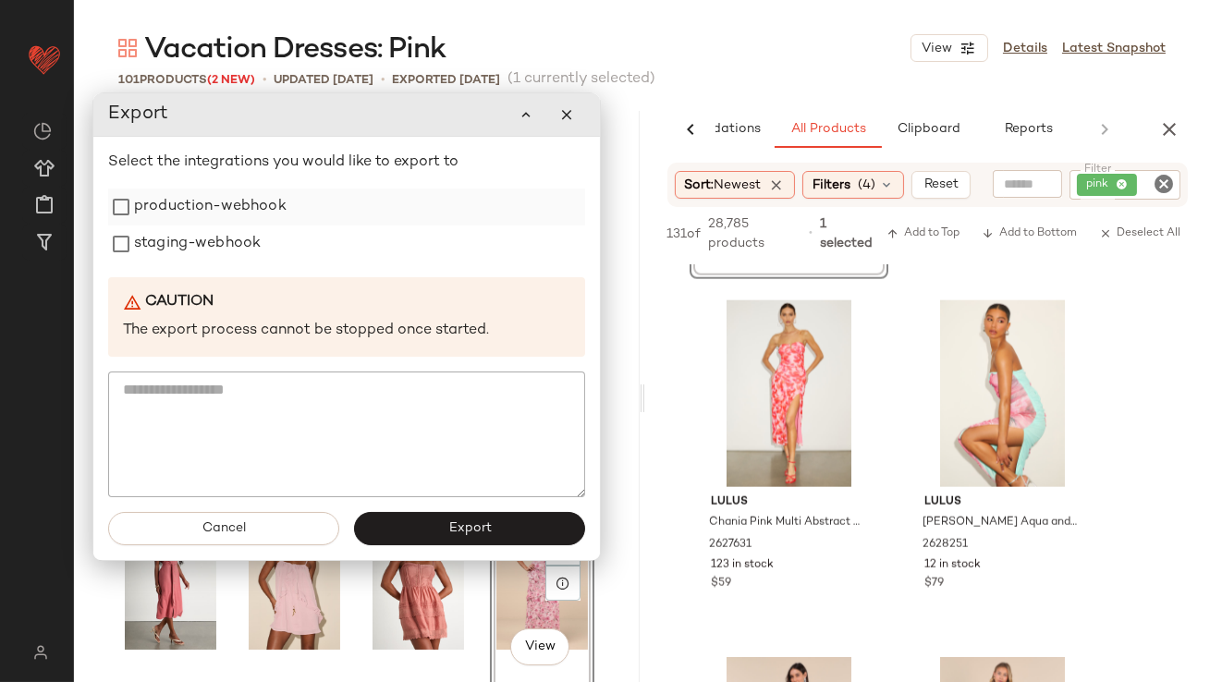
click at [263, 208] on label "production-webhook" at bounding box center [210, 206] width 152 height 37
click at [249, 244] on label "staging-webhook" at bounding box center [197, 243] width 127 height 37
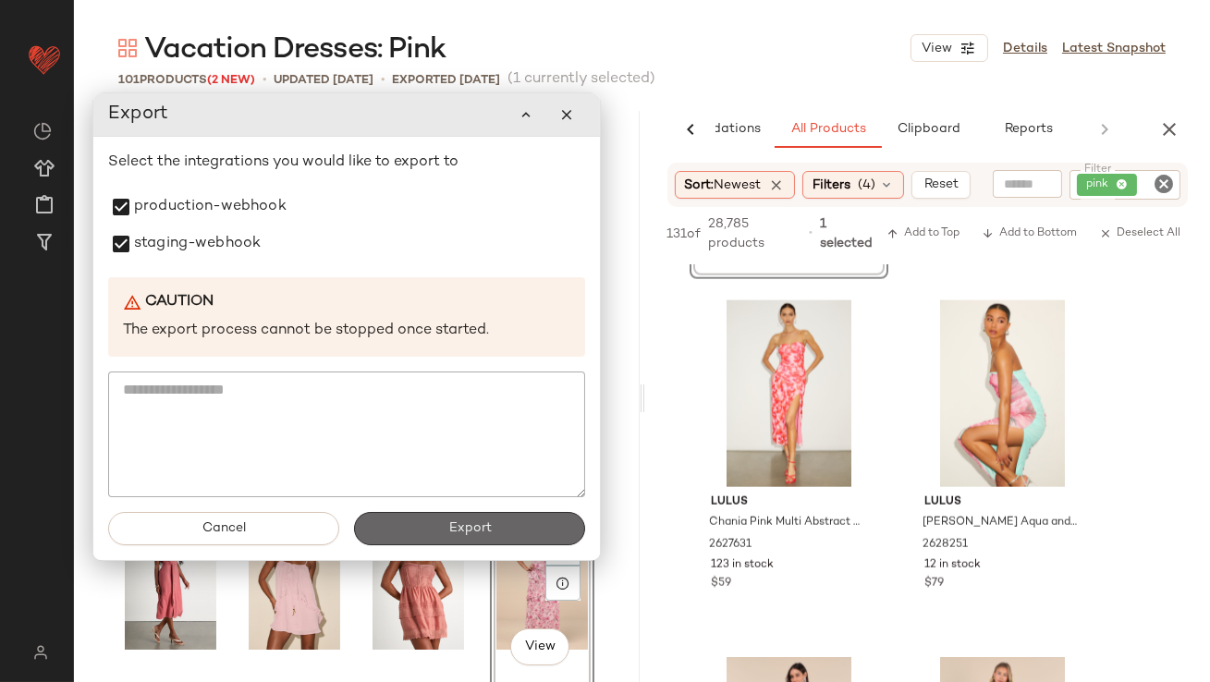
click at [452, 534] on span "Export" at bounding box center [468, 528] width 43 height 15
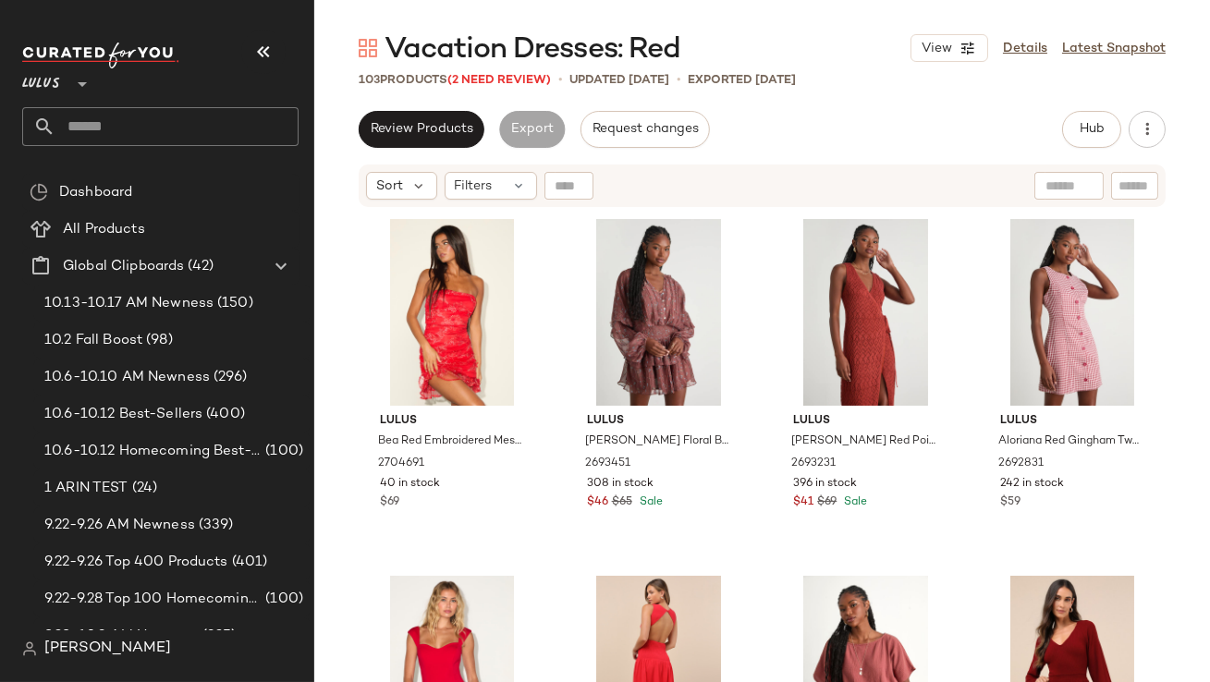
click at [265, 59] on icon "button" at bounding box center [263, 52] width 22 height 22
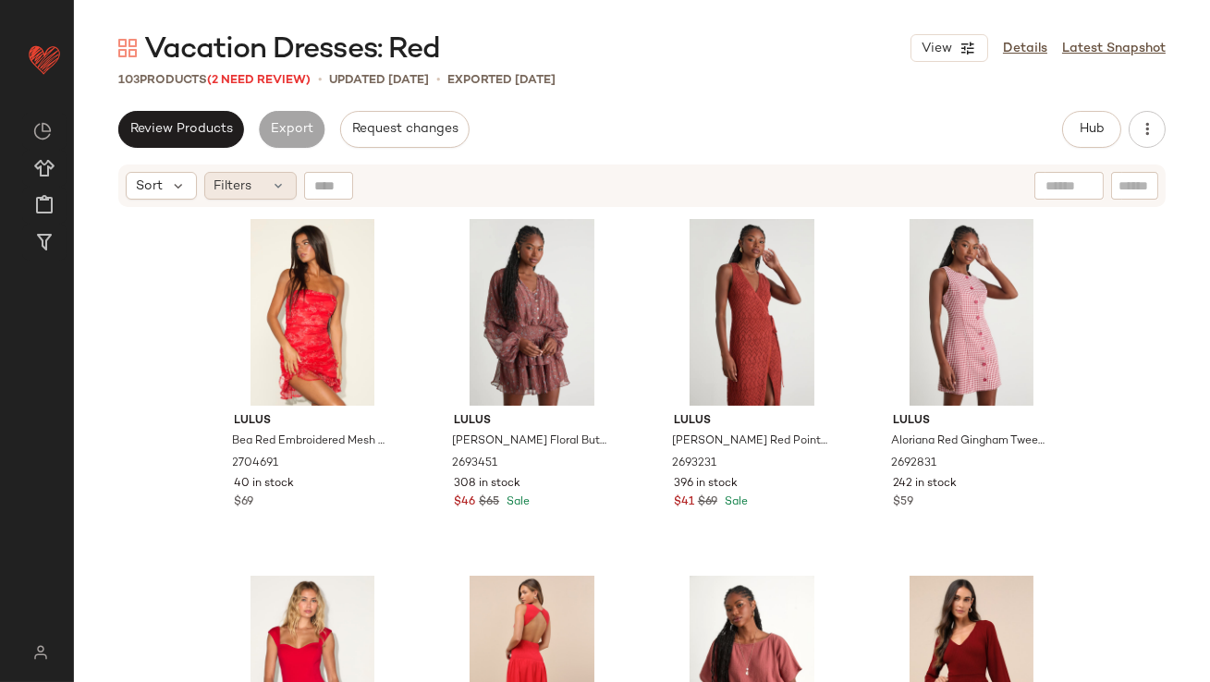
click at [269, 174] on div "Filters" at bounding box center [250, 186] width 92 height 28
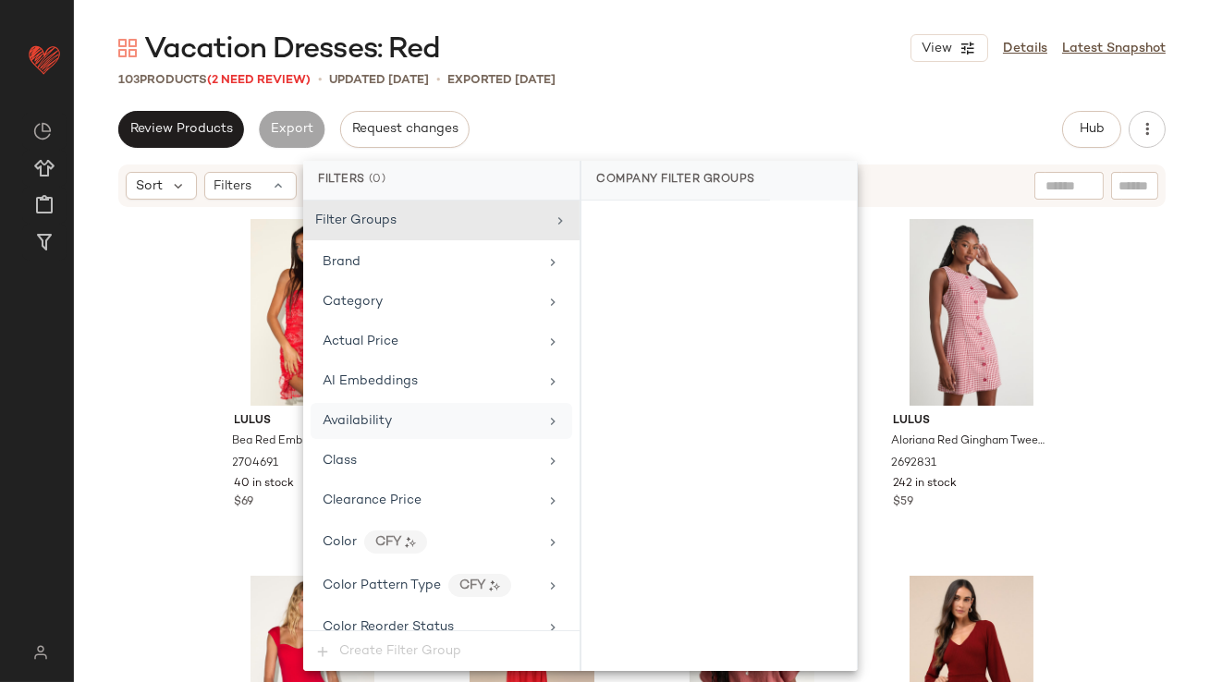
click at [361, 419] on span "Availability" at bounding box center [356, 421] width 69 height 14
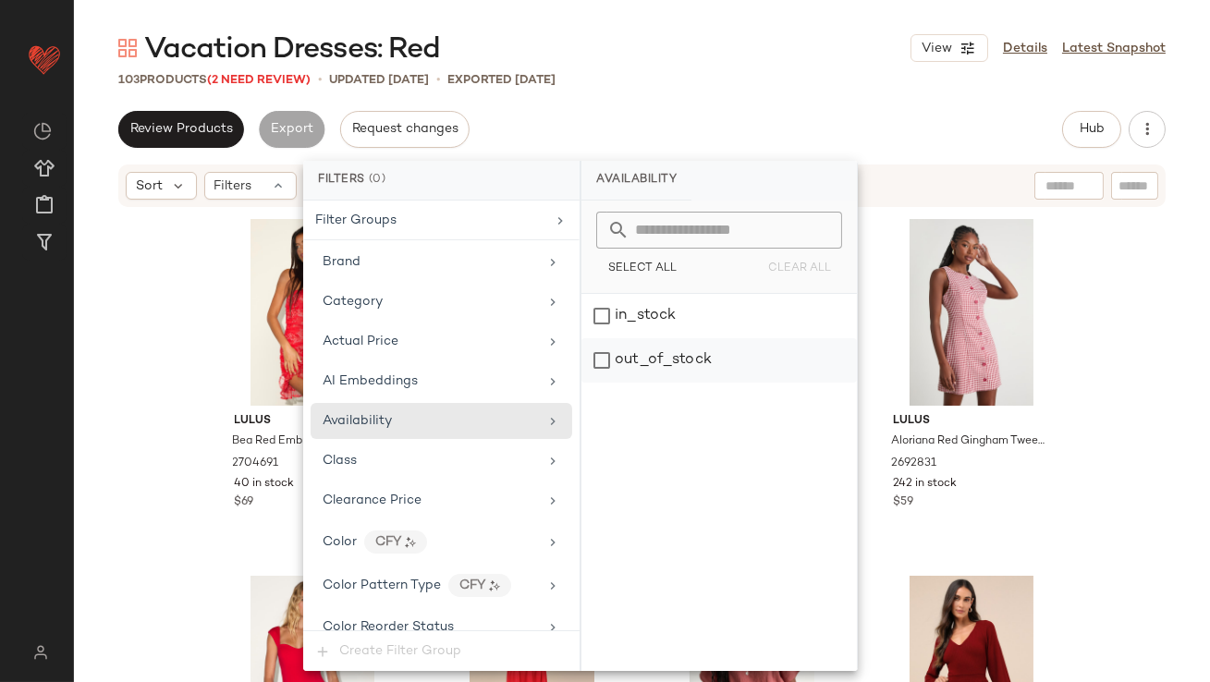
click at [651, 357] on div "out_of_stock" at bounding box center [718, 360] width 275 height 44
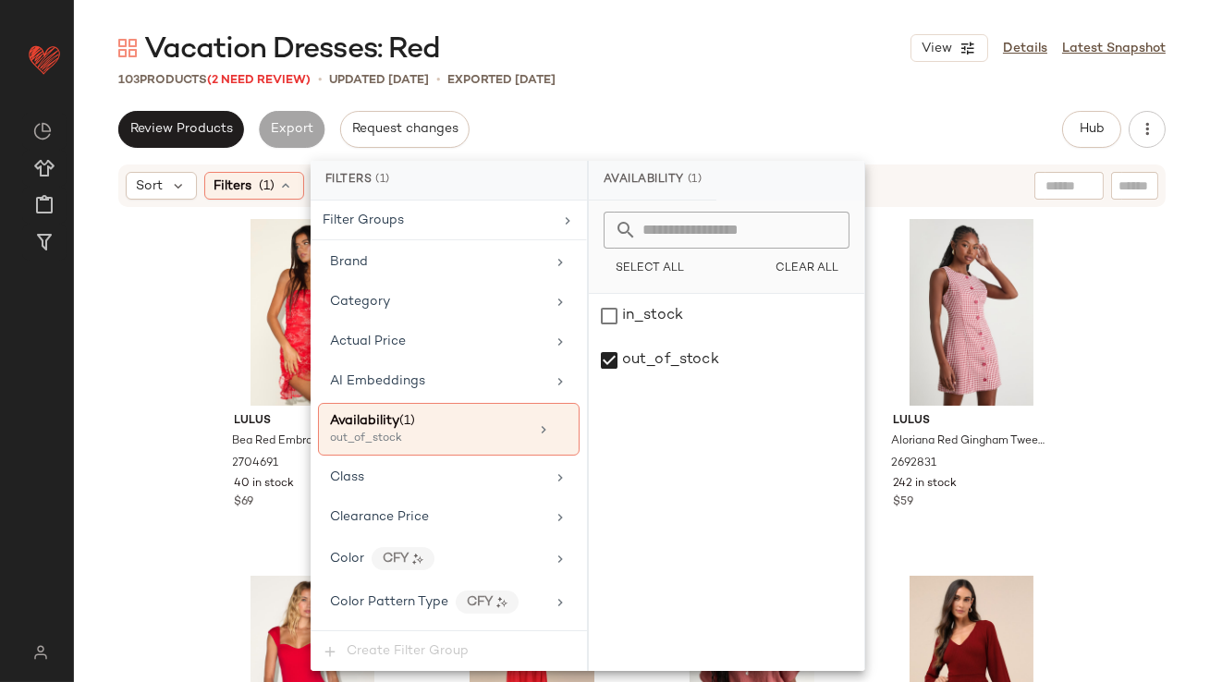
click at [697, 122] on div "Review Products Export Request changes Hub Send for Review External Review Inte…" at bounding box center [641, 129] width 1047 height 37
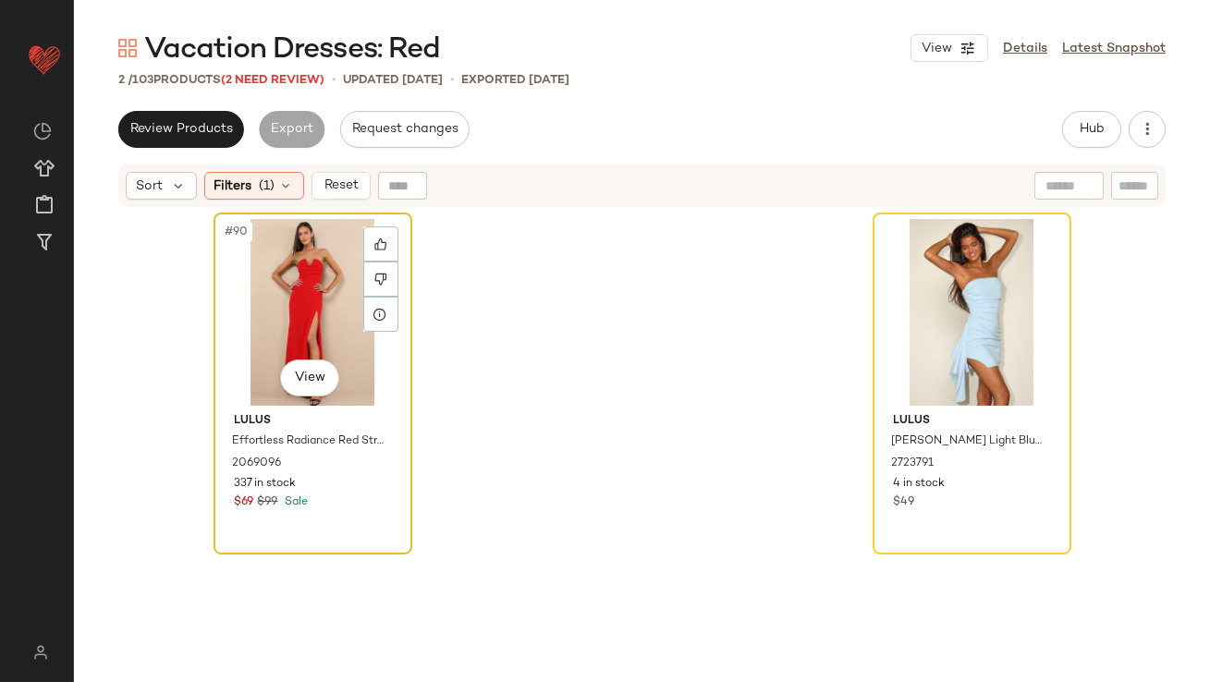
click at [285, 265] on div "#90 View" at bounding box center [313, 312] width 186 height 187
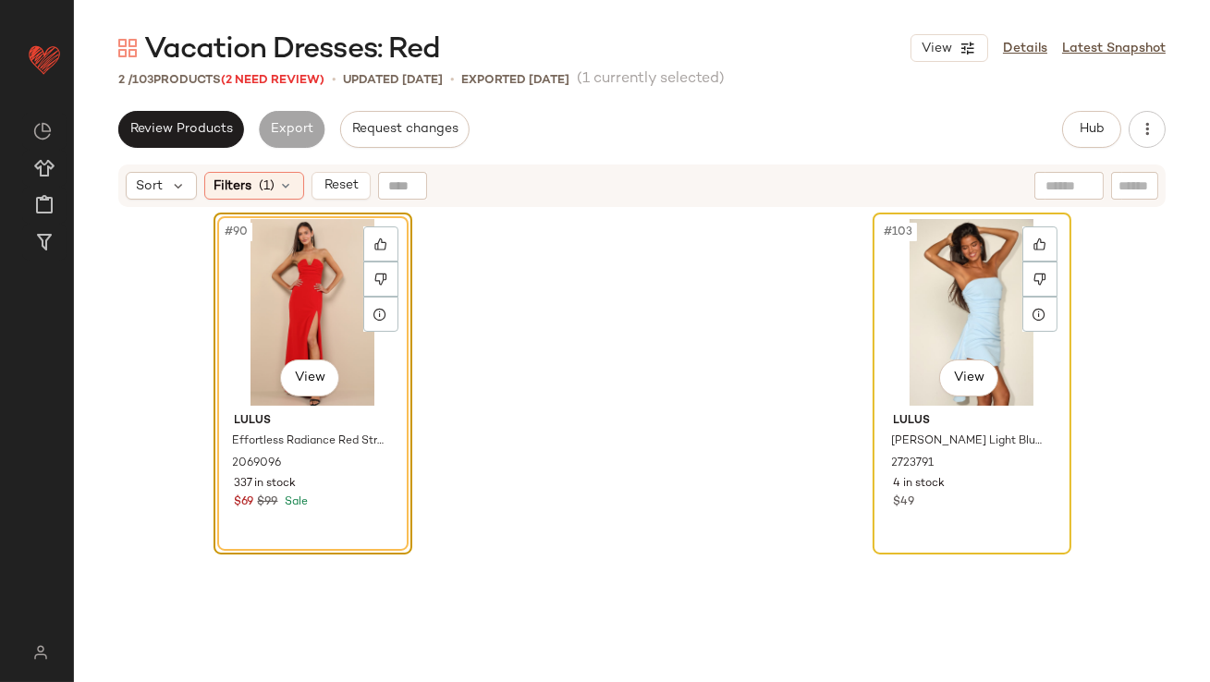
click at [978, 246] on div "#103 View" at bounding box center [972, 312] width 186 height 187
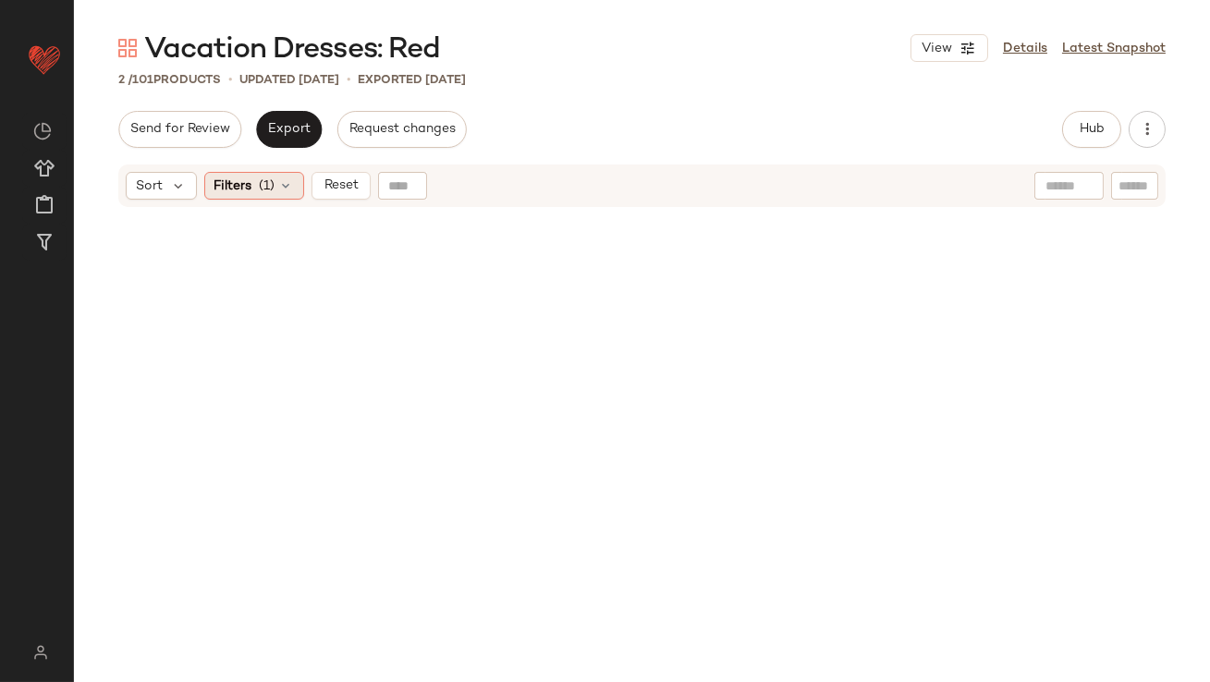
click at [261, 189] on span "(1)" at bounding box center [268, 185] width 16 height 19
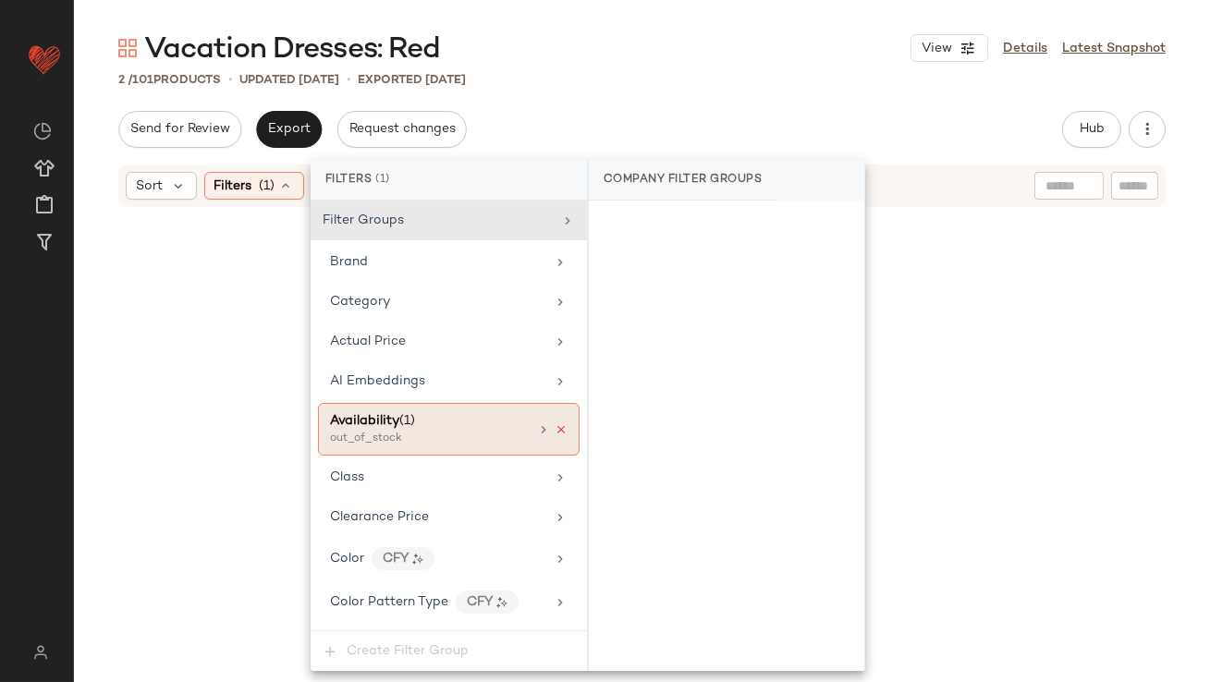
click at [554, 428] on icon at bounding box center [560, 429] width 13 height 13
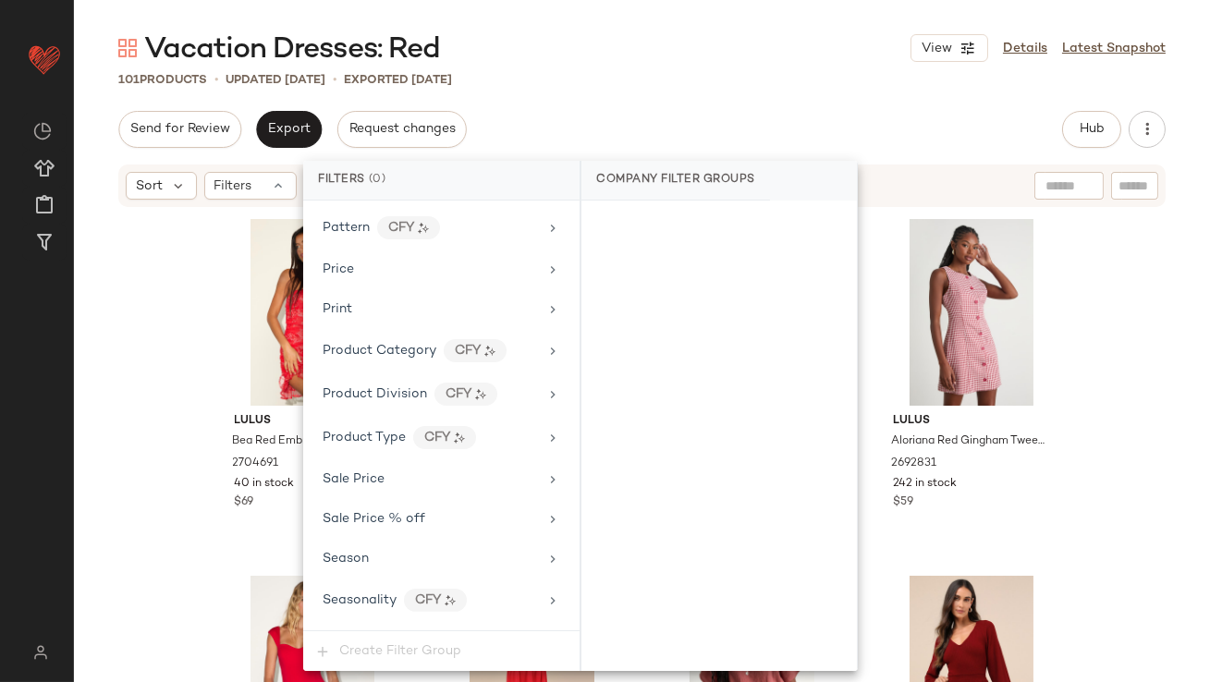
scroll to position [1416, 0]
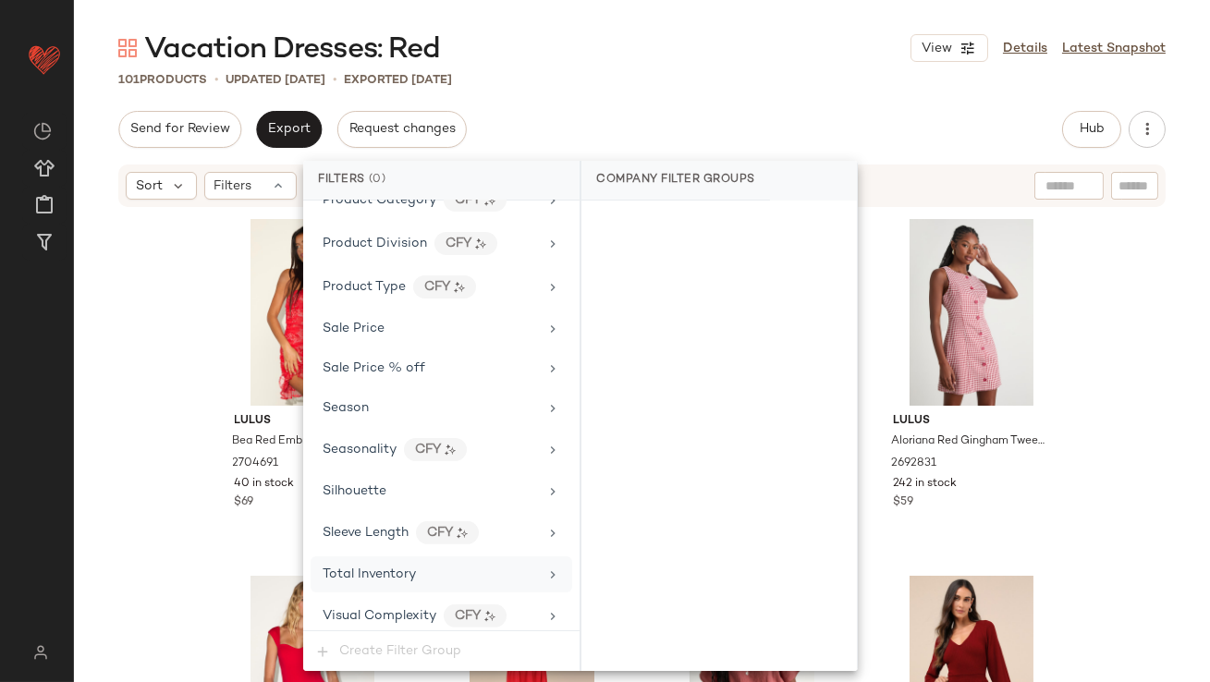
click at [396, 570] on span "Total Inventory" at bounding box center [368, 574] width 93 height 14
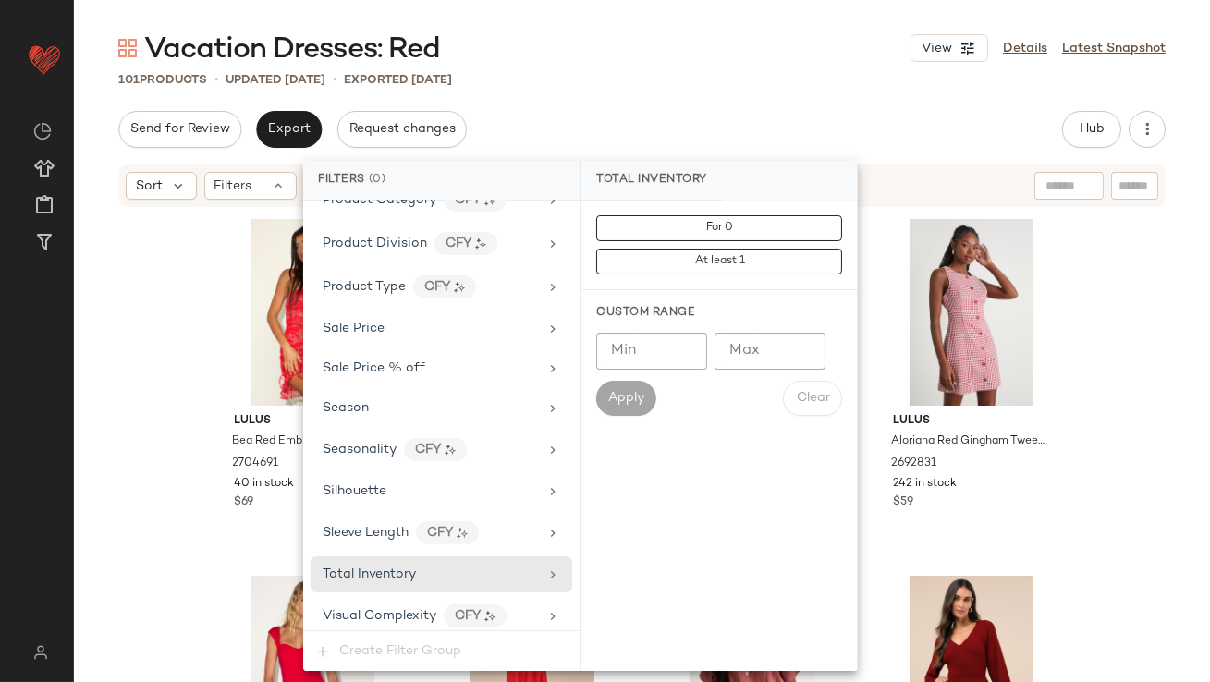
click at [775, 348] on input "Max" at bounding box center [769, 351] width 111 height 37
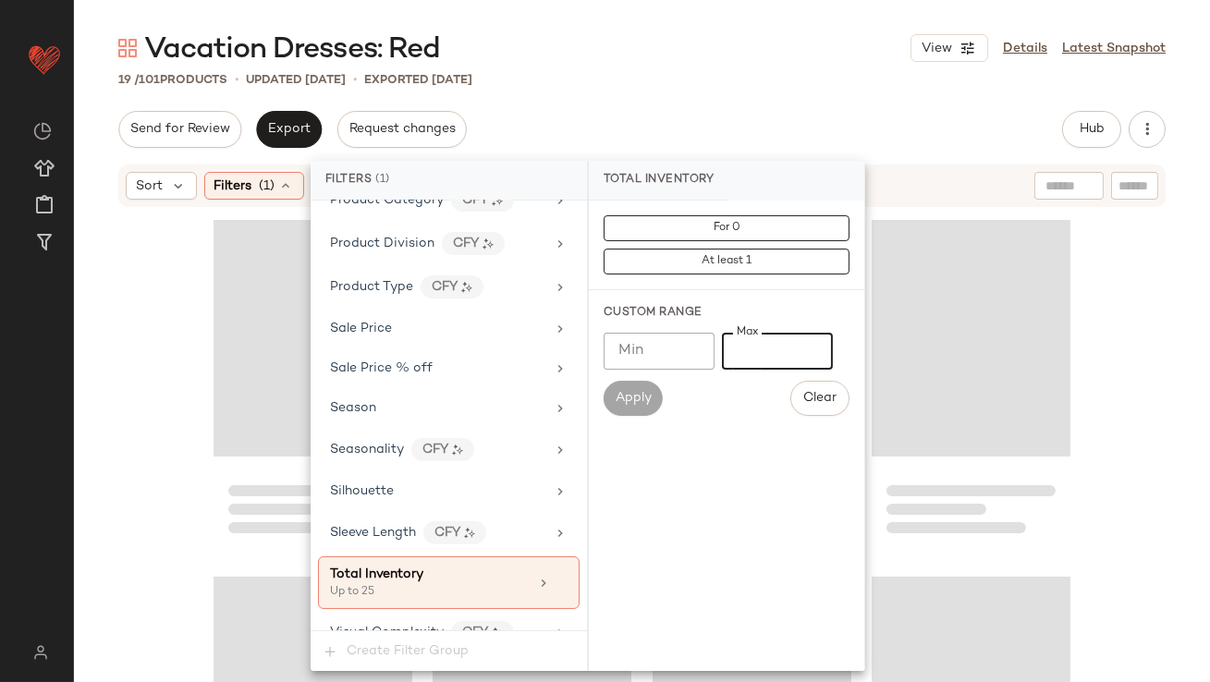
type input "**"
click at [707, 103] on div "Vacation Dresses: Red View Details Latest Snapshot 19 / 101 Products • updated …" at bounding box center [642, 356] width 1136 height 652
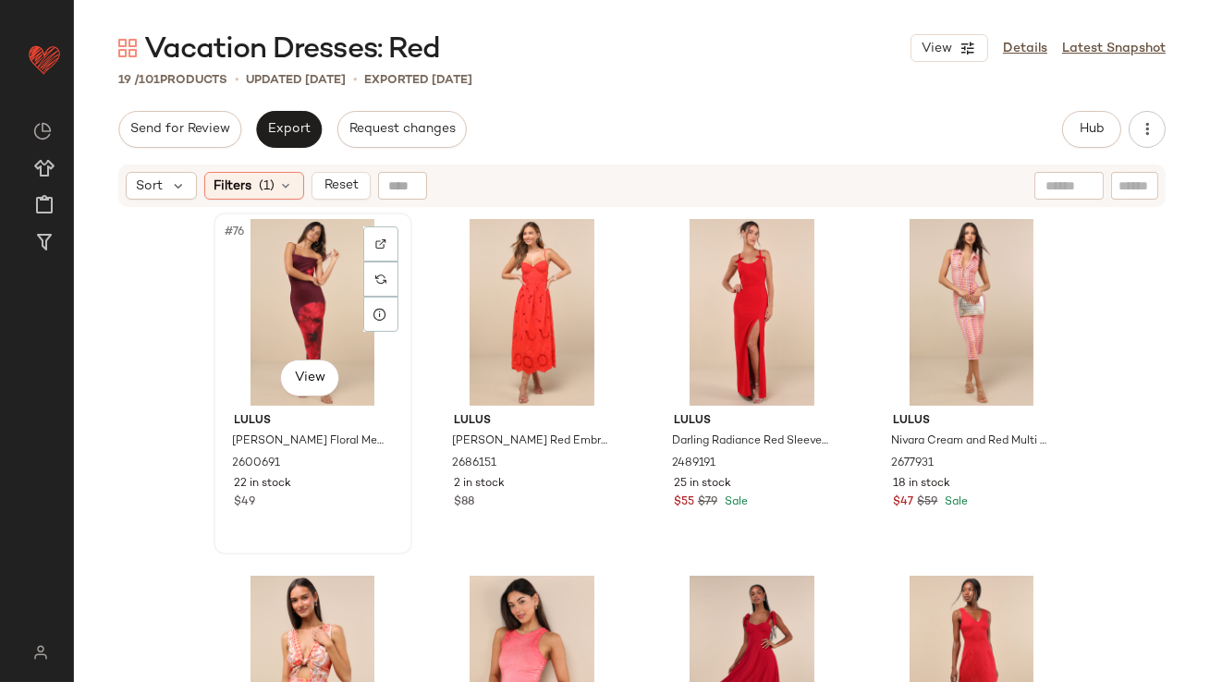
click at [220, 282] on div "#76 View" at bounding box center [313, 312] width 186 height 187
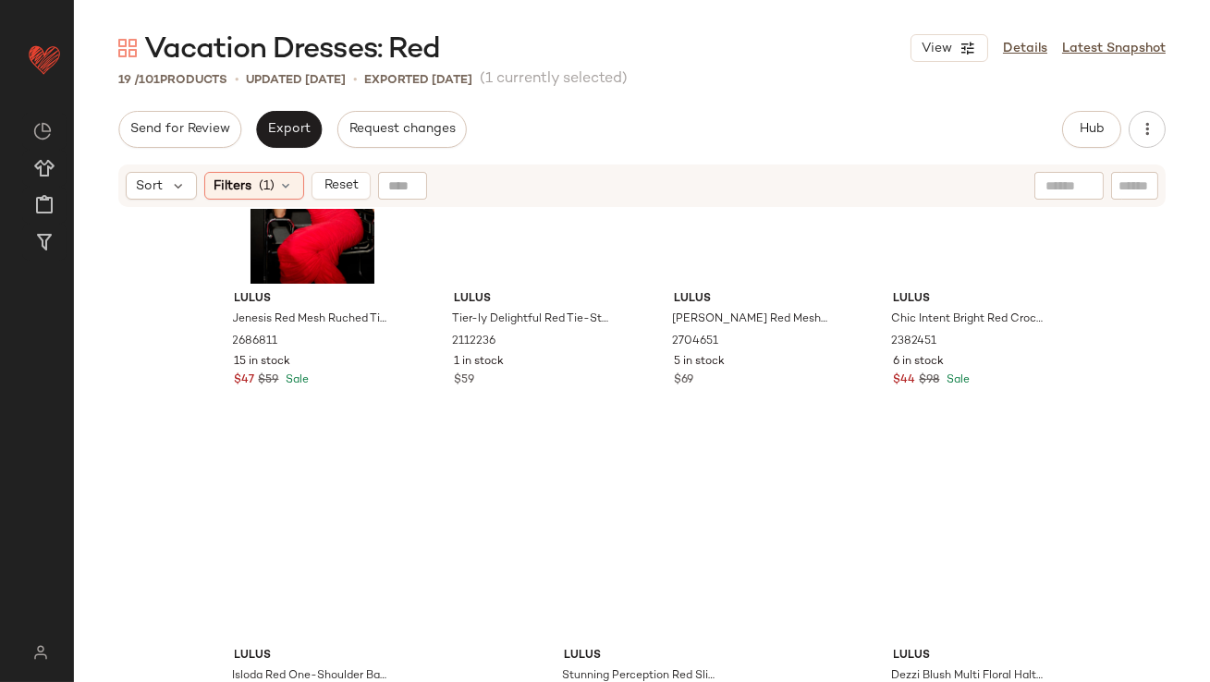
scroll to position [1263, 0]
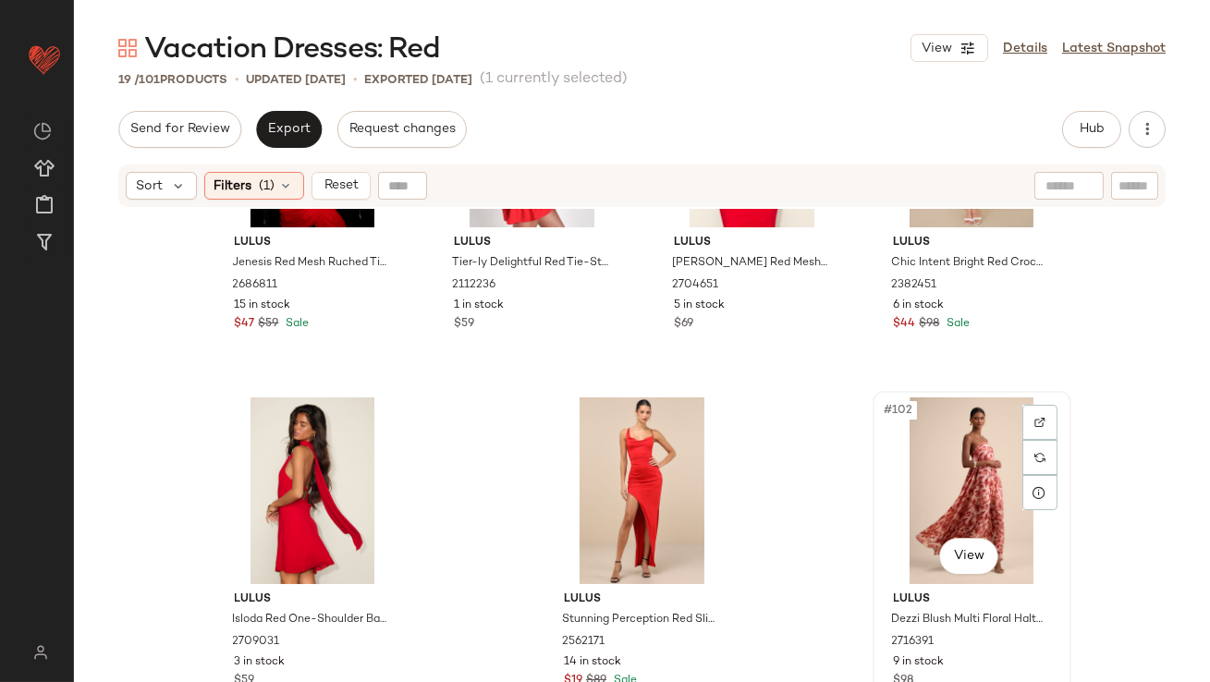
click at [927, 471] on div "#102 View" at bounding box center [972, 490] width 186 height 187
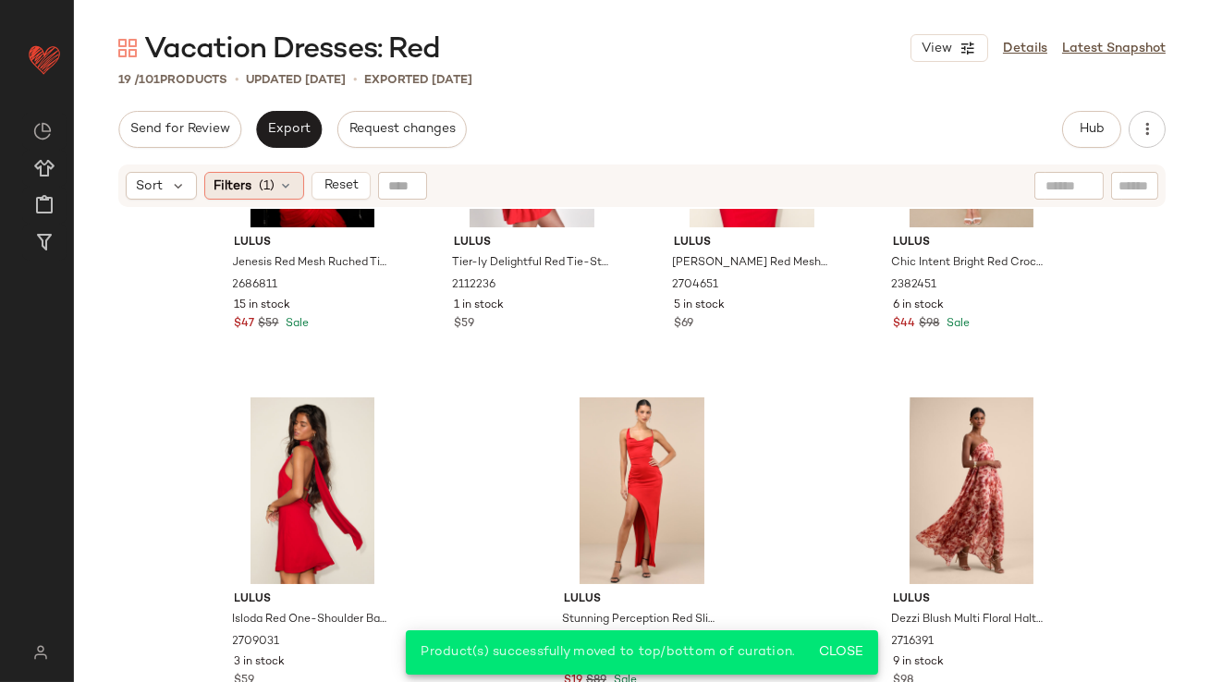
click at [279, 188] on icon at bounding box center [286, 185] width 15 height 15
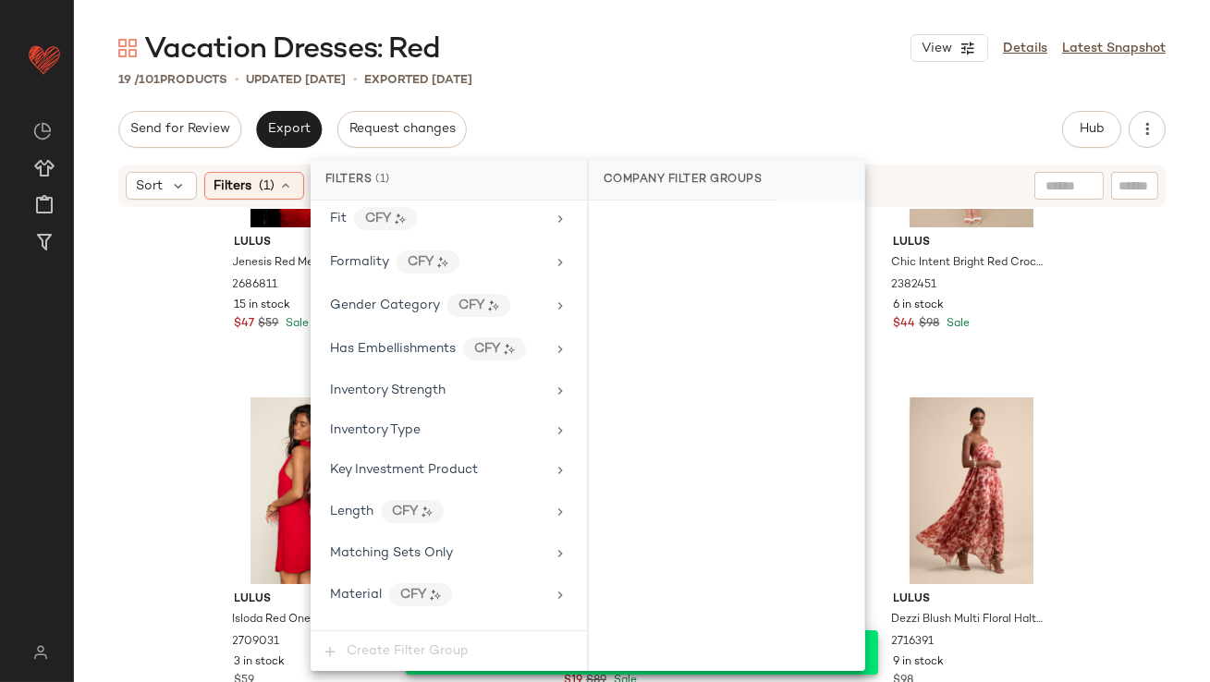
scroll to position [1432, 0]
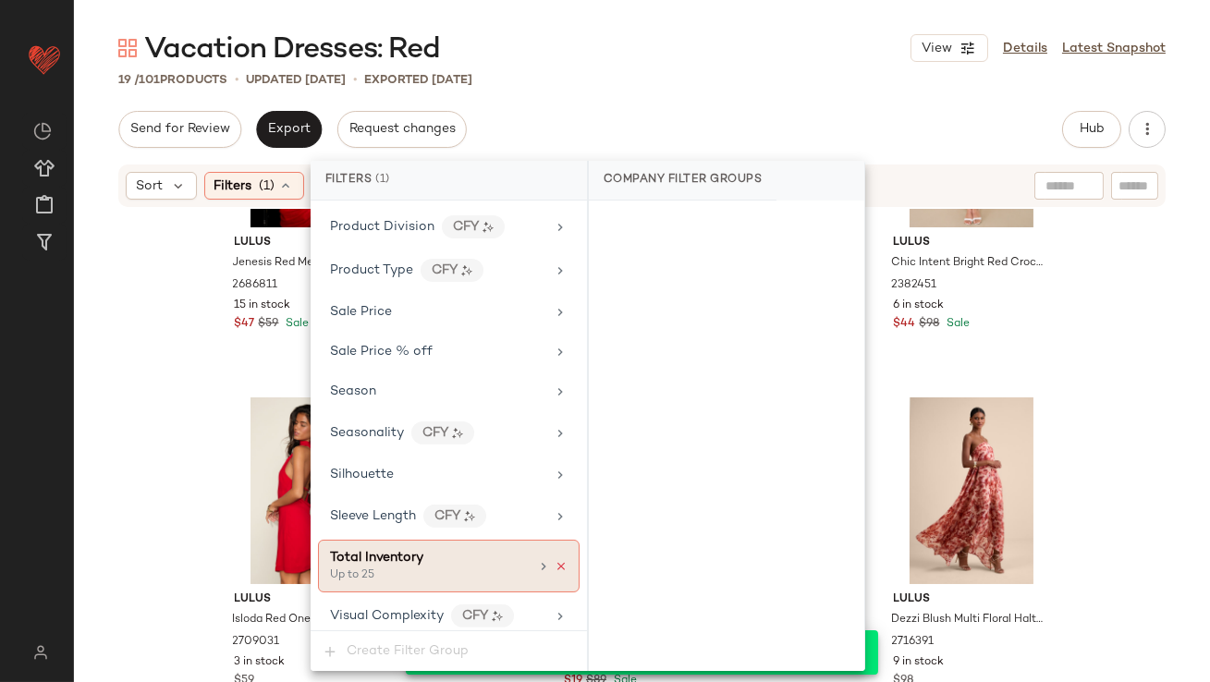
click at [556, 560] on icon at bounding box center [560, 566] width 13 height 13
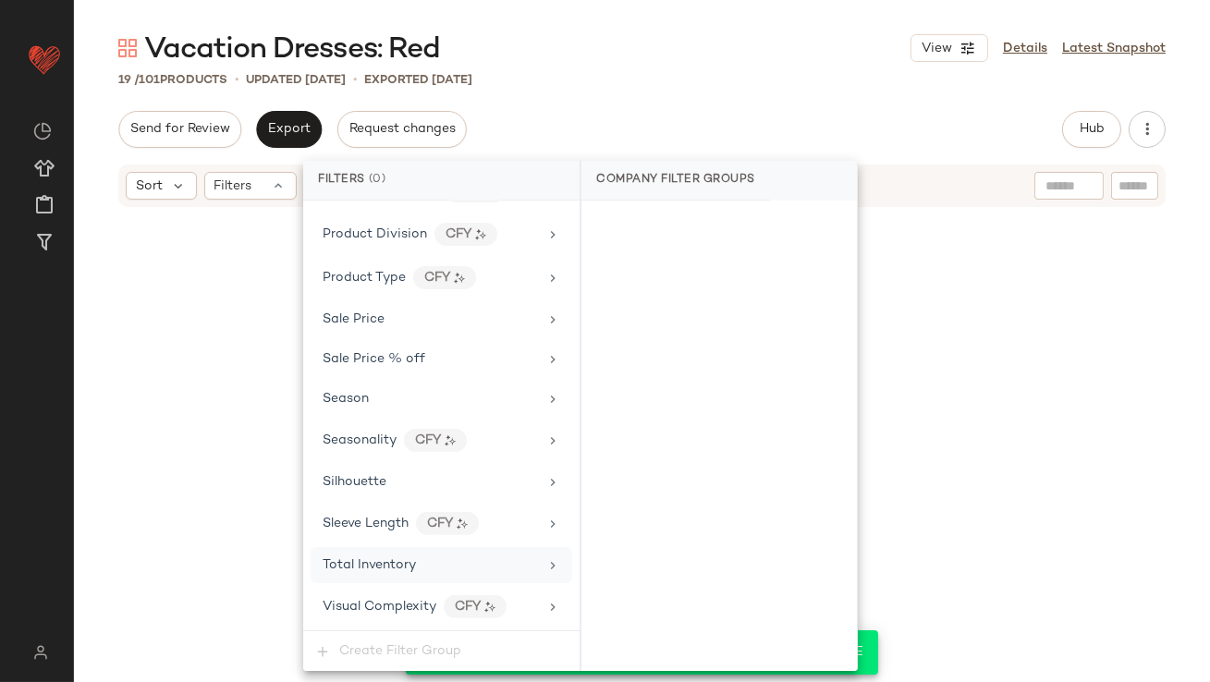
scroll to position [1416, 0]
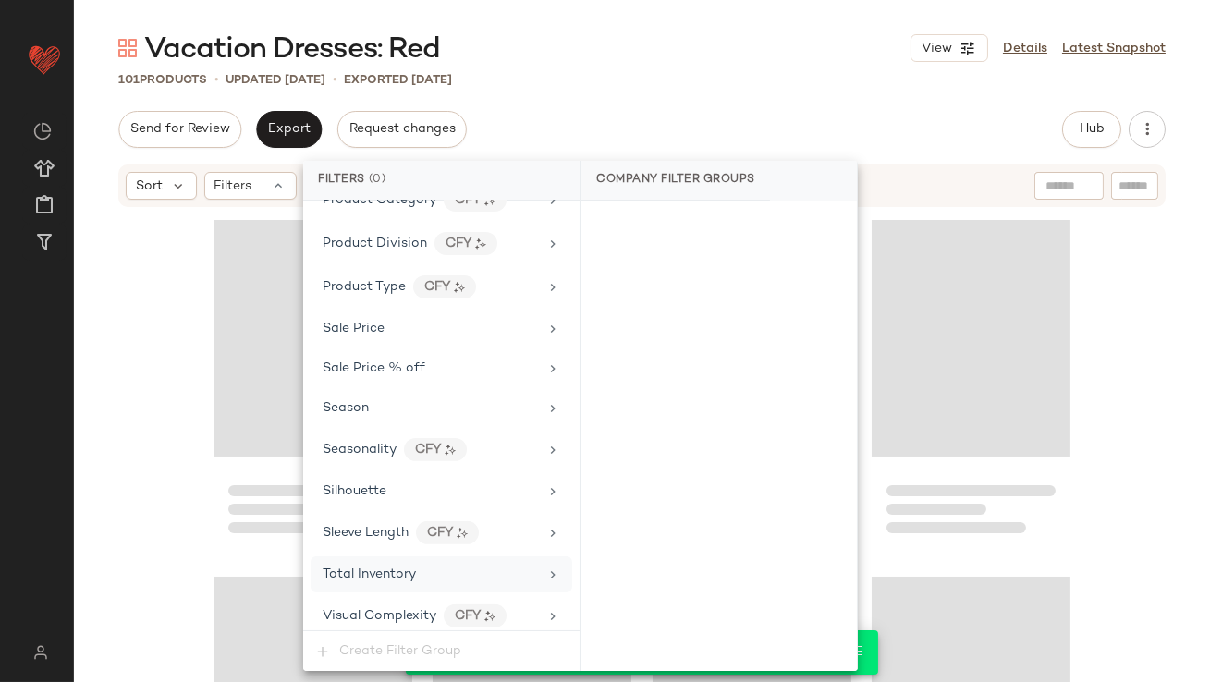
click at [735, 158] on div "Send for Review Export Request changes Hub Send for Review External Review Inte…" at bounding box center [642, 398] width 1136 height 575
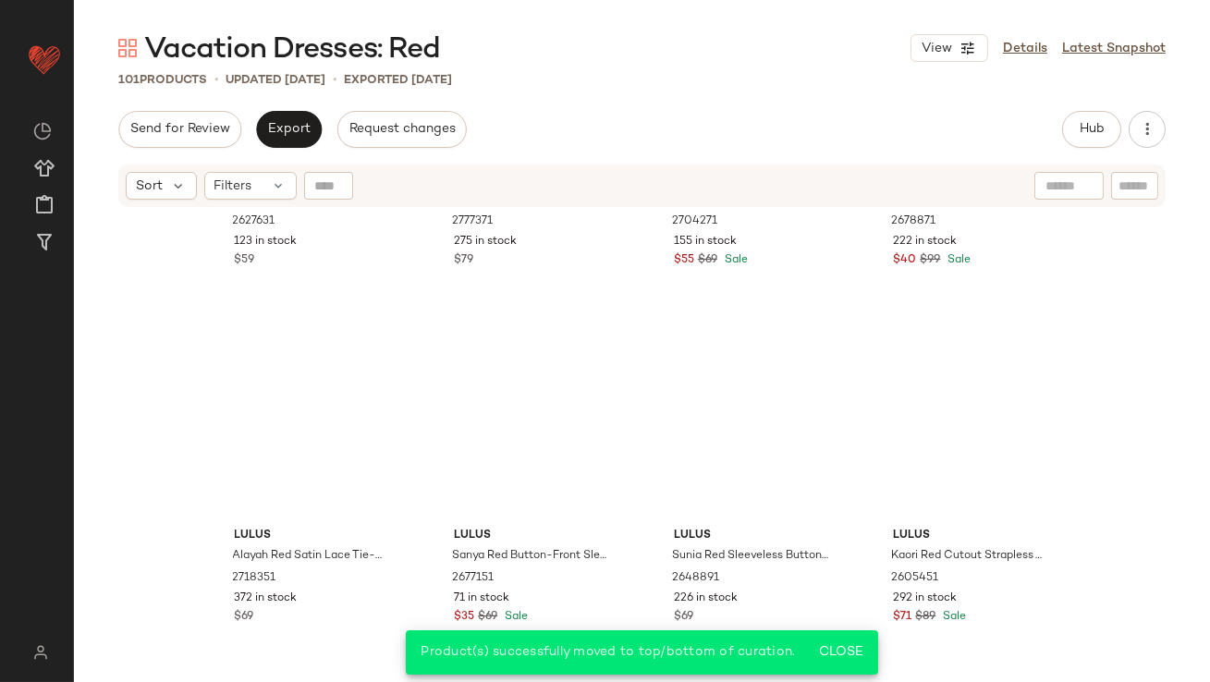
scroll to position [0, 0]
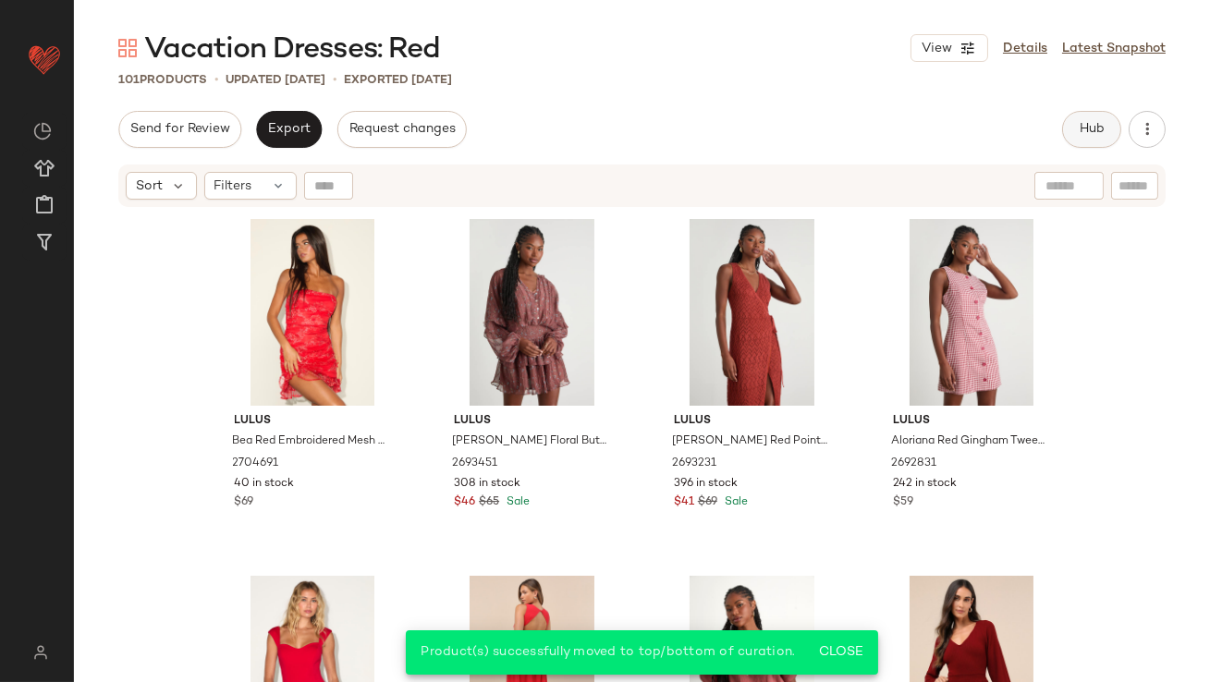
click at [1104, 127] on button "Hub" at bounding box center [1091, 129] width 59 height 37
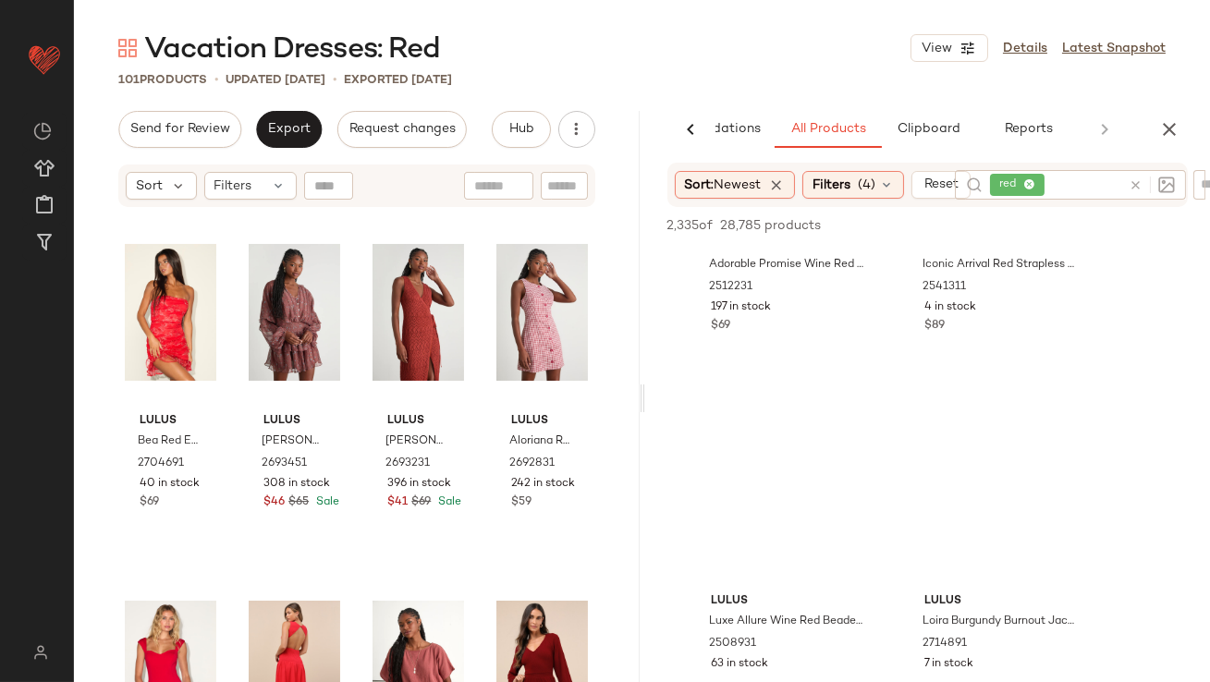
scroll to position [1085, 0]
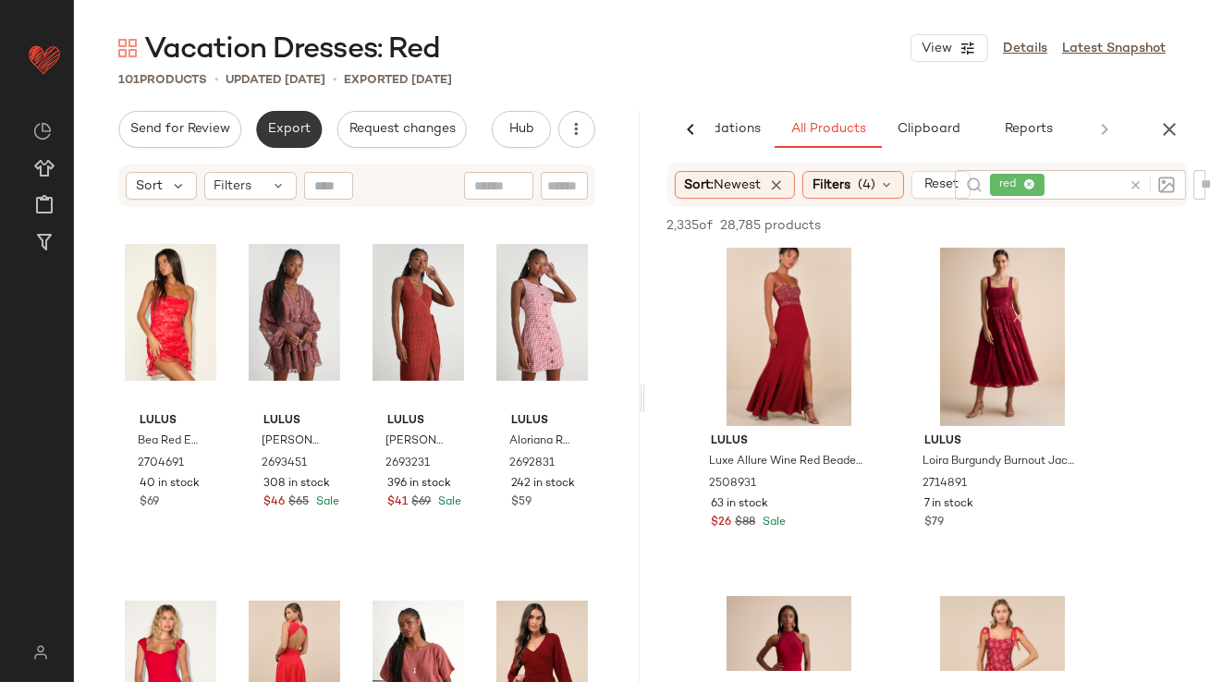
click at [266, 112] on button "Export" at bounding box center [289, 129] width 66 height 37
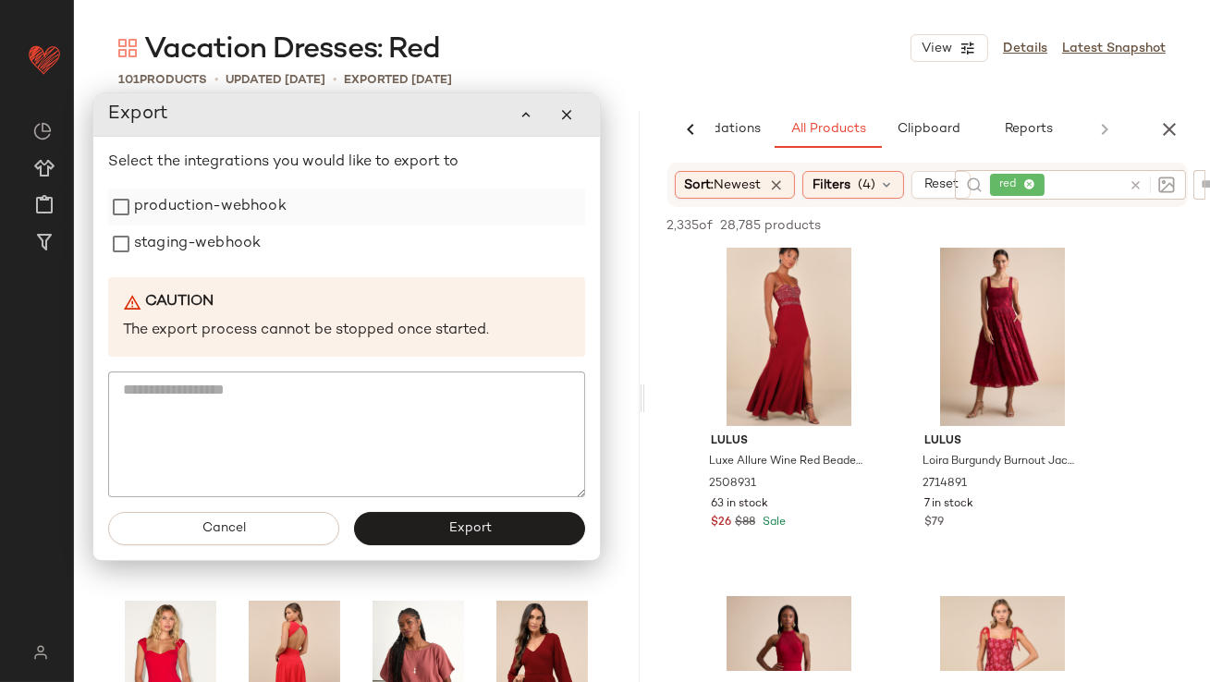
click at [262, 188] on label "production-webhook" at bounding box center [210, 206] width 152 height 37
click at [252, 234] on label "staging-webhook" at bounding box center [197, 243] width 127 height 37
click at [409, 523] on button "Export" at bounding box center [469, 528] width 231 height 33
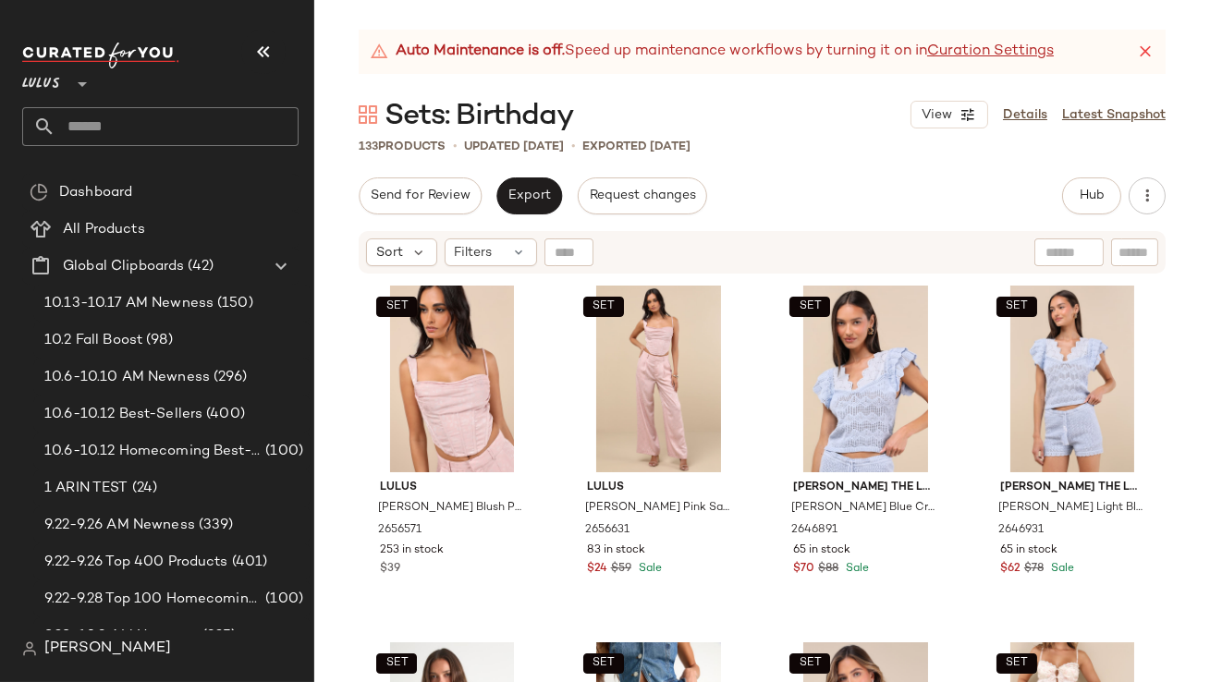
click at [258, 67] on button "button" at bounding box center [263, 52] width 44 height 44
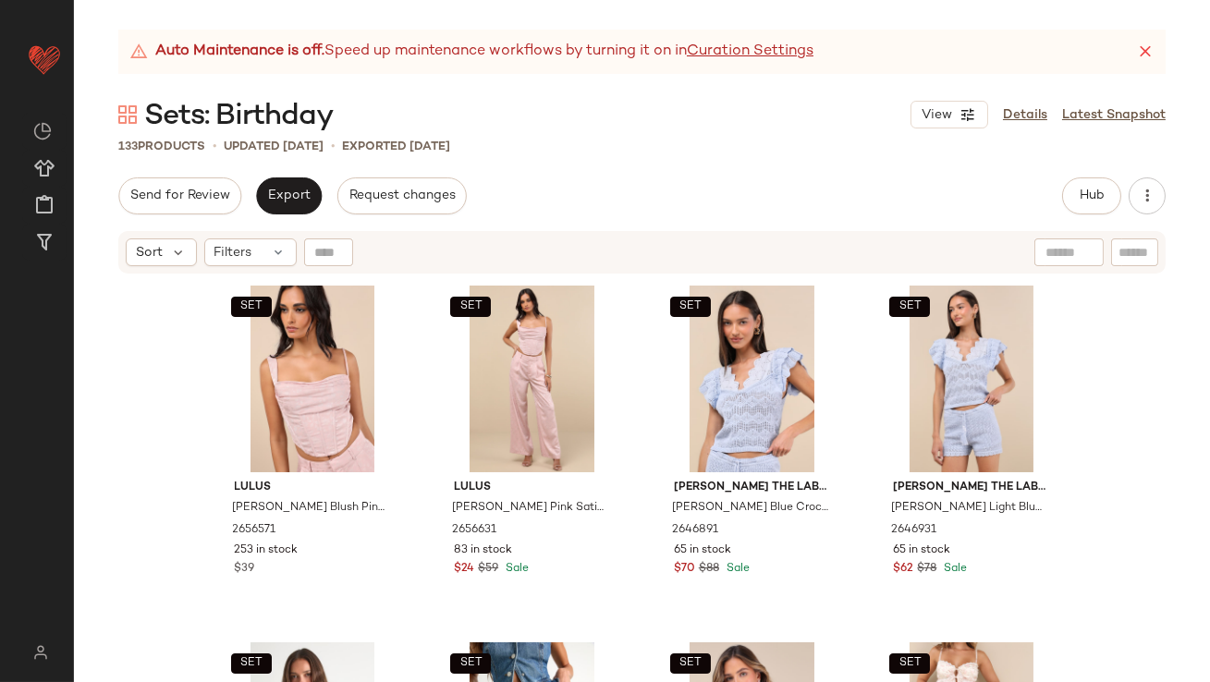
click at [1150, 48] on icon at bounding box center [1145, 52] width 18 height 18
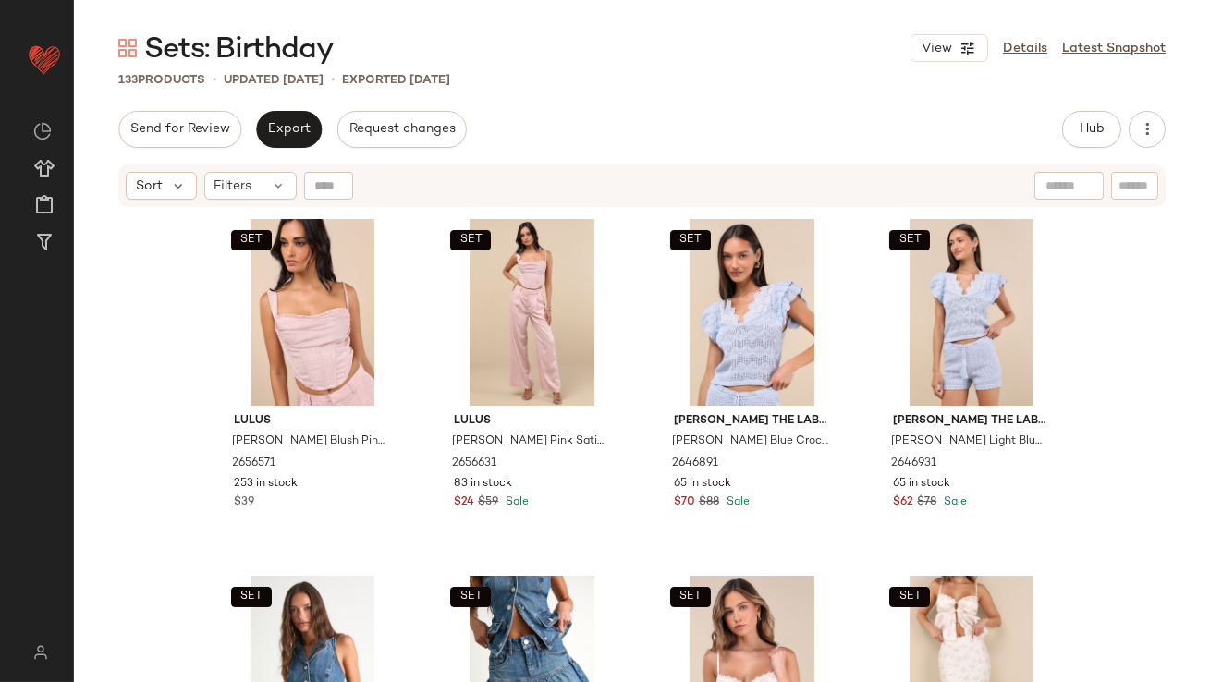
click at [247, 162] on div "Send for Review Export Request changes Hub Send for Review External Review Inte…" at bounding box center [642, 398] width 1136 height 575
click at [247, 181] on span "Filters" at bounding box center [233, 185] width 38 height 19
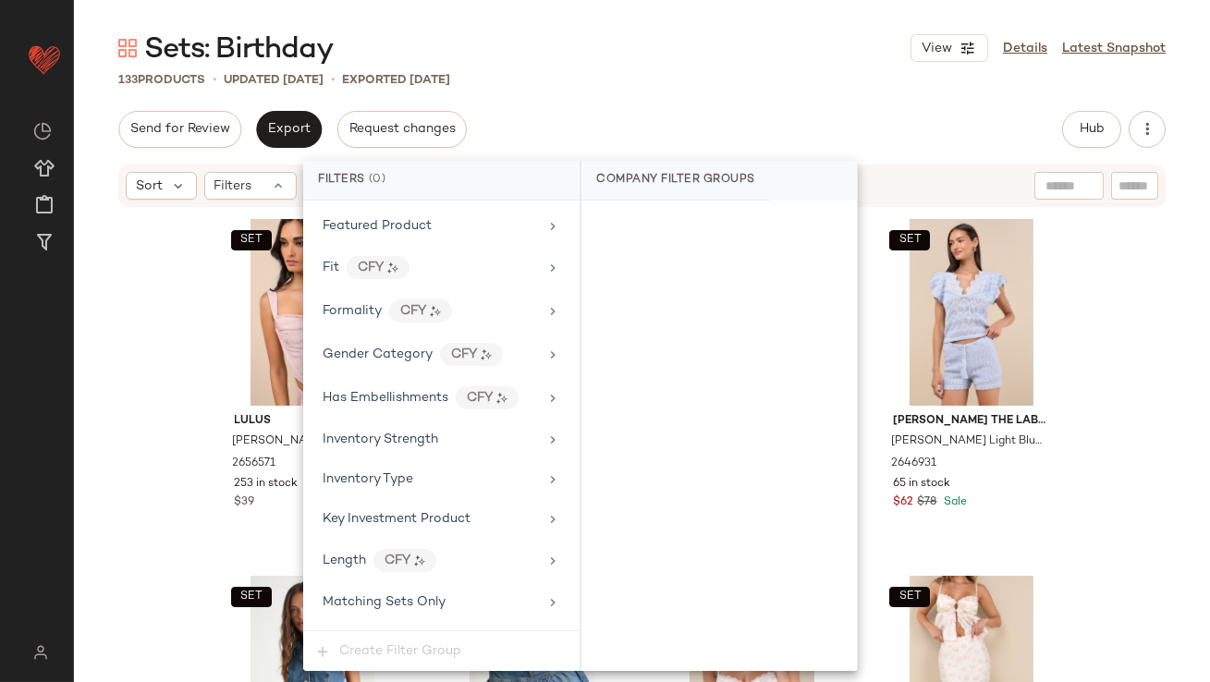
scroll to position [1459, 0]
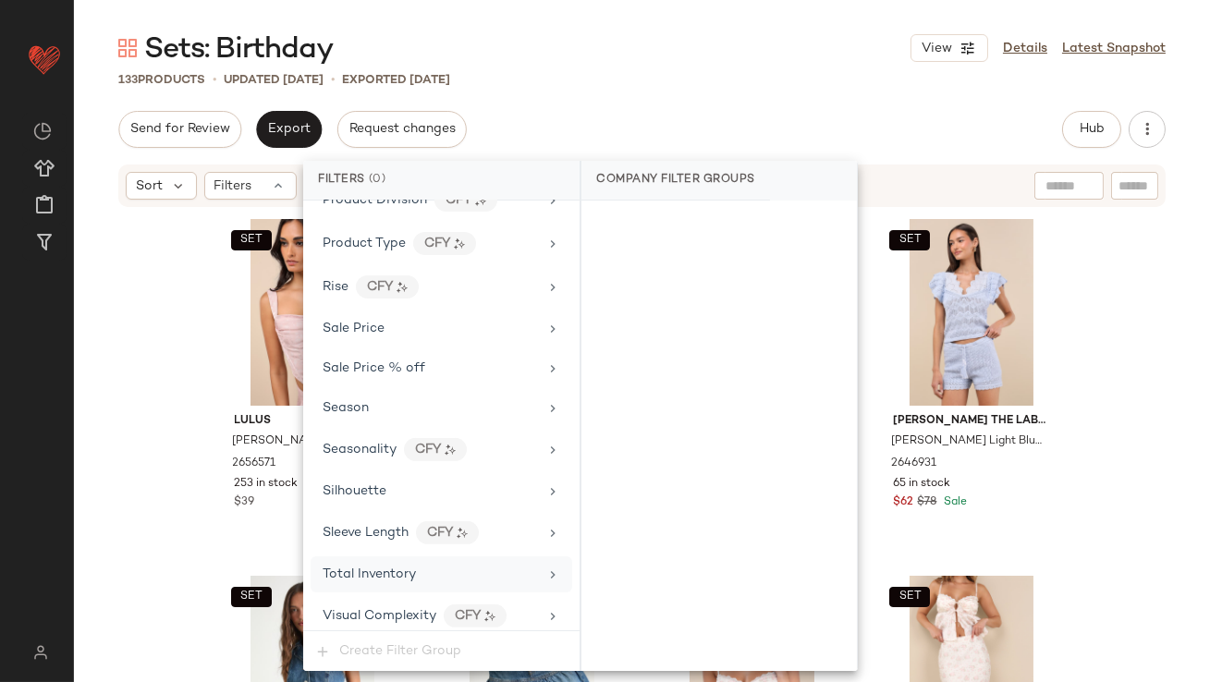
click at [408, 567] on span "Total Inventory" at bounding box center [368, 574] width 93 height 14
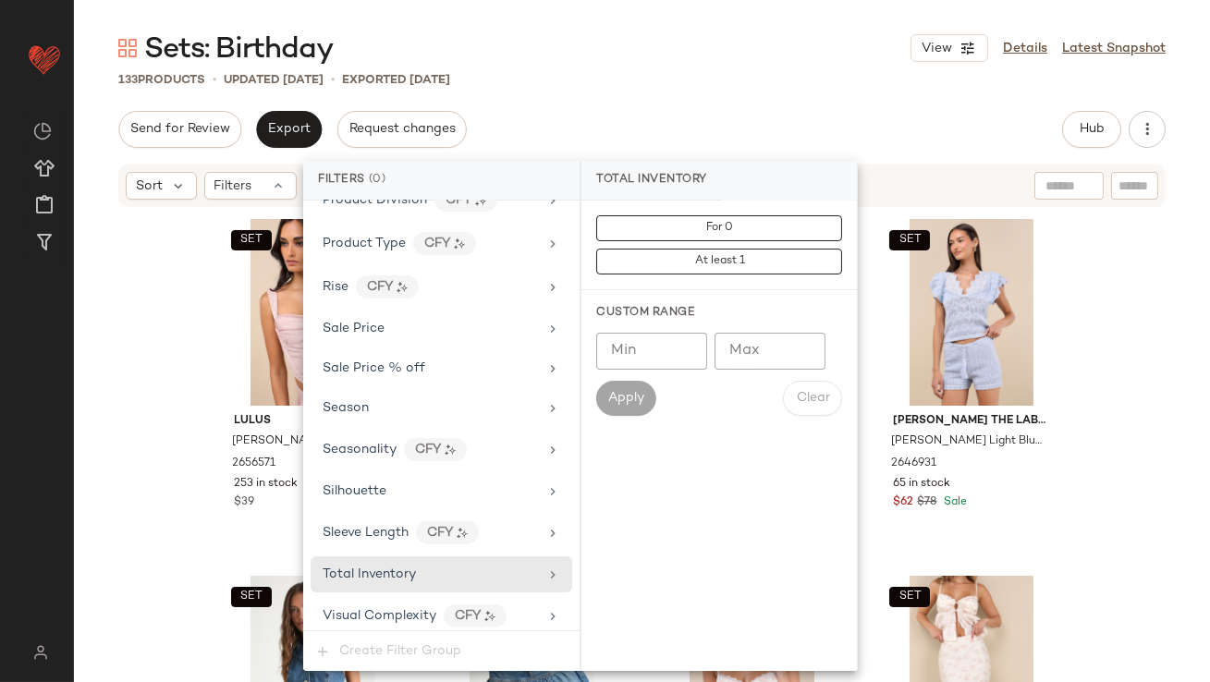
click at [780, 354] on input "Max" at bounding box center [769, 351] width 111 height 37
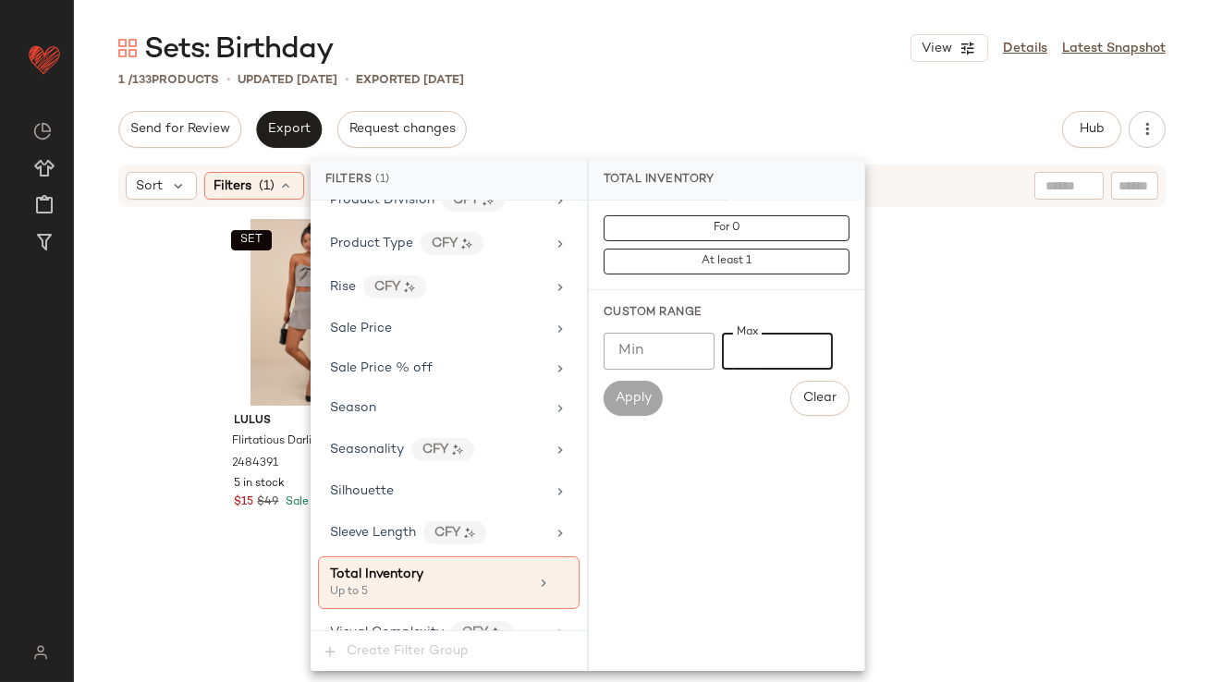
type input "*"
click at [778, 122] on div "Send for Review Export Request changes Hub Send for Review External Review Inte…" at bounding box center [641, 129] width 1047 height 37
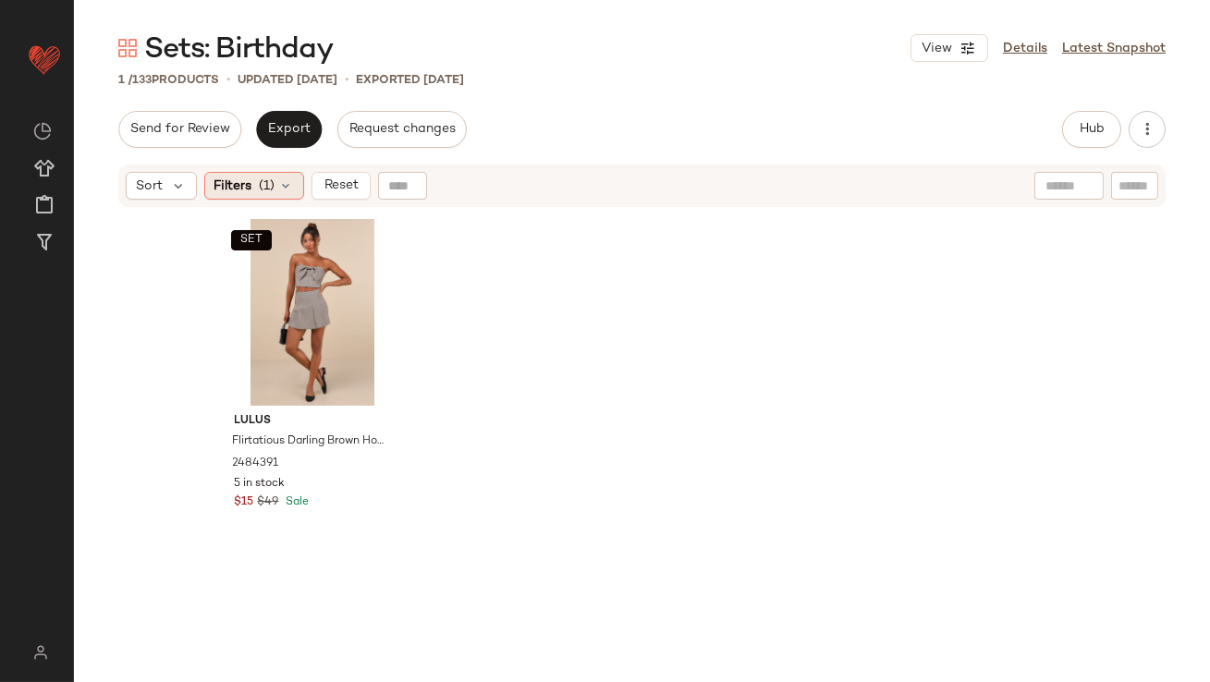
click at [214, 190] on span "Filters" at bounding box center [233, 185] width 38 height 19
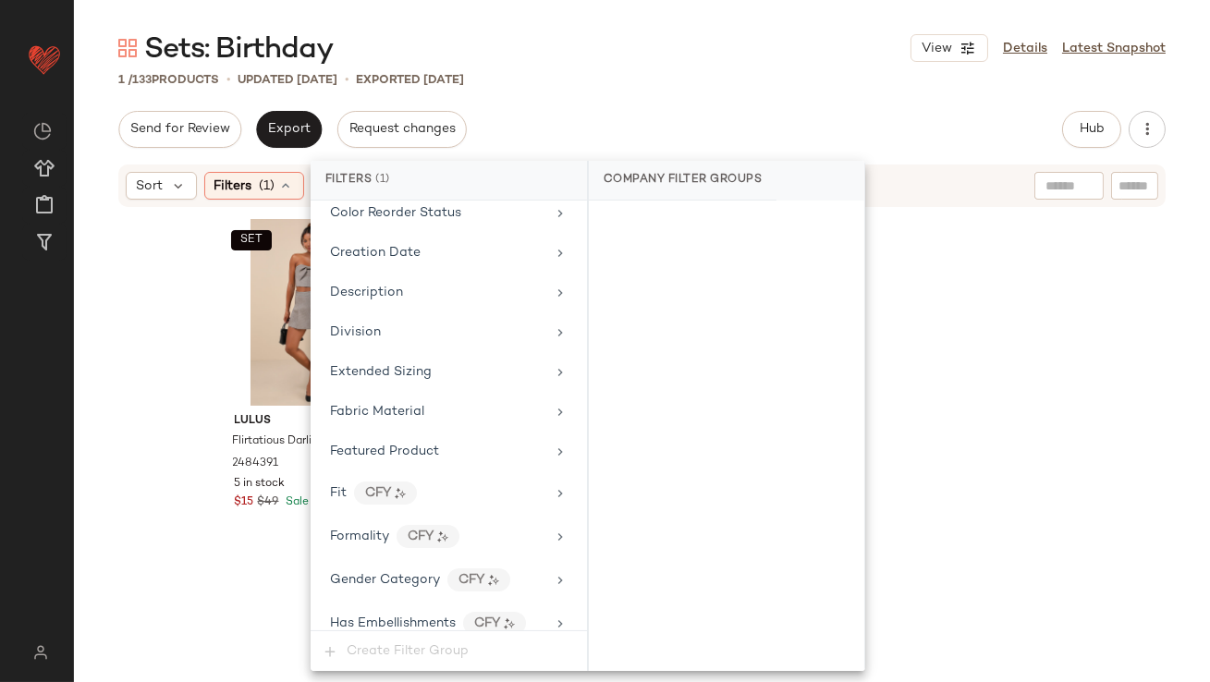
scroll to position [1476, 0]
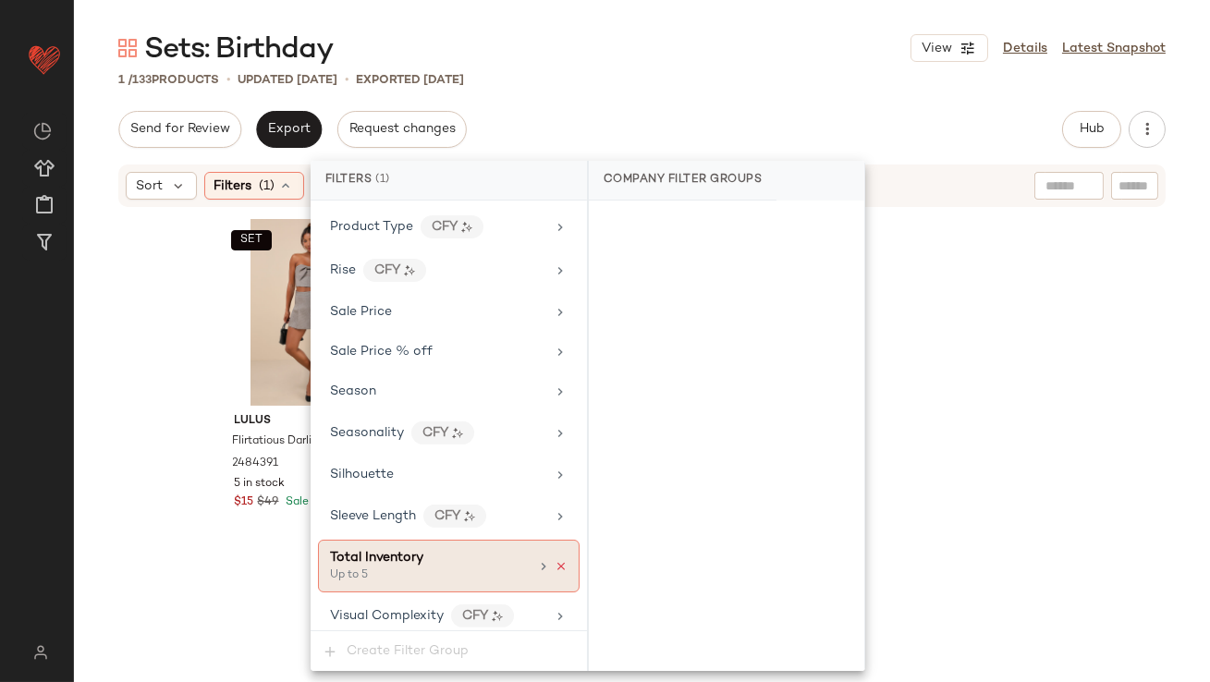
click at [558, 560] on icon at bounding box center [560, 566] width 13 height 13
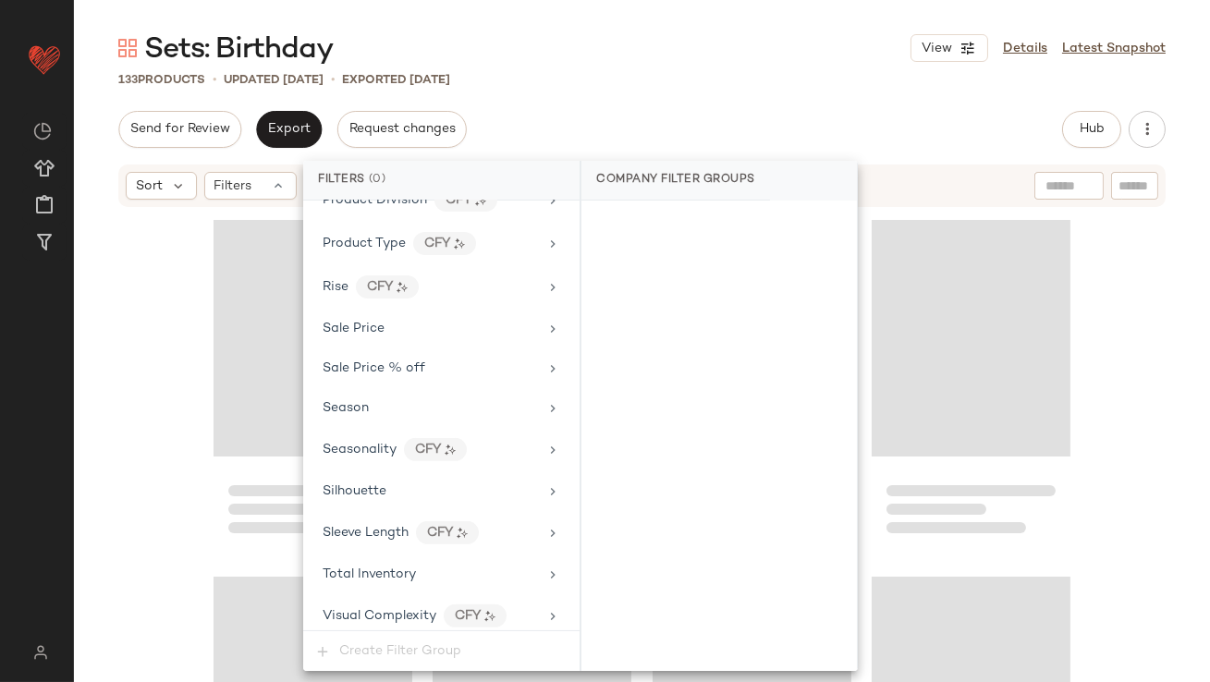
click at [693, 77] on div "133 Products • updated [DATE] • Exported [DATE]" at bounding box center [642, 79] width 1136 height 18
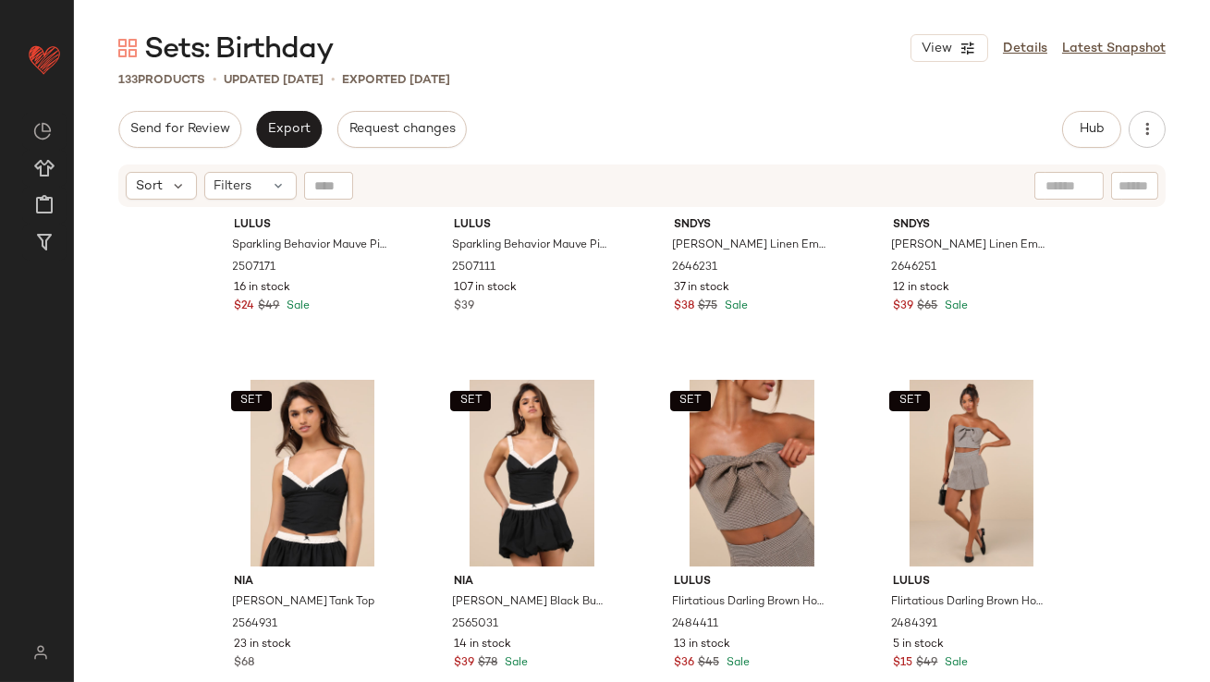
scroll to position [10480, 0]
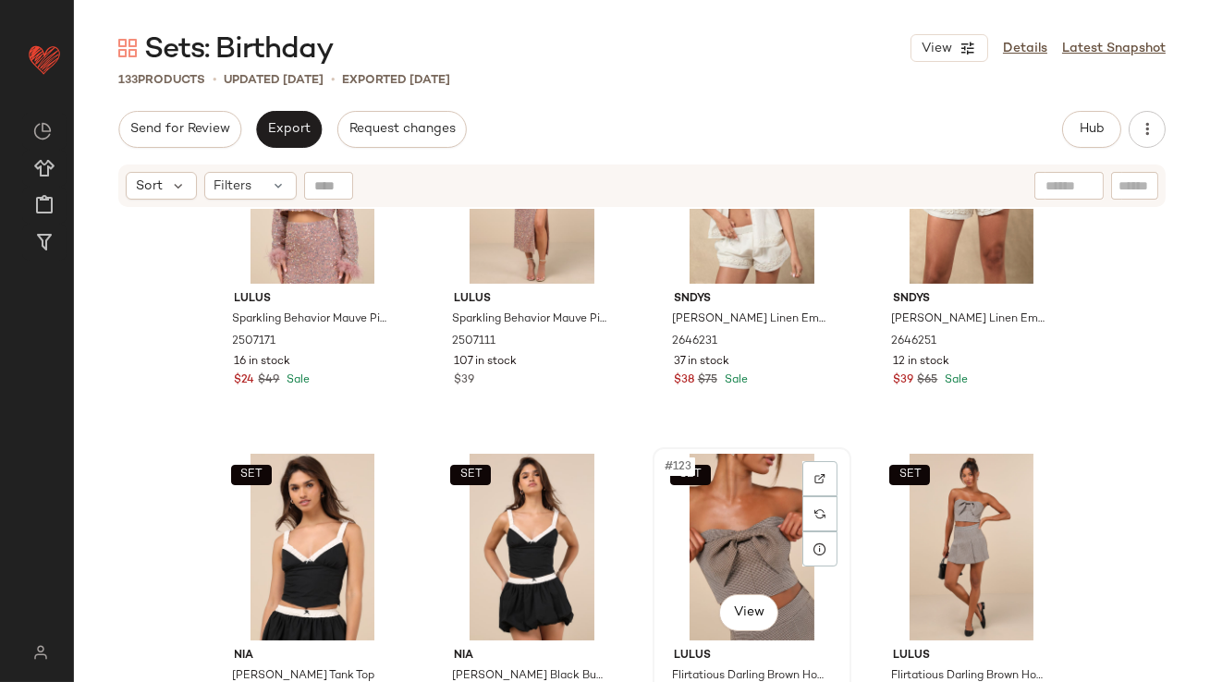
click at [724, 522] on div "SET #123 View" at bounding box center [752, 547] width 186 height 187
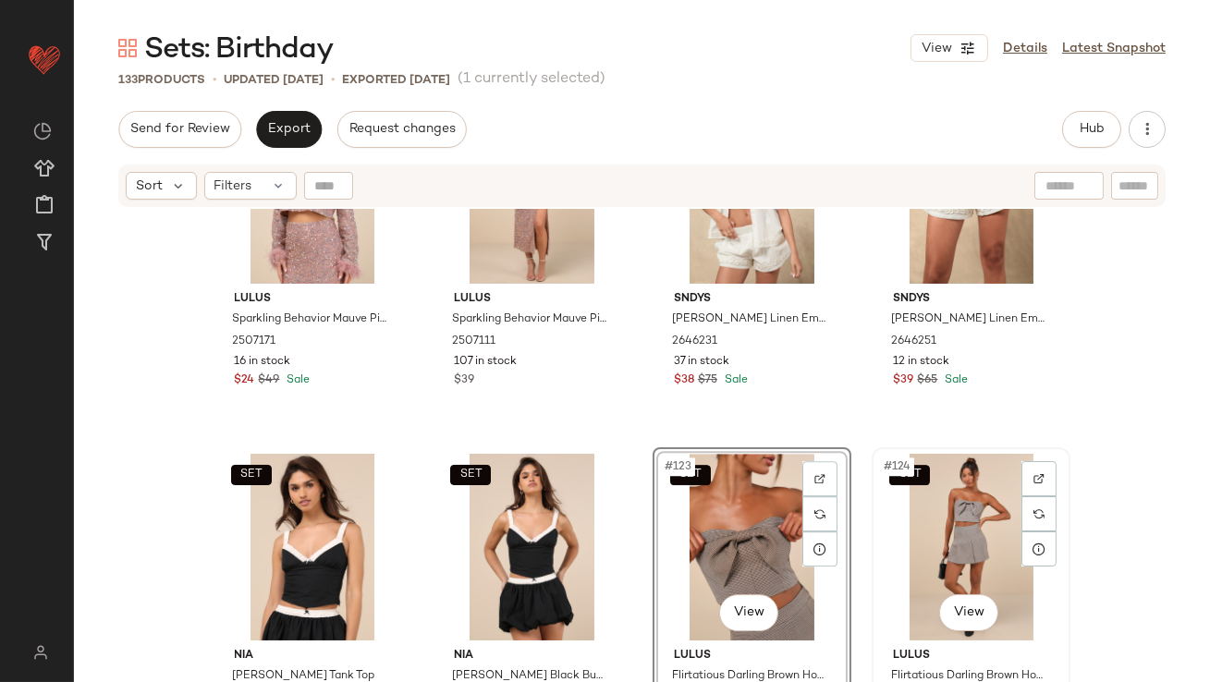
click at [956, 501] on div "SET #124 View" at bounding box center [971, 547] width 186 height 187
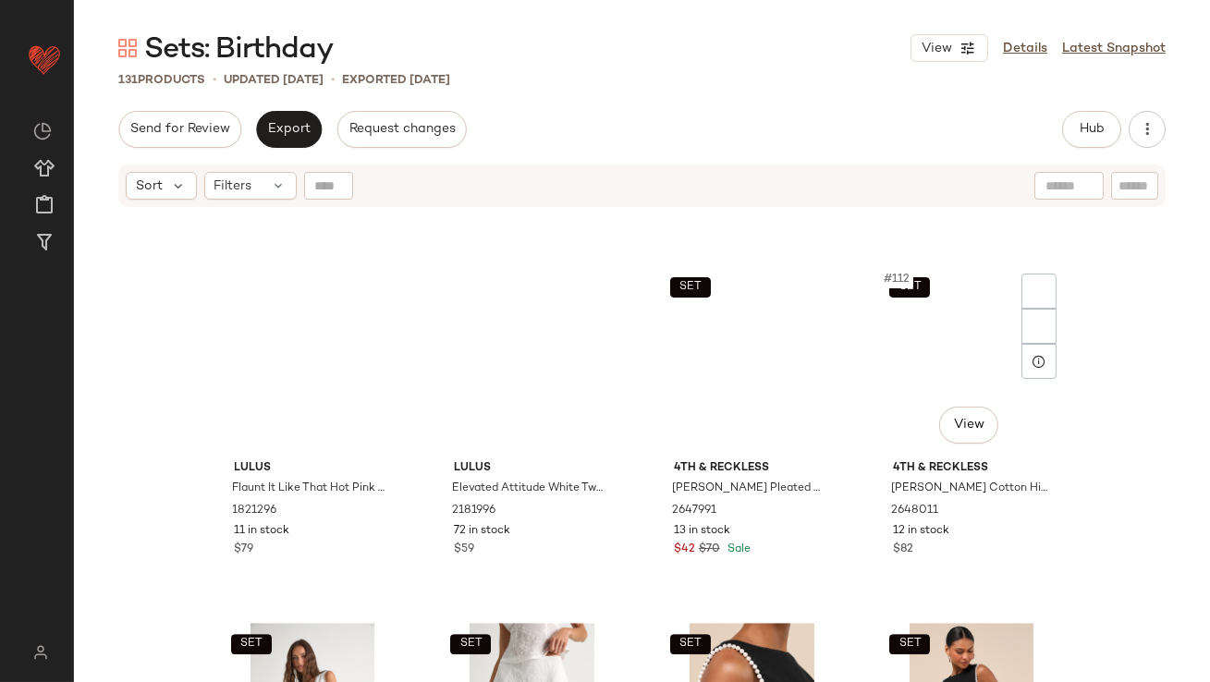
scroll to position [9140, 0]
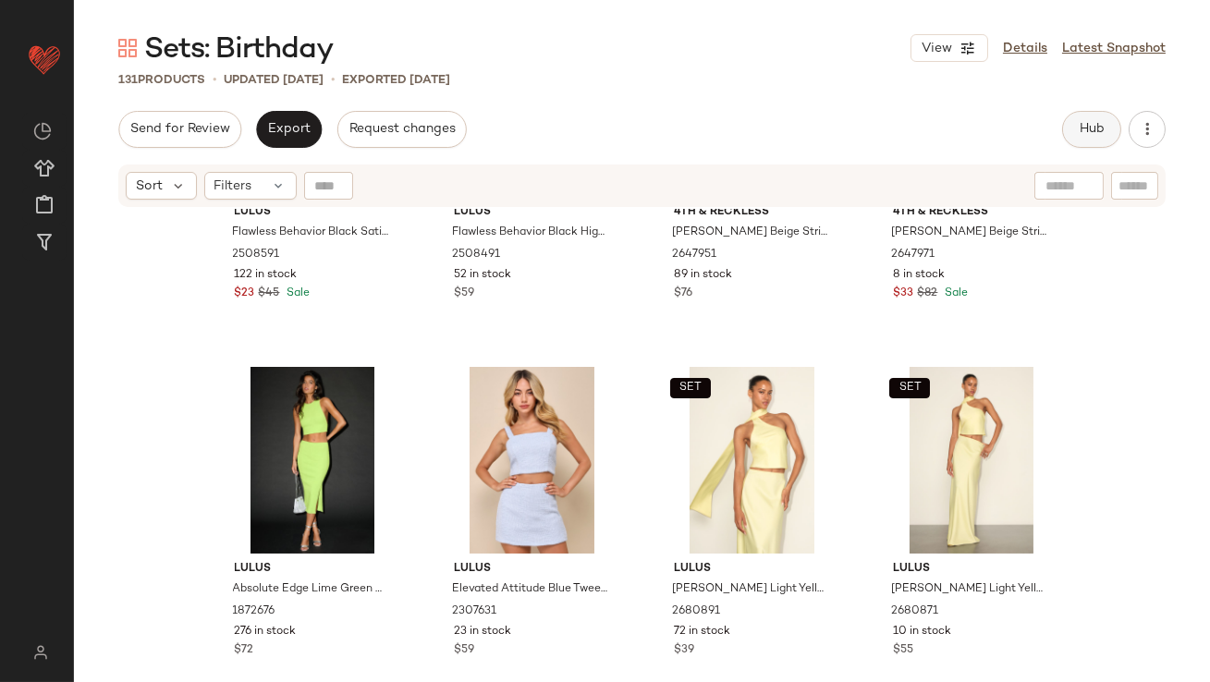
click at [1088, 131] on span "Hub" at bounding box center [1091, 129] width 26 height 15
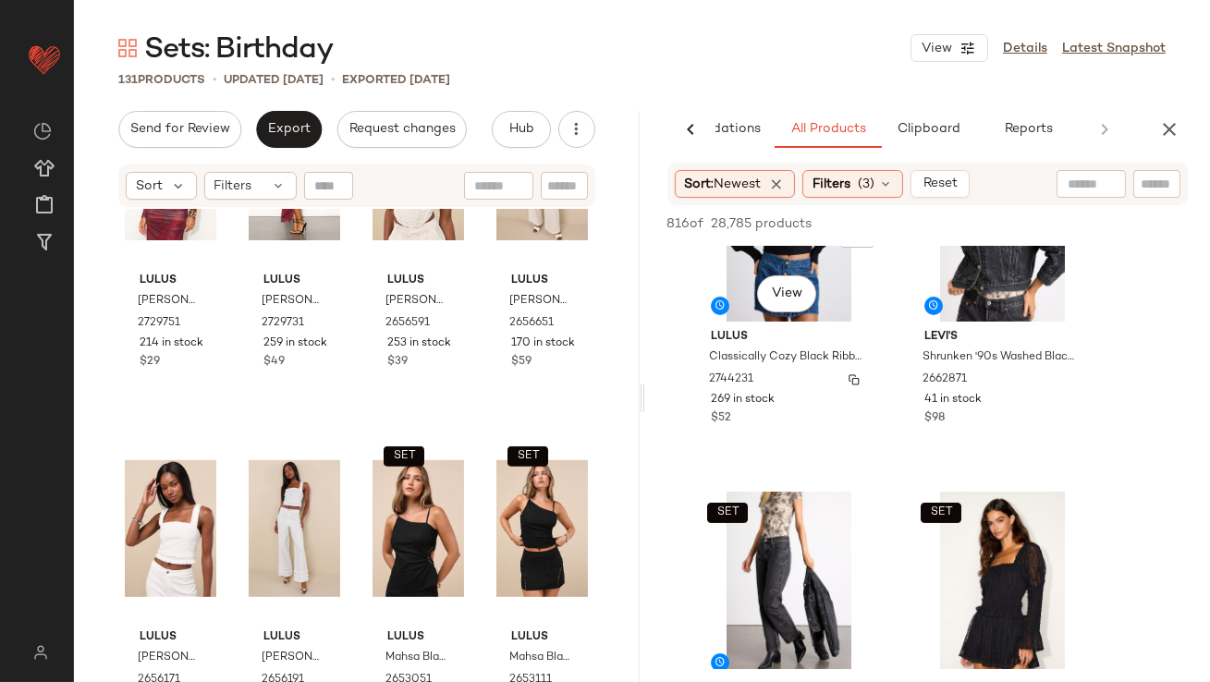
scroll to position [896, 0]
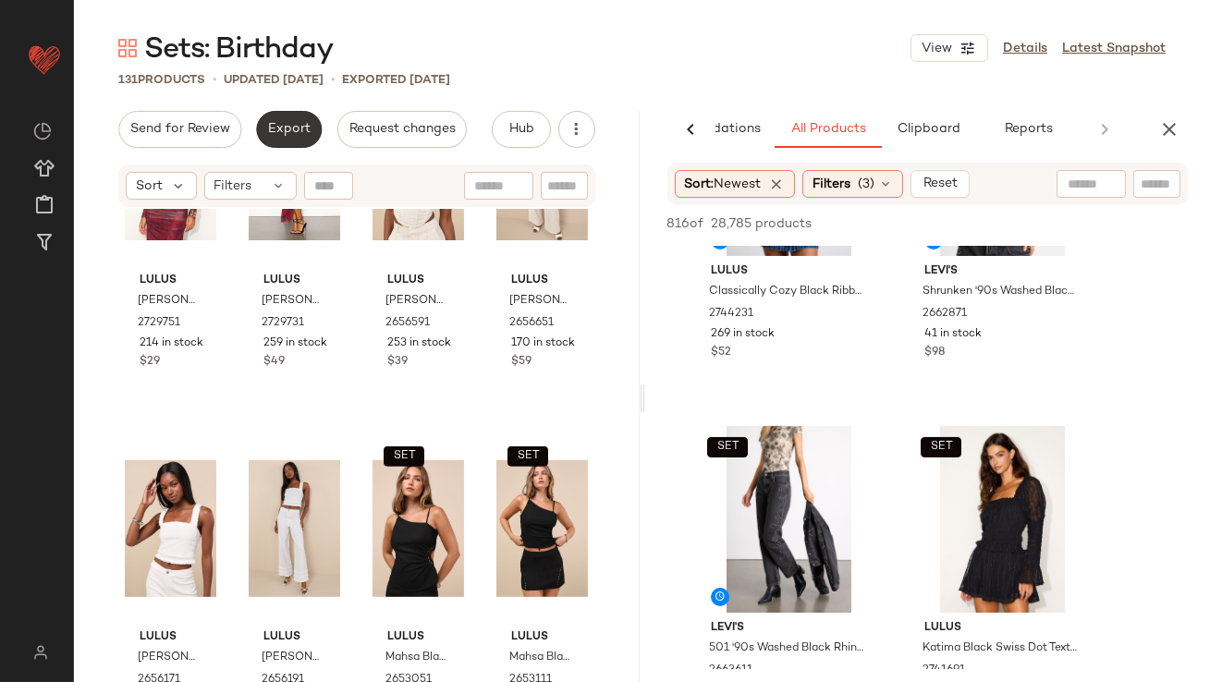
click at [270, 131] on span "Export" at bounding box center [288, 129] width 43 height 15
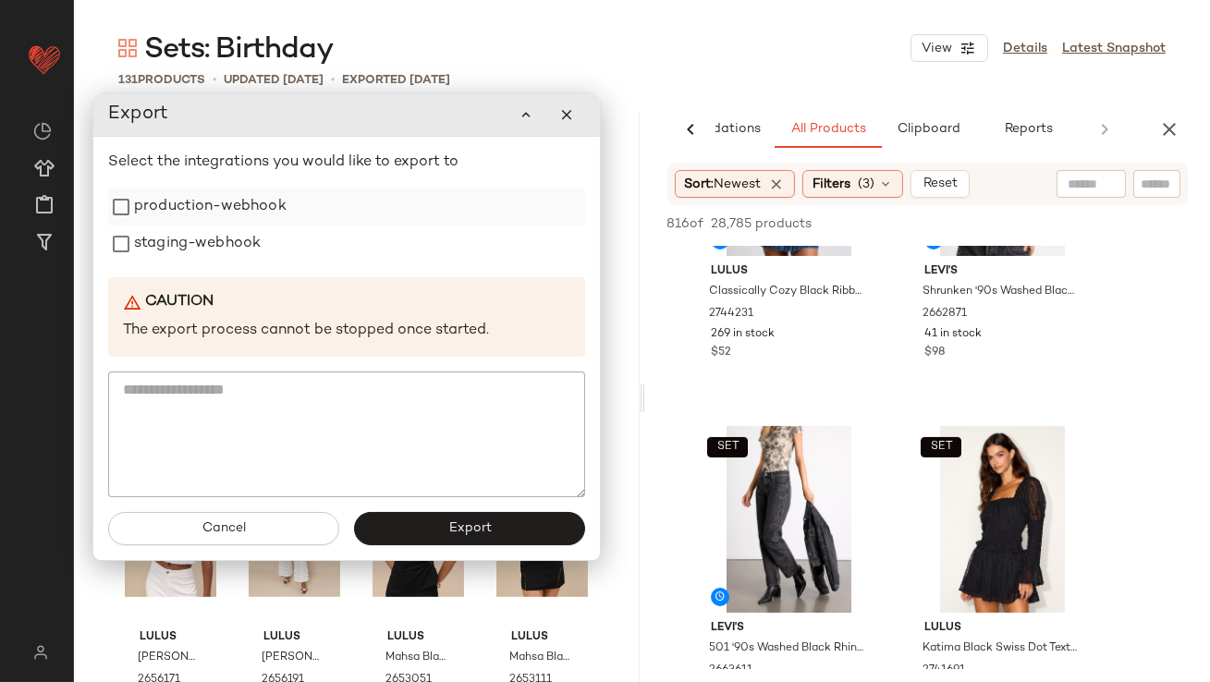
click at [266, 211] on label "production-webhook" at bounding box center [210, 206] width 152 height 37
click at [259, 256] on label "staging-webhook" at bounding box center [197, 244] width 127 height 37
click at [429, 529] on button "Export" at bounding box center [469, 529] width 231 height 33
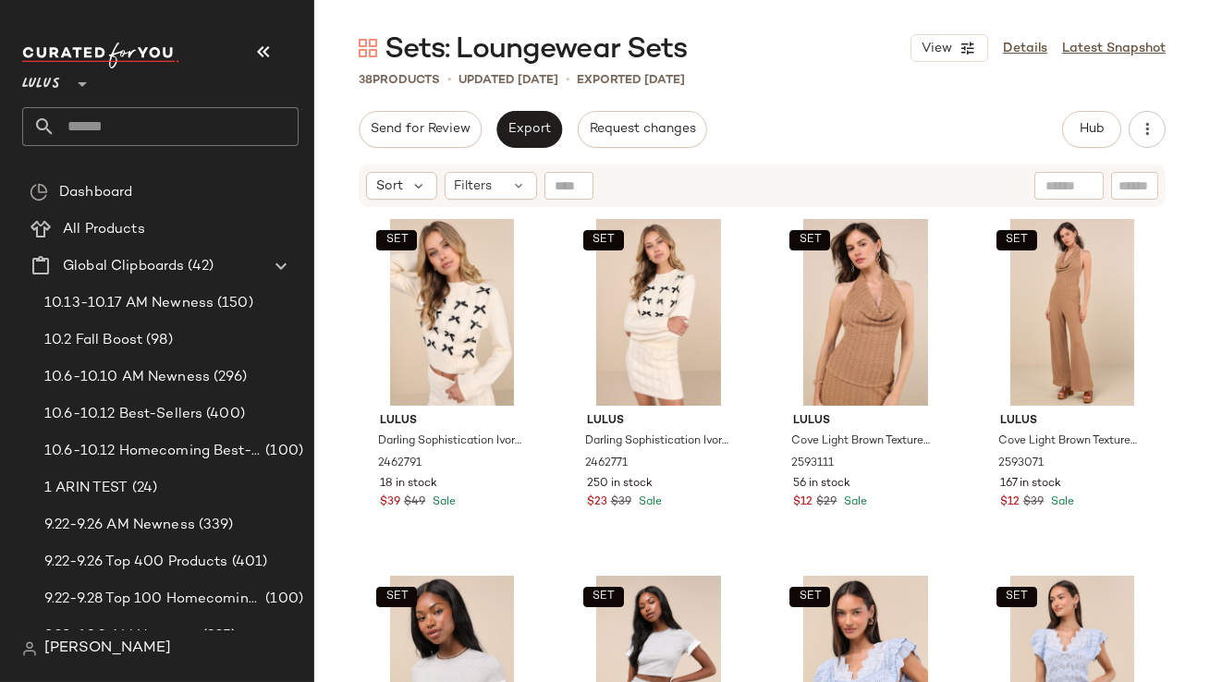
click at [261, 60] on icon "button" at bounding box center [263, 52] width 22 height 22
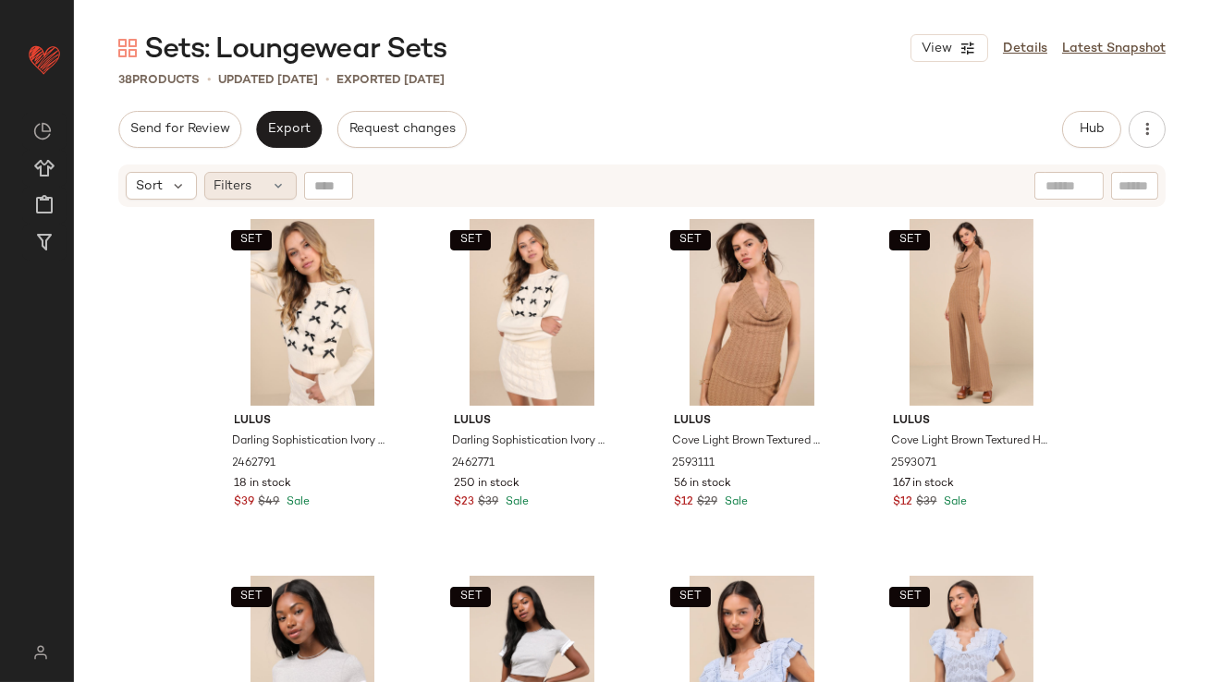
click at [266, 190] on div "Filters" at bounding box center [250, 186] width 92 height 28
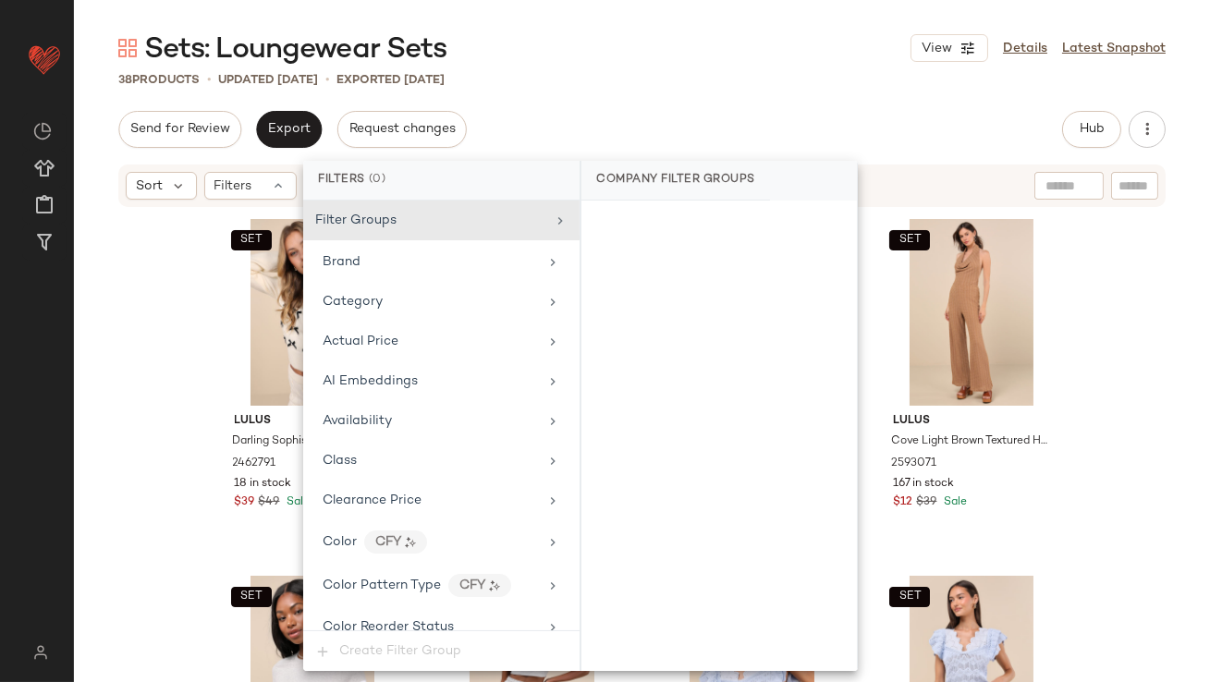
scroll to position [1459, 0]
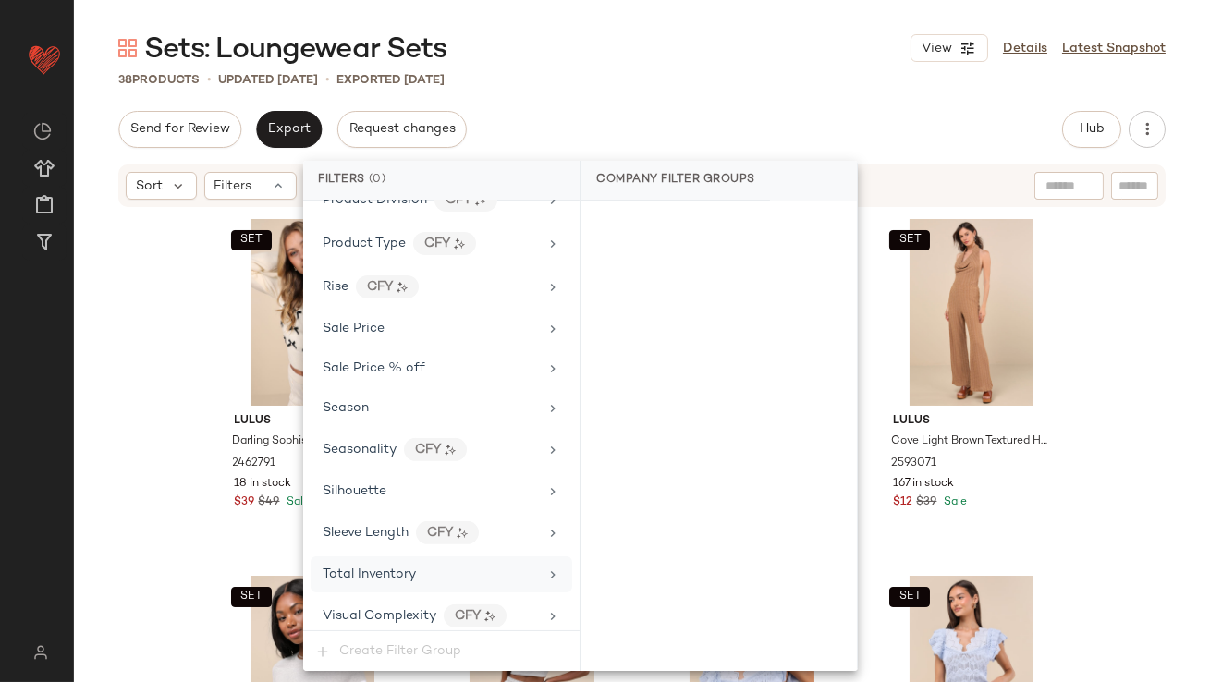
click at [391, 579] on div "Total Inventory" at bounding box center [440, 574] width 261 height 36
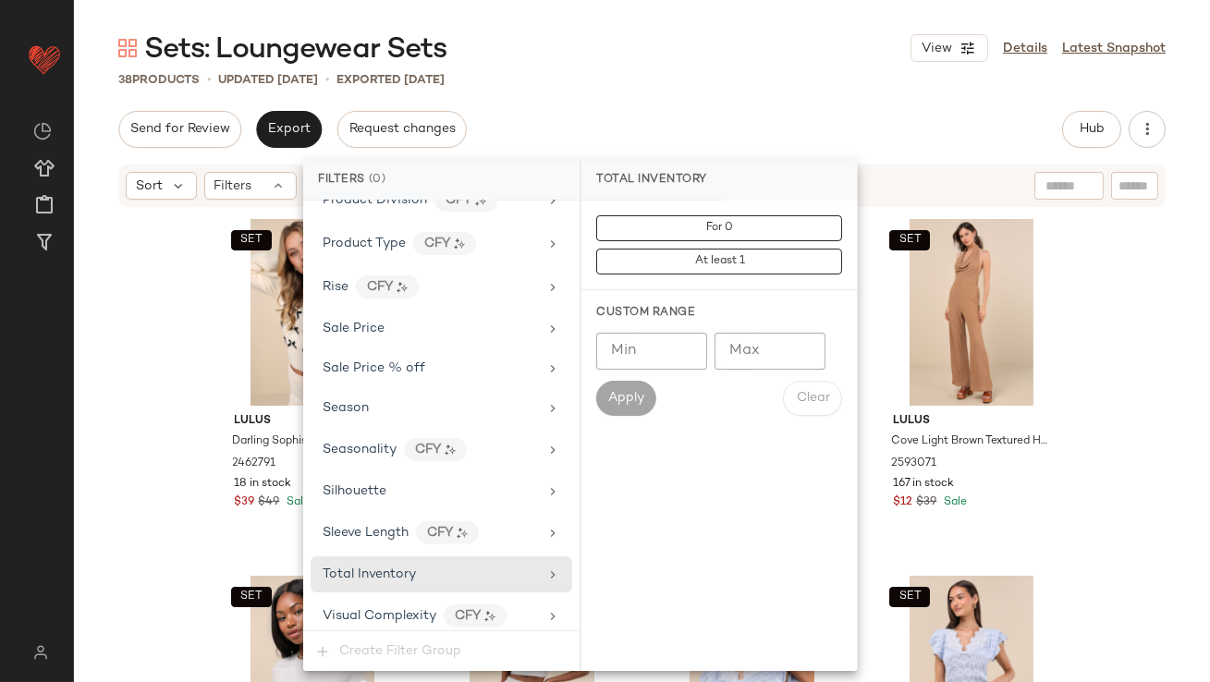
click at [736, 363] on input "Max" at bounding box center [769, 351] width 111 height 37
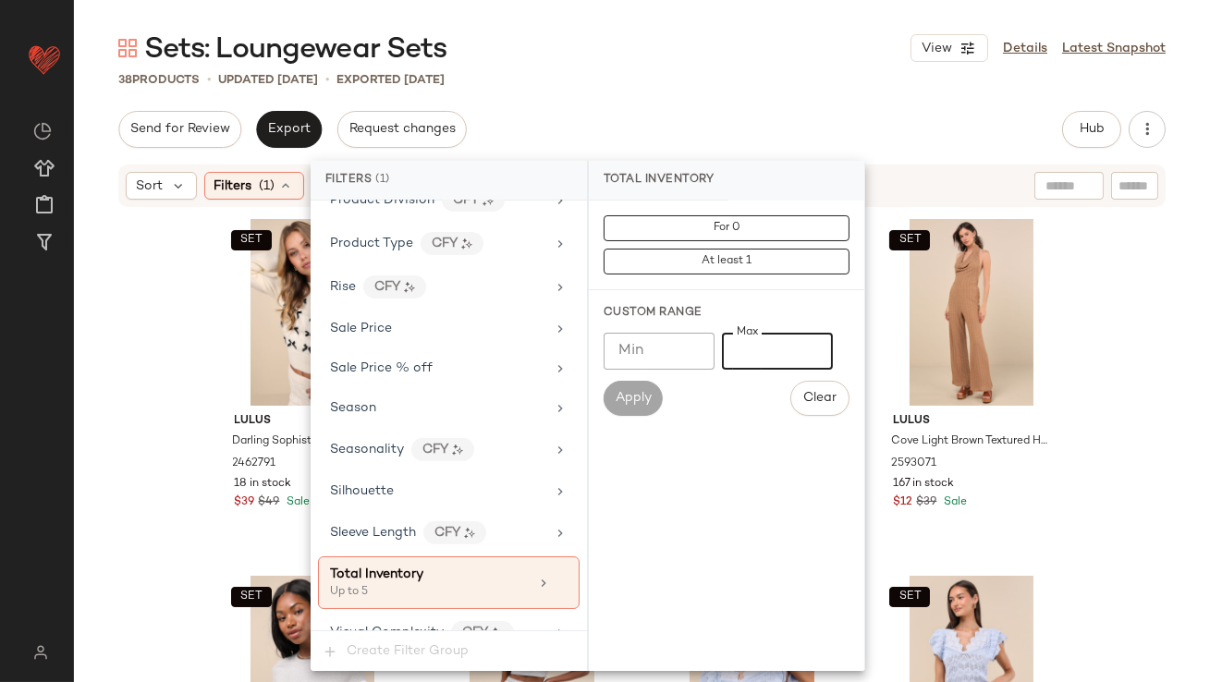
type input "*"
click at [693, 115] on div "Send for Review Export Request changes Hub Send for Review External Review Inte…" at bounding box center [641, 129] width 1047 height 37
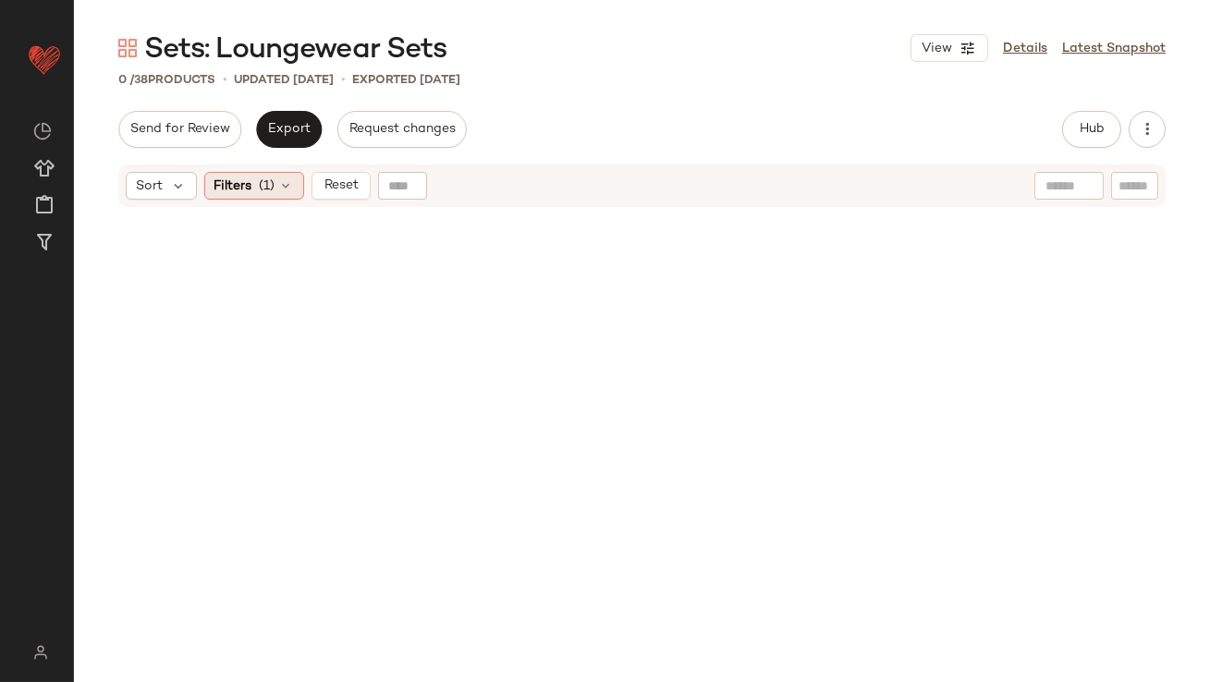
click at [229, 199] on div "Filters (1)" at bounding box center [254, 186] width 100 height 28
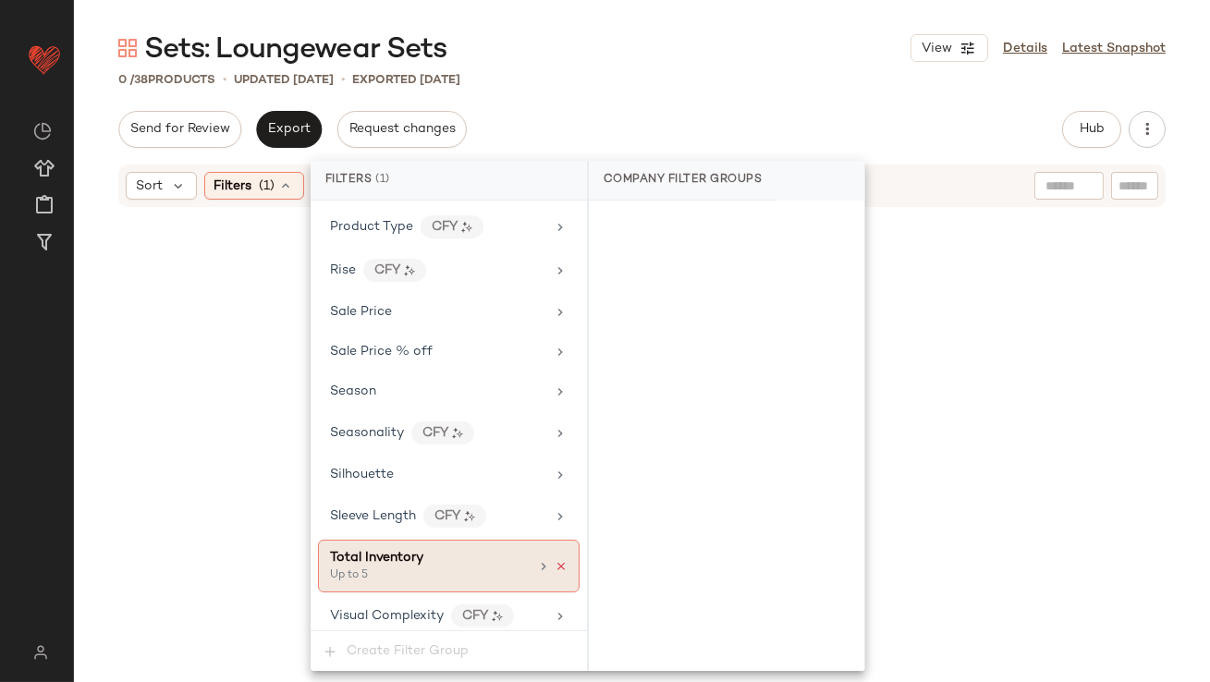
click at [554, 560] on icon at bounding box center [560, 566] width 13 height 13
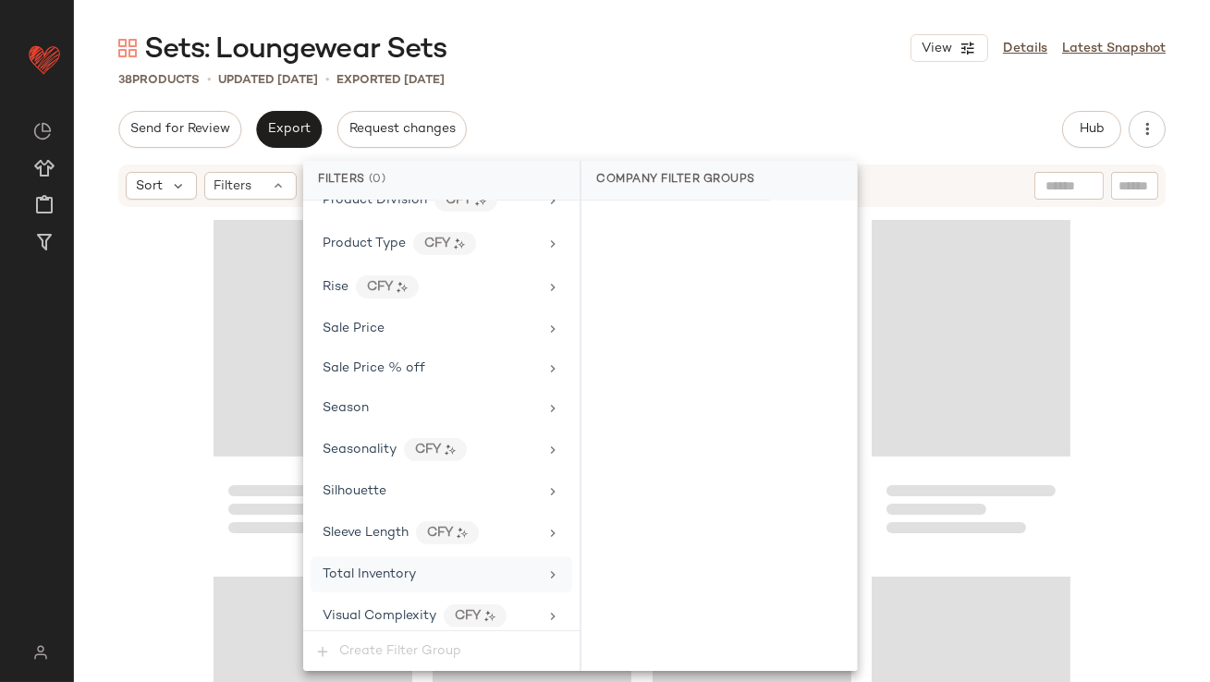
click at [748, 93] on div "Sets: Loungewear Sets View Details Latest Snapshot 38 Products • updated Oct 9t…" at bounding box center [642, 356] width 1136 height 652
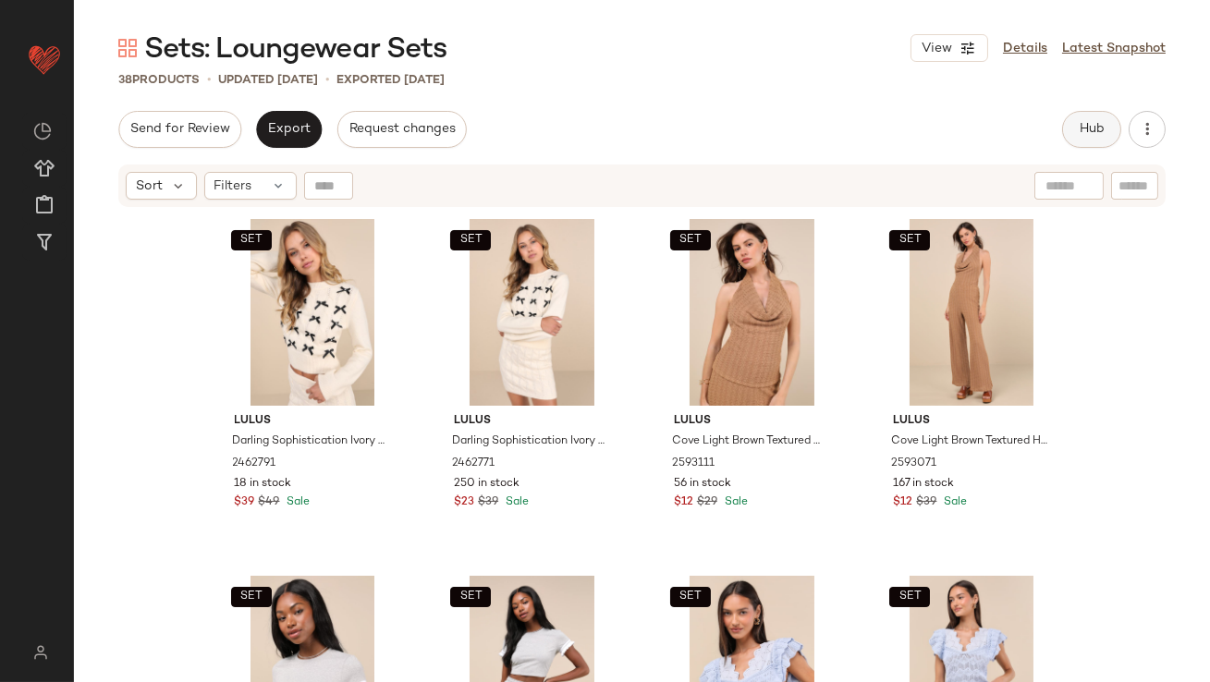
click at [1084, 140] on button "Hub" at bounding box center [1091, 129] width 59 height 37
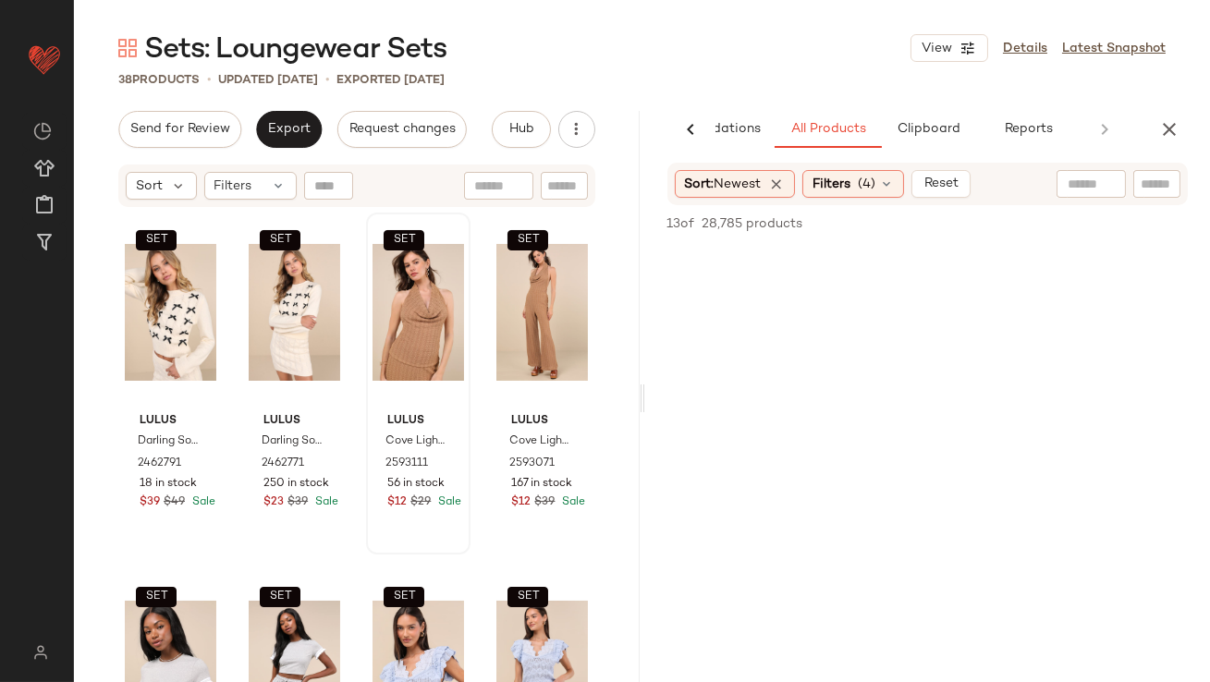
scroll to position [1628, 0]
click at [273, 136] on span "Export" at bounding box center [288, 129] width 43 height 15
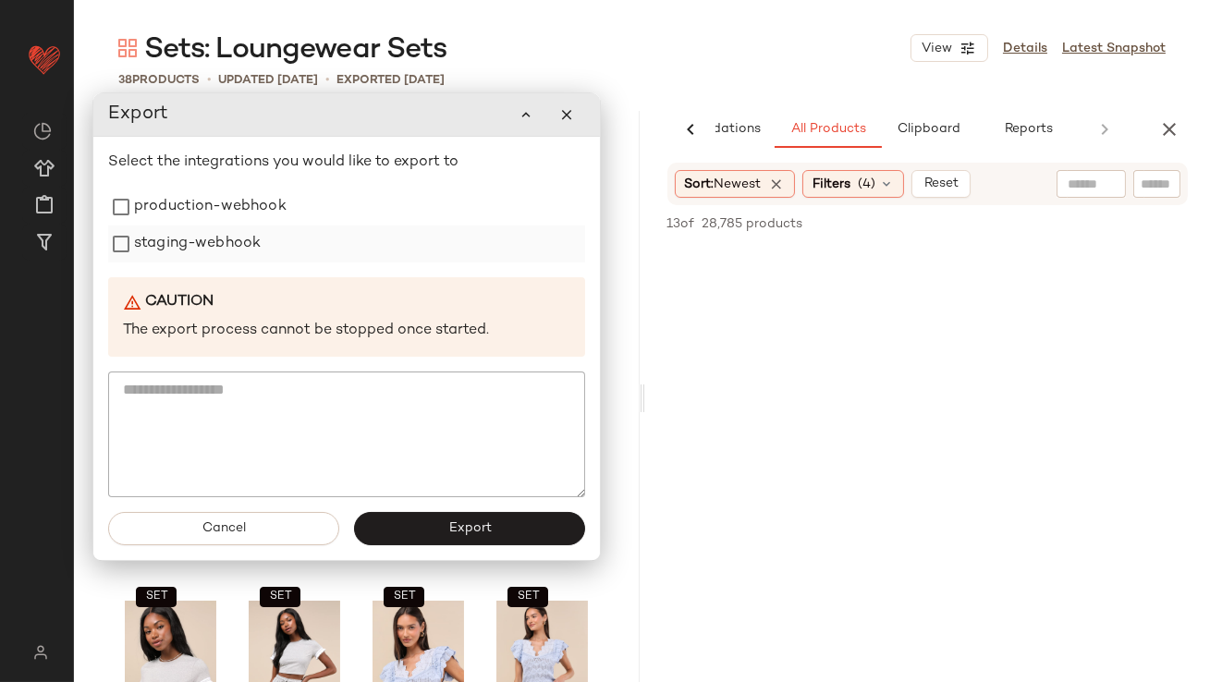
click at [225, 237] on label "staging-webhook" at bounding box center [197, 243] width 127 height 37
click at [225, 193] on label "production-webhook" at bounding box center [210, 206] width 152 height 37
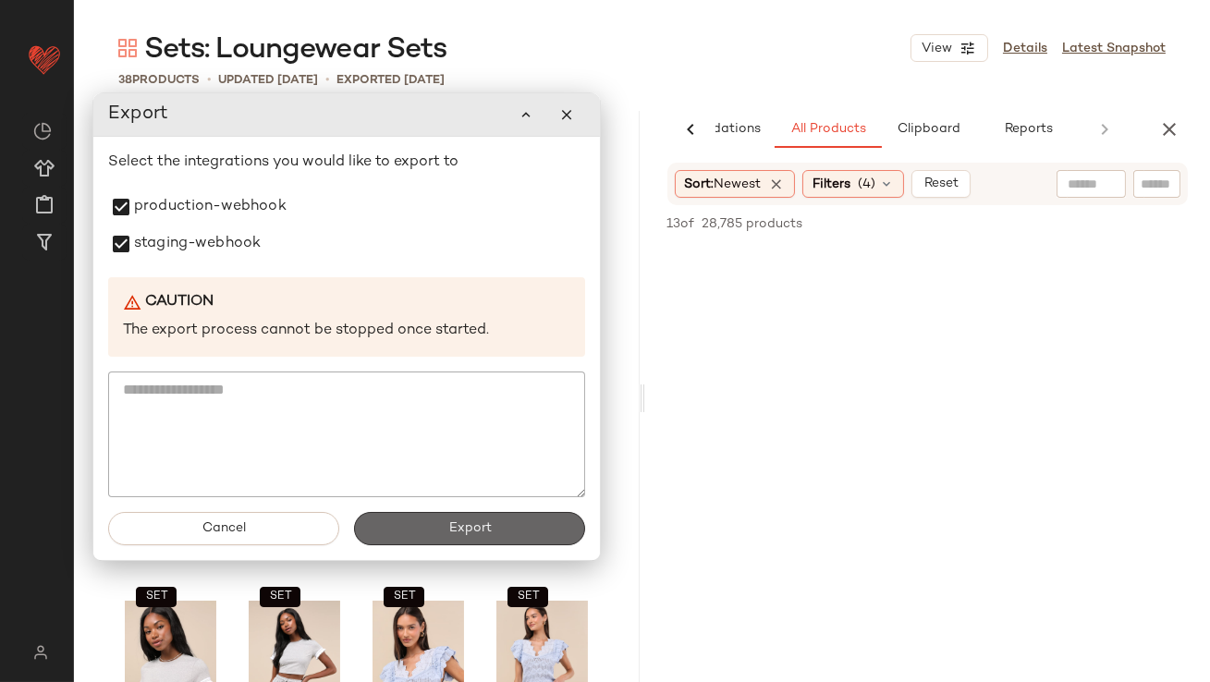
click at [495, 541] on button "Export" at bounding box center [469, 528] width 231 height 33
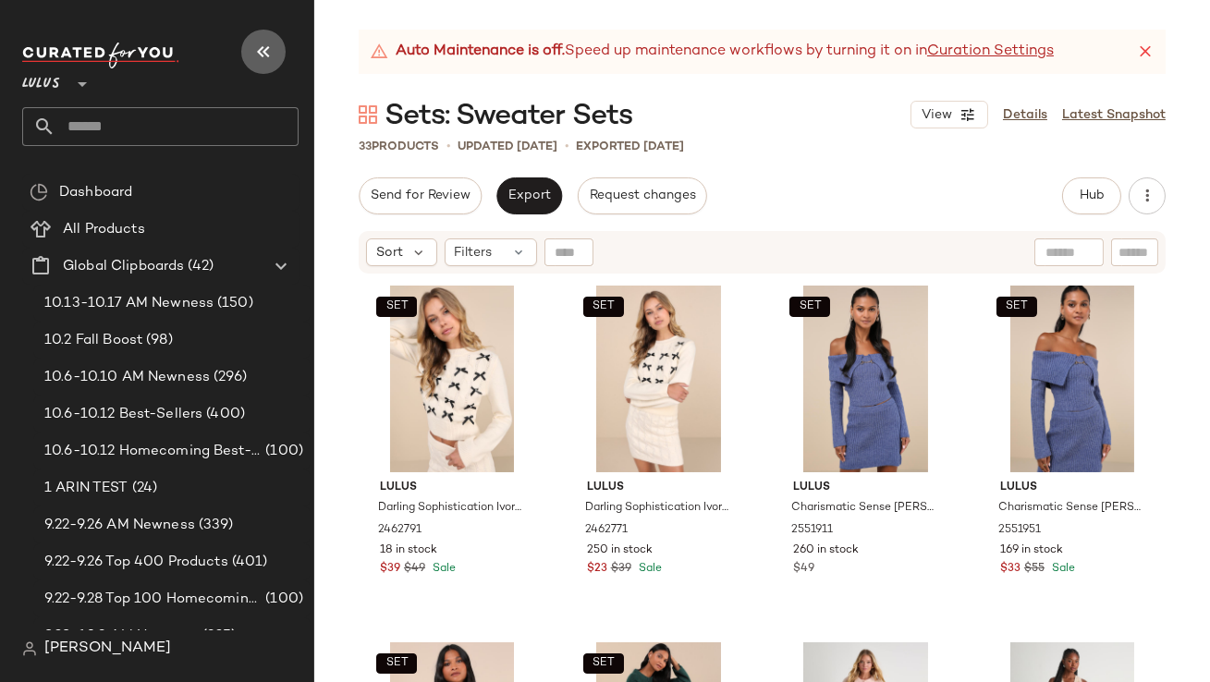
click at [252, 43] on icon "button" at bounding box center [263, 52] width 22 height 22
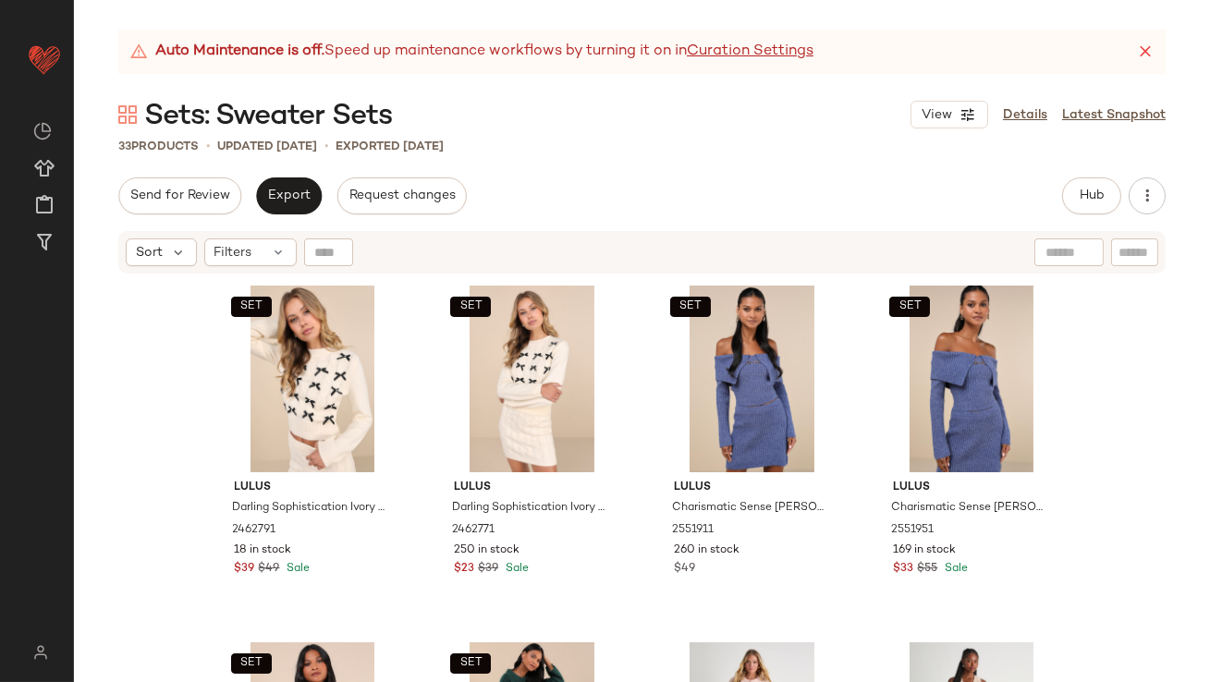
click at [1135, 49] on div "Auto Maintenance is off. Speed up maintenance workflows by turning it on in Cur…" at bounding box center [641, 52] width 1047 height 44
click at [1160, 50] on div "Auto Maintenance is off. Speed up maintenance workflows by turning it on in Cur…" at bounding box center [641, 52] width 1047 height 44
click at [1147, 48] on icon at bounding box center [1145, 52] width 18 height 18
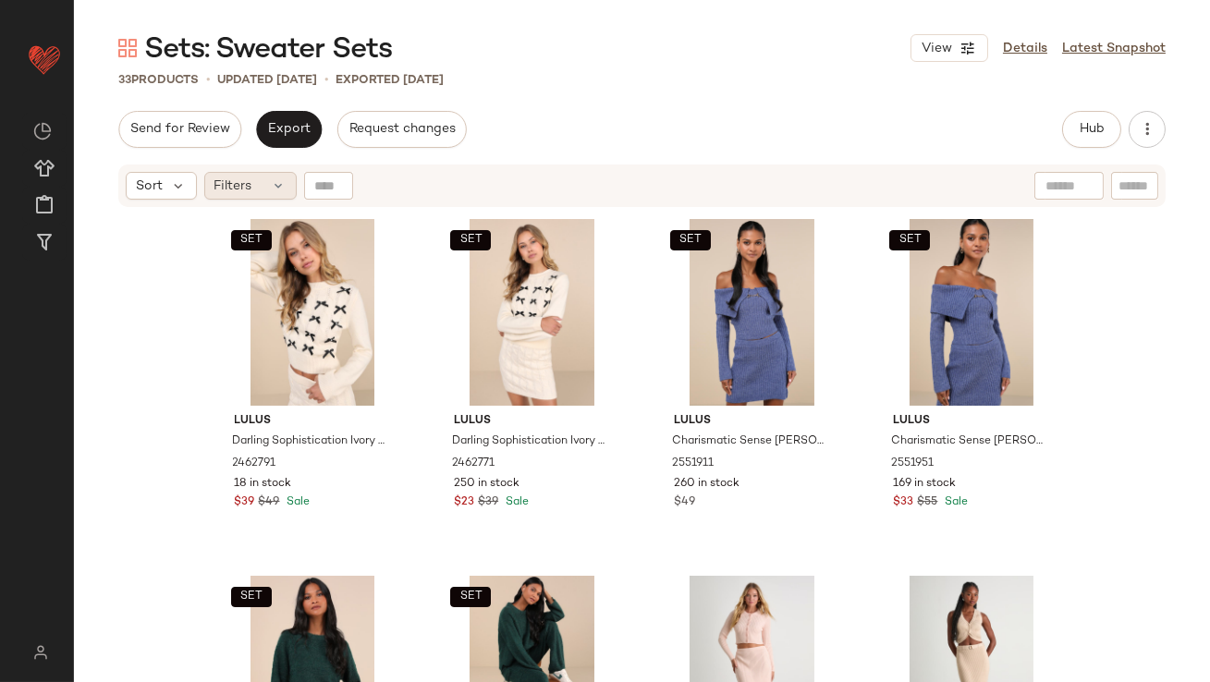
click at [237, 189] on span "Filters" at bounding box center [233, 185] width 38 height 19
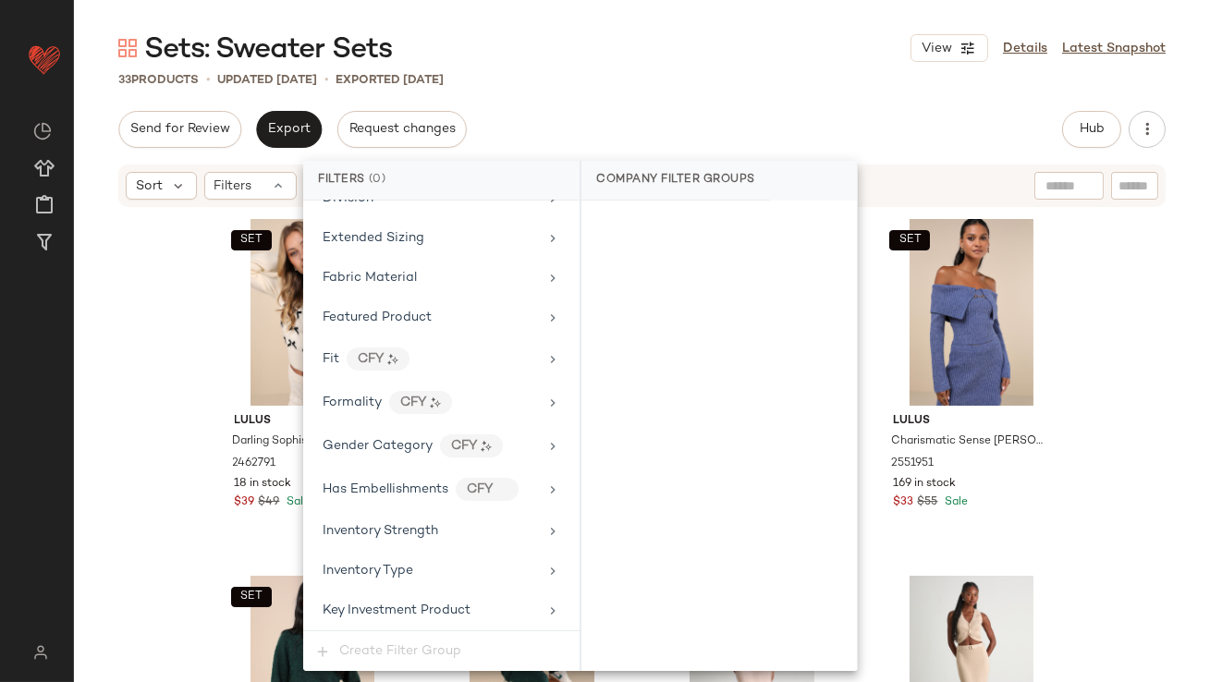
scroll to position [1419, 0]
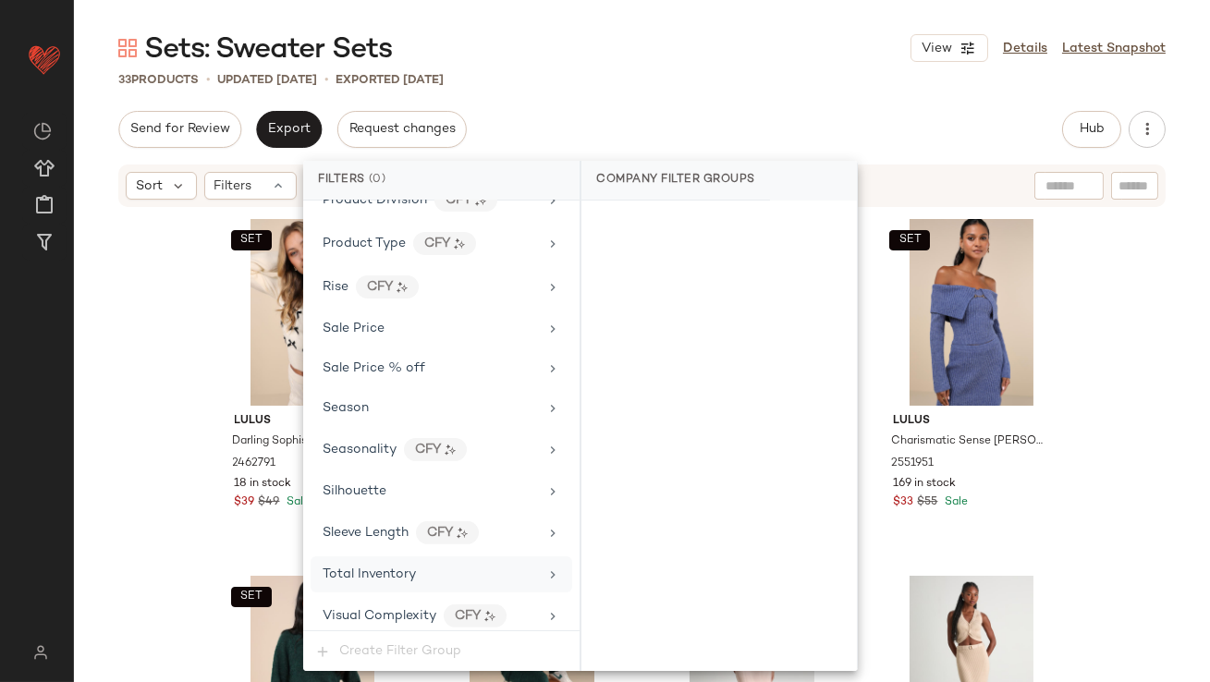
click at [418, 565] on div "Total Inventory" at bounding box center [429, 574] width 215 height 19
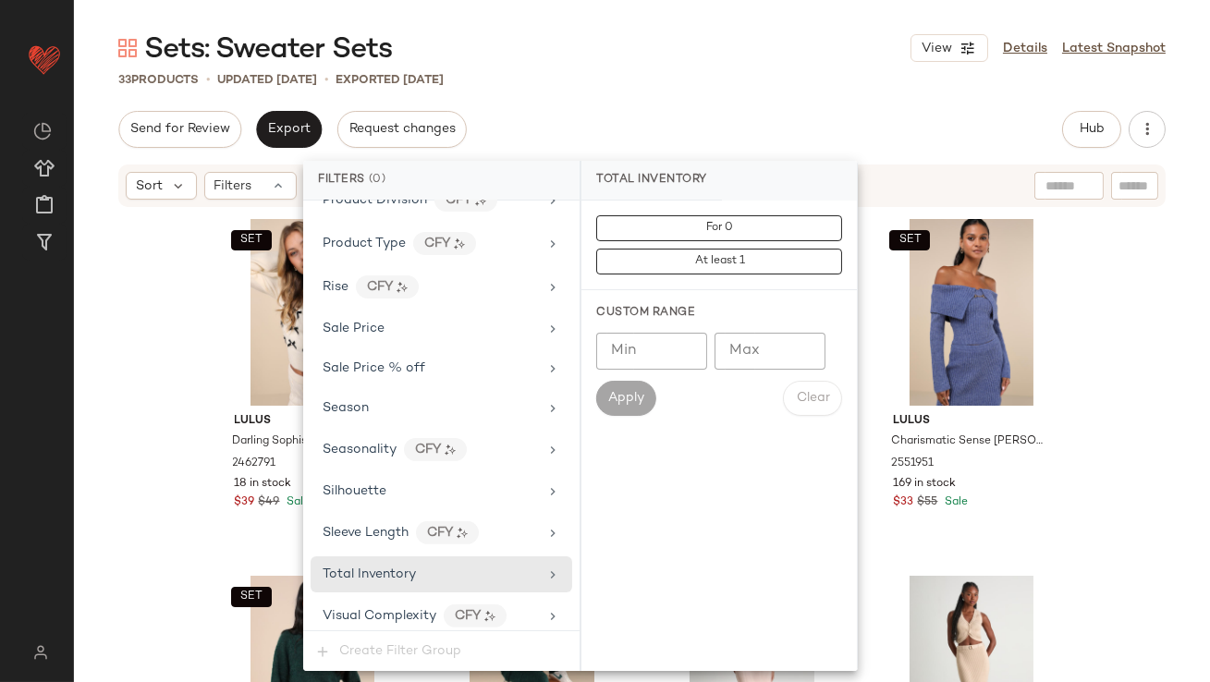
click at [755, 346] on input "Max" at bounding box center [769, 351] width 111 height 37
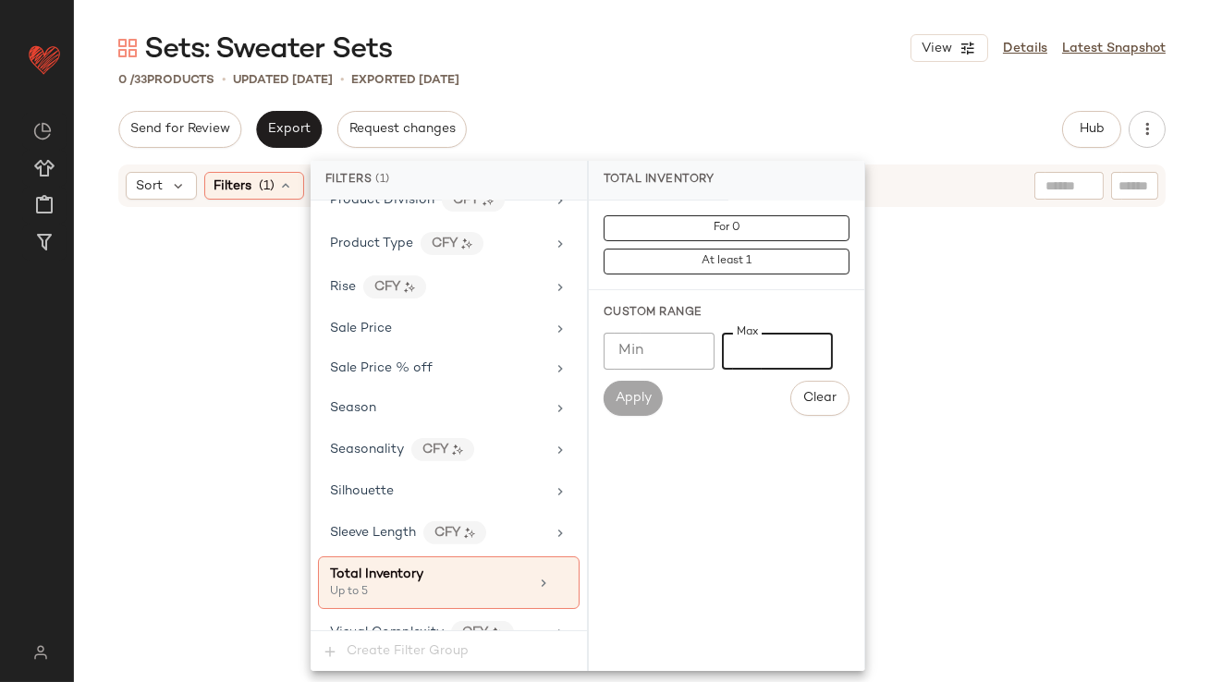
type input "*"
click at [802, 117] on div "Send for Review Export Request changes Hub Send for Review External Review Inte…" at bounding box center [641, 129] width 1047 height 37
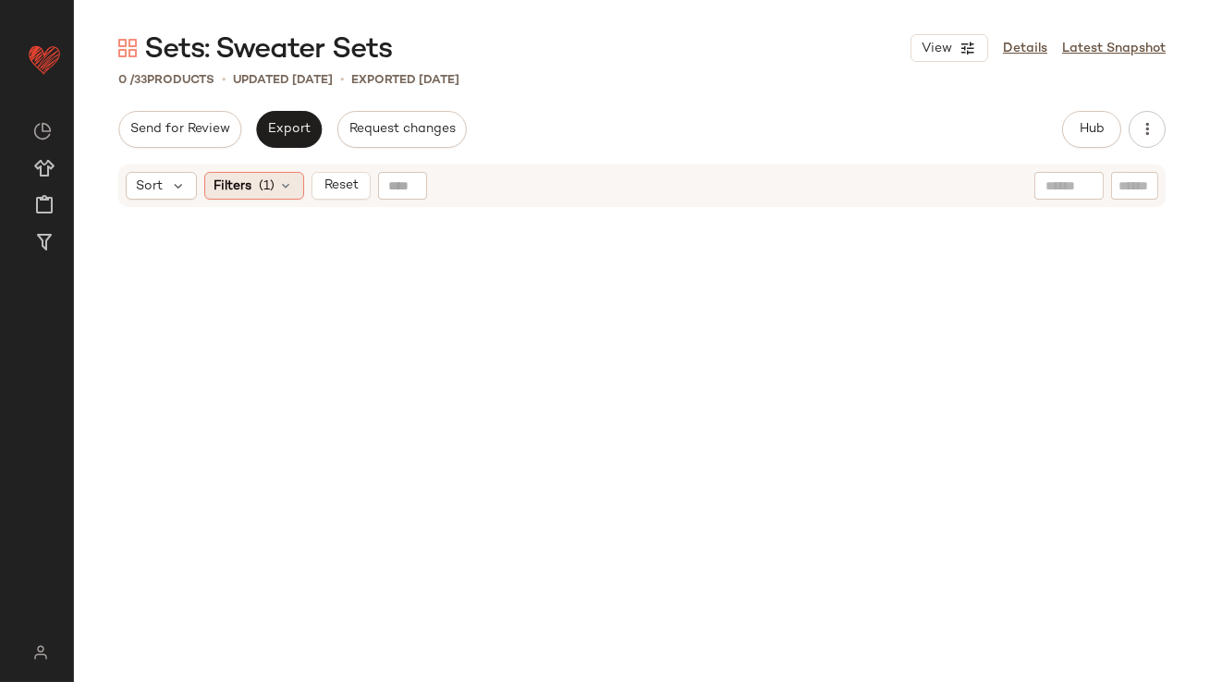
click at [266, 179] on span "(1)" at bounding box center [268, 185] width 16 height 19
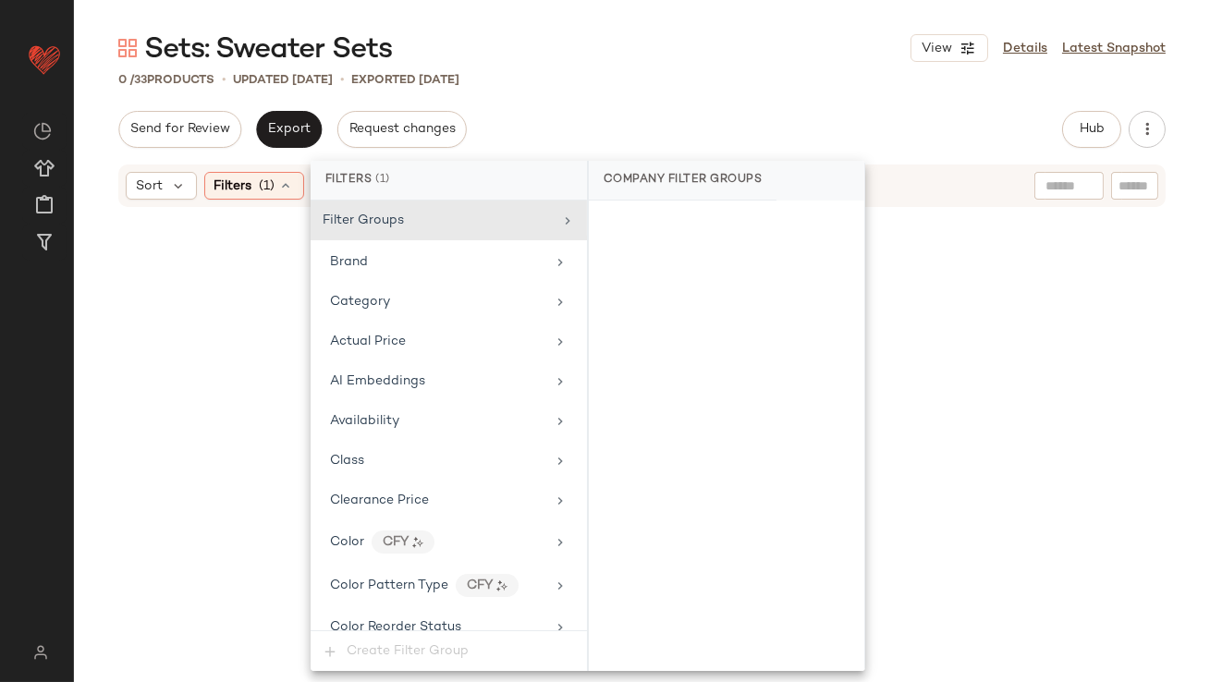
scroll to position [1437, 0]
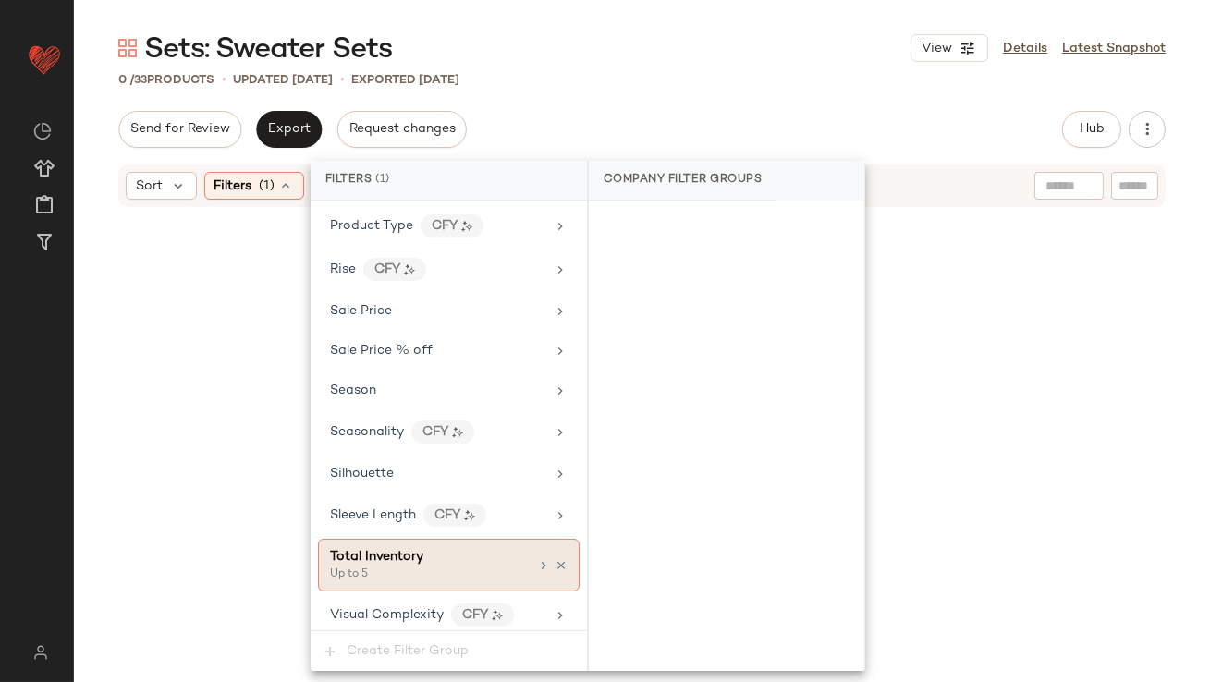
click at [554, 559] on icon at bounding box center [560, 565] width 13 height 13
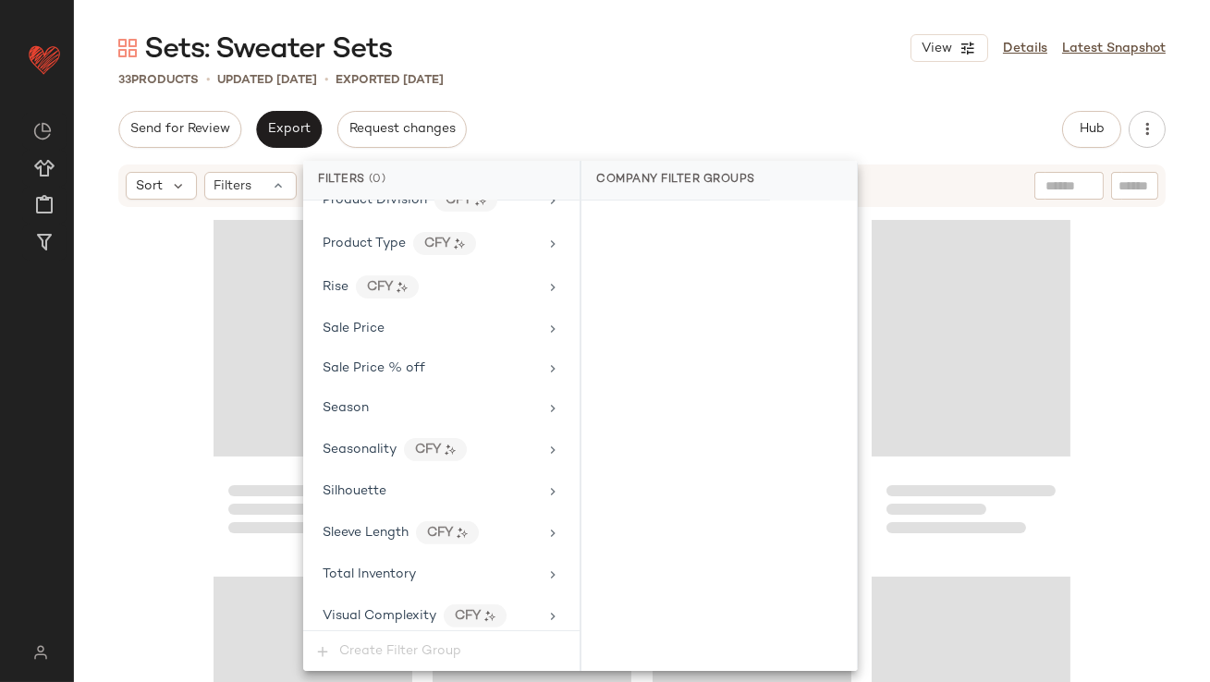
click at [718, 104] on div "Sets: Sweater Sets View Details Latest Snapshot 33 Products • updated Oct 9th •…" at bounding box center [642, 356] width 1136 height 652
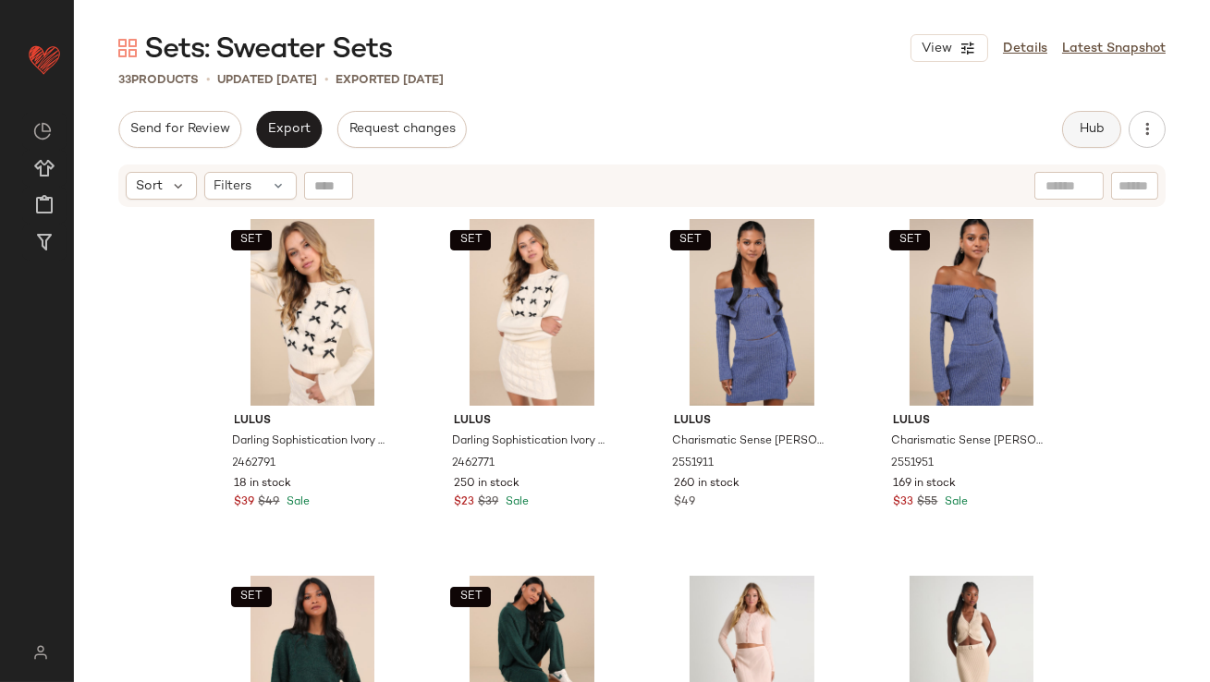
click at [1071, 117] on button "Hub" at bounding box center [1091, 129] width 59 height 37
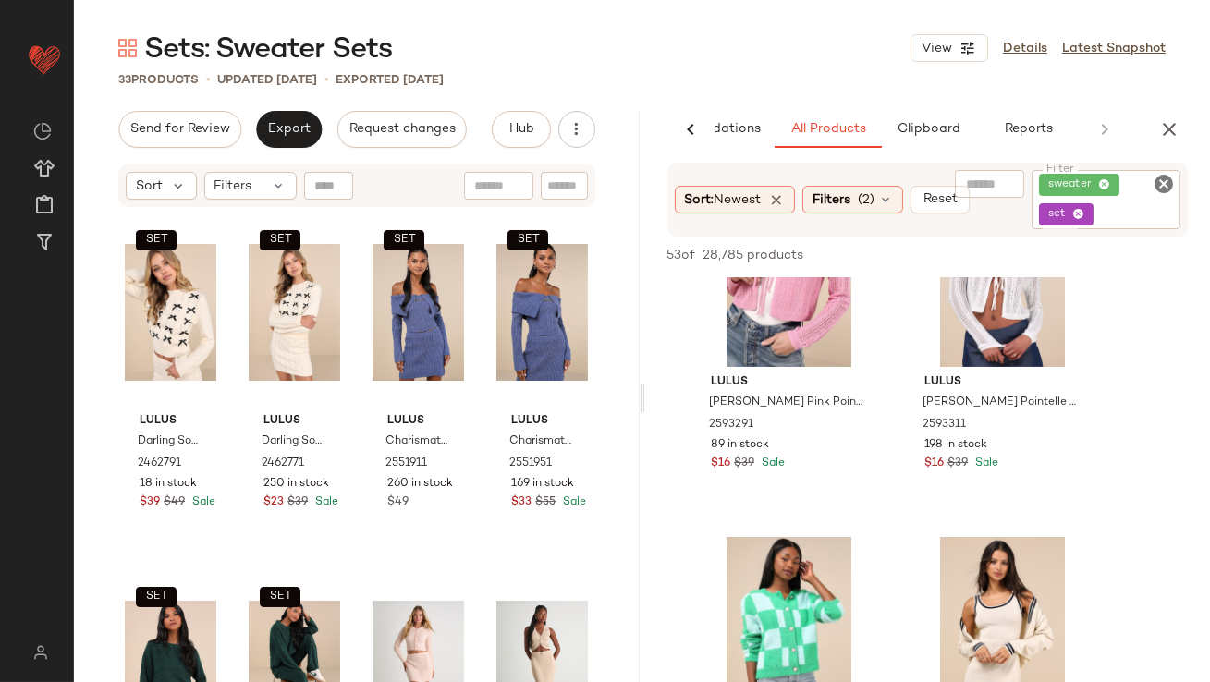
scroll to position [1192, 0]
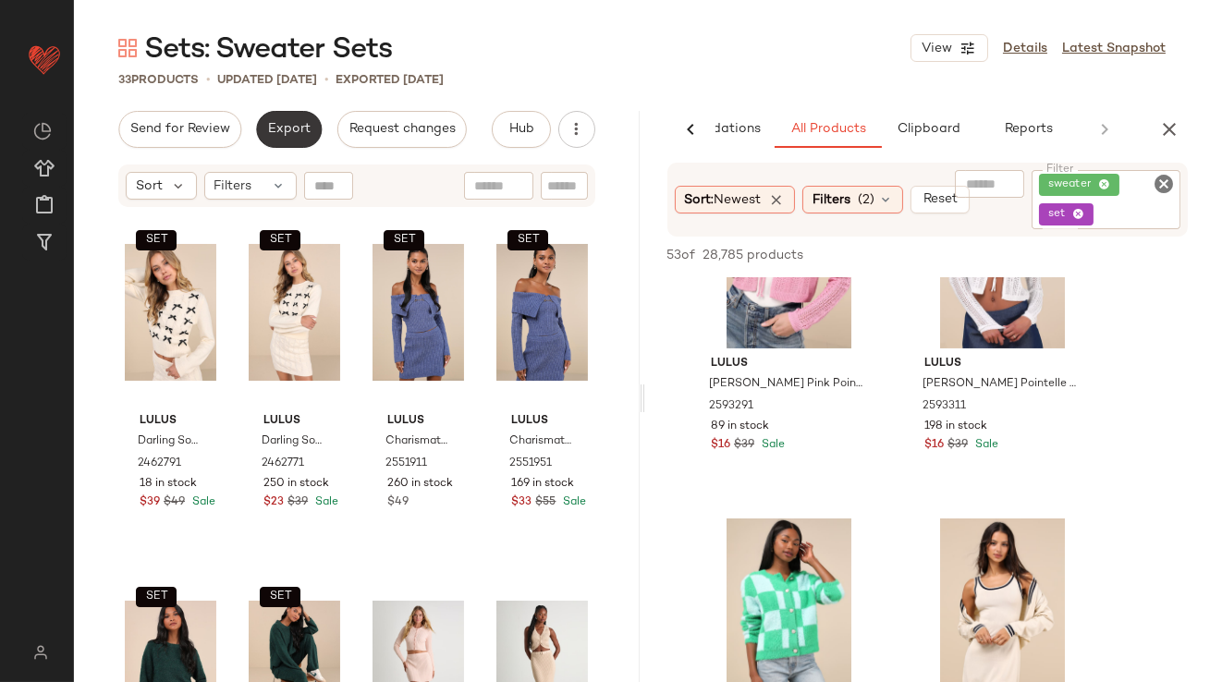
click at [285, 126] on span "Export" at bounding box center [288, 129] width 43 height 15
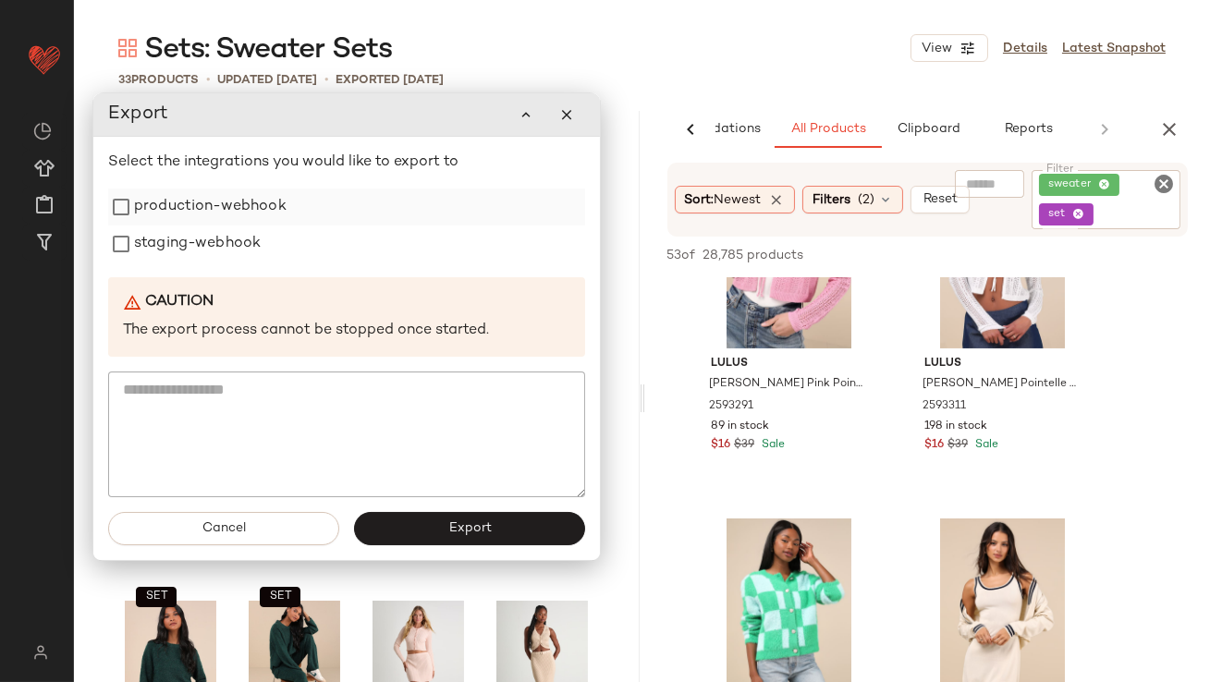
click at [285, 210] on div "production-webhook" at bounding box center [346, 206] width 477 height 37
click at [258, 246] on label "staging-webhook" at bounding box center [197, 243] width 127 height 37
click at [242, 200] on label "production-webhook" at bounding box center [210, 206] width 152 height 37
click at [429, 526] on button "Export" at bounding box center [469, 528] width 231 height 33
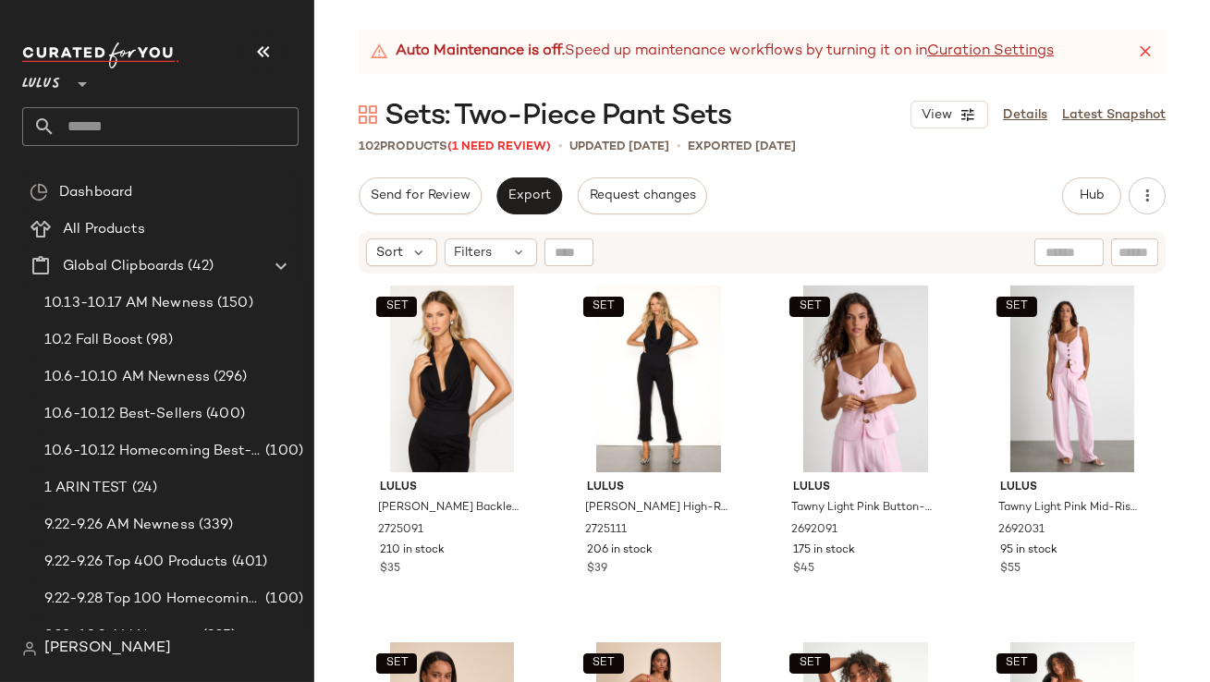
click at [268, 38] on button "button" at bounding box center [263, 52] width 44 height 44
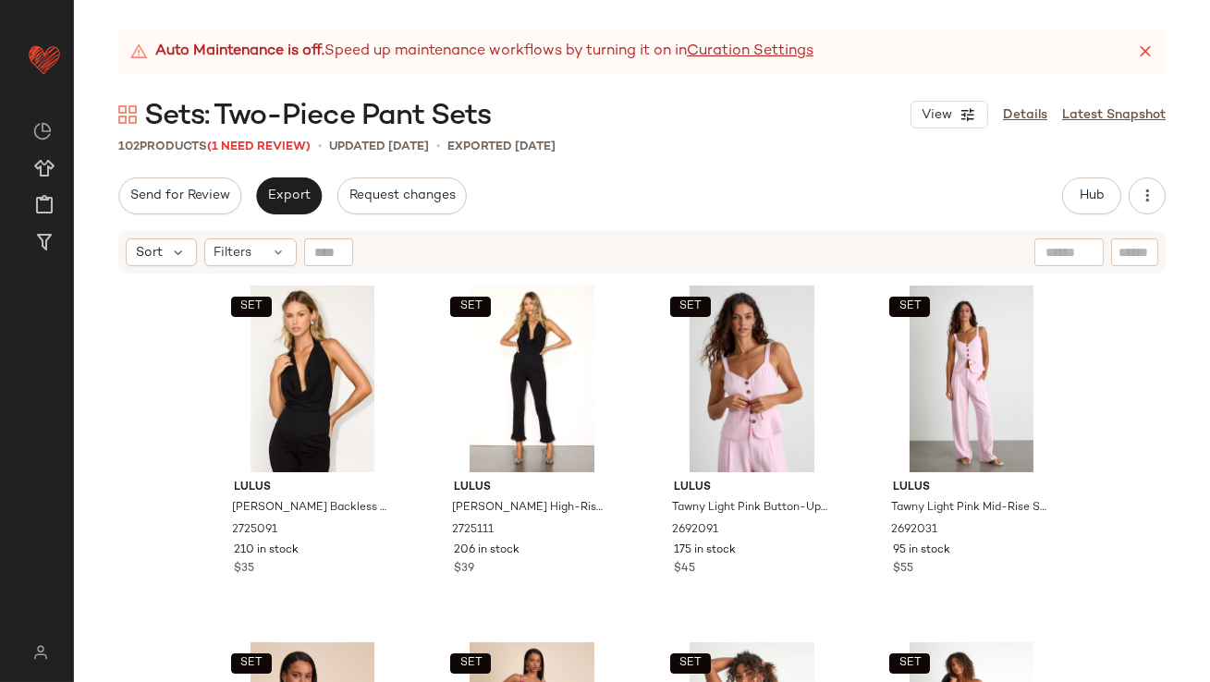
click at [1140, 47] on icon at bounding box center [1145, 52] width 18 height 18
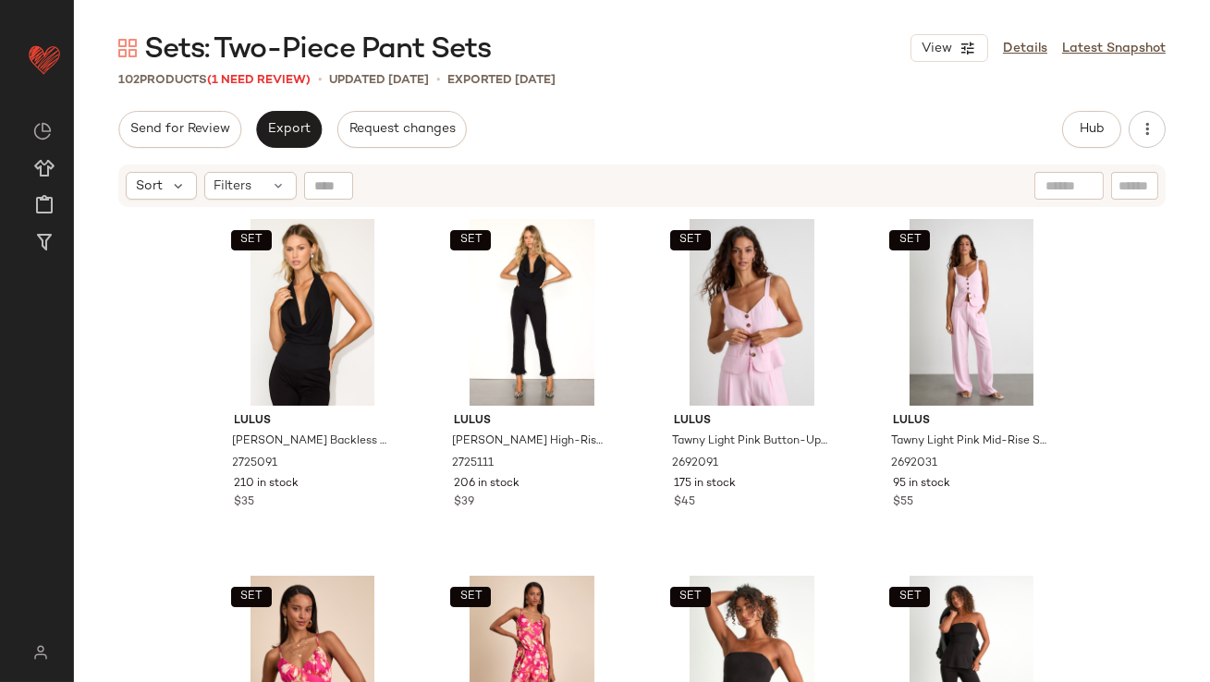
click at [259, 73] on div "102 Products (1 Need Review)" at bounding box center [214, 80] width 192 height 18
click at [259, 74] on span "(1 Need Review)" at bounding box center [258, 80] width 103 height 13
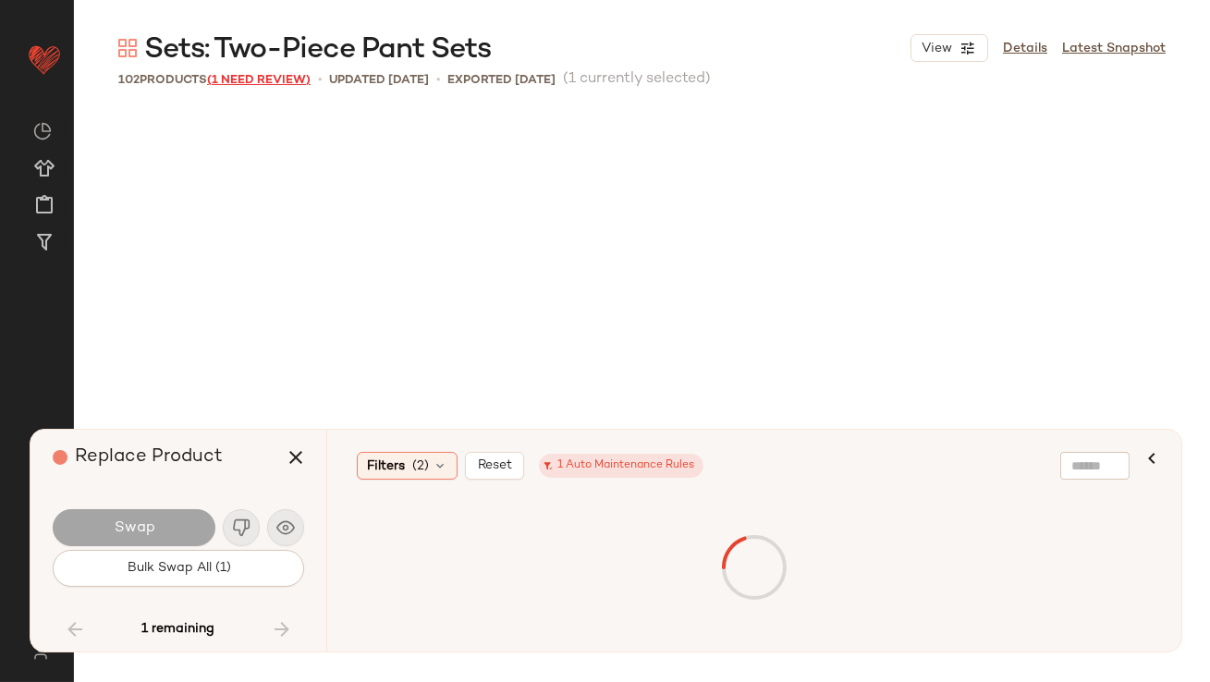
scroll to position [8701, 0]
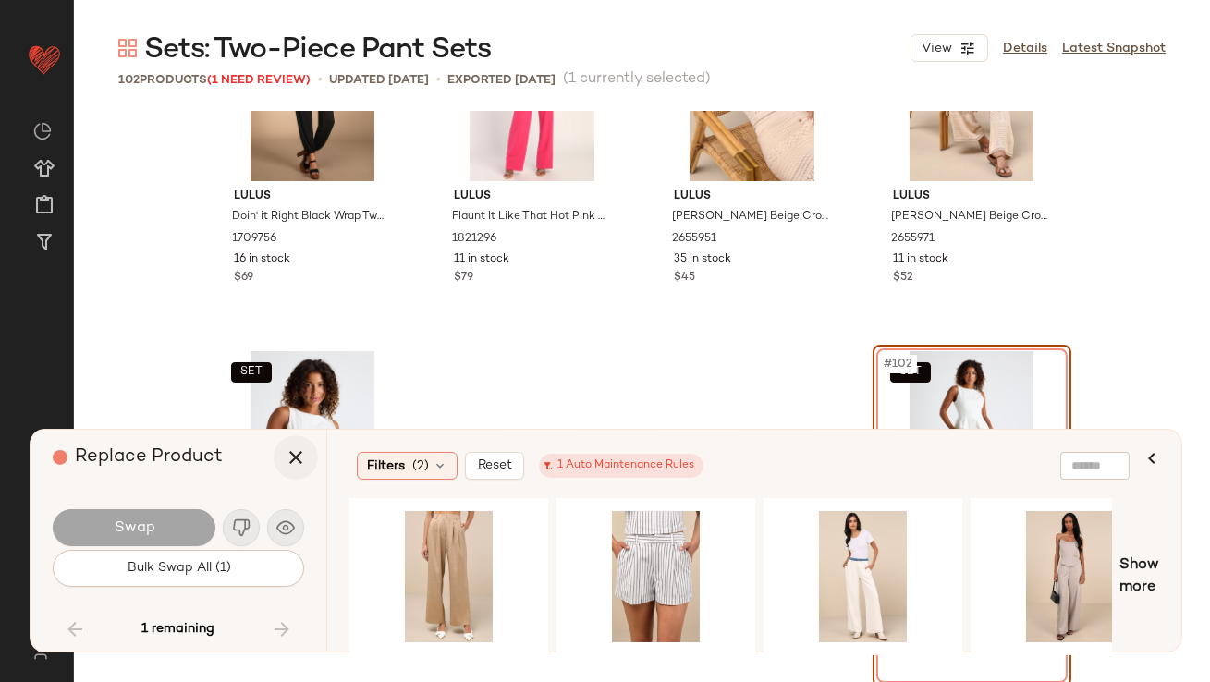
click at [296, 446] on icon "button" at bounding box center [296, 457] width 22 height 22
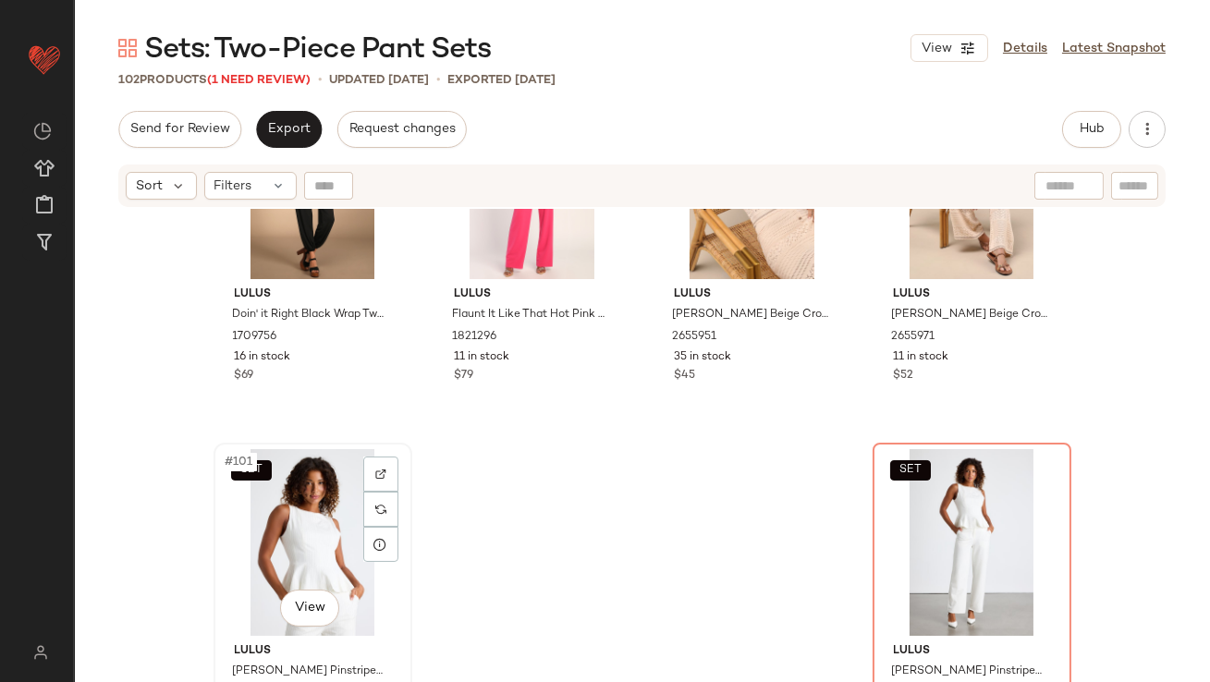
click at [290, 505] on div "SET #101 View" at bounding box center [313, 542] width 186 height 187
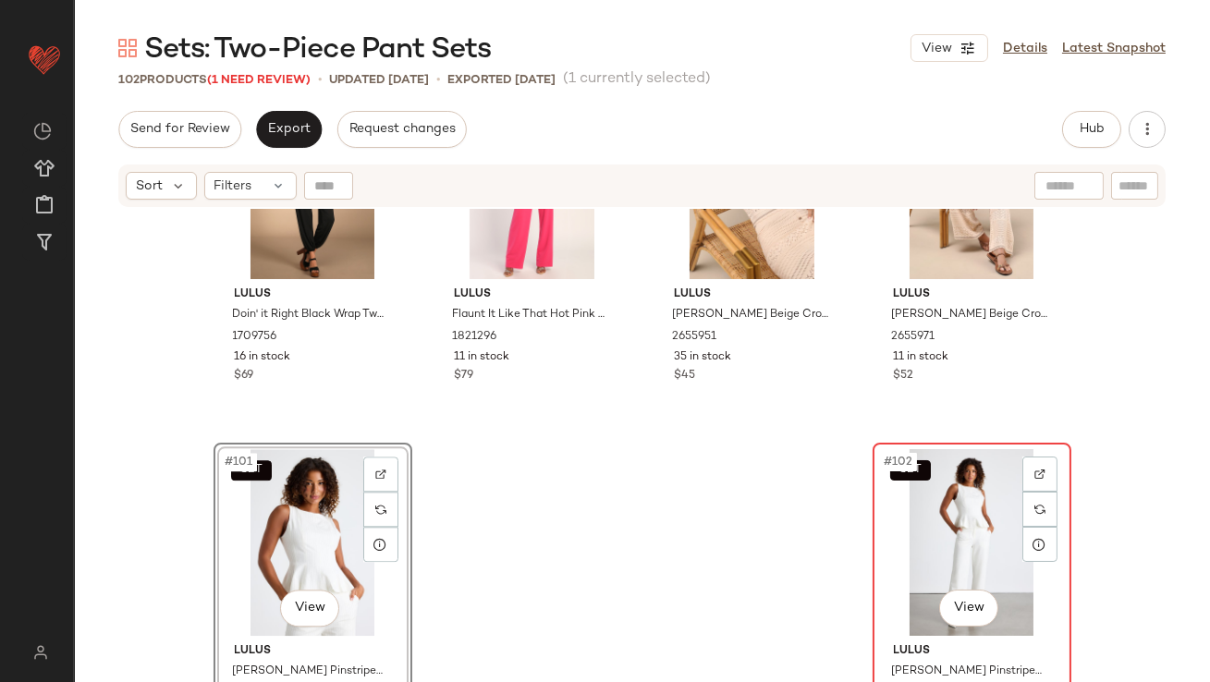
click at [945, 509] on div "SET #102 View" at bounding box center [972, 542] width 186 height 187
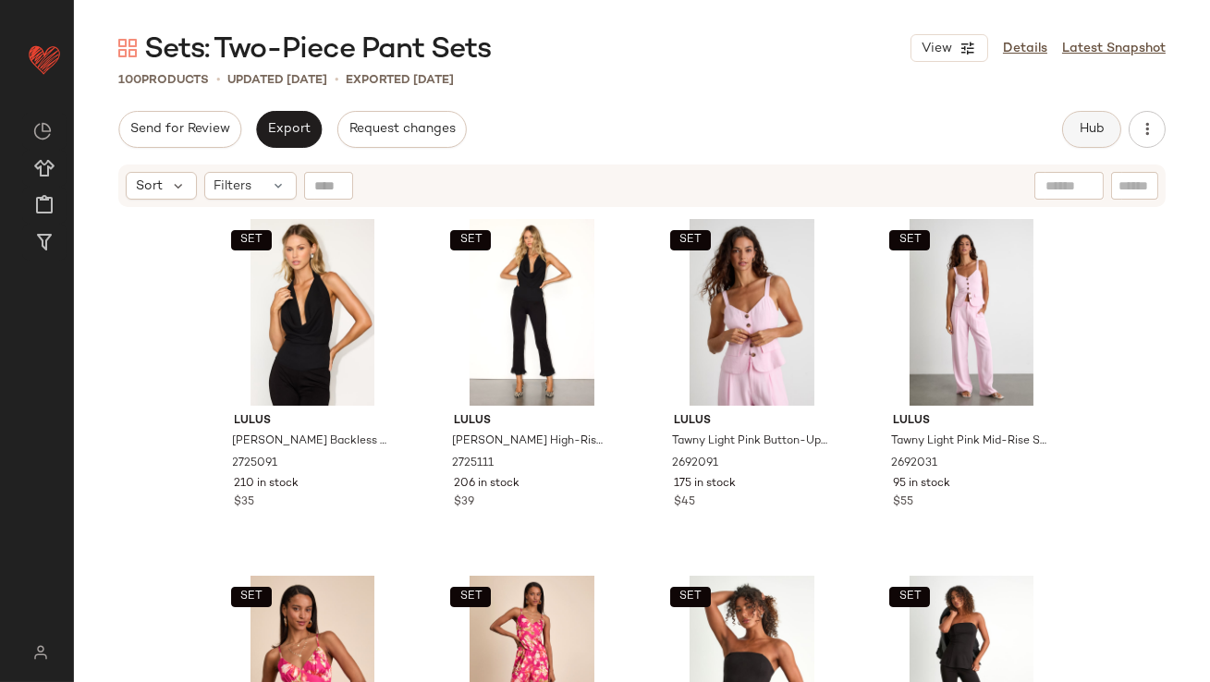
click at [1097, 141] on button "Hub" at bounding box center [1091, 129] width 59 height 37
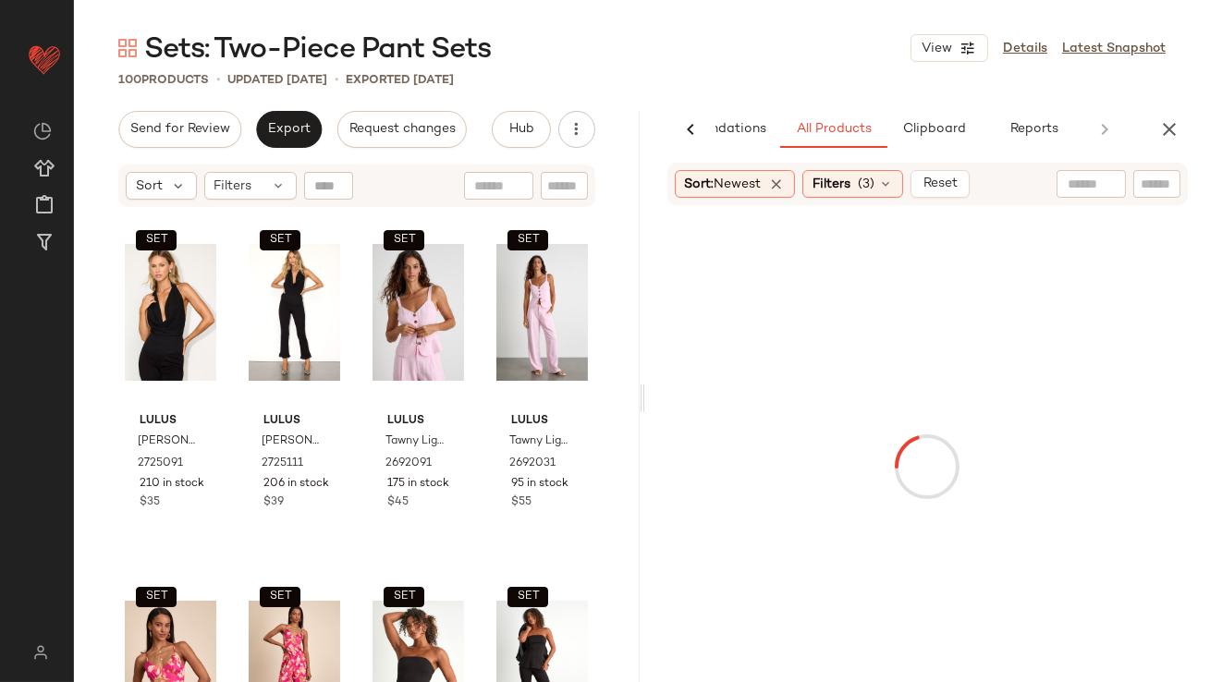
scroll to position [0, 103]
click at [236, 187] on span "Filters" at bounding box center [233, 185] width 38 height 19
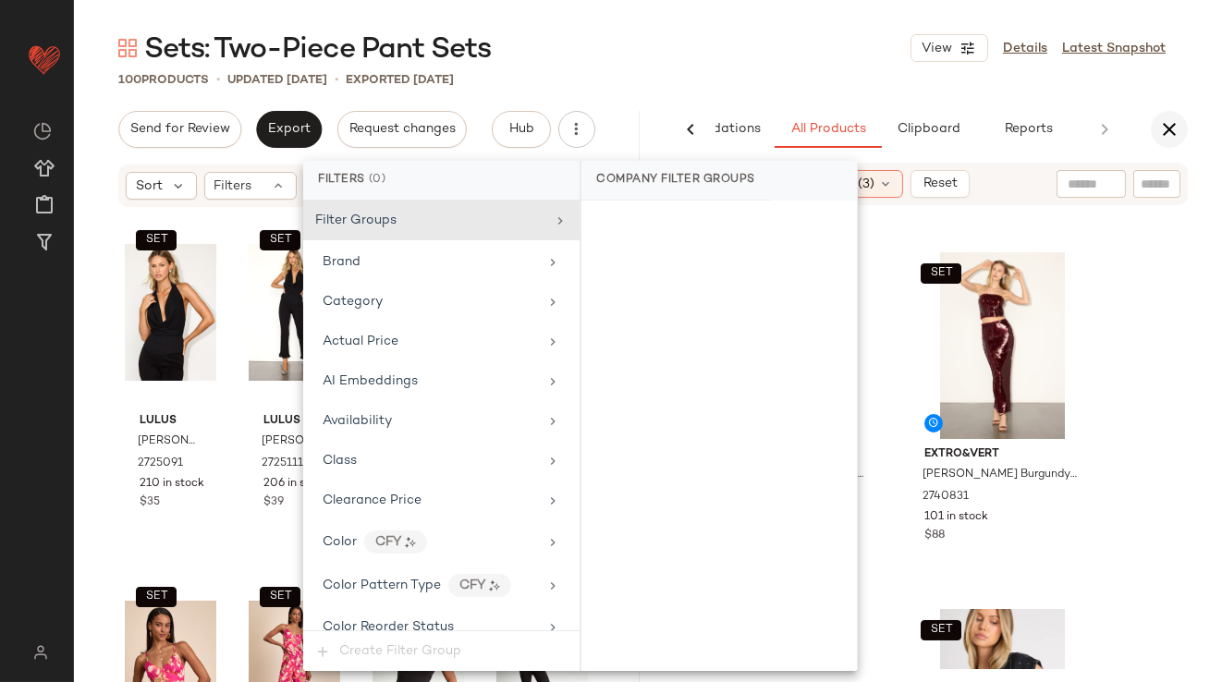
click at [1174, 128] on icon "button" at bounding box center [1169, 129] width 22 height 22
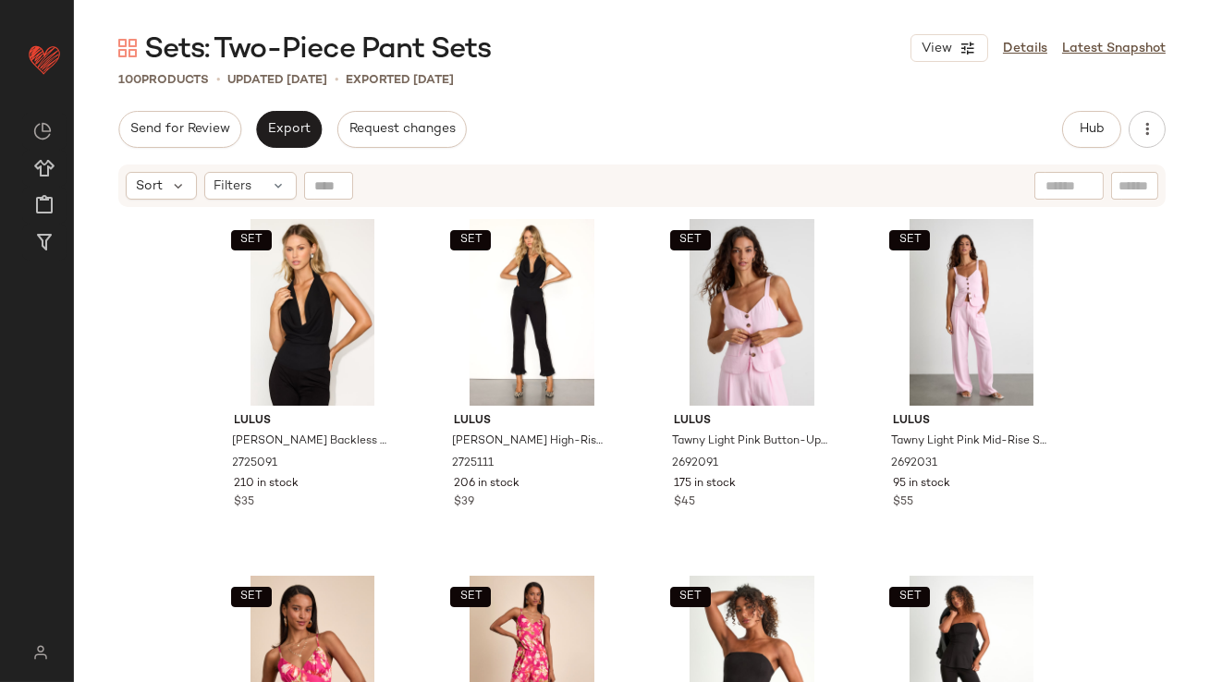
click at [273, 161] on div "Send for Review Export Request changes Hub Send for Review External Review Inte…" at bounding box center [642, 398] width 1136 height 575
click at [264, 183] on div "Filters" at bounding box center [250, 186] width 92 height 28
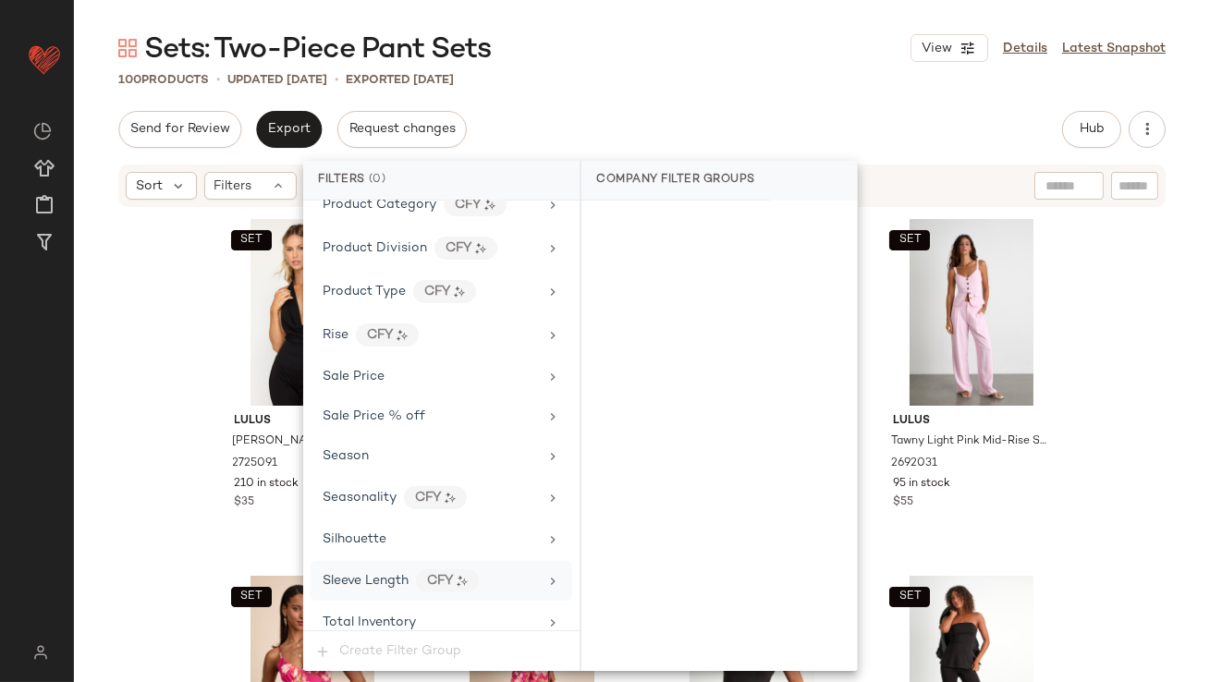
click at [366, 585] on div "Sleeve Length CFY" at bounding box center [440, 581] width 261 height 40
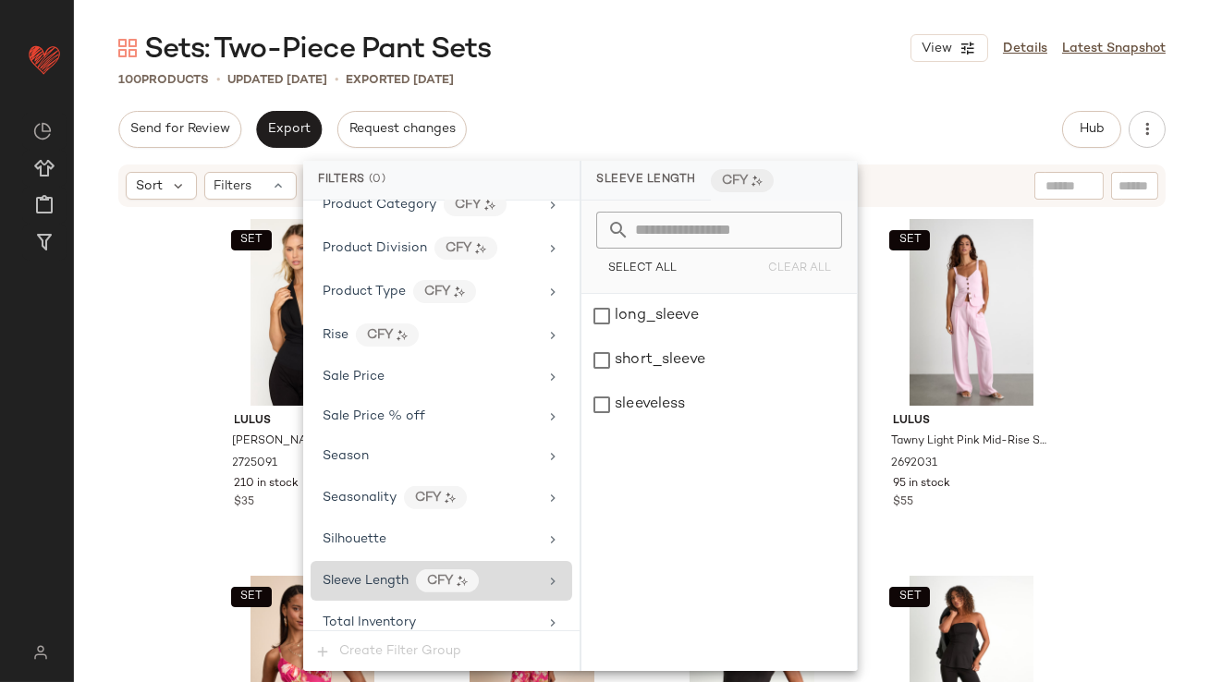
scroll to position [1459, 0]
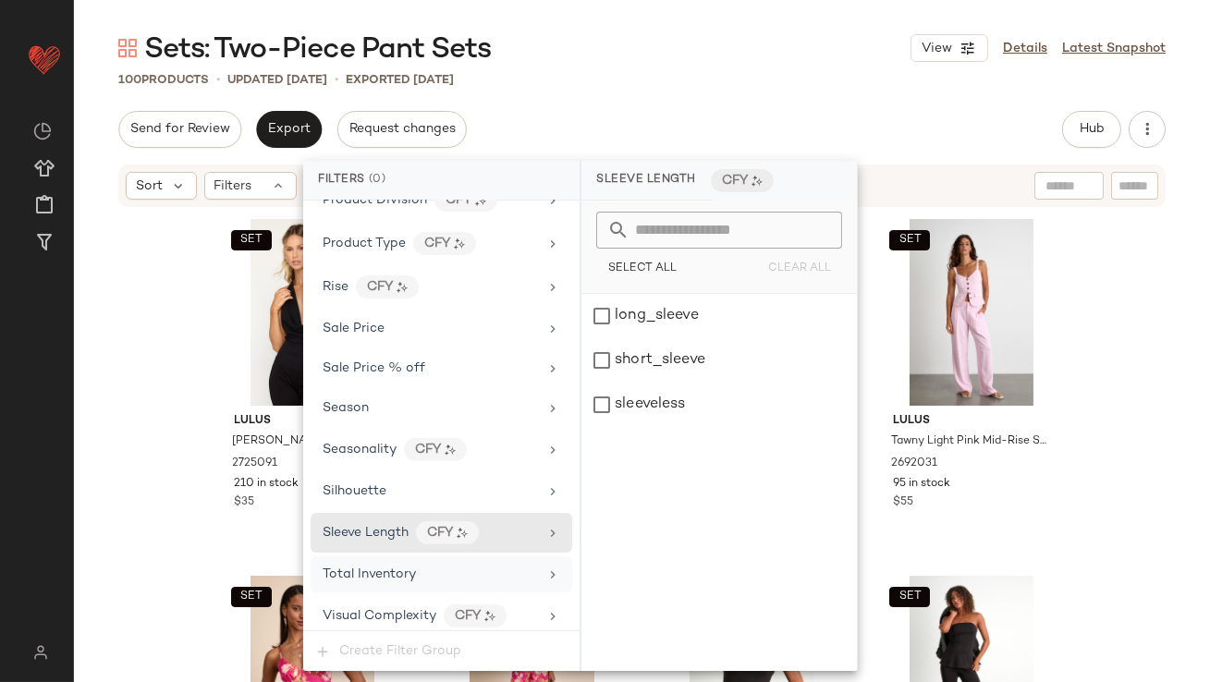
click at [363, 579] on div "Total Inventory" at bounding box center [440, 574] width 261 height 36
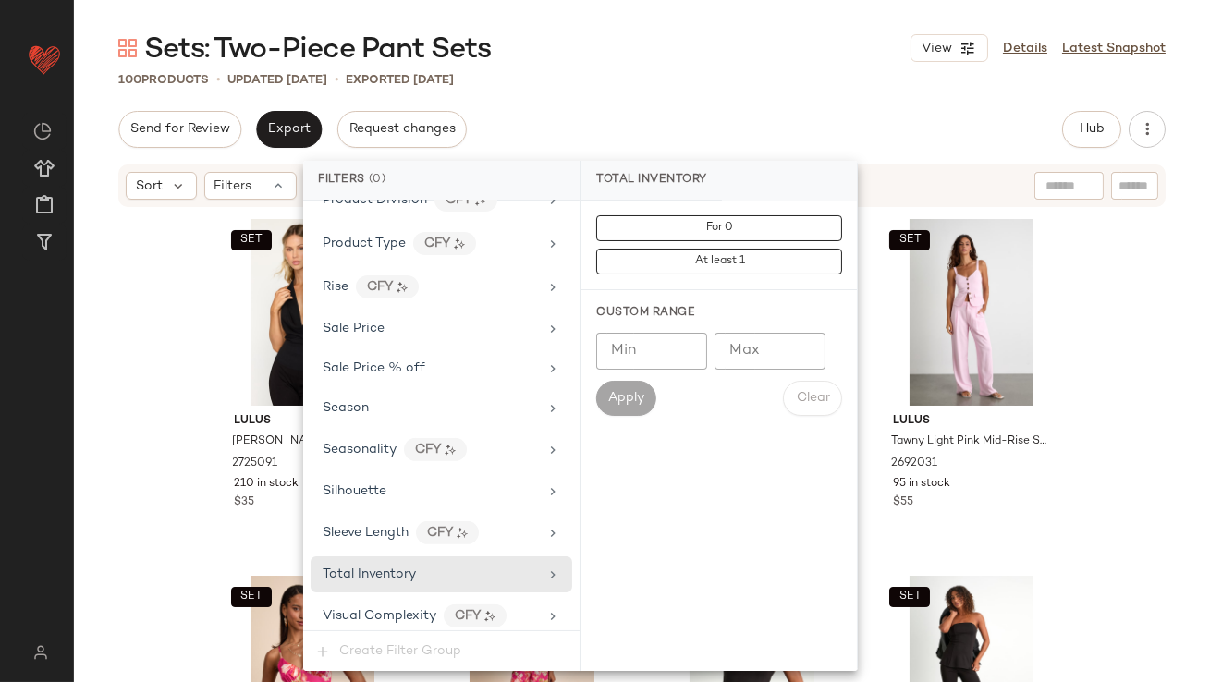
type input "**"
click at [797, 354] on input "**" at bounding box center [769, 351] width 111 height 37
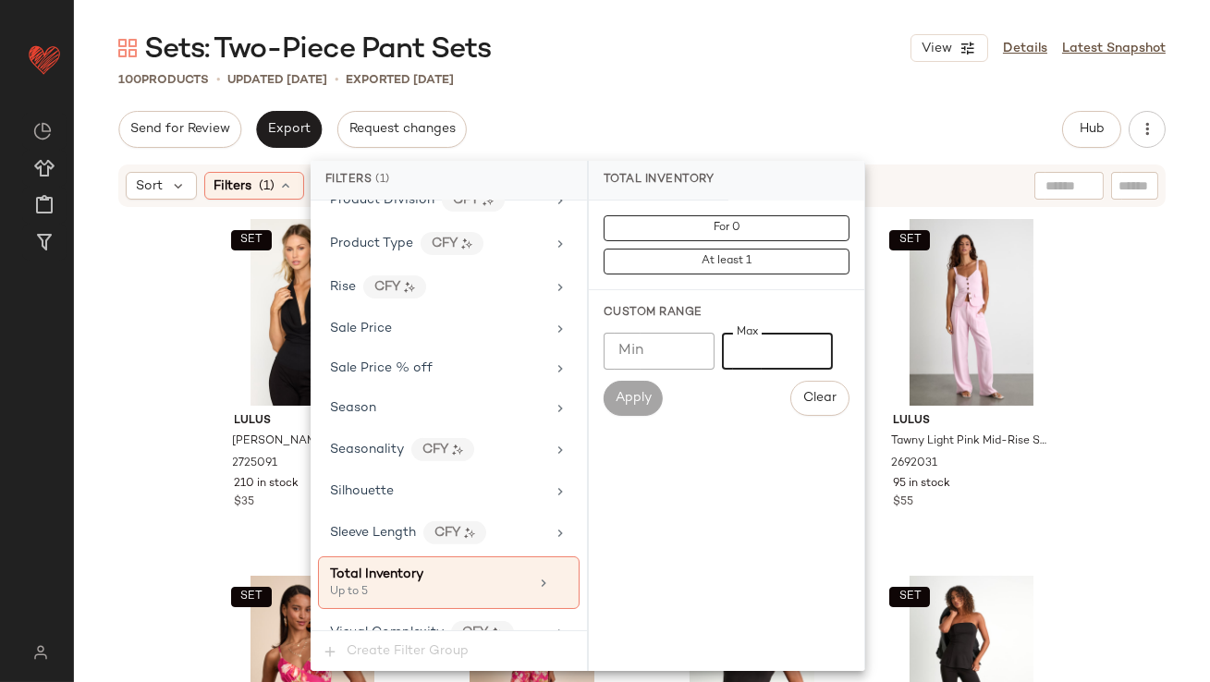
type input "*"
click at [777, 67] on div "Sets: Two-Piece Pant Sets View Details Latest Snapshot 100 Products • updated O…" at bounding box center [642, 356] width 1136 height 652
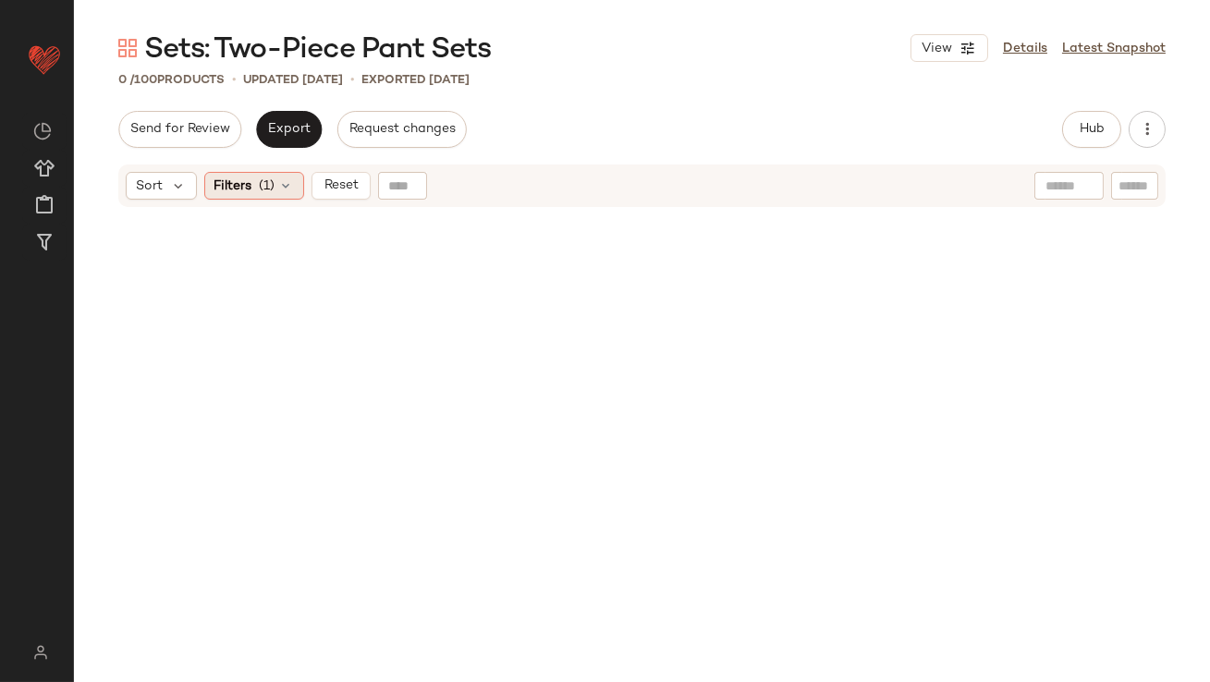
click at [250, 187] on span "Filters" at bounding box center [233, 185] width 38 height 19
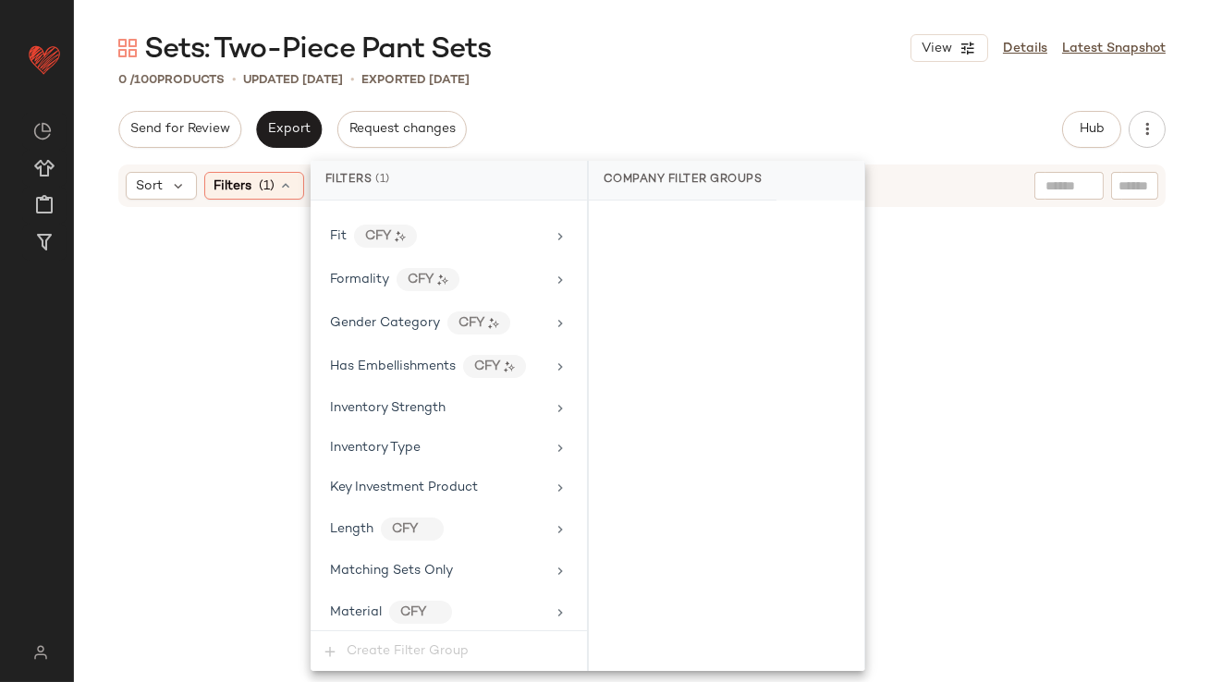
scroll to position [1476, 0]
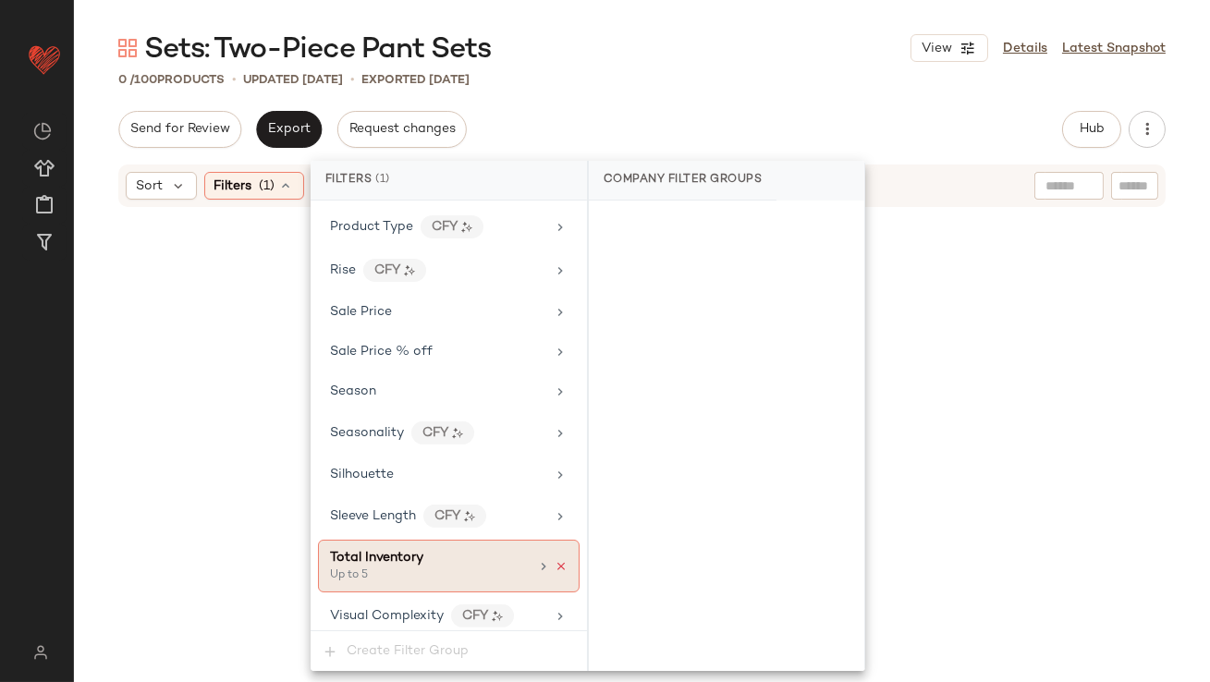
click at [554, 560] on icon at bounding box center [560, 566] width 13 height 13
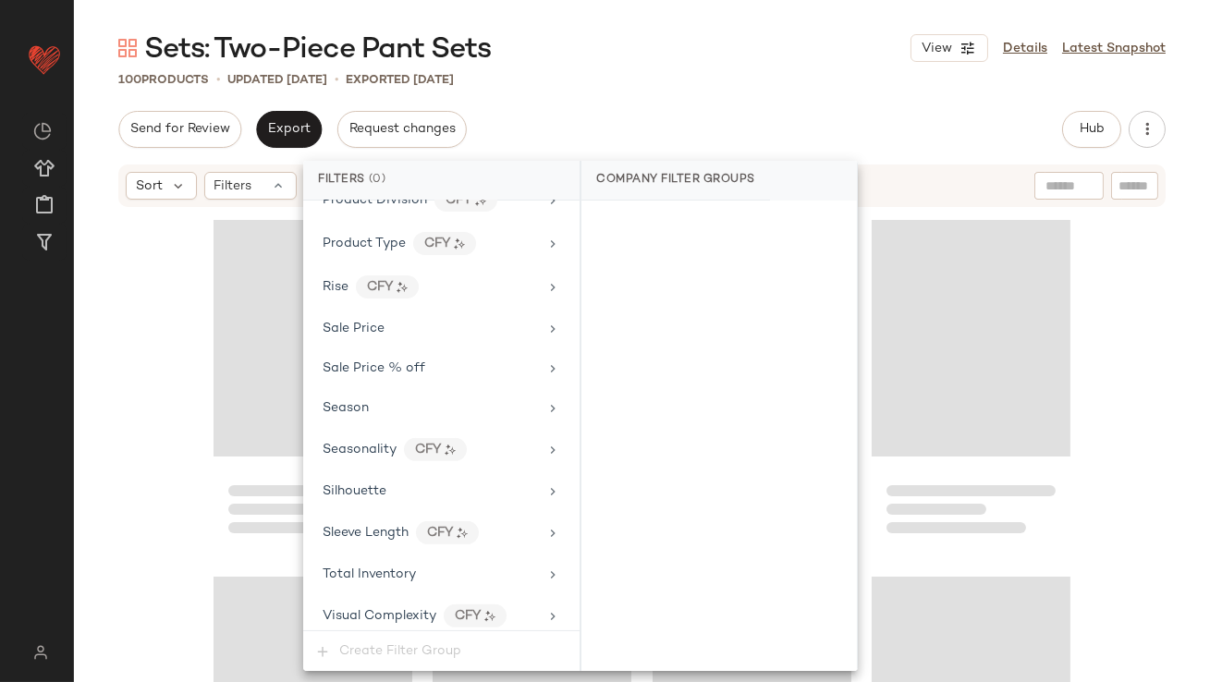
click at [839, 67] on div "Sets: Two-Piece Pant Sets View Details Latest Snapshot 100 Products • updated O…" at bounding box center [642, 356] width 1136 height 652
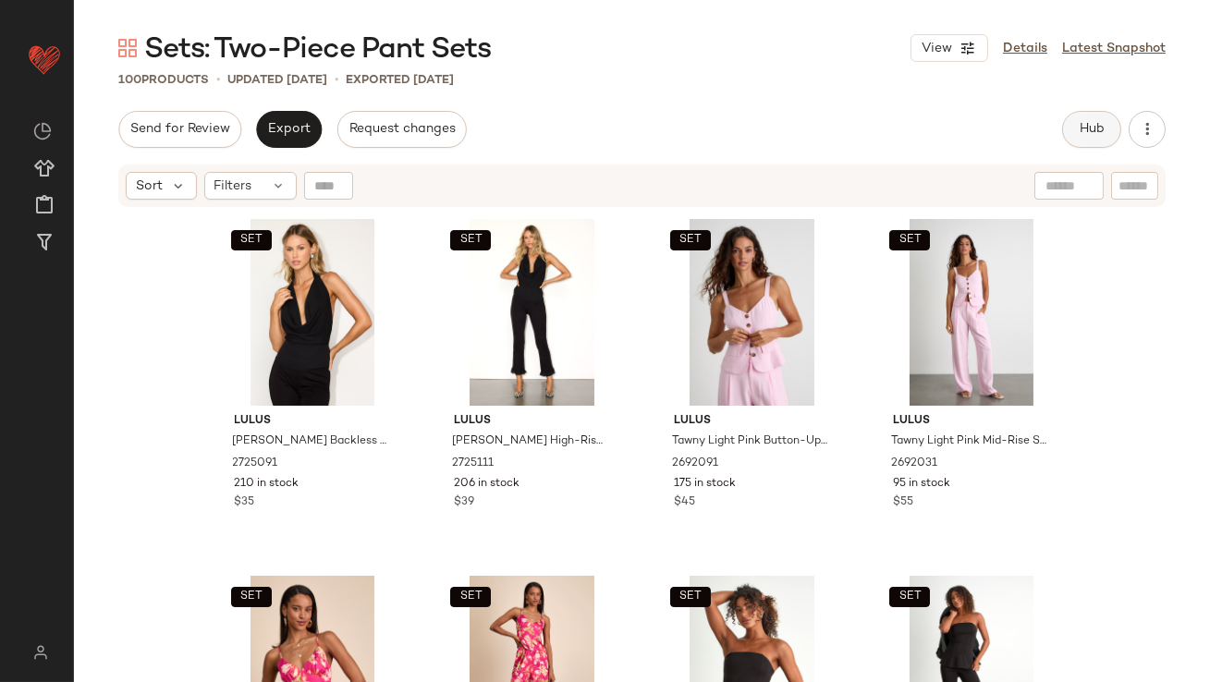
click at [1072, 120] on button "Hub" at bounding box center [1091, 129] width 59 height 37
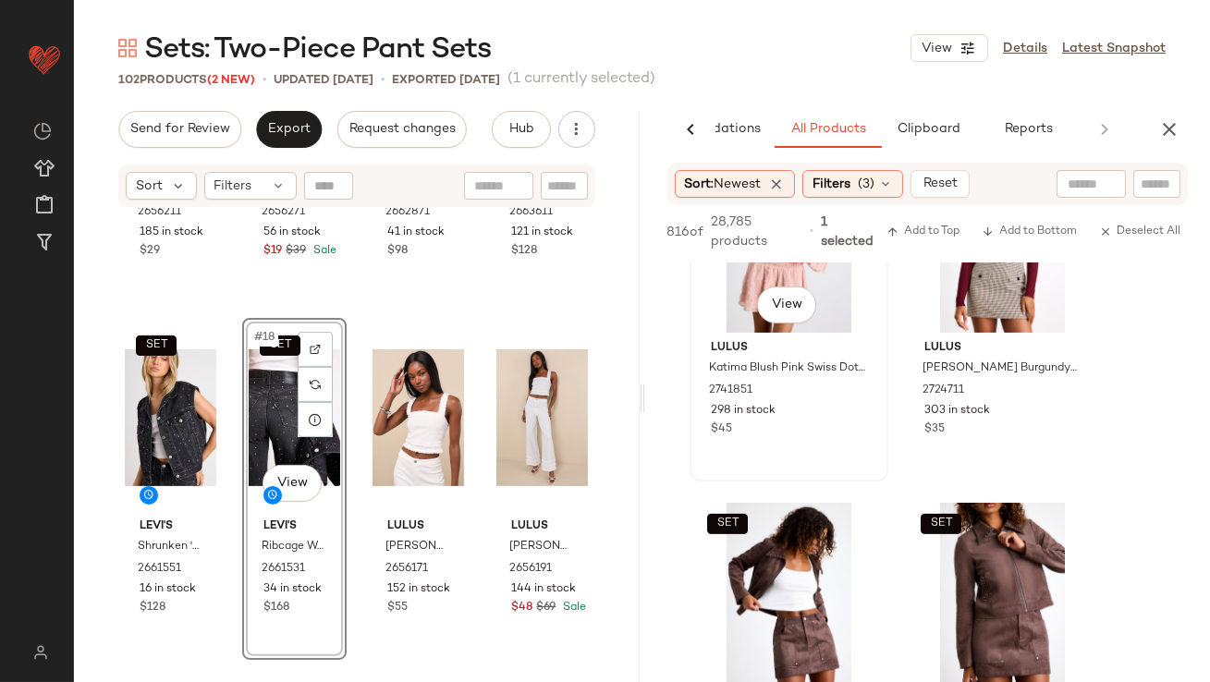
scroll to position [1587, 0]
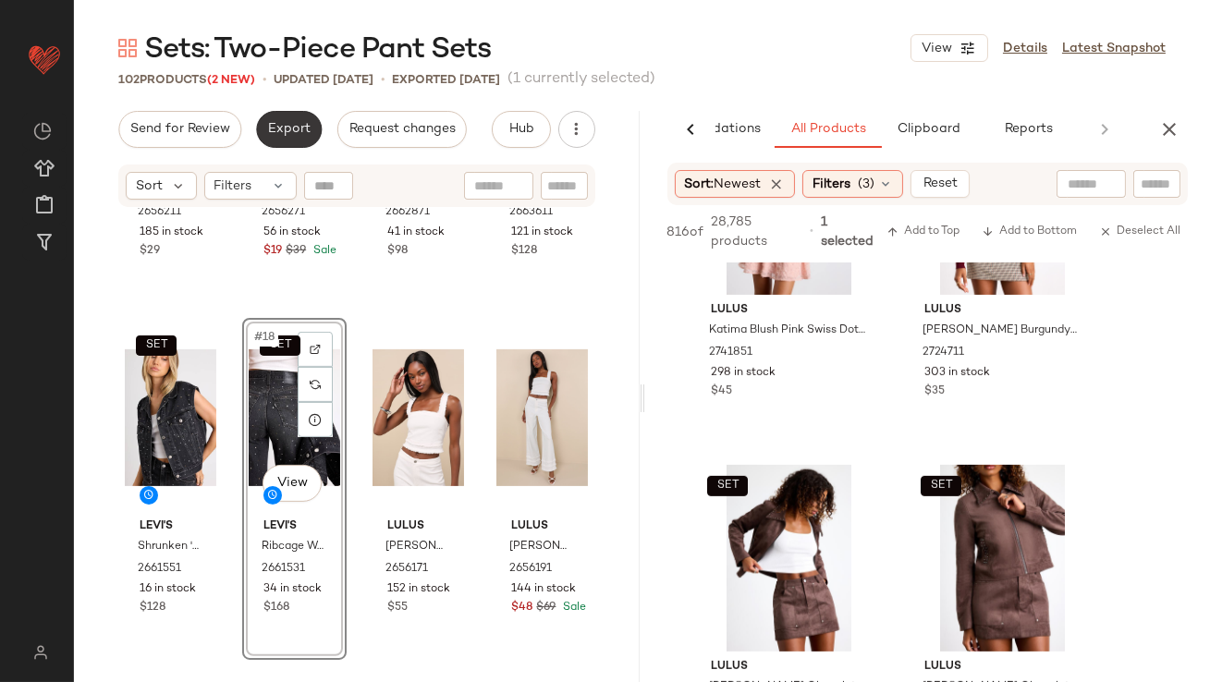
click at [299, 134] on span "Export" at bounding box center [288, 129] width 43 height 15
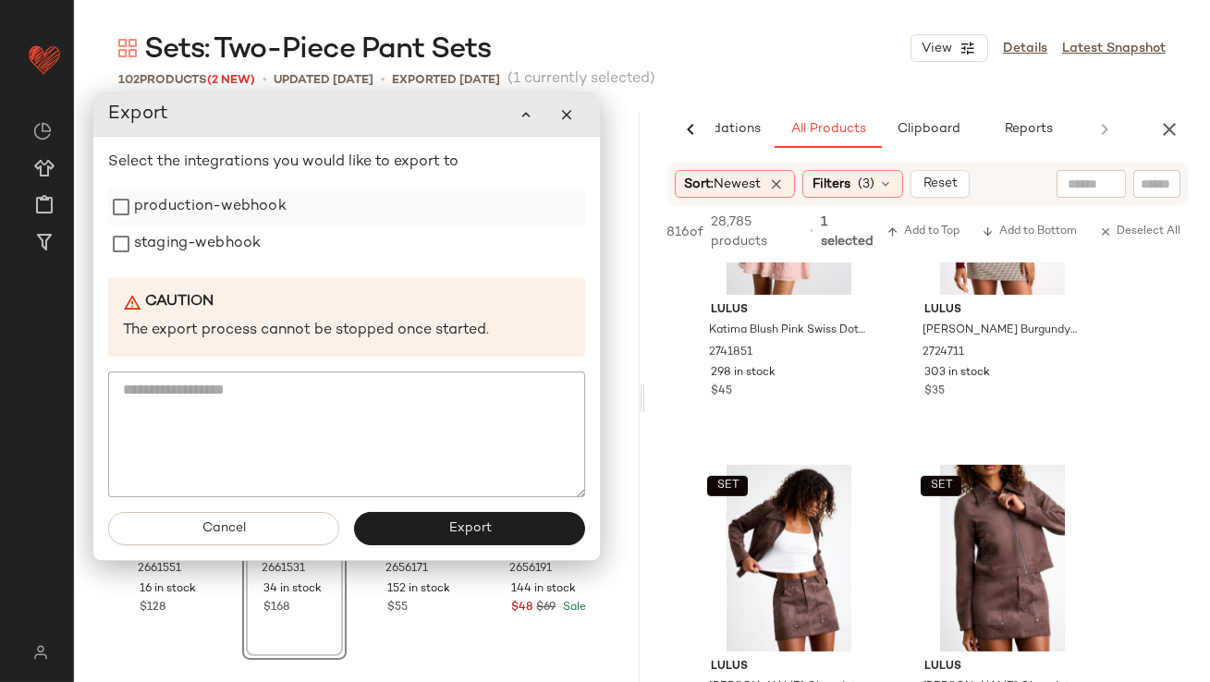
click at [274, 204] on label "production-webhook" at bounding box center [210, 206] width 152 height 37
click at [244, 245] on label "staging-webhook" at bounding box center [196, 243] width 127 height 37
click at [478, 537] on button "Export" at bounding box center [468, 528] width 231 height 33
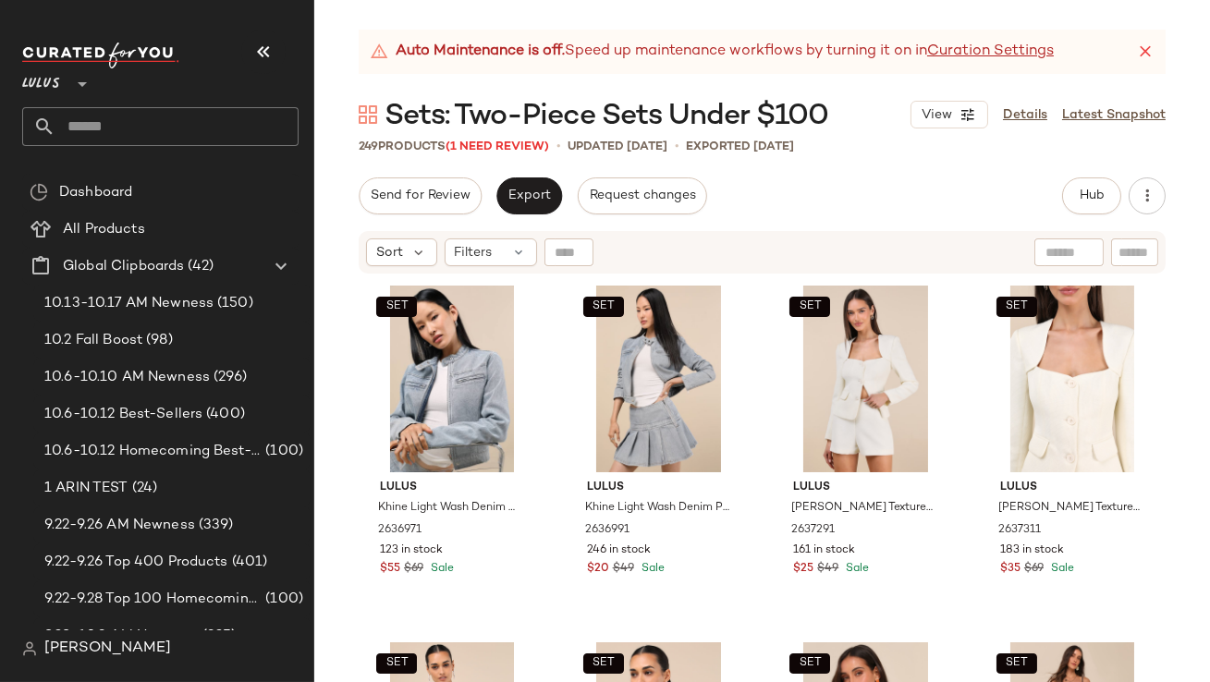
click at [259, 53] on icon "button" at bounding box center [263, 52] width 22 height 22
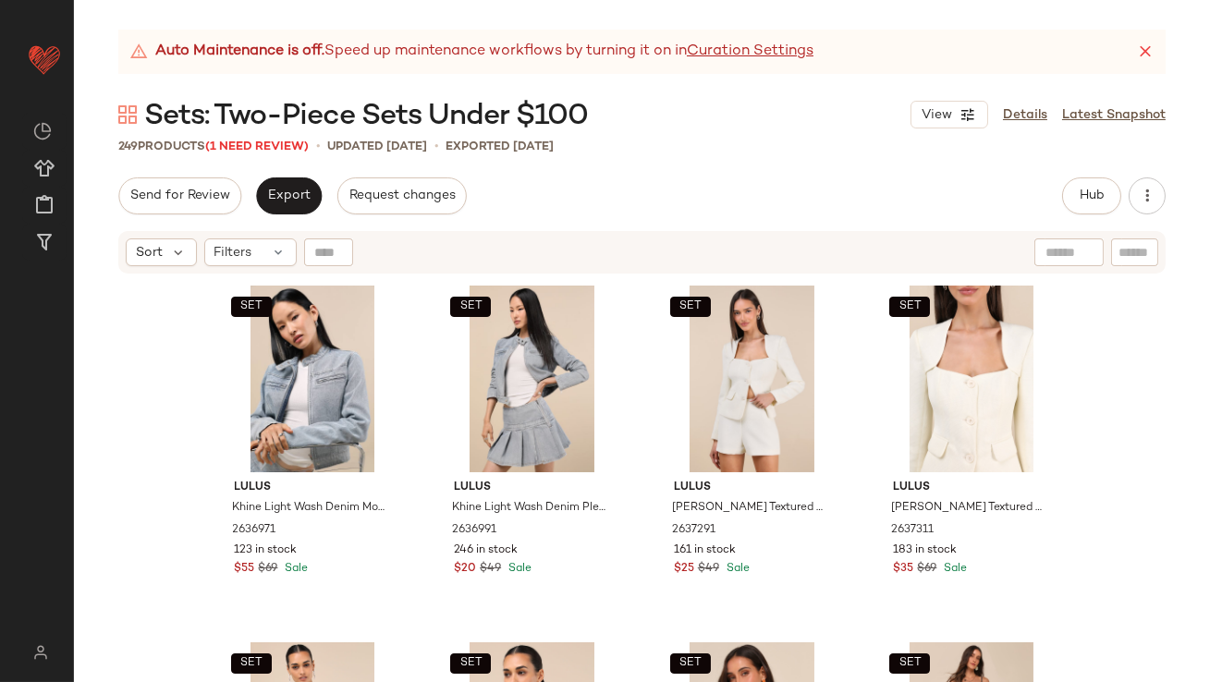
click at [1148, 52] on icon at bounding box center [1145, 52] width 18 height 18
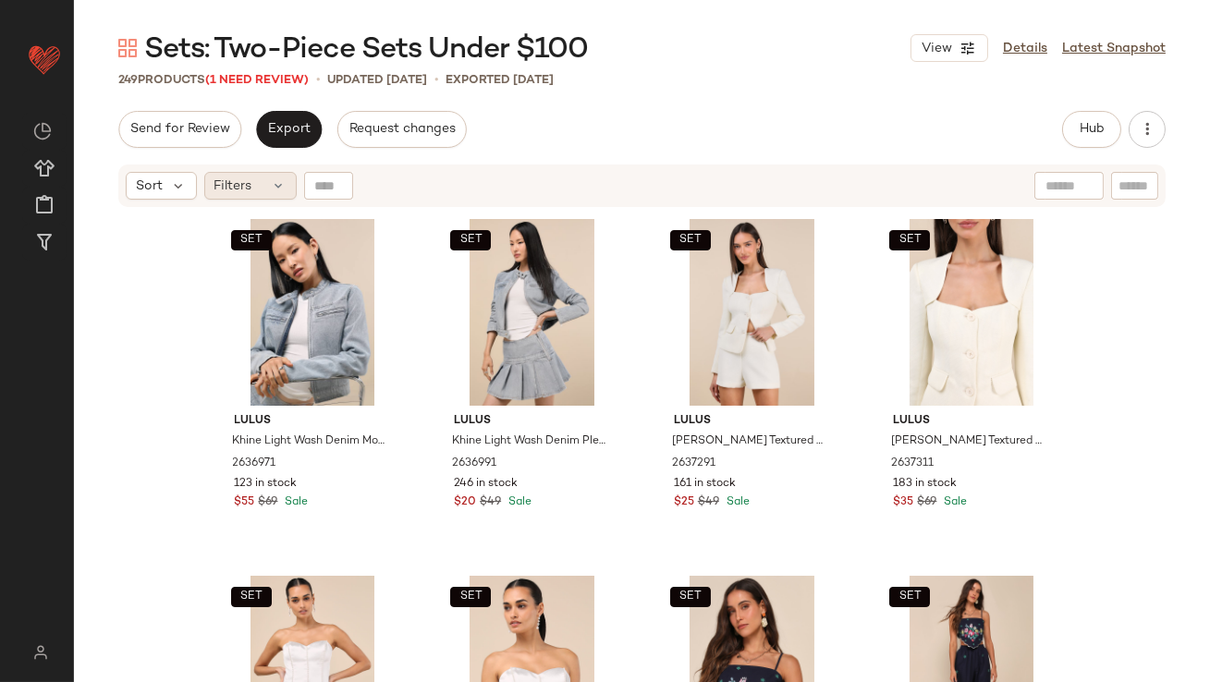
click at [285, 183] on icon at bounding box center [279, 185] width 15 height 15
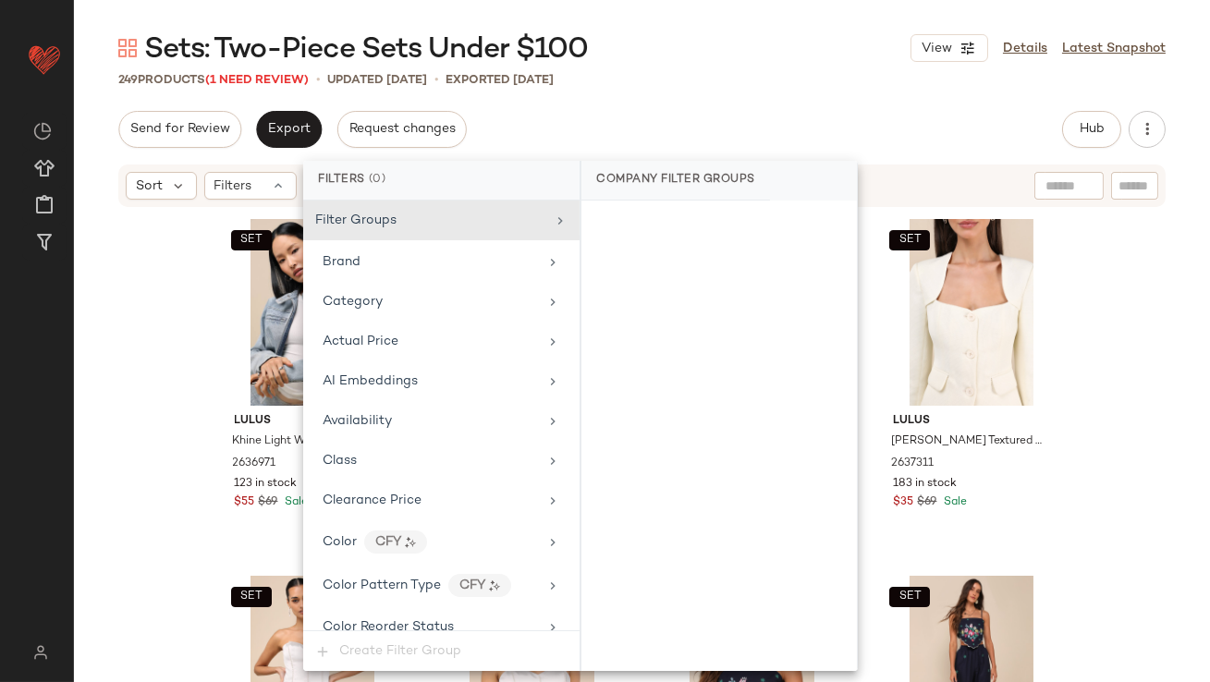
click at [248, 91] on div "Sets: Two-Piece Sets Under $100 View Details Latest Snapshot 249 Products (1 Ne…" at bounding box center [642, 356] width 1136 height 652
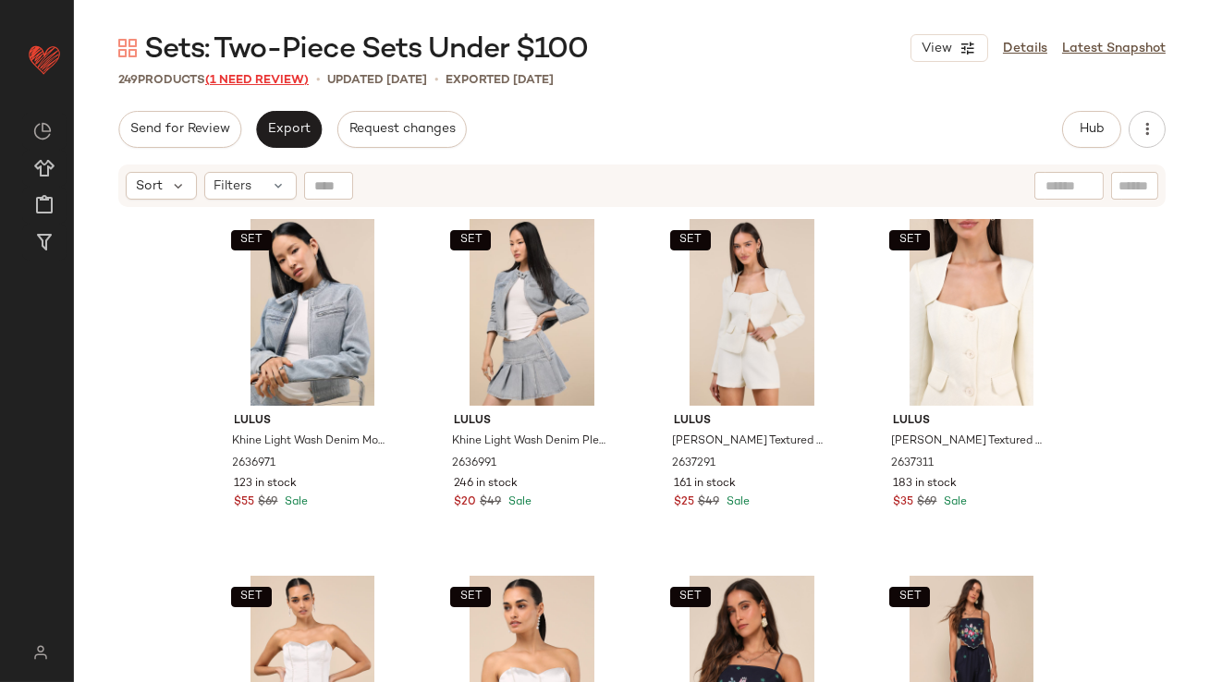
click at [248, 85] on span "(1 Need Review)" at bounding box center [256, 80] width 103 height 13
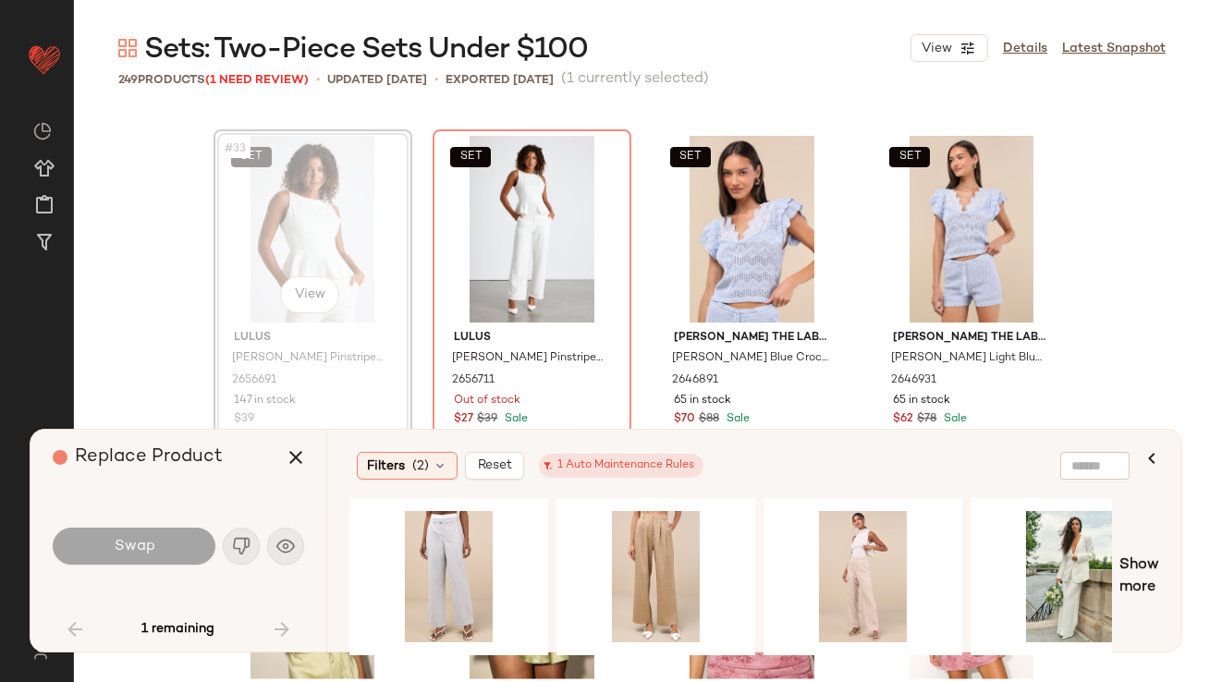
scroll to position [2852, 0]
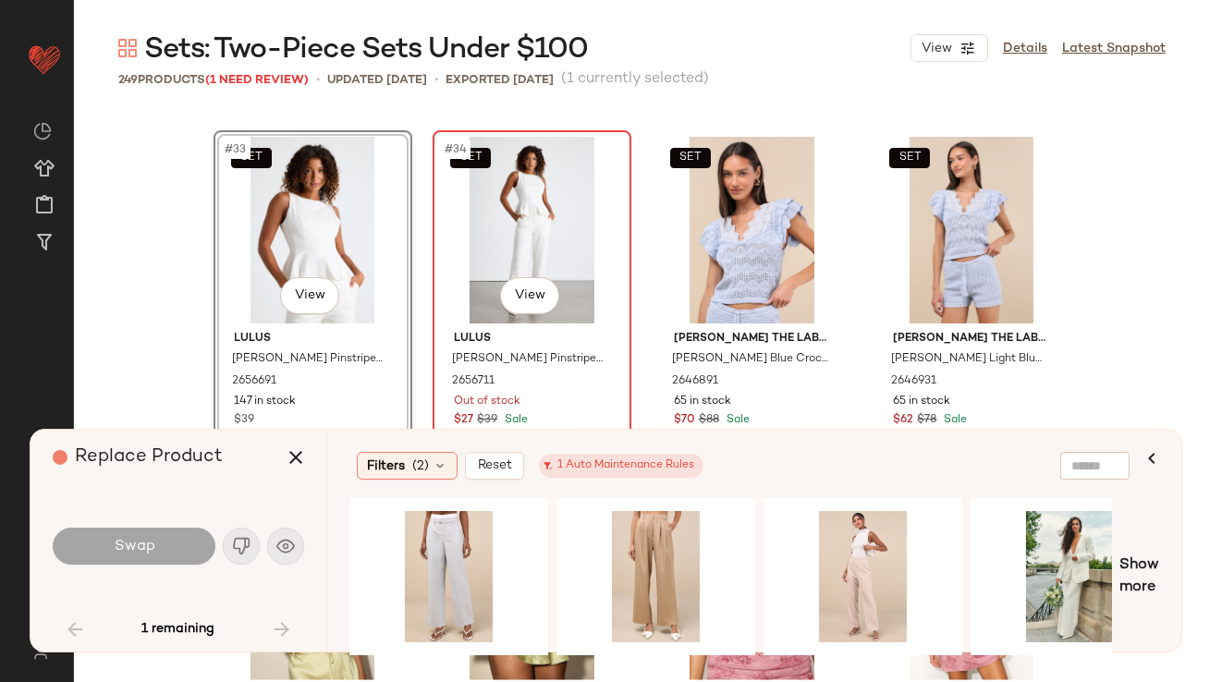
click at [494, 223] on div "SET #34 View" at bounding box center [532, 230] width 186 height 187
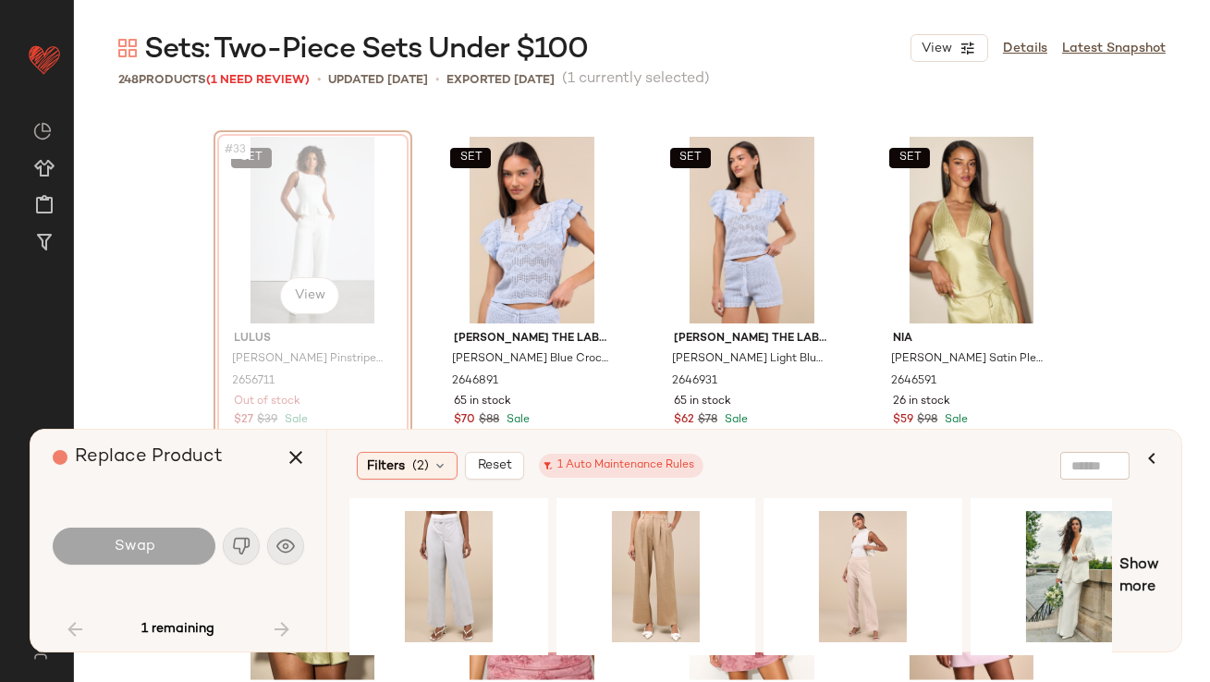
scroll to position [2851, 0]
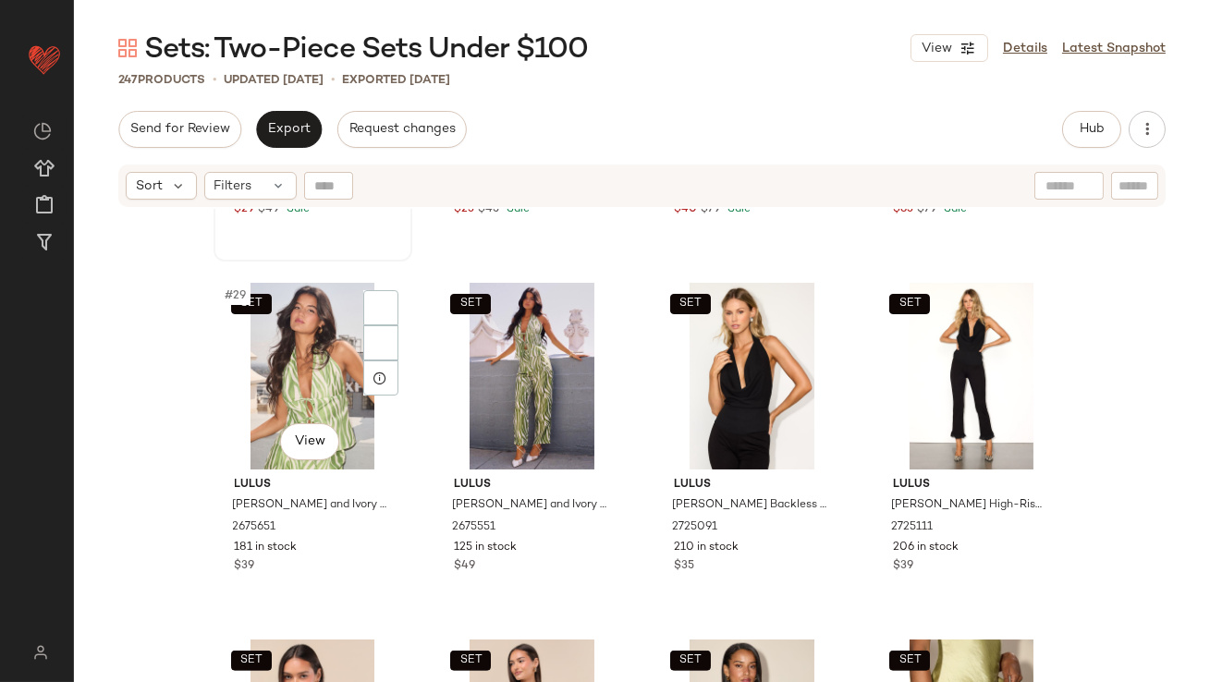
scroll to position [2250, 0]
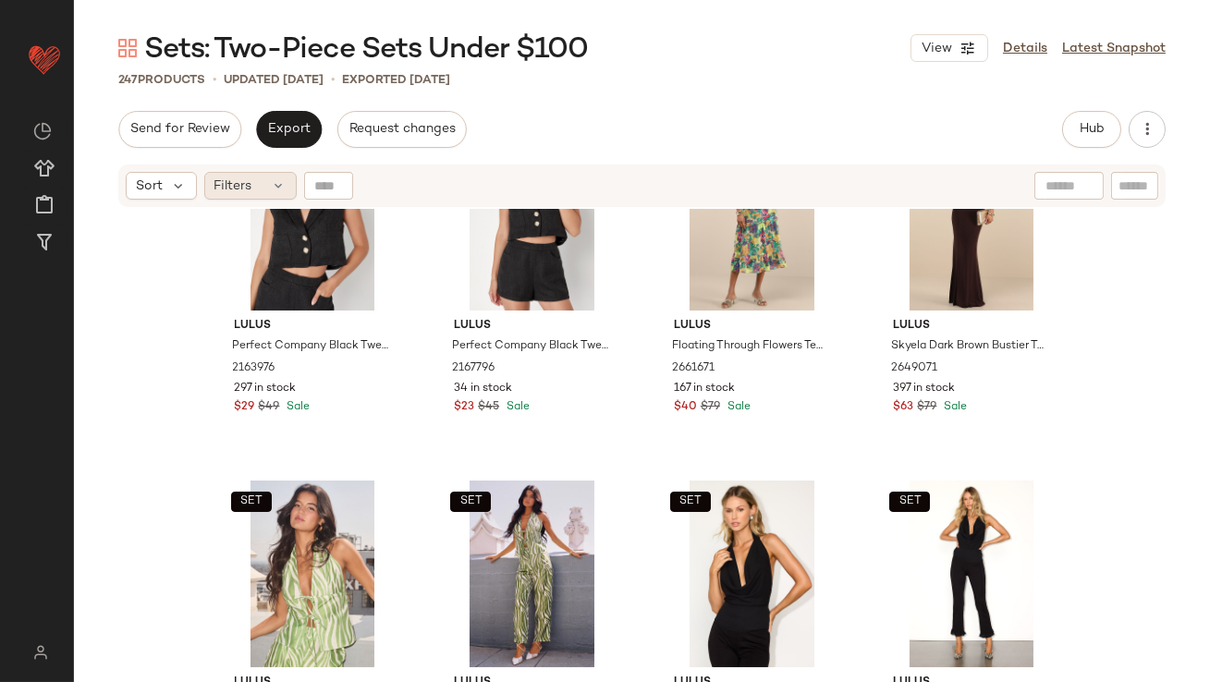
click at [236, 189] on span "Filters" at bounding box center [233, 185] width 38 height 19
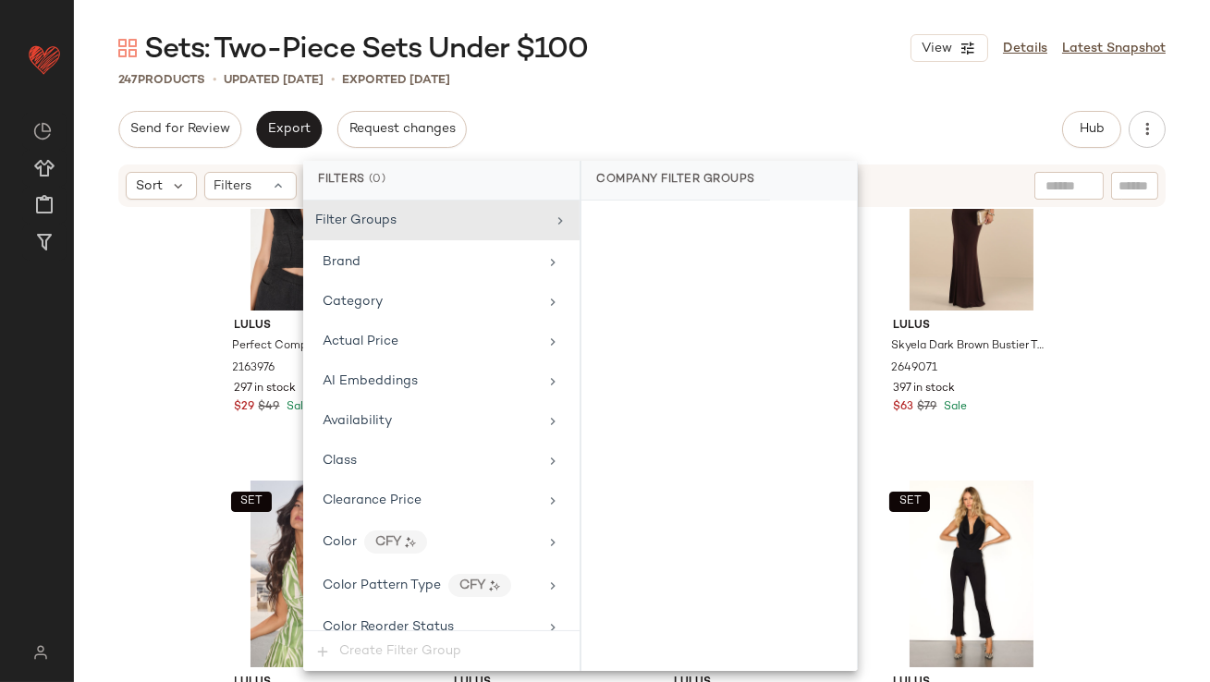
scroll to position [1459, 0]
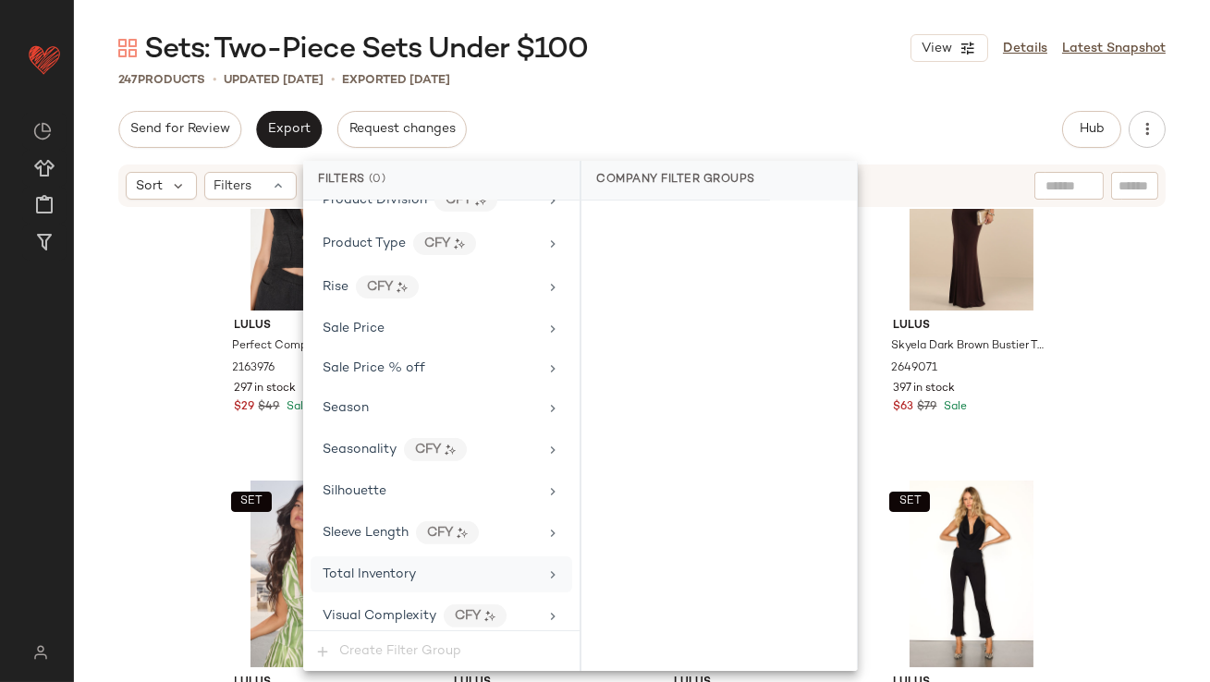
click at [379, 579] on div "Total Inventory" at bounding box center [440, 574] width 261 height 36
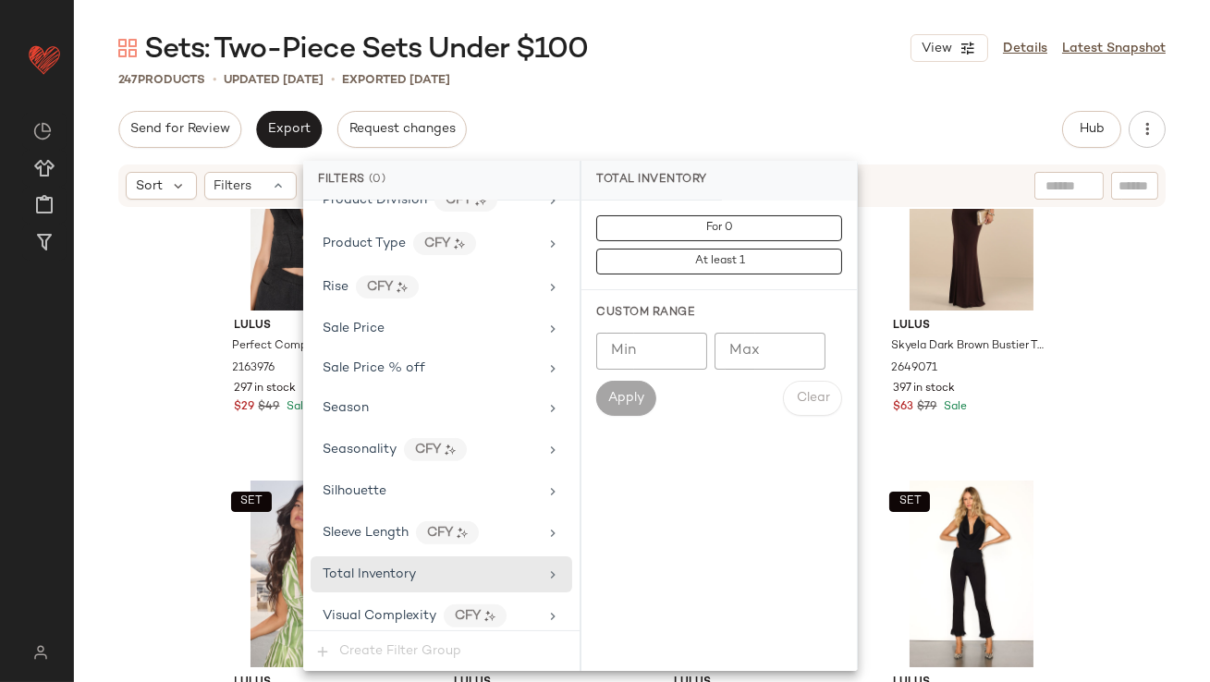
click at [750, 367] on input "Max" at bounding box center [769, 351] width 111 height 37
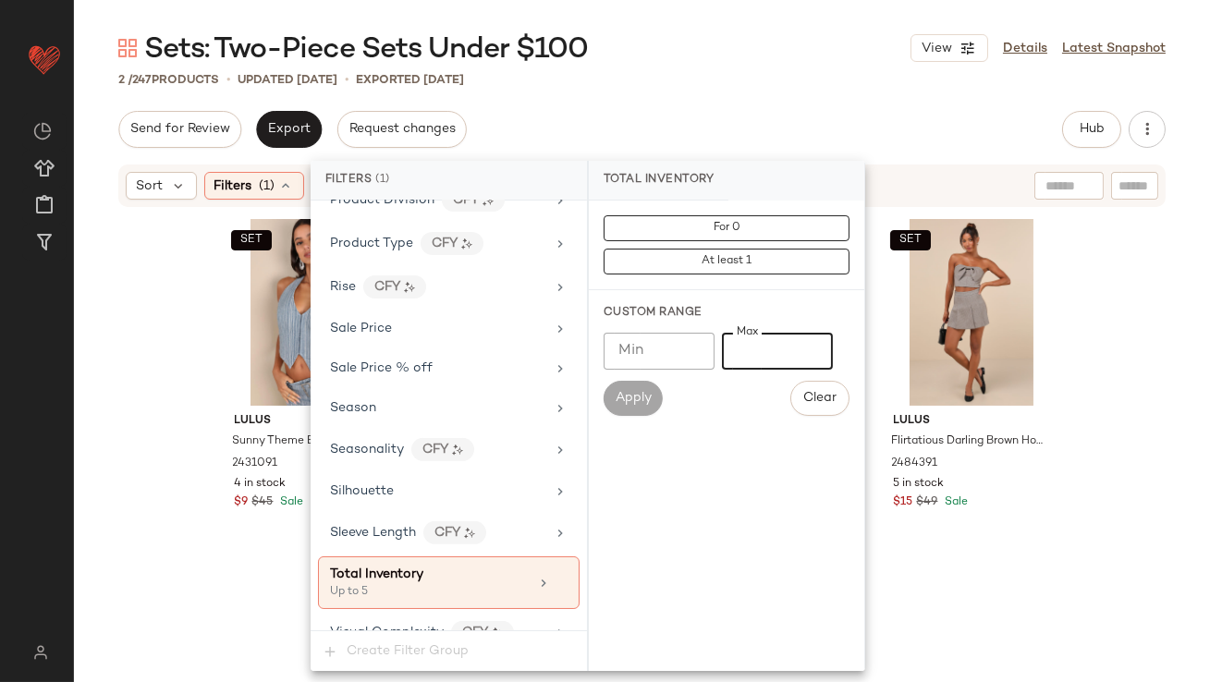
type input "*"
click at [765, 38] on div "Sets: Two-Piece Sets Under $100 View Details Latest Snapshot" at bounding box center [642, 48] width 1136 height 37
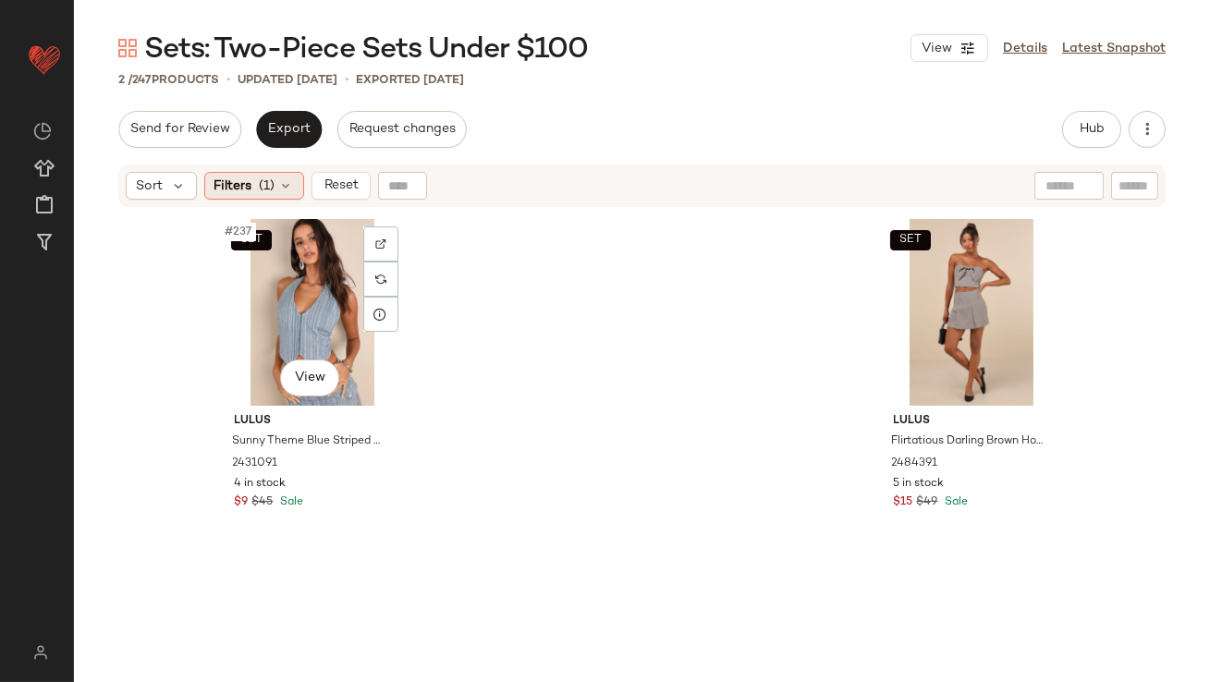
click at [256, 192] on div "Filters (1)" at bounding box center [254, 186] width 100 height 28
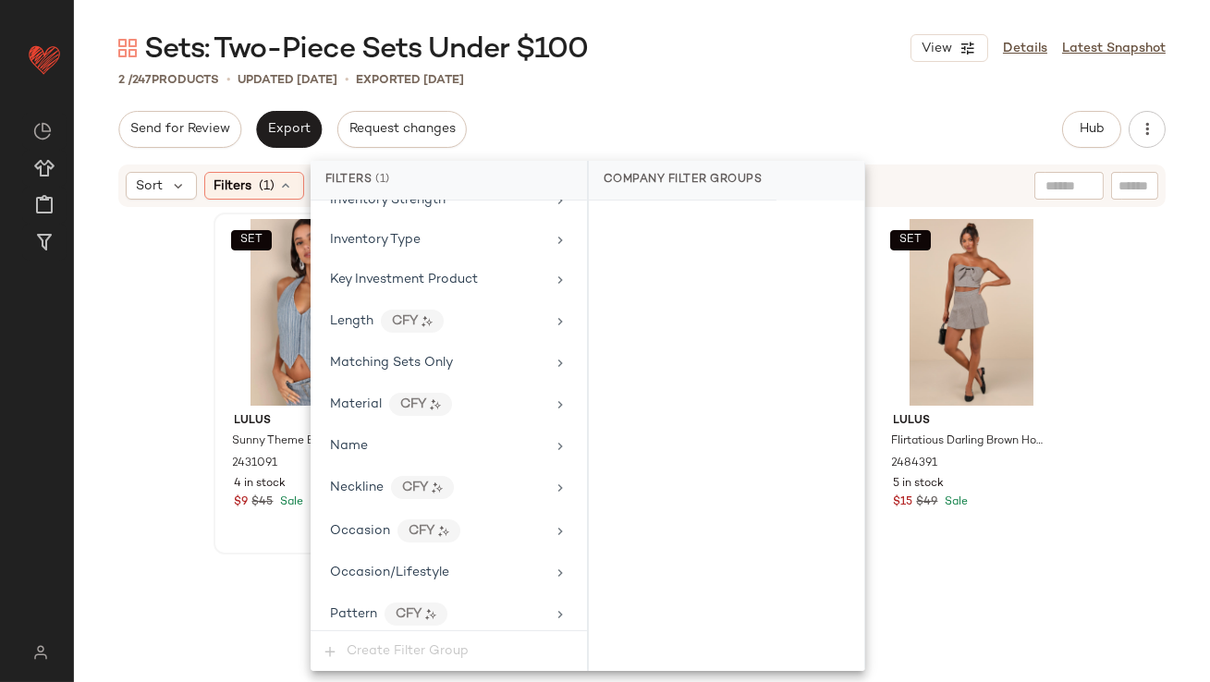
scroll to position [1476, 0]
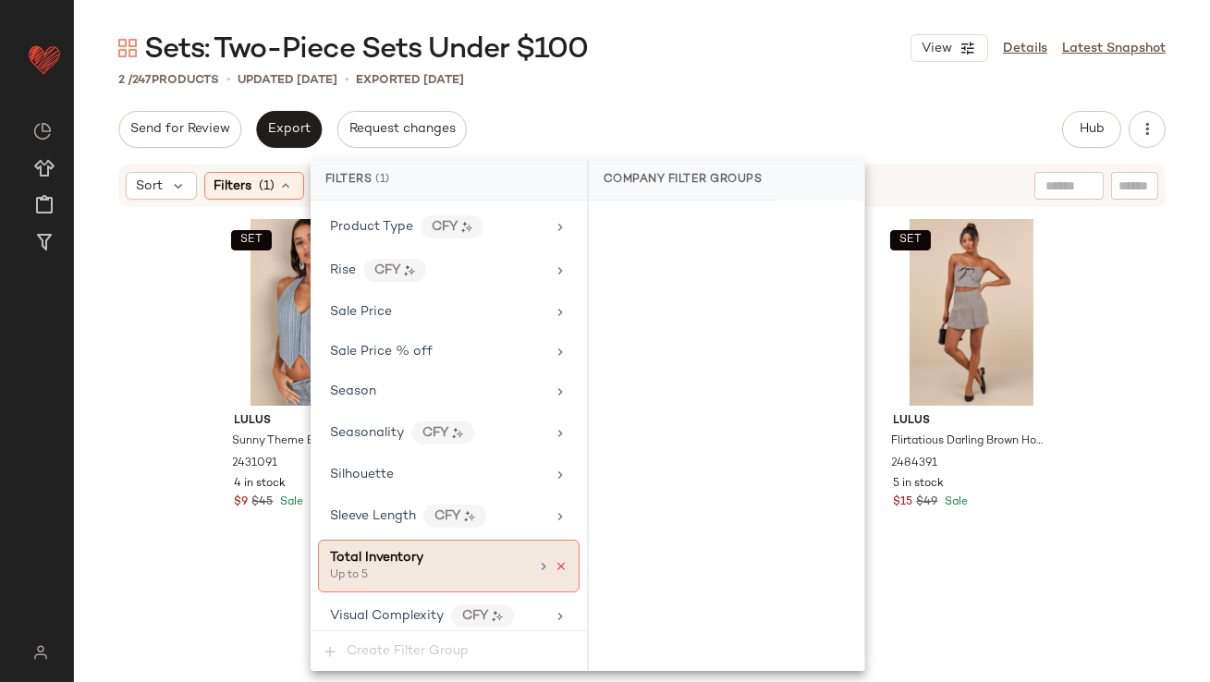
click at [558, 560] on icon at bounding box center [560, 566] width 13 height 13
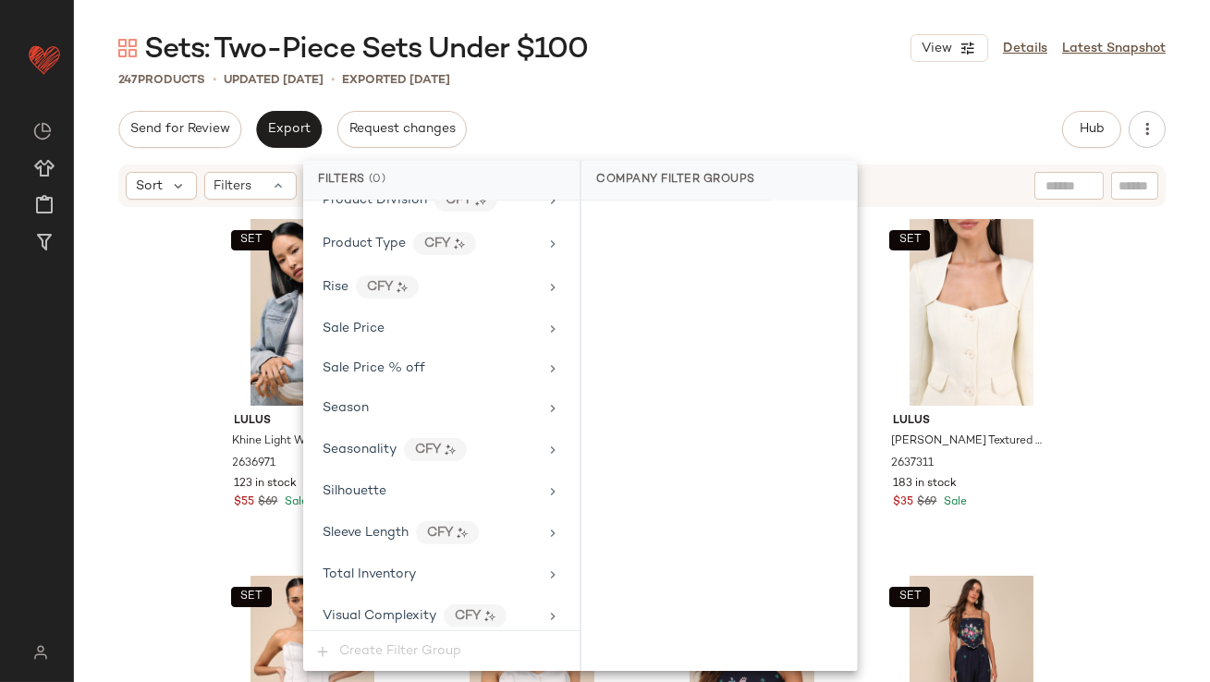
click at [596, 130] on div "Send for Review Export Request changes Hub Send for Review External Review Inte…" at bounding box center [641, 129] width 1047 height 37
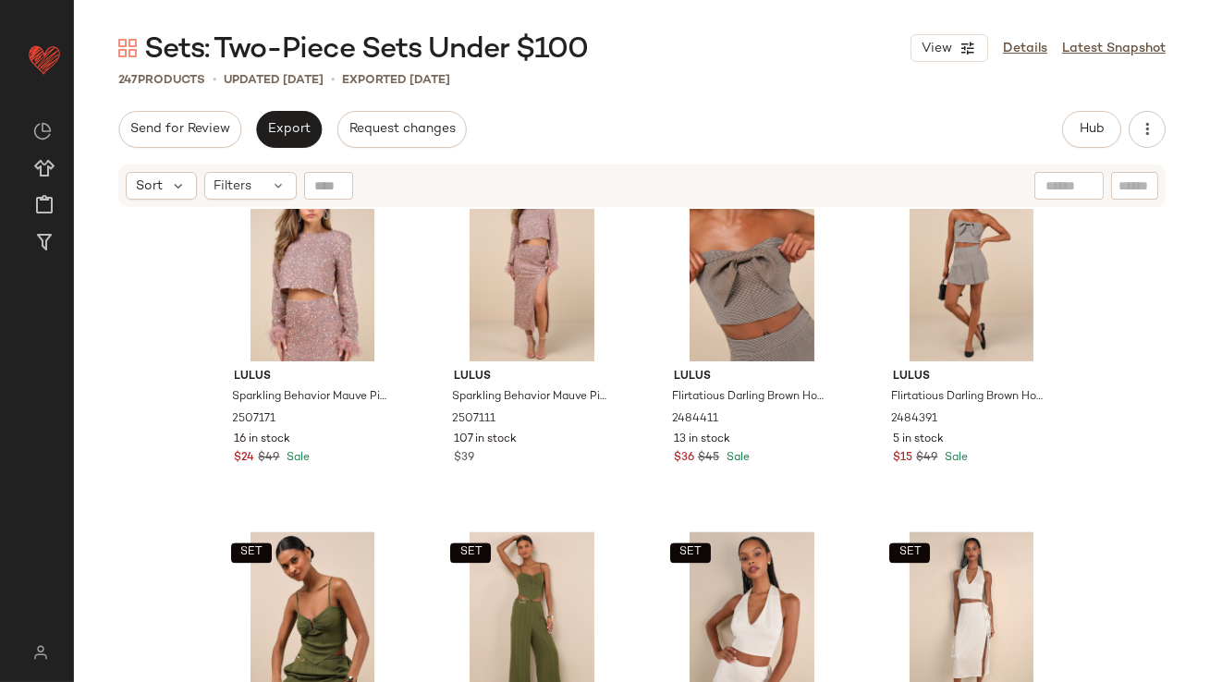
scroll to position [21102, 0]
click at [723, 268] on div "SET #239 View" at bounding box center [752, 269] width 186 height 187
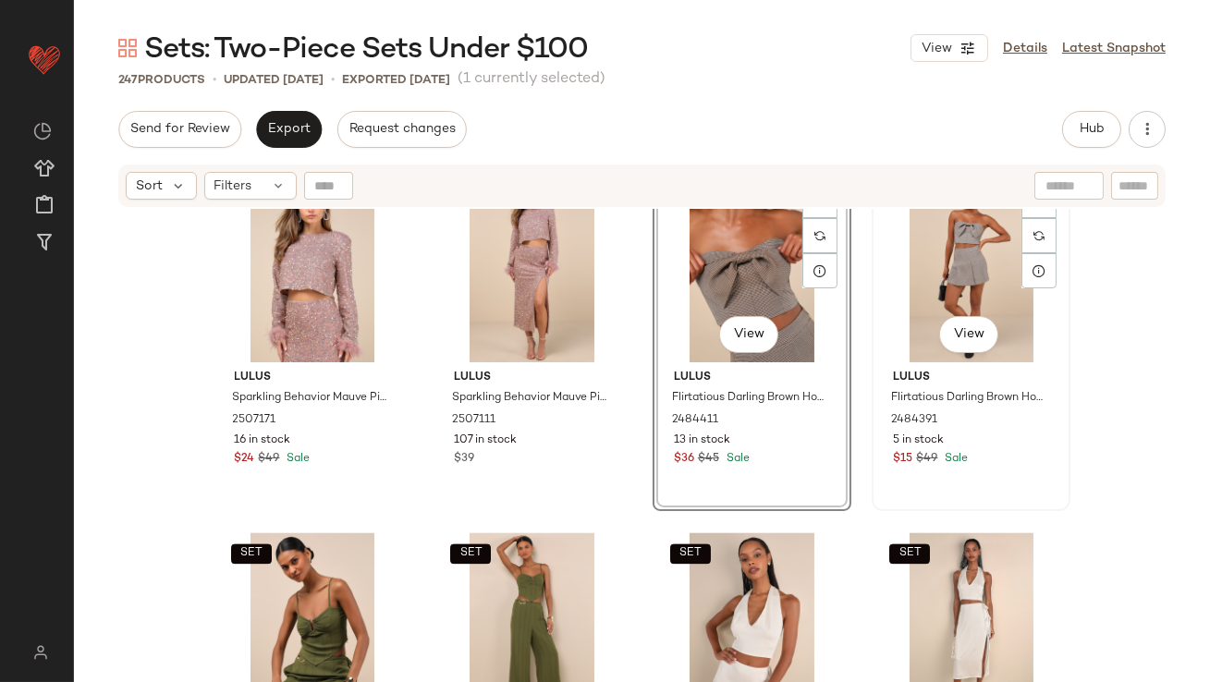
click at [944, 272] on div "SET #240 View" at bounding box center [971, 269] width 186 height 187
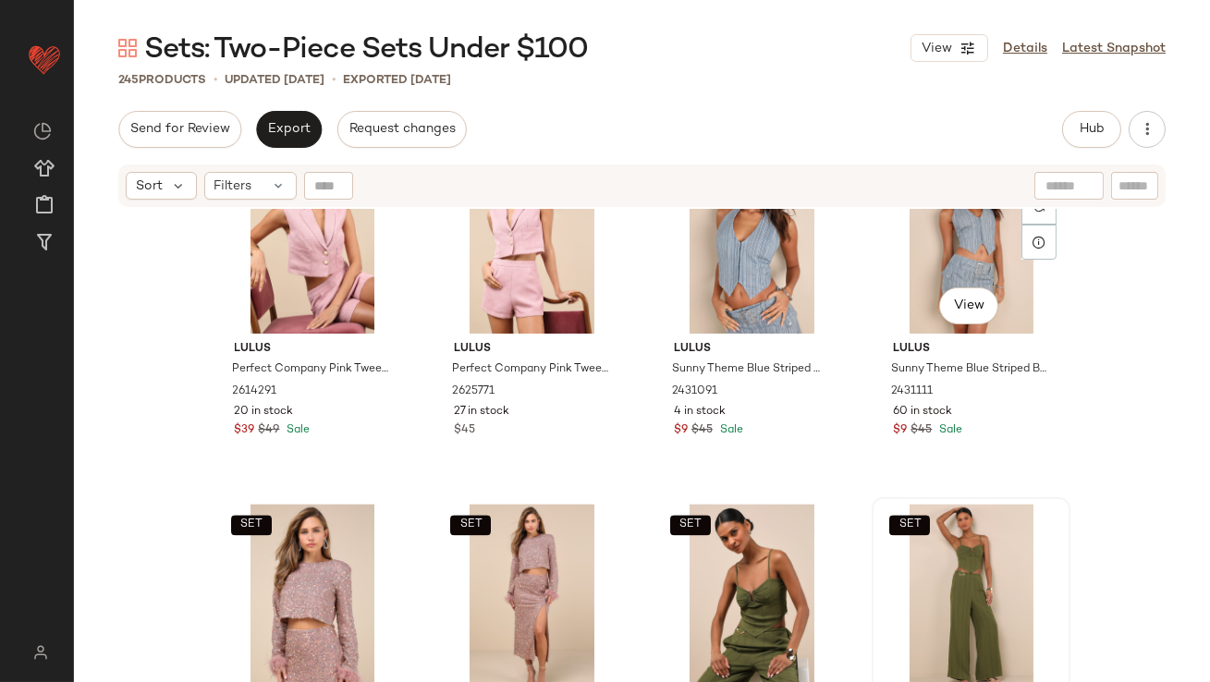
scroll to position [20758, 0]
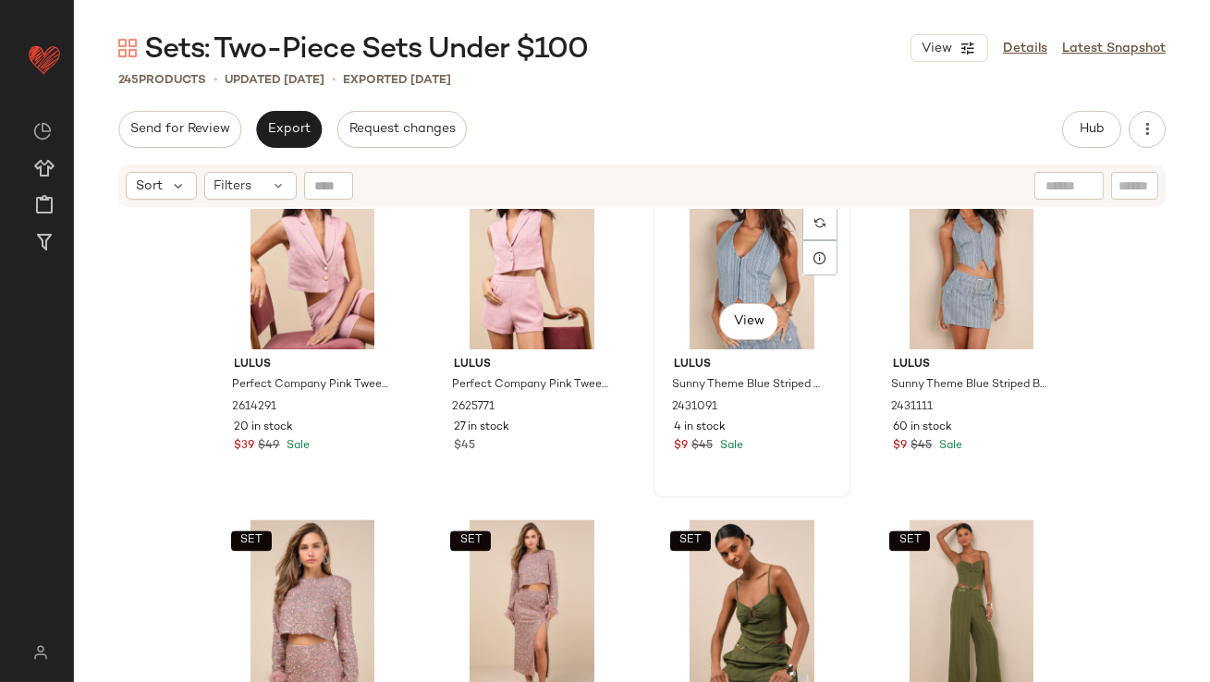
click at [763, 251] on div "SET #235 View" at bounding box center [752, 256] width 186 height 187
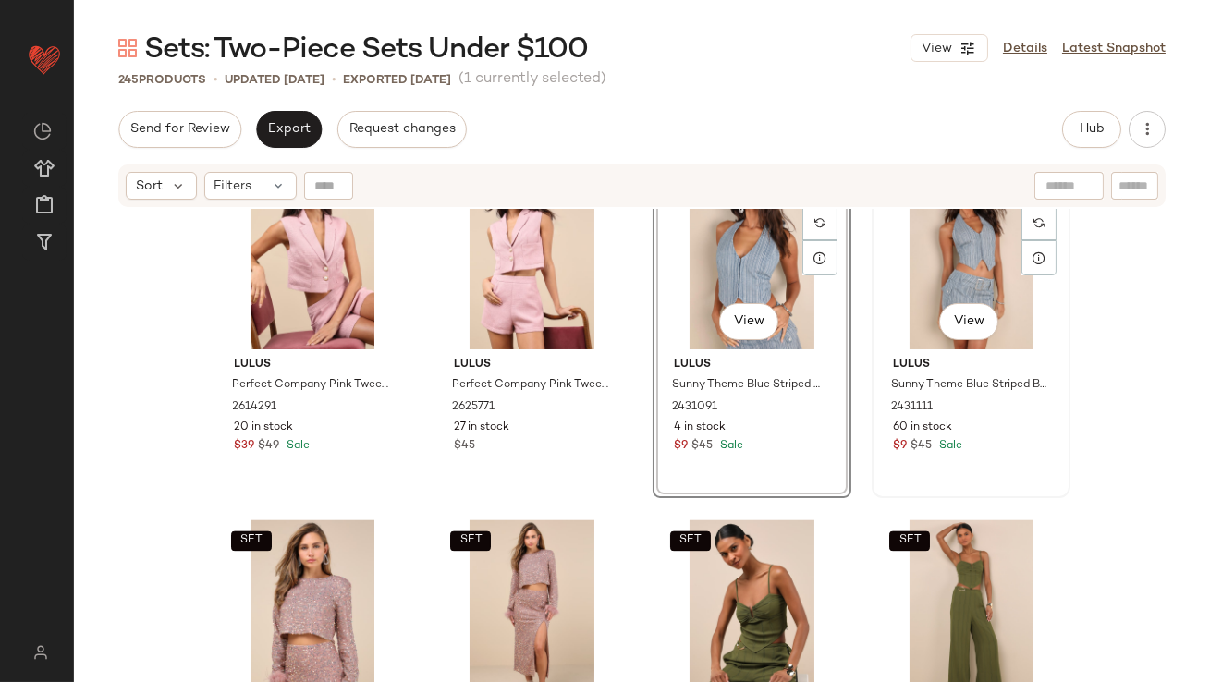
click at [960, 263] on div "SET #236 View" at bounding box center [971, 256] width 186 height 187
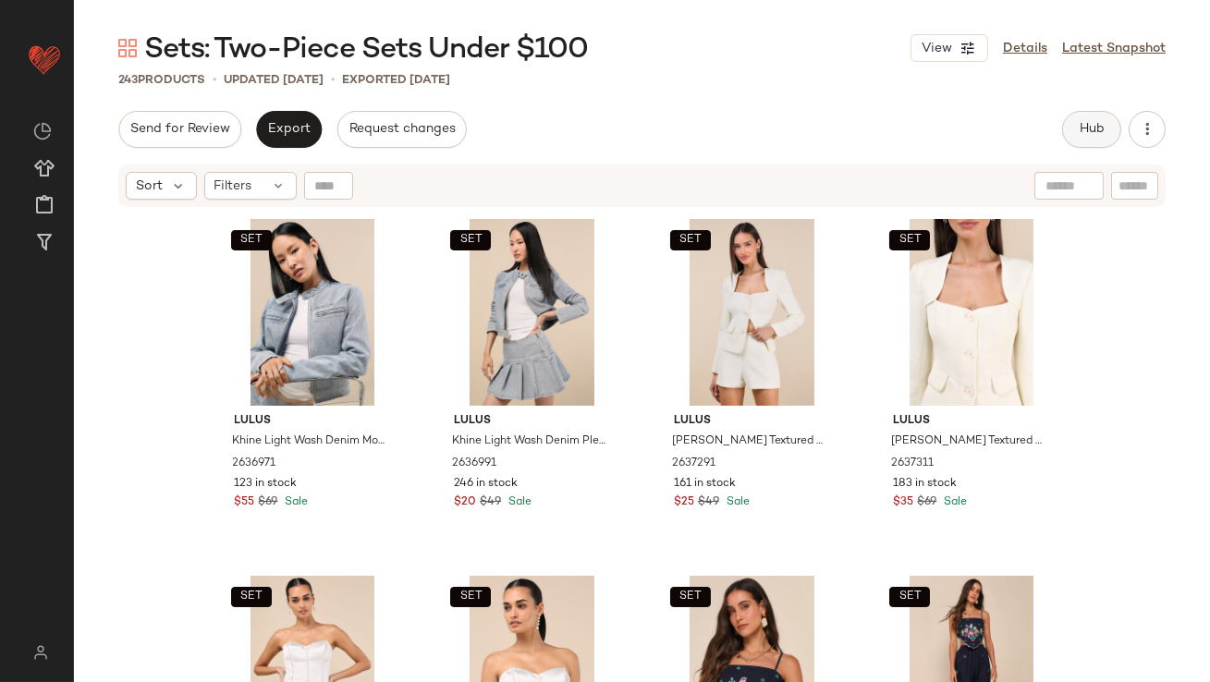
click at [1104, 129] on button "Hub" at bounding box center [1091, 129] width 59 height 37
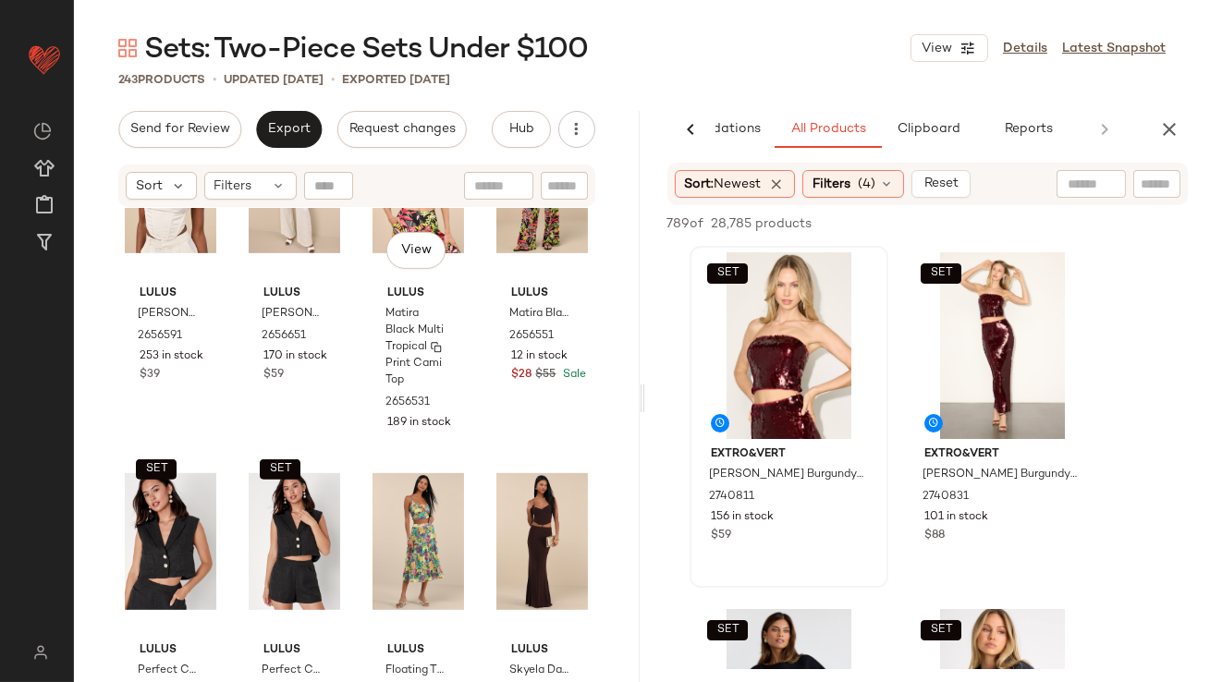
scroll to position [1933, 0]
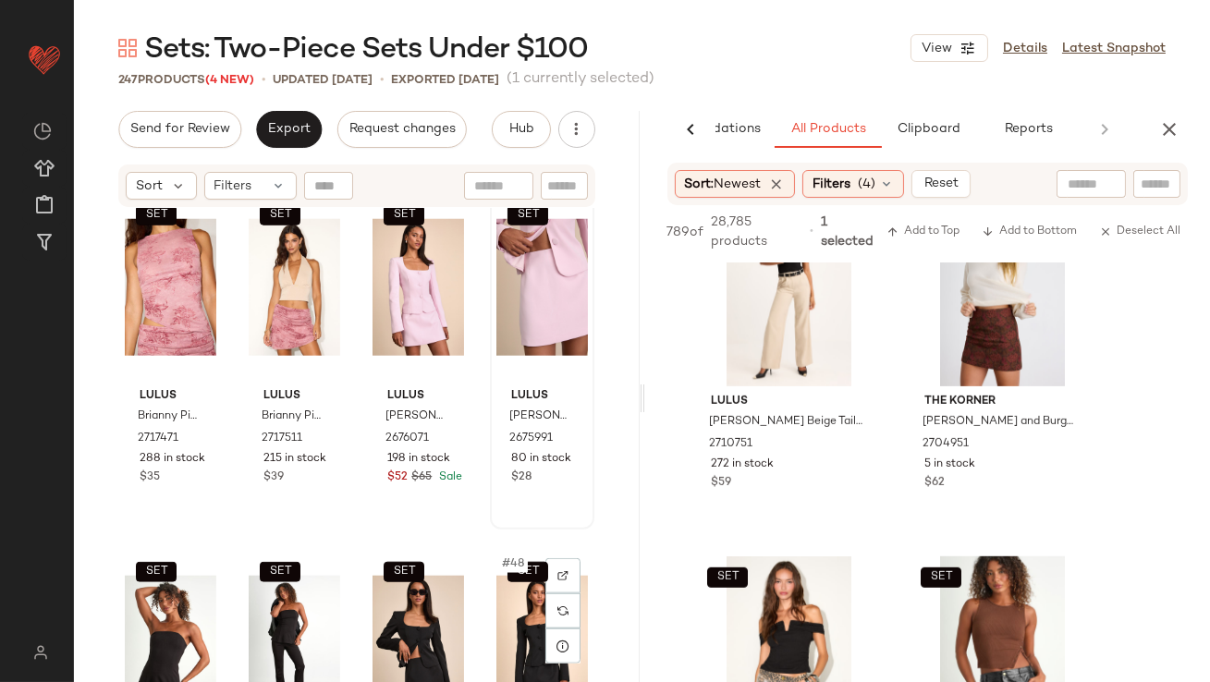
scroll to position [3812, 0]
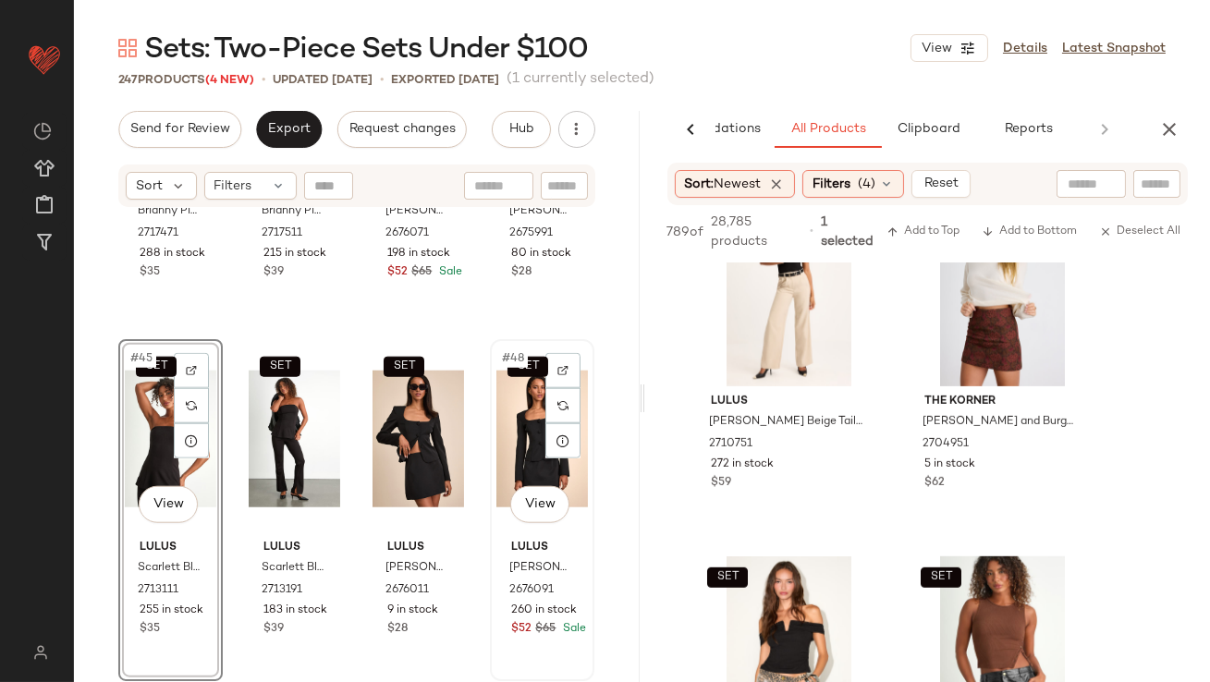
click at [505, 442] on div "SET #48 View" at bounding box center [541, 439] width 91 height 187
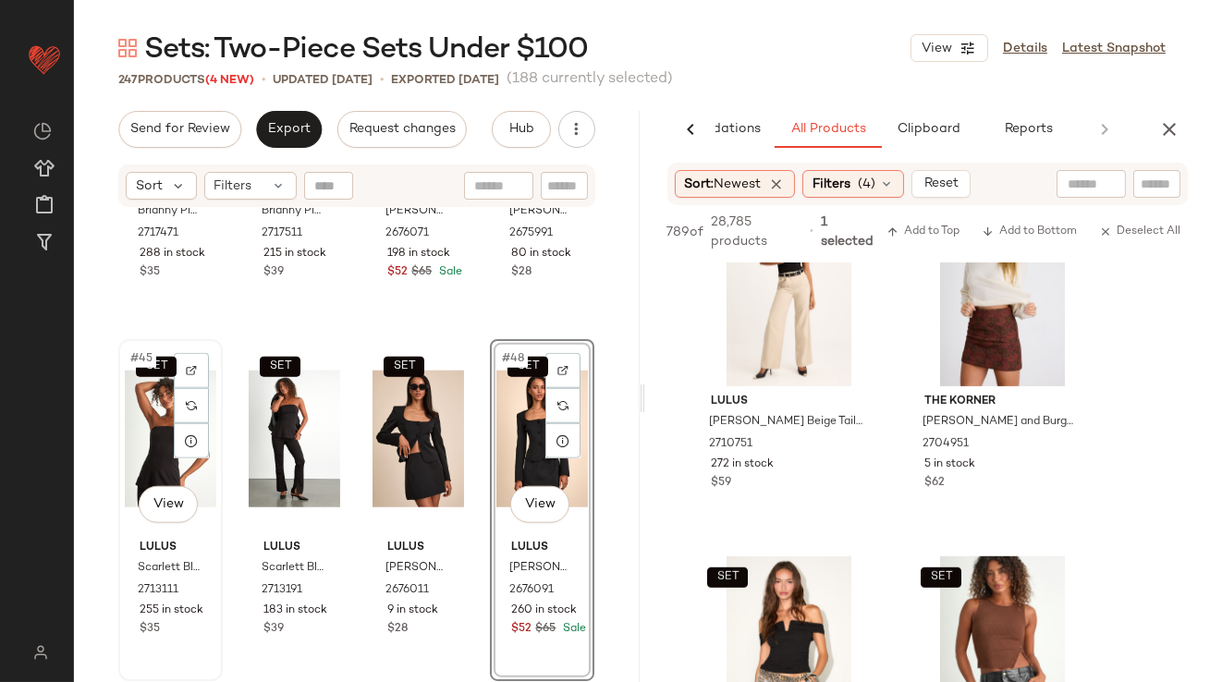
click at [142, 404] on div "SET #45 View" at bounding box center [170, 439] width 91 height 187
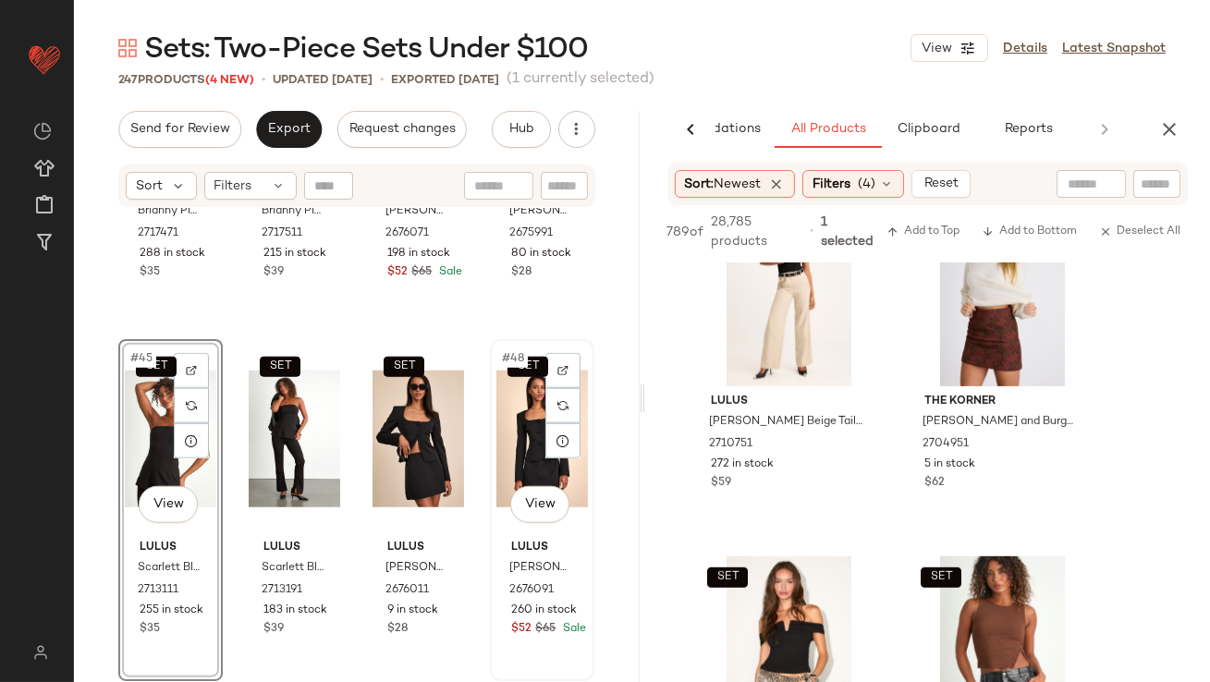
click at [516, 414] on div "SET #48 View" at bounding box center [541, 439] width 91 height 187
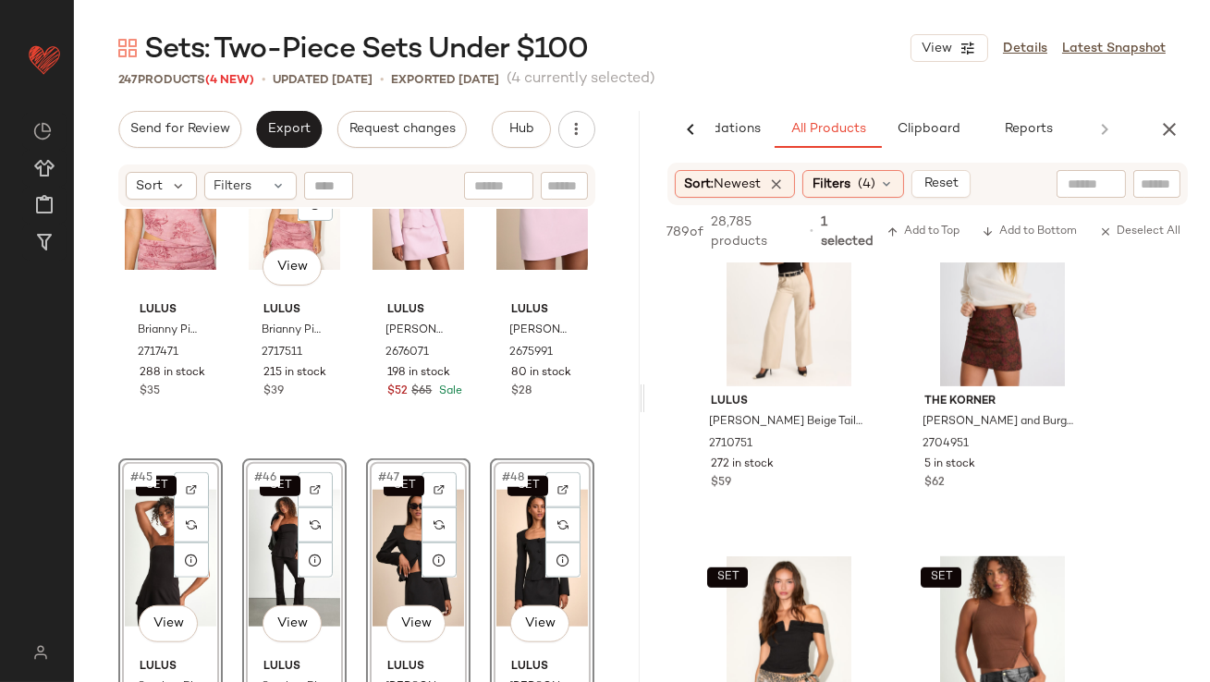
scroll to position [3691, 0]
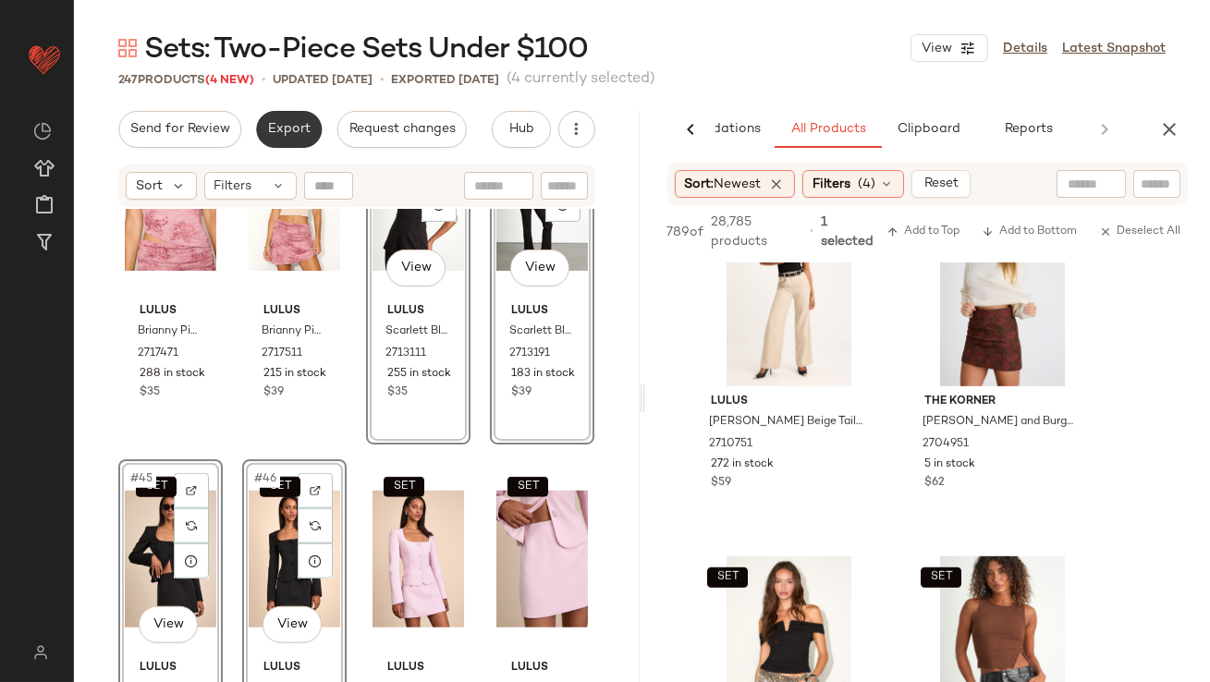
click at [283, 132] on span "Export" at bounding box center [288, 129] width 43 height 15
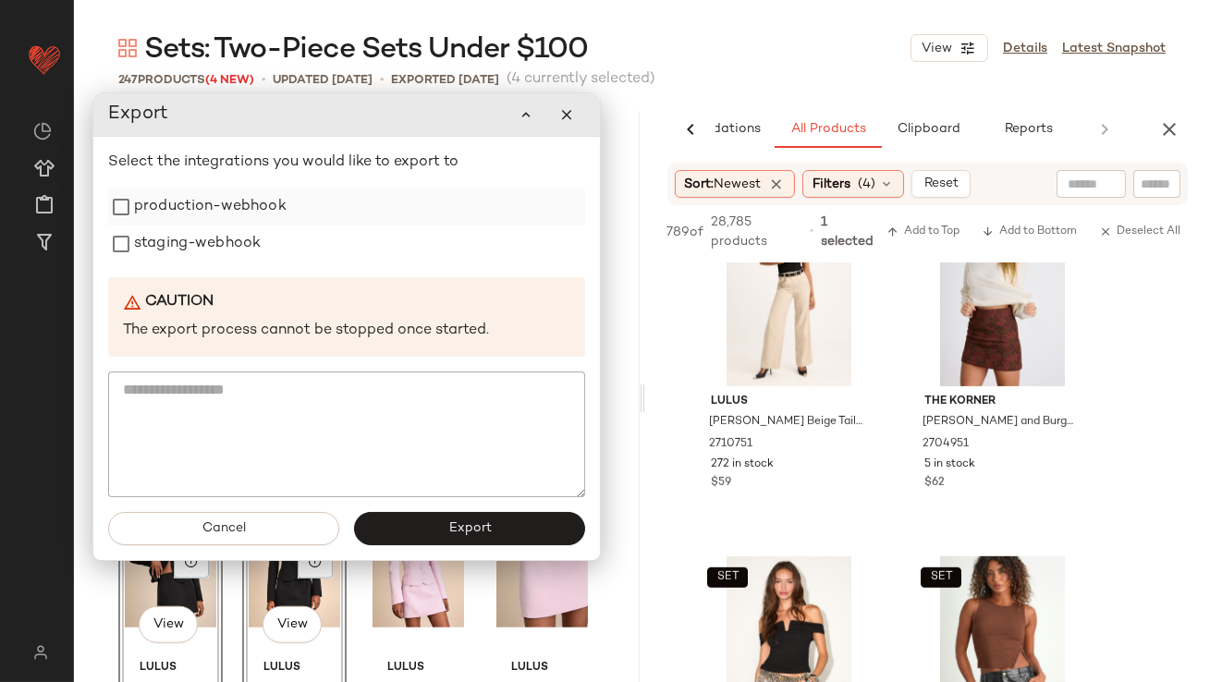
click at [244, 211] on label "production-webhook" at bounding box center [210, 206] width 152 height 37
click at [225, 249] on label "staging-webhook" at bounding box center [197, 244] width 127 height 37
click at [433, 526] on button "Export" at bounding box center [469, 529] width 231 height 33
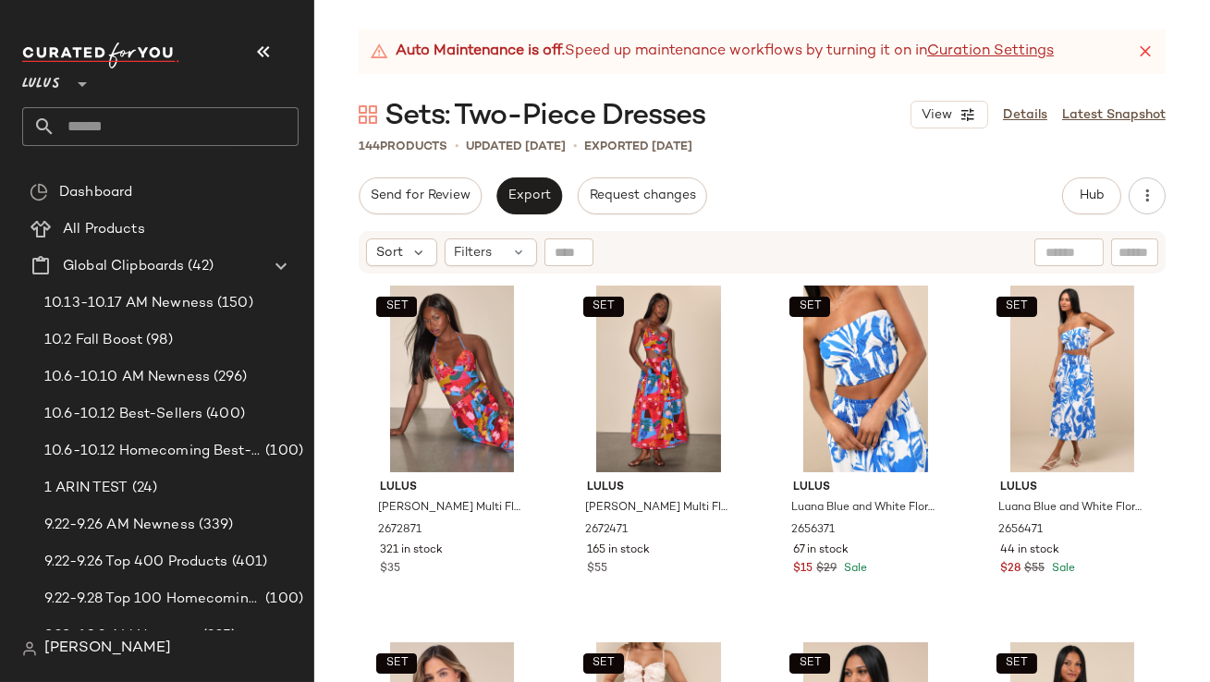
click at [1139, 43] on icon at bounding box center [1145, 52] width 18 height 18
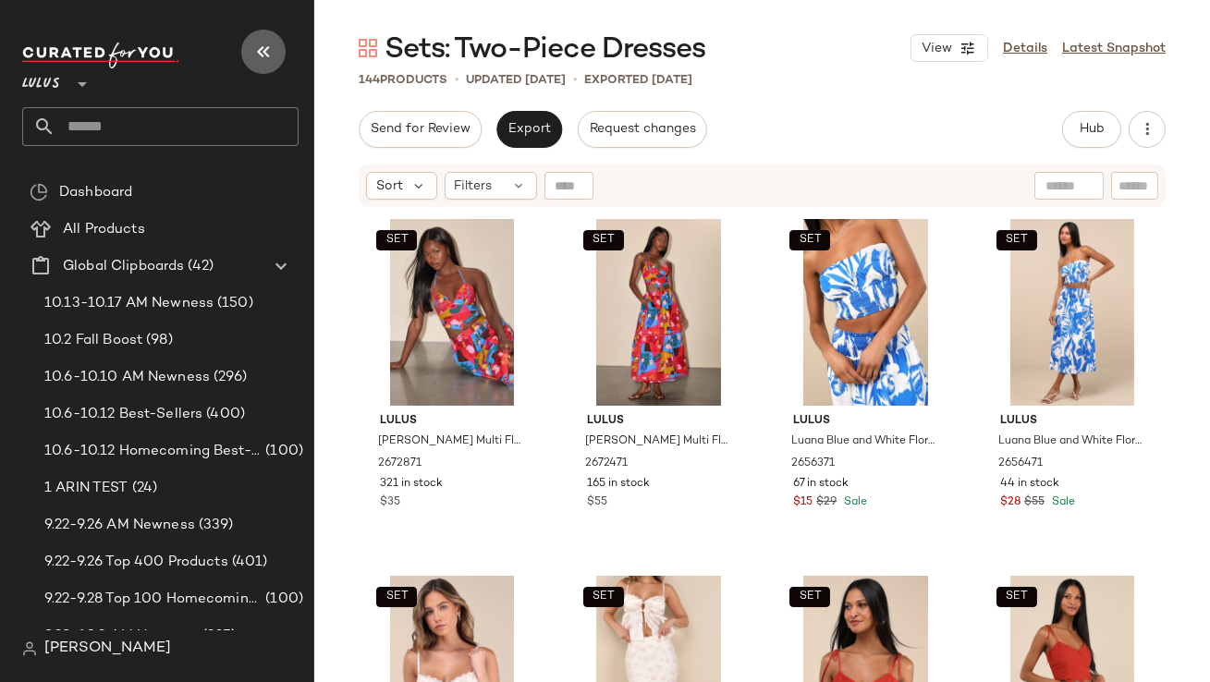
click at [252, 48] on icon "button" at bounding box center [263, 52] width 22 height 22
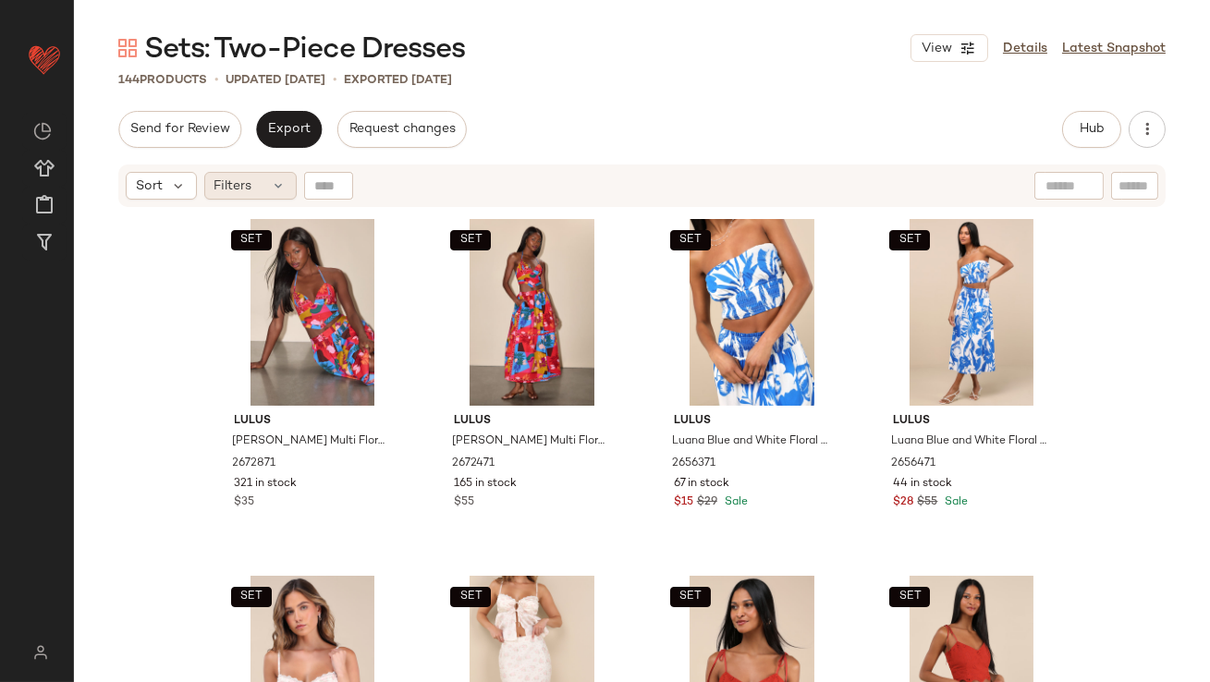
click at [276, 177] on div "Filters" at bounding box center [250, 186] width 92 height 28
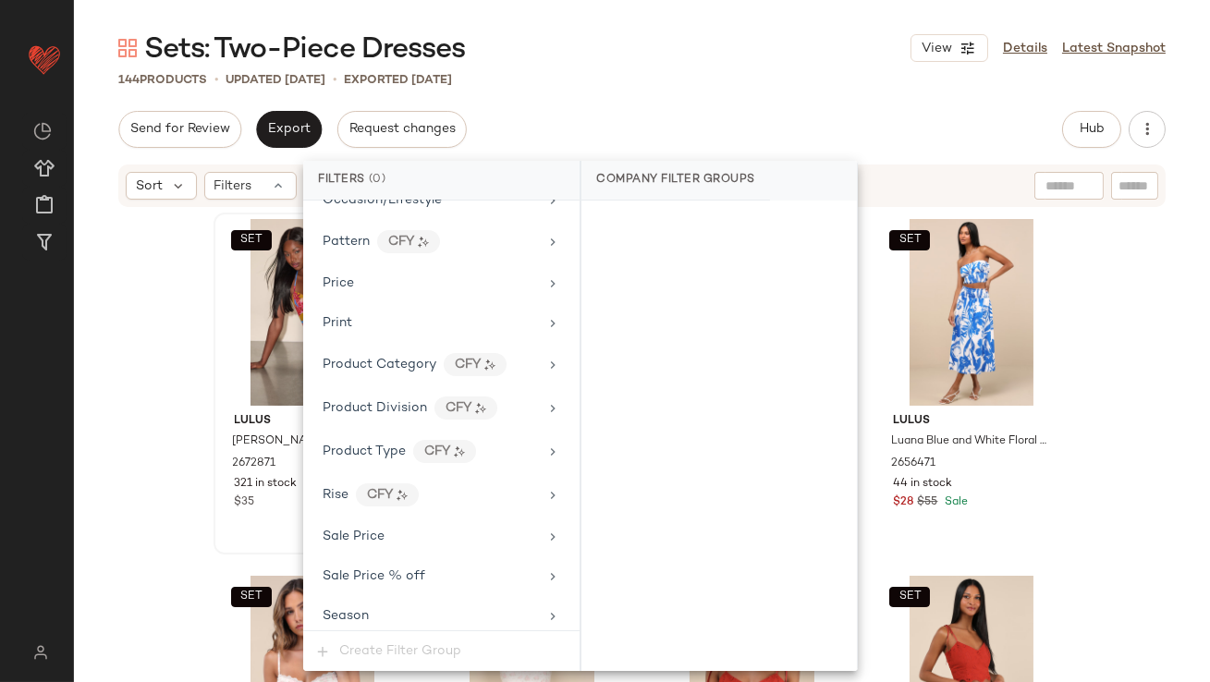
scroll to position [1459, 0]
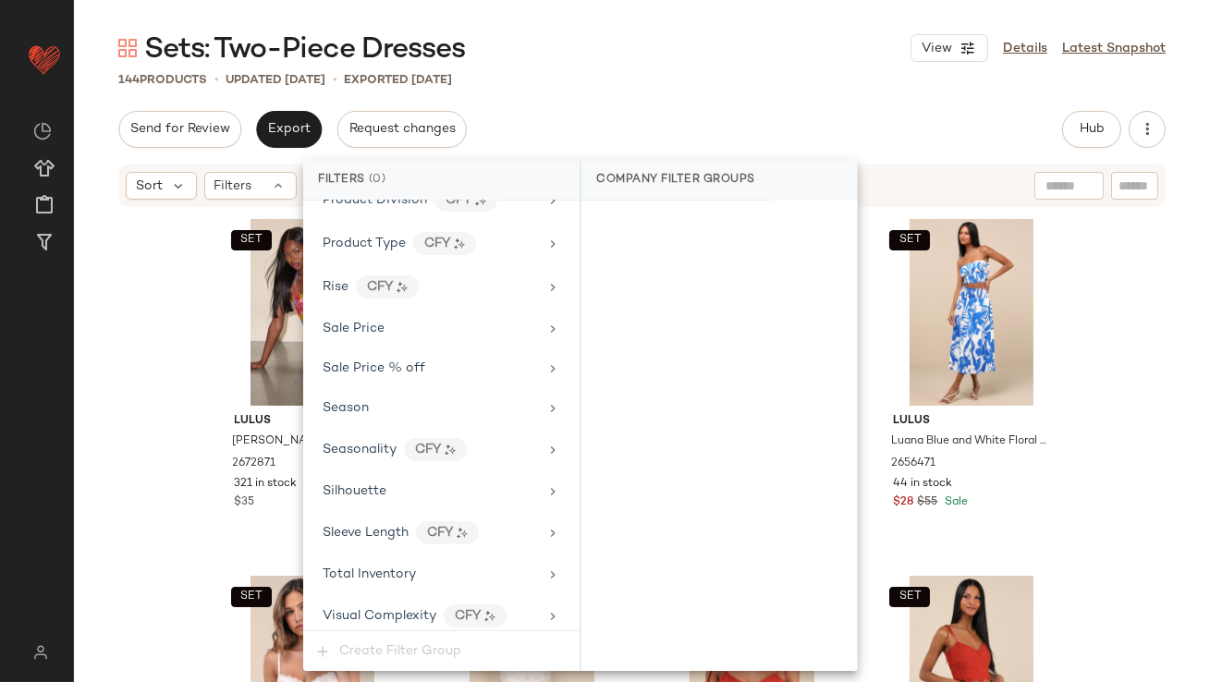
drag, startPoint x: 387, startPoint y: 558, endPoint x: 417, endPoint y: 544, distance: 32.7
click at [387, 567] on span "Total Inventory" at bounding box center [368, 574] width 93 height 14
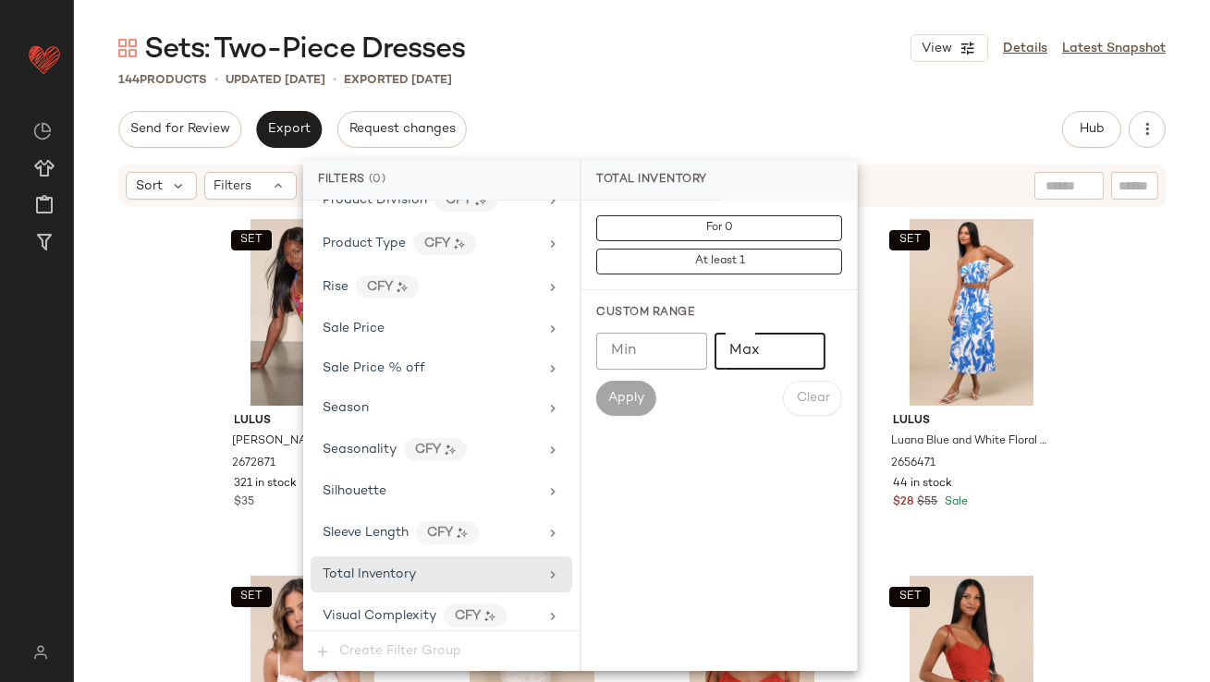
click at [768, 361] on input "Max" at bounding box center [769, 351] width 111 height 37
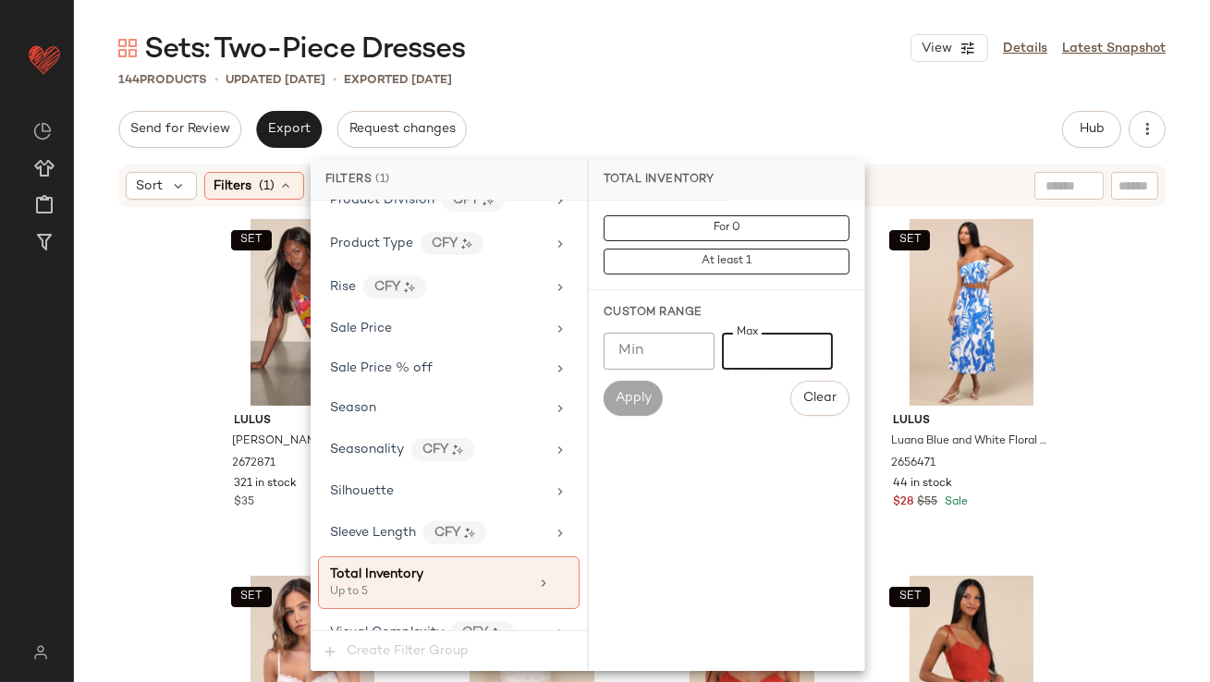
type input "*"
click at [738, 54] on div "Sets: Two-Piece Dresses View Details Latest Snapshot" at bounding box center [642, 48] width 1136 height 37
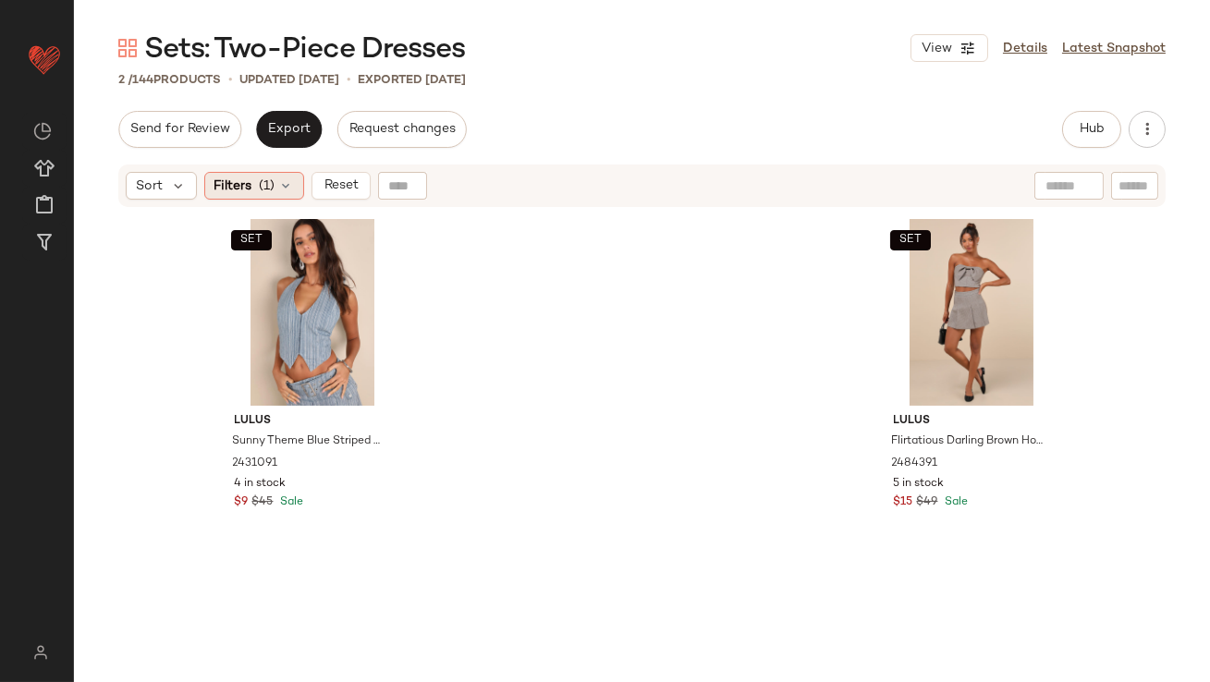
click at [243, 188] on span "Filters" at bounding box center [233, 185] width 38 height 19
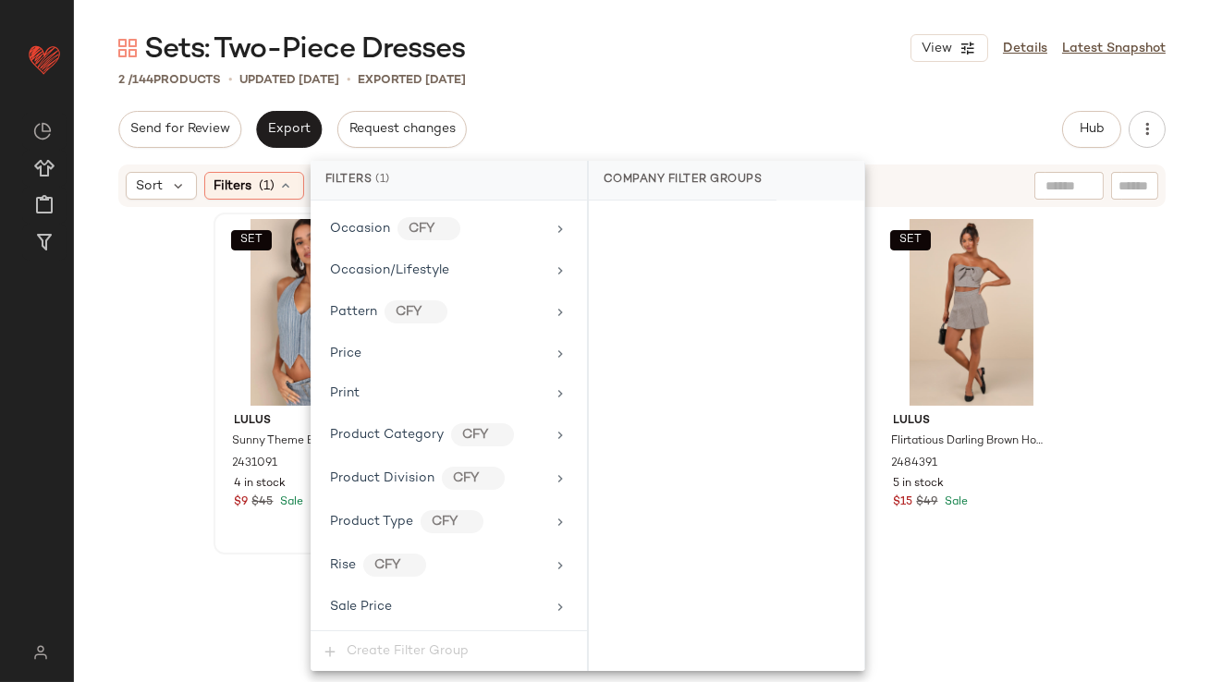
scroll to position [1476, 0]
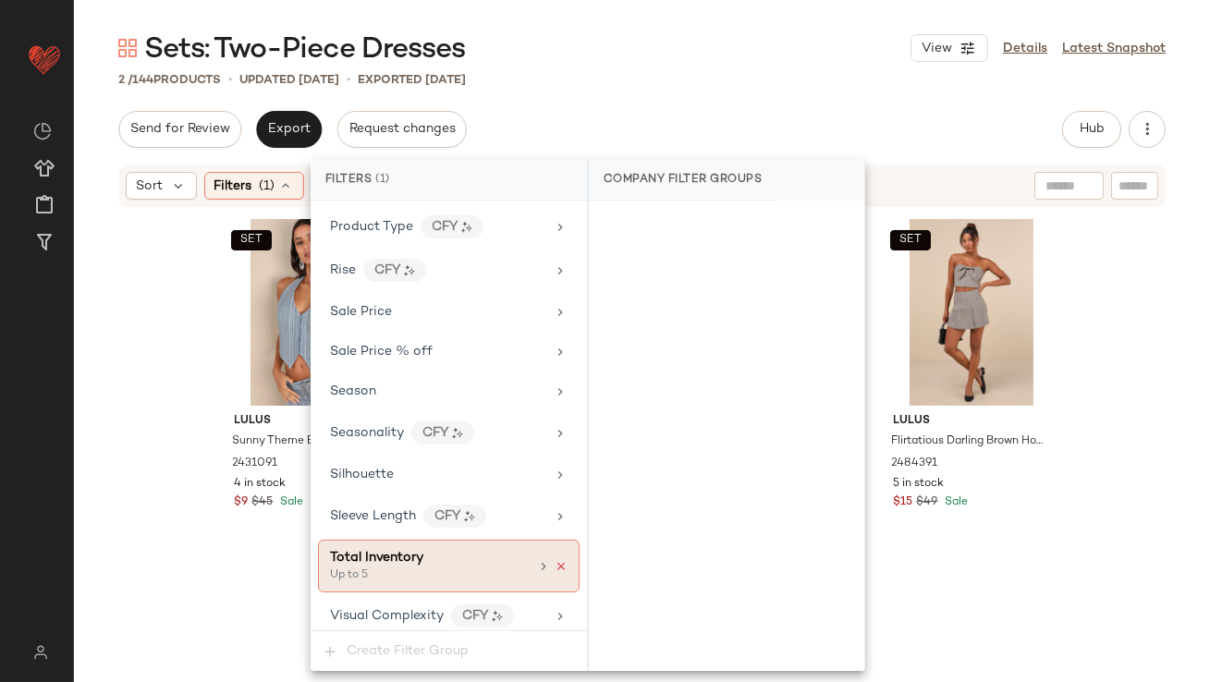
click at [556, 560] on icon at bounding box center [560, 566] width 13 height 13
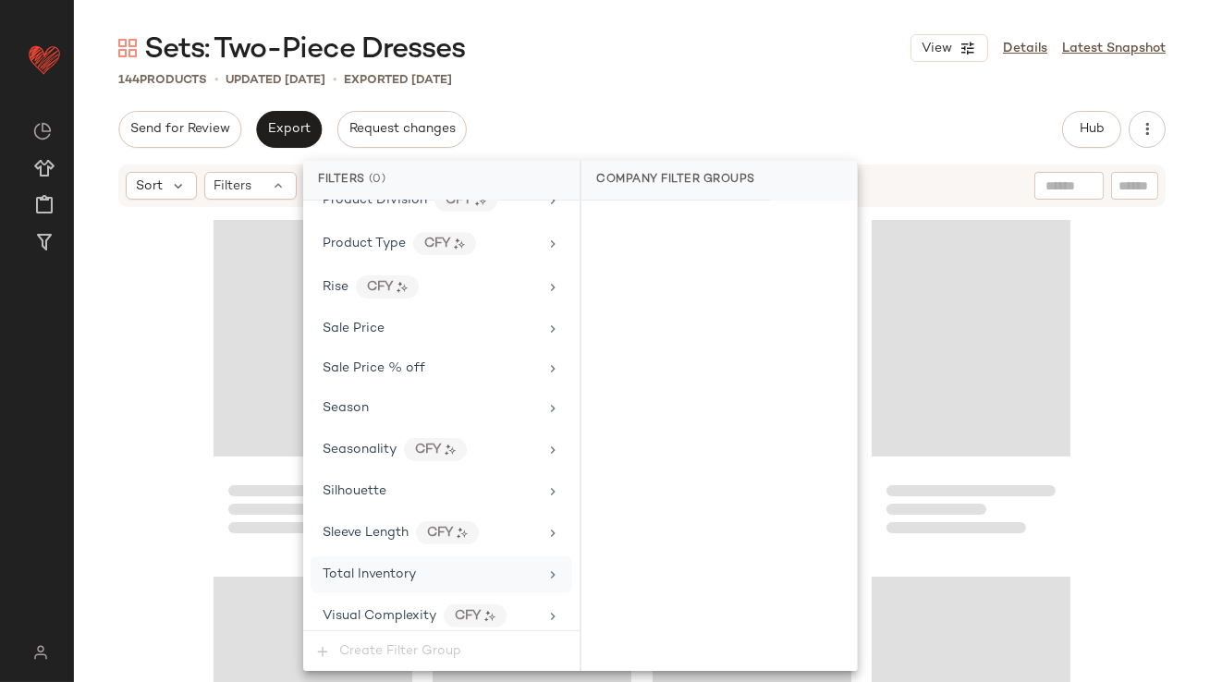
click at [691, 114] on div "Send for Review Export Request changes Hub Send for Review External Review Inte…" at bounding box center [641, 129] width 1047 height 37
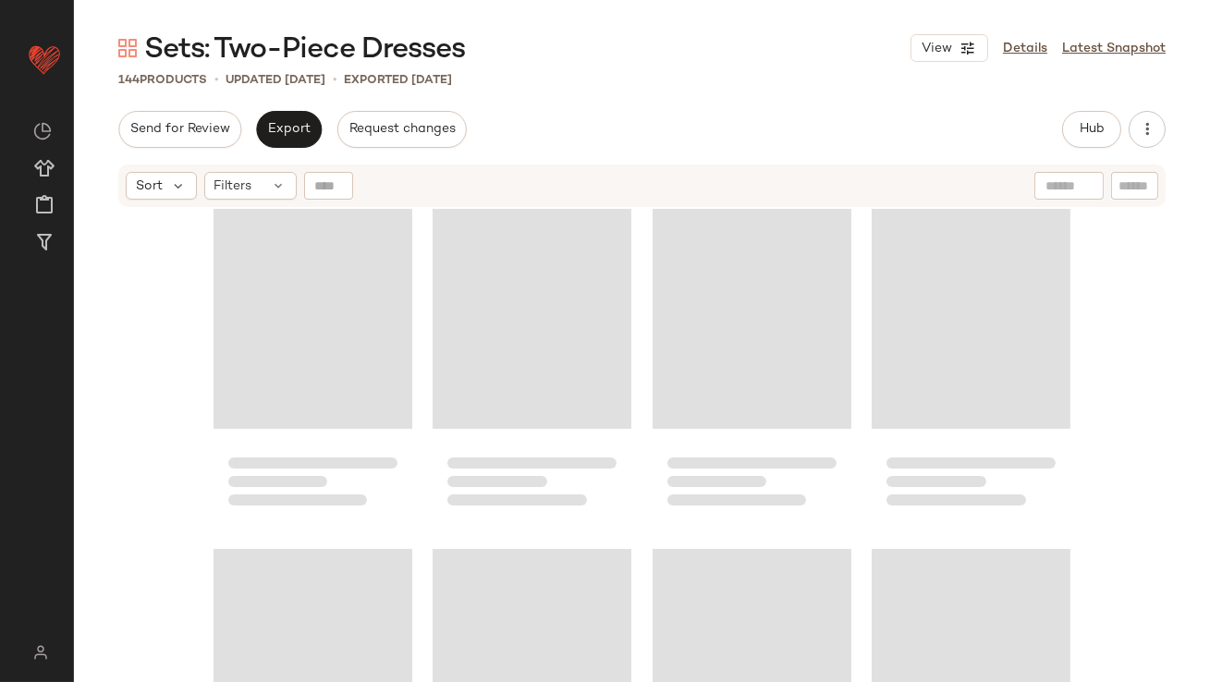
scroll to position [12320, 0]
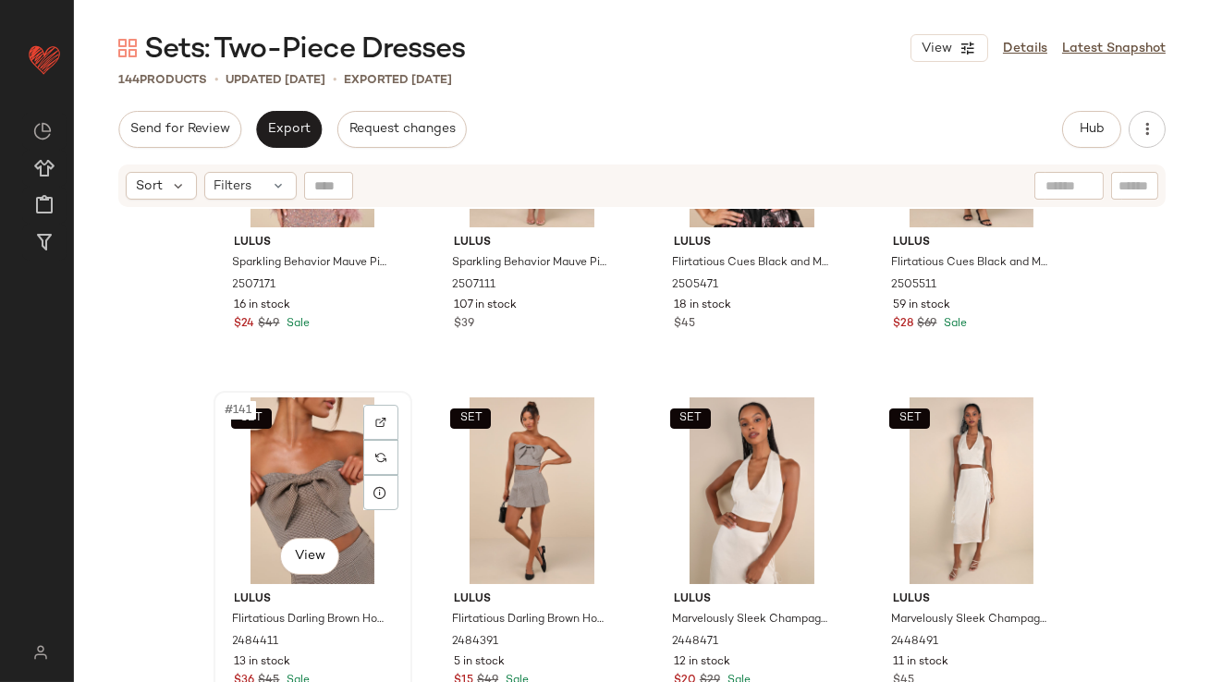
click at [260, 463] on div "SET #141 View" at bounding box center [313, 490] width 186 height 187
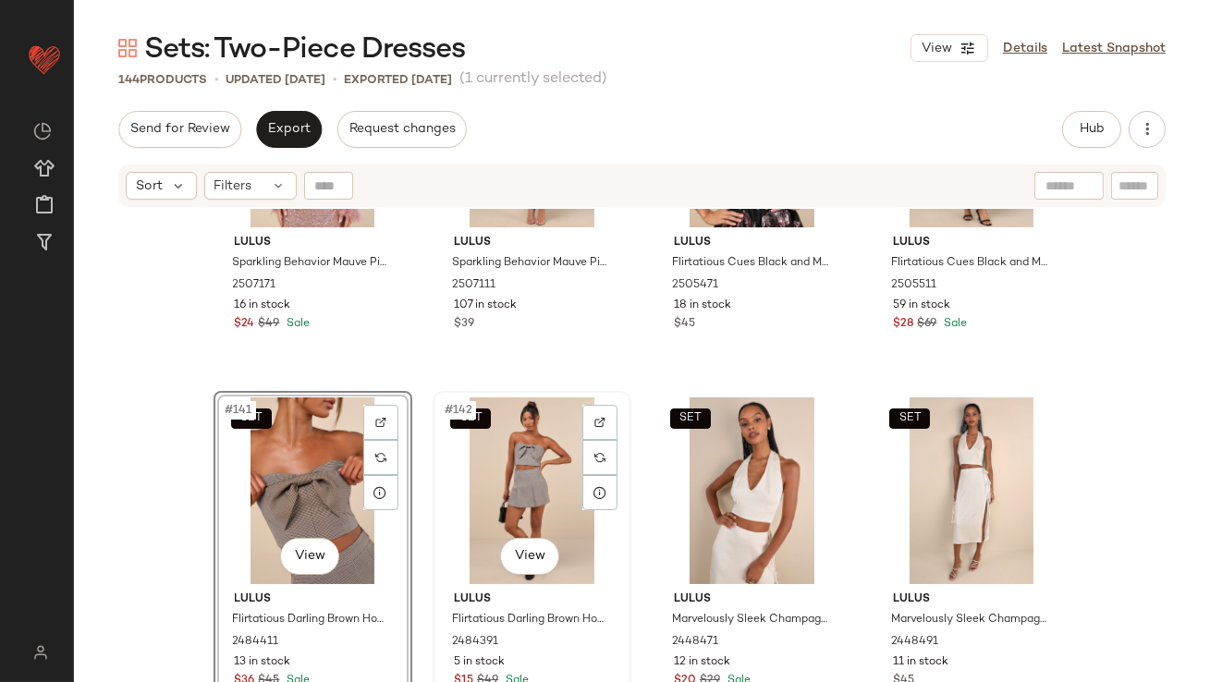
click at [523, 464] on div "SET #142 View" at bounding box center [532, 490] width 186 height 187
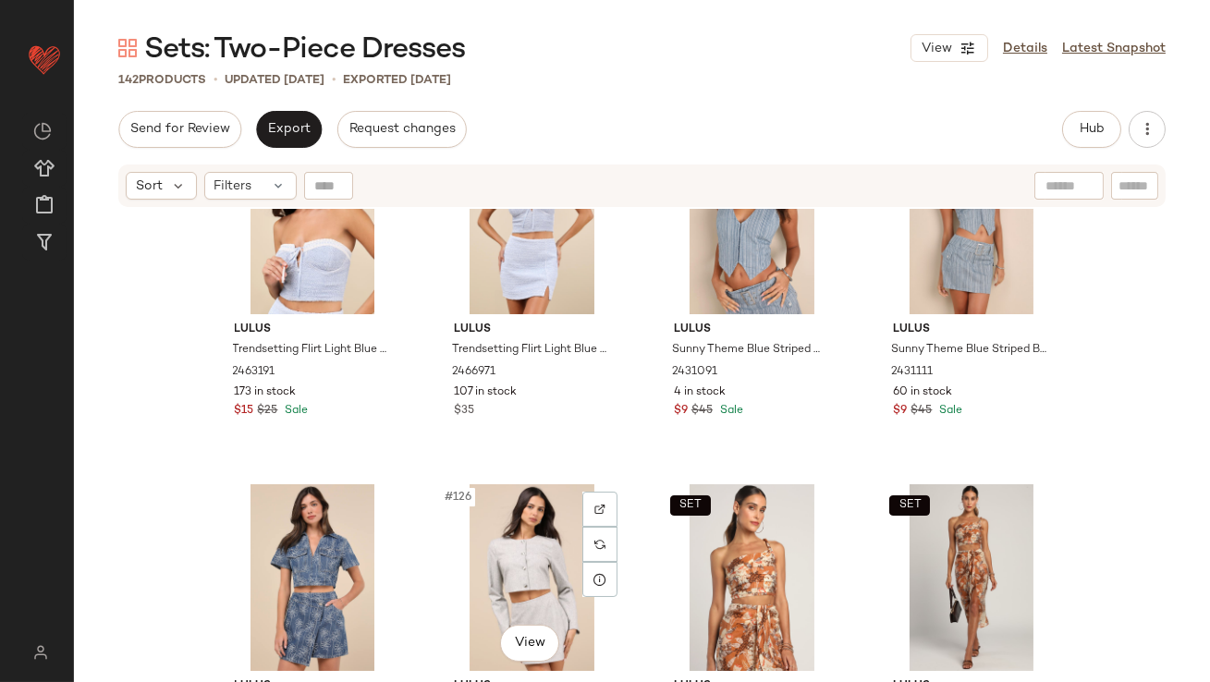
scroll to position [10728, 0]
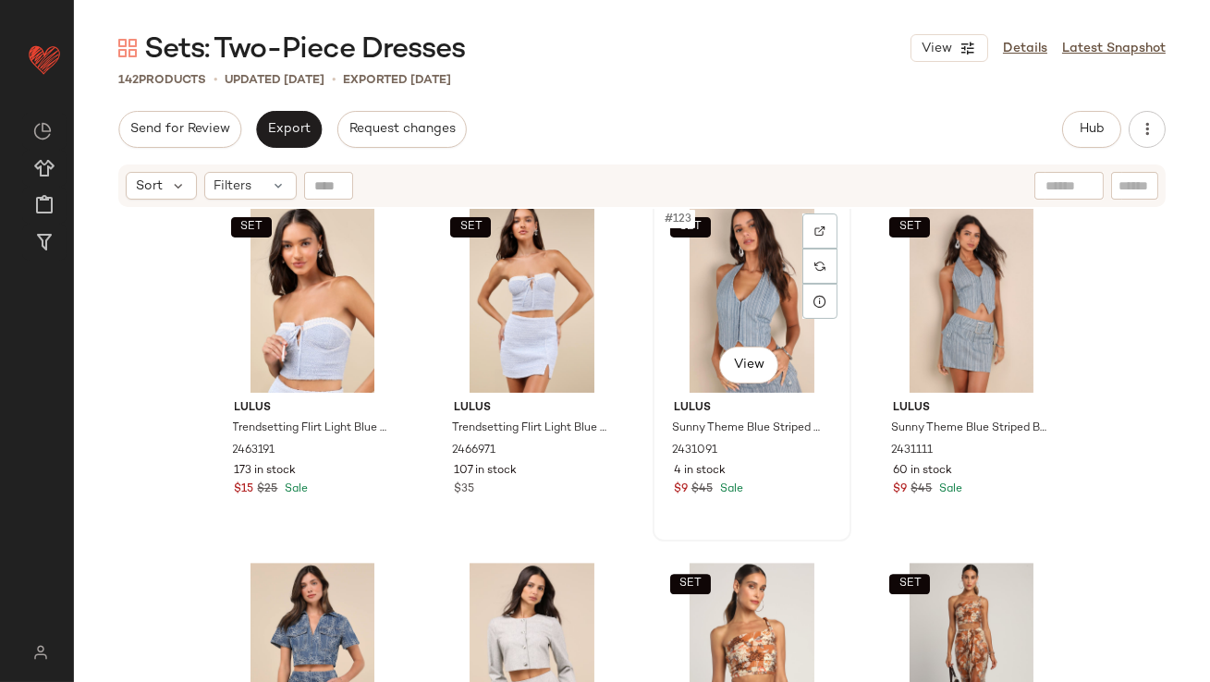
click at [729, 305] on div "SET #123 View" at bounding box center [752, 299] width 186 height 187
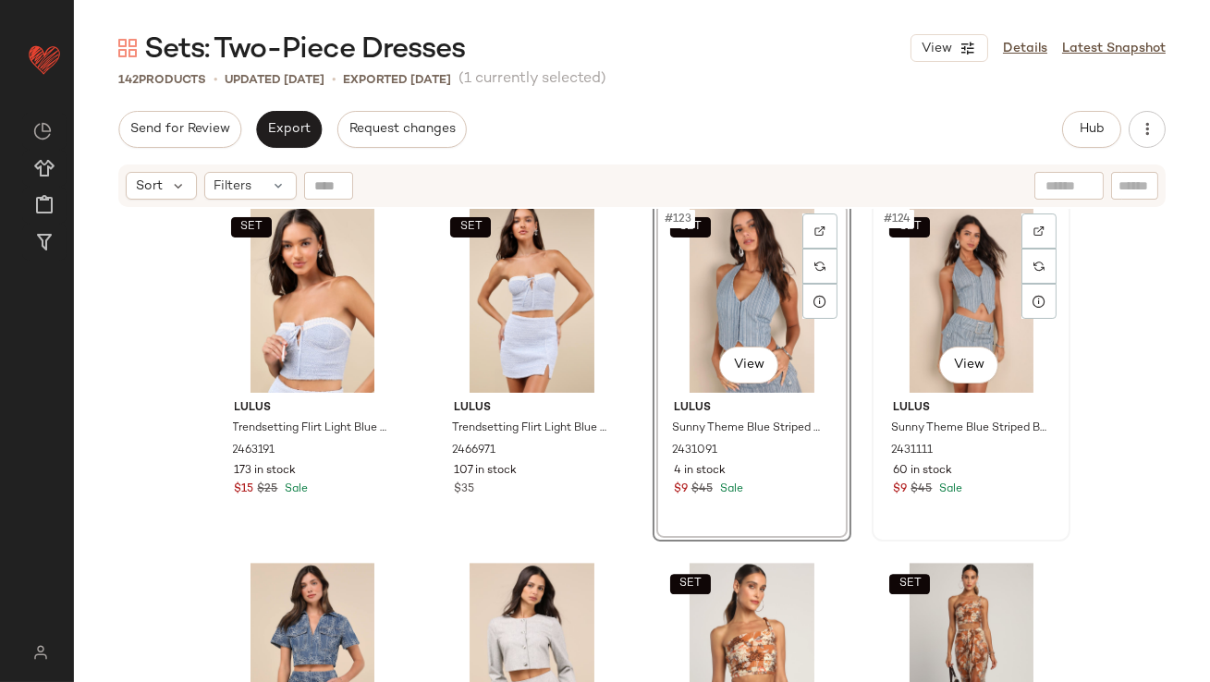
click at [930, 278] on div "SET #124 View" at bounding box center [971, 299] width 186 height 187
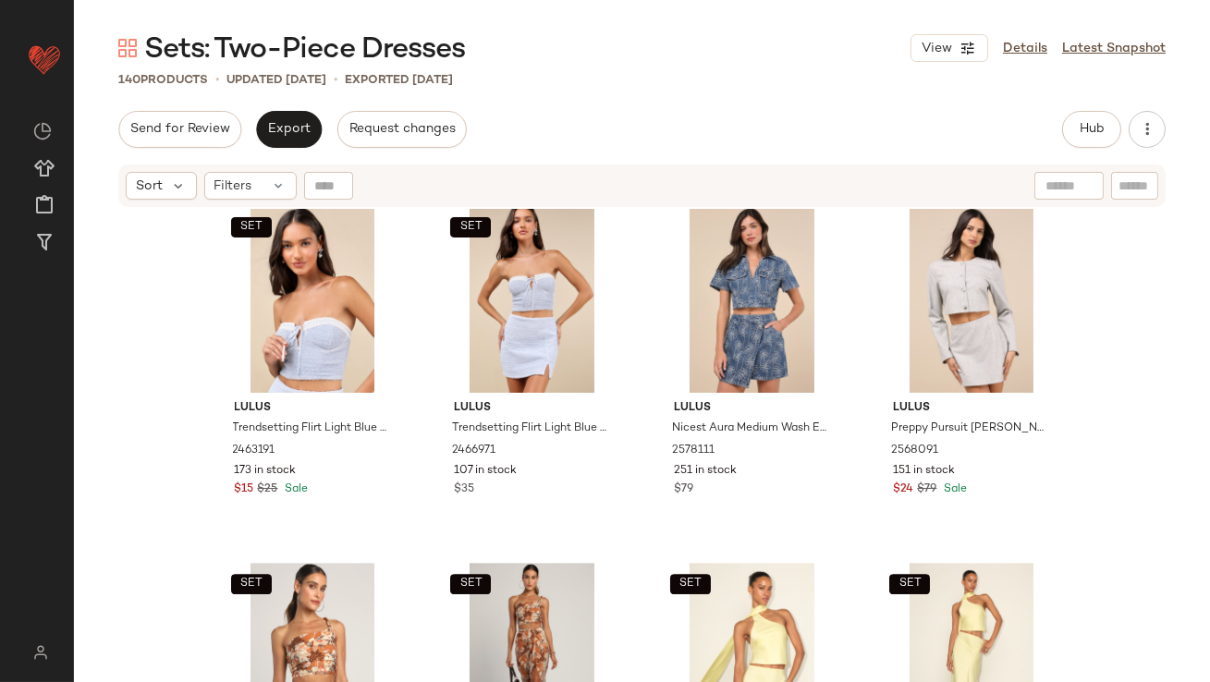
click at [1172, 630] on div "SET Lulus Trendsetting Flirt Light Blue Crinkled Strapless Bustier Bow Top 2463…" at bounding box center [642, 470] width 1136 height 523
click at [1105, 620] on div "SET Lulus Trendsetting Flirt Light Blue Crinkled Strapless Bustier Bow Top 2463…" at bounding box center [642, 470] width 1136 height 523
click at [1088, 142] on button "Hub" at bounding box center [1091, 129] width 59 height 37
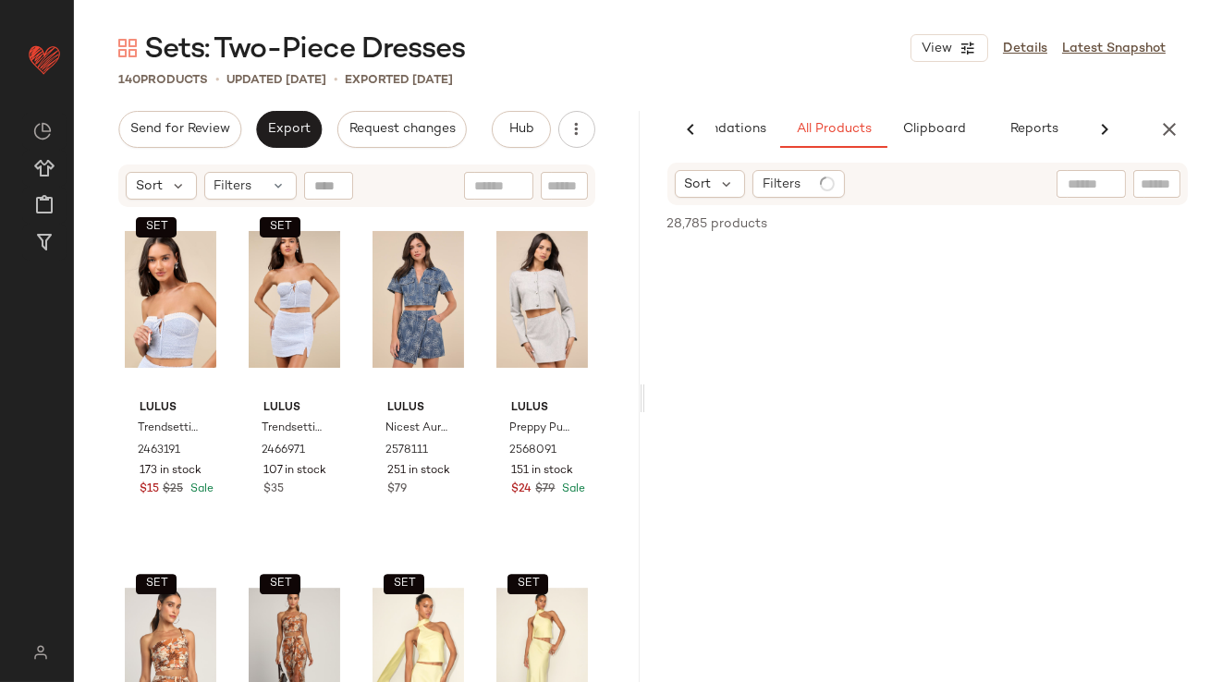
scroll to position [0, 103]
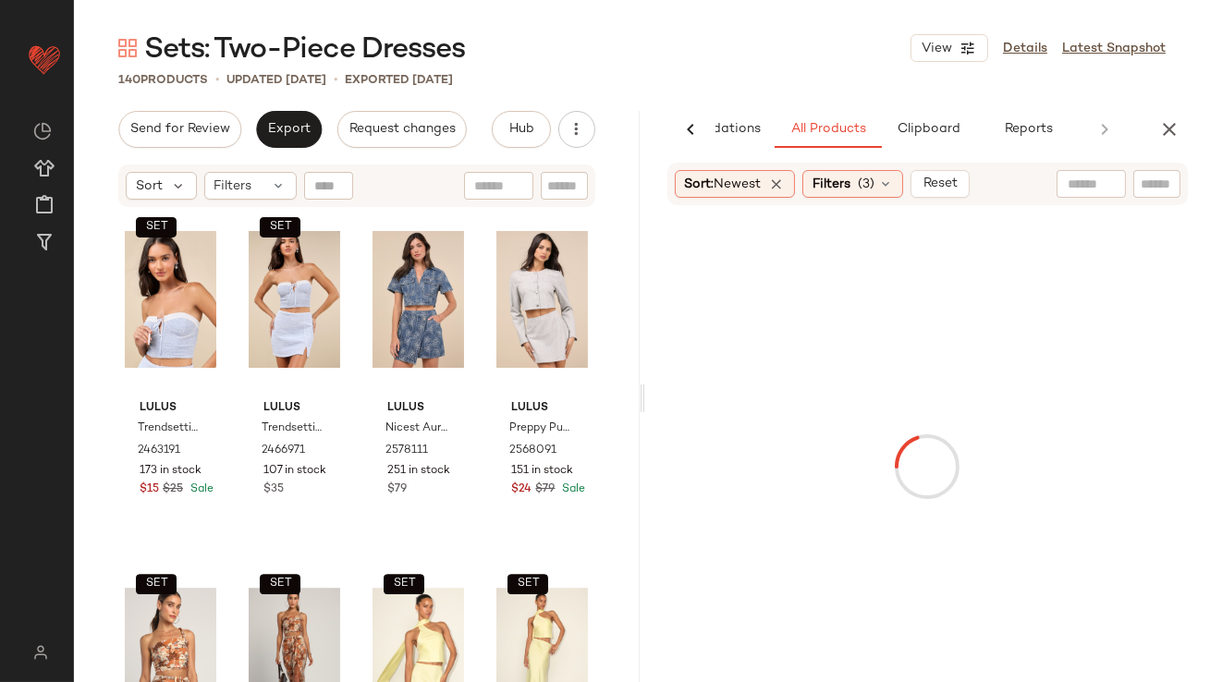
click at [626, 167] on div "Sort Filters SET Lulus Trendsetting Flirt Light Blue Crinkled Strapless Bustier…" at bounding box center [356, 424] width 565 height 523
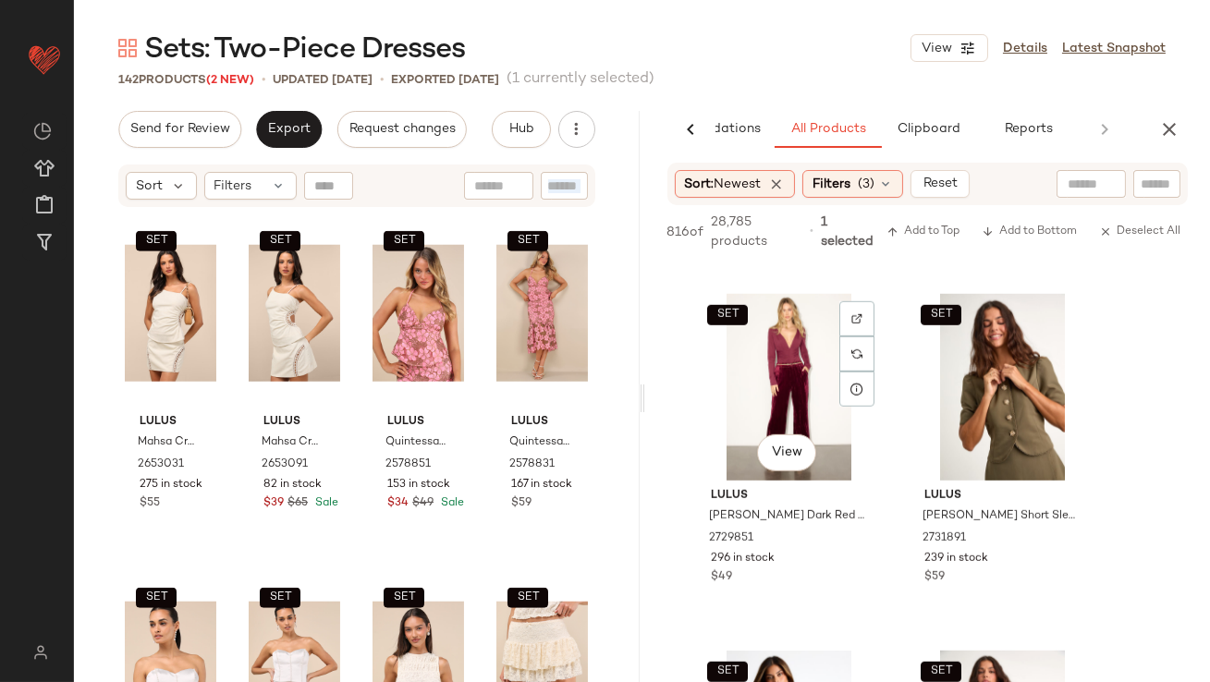
scroll to position [2592, 0]
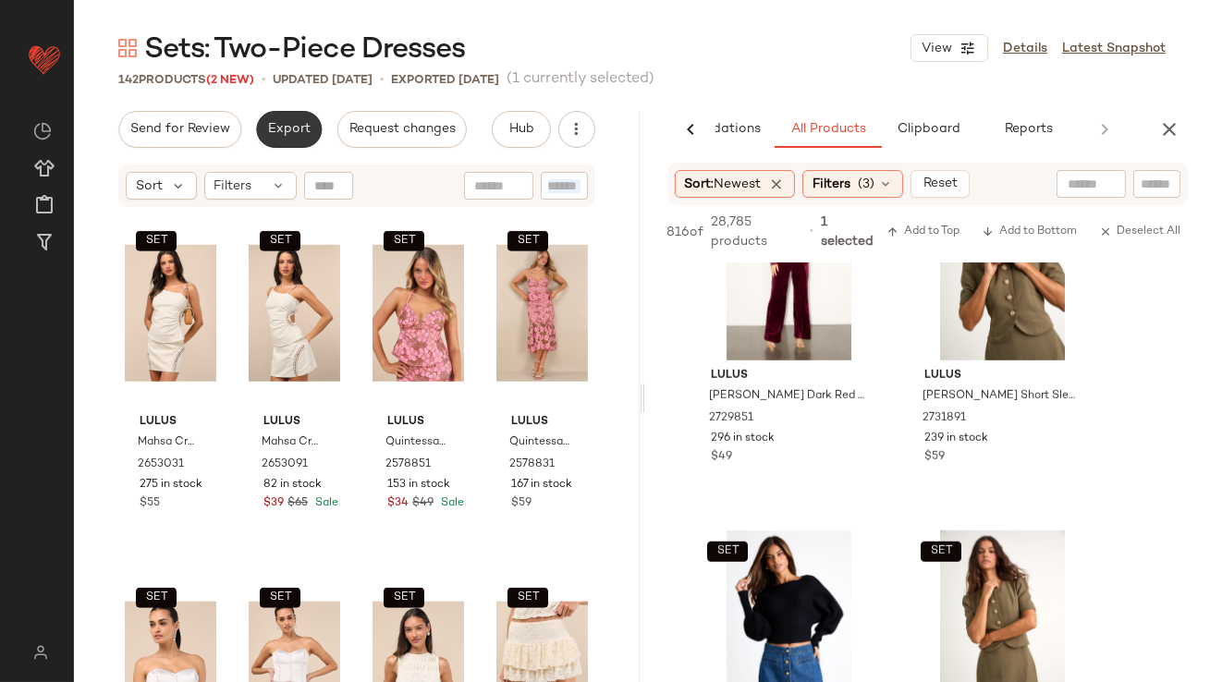
click at [294, 134] on span "Export" at bounding box center [288, 129] width 43 height 15
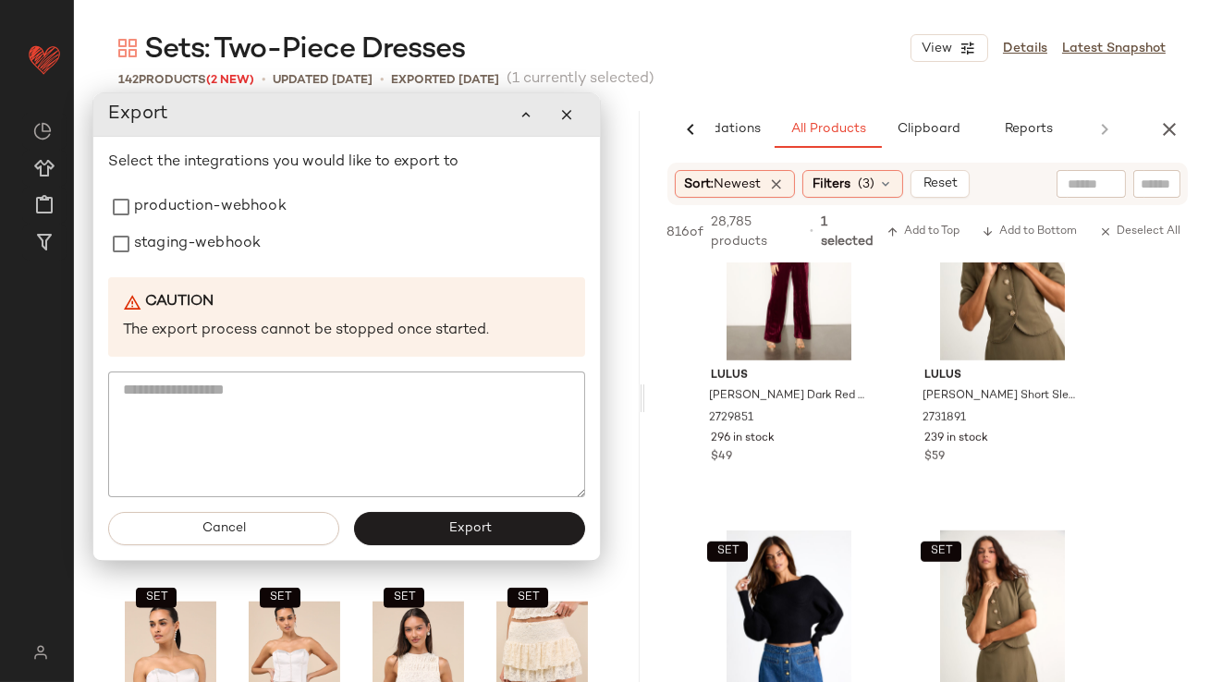
drag, startPoint x: 244, startPoint y: 204, endPoint x: 227, endPoint y: 263, distance: 61.4
click at [244, 205] on label "production-webhook" at bounding box center [210, 206] width 152 height 37
click at [226, 271] on div "Select the integrations you would like to export to production-webhook staging-…" at bounding box center [346, 325] width 477 height 346
click at [225, 257] on label "staging-webhook" at bounding box center [197, 244] width 127 height 37
click at [477, 523] on span "Export" at bounding box center [468, 529] width 43 height 15
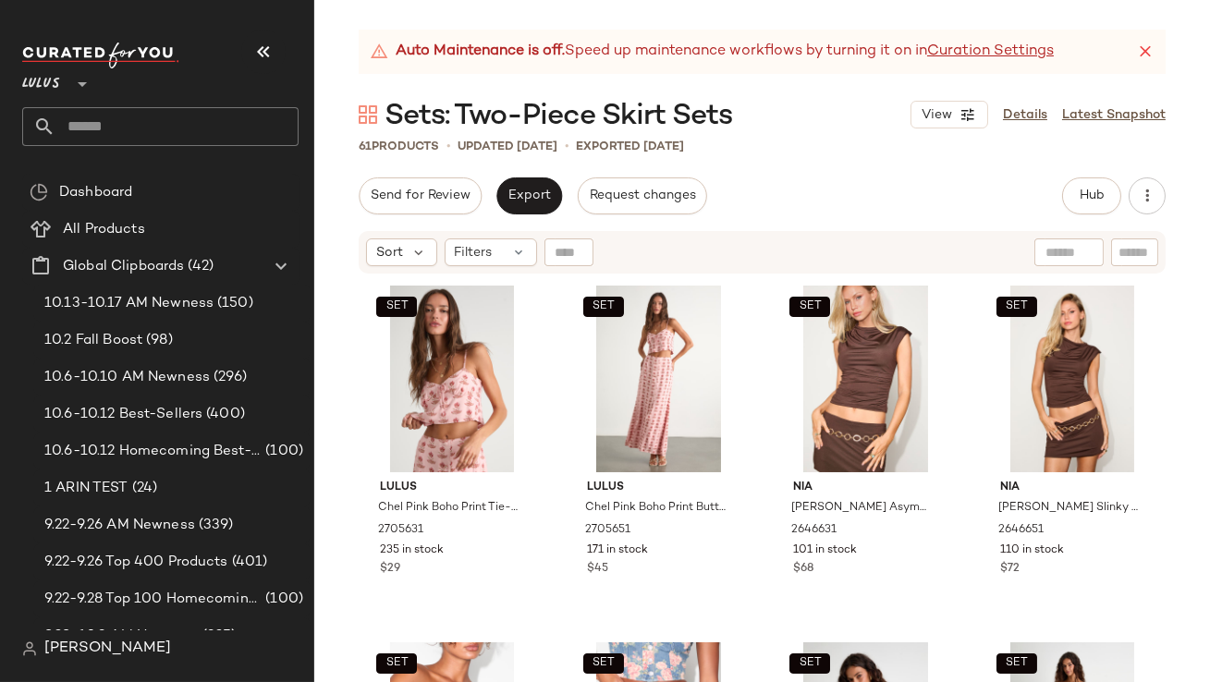
click at [258, 47] on icon "button" at bounding box center [263, 52] width 22 height 22
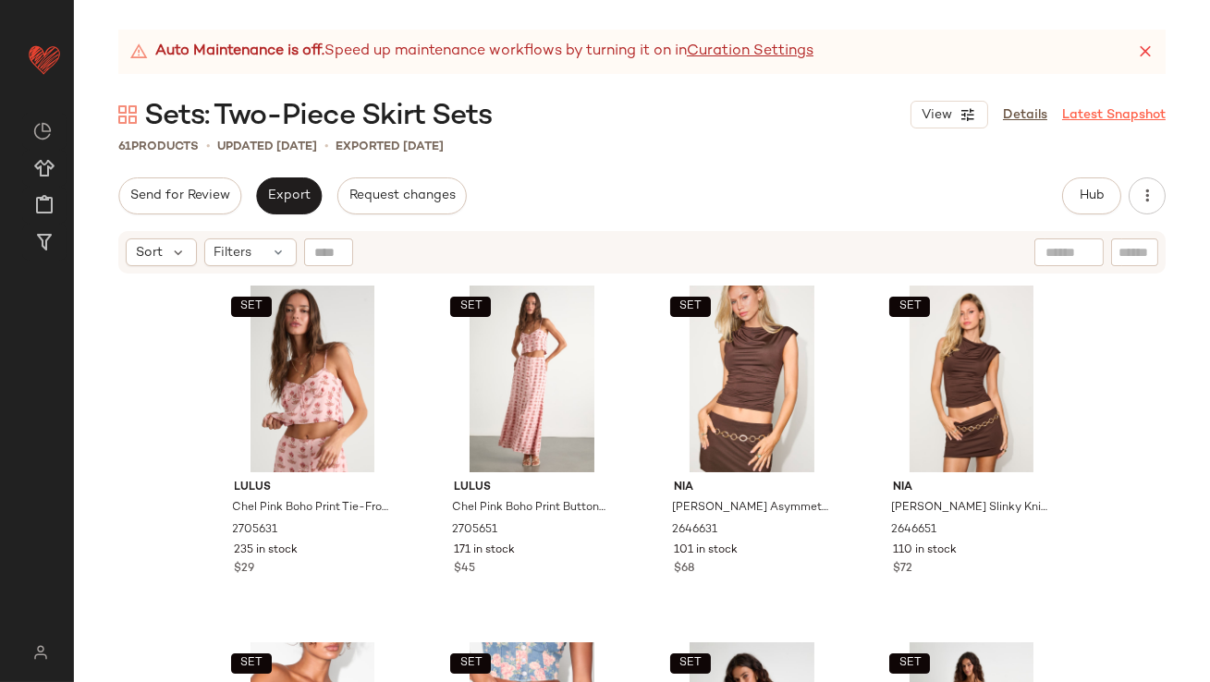
click at [1150, 55] on icon at bounding box center [1145, 52] width 18 height 18
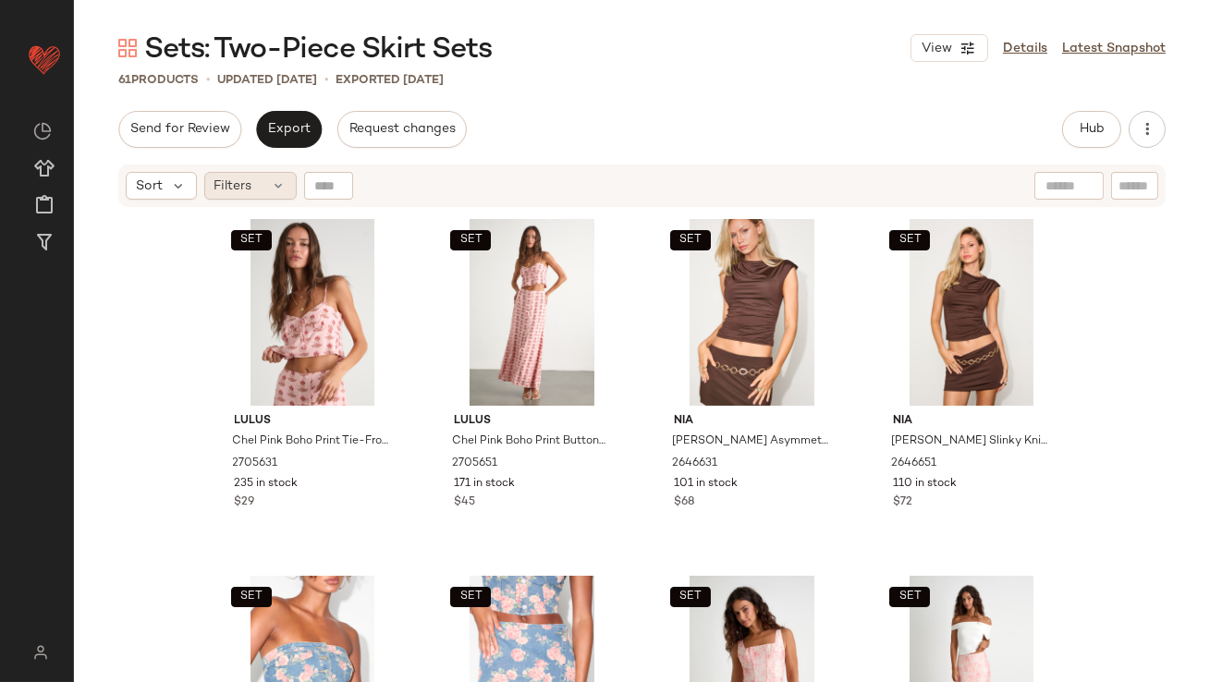
click at [229, 190] on span "Filters" at bounding box center [233, 185] width 38 height 19
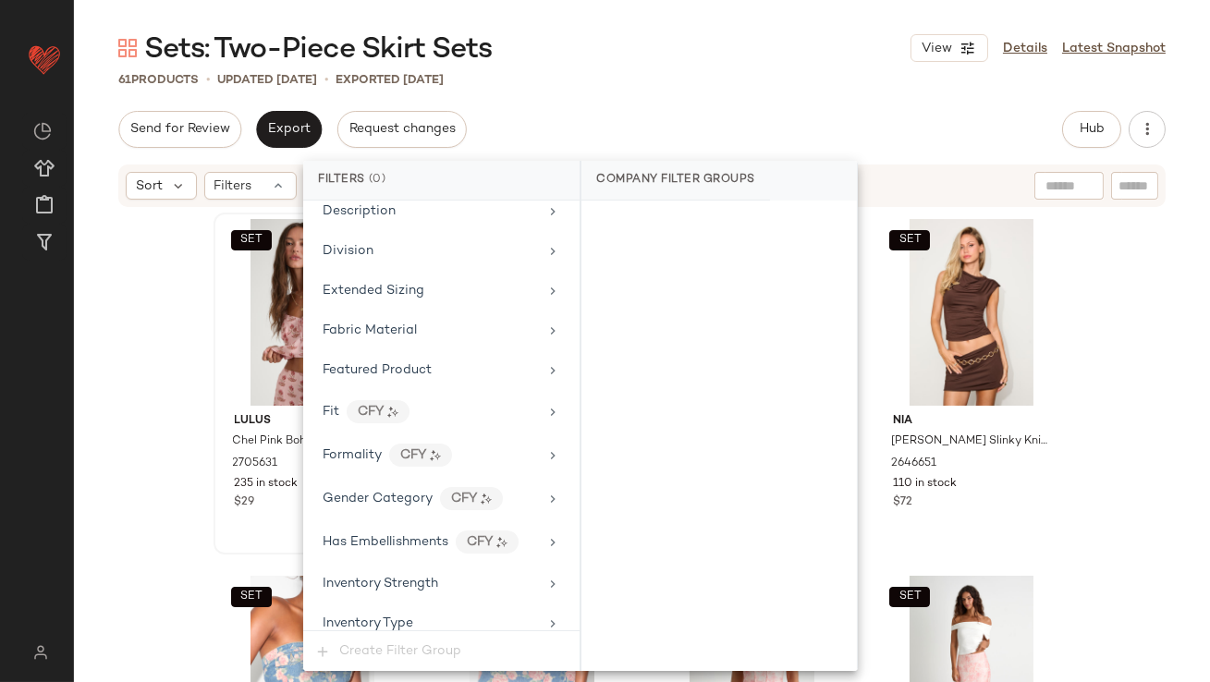
scroll to position [1459, 0]
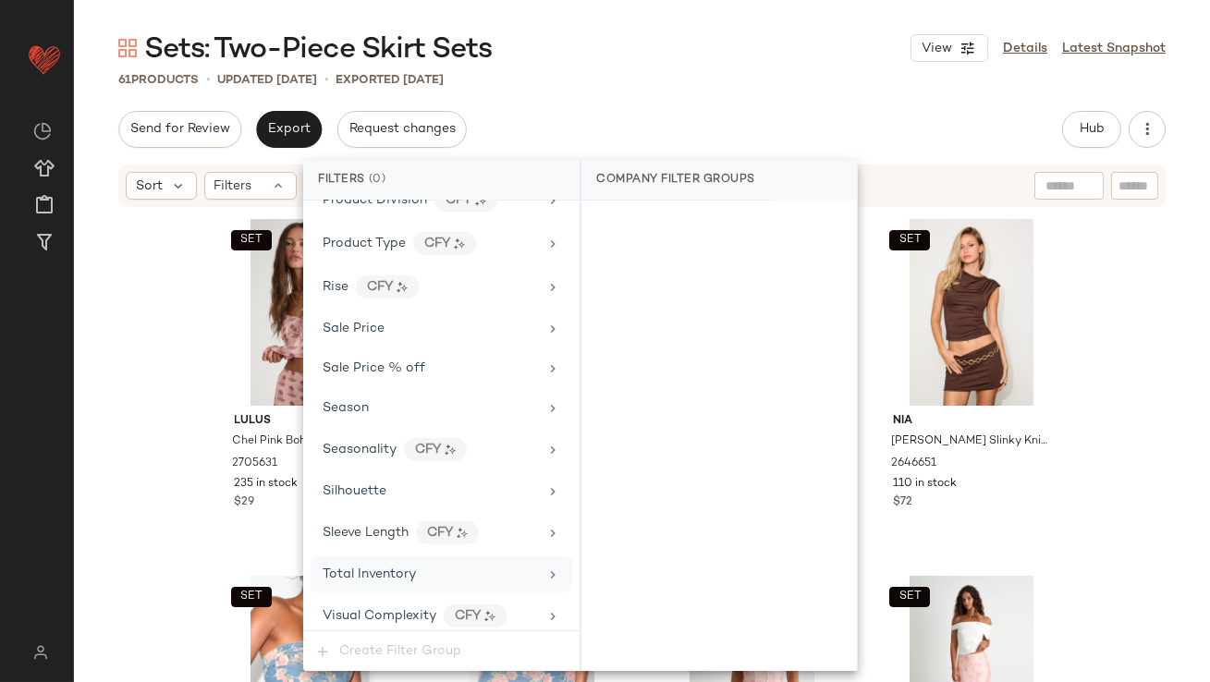
click at [378, 565] on div "Total Inventory" at bounding box center [368, 574] width 93 height 19
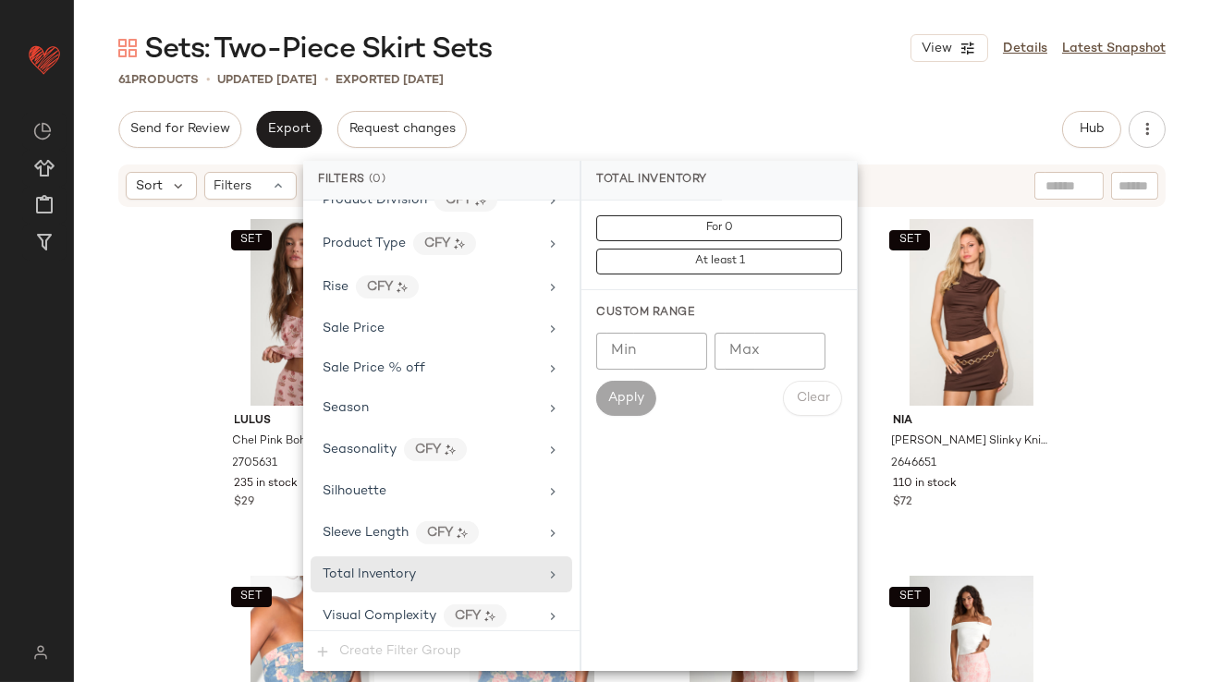
click at [773, 349] on input "Max" at bounding box center [769, 351] width 111 height 37
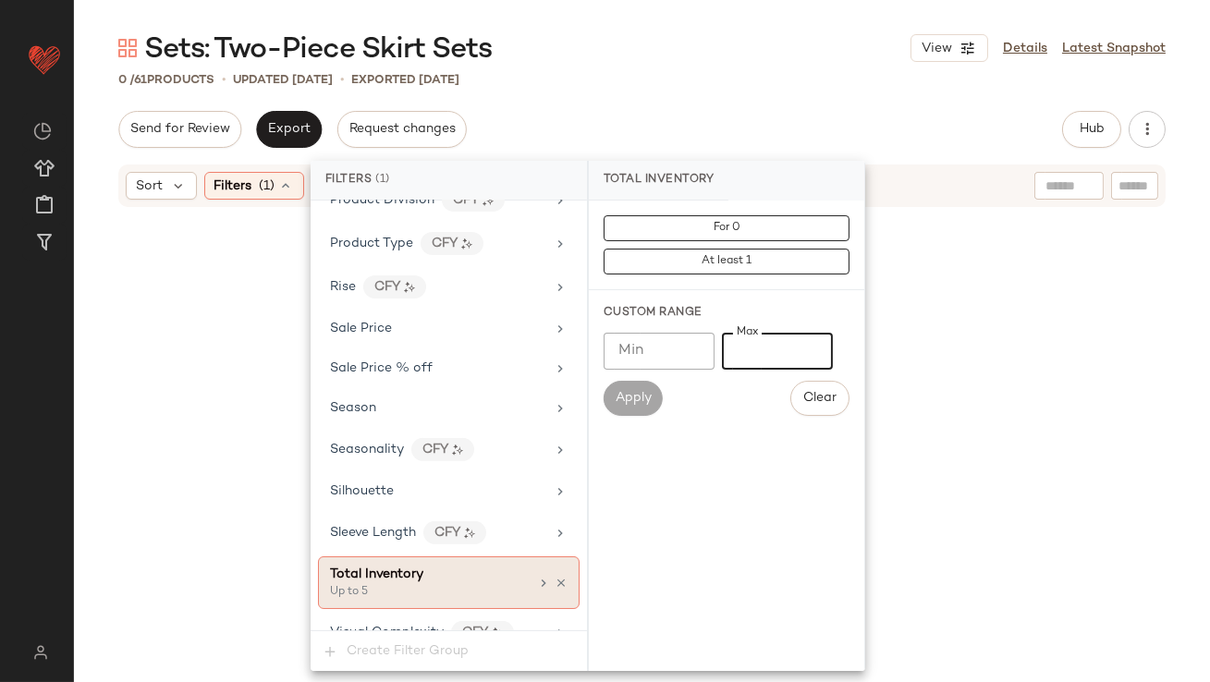
type input "*"
click at [554, 577] on icon at bounding box center [560, 583] width 13 height 13
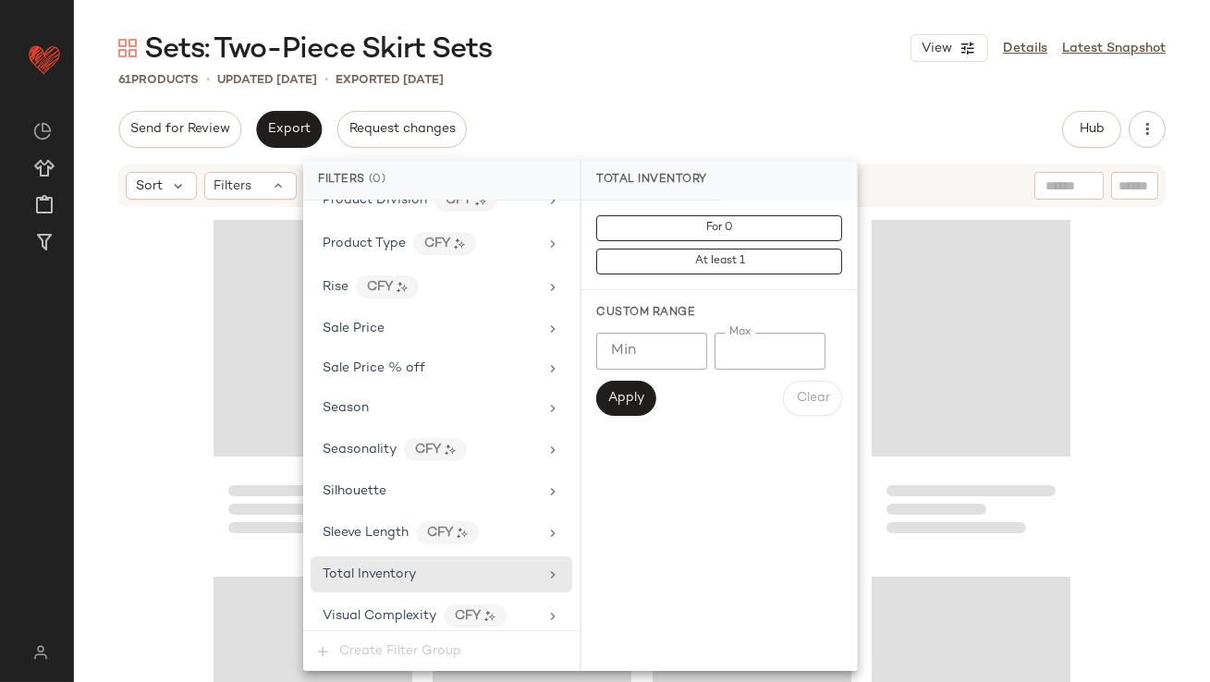
click at [756, 136] on div "Send for Review Export Request changes Hub Send for Review External Review Inte…" at bounding box center [641, 129] width 1047 height 37
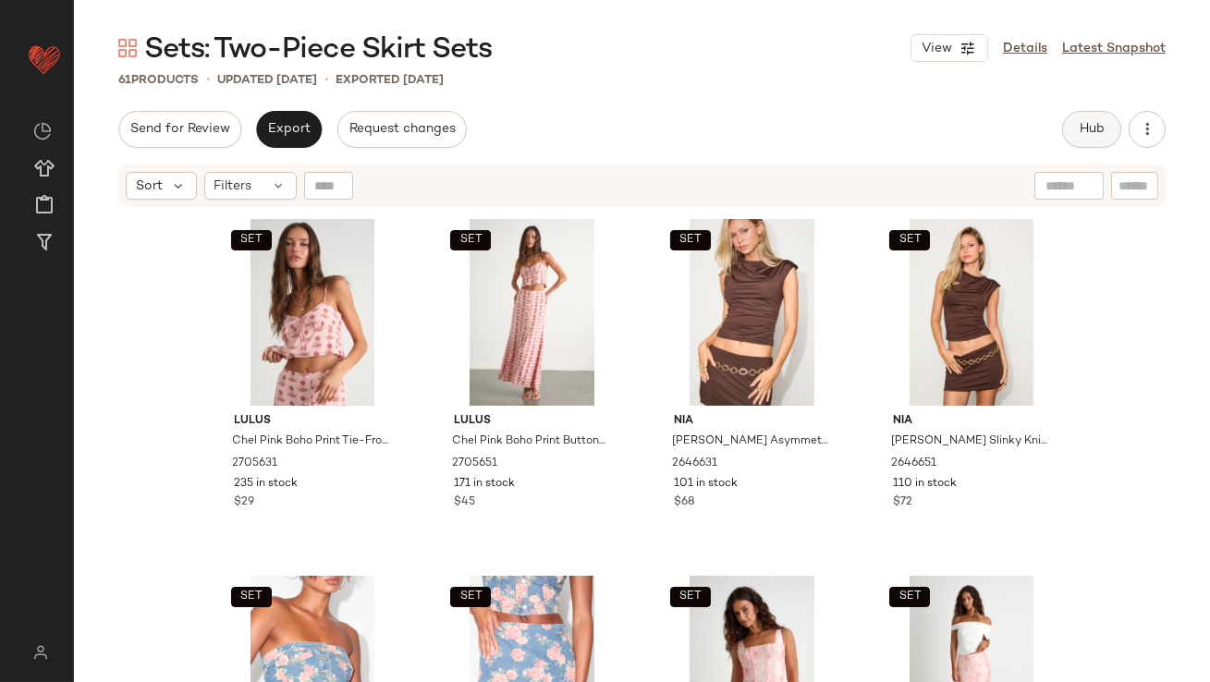
click at [1066, 140] on button "Hub" at bounding box center [1091, 129] width 59 height 37
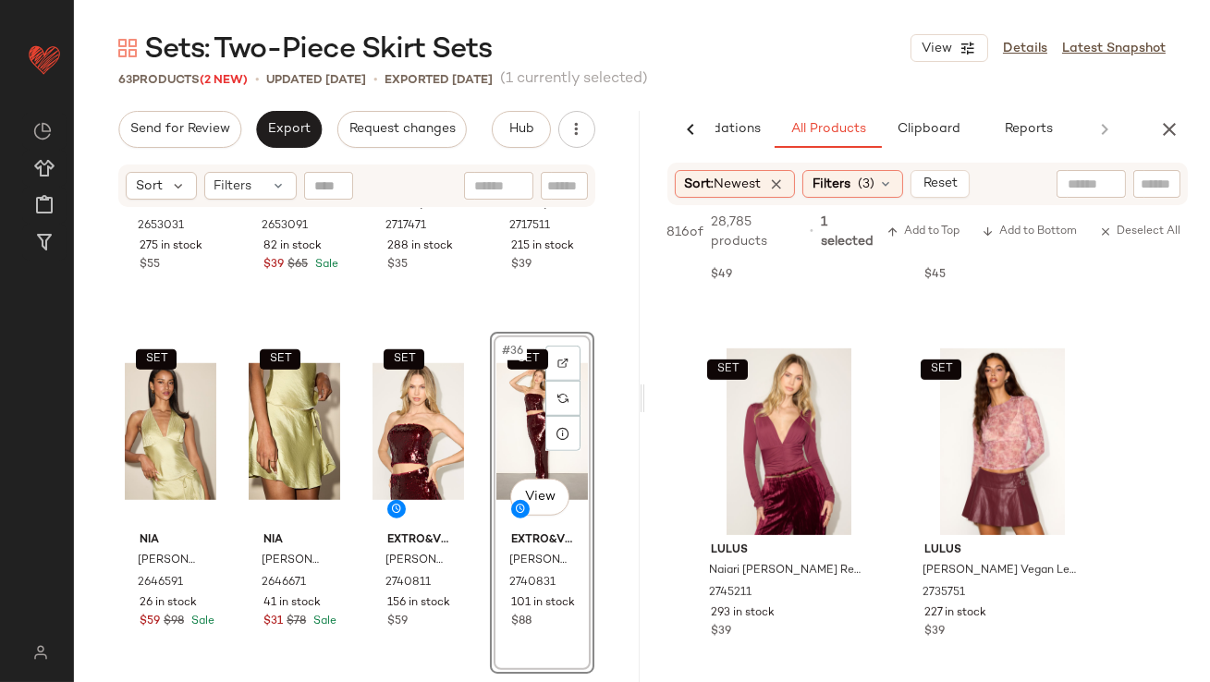
scroll to position [1964, 0]
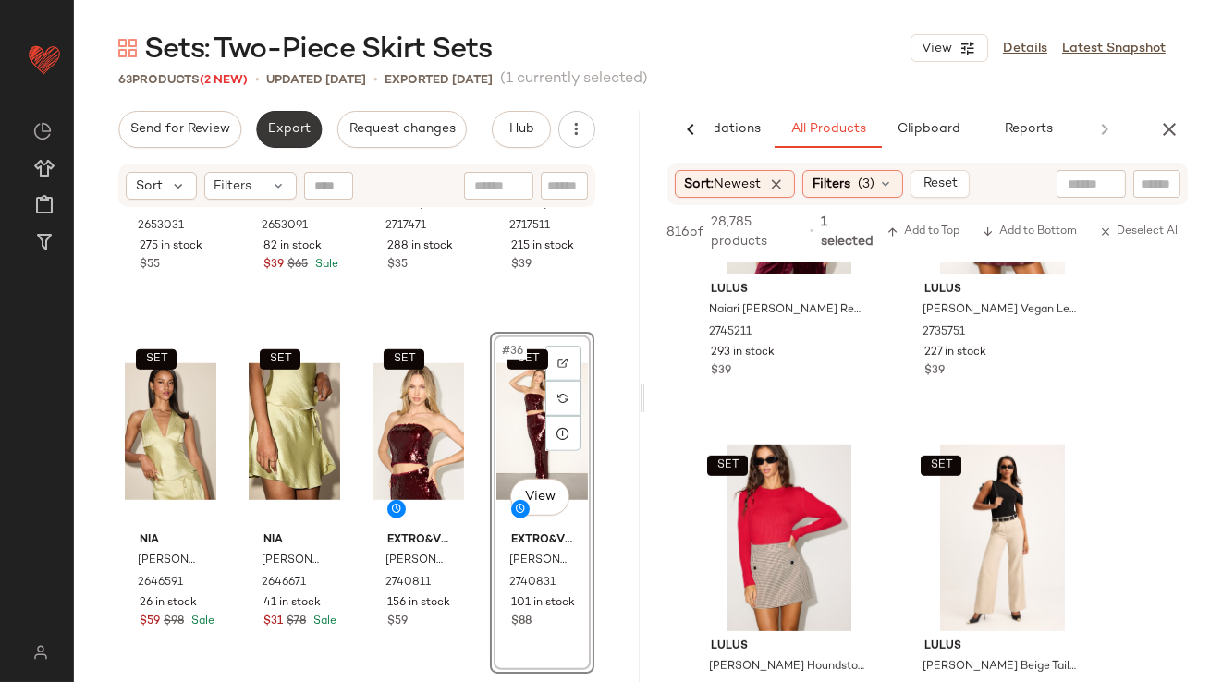
click at [290, 136] on span "Export" at bounding box center [288, 129] width 43 height 15
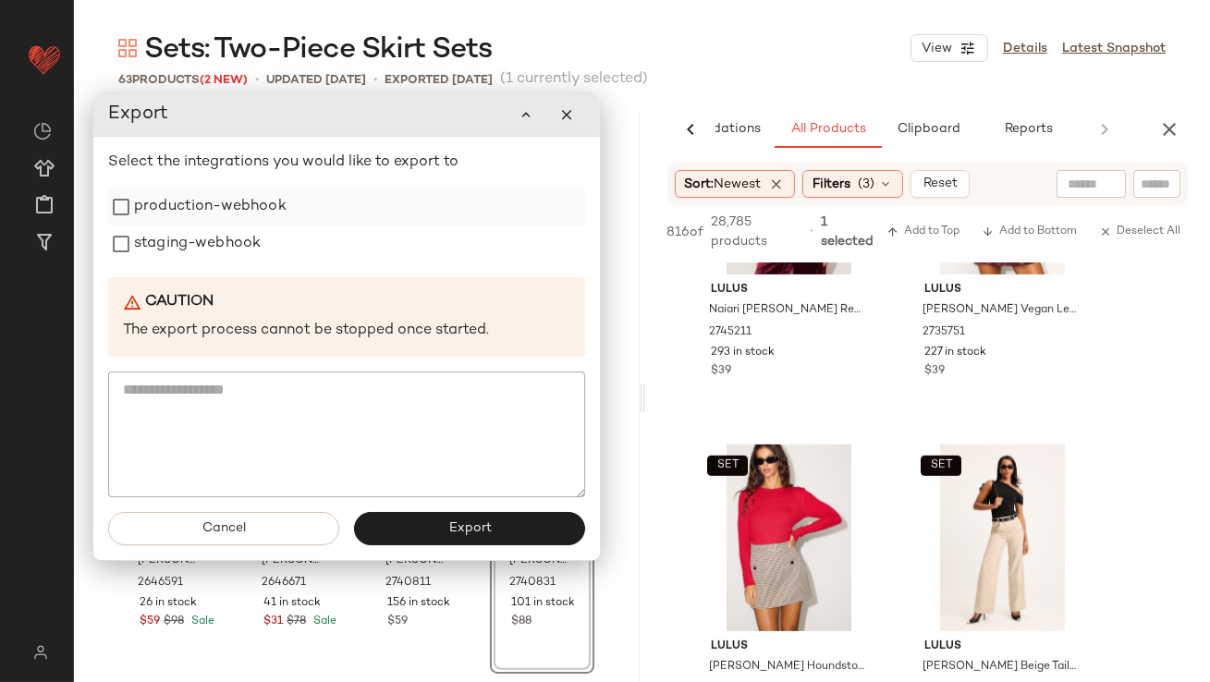
click at [263, 198] on label "production-webhook" at bounding box center [210, 206] width 152 height 37
click at [257, 241] on label "staging-webhook" at bounding box center [197, 243] width 127 height 37
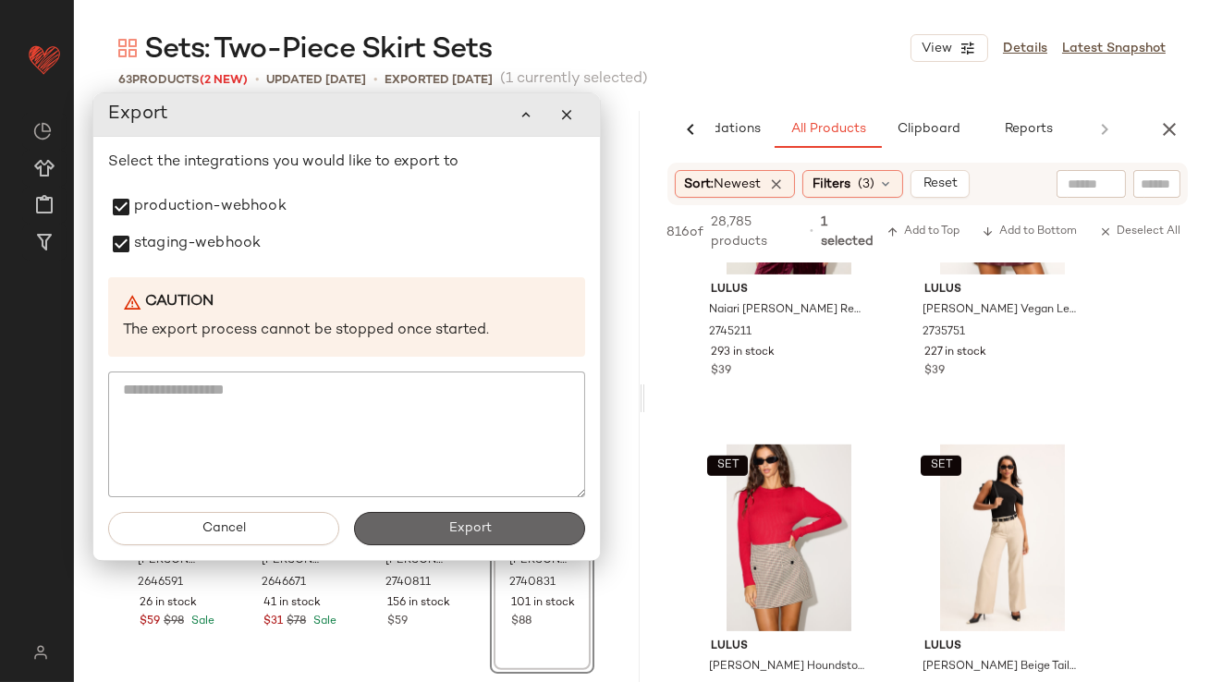
click at [451, 518] on button "Export" at bounding box center [469, 528] width 231 height 33
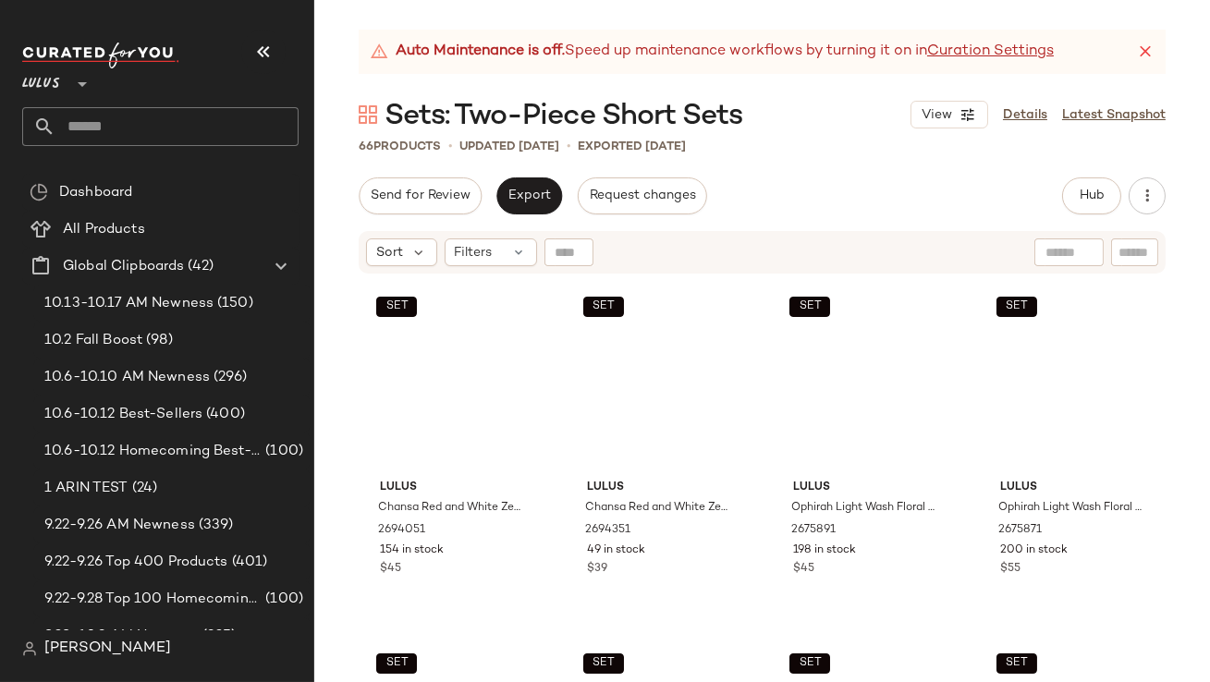
click at [248, 61] on button "button" at bounding box center [263, 52] width 44 height 44
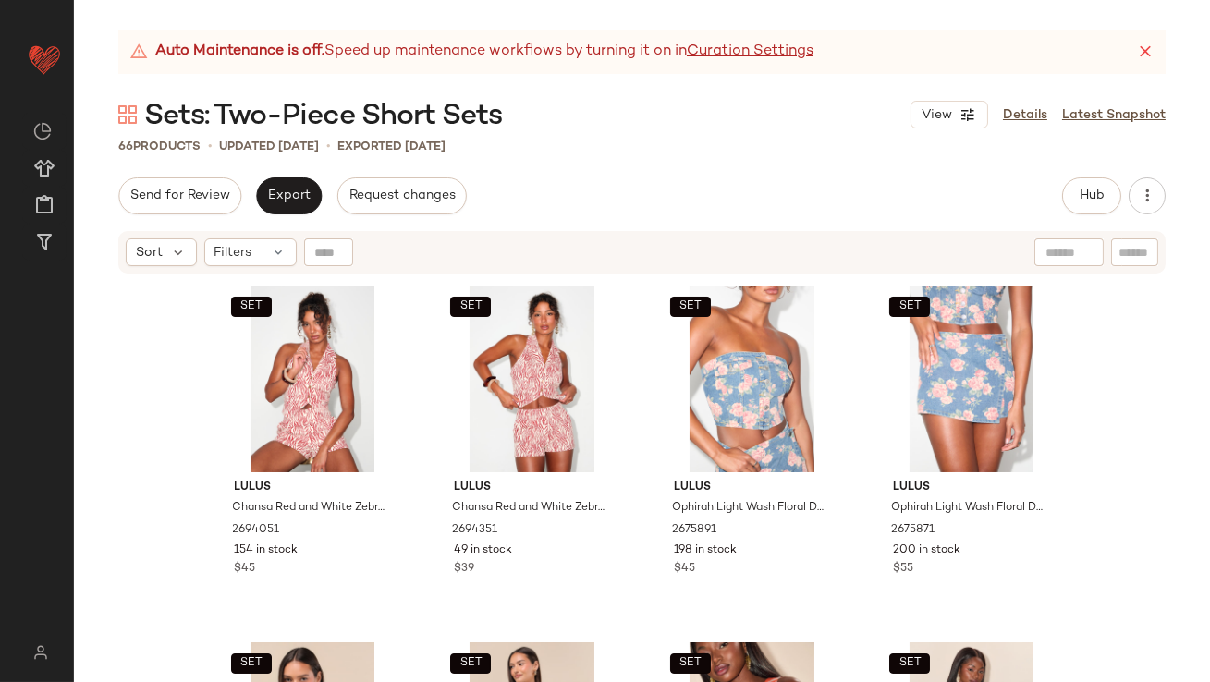
click at [1152, 51] on icon at bounding box center [1145, 52] width 18 height 18
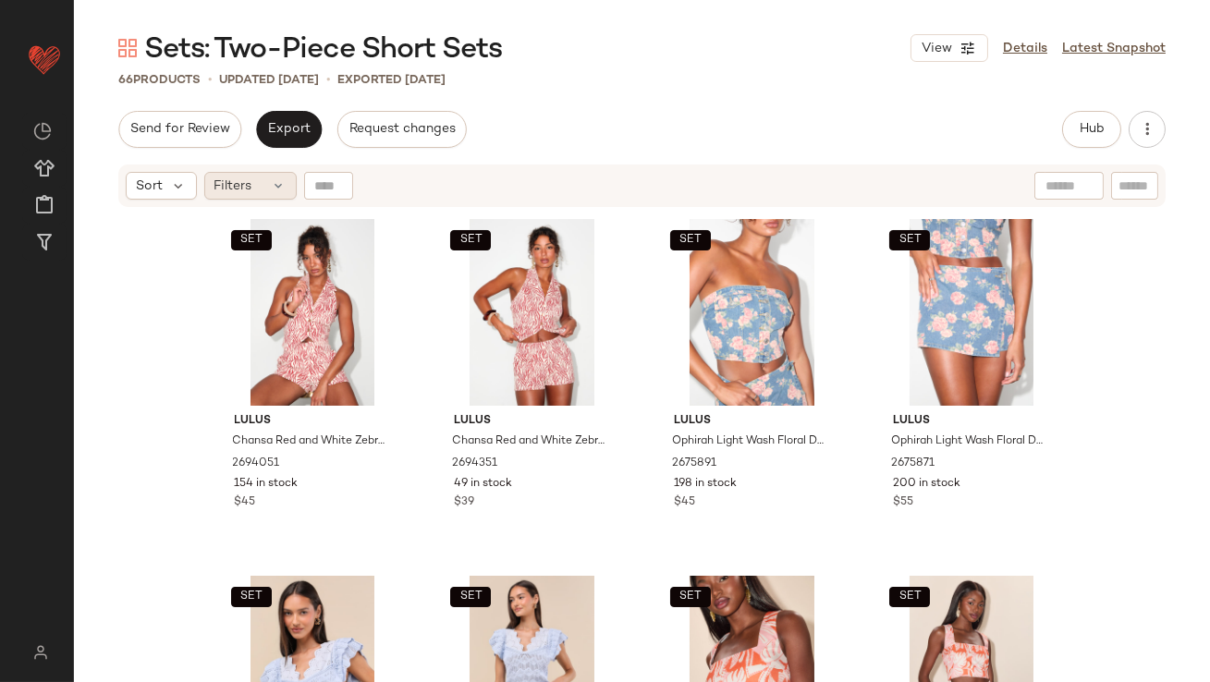
click at [272, 181] on icon at bounding box center [279, 185] width 15 height 15
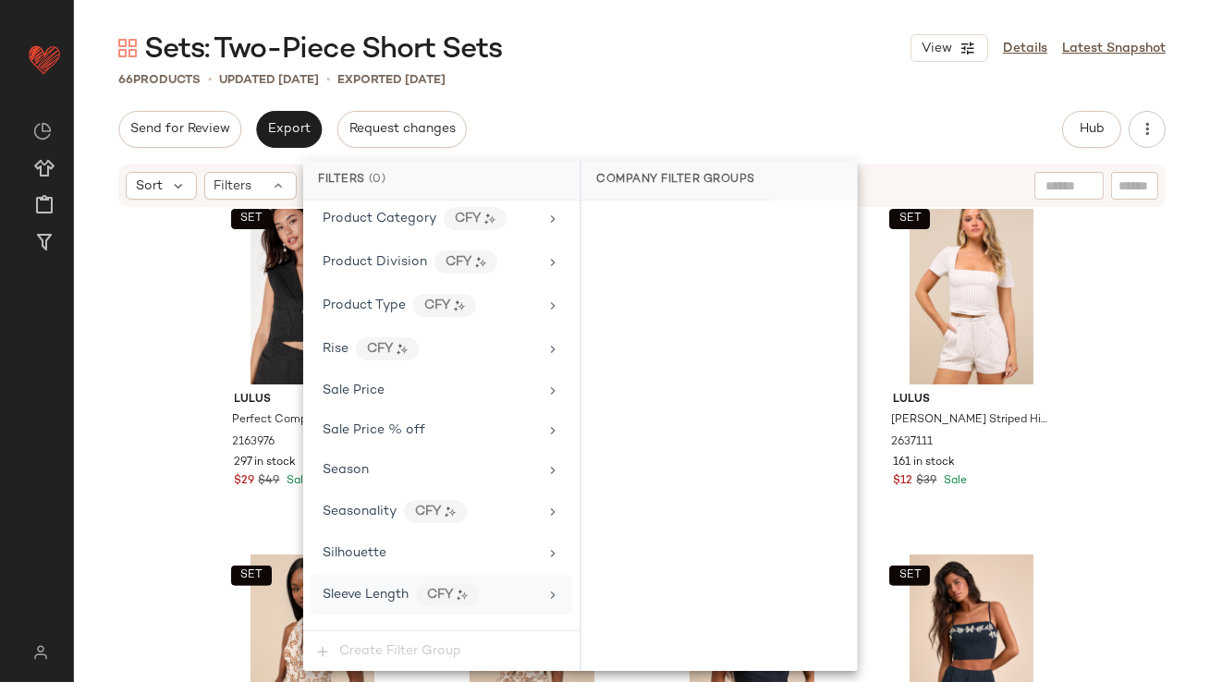
scroll to position [1419, 0]
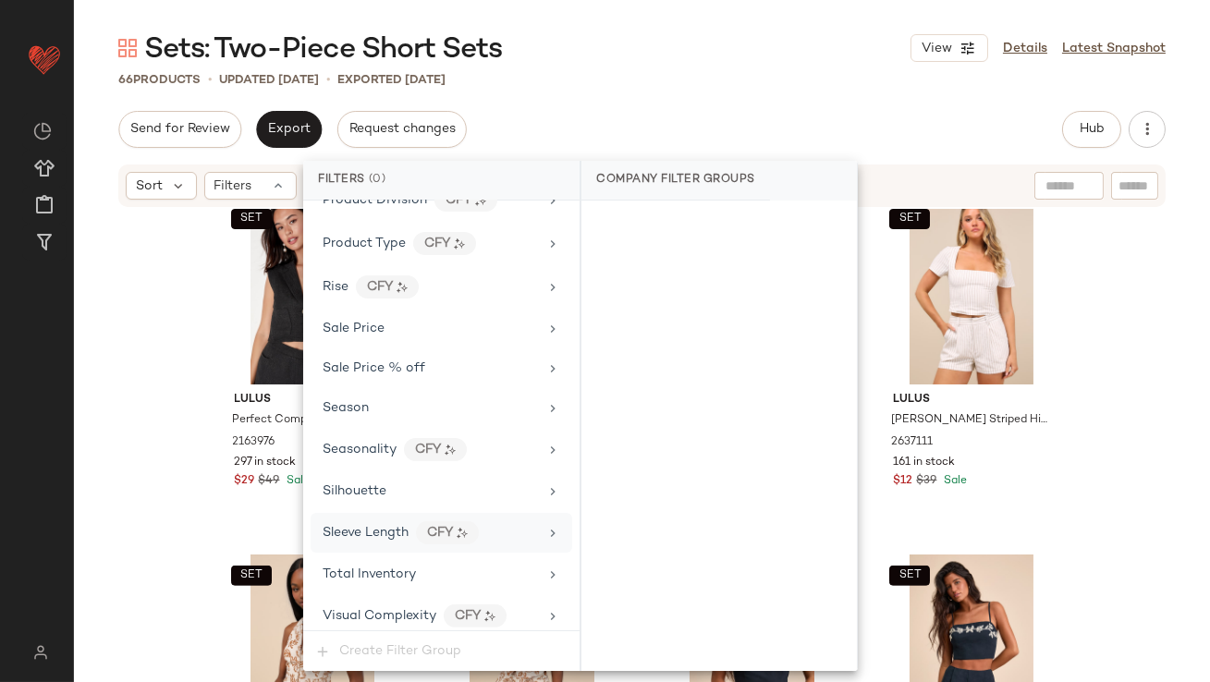
click at [369, 573] on div "Total Inventory" at bounding box center [368, 574] width 93 height 19
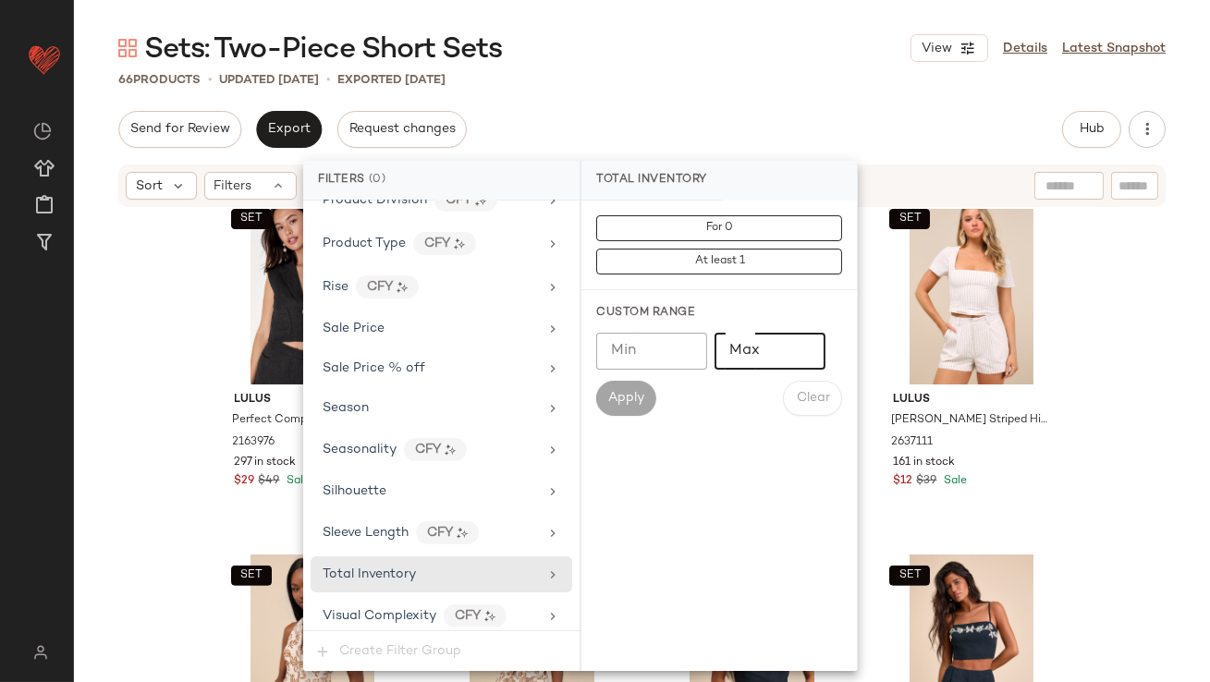
click at [793, 356] on input "Max" at bounding box center [769, 351] width 111 height 37
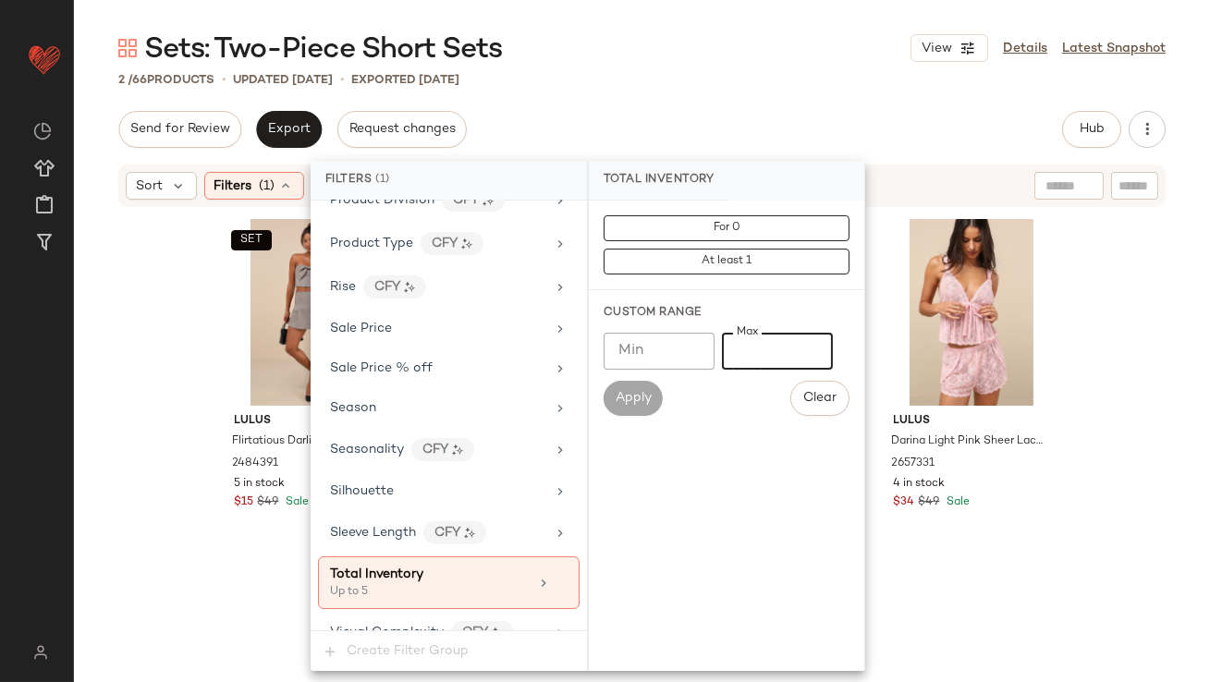
type input "*"
click at [729, 123] on div "Send for Review Export Request changes Hub Send for Review External Review Inte…" at bounding box center [641, 129] width 1047 height 37
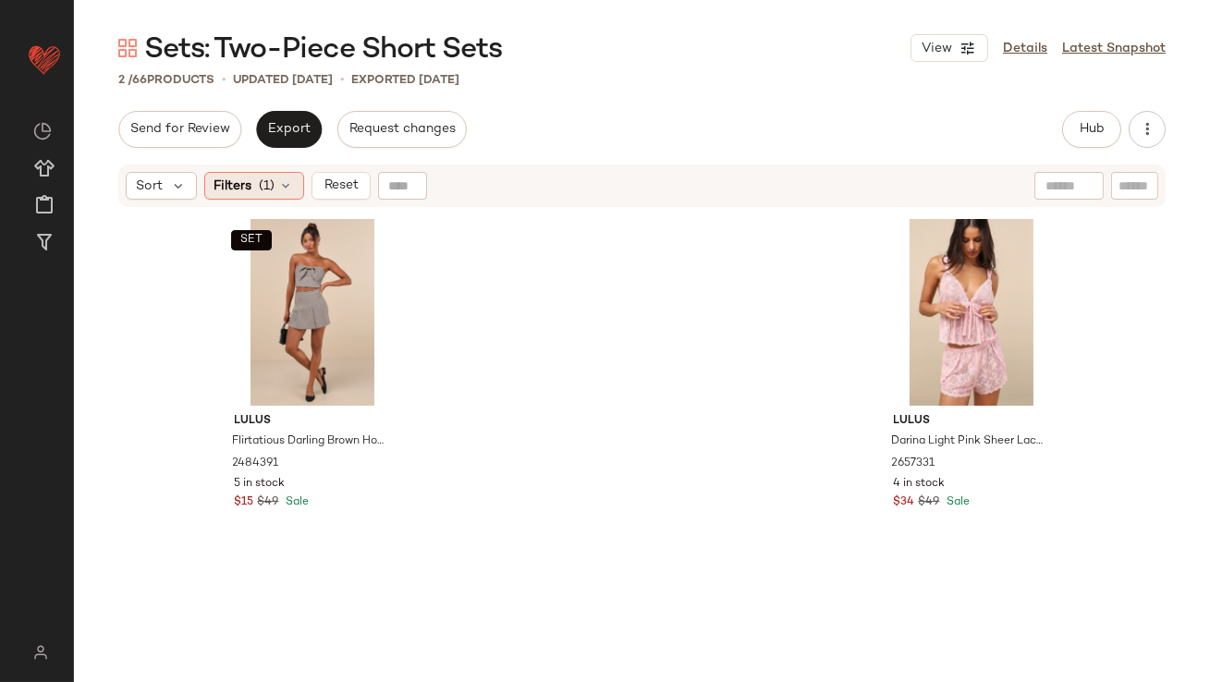
click at [219, 179] on span "Filters" at bounding box center [233, 185] width 38 height 19
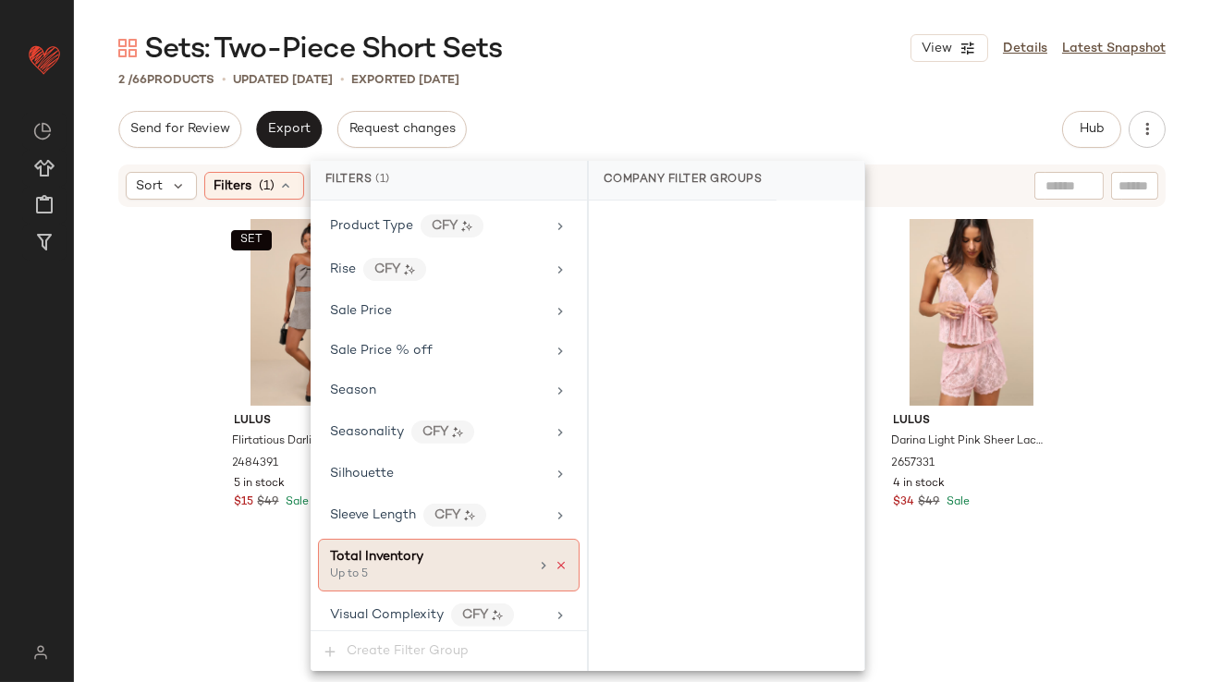
click at [554, 559] on icon at bounding box center [560, 565] width 13 height 13
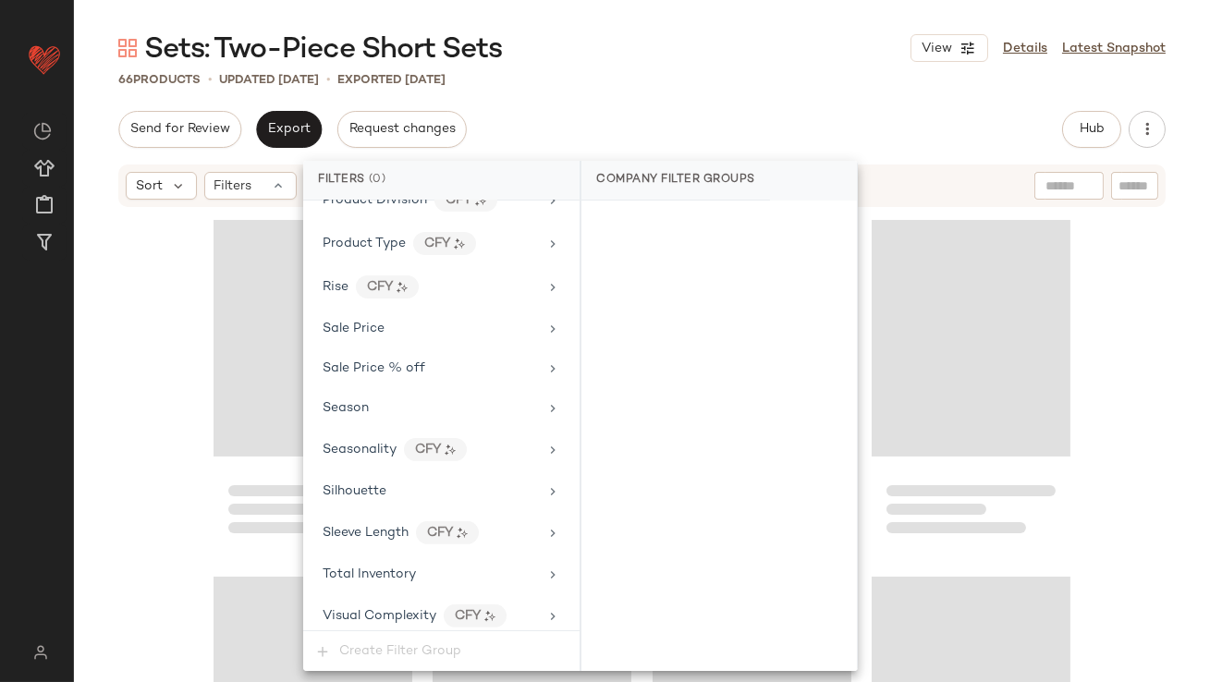
click at [668, 131] on div "Send for Review Export Request changes Hub Send for Review External Review Inte…" at bounding box center [641, 129] width 1047 height 37
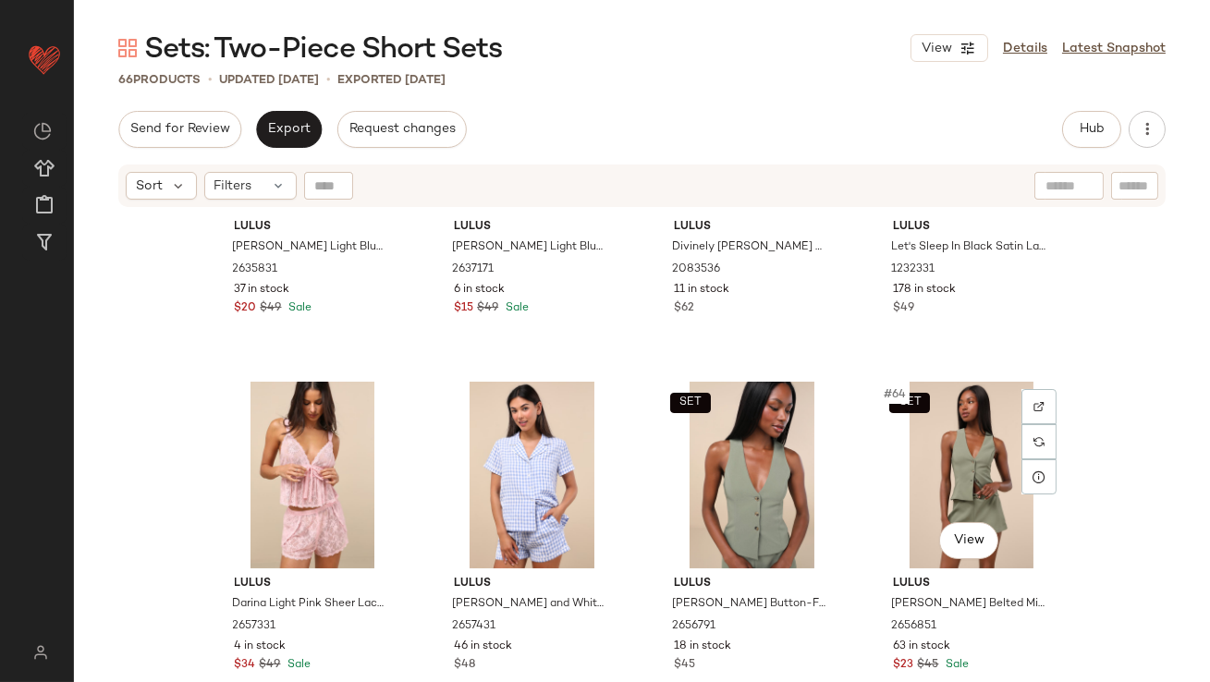
scroll to position [5184, 0]
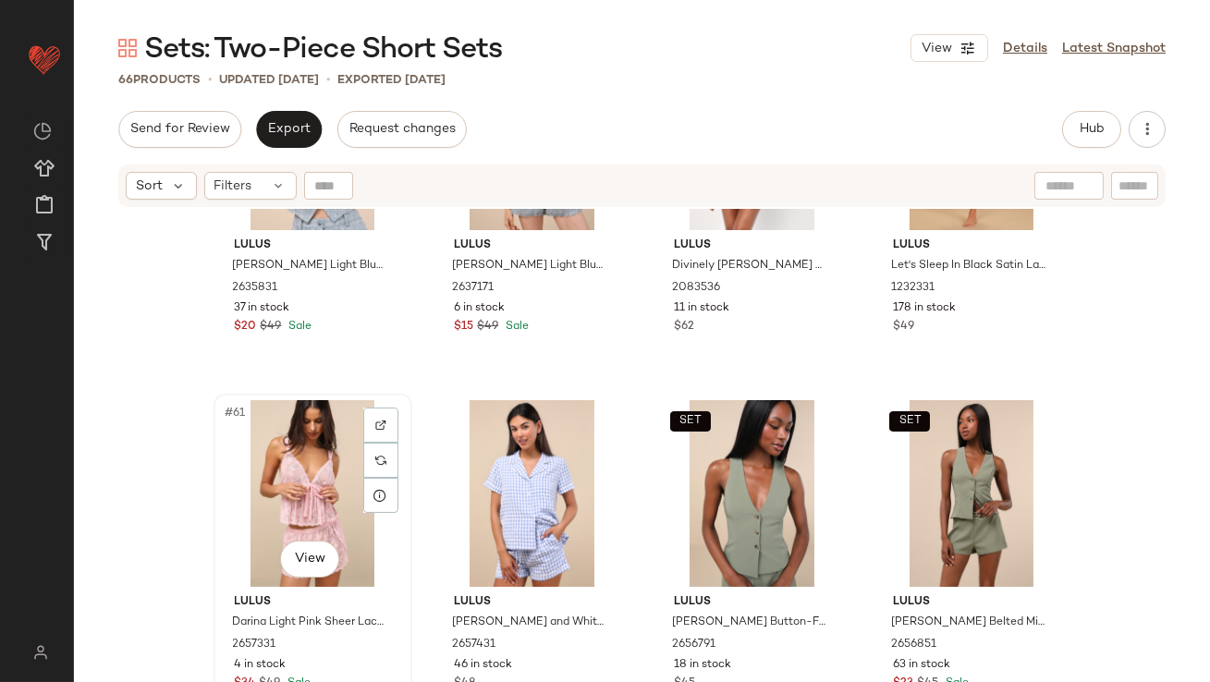
click at [291, 465] on div "#61 View" at bounding box center [313, 493] width 186 height 187
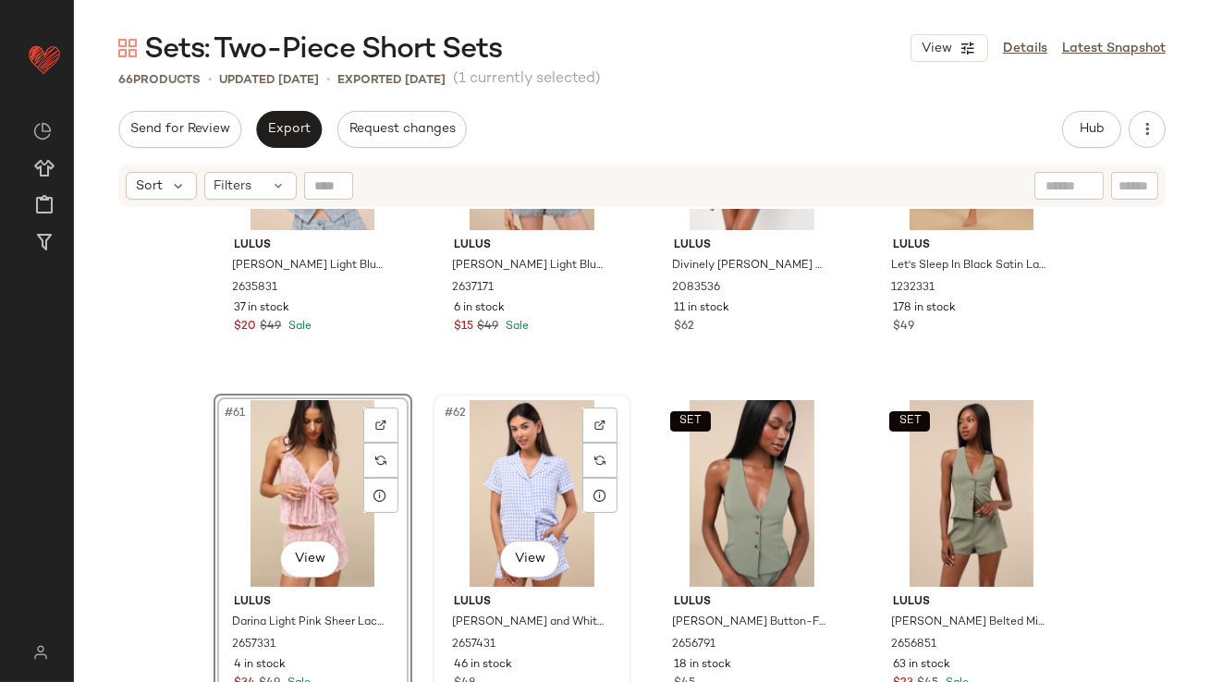
click at [496, 468] on div "#62 View" at bounding box center [532, 493] width 186 height 187
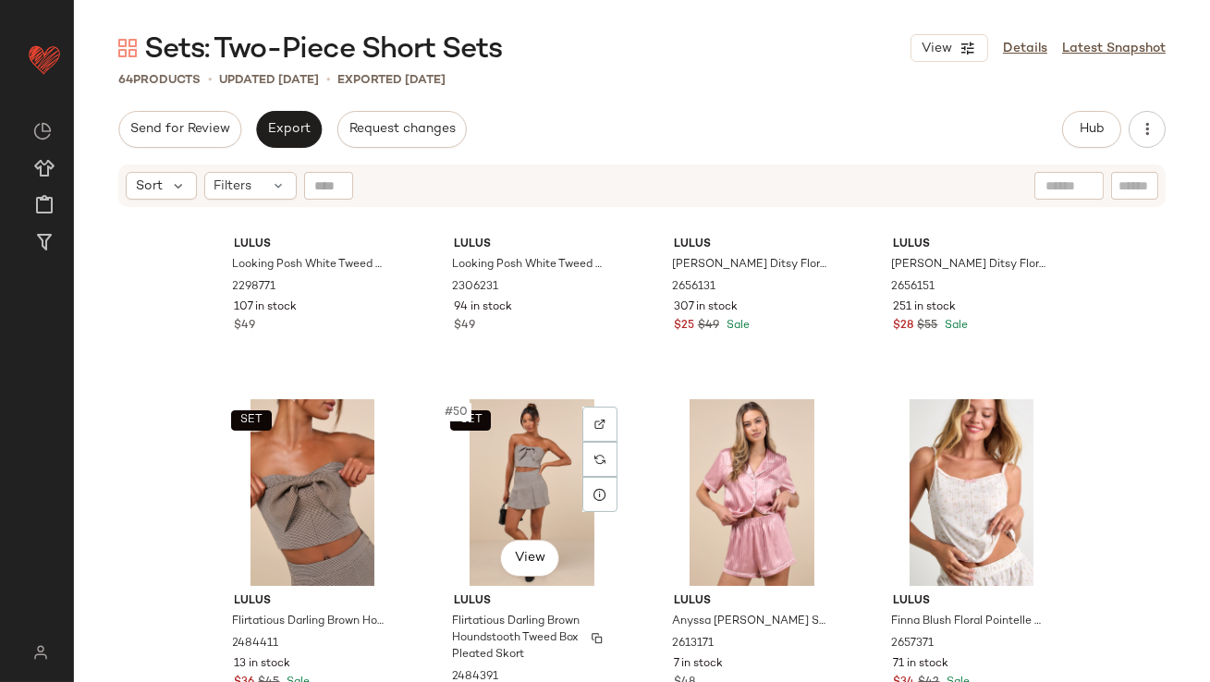
scroll to position [4086, 0]
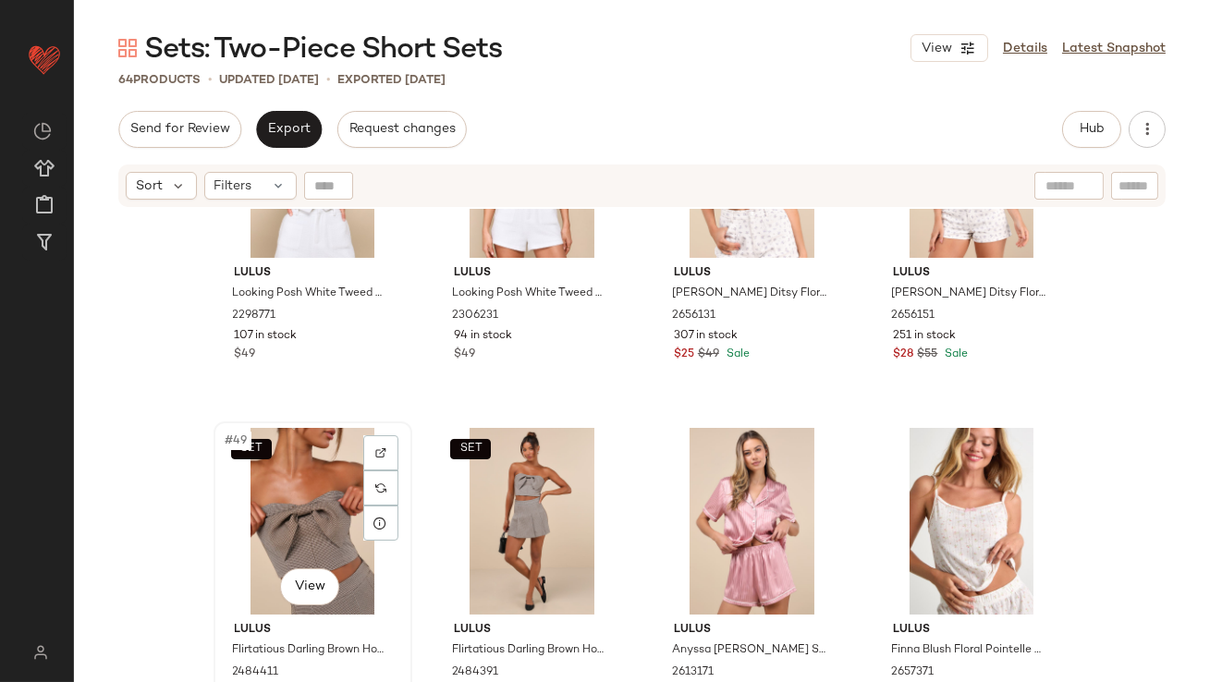
click at [270, 519] on div "SET #49 View" at bounding box center [313, 521] width 186 height 187
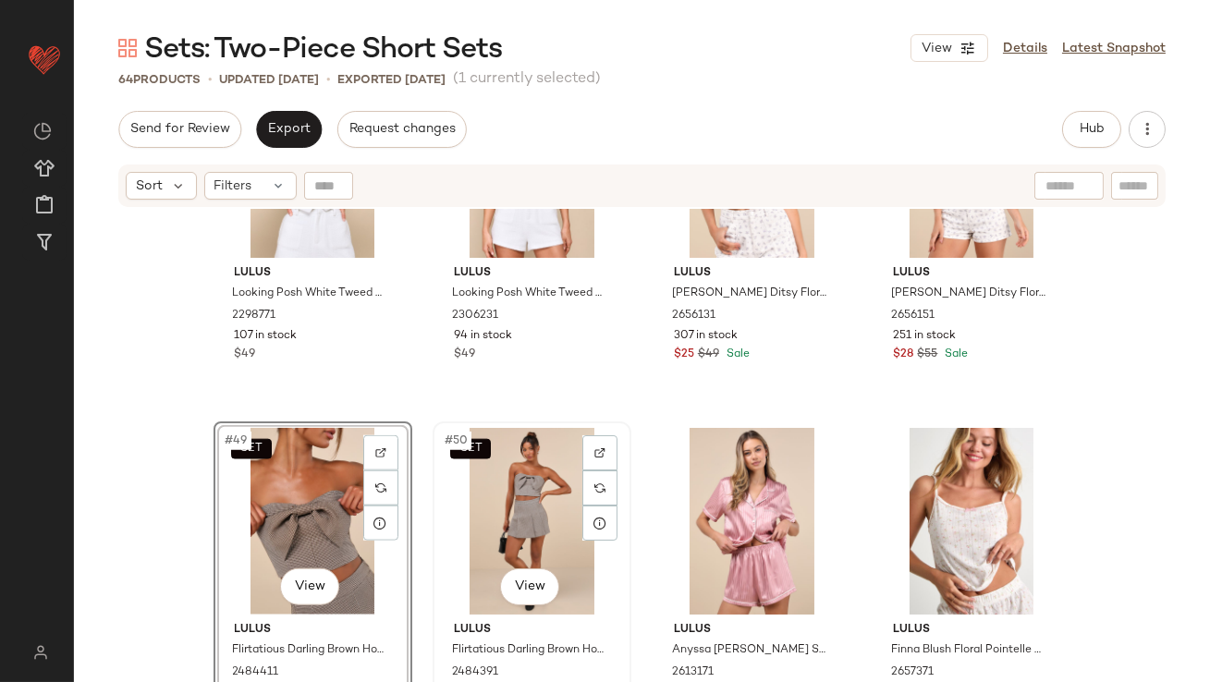
click at [511, 511] on div "SET #50 View" at bounding box center [532, 521] width 186 height 187
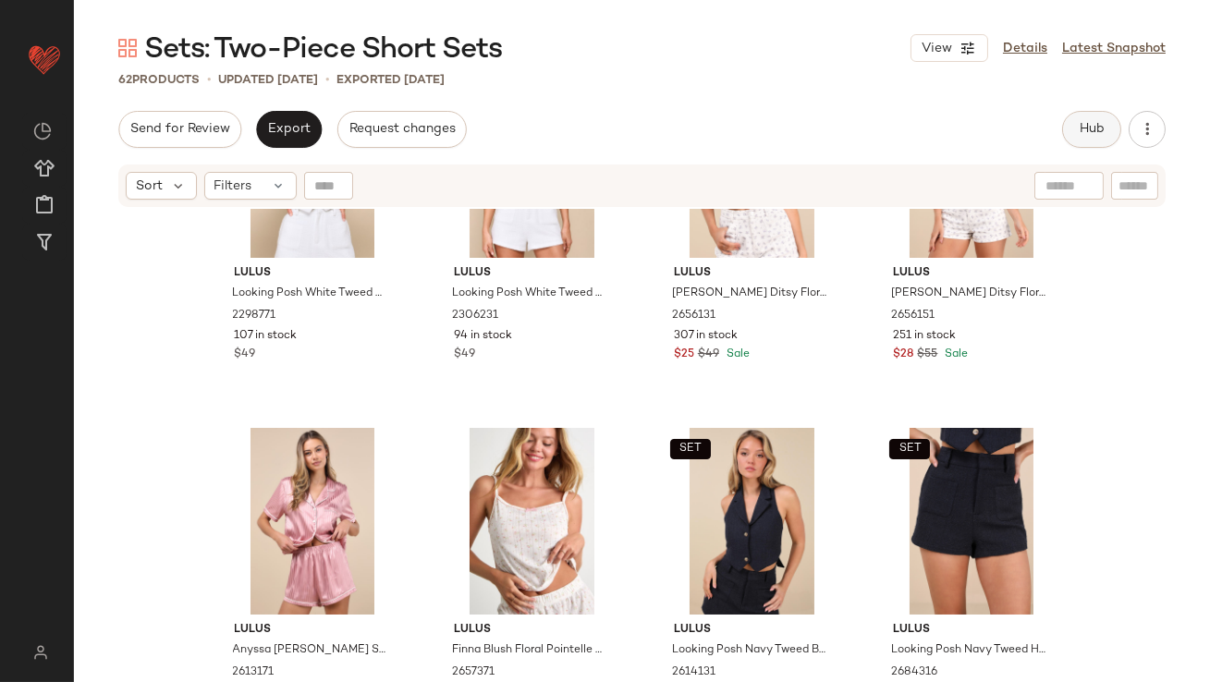
click at [1088, 140] on button "Hub" at bounding box center [1091, 129] width 59 height 37
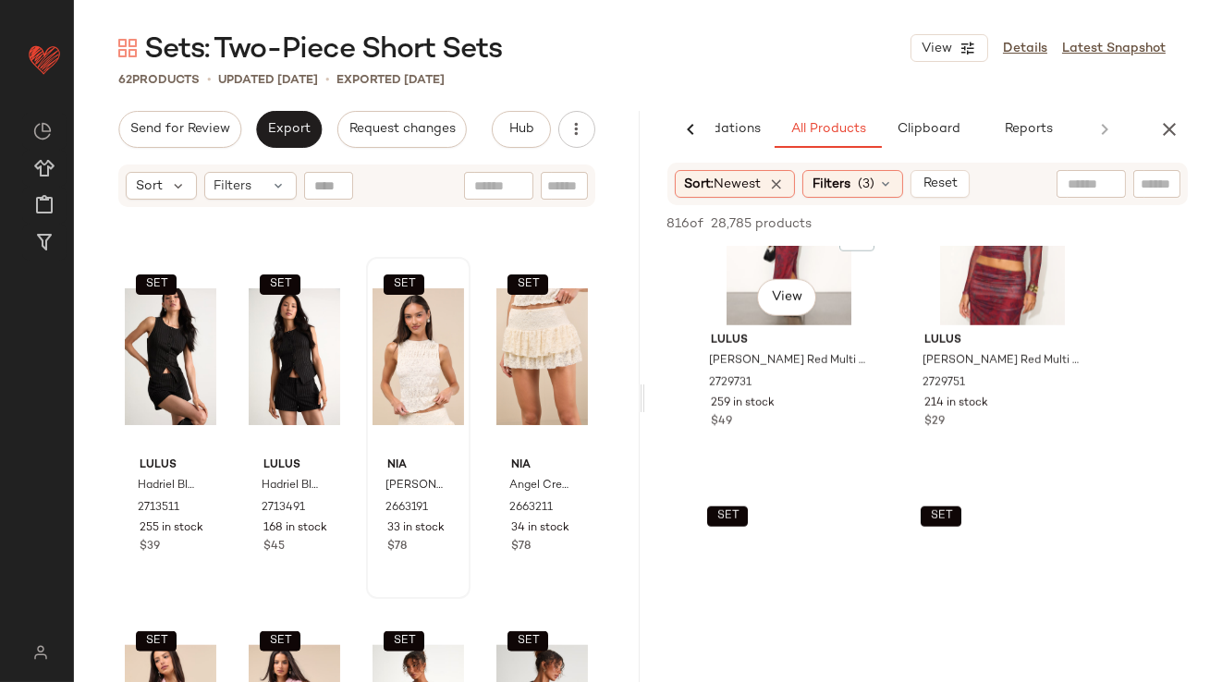
scroll to position [3712, 0]
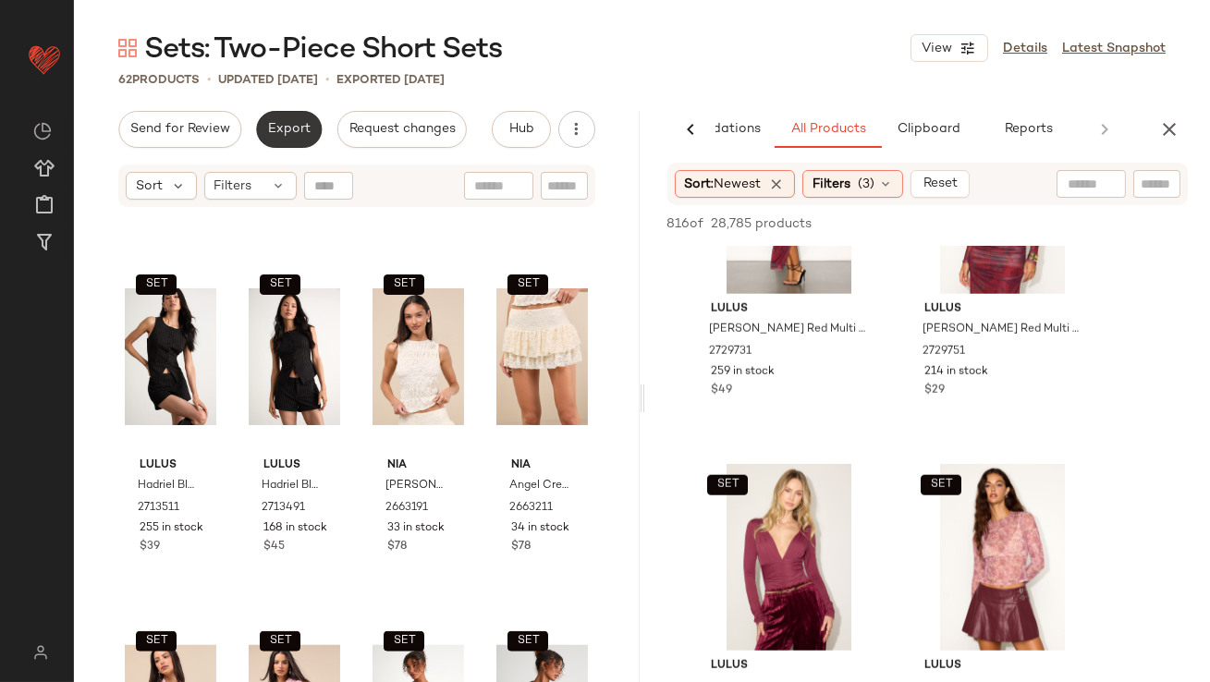
click at [287, 128] on span "Export" at bounding box center [288, 129] width 43 height 15
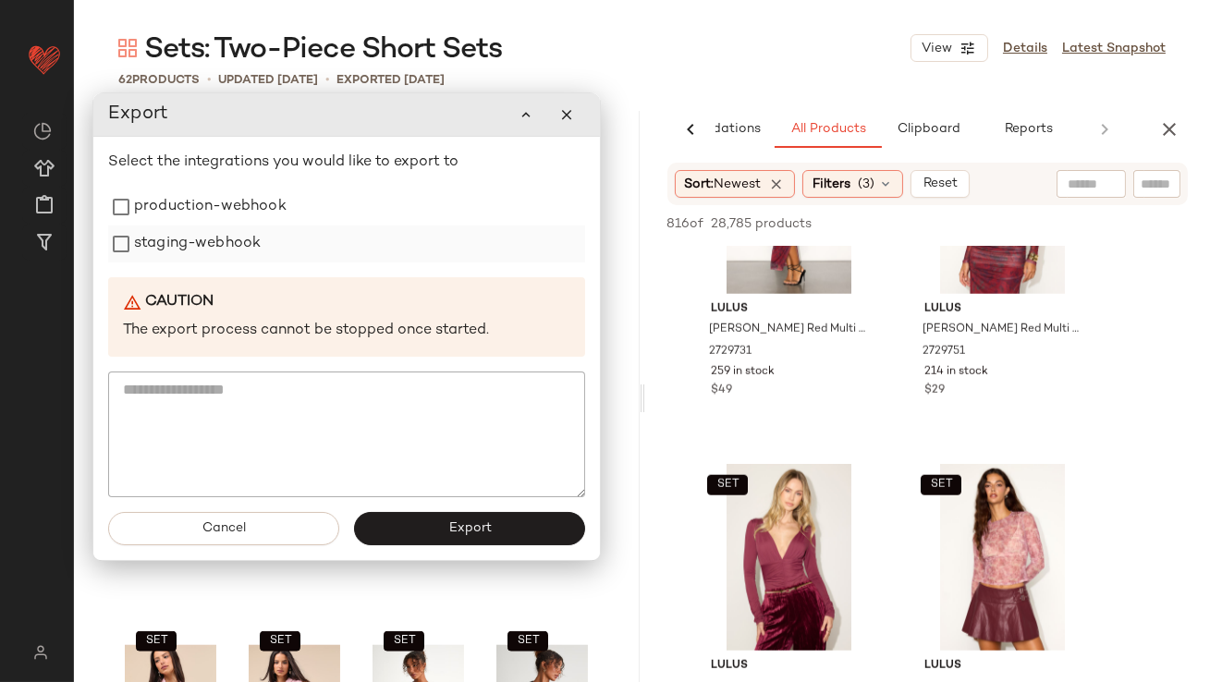
click at [238, 234] on label "staging-webhook" at bounding box center [197, 243] width 127 height 37
click at [236, 202] on label "production-webhook" at bounding box center [210, 206] width 152 height 37
click at [484, 536] on button "Export" at bounding box center [469, 528] width 231 height 33
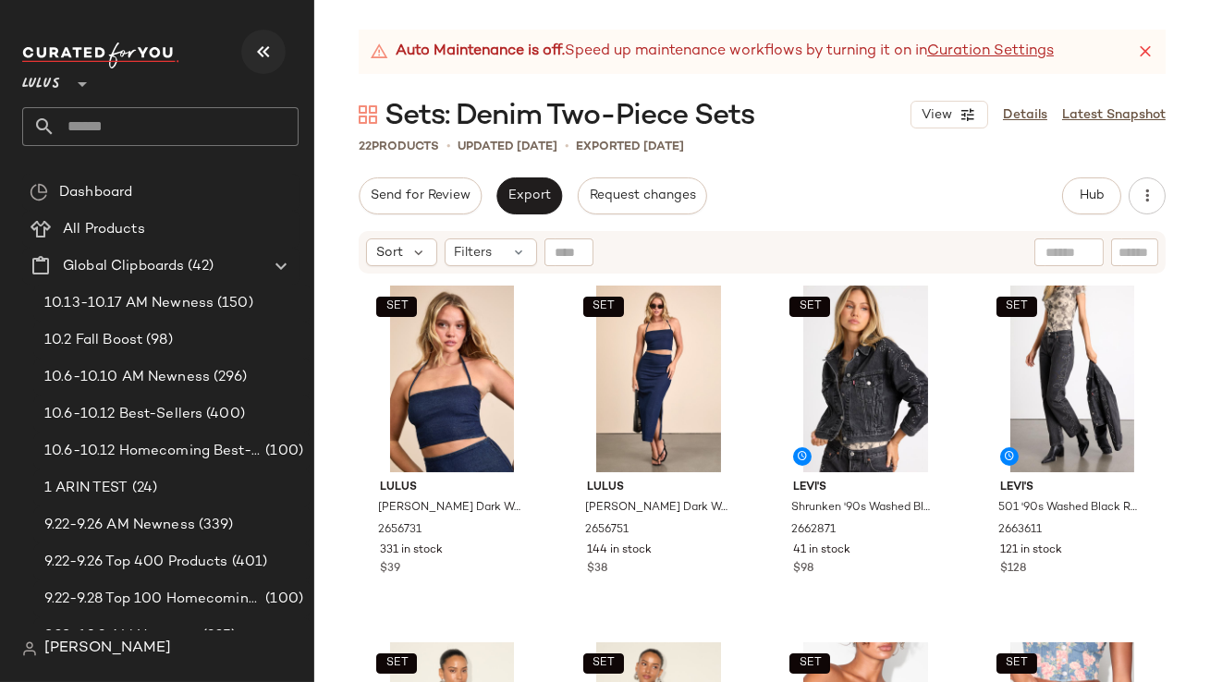
click at [259, 49] on icon "button" at bounding box center [263, 52] width 22 height 22
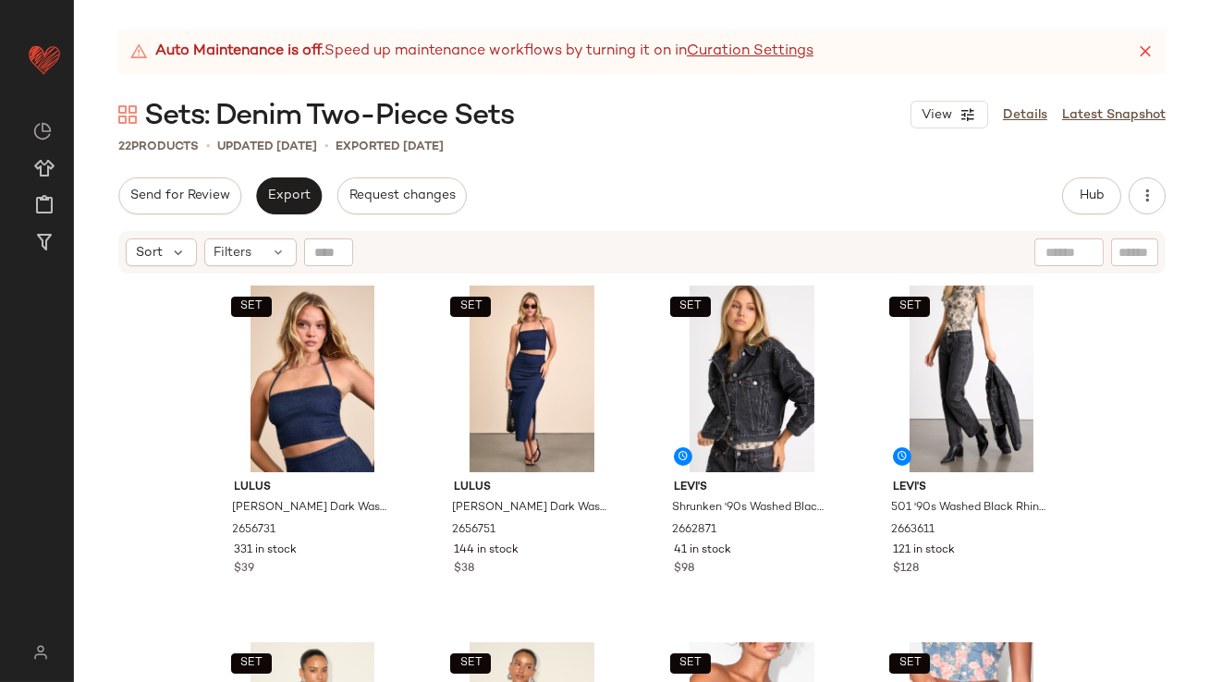
click at [1144, 47] on icon at bounding box center [1145, 52] width 18 height 18
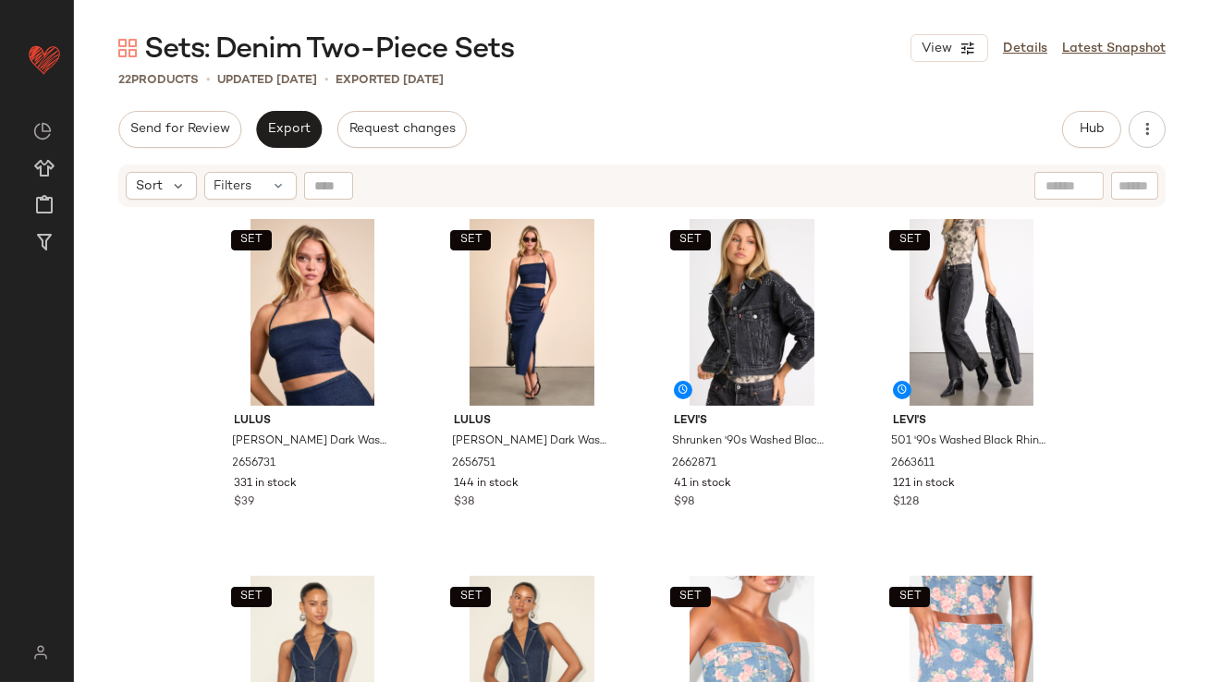
click at [232, 201] on div "Sort Filters" at bounding box center [641, 185] width 1047 height 43
click at [232, 192] on span "Filters" at bounding box center [233, 185] width 38 height 19
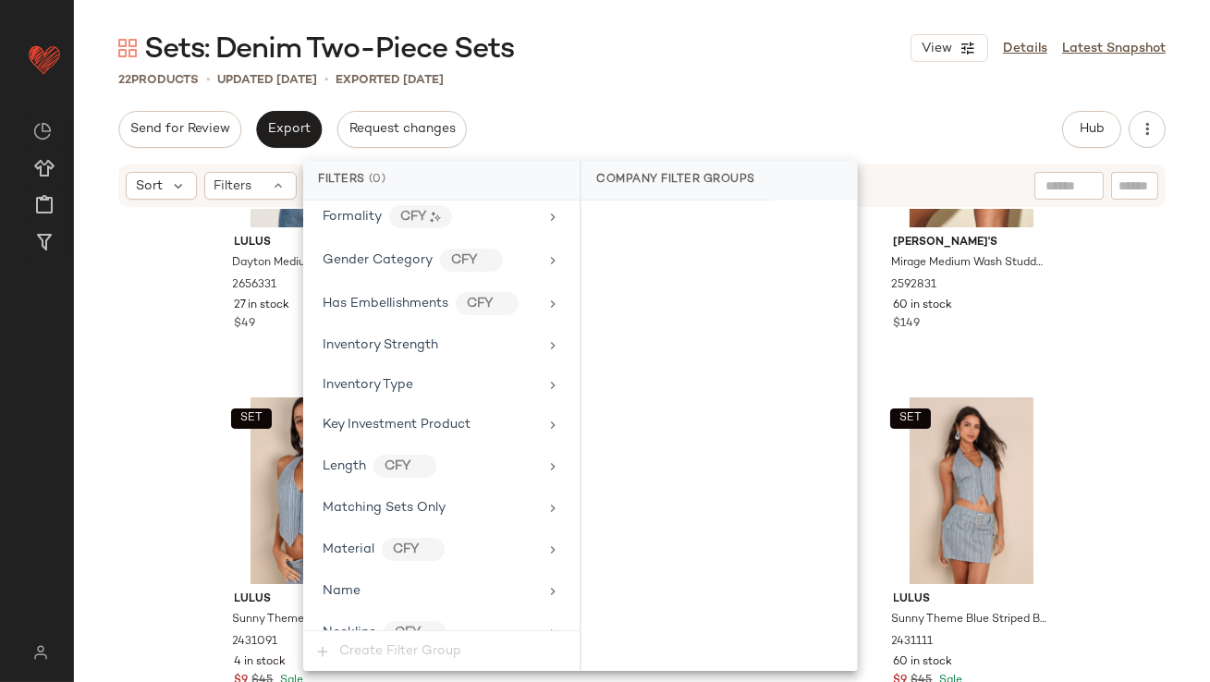
scroll to position [1419, 0]
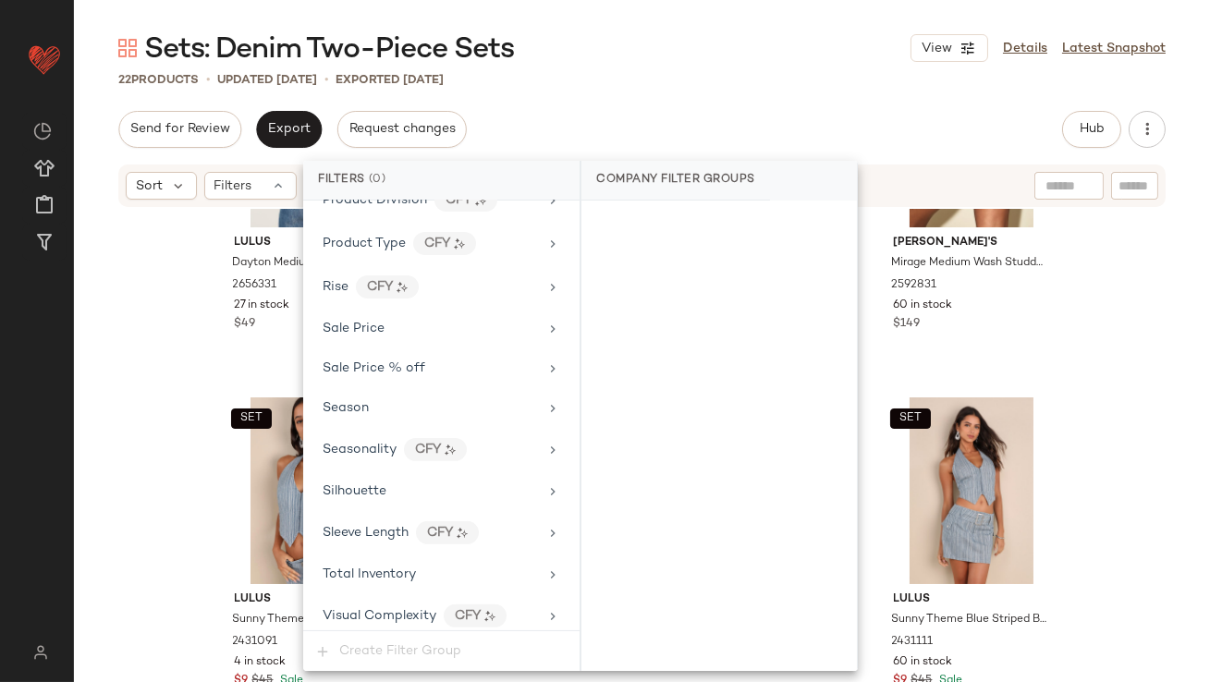
click at [176, 510] on div "SET Lulus Dayton Medium Wash Denim Vest Top 2656331 27 in stock $49 SET Lulus D…" at bounding box center [642, 470] width 1136 height 523
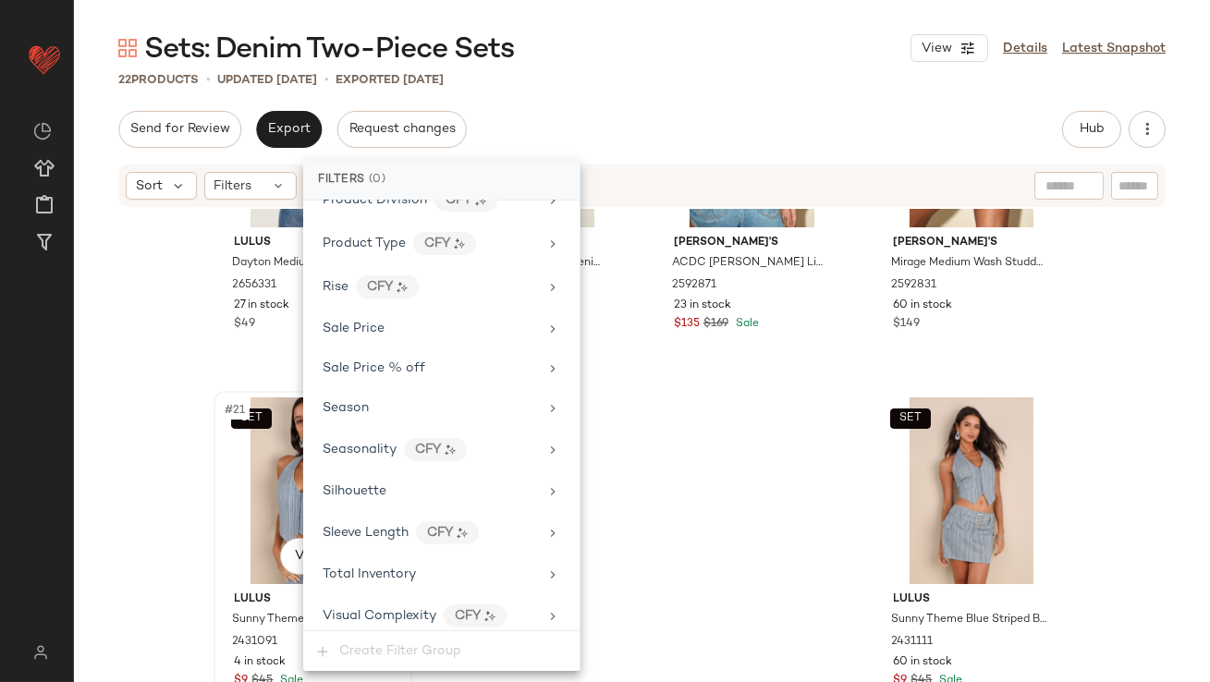
click at [304, 492] on div "SET #21 View" at bounding box center [313, 490] width 186 height 187
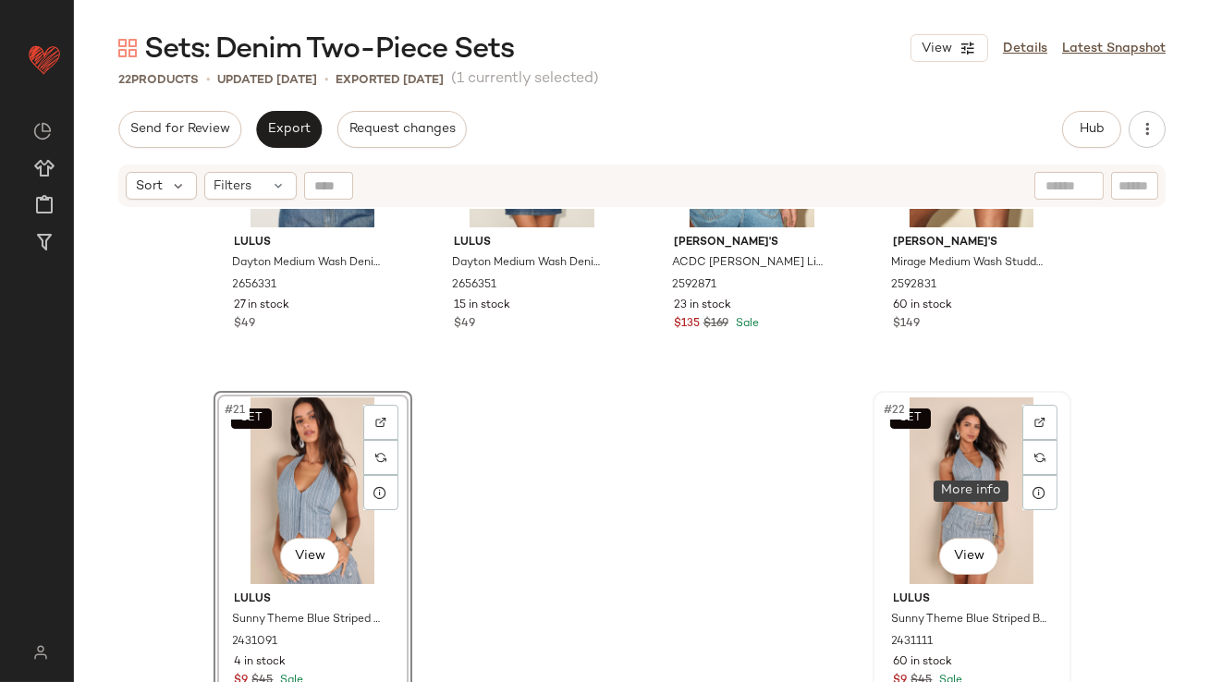
click at [948, 484] on div "SET #22 View" at bounding box center [972, 490] width 186 height 187
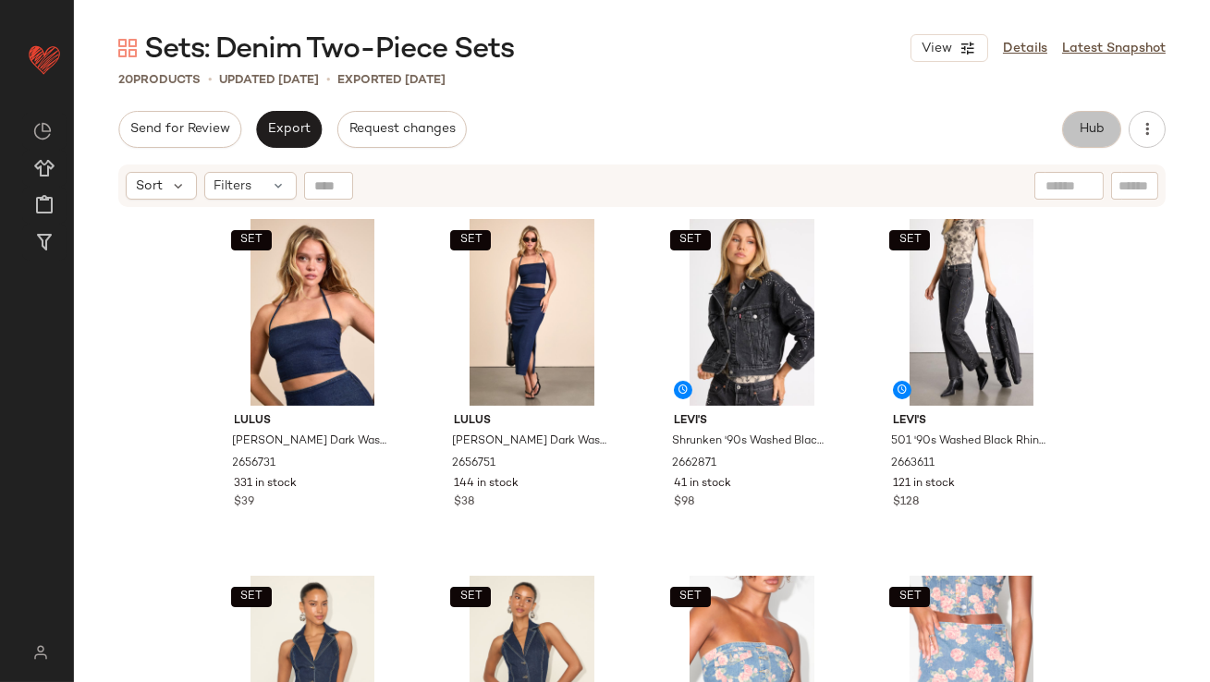
click at [1080, 117] on button "Hub" at bounding box center [1091, 129] width 59 height 37
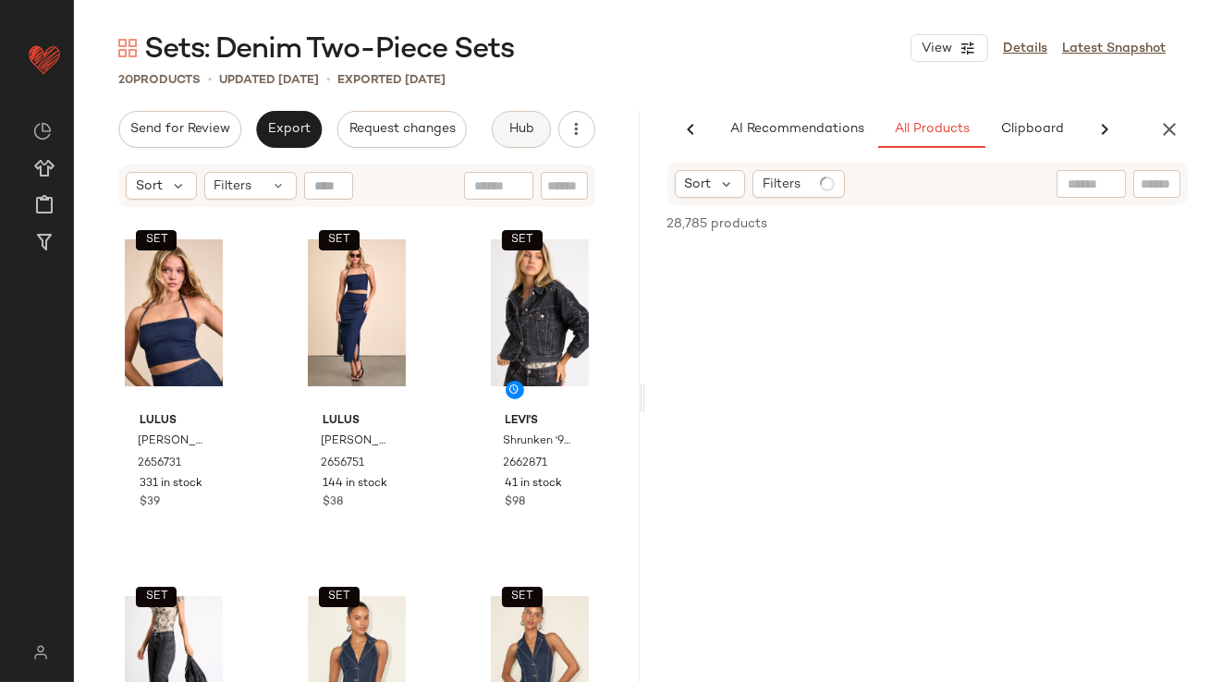
scroll to position [0, 103]
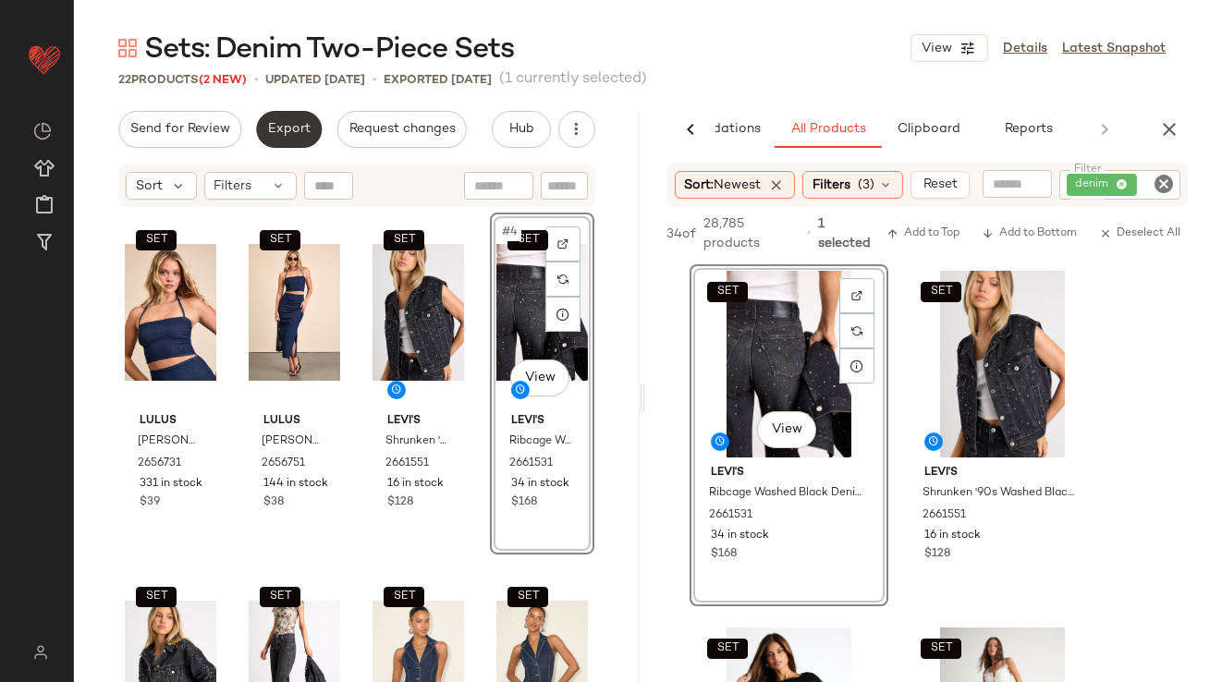
click at [280, 131] on span "Export" at bounding box center [288, 129] width 43 height 15
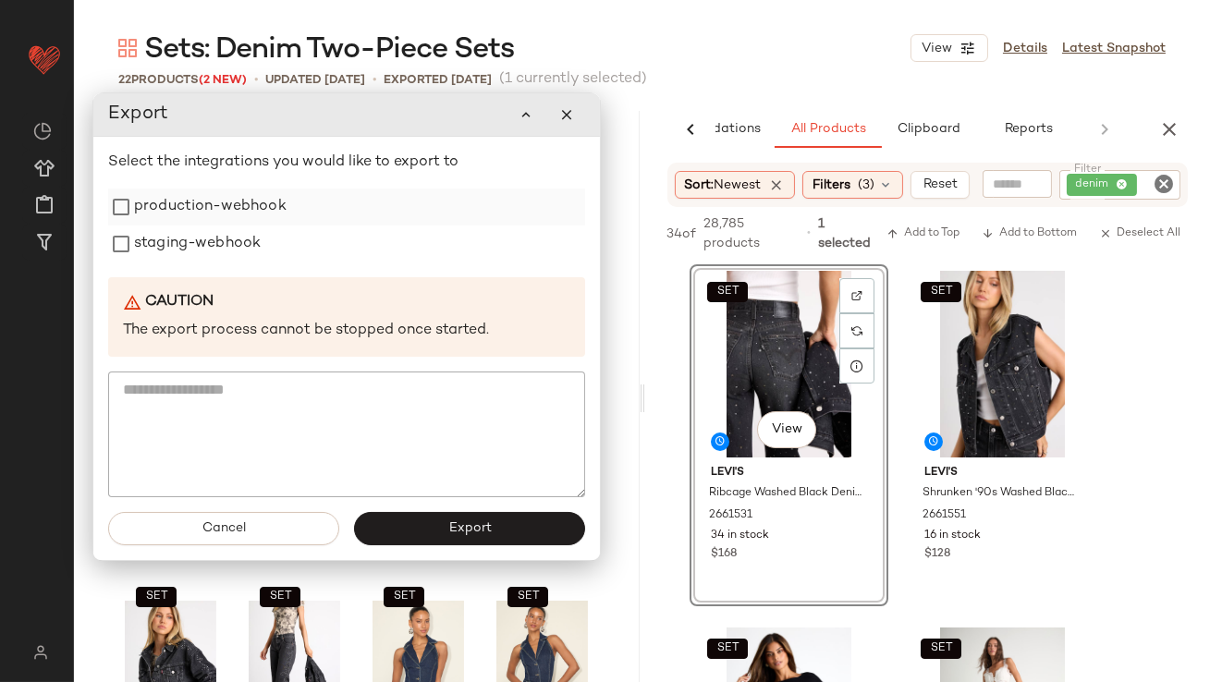
click at [268, 213] on label "production-webhook" at bounding box center [210, 206] width 152 height 37
click at [253, 250] on label "staging-webhook" at bounding box center [197, 243] width 127 height 37
click at [435, 516] on button "Export" at bounding box center [468, 528] width 231 height 33
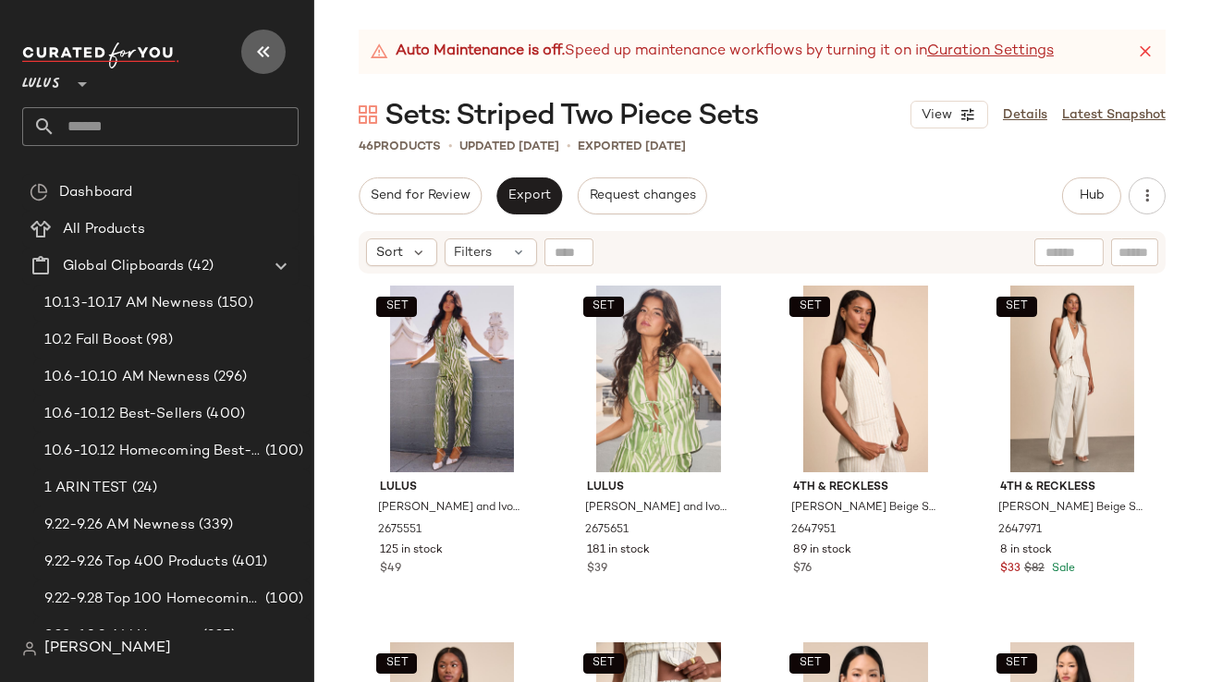
click at [259, 54] on icon "button" at bounding box center [263, 52] width 22 height 22
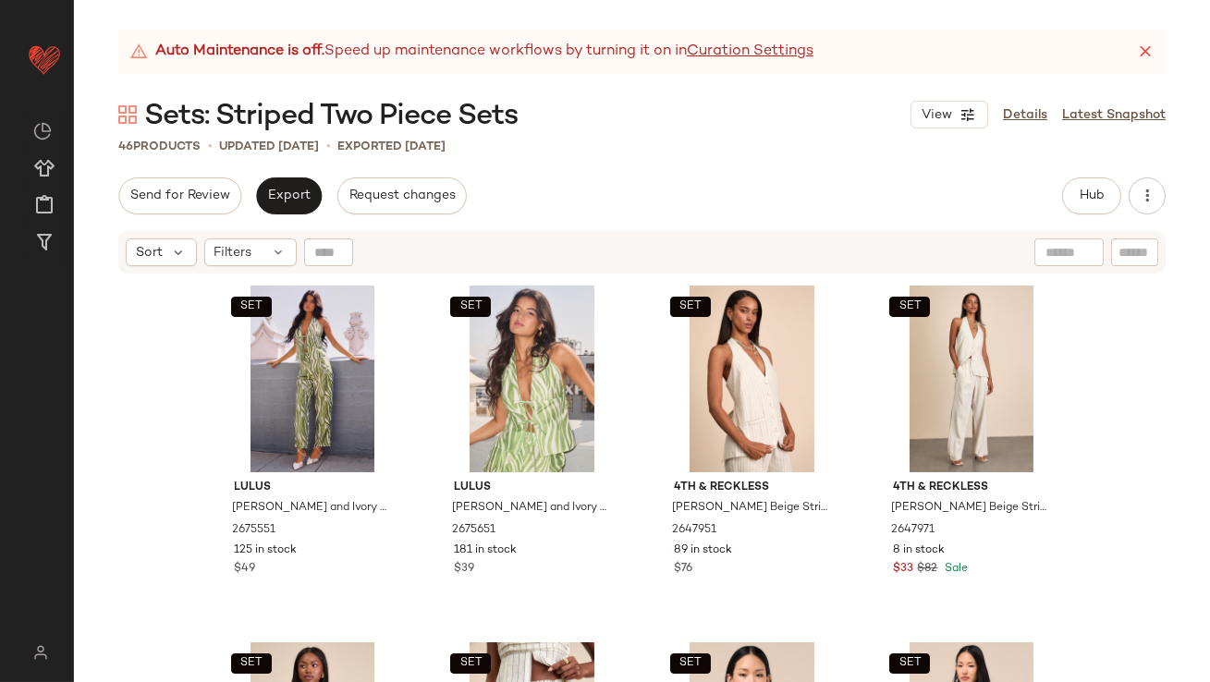
click at [1151, 55] on icon at bounding box center [1145, 52] width 18 height 18
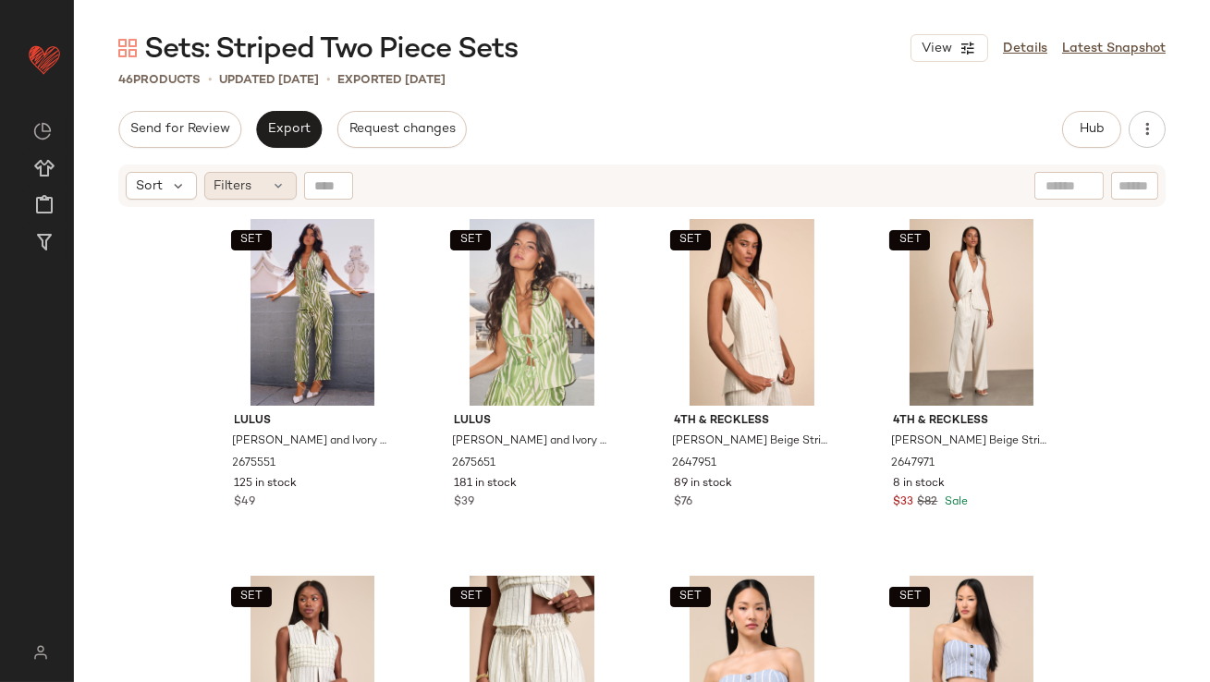
click at [261, 188] on div "Filters" at bounding box center [250, 186] width 92 height 28
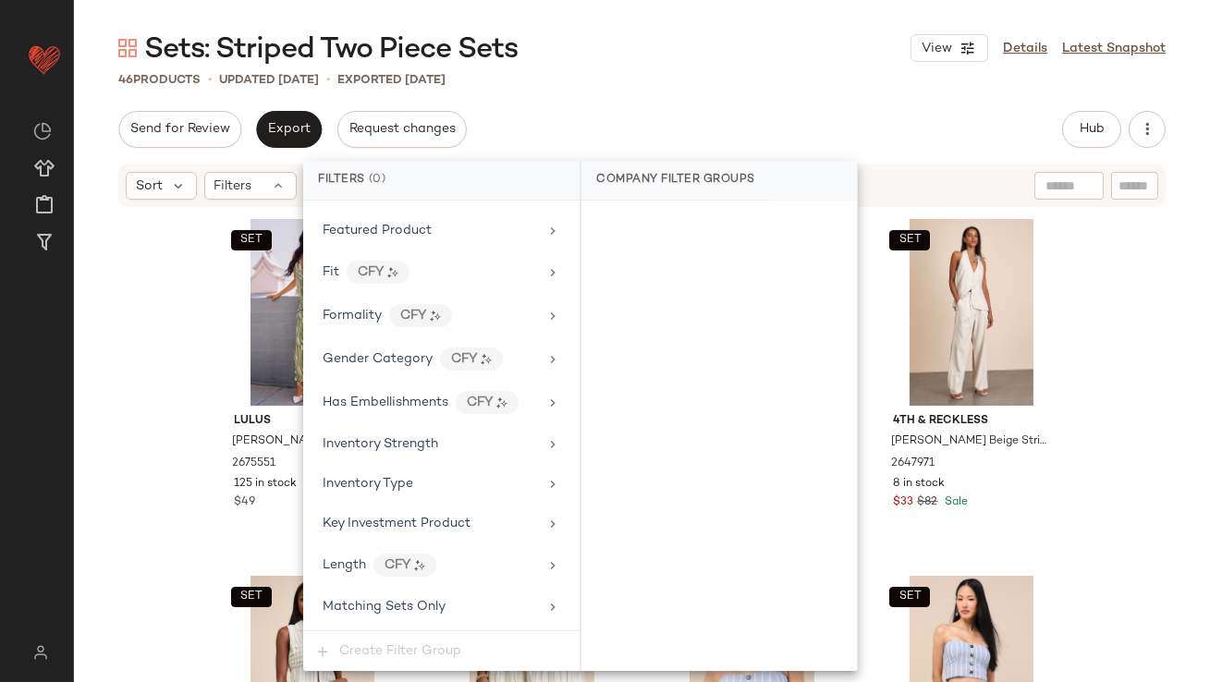
scroll to position [1419, 0]
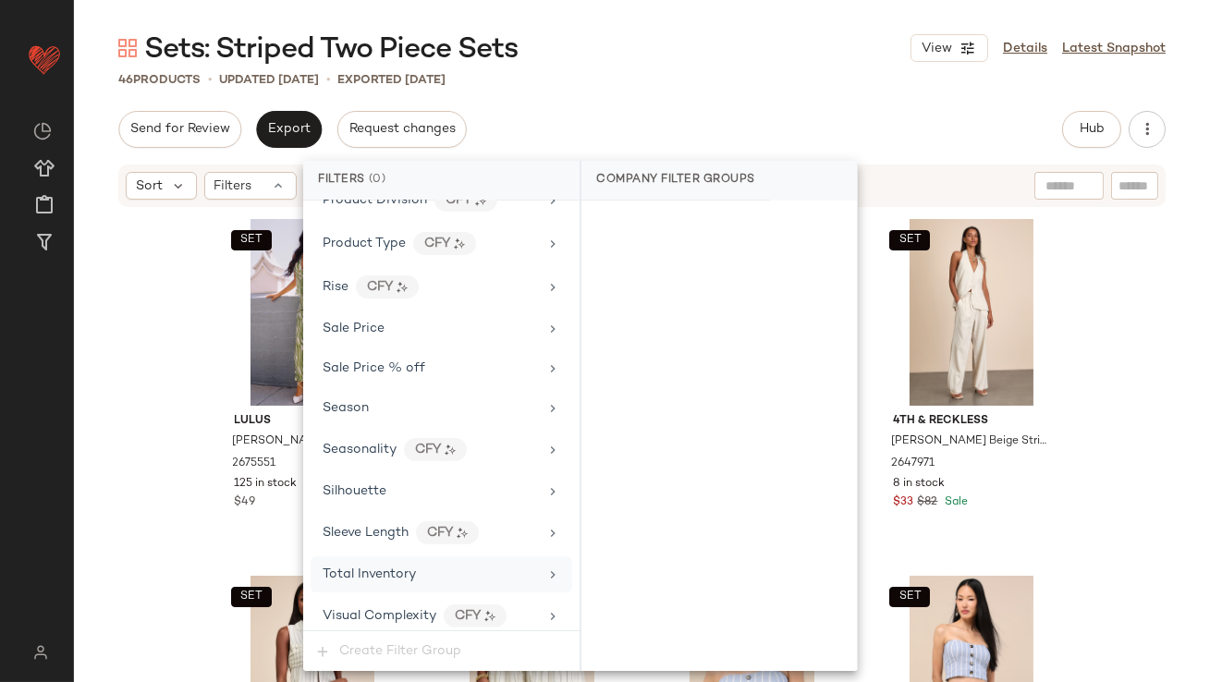
click at [405, 567] on span "Total Inventory" at bounding box center [368, 574] width 93 height 14
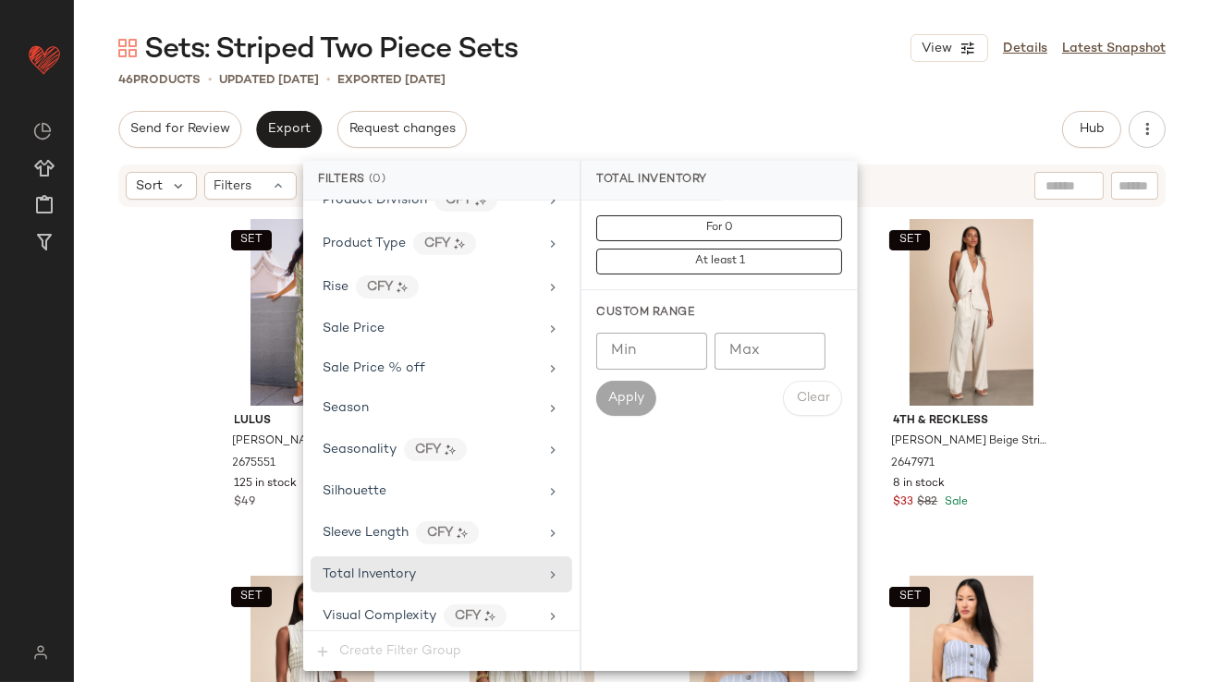
click at [789, 359] on input "Max" at bounding box center [769, 351] width 111 height 37
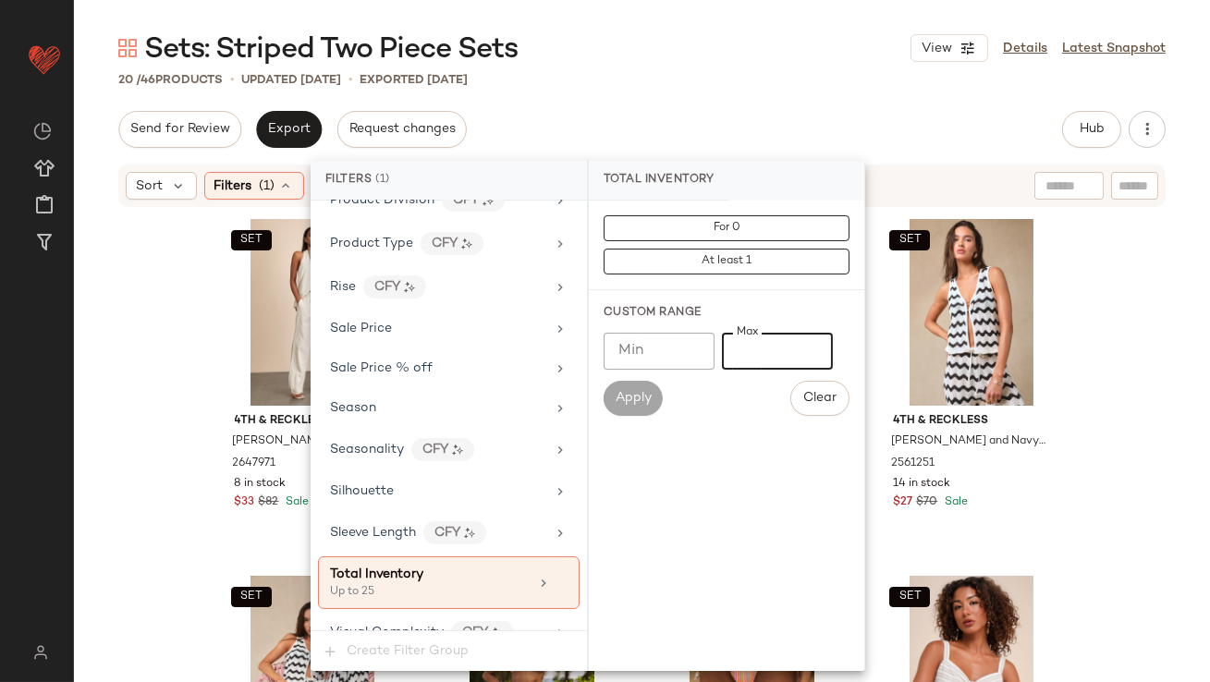
type input "*"
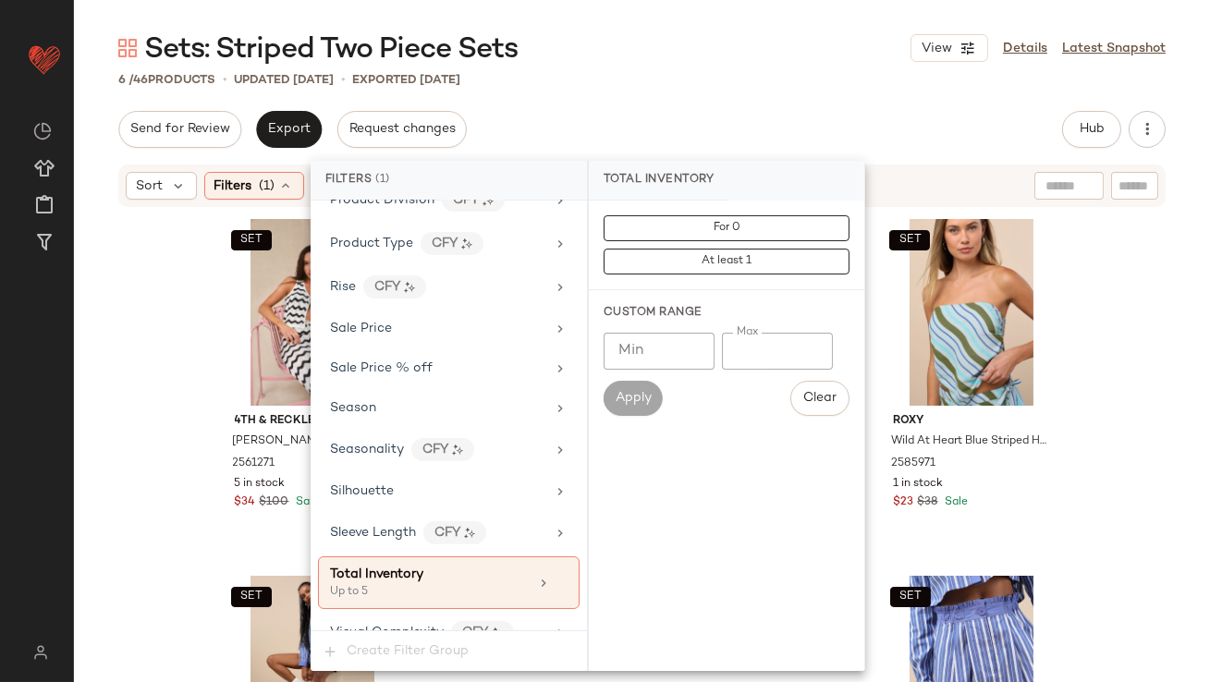
click at [949, 167] on div "Sort Filters (1) Reset" at bounding box center [641, 185] width 1047 height 43
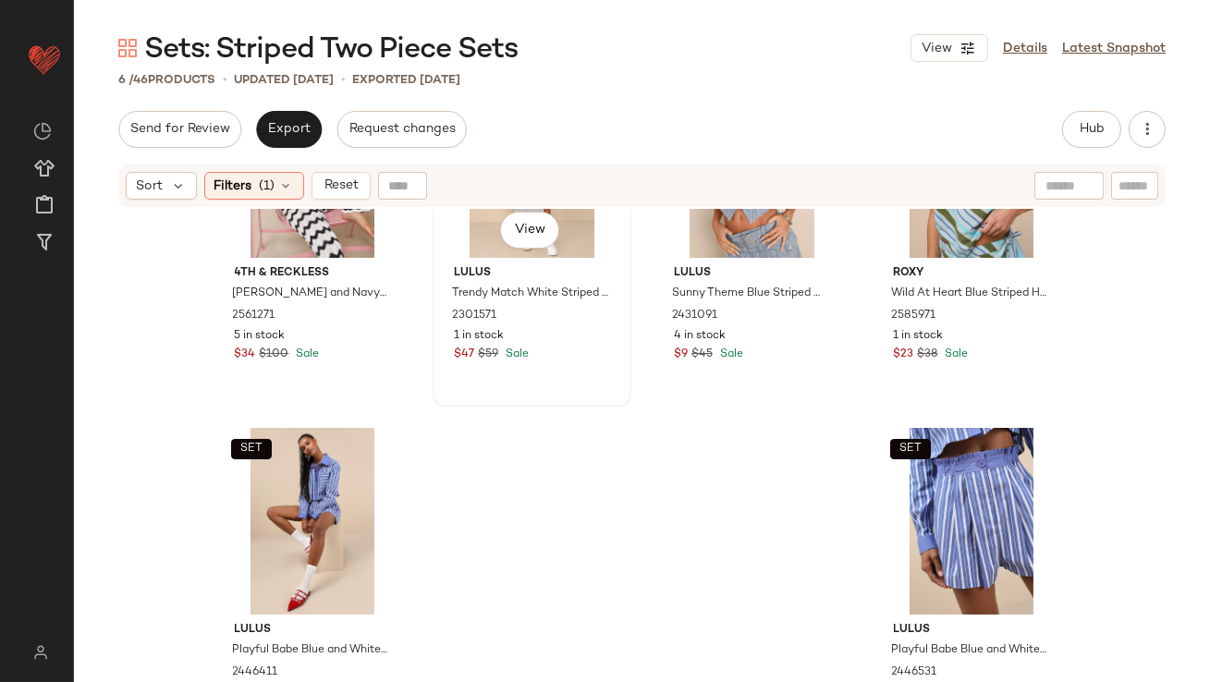
scroll to position [149, 0]
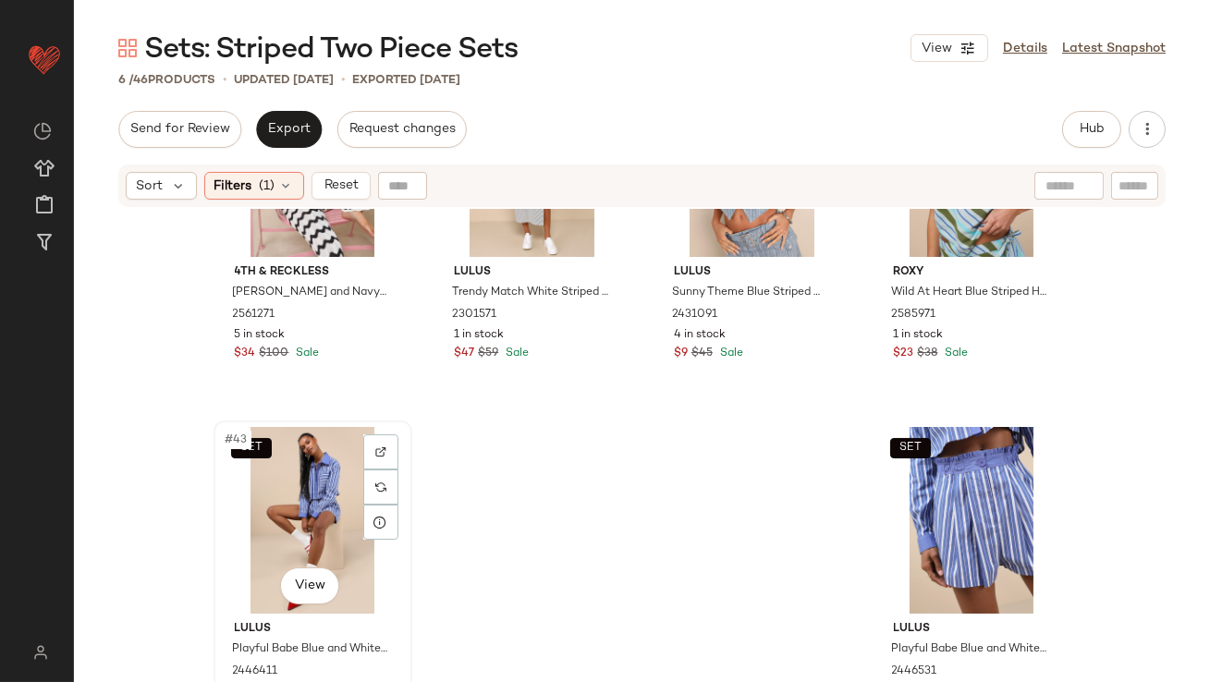
click at [235, 526] on div "SET #43 View" at bounding box center [313, 520] width 186 height 187
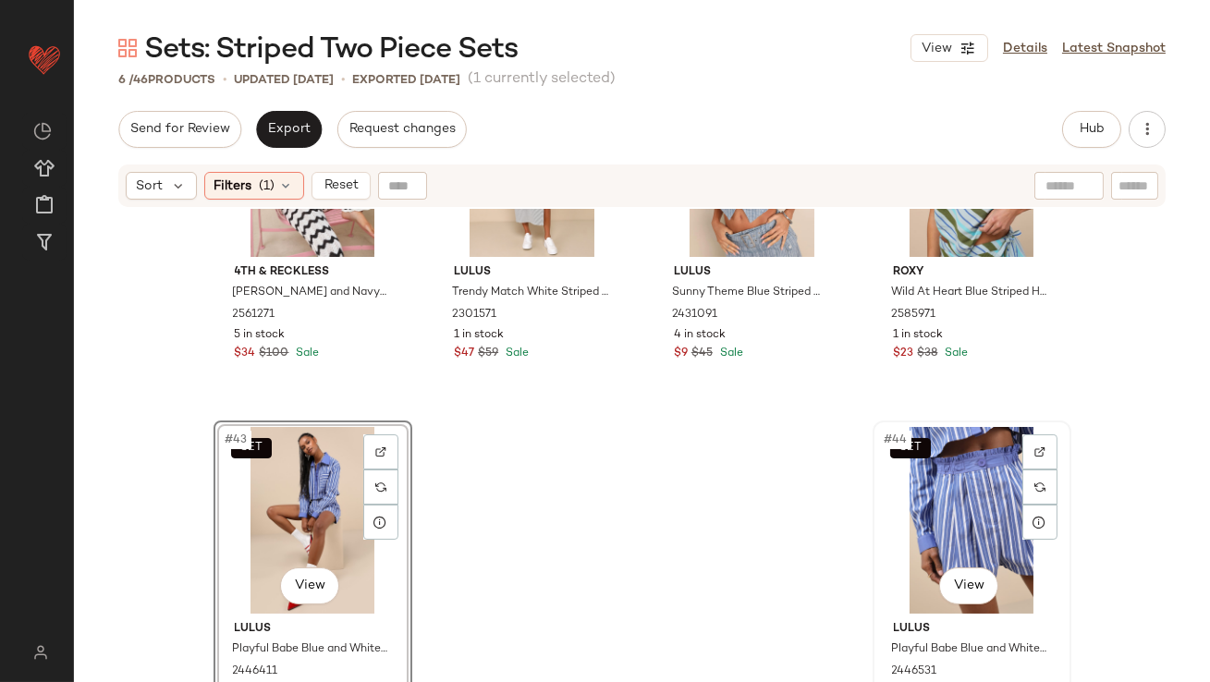
click at [928, 483] on div "SET #44 View" at bounding box center [972, 520] width 186 height 187
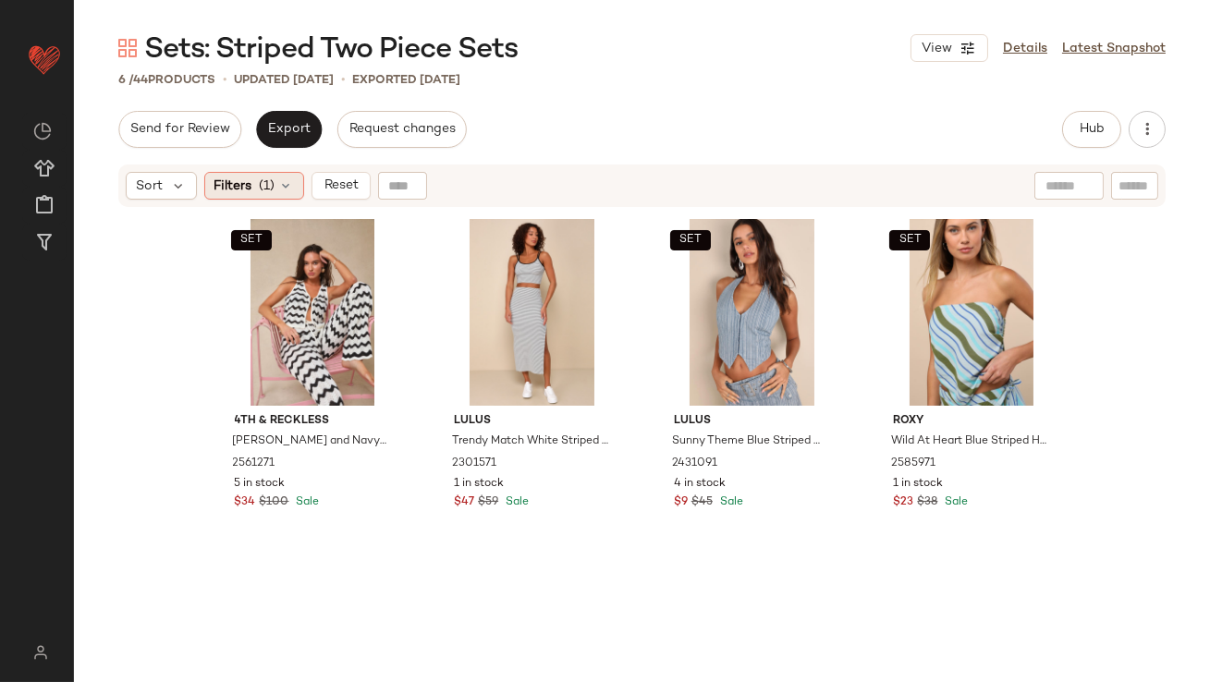
click at [251, 187] on div "Filters (1)" at bounding box center [254, 186] width 100 height 28
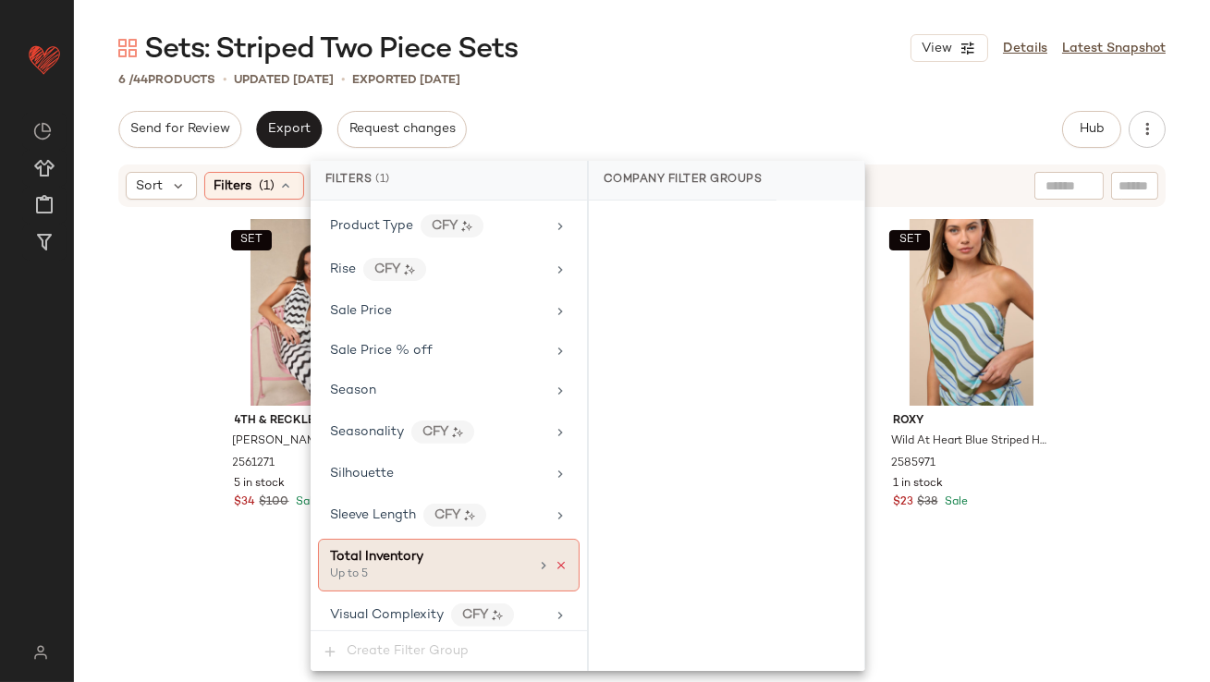
click at [554, 559] on icon at bounding box center [560, 565] width 13 height 13
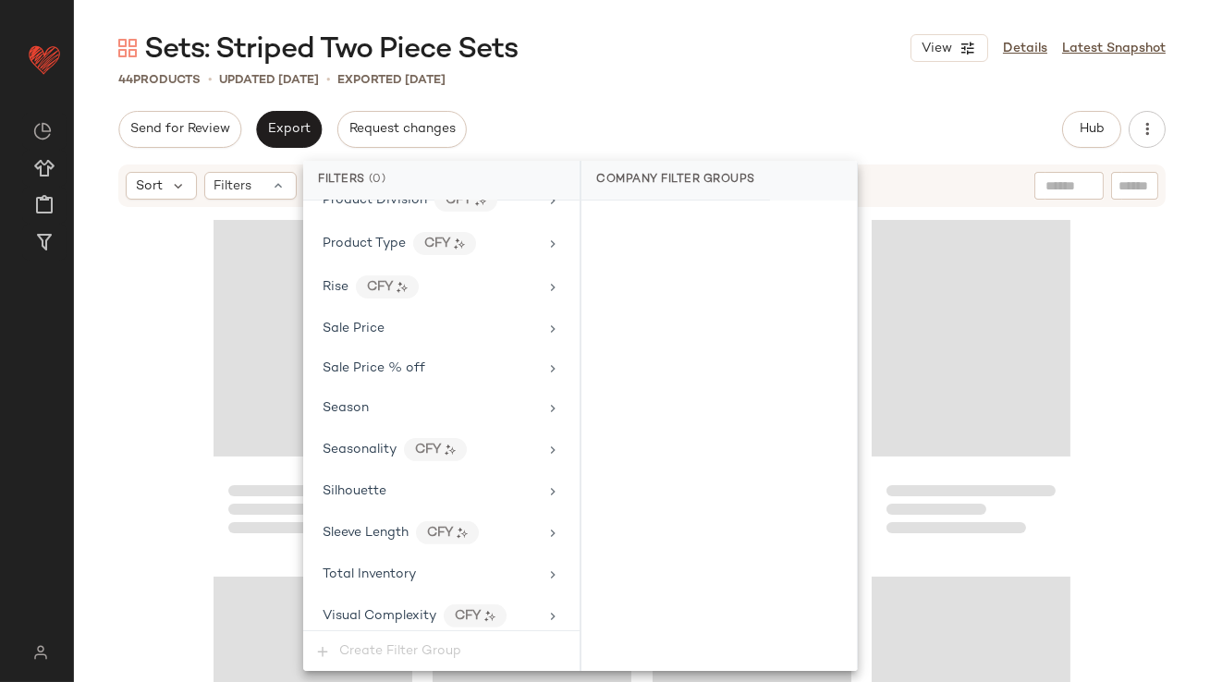
click at [630, 109] on div "Sets: Striped Two Piece Sets View Details Latest Snapshot 44 Products • updated…" at bounding box center [642, 356] width 1136 height 652
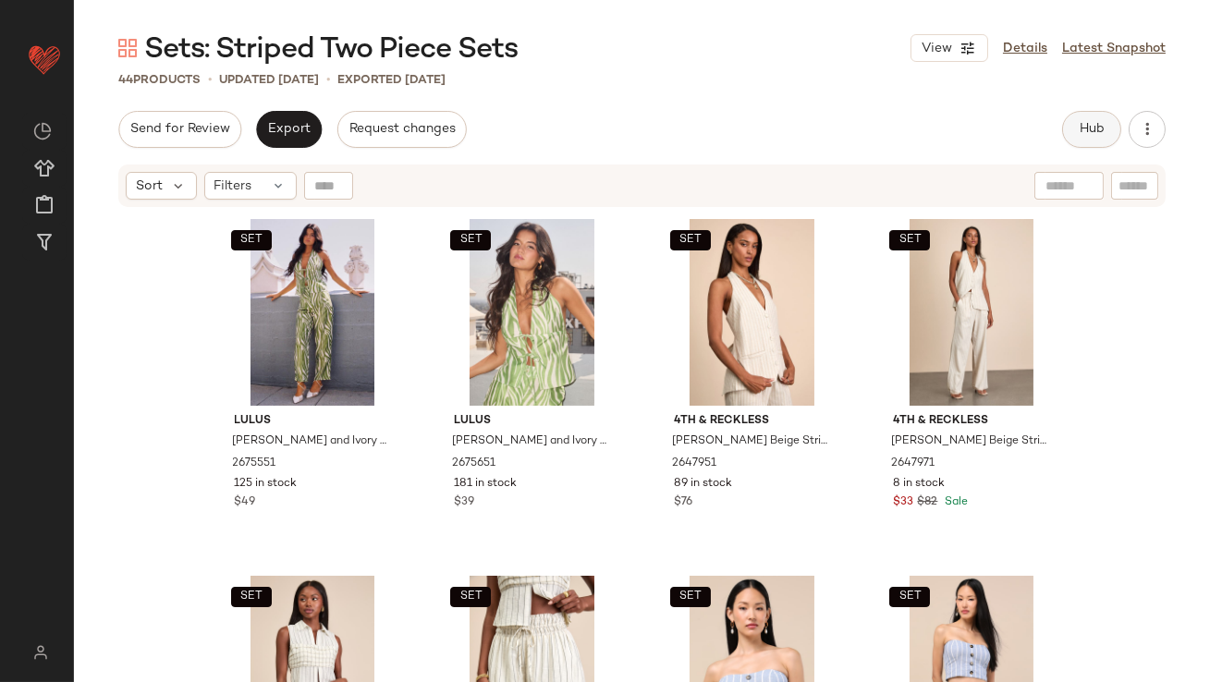
click at [1090, 122] on span "Hub" at bounding box center [1091, 129] width 26 height 15
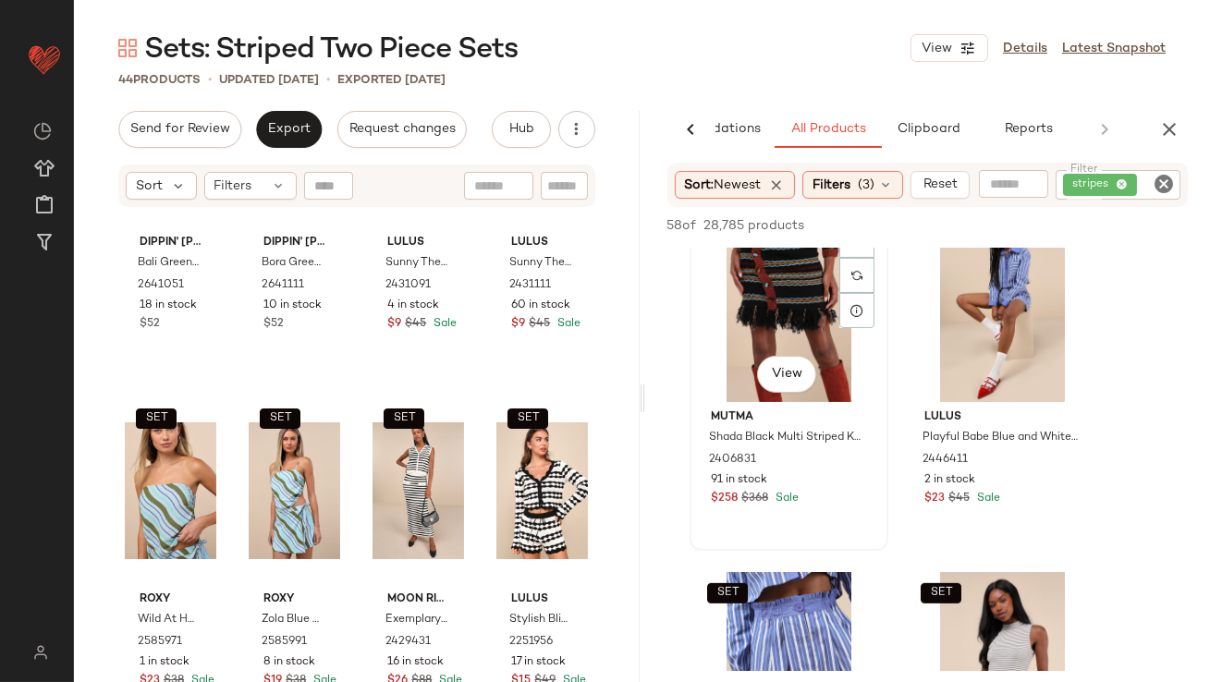
scroll to position [1457, 0]
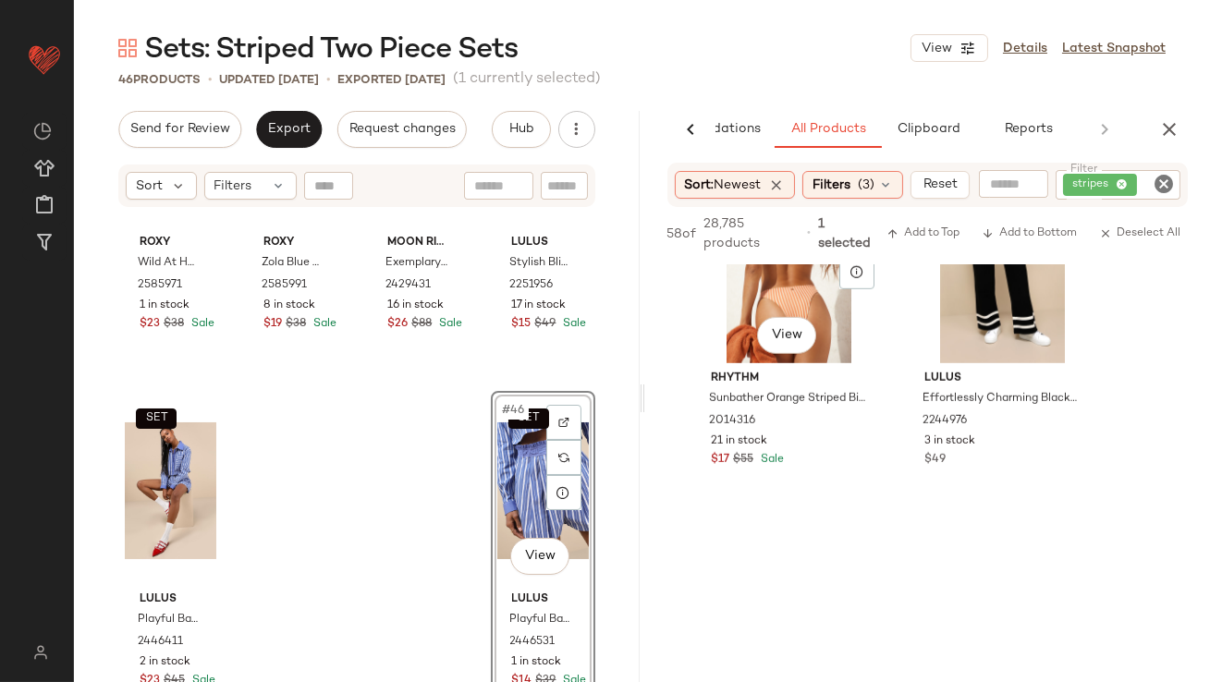
scroll to position [3175, 0]
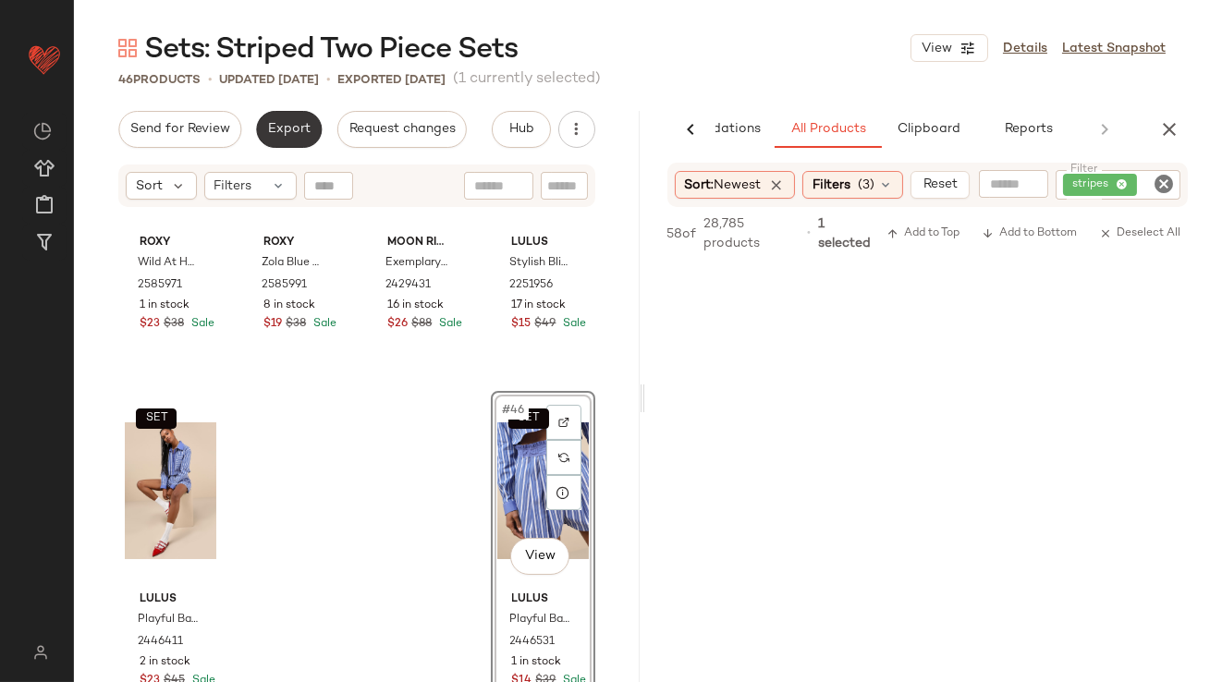
click at [270, 131] on span "Export" at bounding box center [288, 129] width 43 height 15
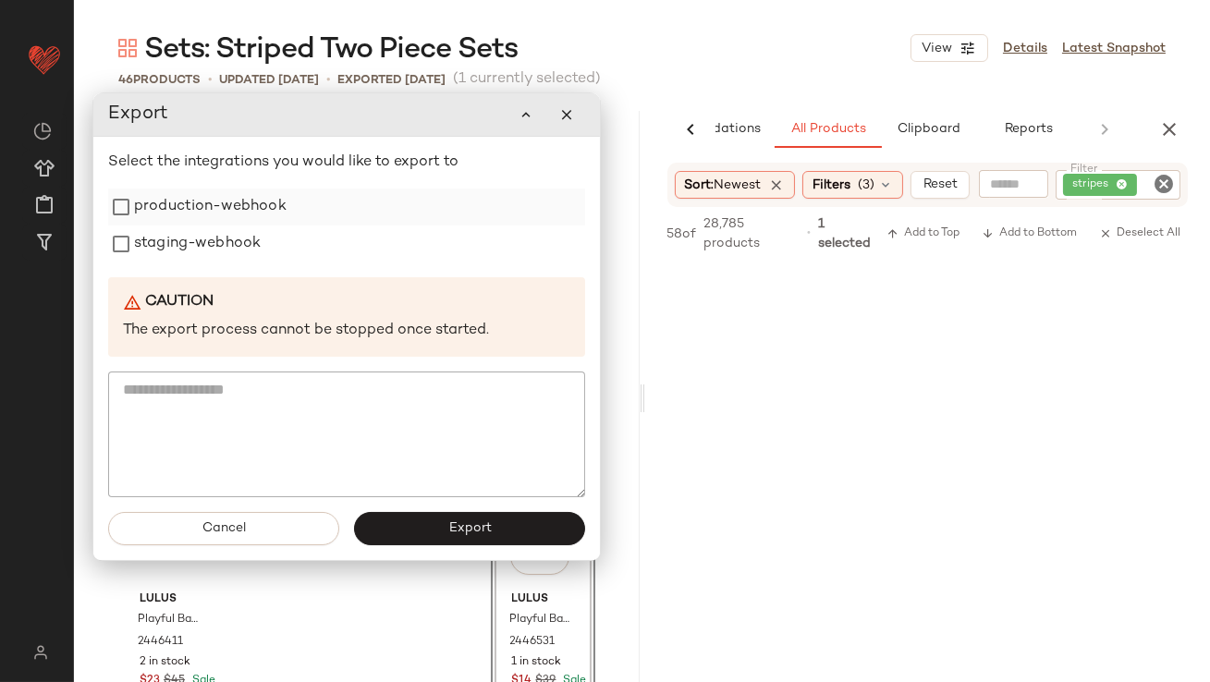
click at [265, 199] on label "production-webhook" at bounding box center [210, 206] width 152 height 37
click at [254, 241] on label "staging-webhook" at bounding box center [197, 243] width 127 height 37
click at [473, 526] on span "Export" at bounding box center [468, 528] width 43 height 15
